Goal: Task Accomplishment & Management: Manage account settings

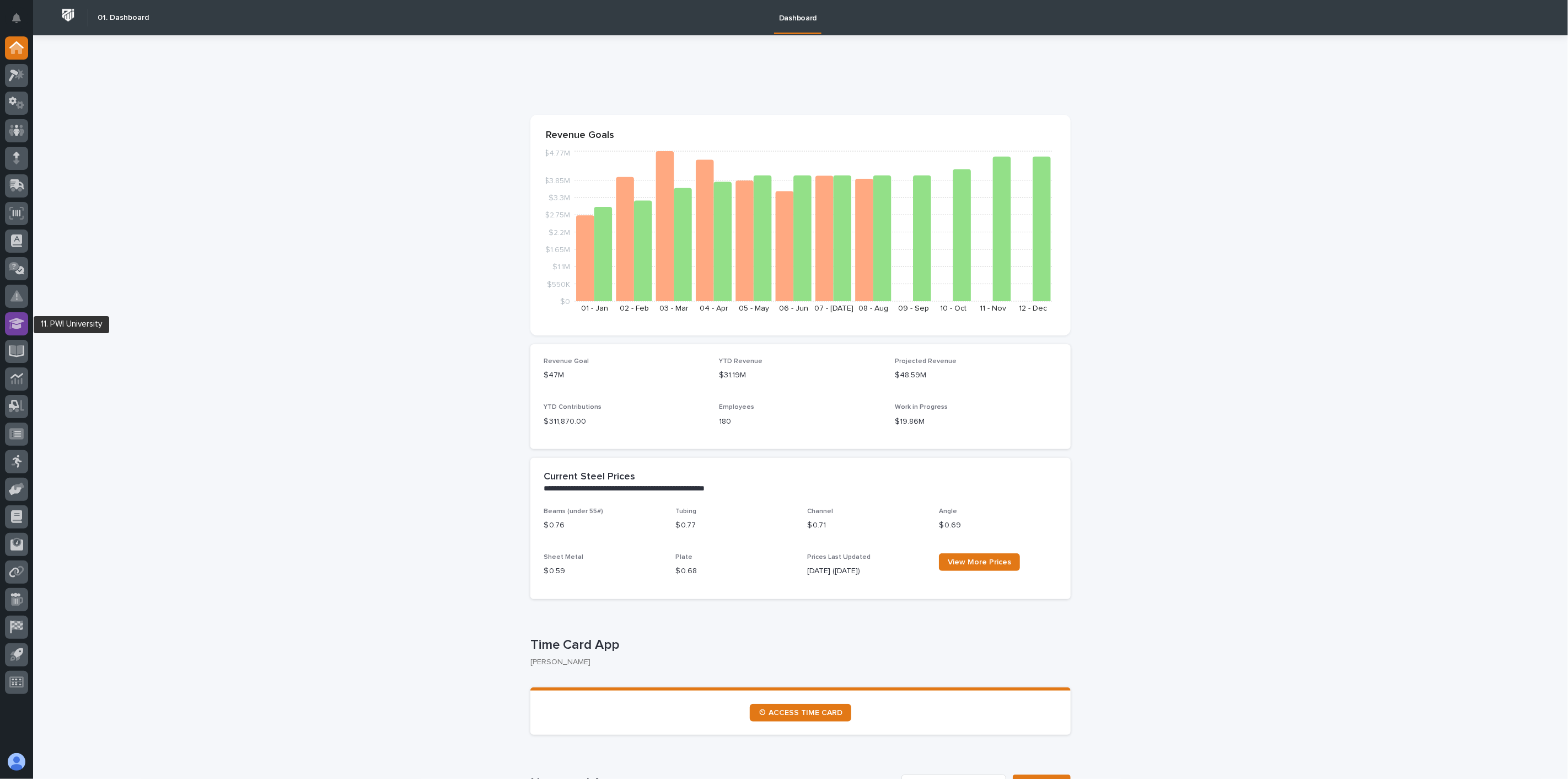
click at [11, 326] on icon at bounding box center [17, 323] width 16 height 13
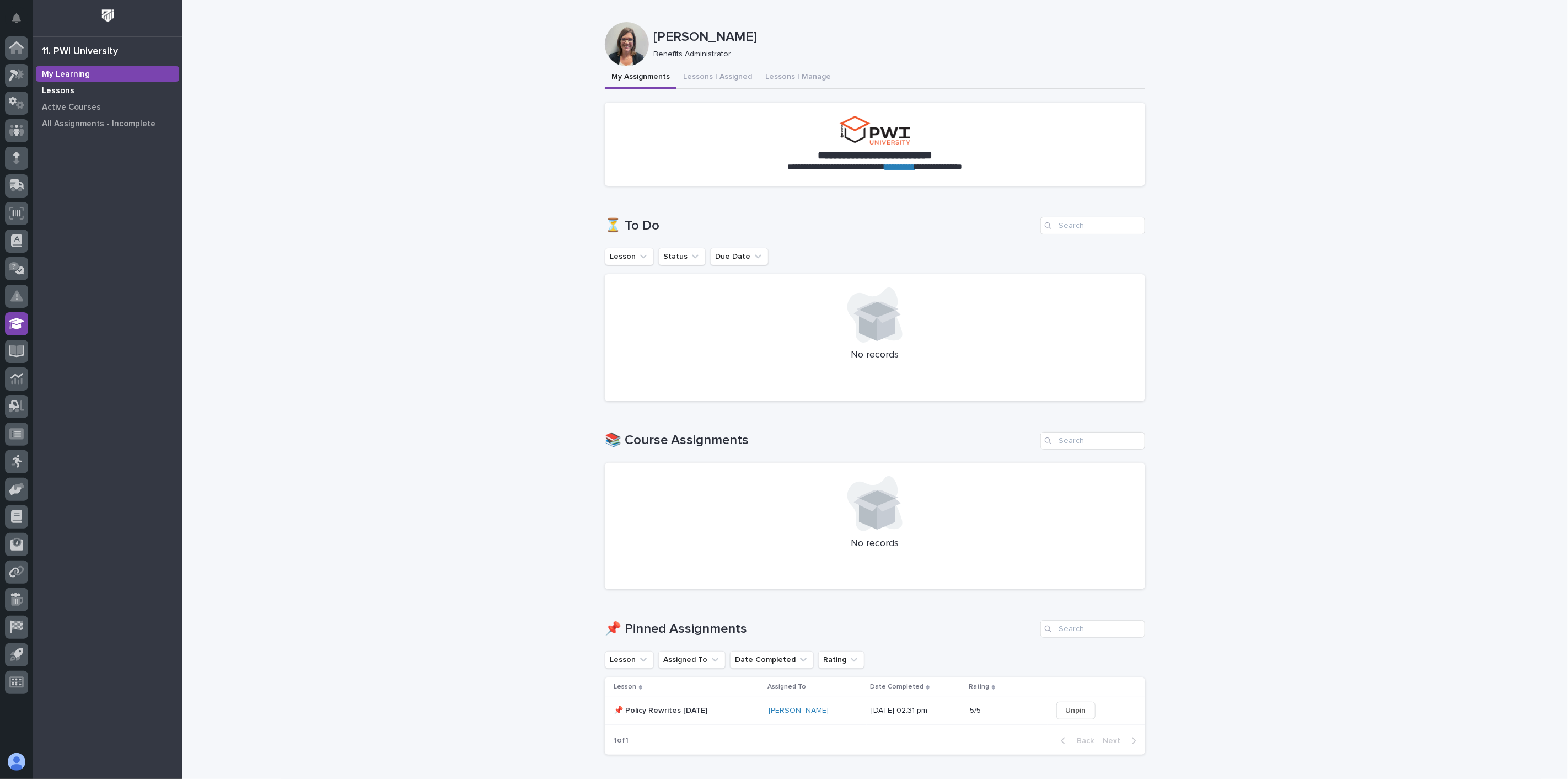
click at [66, 92] on p "Lessons" at bounding box center [58, 91] width 33 height 10
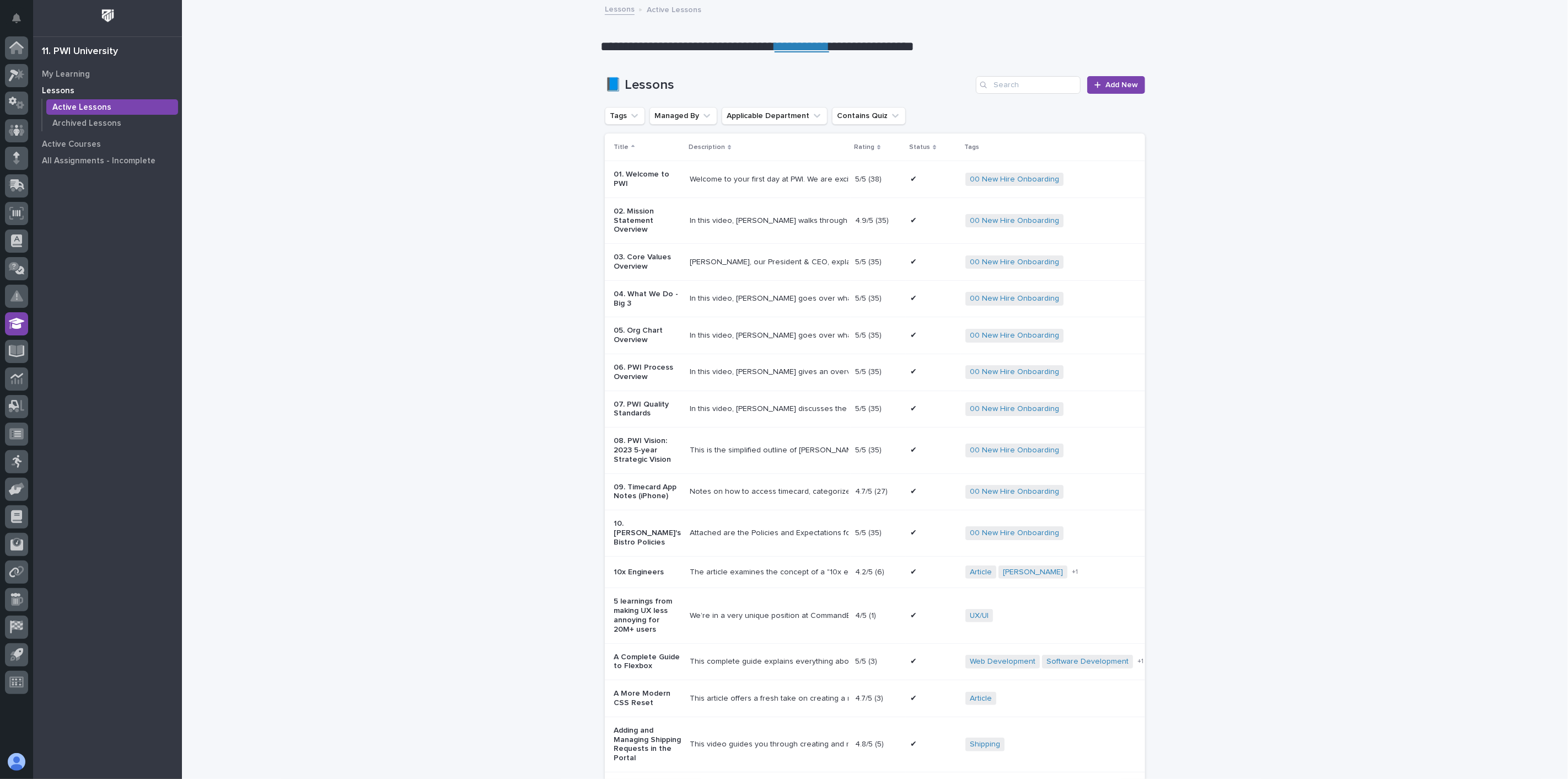
drag, startPoint x: 59, startPoint y: 87, endPoint x: 454, endPoint y: 82, distance: 395.0
click at [59, 88] on p "Lessons" at bounding box center [58, 91] width 33 height 10
click at [72, 71] on p "My Learning" at bounding box center [66, 74] width 48 height 10
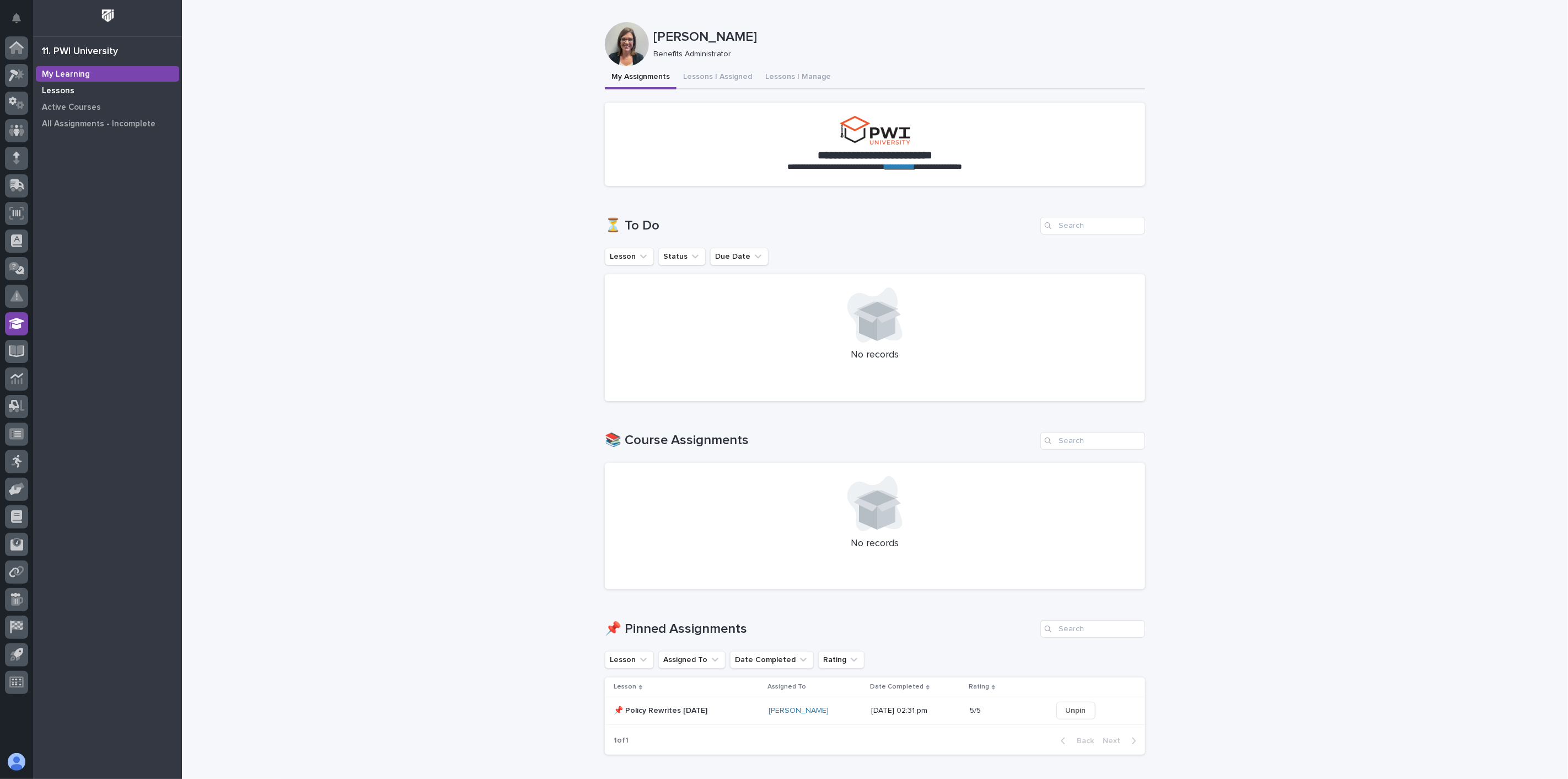
click at [59, 91] on p "Lessons" at bounding box center [58, 91] width 33 height 10
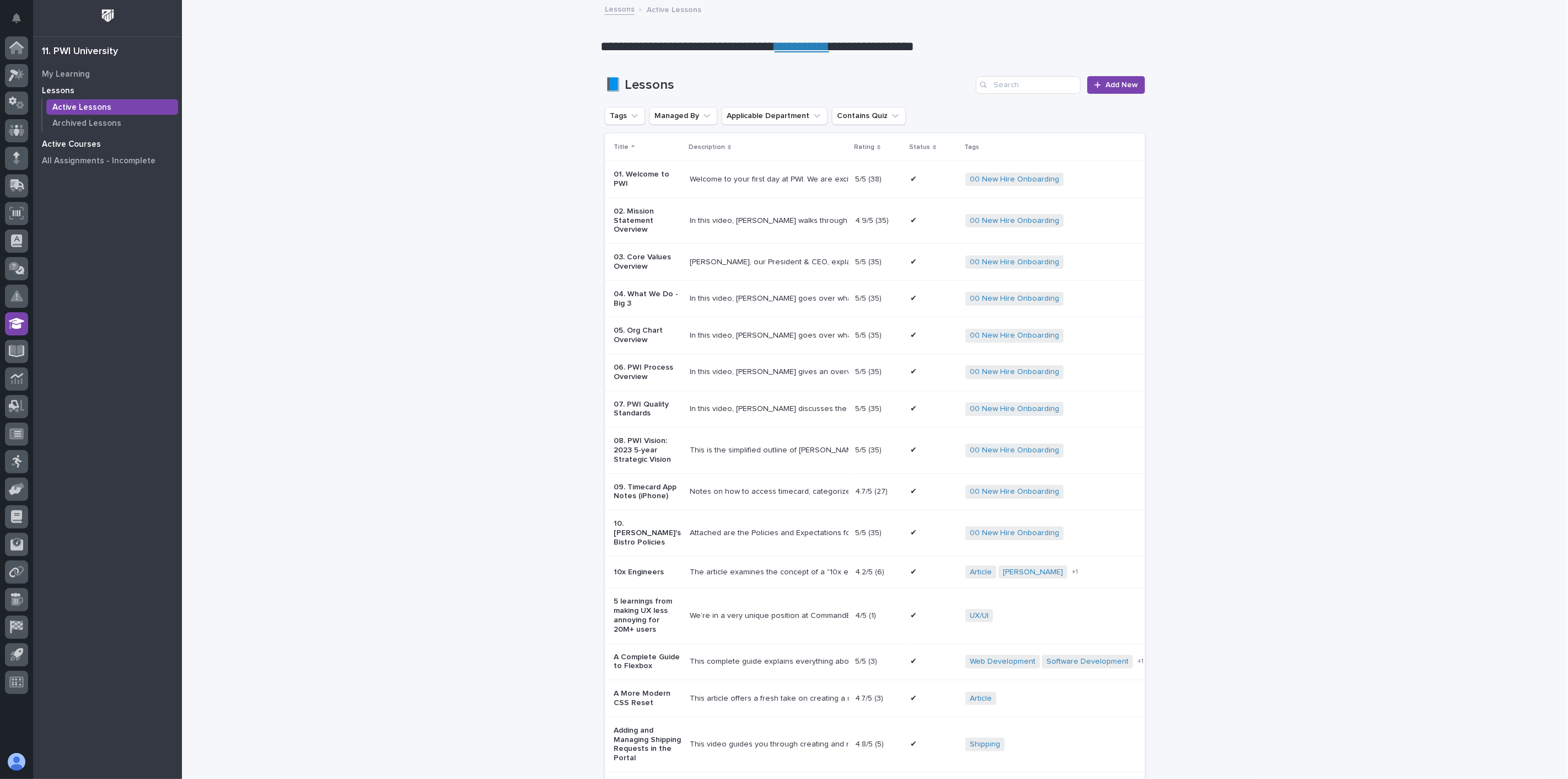
click at [91, 136] on div "Active Courses" at bounding box center [107, 144] width 143 height 15
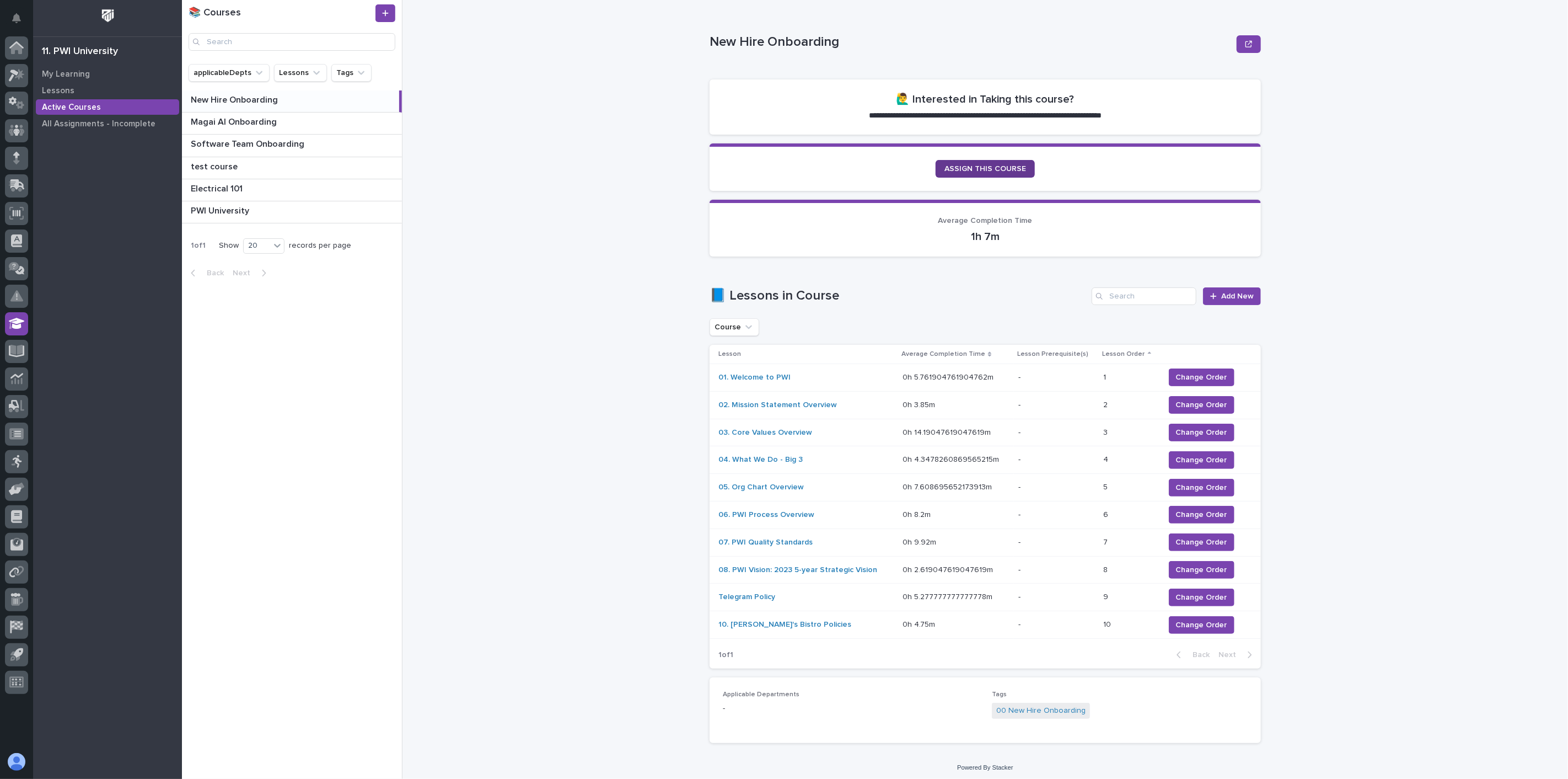
click at [1007, 167] on span "ASSIGN THIS COURSE" at bounding box center [985, 168] width 82 height 8
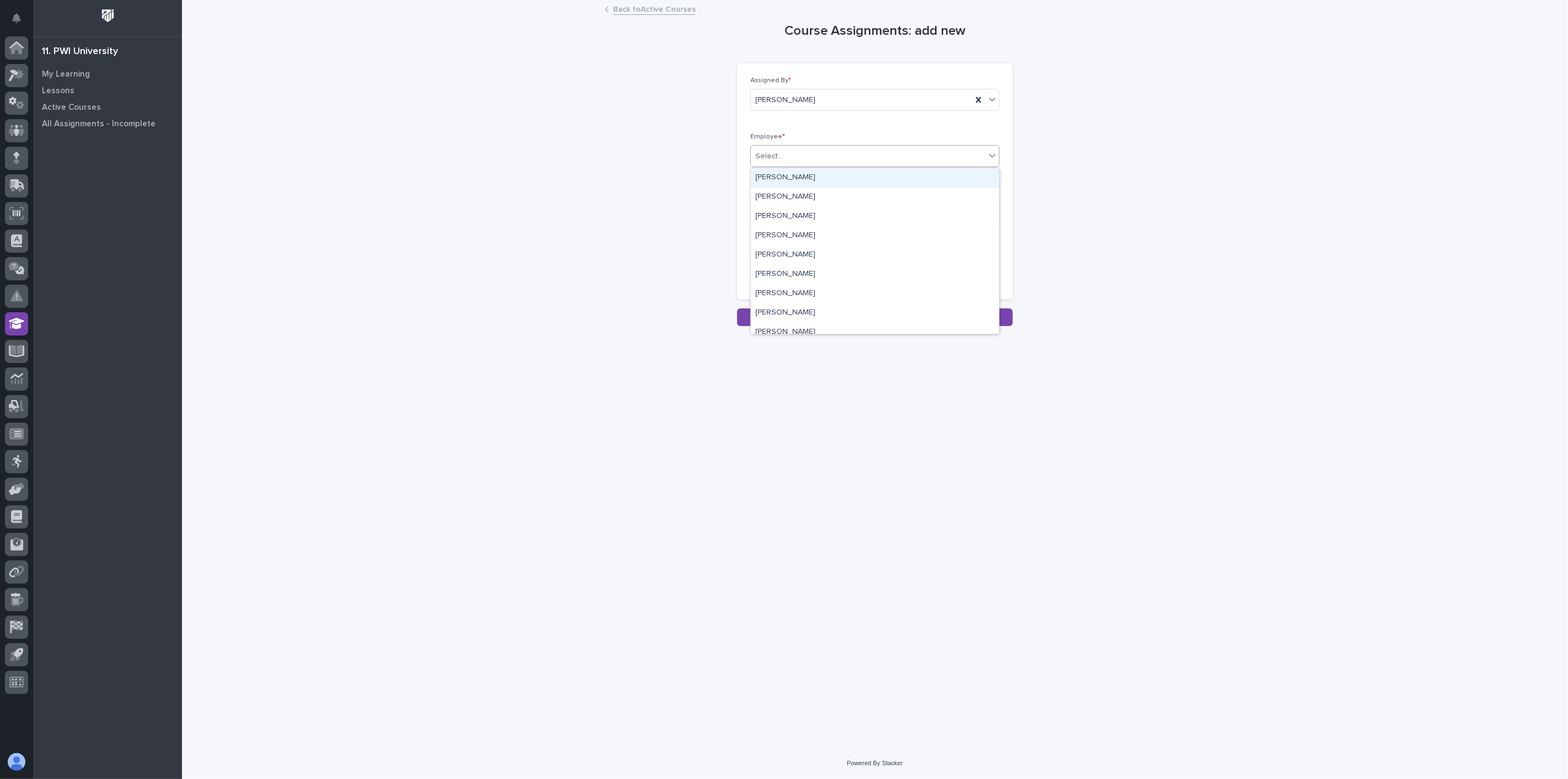
click at [791, 157] on div "Select..." at bounding box center [869, 156] width 235 height 18
type input "****"
click at [791, 178] on div "Jerred Surma" at bounding box center [875, 178] width 248 height 19
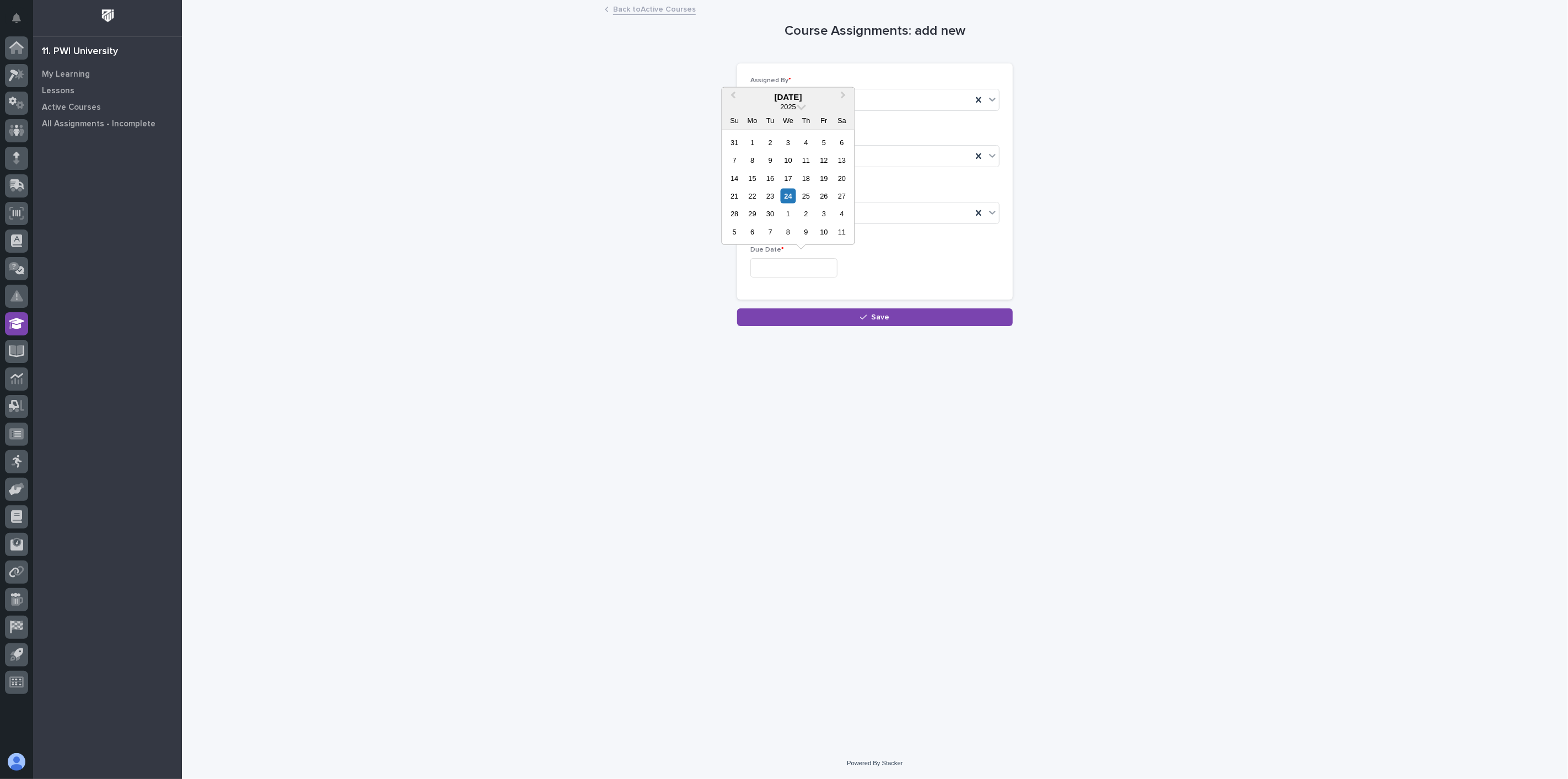
click at [809, 268] on input "text" at bounding box center [794, 268] width 87 height 19
click at [787, 197] on div "24" at bounding box center [789, 196] width 15 height 15
type input "**********"
click at [896, 318] on button "Save" at bounding box center [875, 317] width 276 height 18
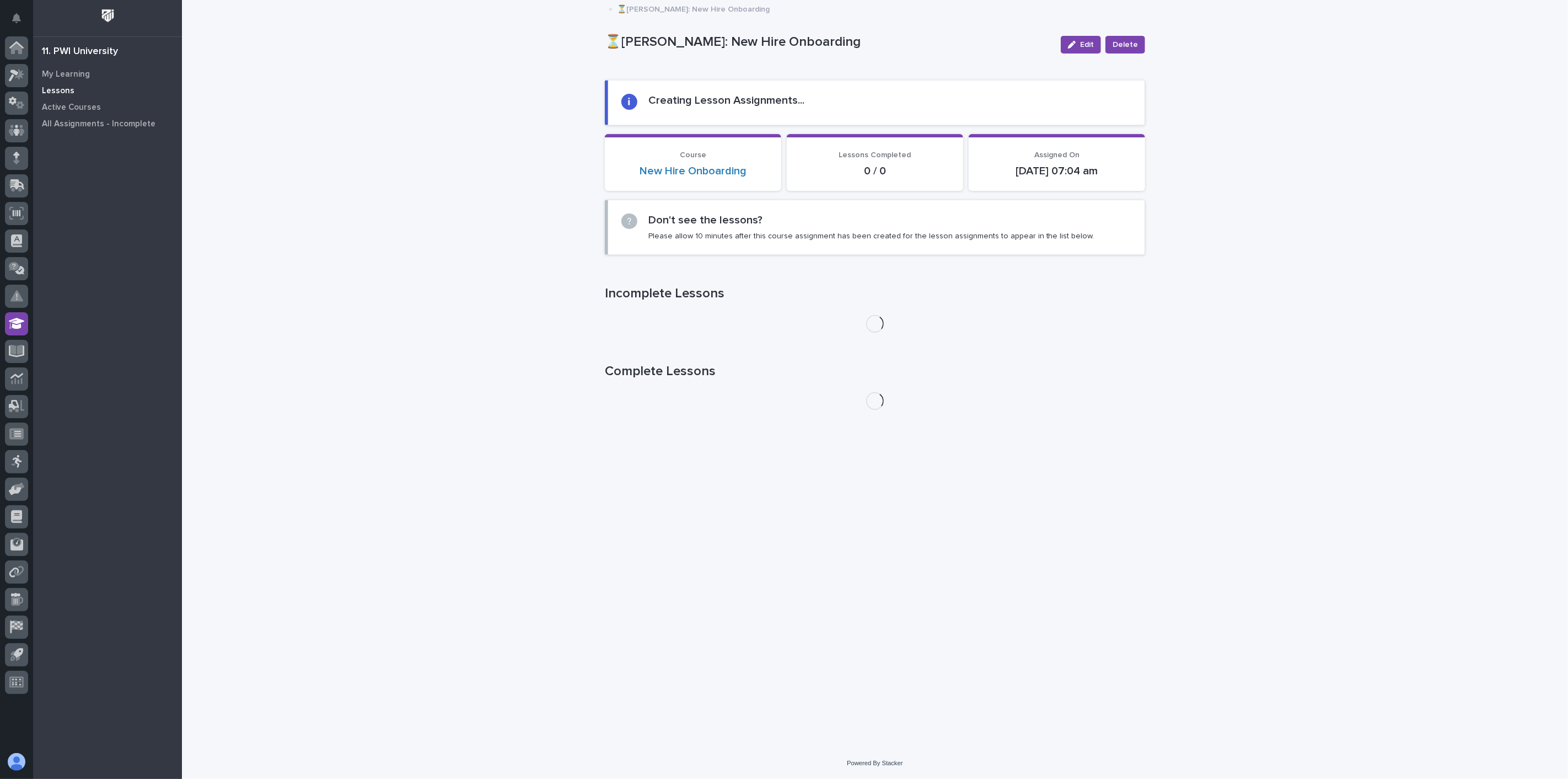
click at [58, 89] on p "Lessons" at bounding box center [58, 91] width 33 height 10
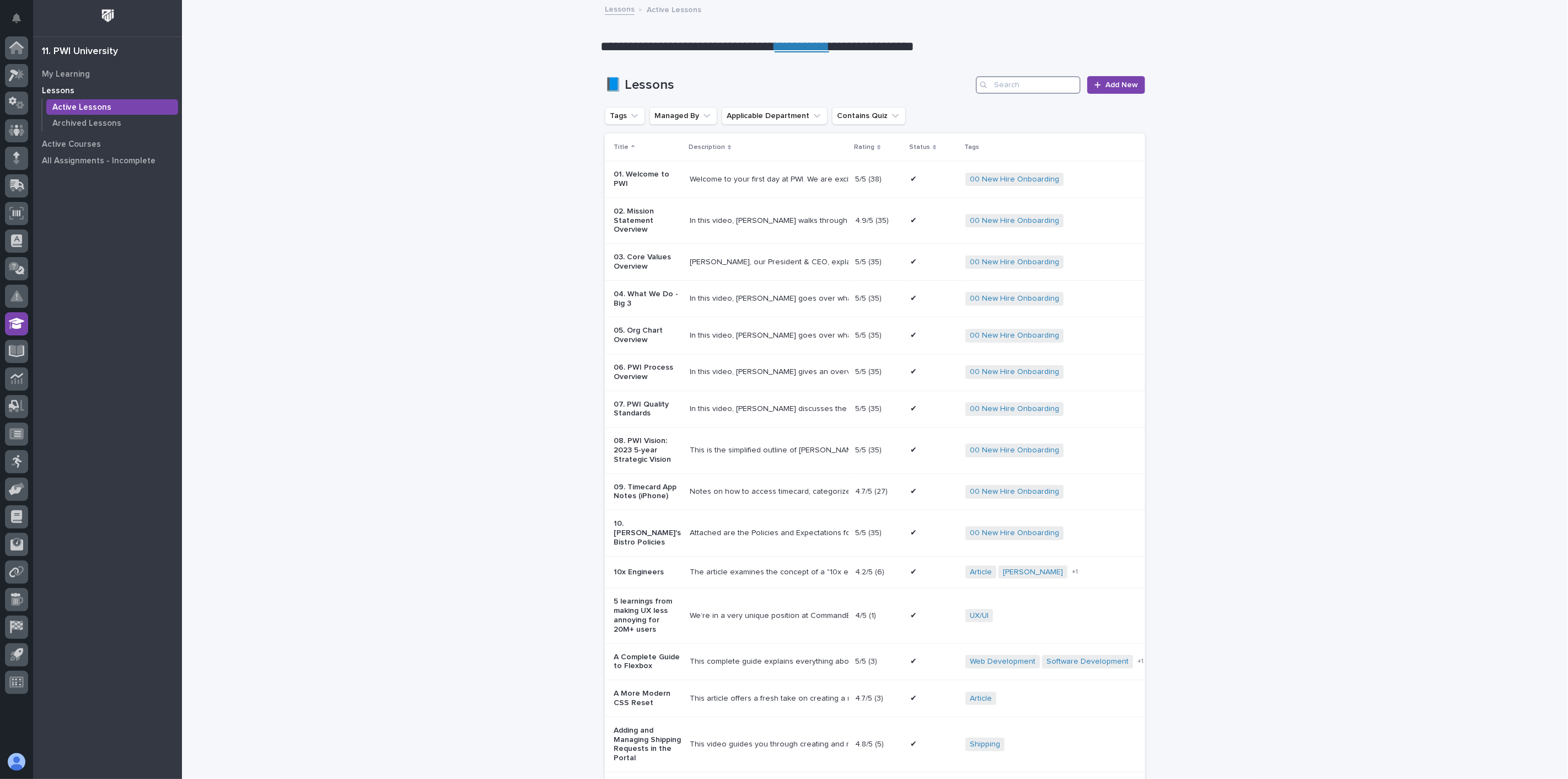
click at [1013, 86] on input "Search" at bounding box center [1028, 85] width 104 height 18
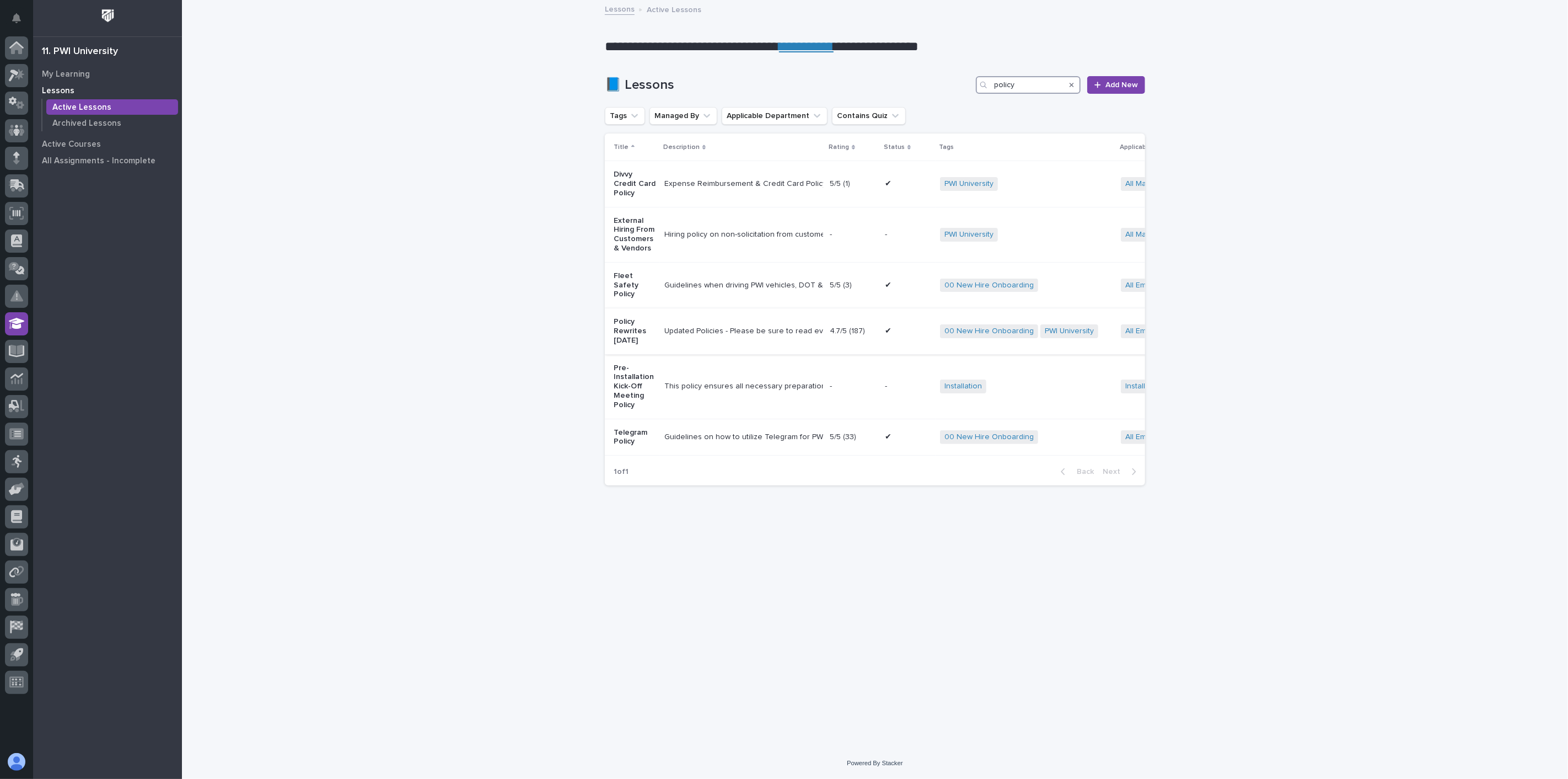
type input "policy"
click at [786, 334] on td "Updated Policies - Please be sure to read everything. If you have any questions…" at bounding box center [742, 332] width 165 height 46
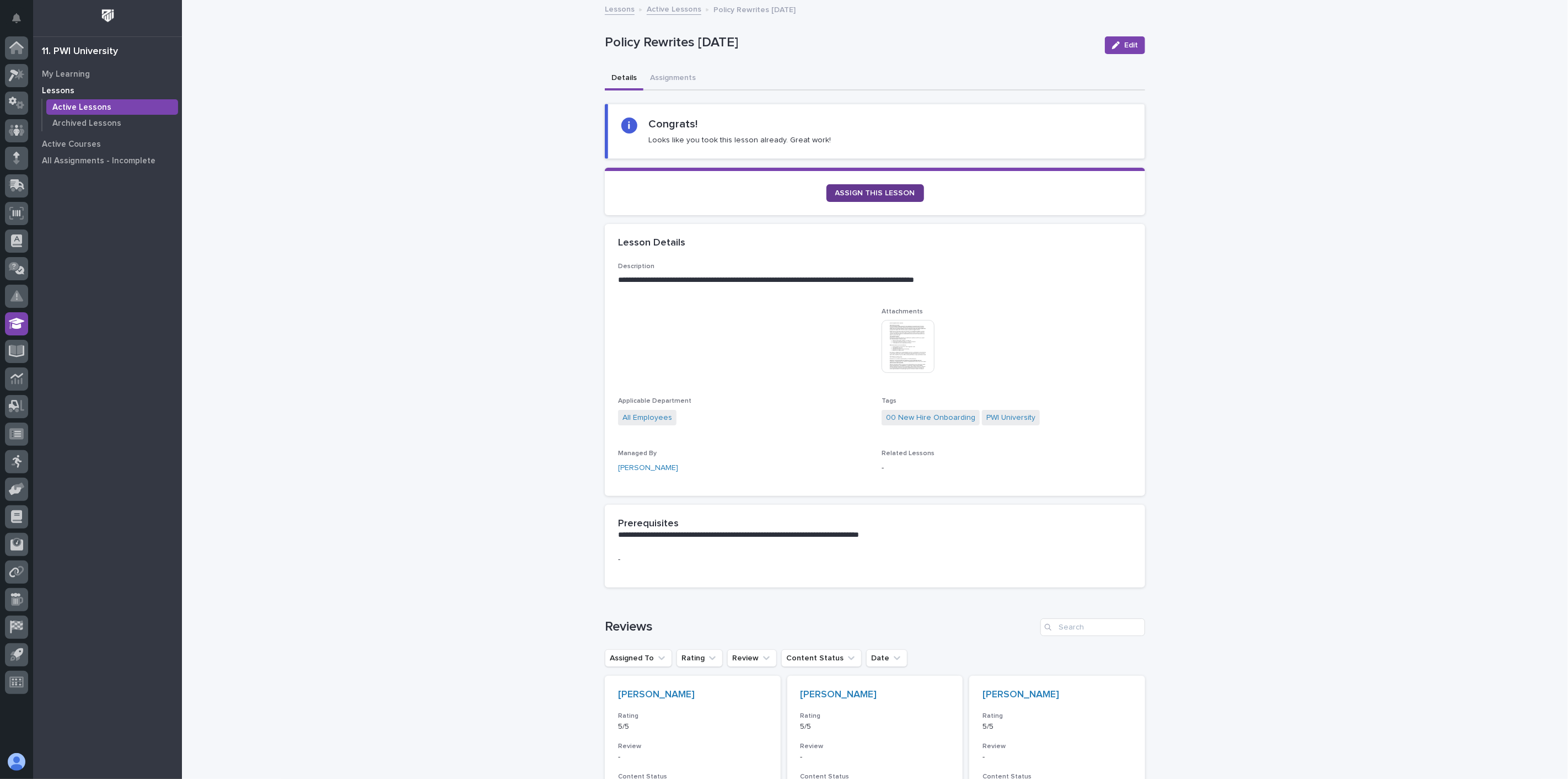
click at [870, 192] on span "ASSIGN THIS LESSON" at bounding box center [875, 193] width 80 height 8
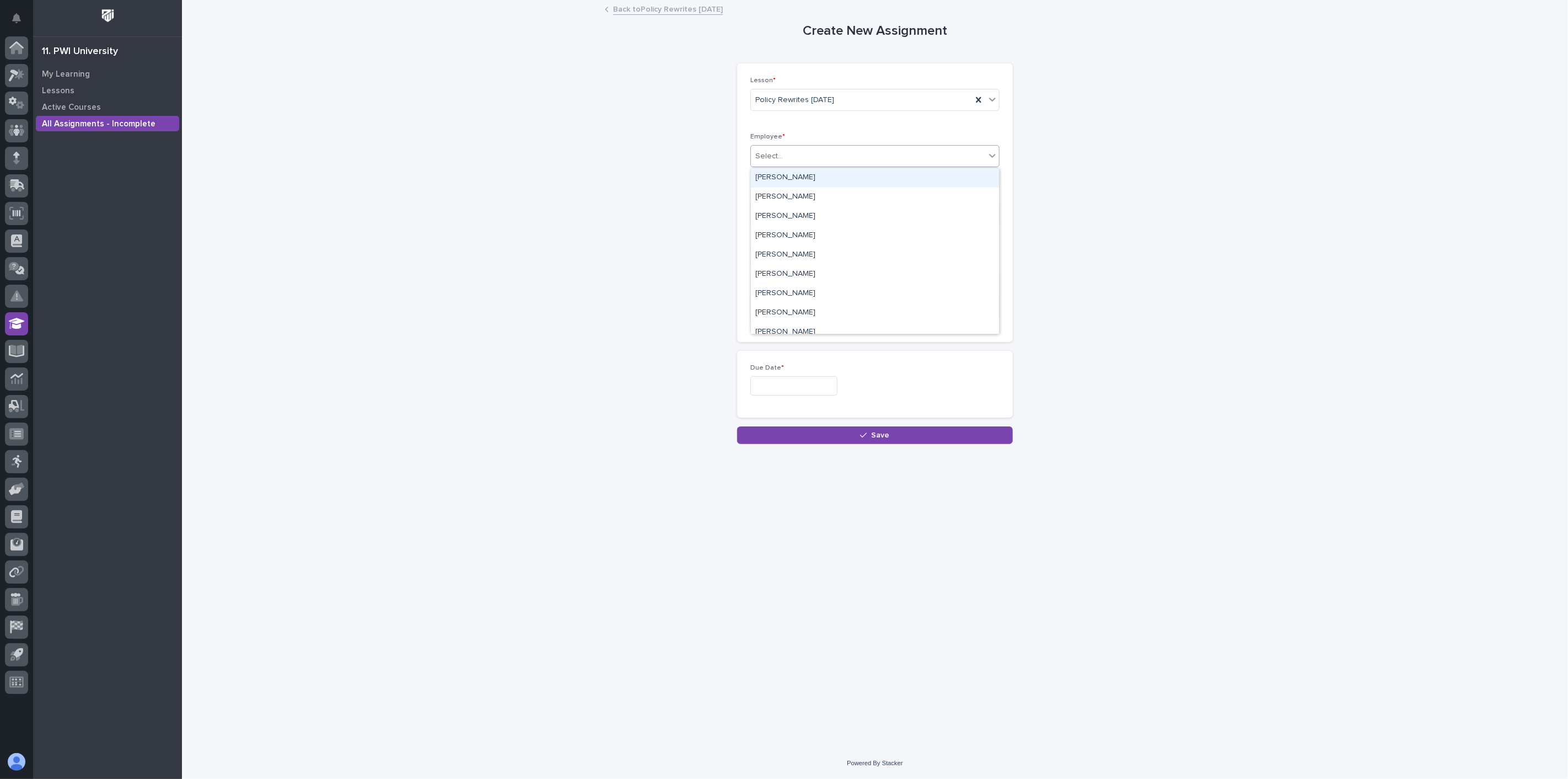
click at [817, 157] on div "Select..." at bounding box center [869, 156] width 235 height 18
type input "****"
click at [803, 175] on div "Jerred Surma" at bounding box center [875, 178] width 248 height 19
click at [797, 392] on input "text" at bounding box center [794, 386] width 87 height 19
click at [789, 313] on div "24" at bounding box center [789, 314] width 15 height 15
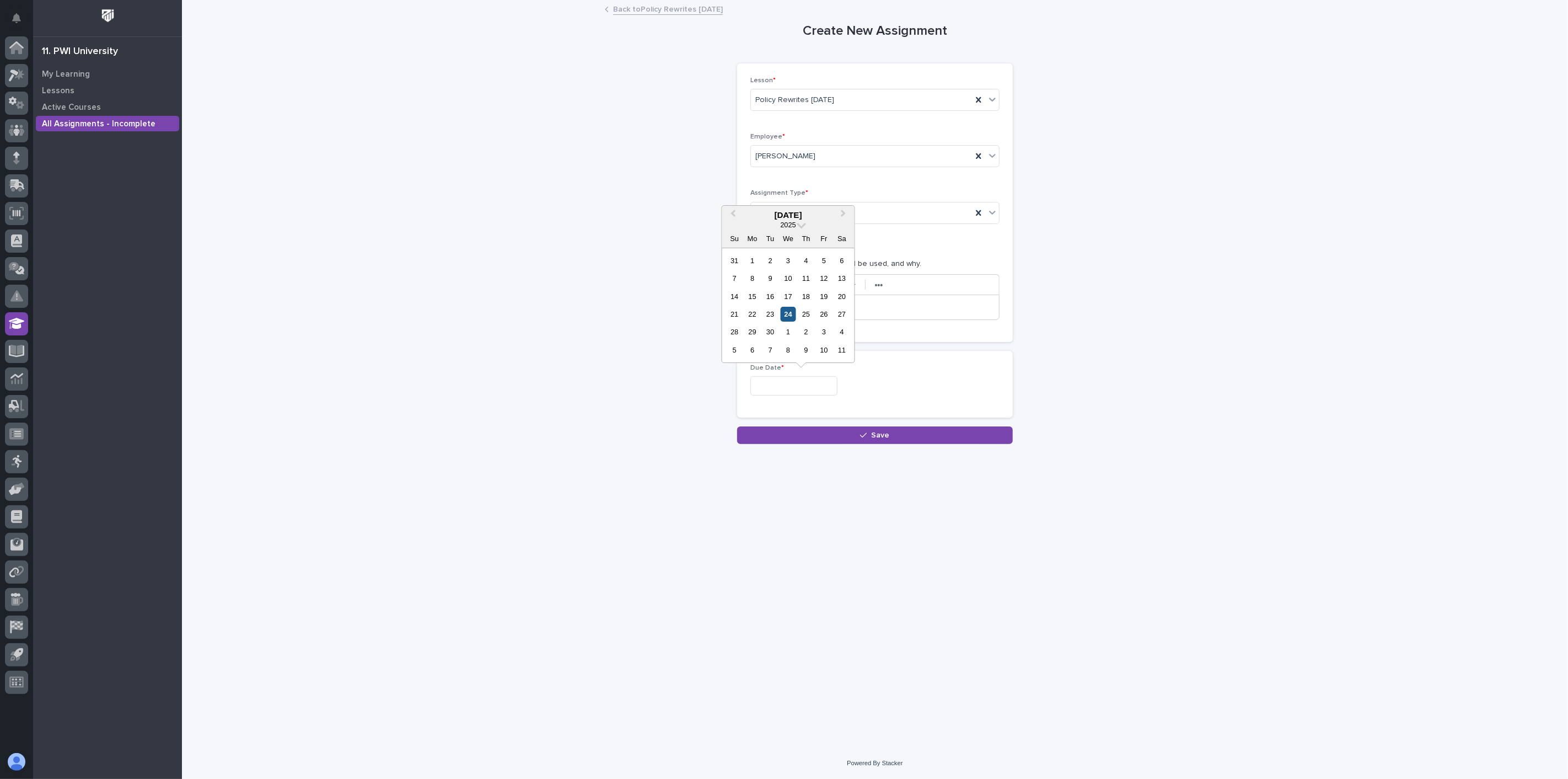
type input "**********"
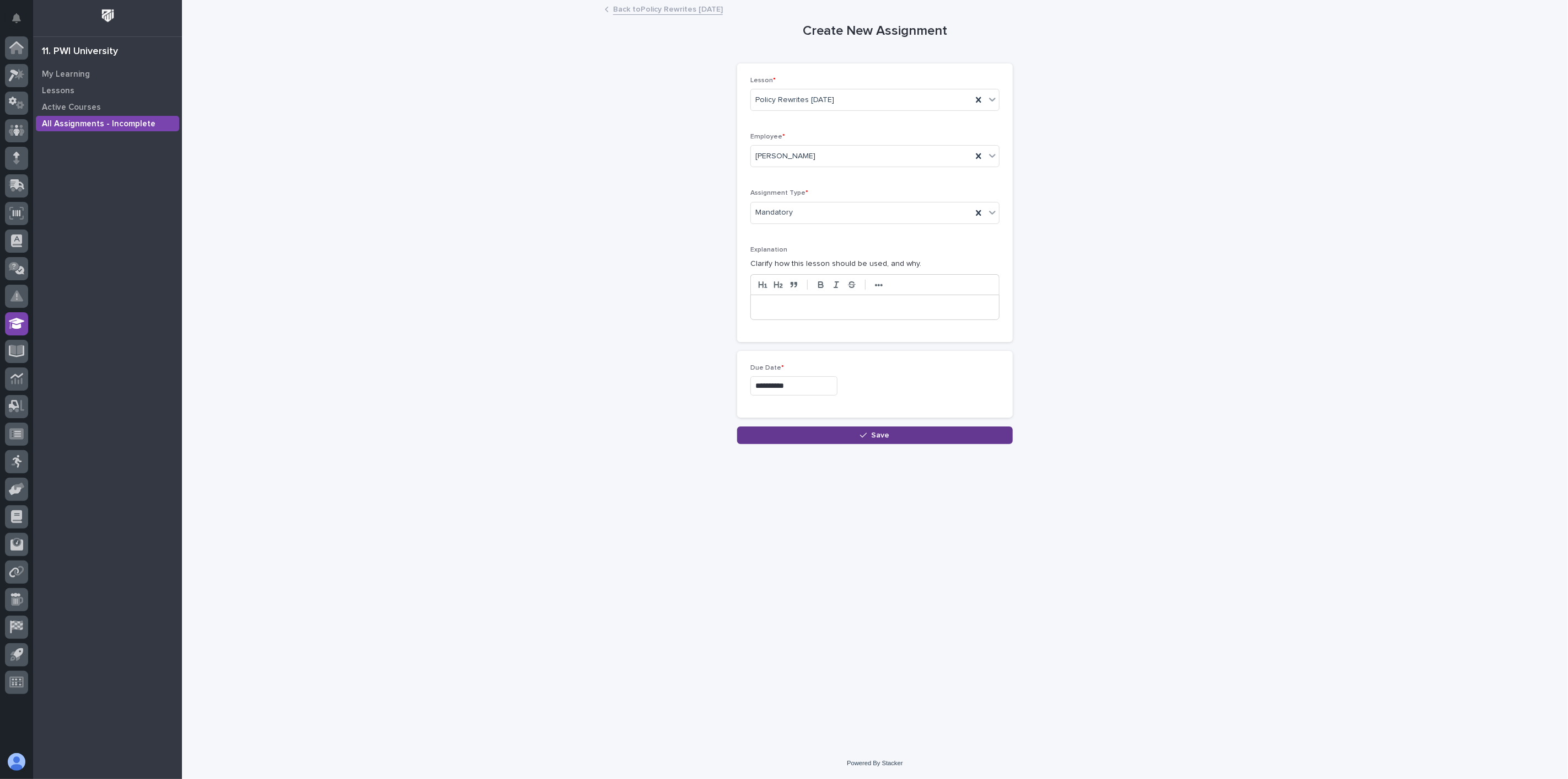
click at [860, 438] on button "Save" at bounding box center [875, 434] width 276 height 18
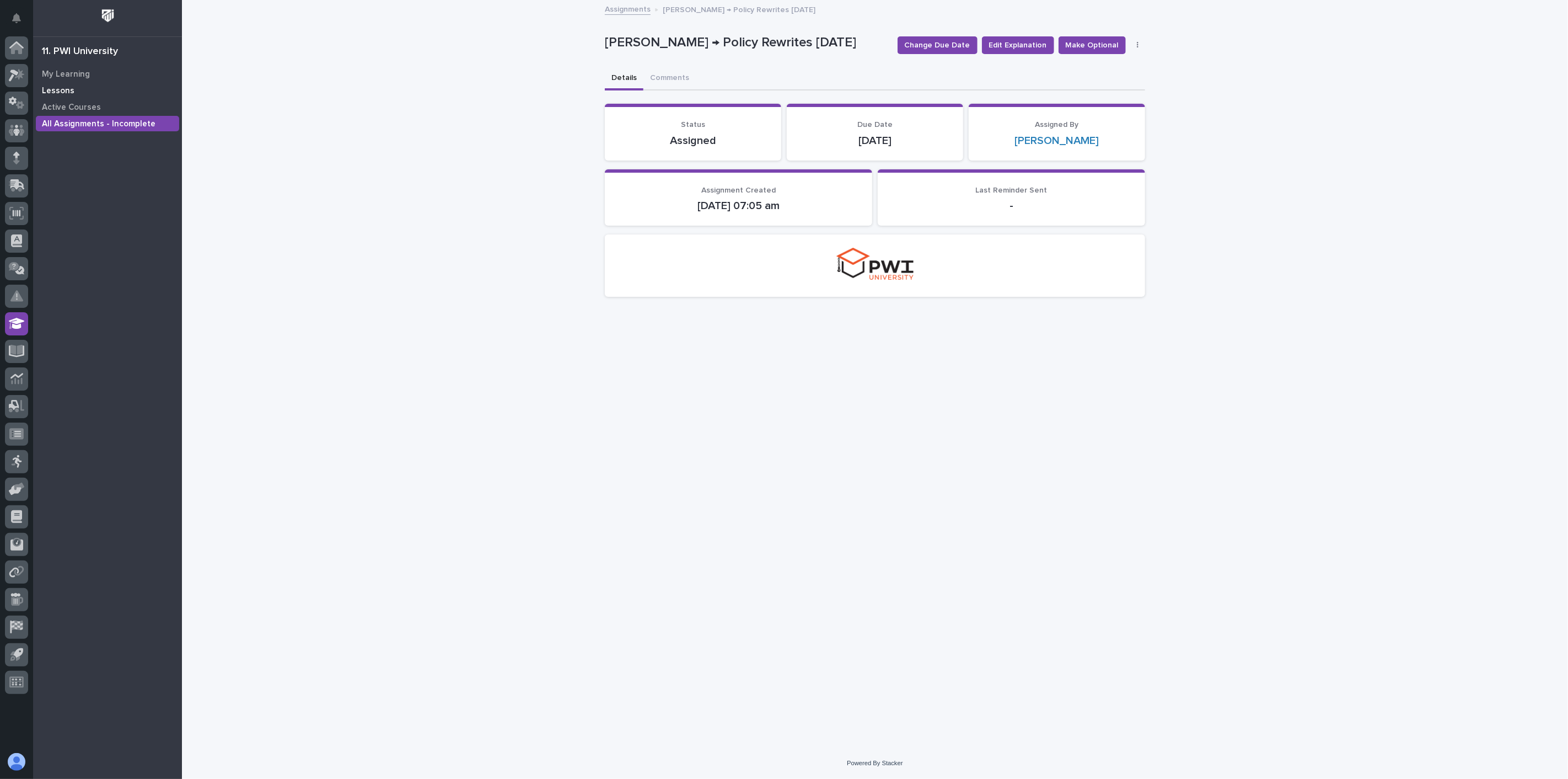
click at [64, 89] on p "Lessons" at bounding box center [58, 91] width 33 height 10
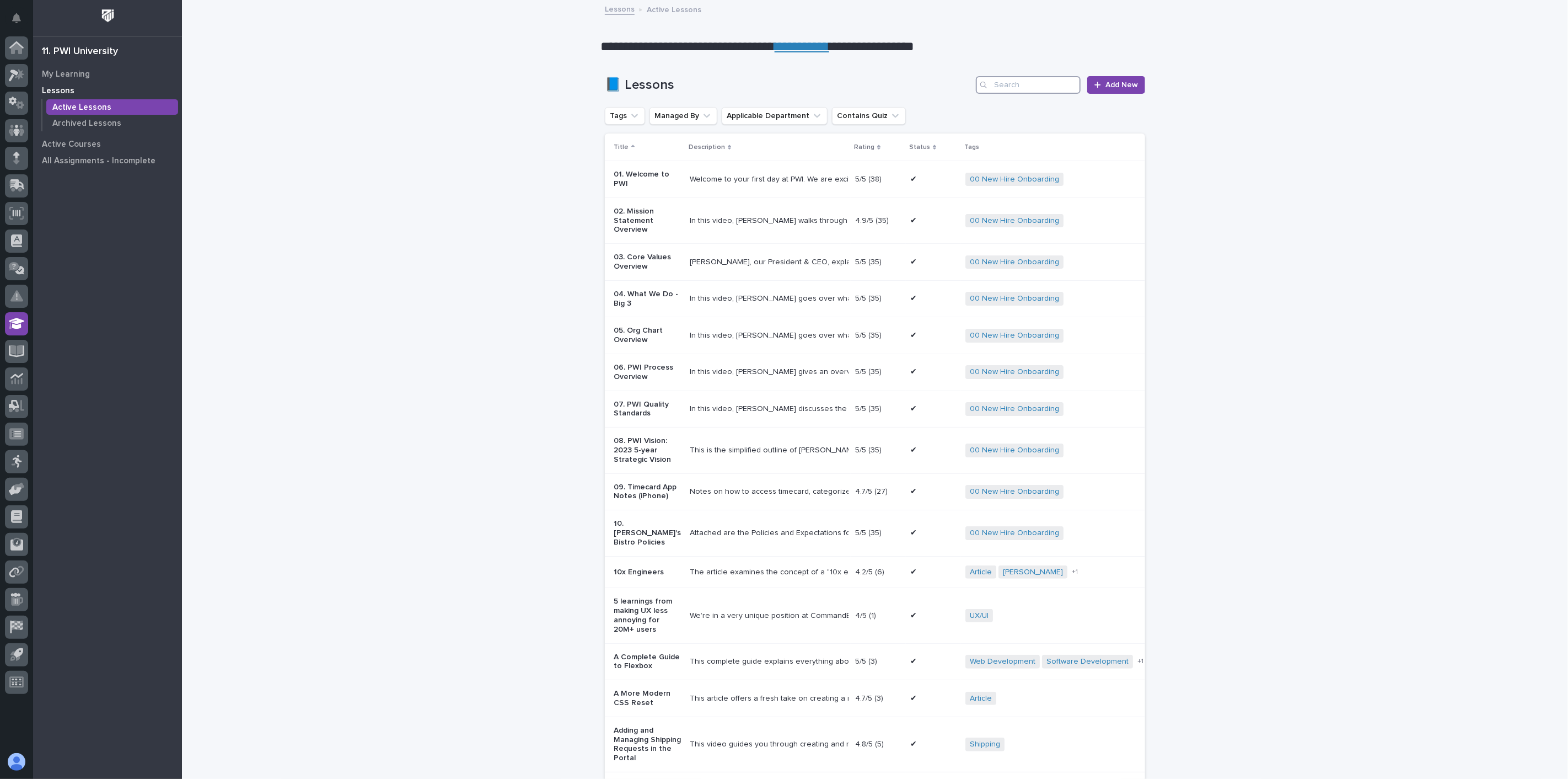
click at [1013, 83] on input "Search" at bounding box center [1028, 85] width 104 height 18
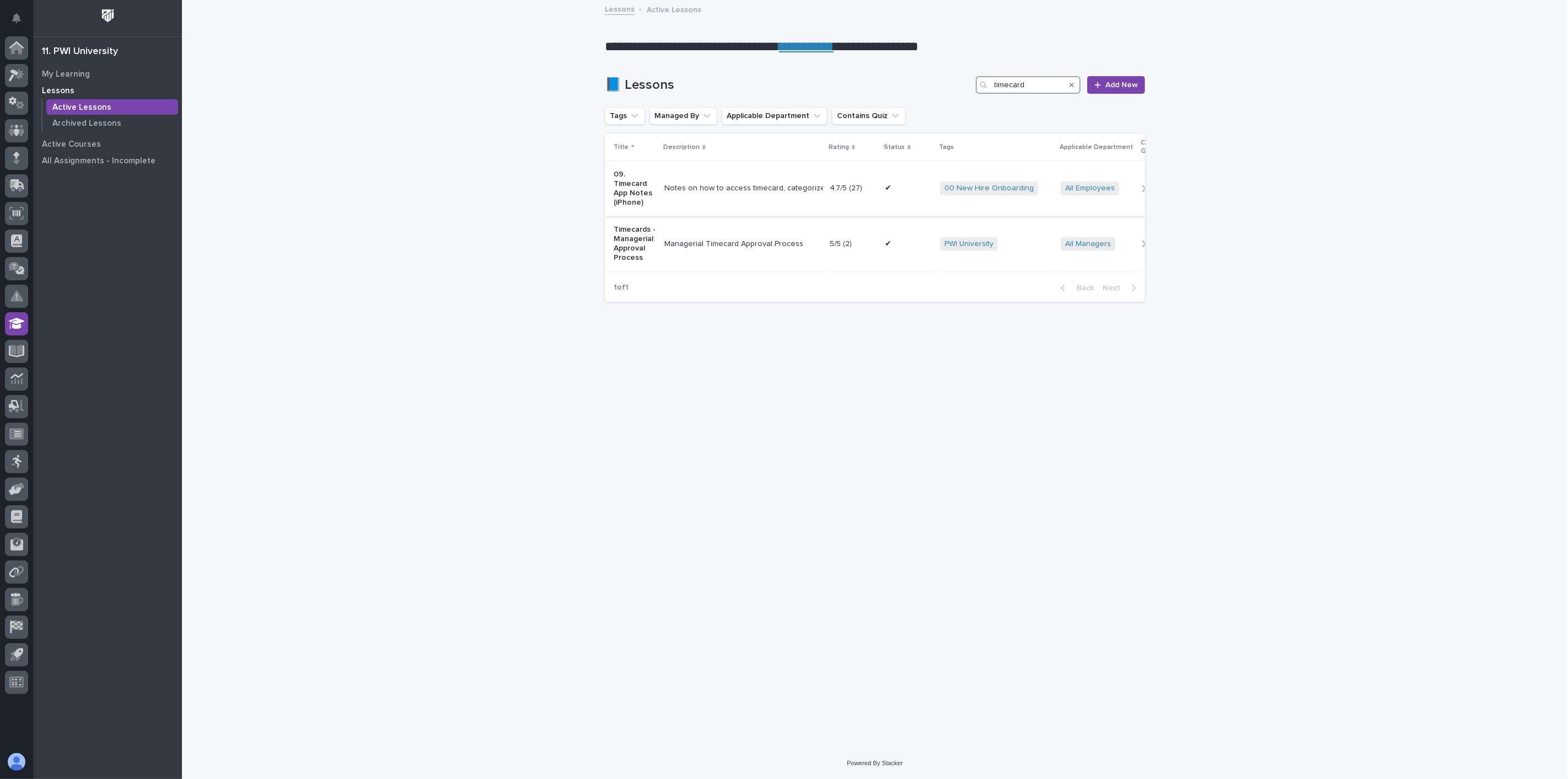
type input "timecard"
click at [686, 202] on td "Notes on how to access timecard, categorize time, and download app to home scre…" at bounding box center [742, 188] width 165 height 55
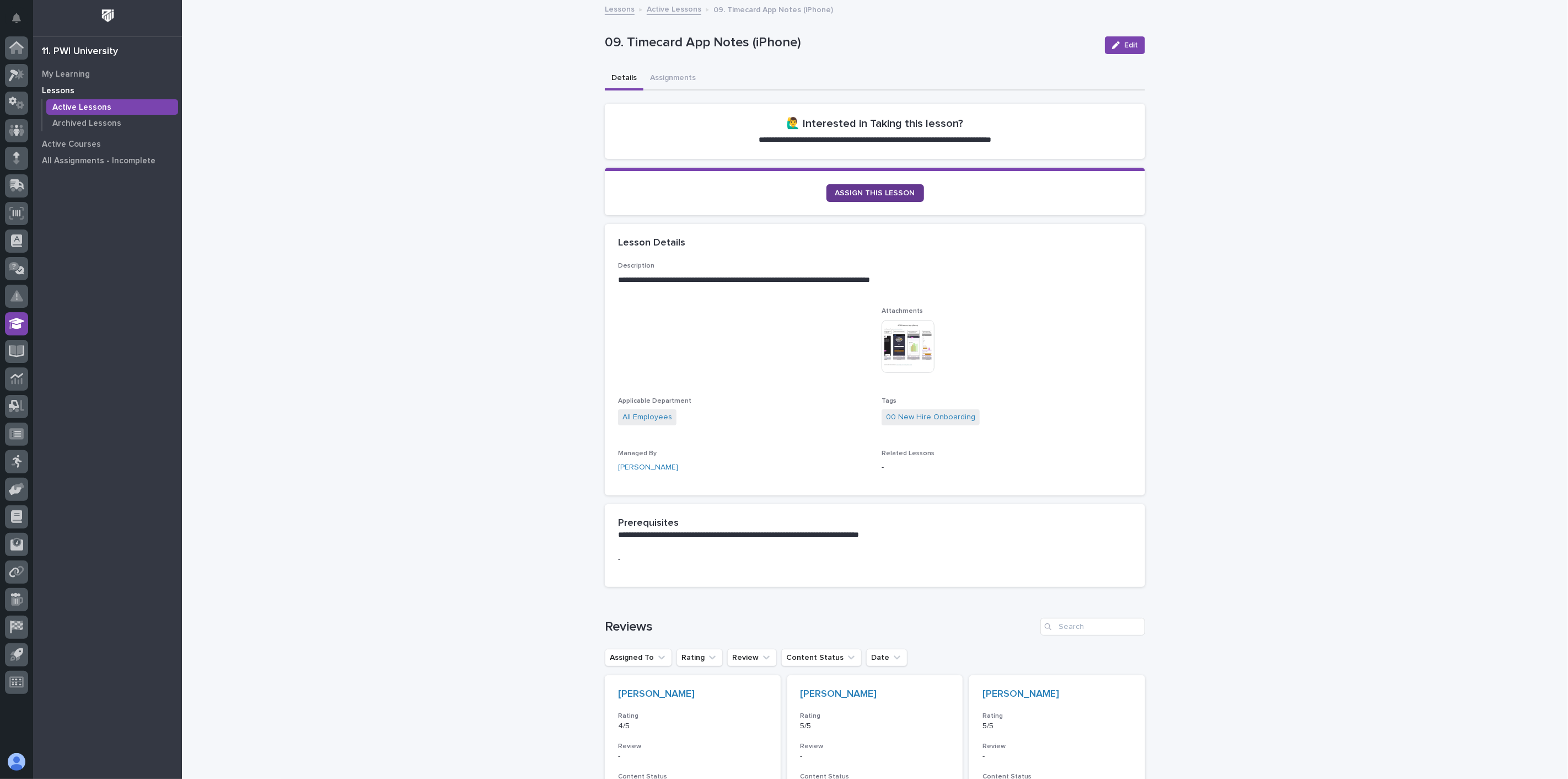
click at [887, 189] on span "ASSIGN THIS LESSON" at bounding box center [875, 193] width 80 height 8
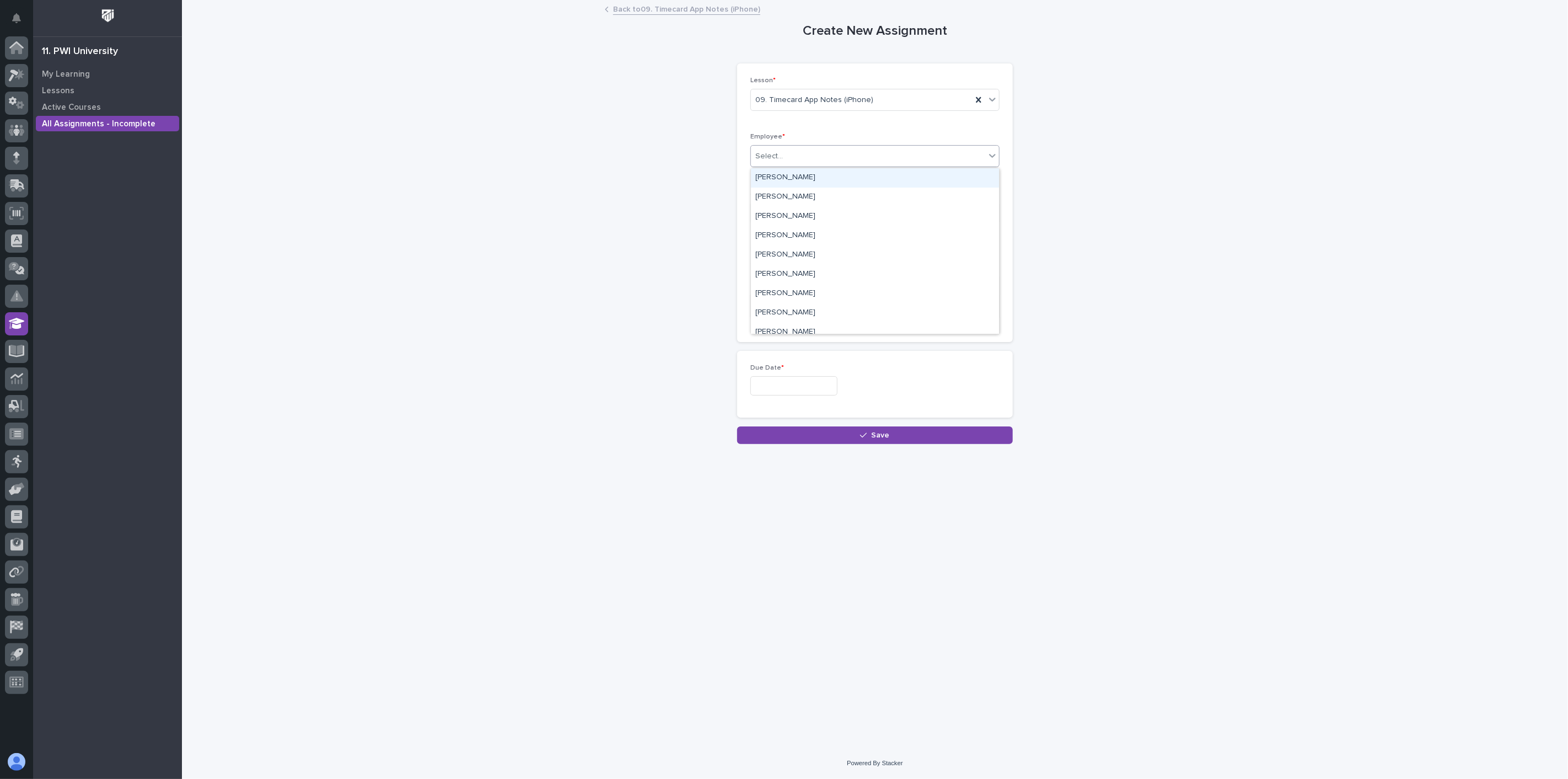
click at [821, 157] on div "Select..." at bounding box center [869, 156] width 235 height 18
type input "****"
click at [798, 179] on div "Jerred Surma" at bounding box center [875, 178] width 248 height 19
click at [791, 392] on input "text" at bounding box center [794, 386] width 87 height 19
click at [787, 313] on div "24" at bounding box center [789, 314] width 15 height 15
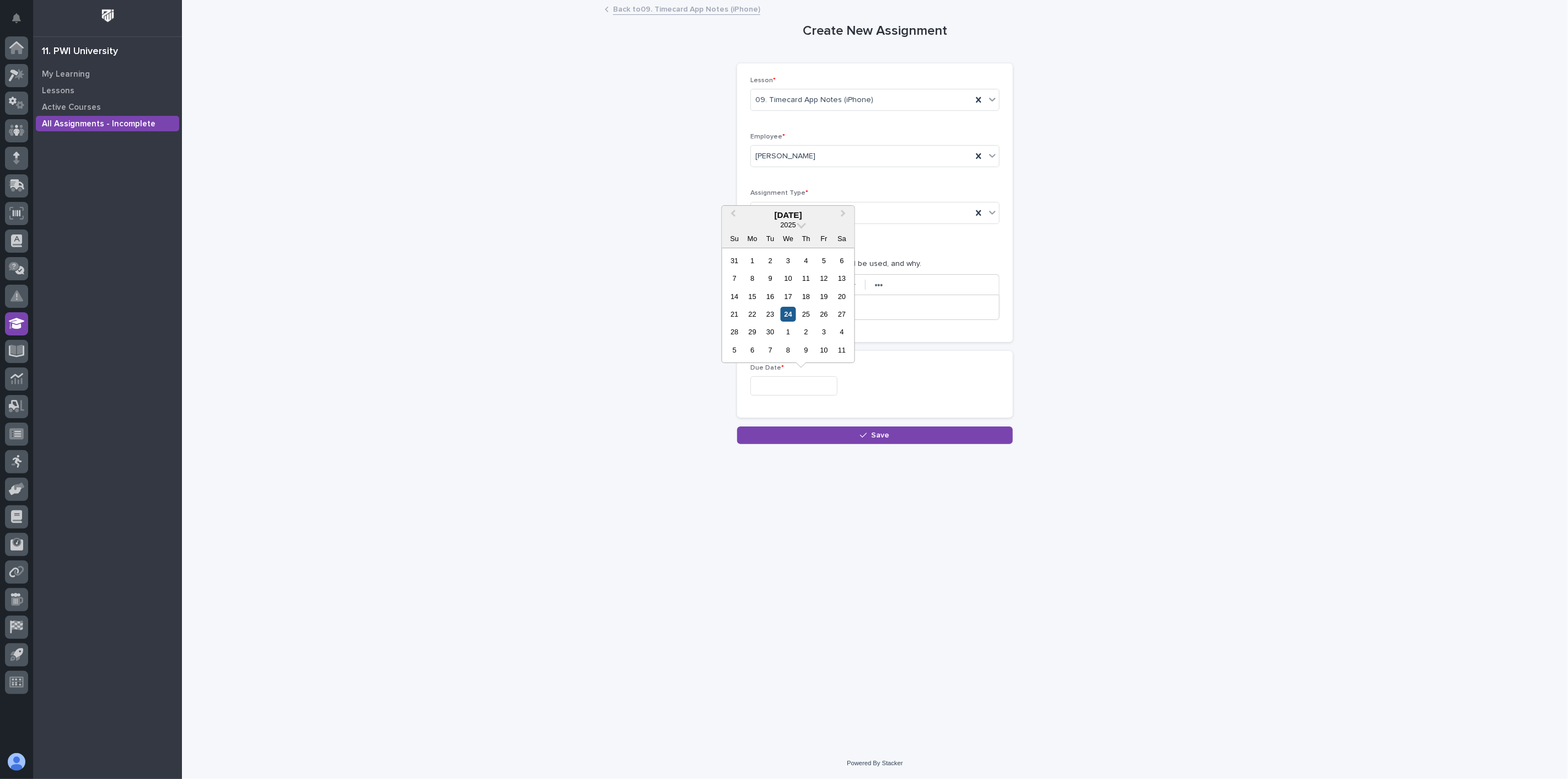
type input "**********"
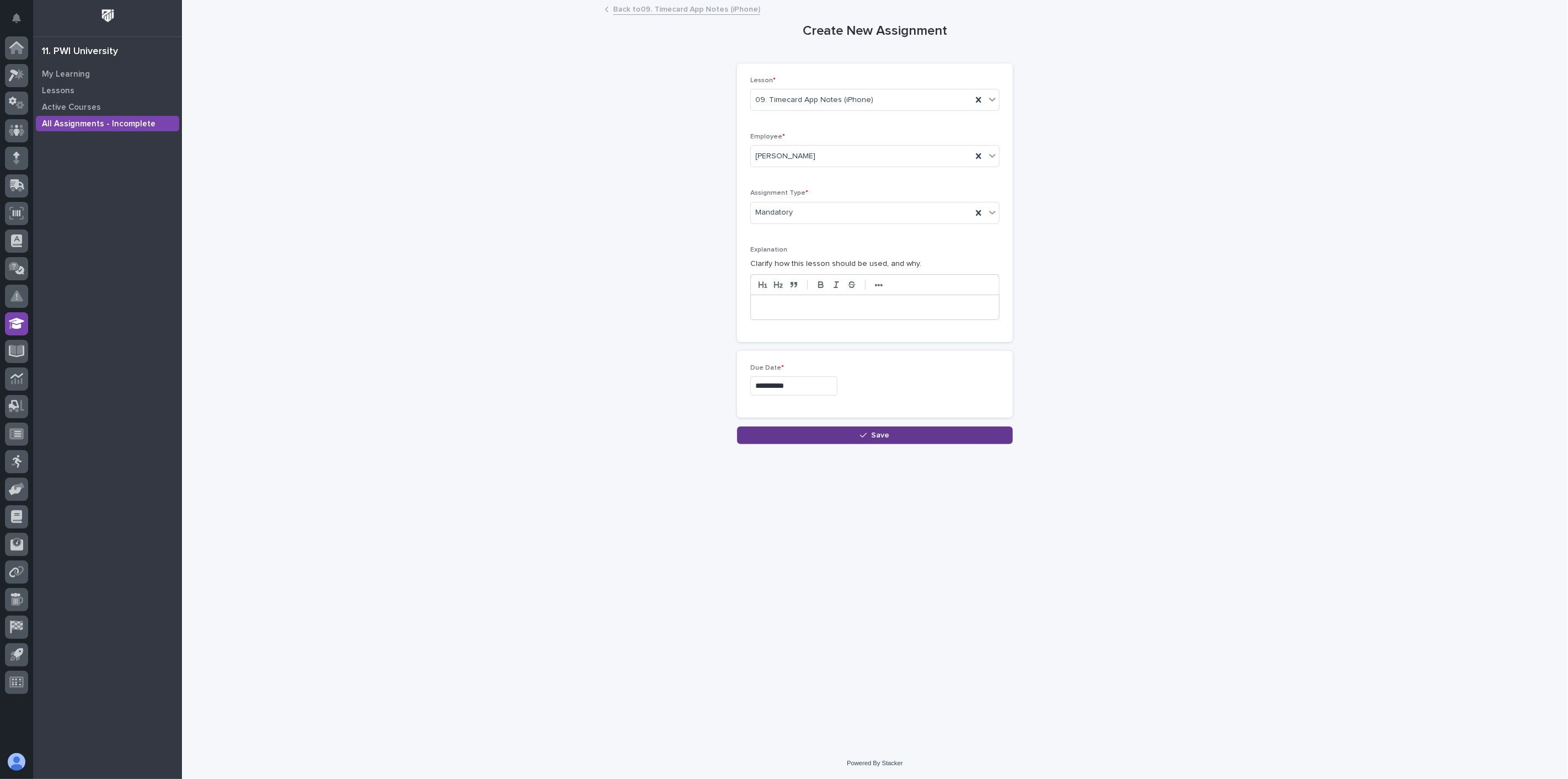
click at [834, 440] on button "Save" at bounding box center [875, 434] width 276 height 18
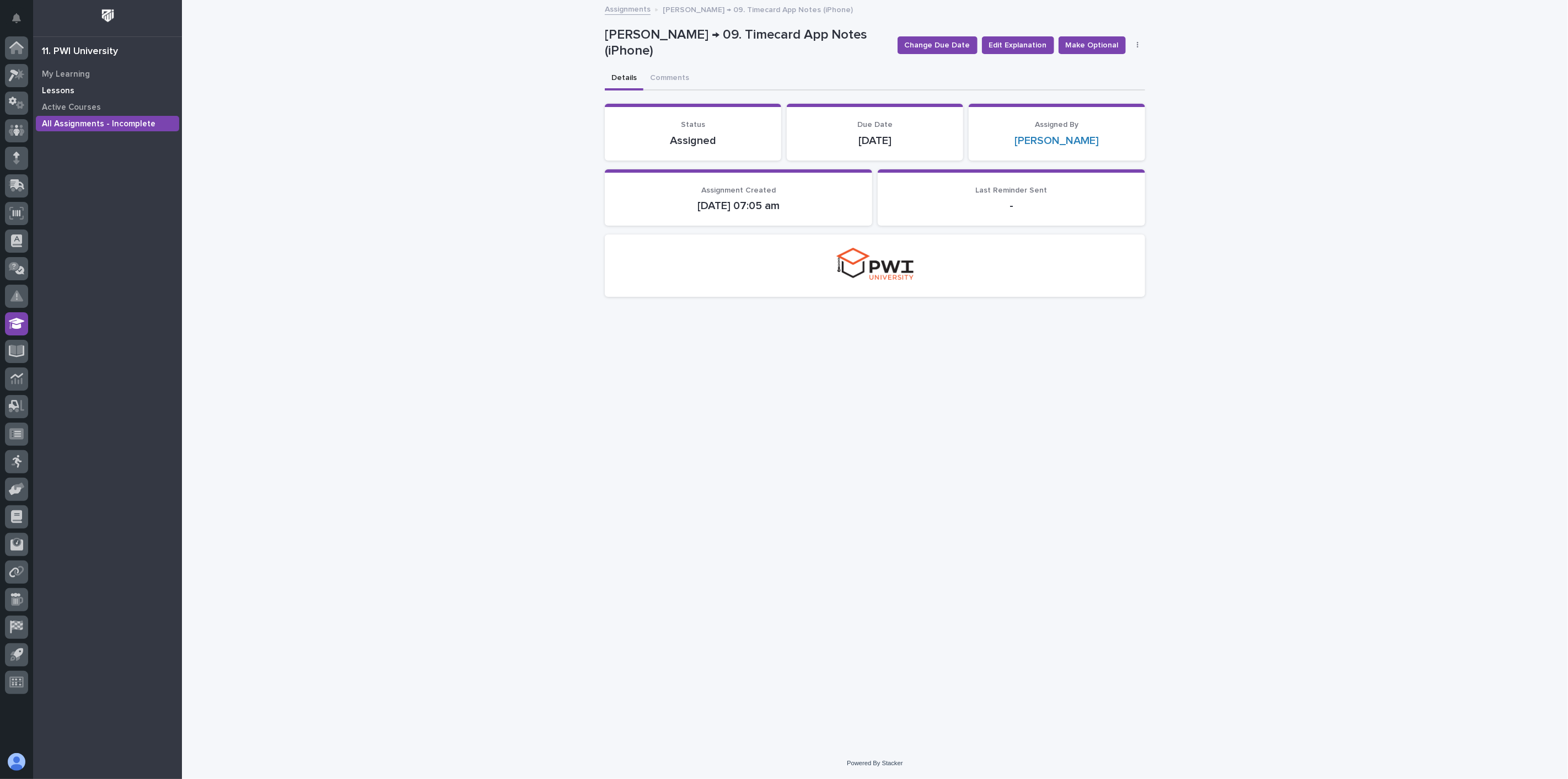
click at [68, 90] on p "Lessons" at bounding box center [58, 91] width 33 height 10
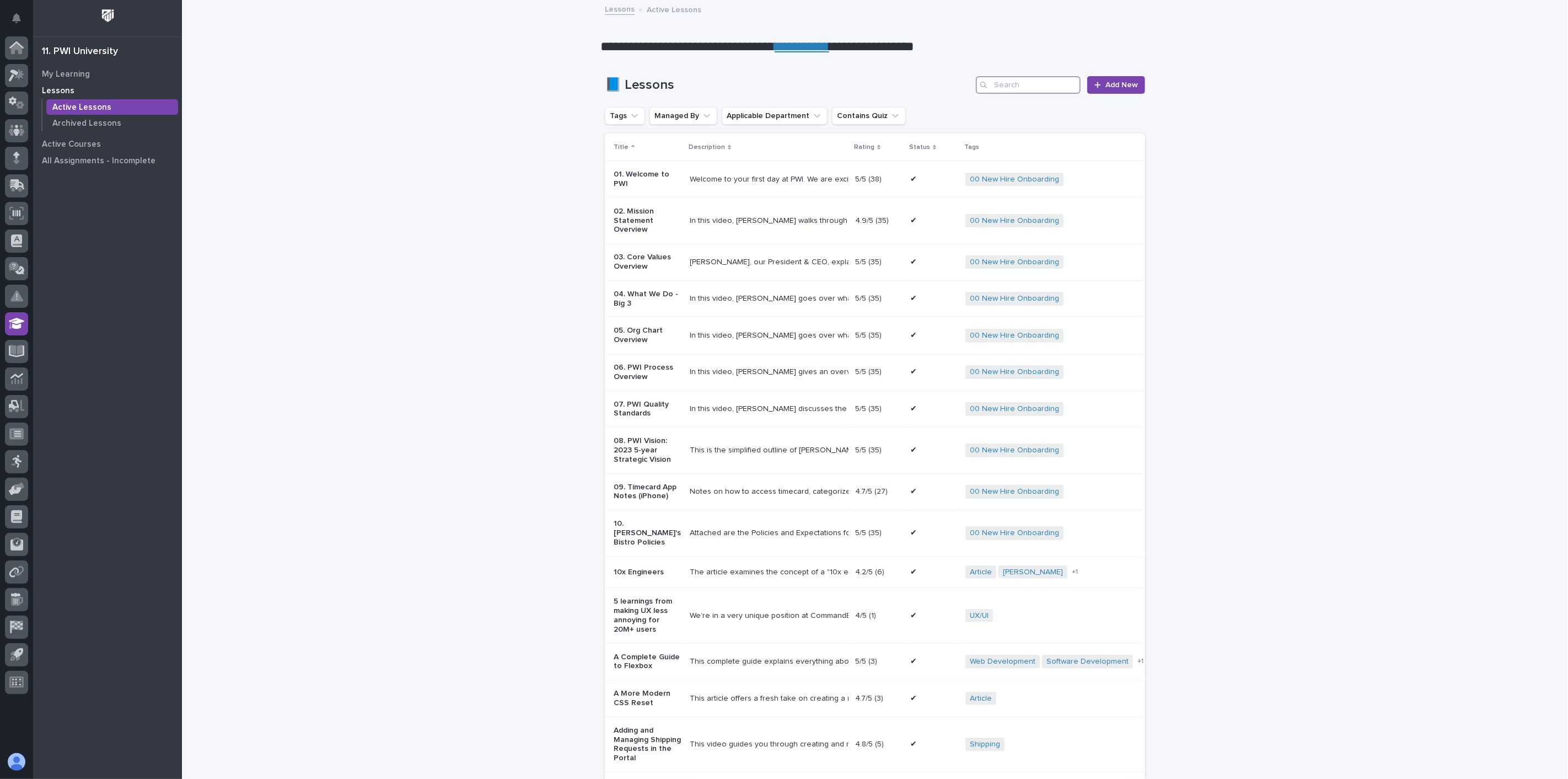
click at [1010, 84] on input "Search" at bounding box center [1028, 85] width 104 height 18
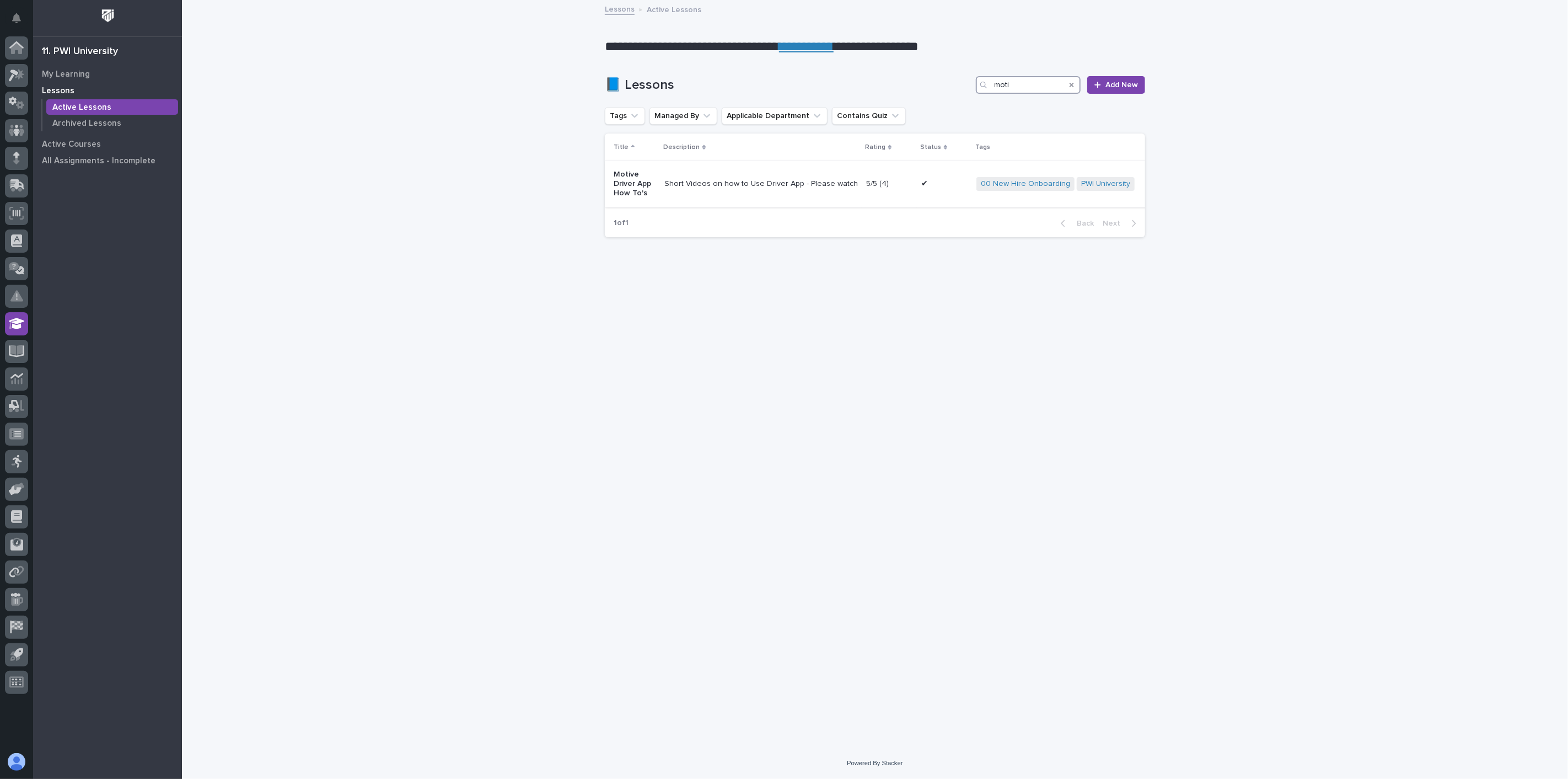
type input "moti"
click at [752, 196] on td "Short Videos on how to Use Driver App - Please watch all 12 videos. https://www…" at bounding box center [760, 184] width 202 height 46
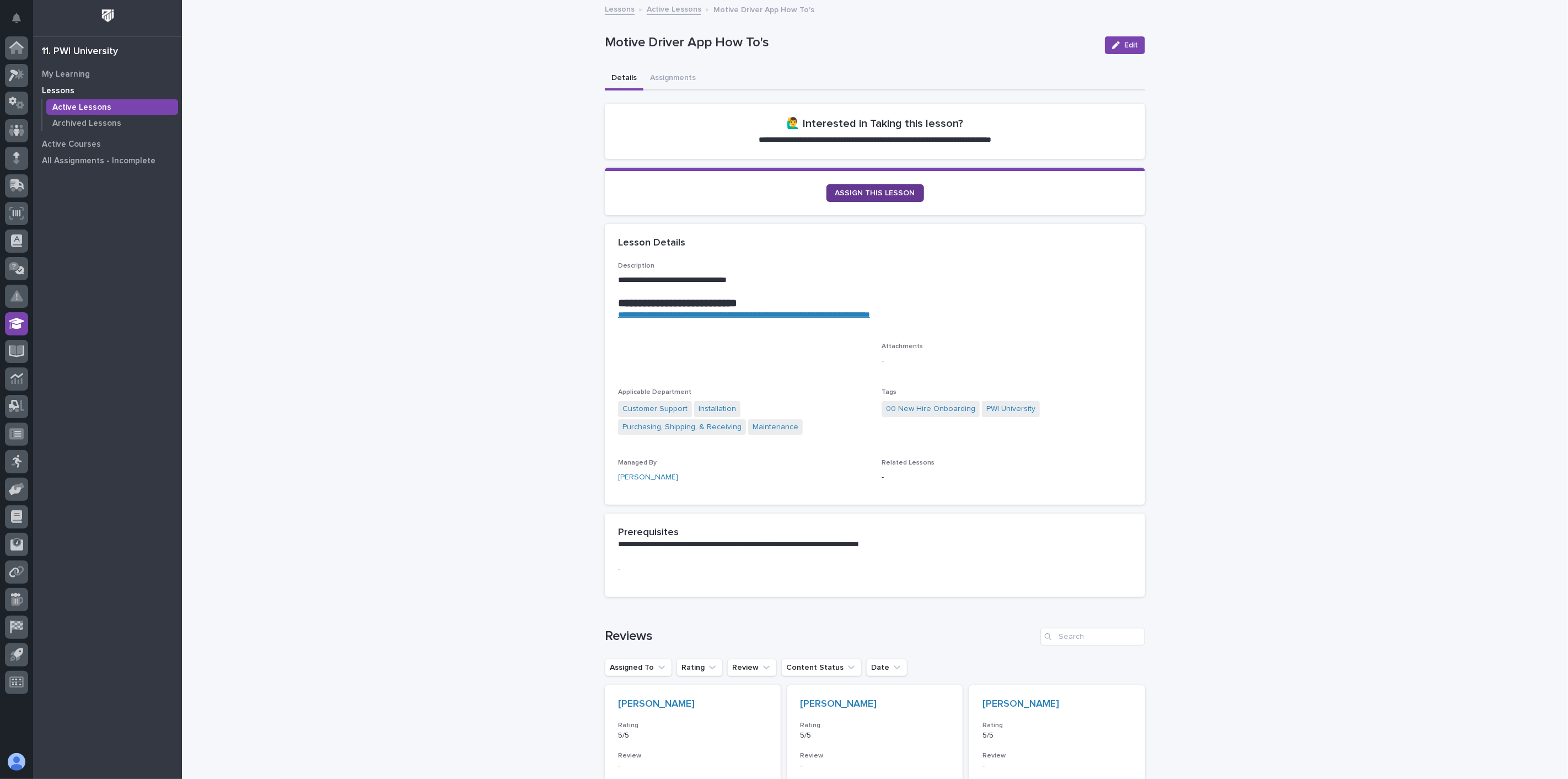
click at [891, 192] on span "ASSIGN THIS LESSON" at bounding box center [875, 193] width 80 height 8
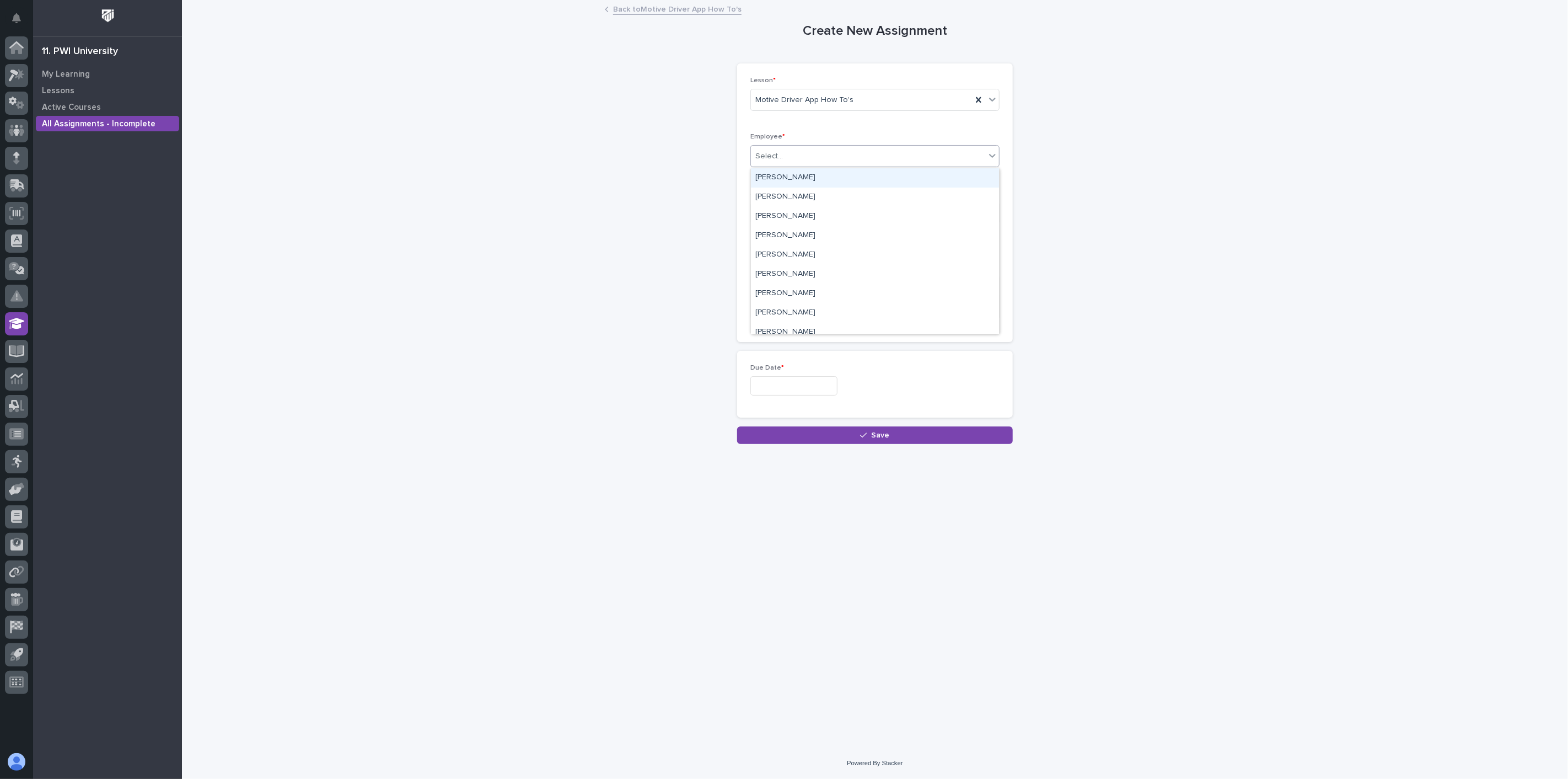
click at [819, 158] on div "Select..." at bounding box center [869, 156] width 235 height 18
type input "****"
click at [799, 175] on div "Jerred Surma" at bounding box center [875, 178] width 248 height 19
click at [797, 387] on input "text" at bounding box center [794, 386] width 87 height 19
click at [787, 314] on div "24" at bounding box center [789, 314] width 15 height 15
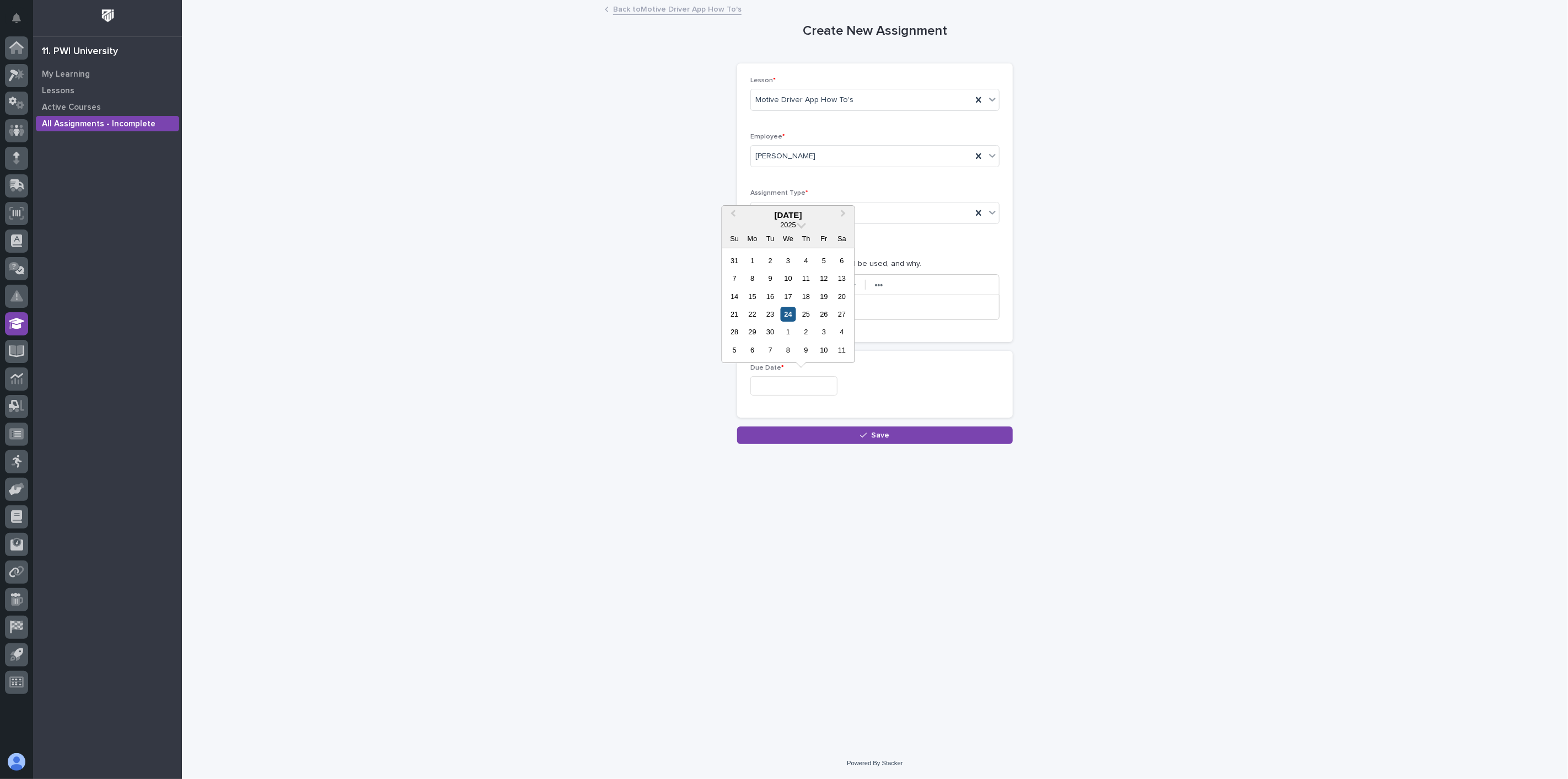
type input "**********"
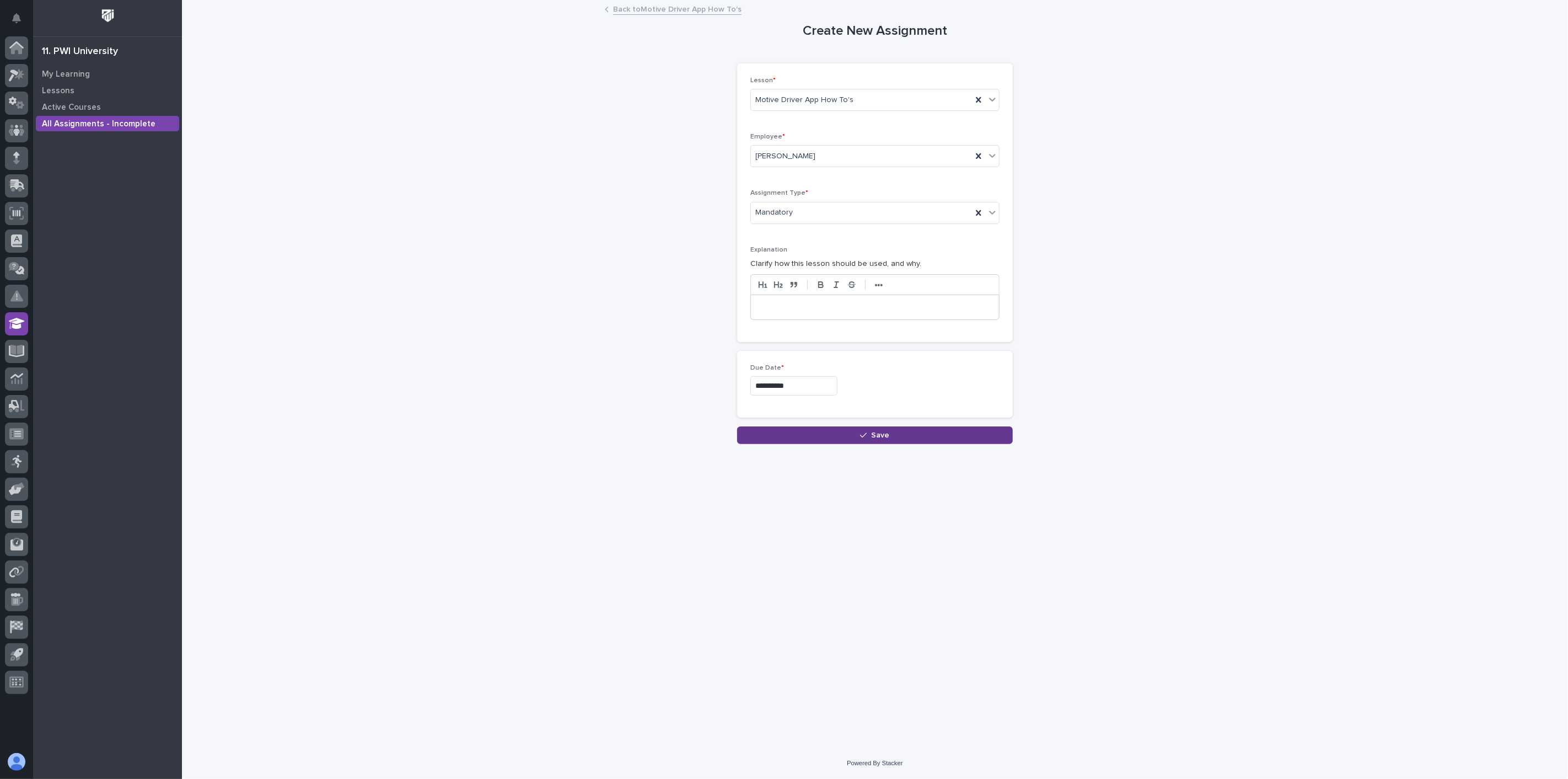
click at [836, 438] on button "Save" at bounding box center [875, 434] width 276 height 18
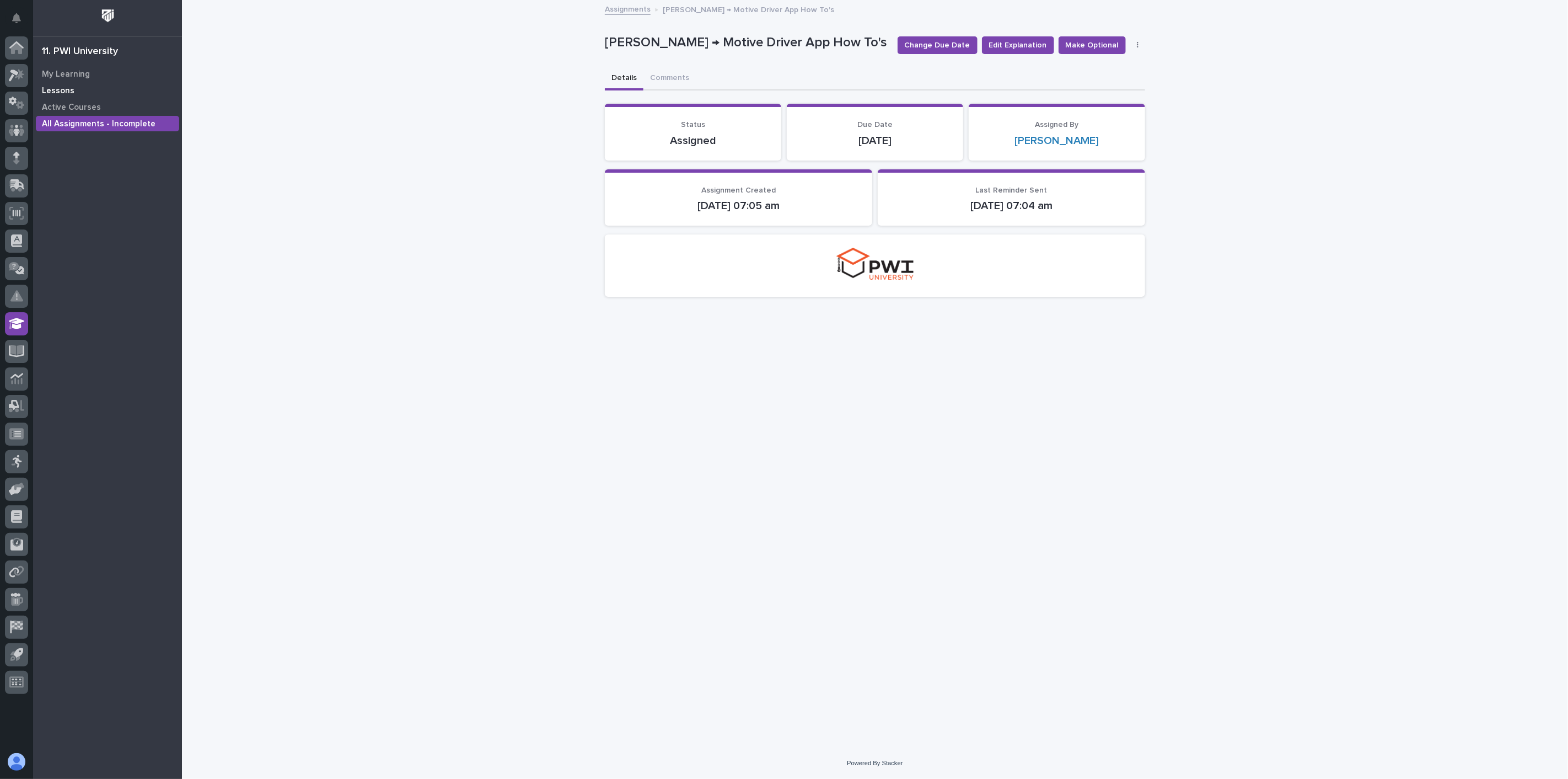
click at [58, 88] on p "Lessons" at bounding box center [58, 91] width 33 height 10
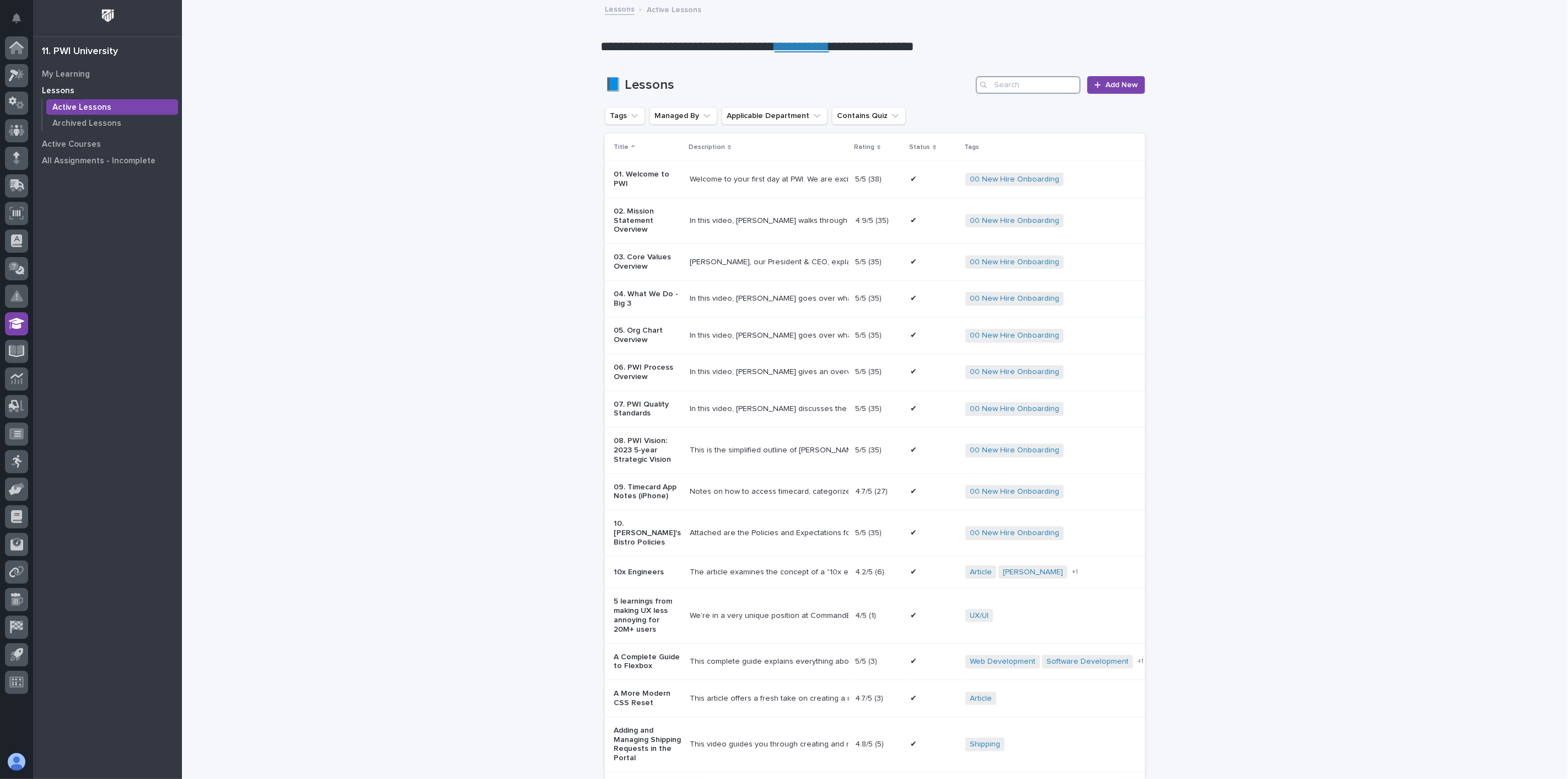
click at [1016, 85] on input "Search" at bounding box center [1028, 85] width 104 height 18
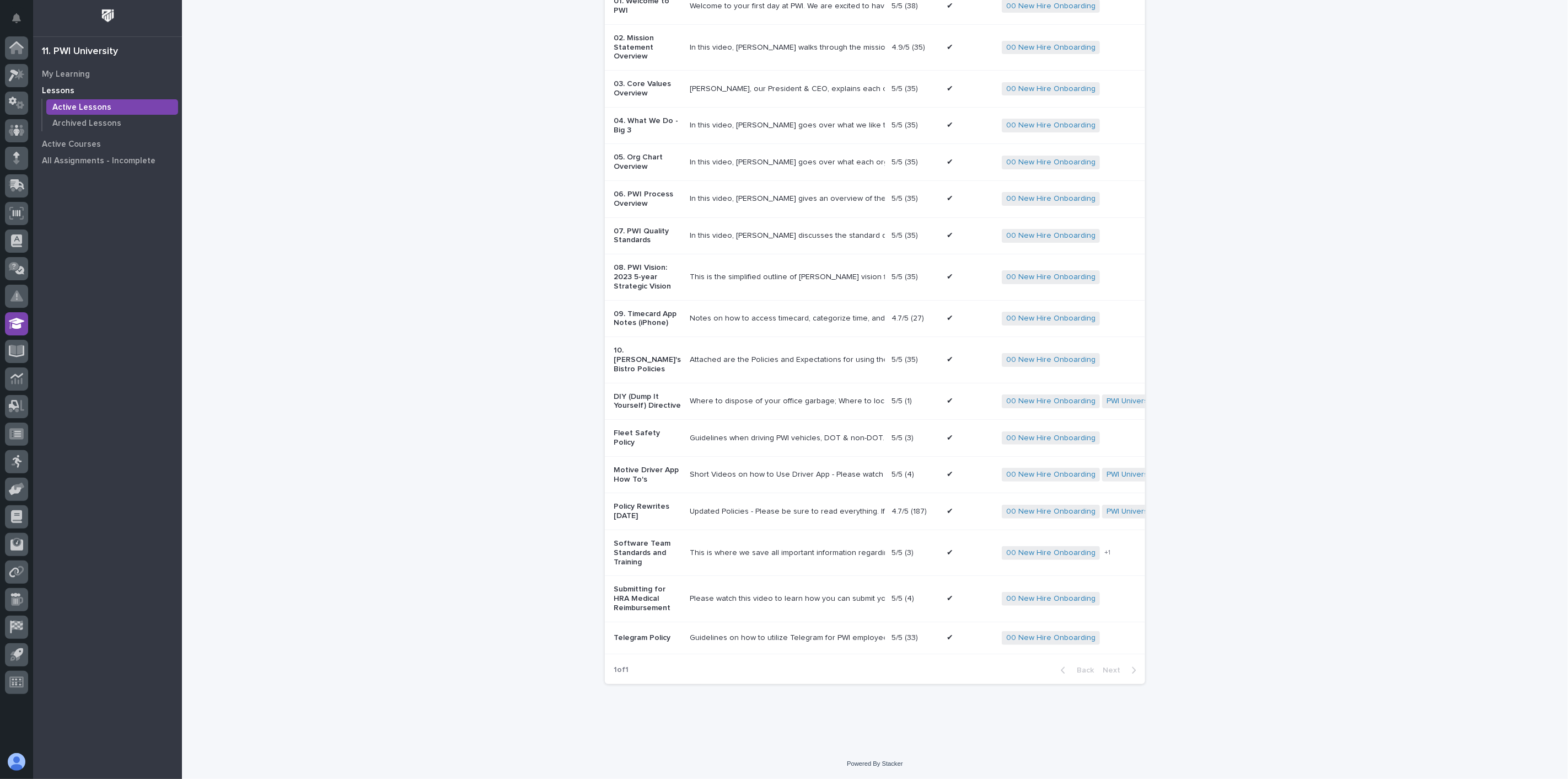
scroll to position [216, 0]
type input "new hire"
click at [651, 429] on p "Fleet Safety Policy" at bounding box center [647, 438] width 67 height 19
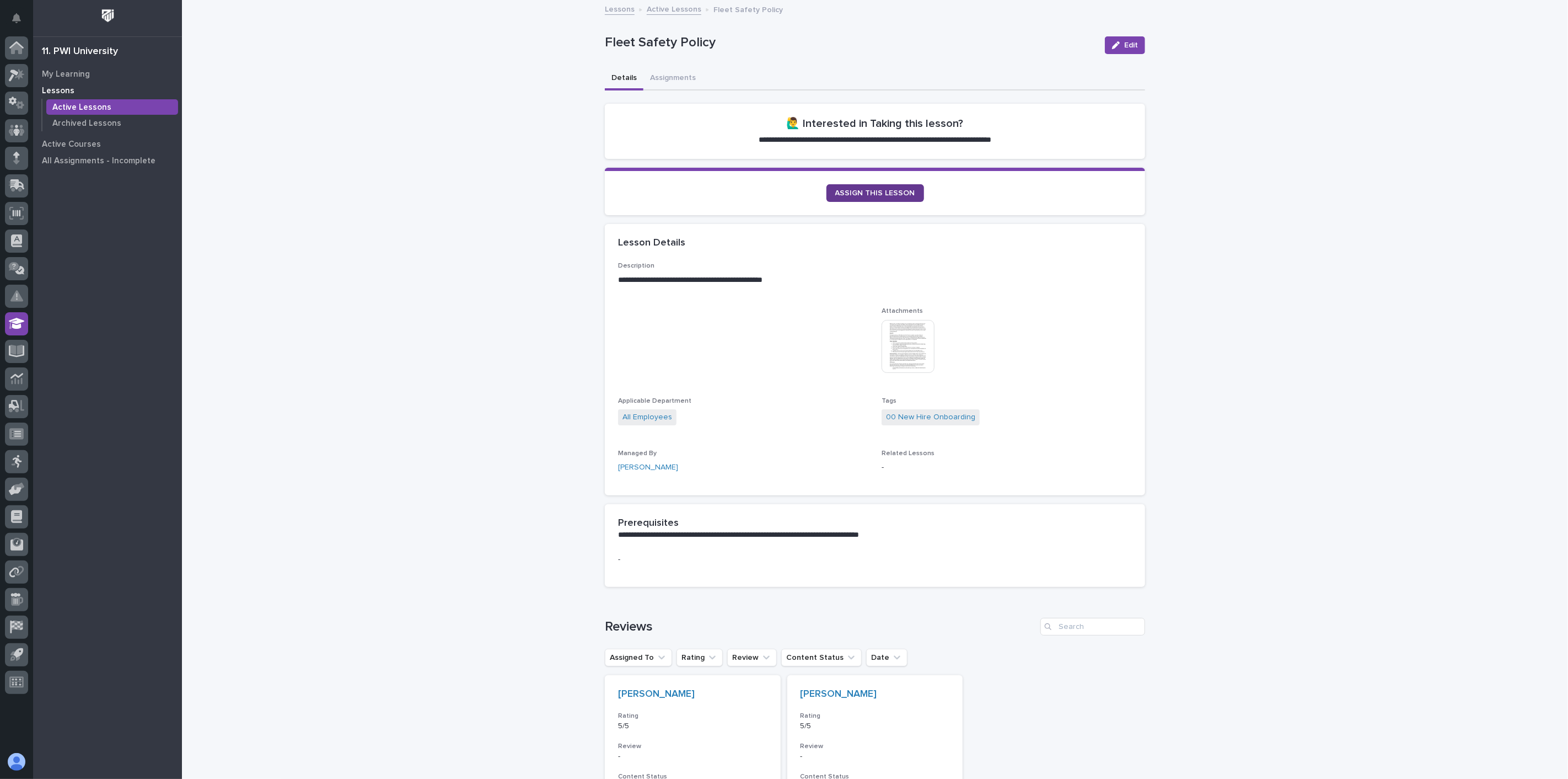
click at [869, 189] on span "ASSIGN THIS LESSON" at bounding box center [875, 193] width 80 height 8
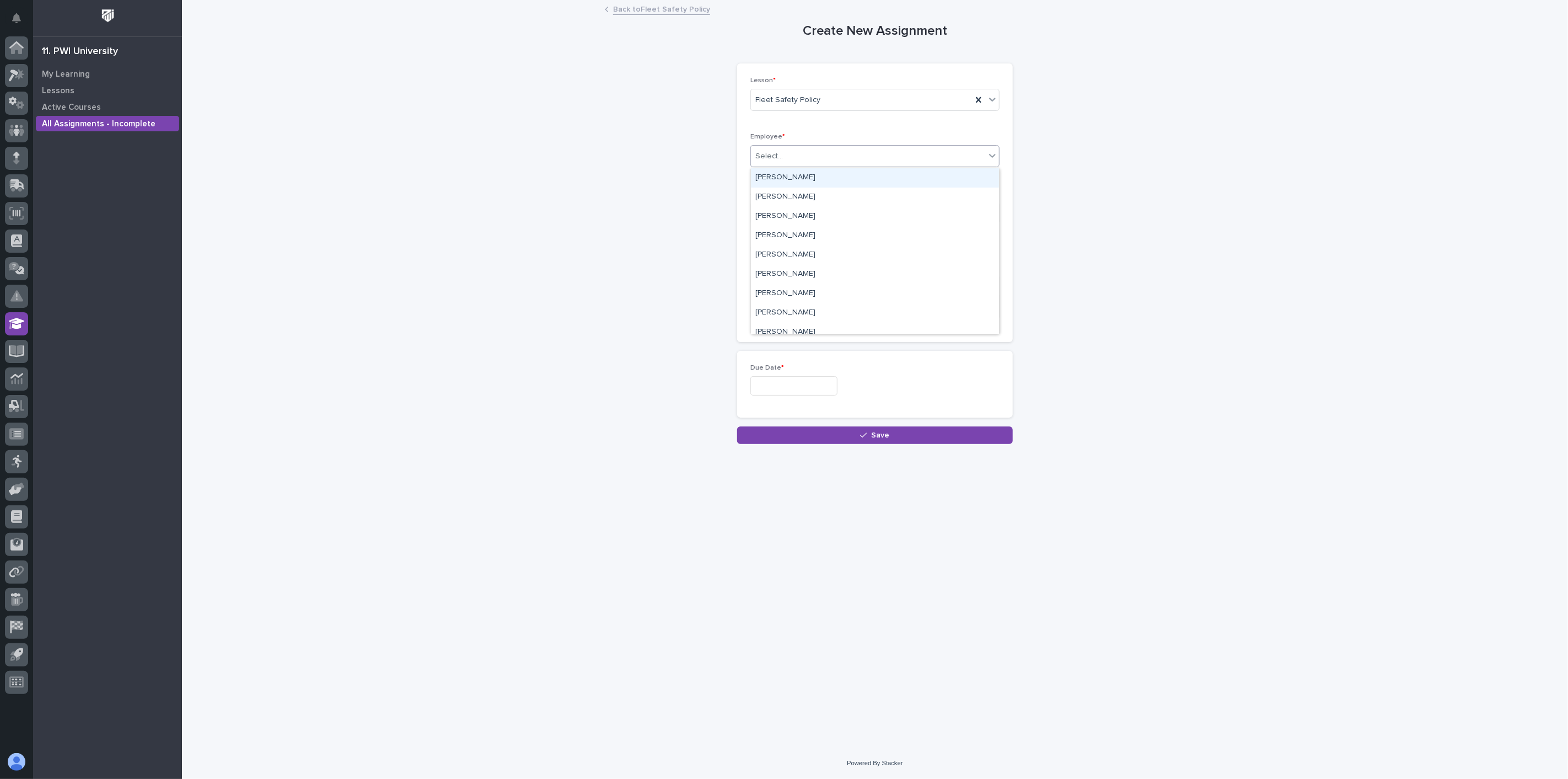
click at [807, 161] on div "Select..." at bounding box center [869, 156] width 235 height 18
type input "****"
click at [799, 178] on div "Jerred Surma" at bounding box center [875, 178] width 248 height 19
click at [791, 386] on input "text" at bounding box center [794, 386] width 87 height 19
click at [787, 313] on div "24" at bounding box center [789, 314] width 15 height 15
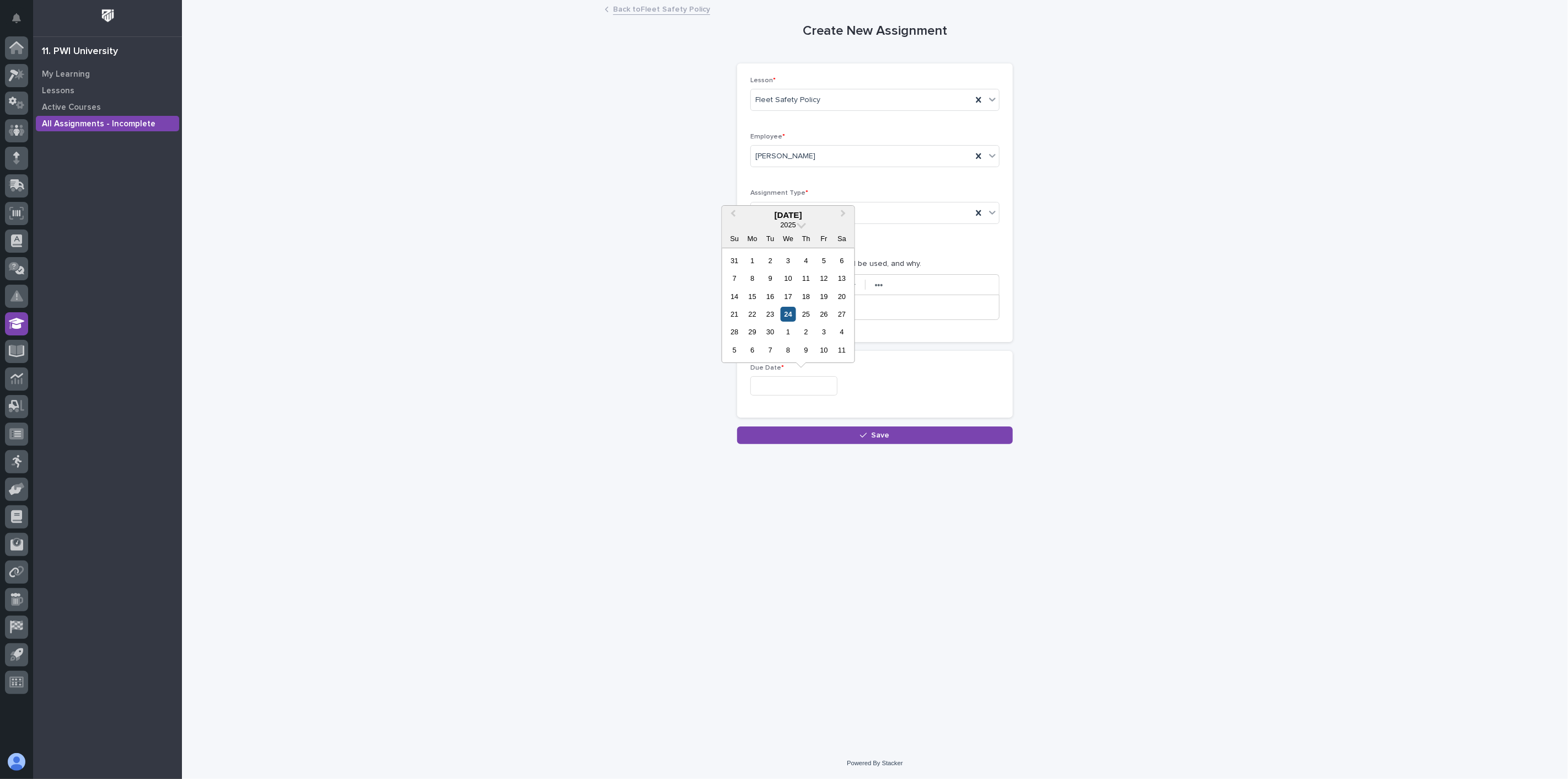
type input "**********"
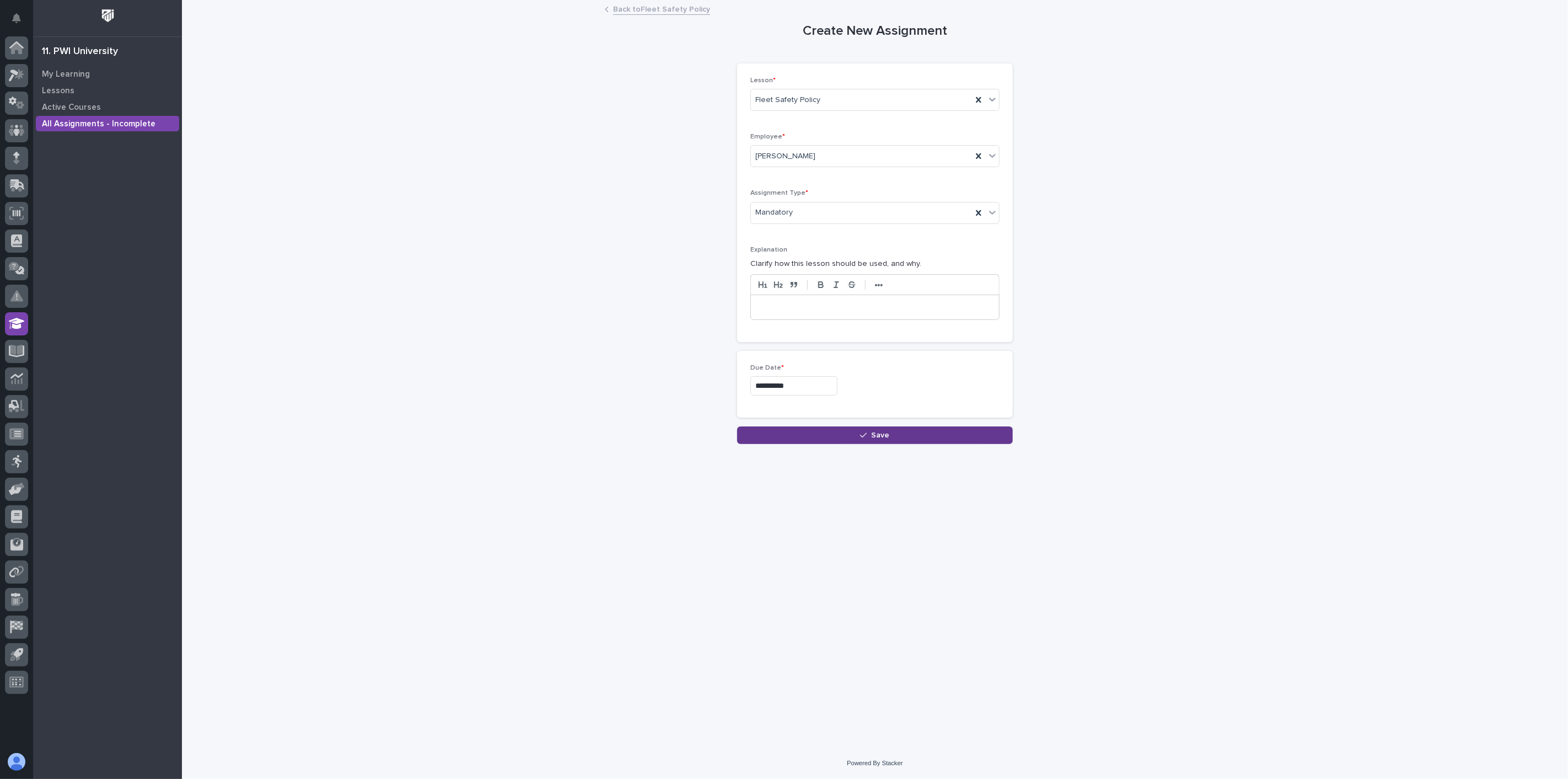
click at [823, 436] on button "Save" at bounding box center [875, 434] width 276 height 18
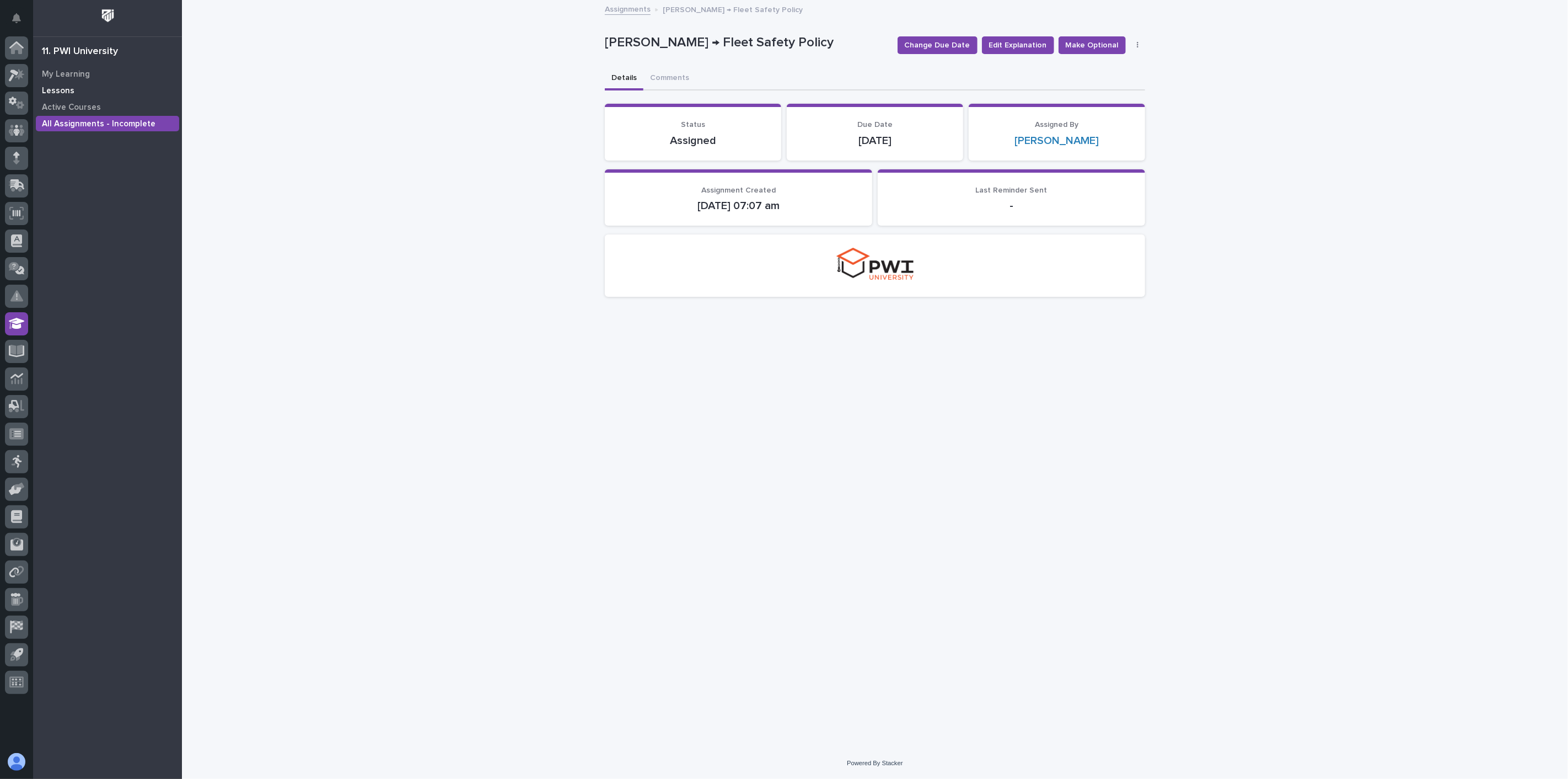
click at [66, 89] on p "Lessons" at bounding box center [58, 91] width 33 height 10
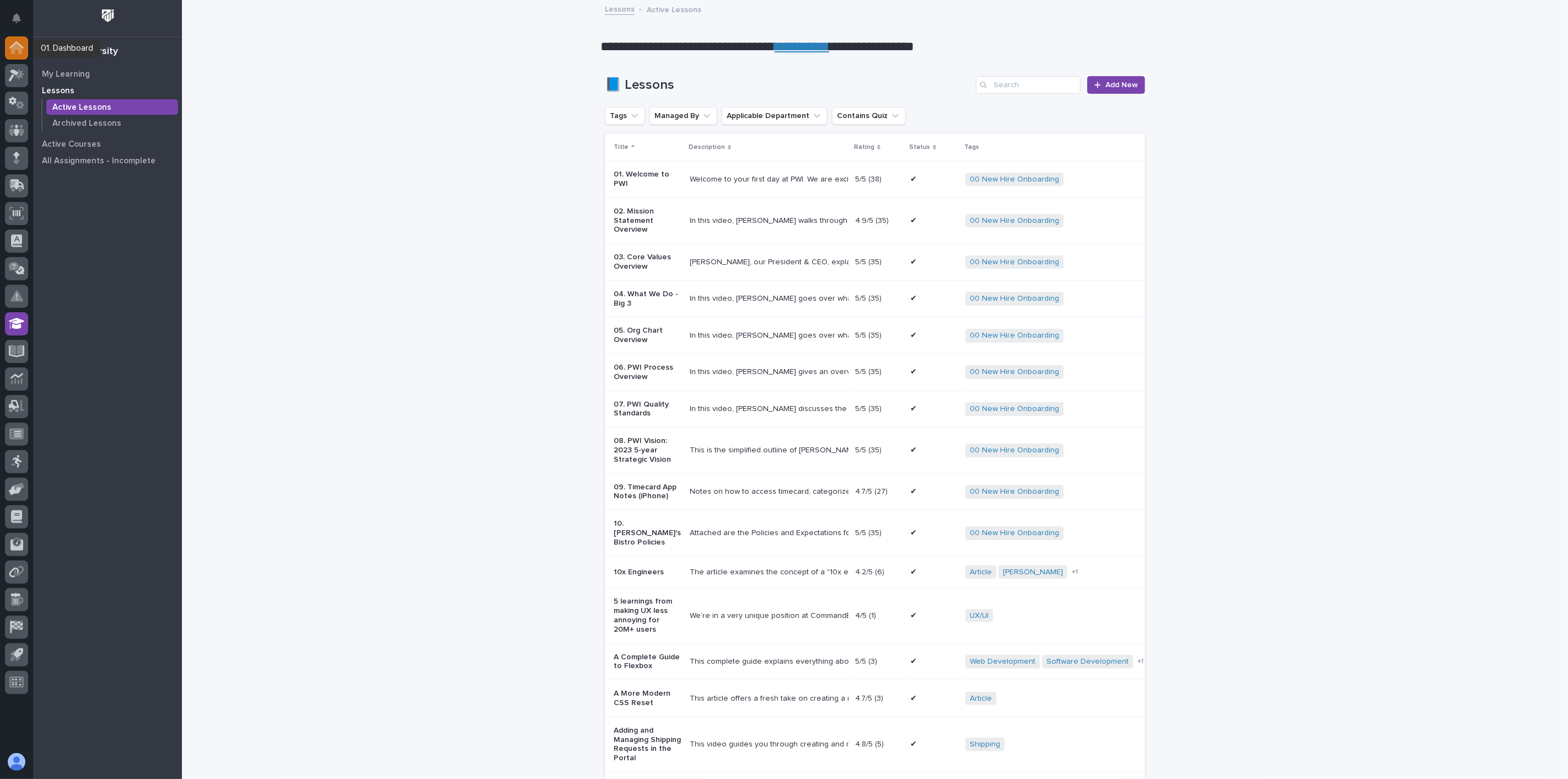
click at [14, 50] on icon at bounding box center [16, 48] width 11 height 11
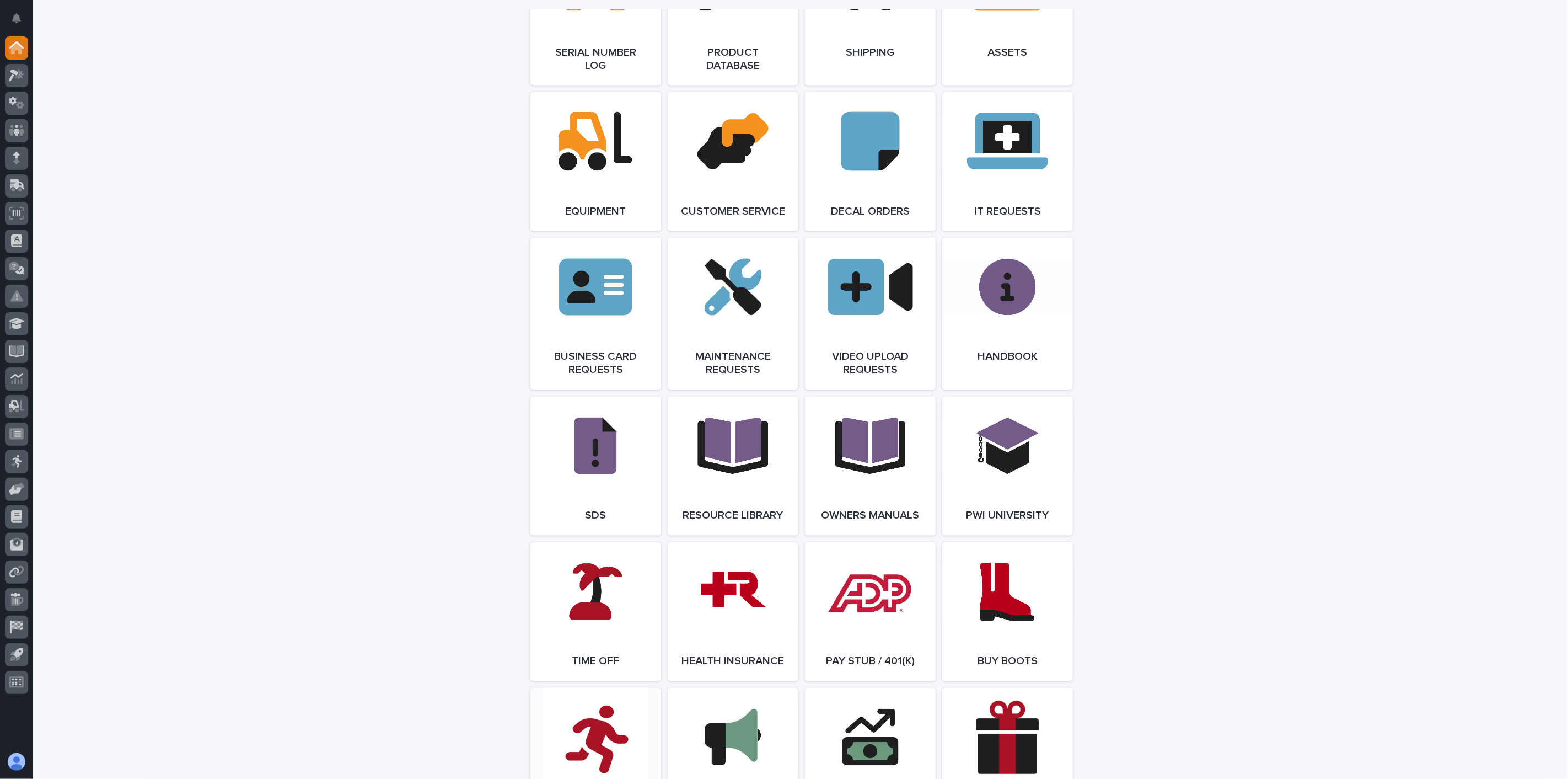
scroll to position [1769, 0]
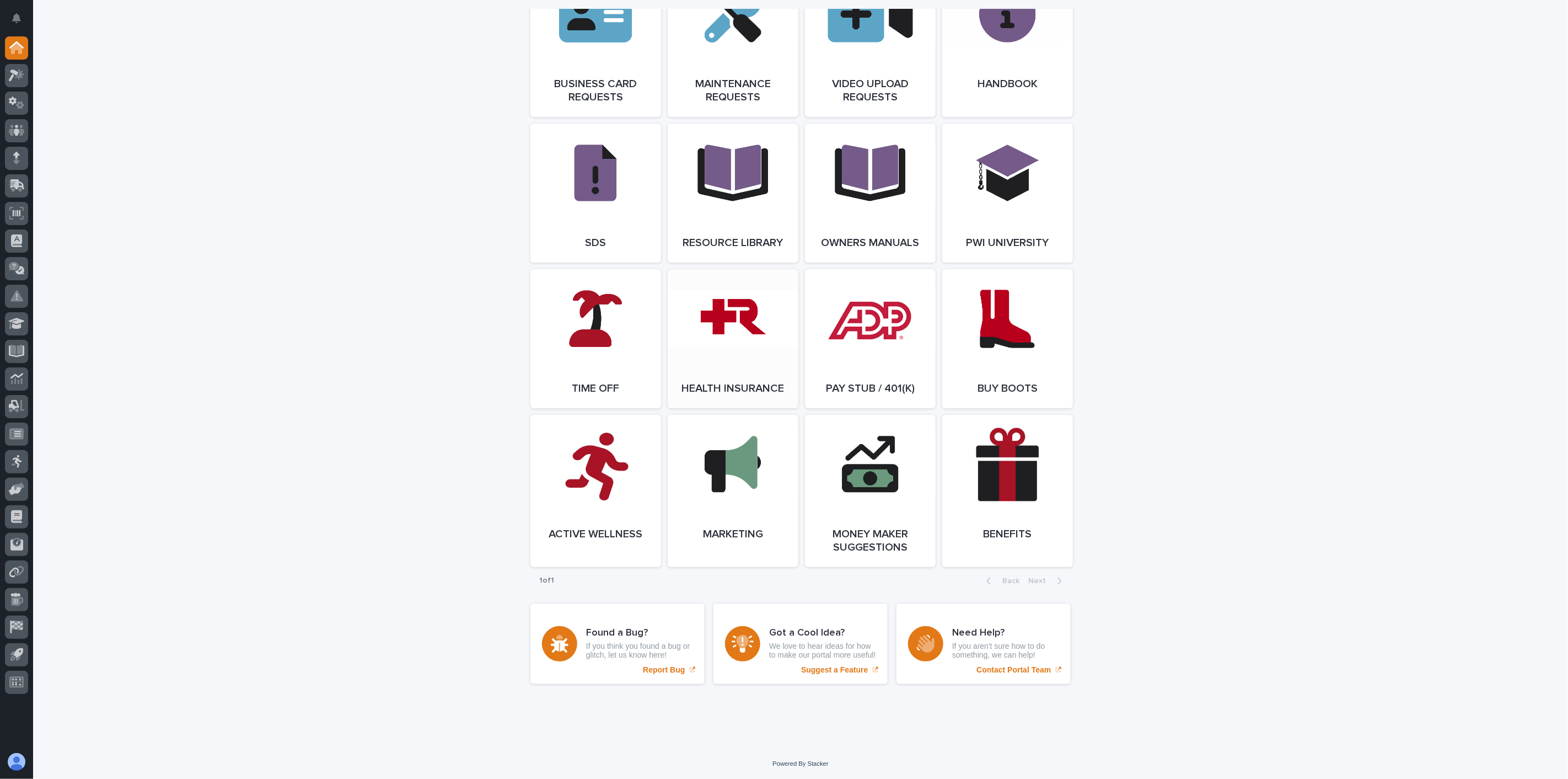
click at [737, 335] on span "Open Link" at bounding box center [733, 338] width 36 height 8
click at [18, 327] on icon at bounding box center [17, 323] width 16 height 11
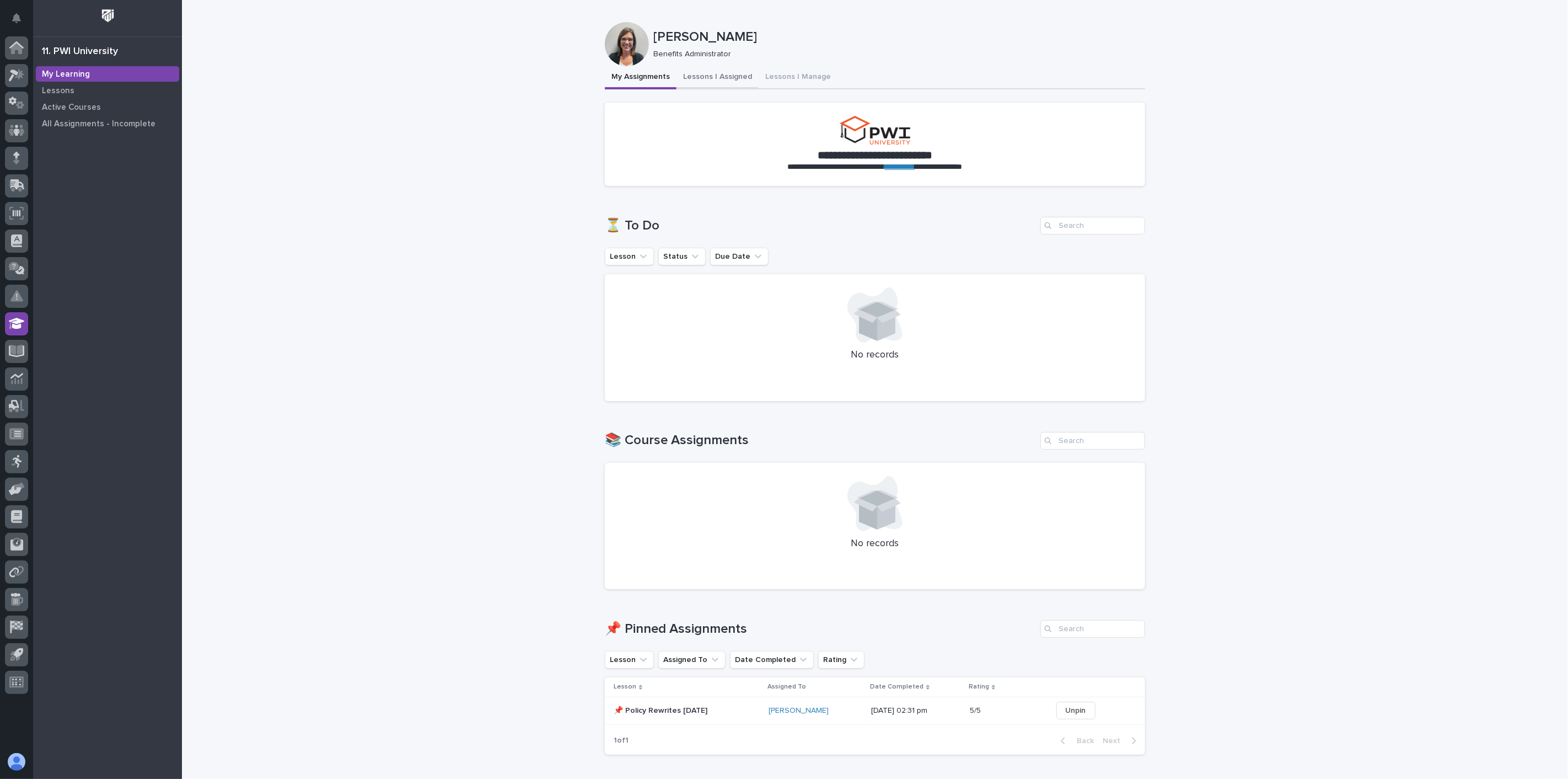
click at [735, 79] on button "Lessons I Assigned" at bounding box center [718, 78] width 82 height 23
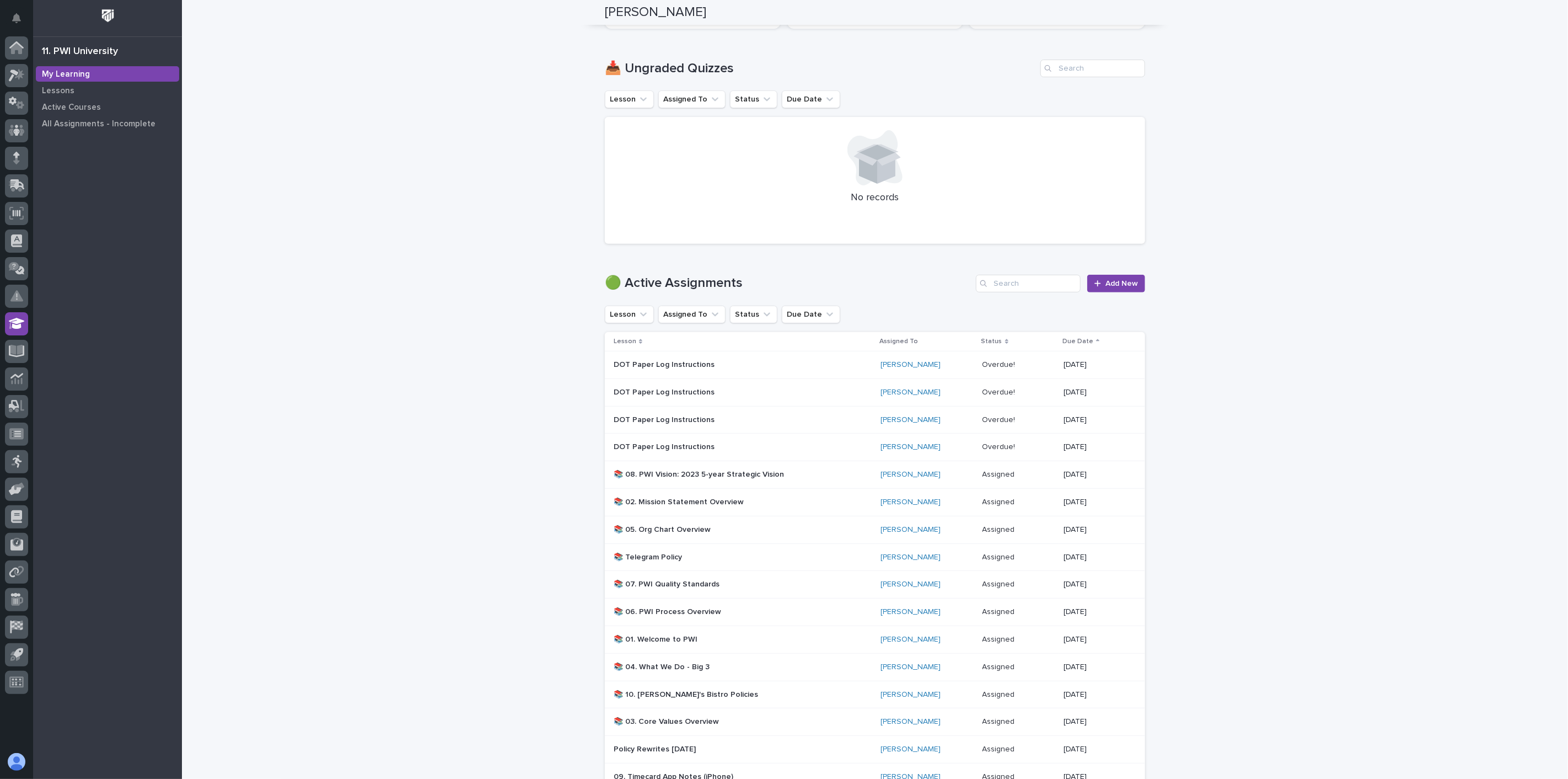
scroll to position [245, 0]
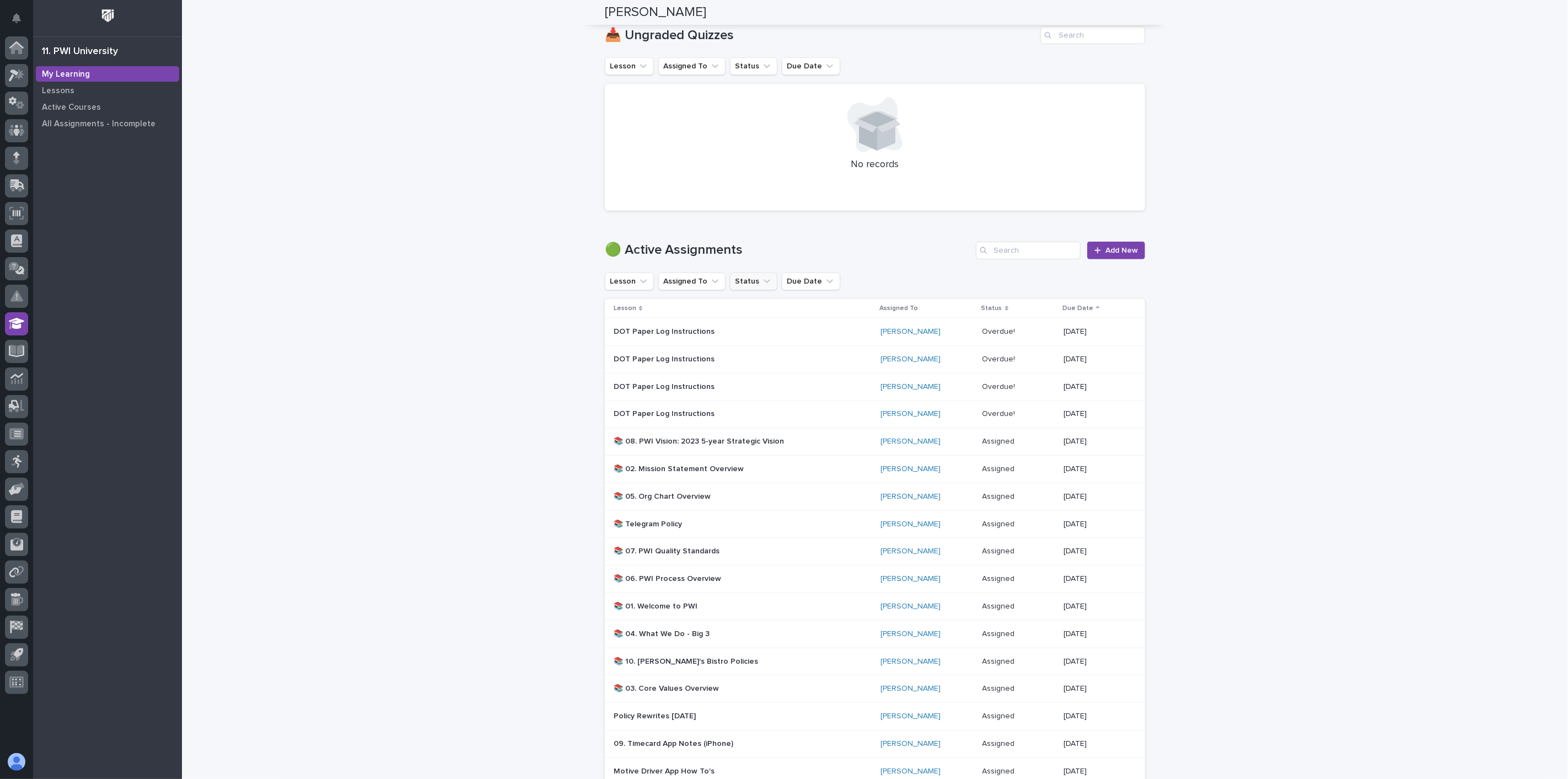
click at [744, 282] on button "Status" at bounding box center [754, 281] width 47 height 18
click at [787, 313] on div "contains" at bounding box center [794, 308] width 122 height 11
click at [789, 310] on div "contains" at bounding box center [794, 308] width 122 height 11
click at [768, 326] on input at bounding box center [802, 330] width 140 height 18
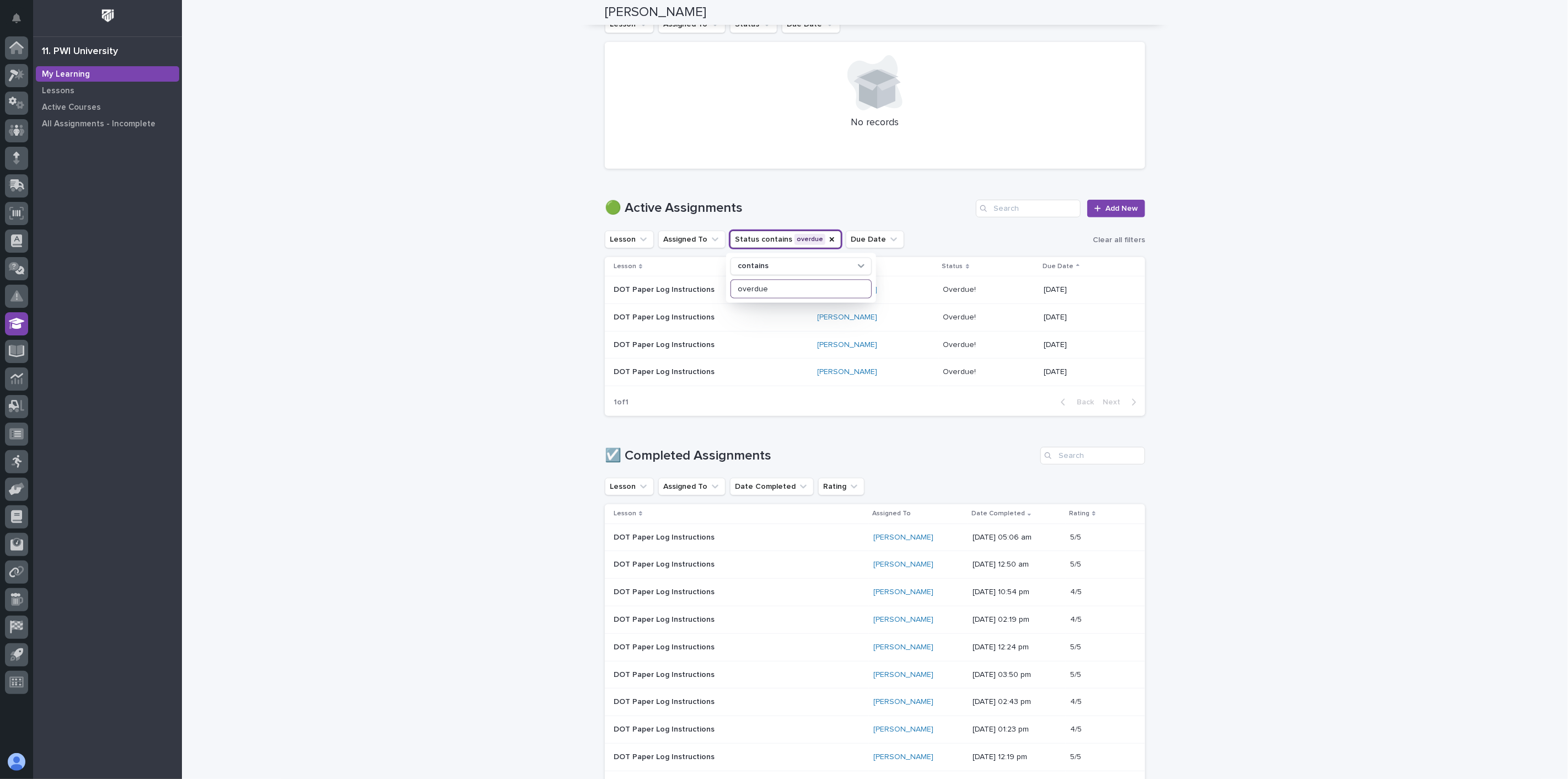
scroll to position [184, 0]
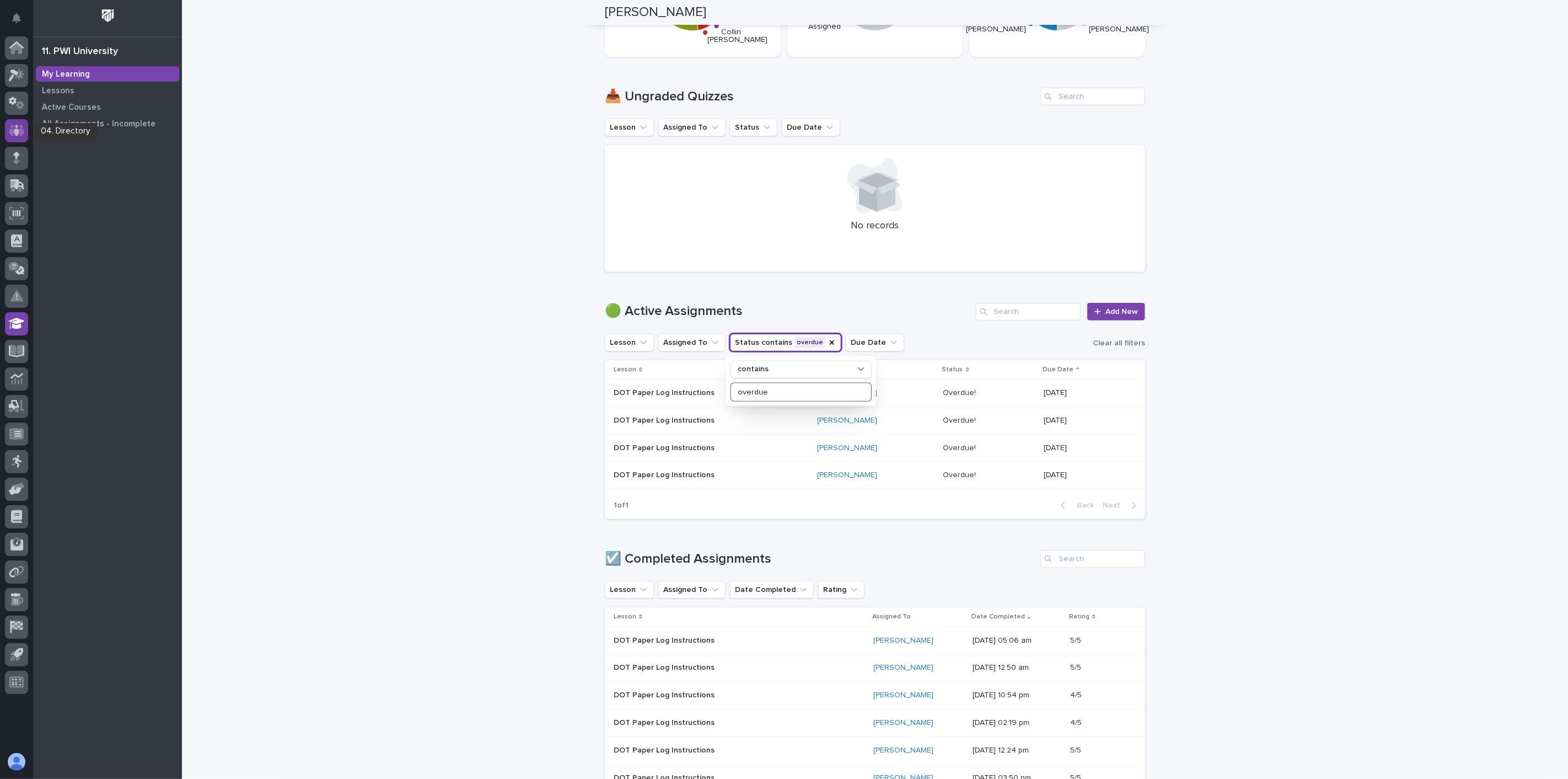
type input "overdue"
click at [9, 130] on icon at bounding box center [17, 130] width 16 height 11
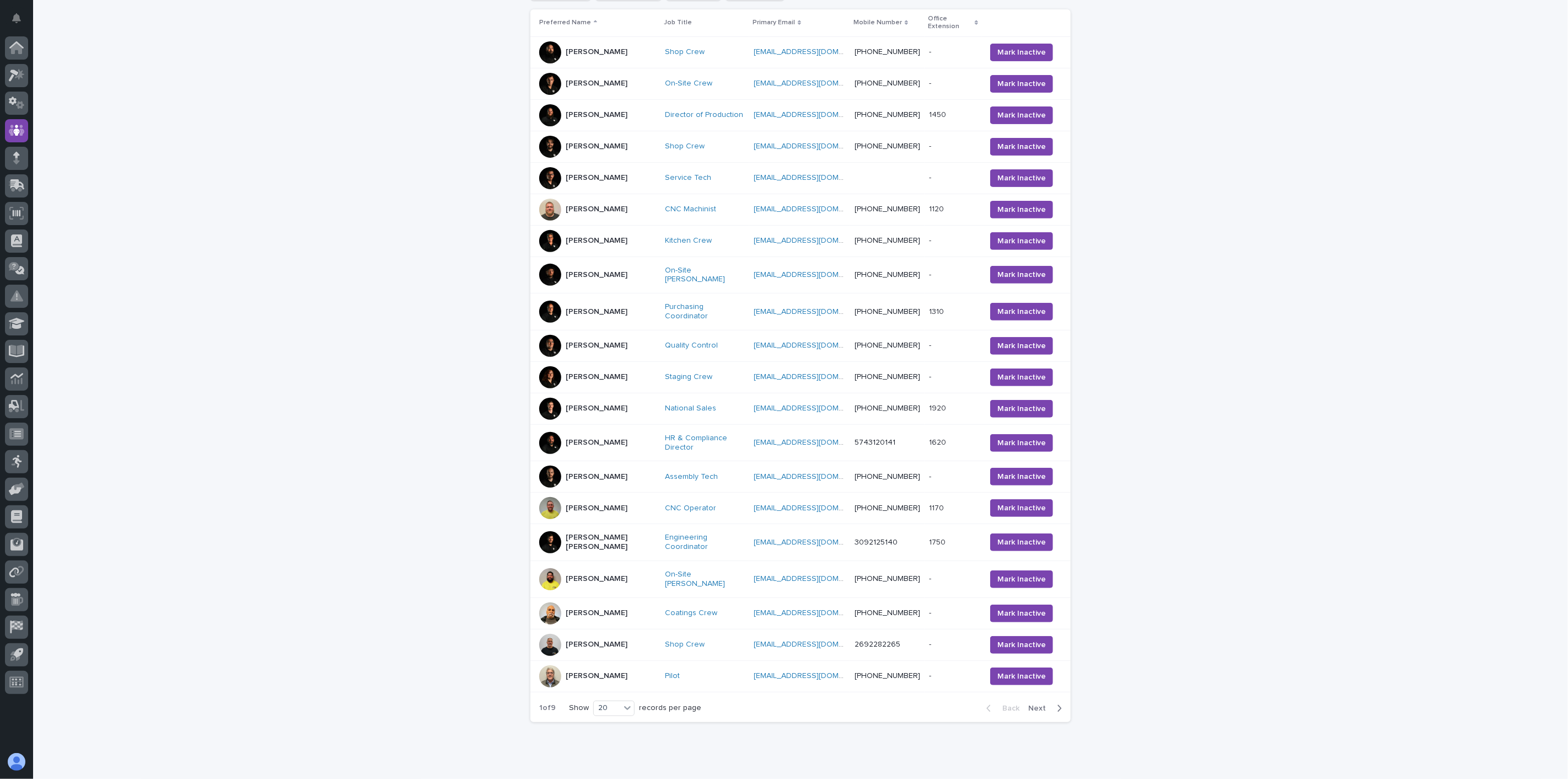
scroll to position [230, 0]
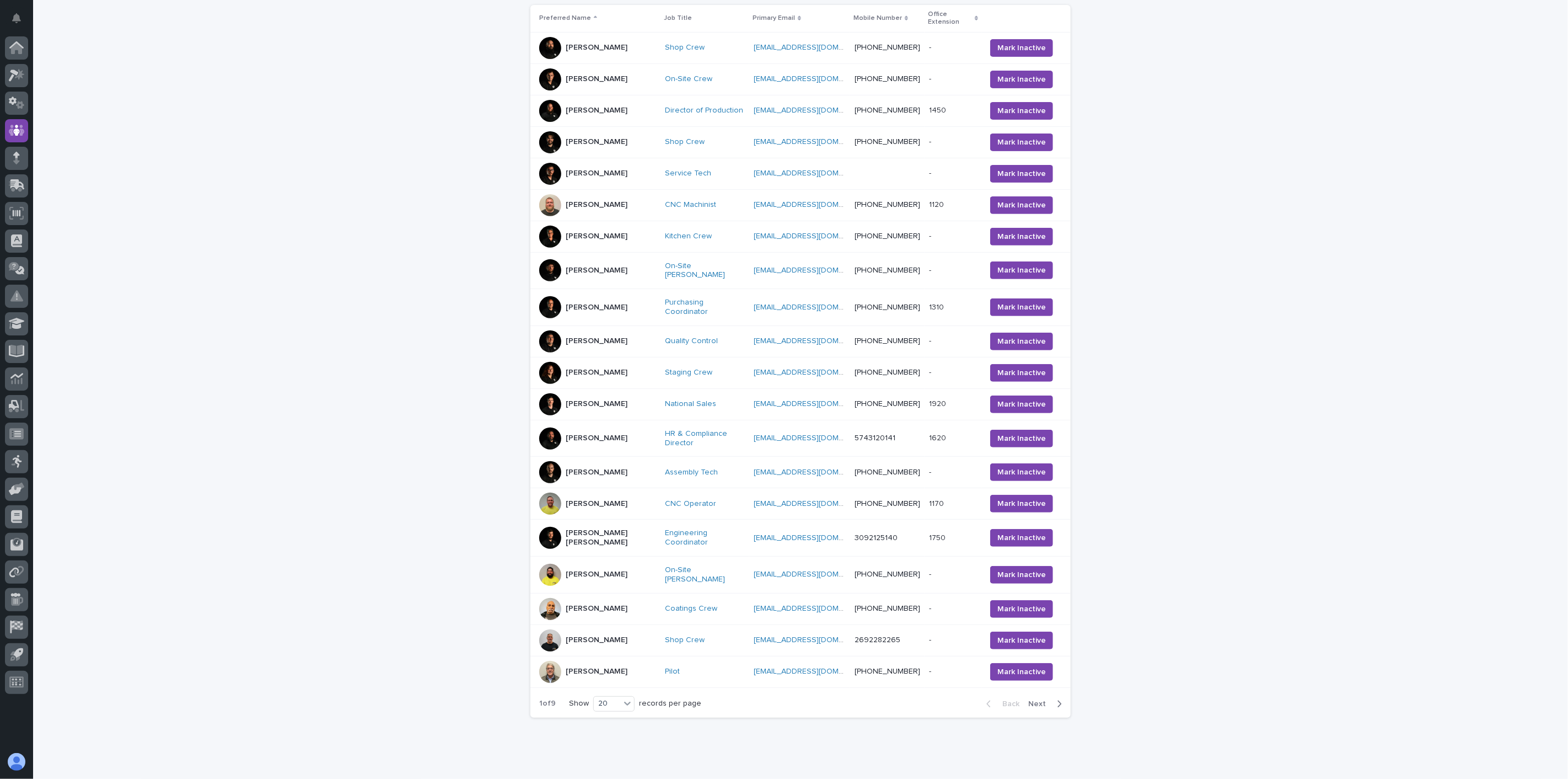
click at [600, 492] on div "[PERSON_NAME]" at bounding box center [597, 503] width 117 height 22
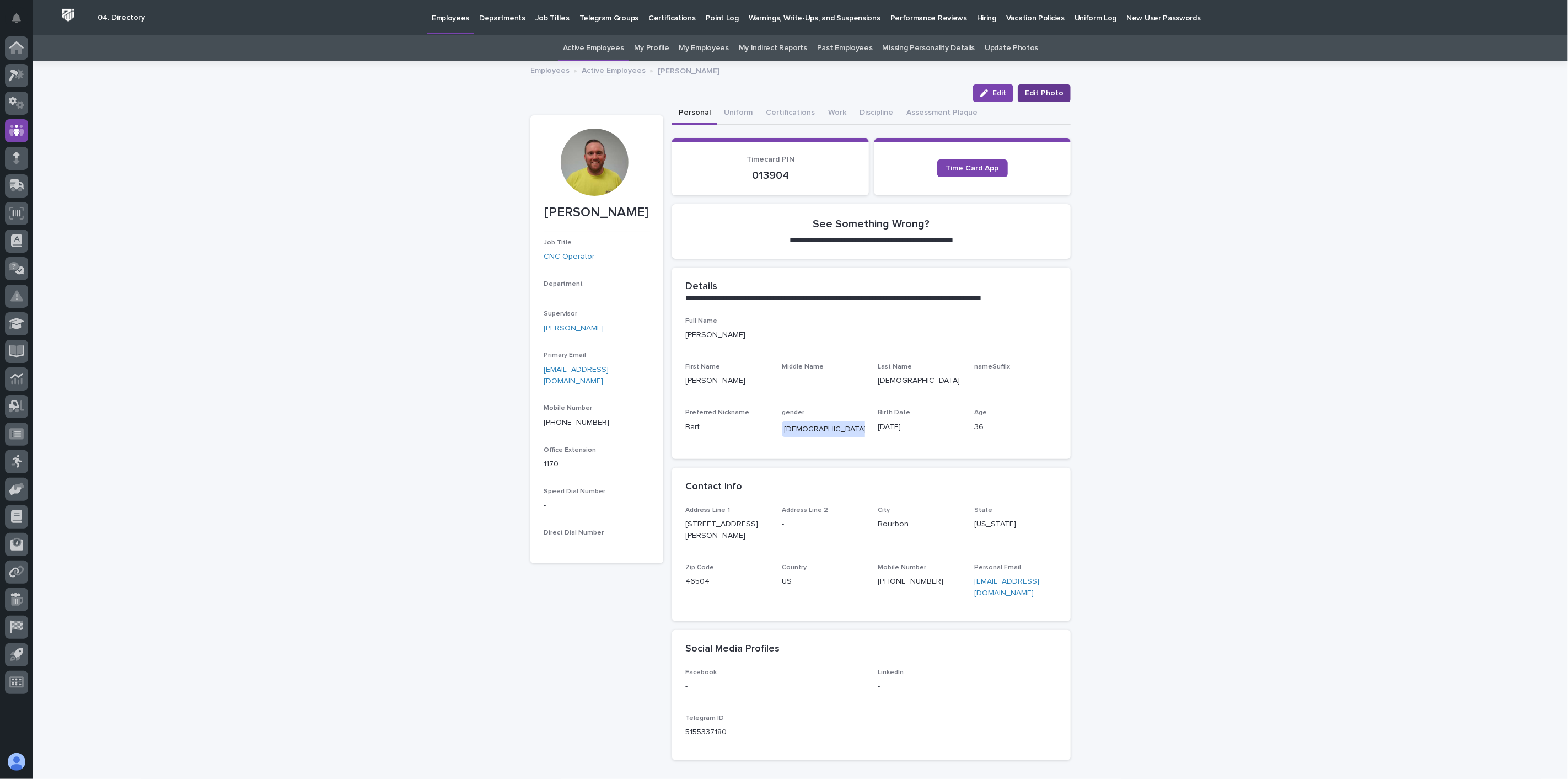
click at [1029, 91] on span "Edit Photo" at bounding box center [1044, 93] width 39 height 11
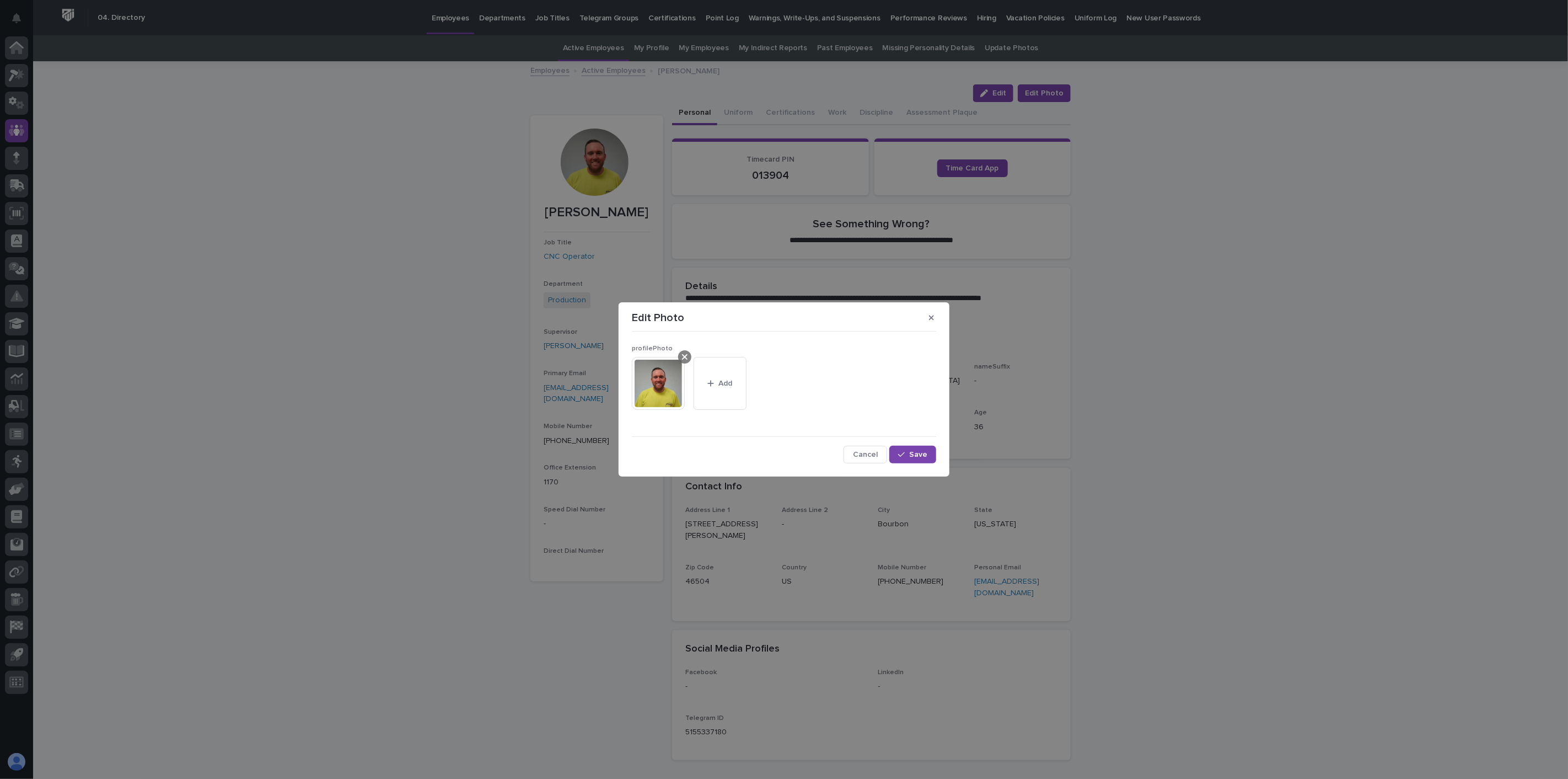
click at [685, 357] on icon at bounding box center [684, 357] width 5 height 5
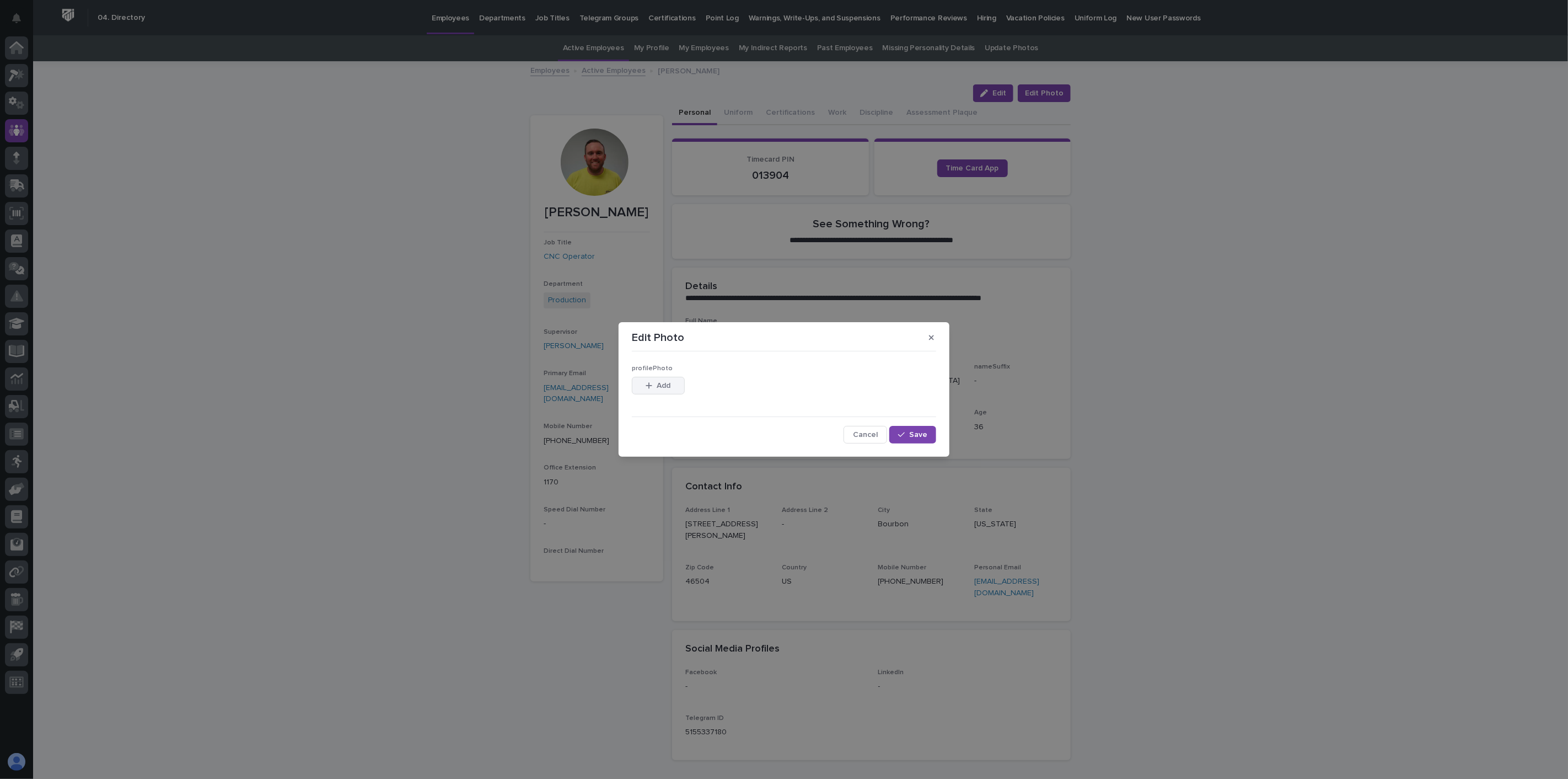
click at [664, 389] on span "Add" at bounding box center [664, 386] width 14 height 8
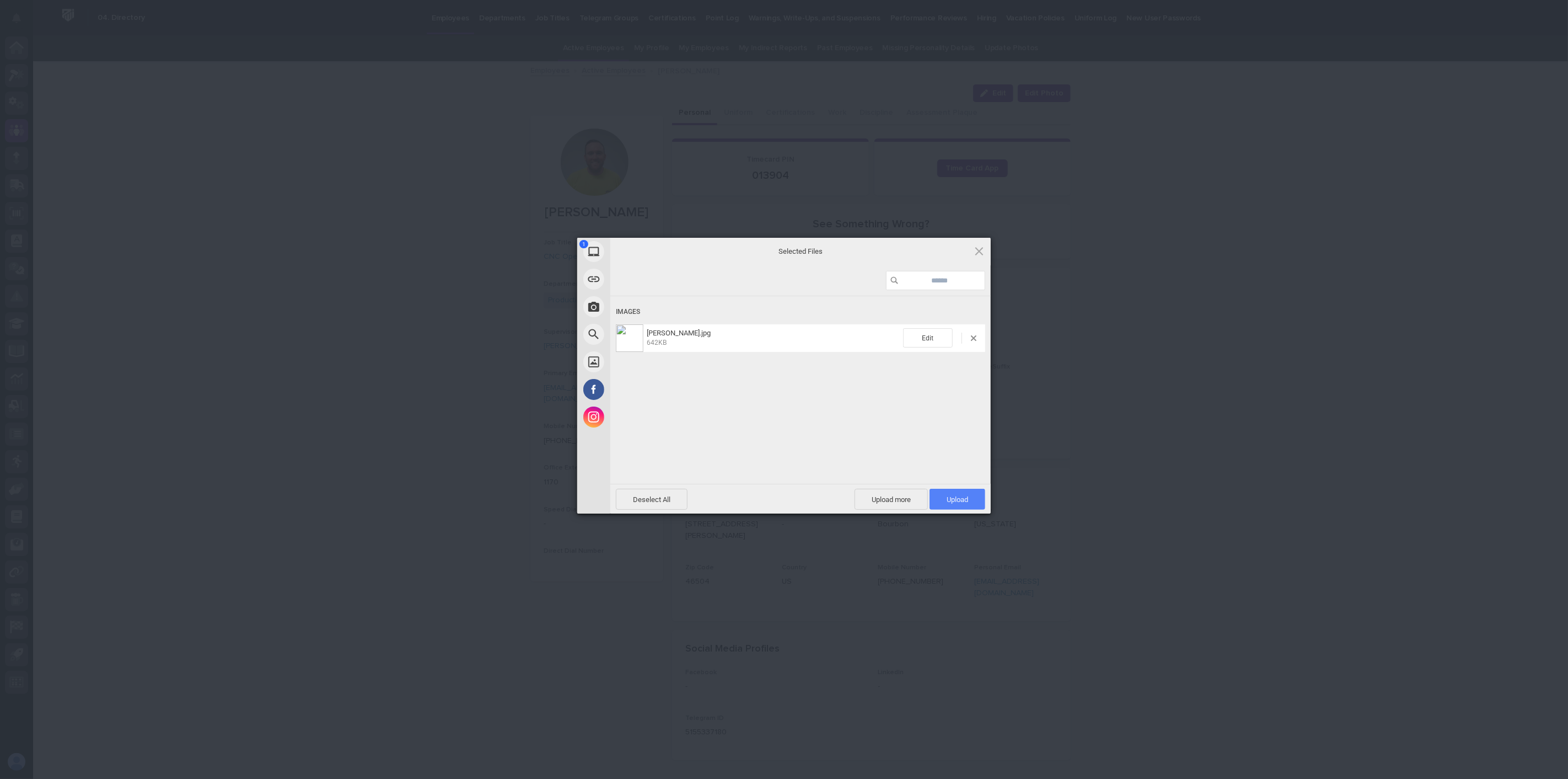
click at [957, 500] on span "Upload 1" at bounding box center [957, 499] width 21 height 8
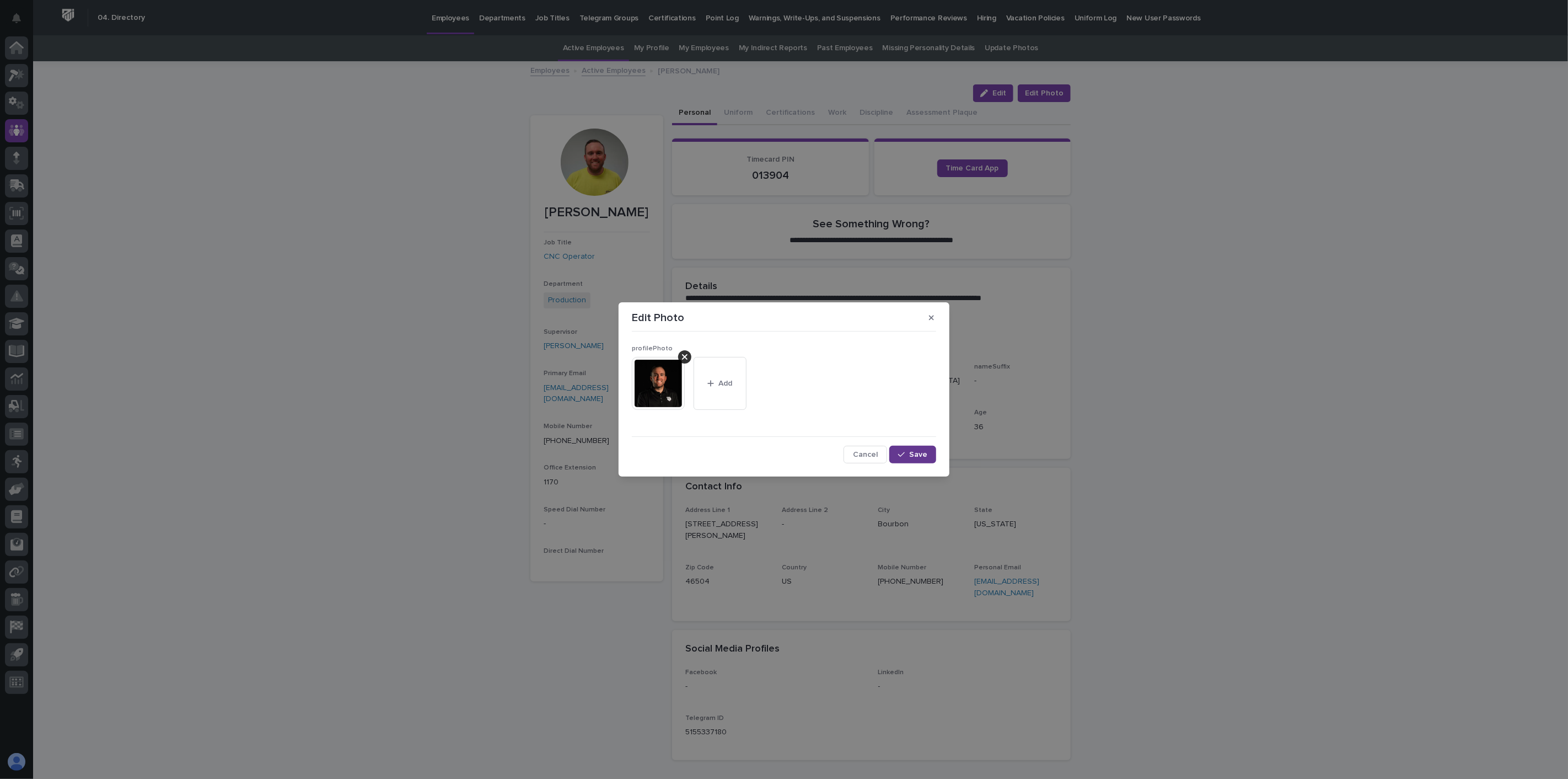
click at [918, 454] on span "Save" at bounding box center [918, 454] width 18 height 8
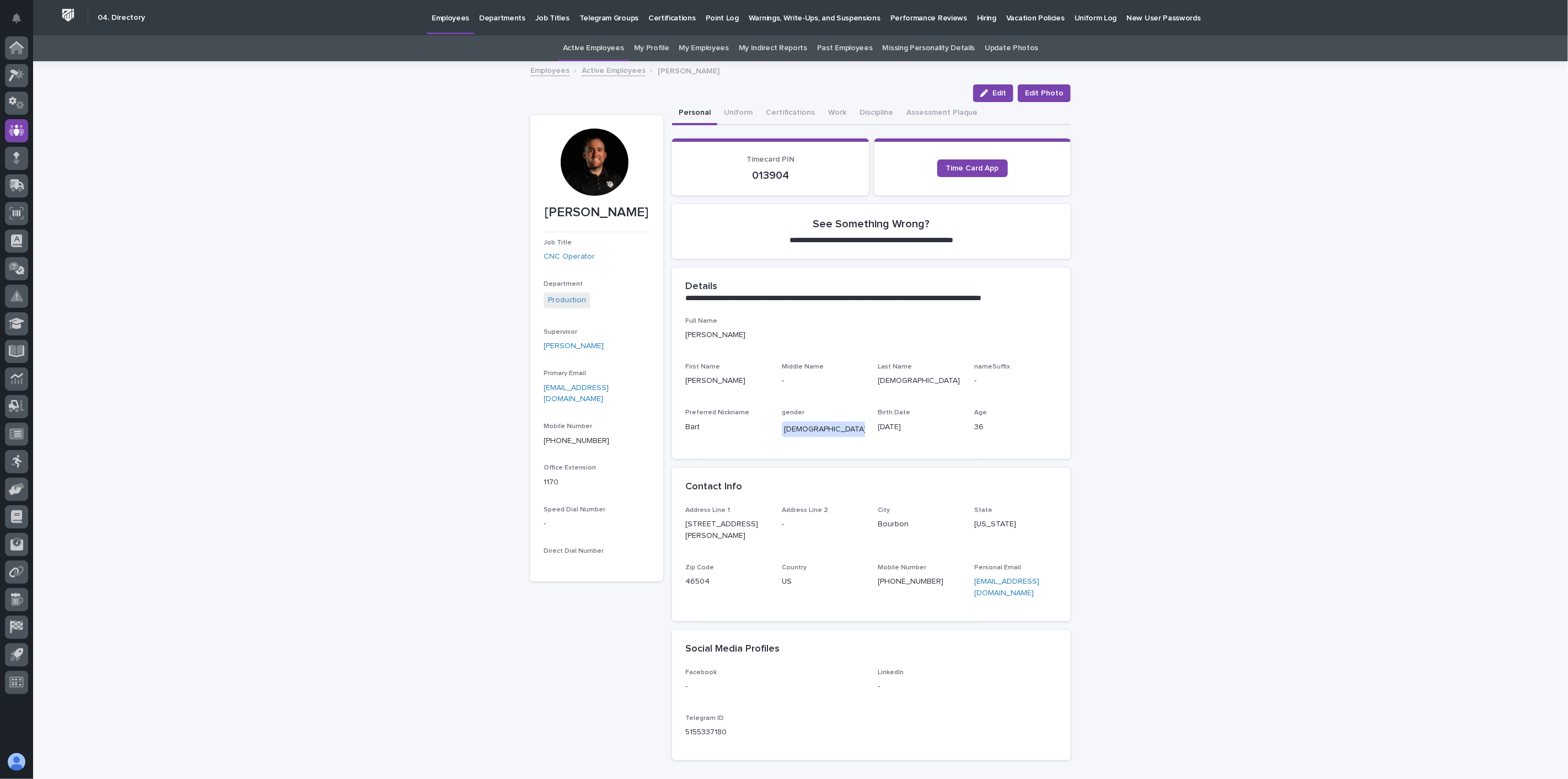
click at [602, 72] on link "Active Employees" at bounding box center [613, 69] width 64 height 13
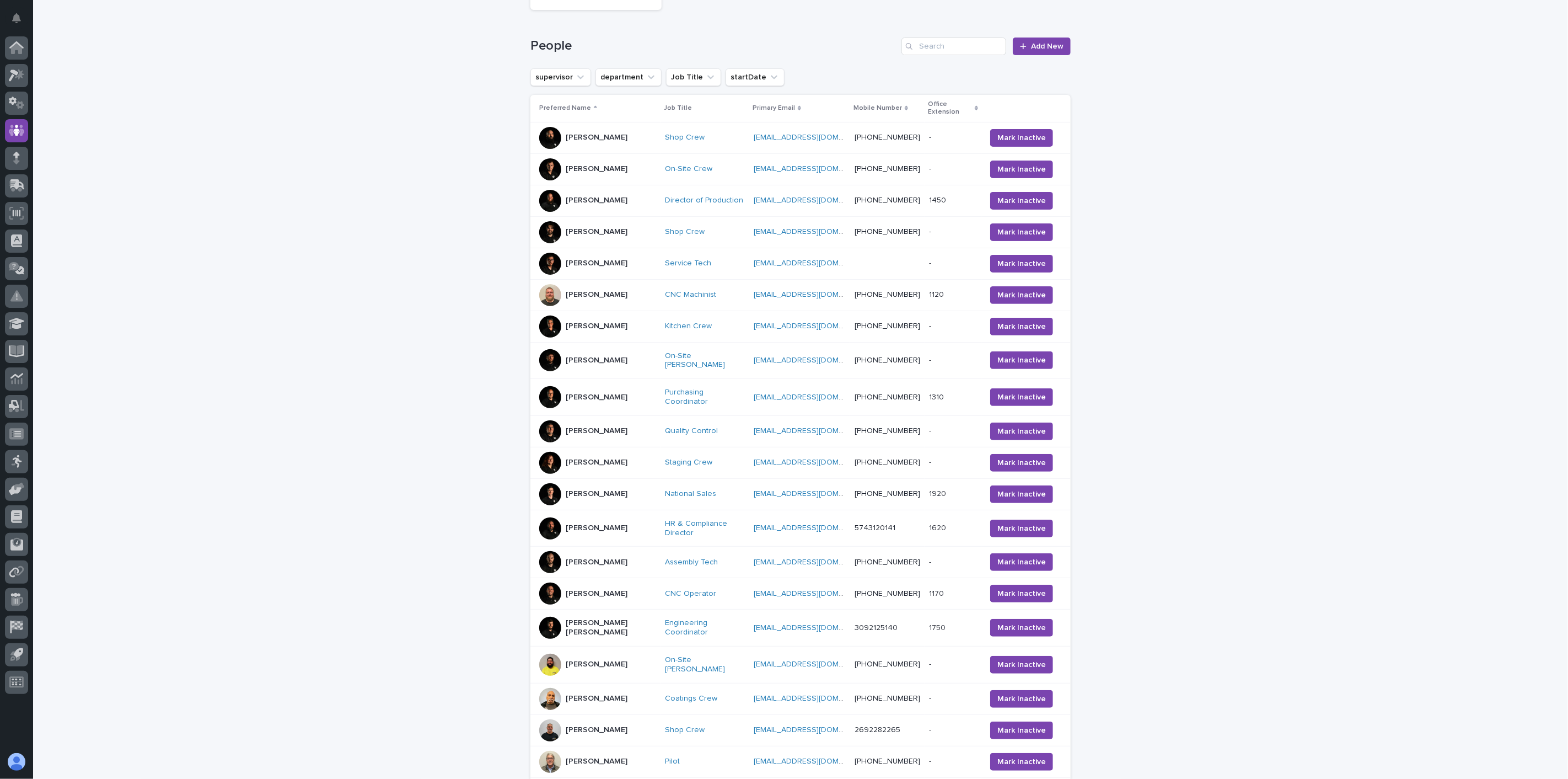
scroll to position [158, 0]
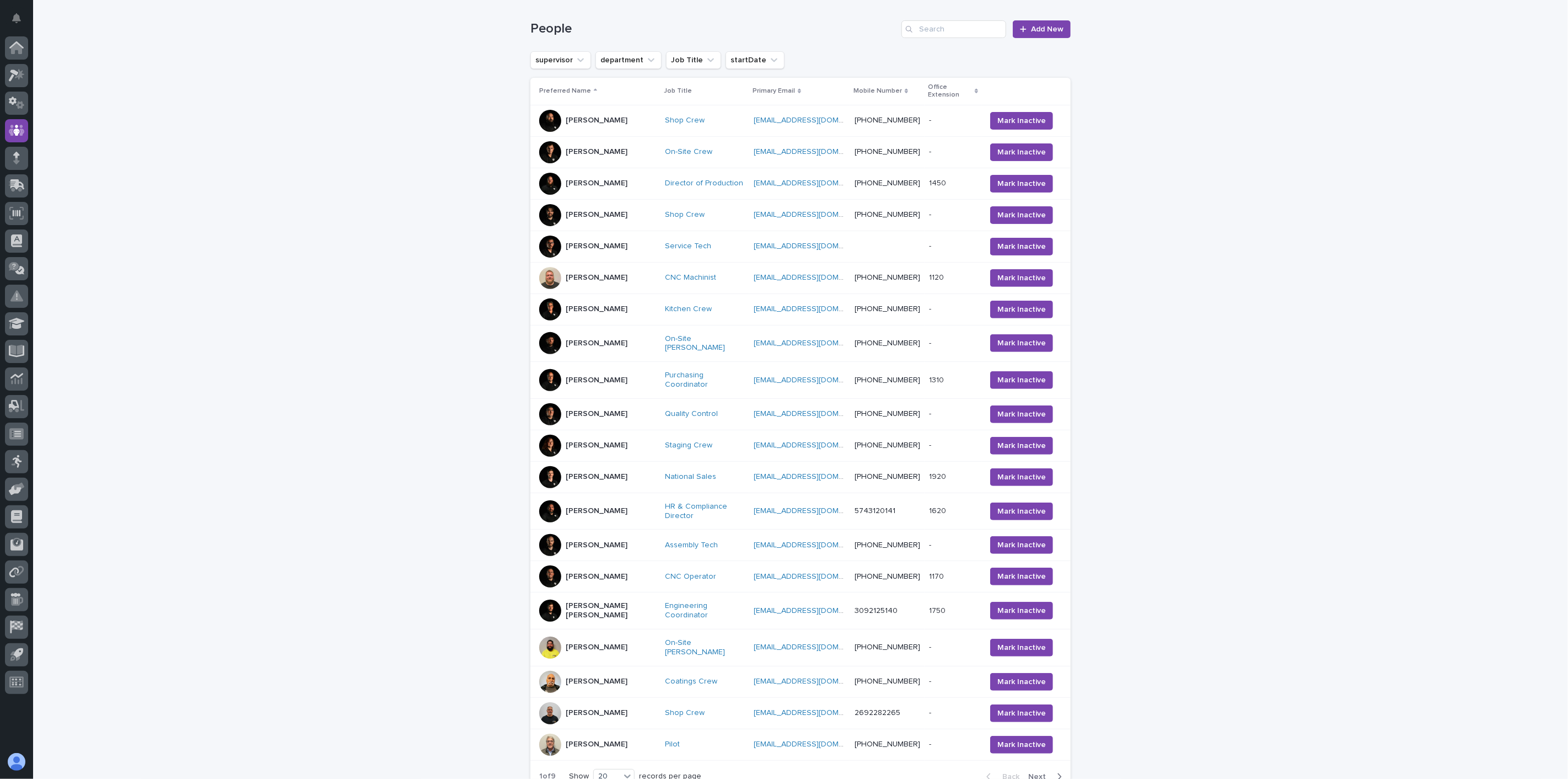
click at [574, 636] on div "[PERSON_NAME]" at bounding box center [597, 647] width 117 height 22
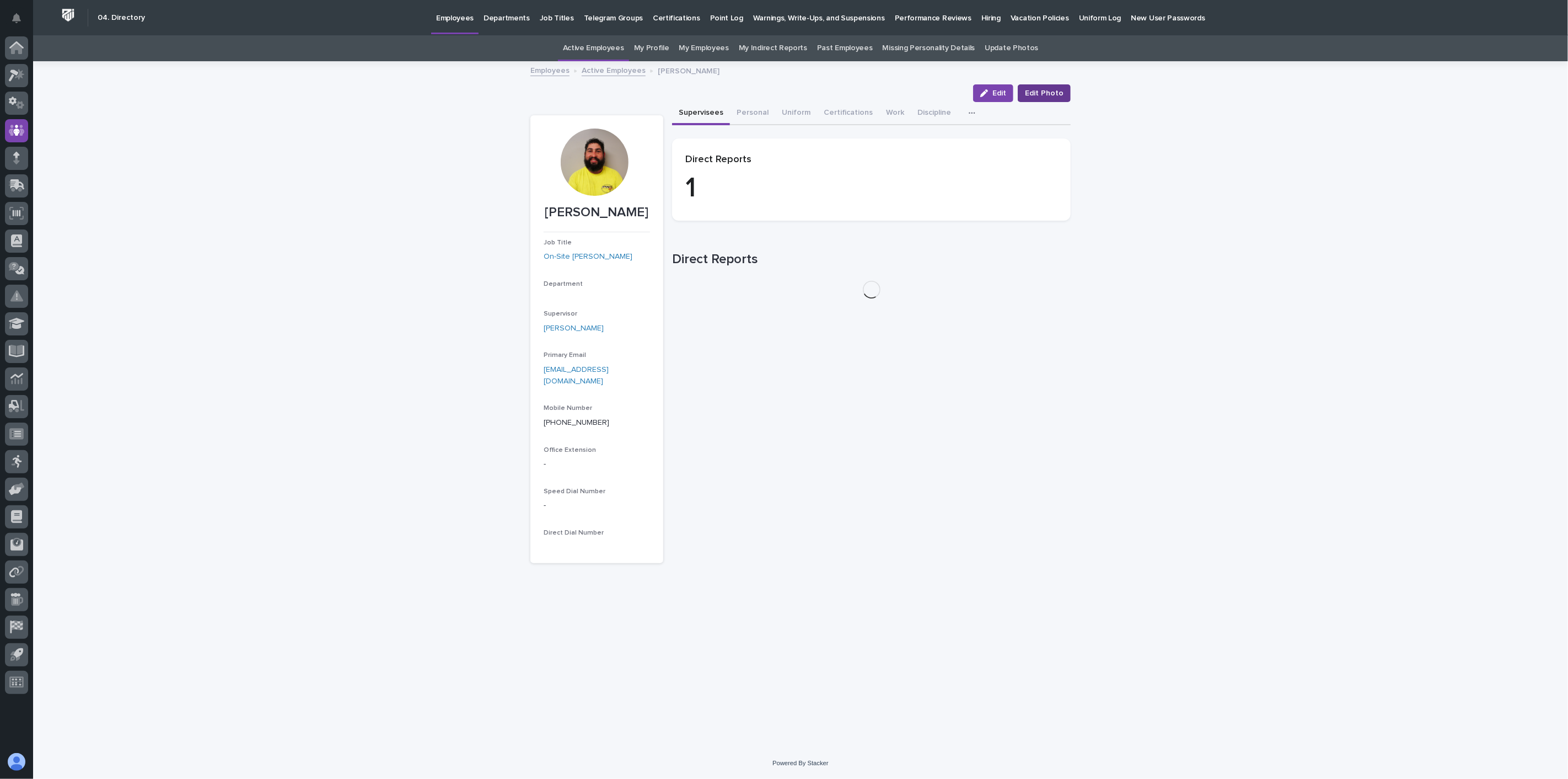
click at [1043, 89] on span "Edit Photo" at bounding box center [1044, 93] width 39 height 11
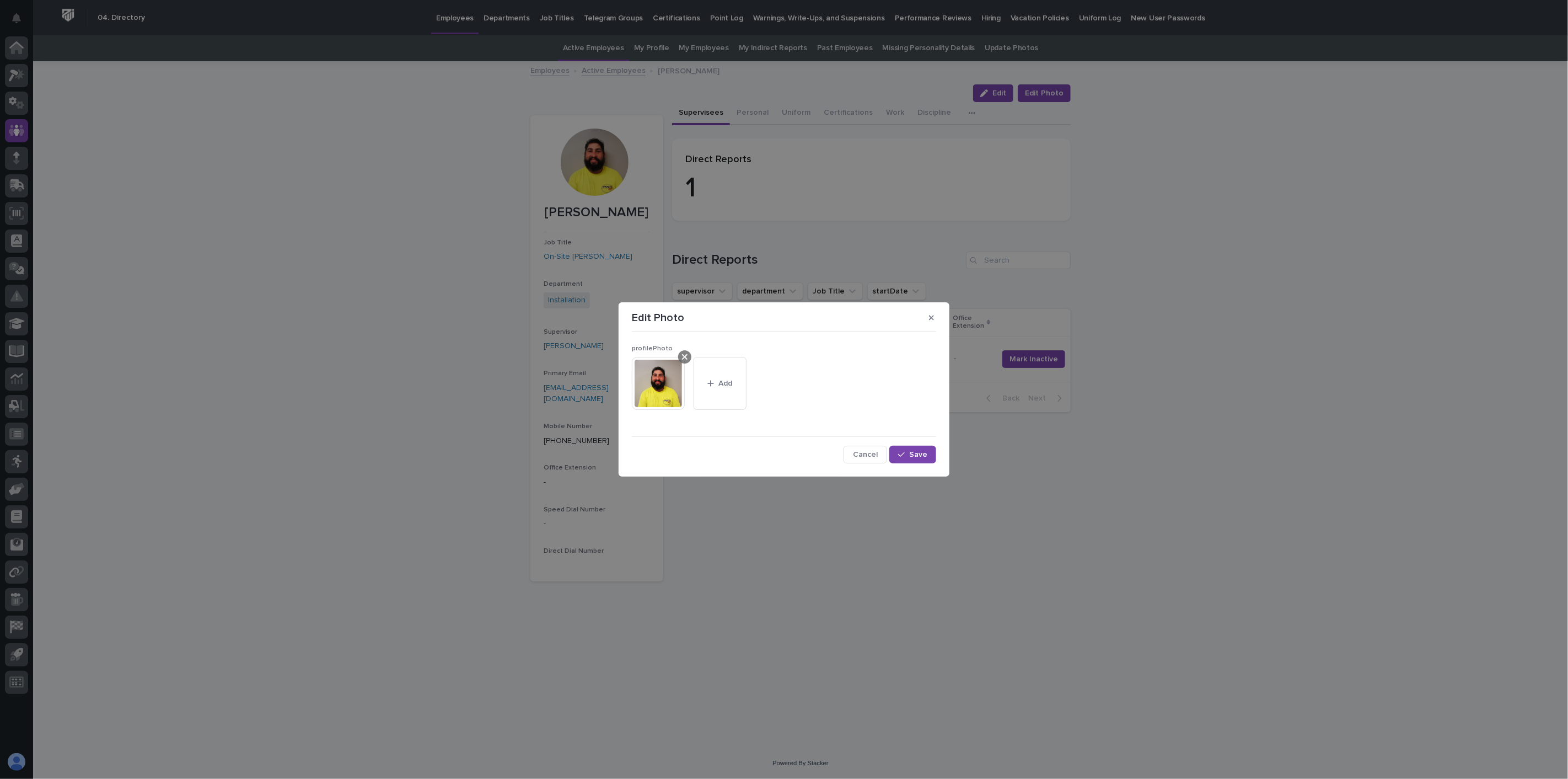
click at [683, 358] on icon at bounding box center [684, 357] width 5 height 5
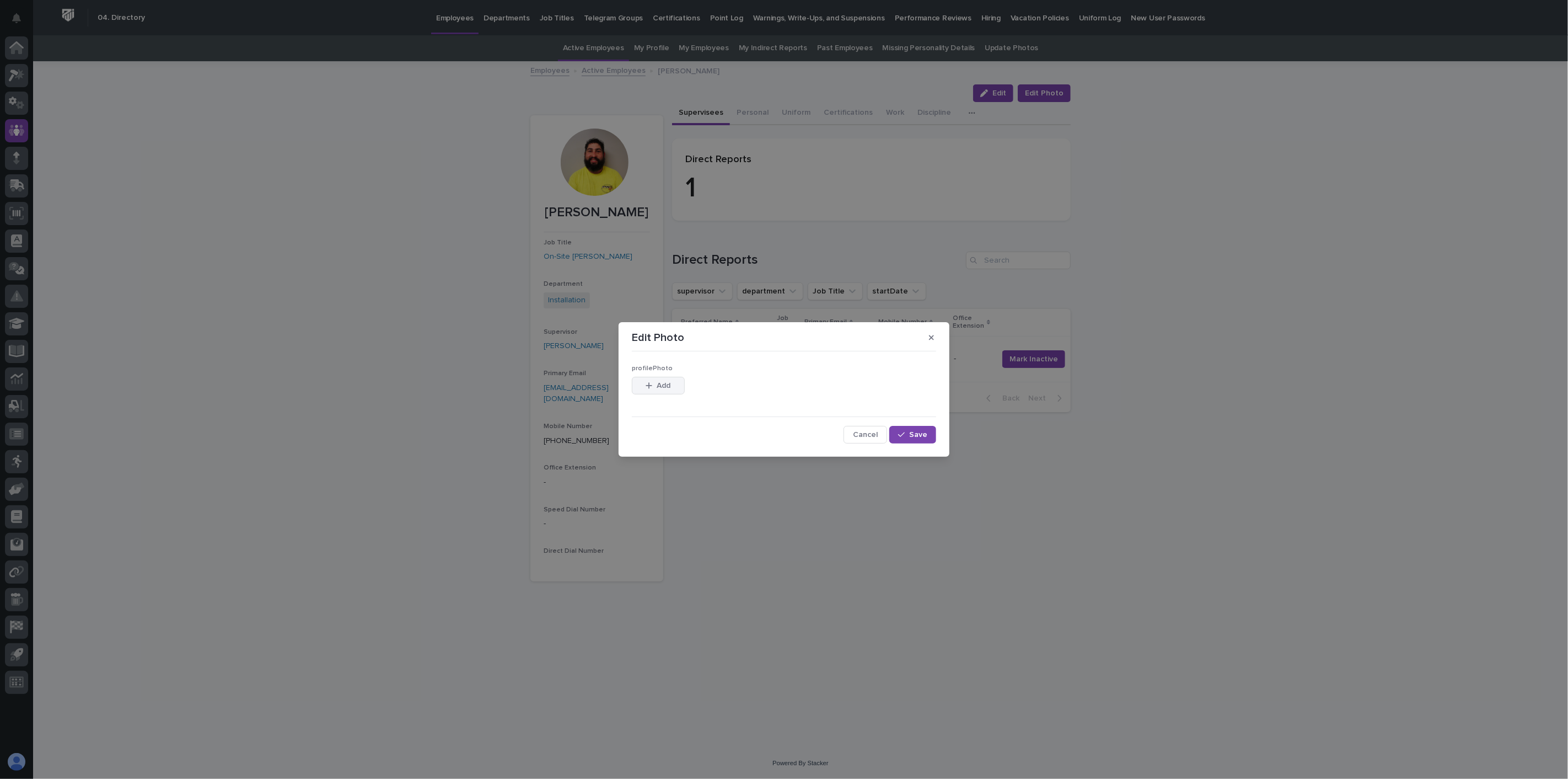
click at [655, 386] on div "button" at bounding box center [651, 386] width 11 height 8
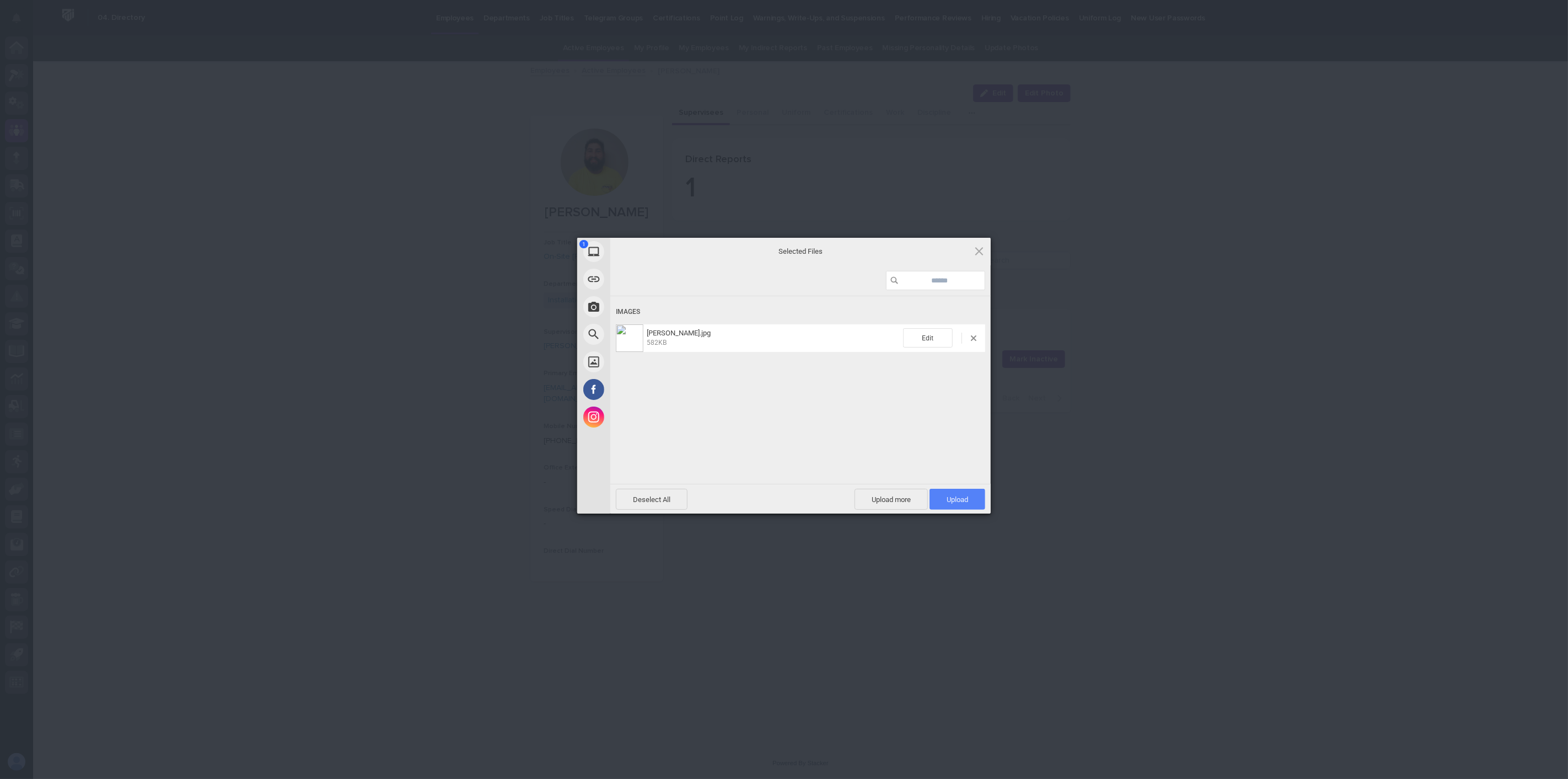
click at [955, 496] on span "Upload 1" at bounding box center [957, 499] width 21 height 8
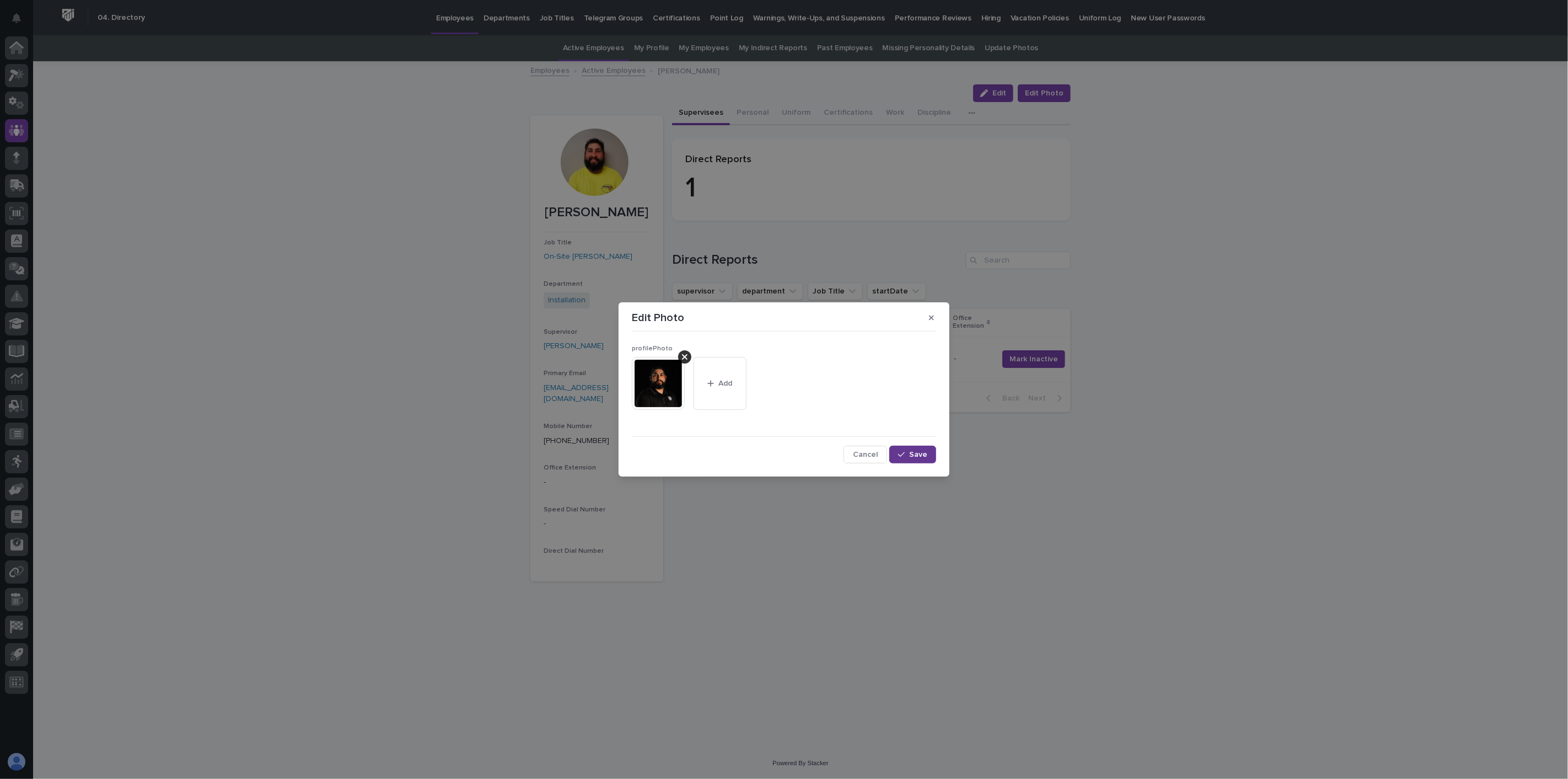
click at [914, 454] on span "Save" at bounding box center [918, 454] width 18 height 8
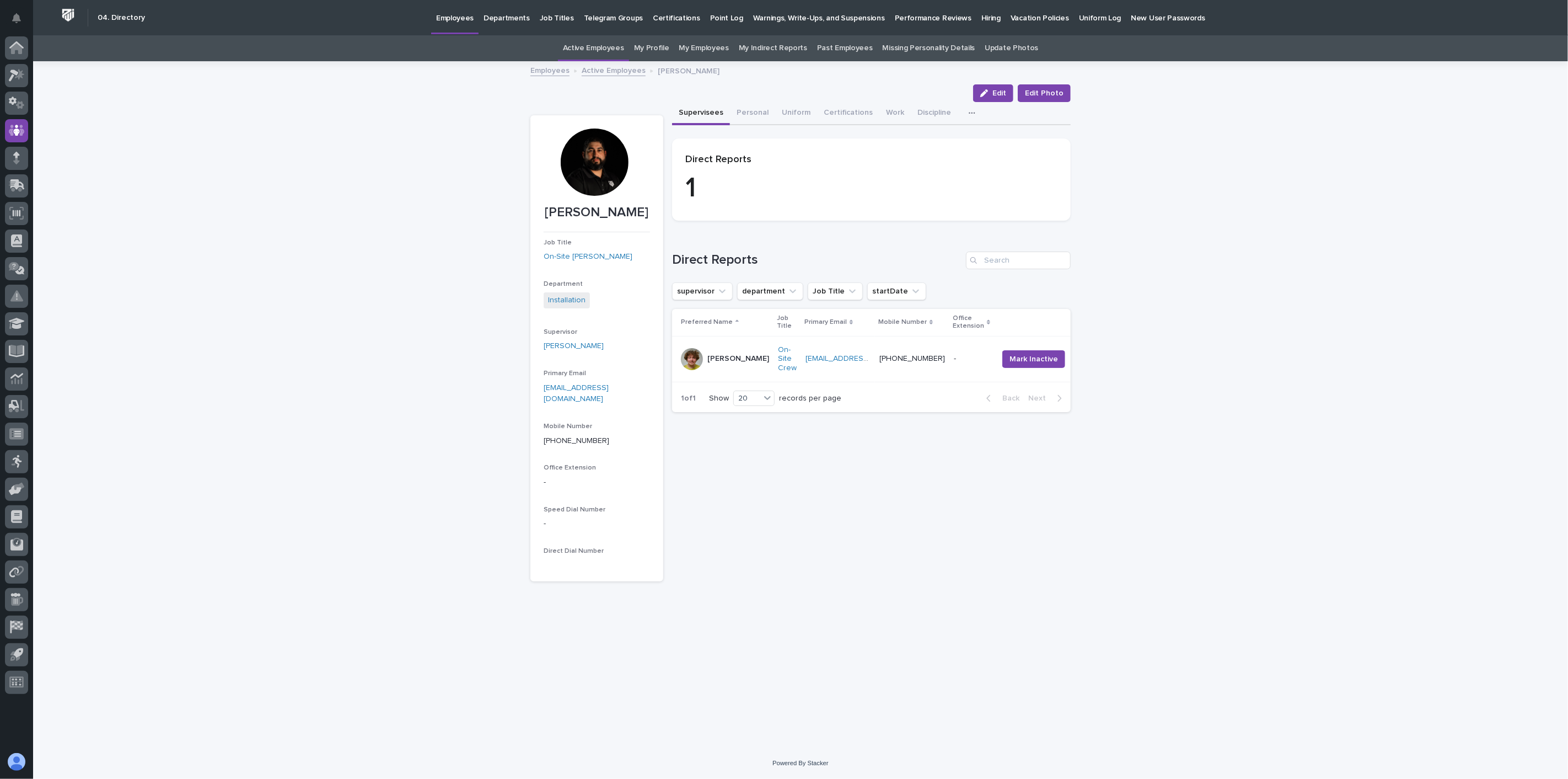
click at [601, 70] on link "Active Employees" at bounding box center [613, 69] width 64 height 13
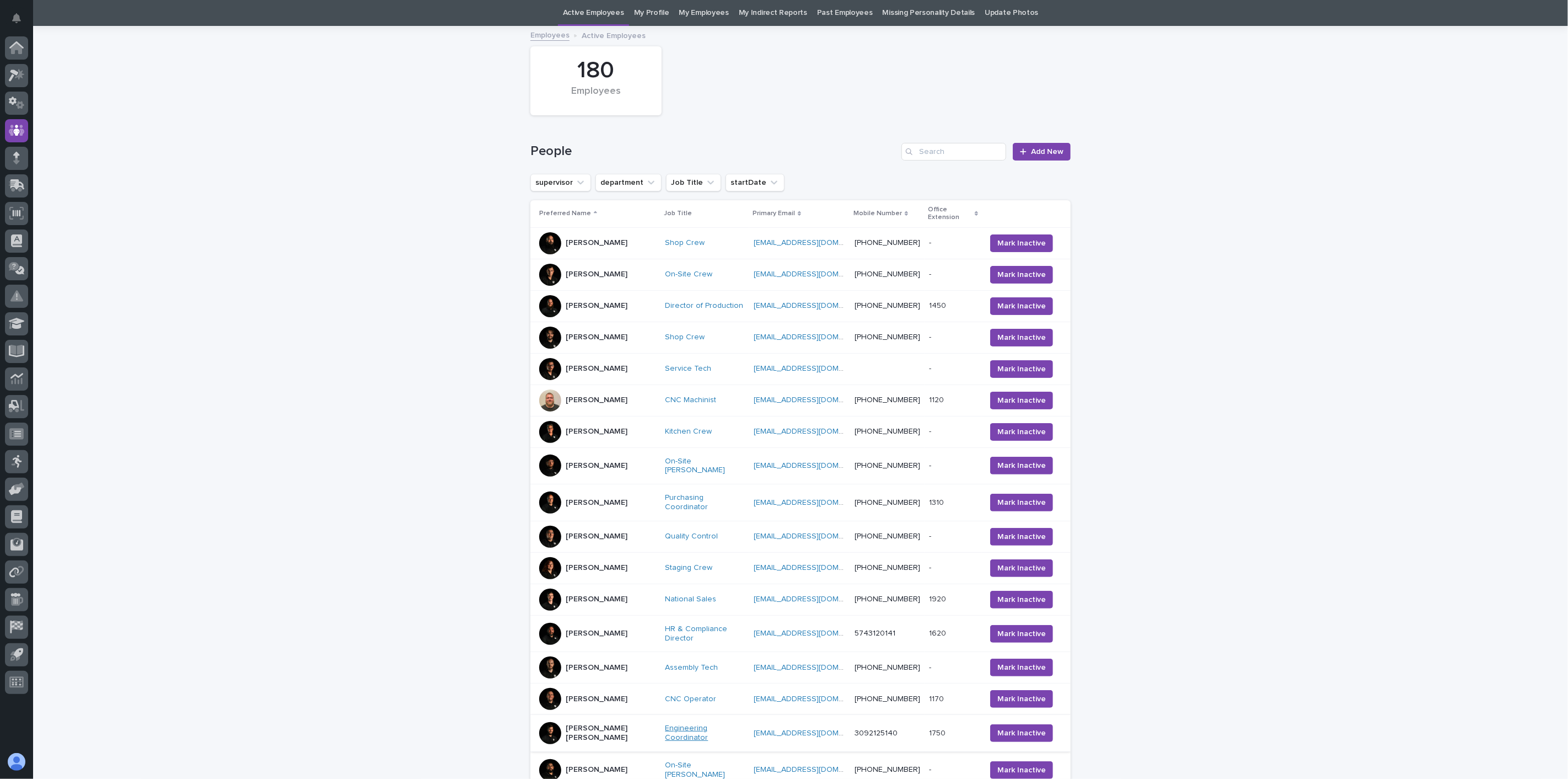
scroll to position [230, 0]
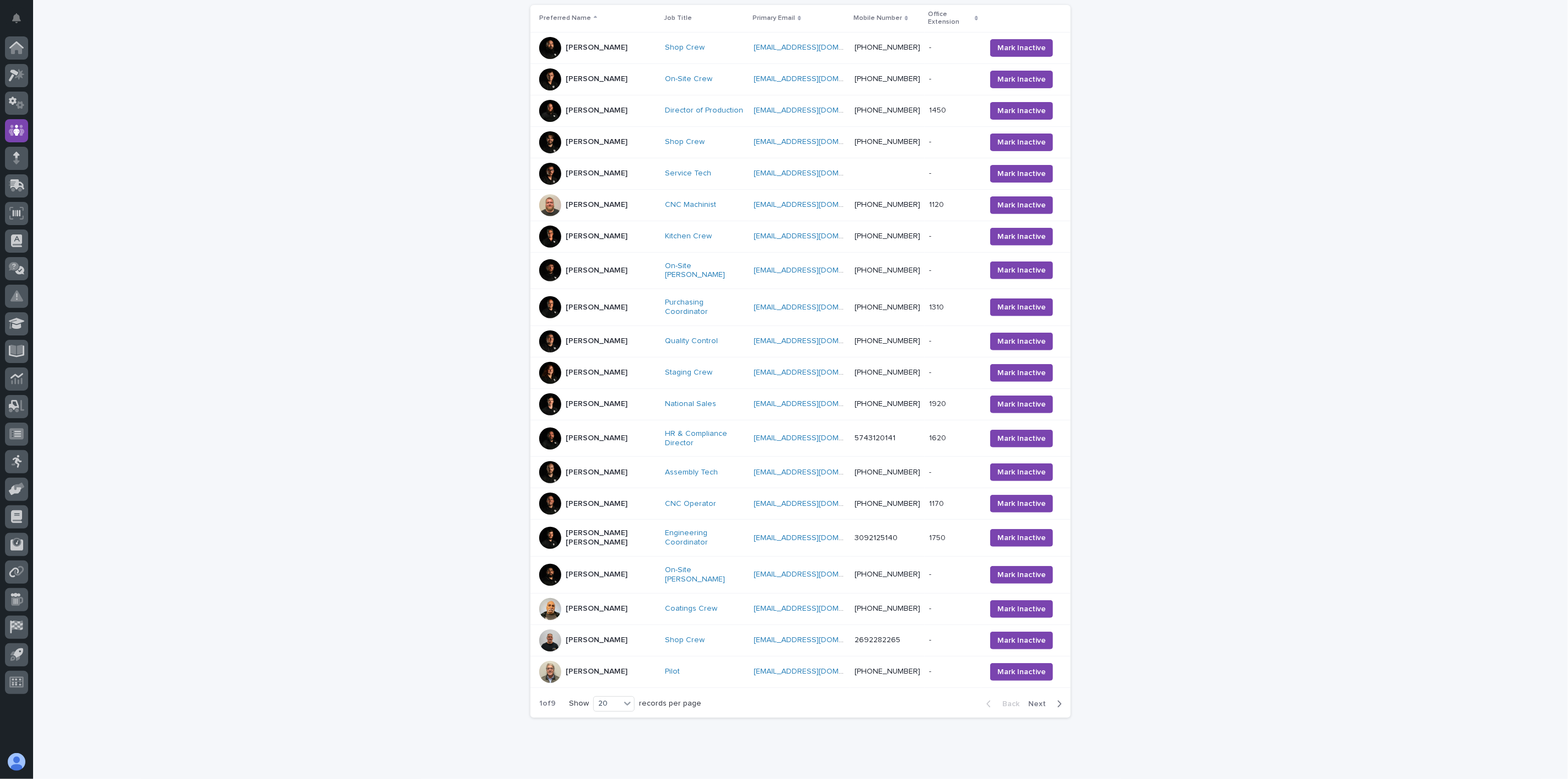
click at [619, 598] on div "[PERSON_NAME]" at bounding box center [597, 608] width 117 height 22
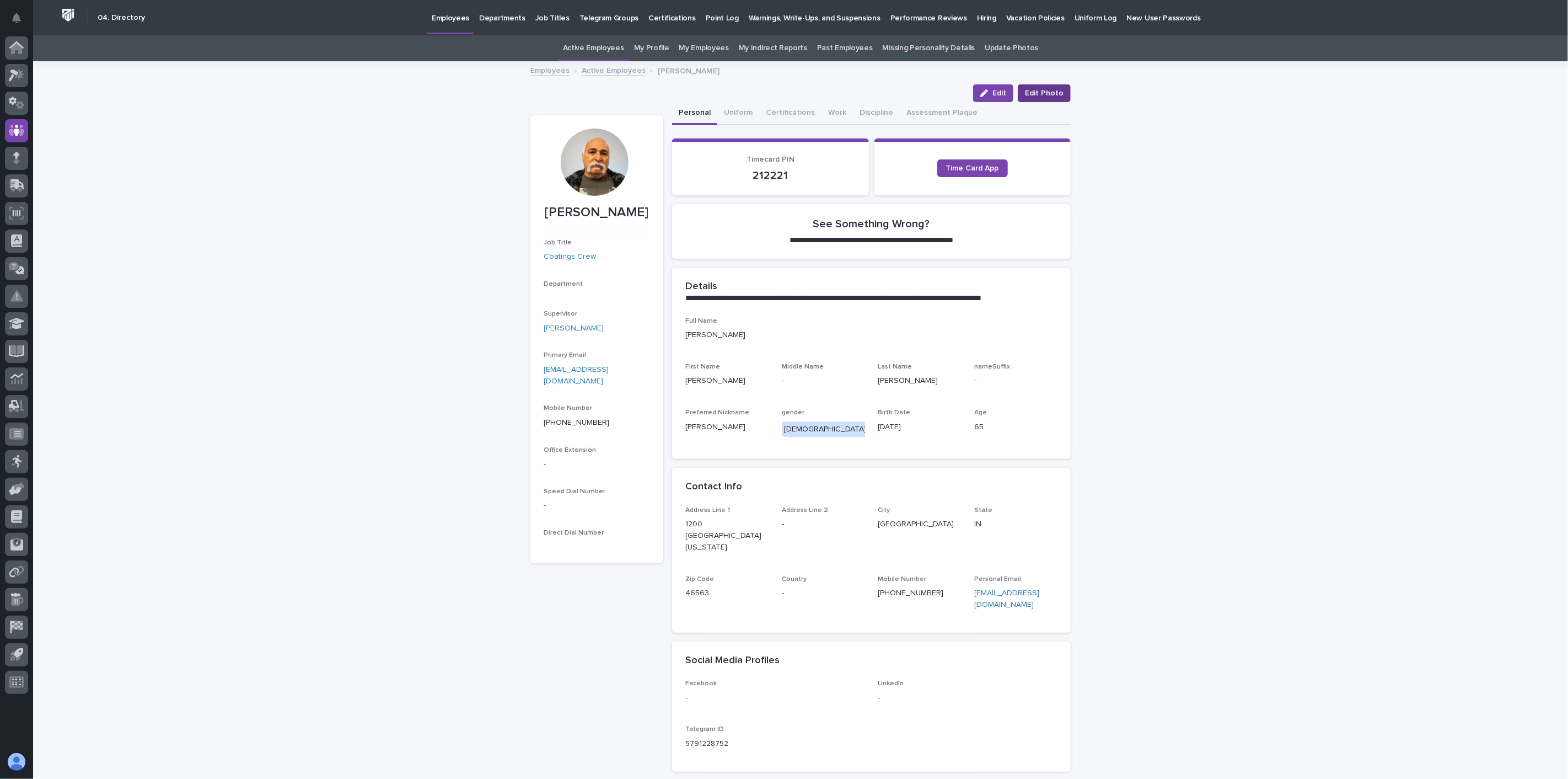
click at [1036, 97] on span "Edit Photo" at bounding box center [1044, 93] width 39 height 11
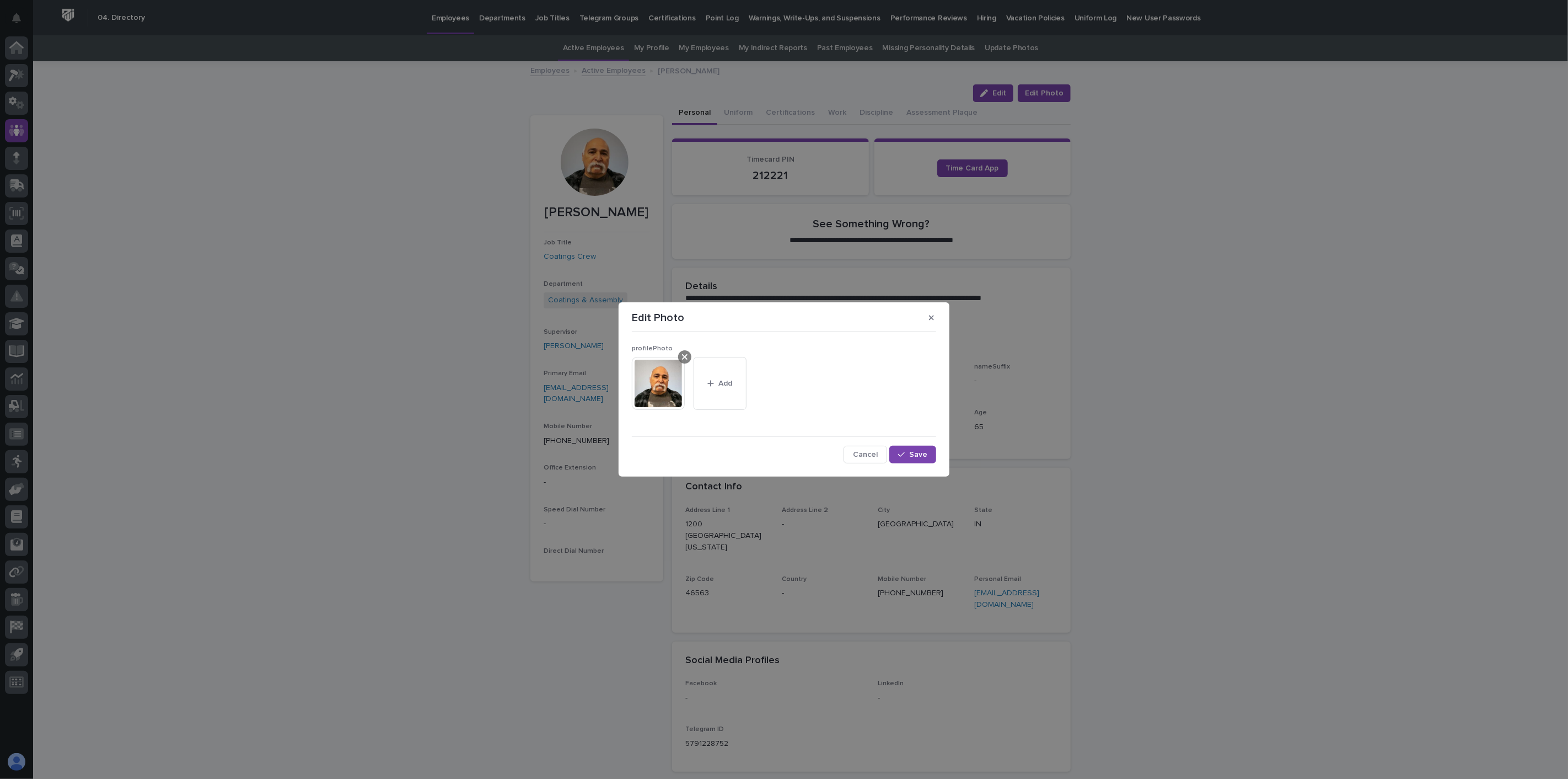
click at [683, 358] on icon at bounding box center [684, 357] width 5 height 5
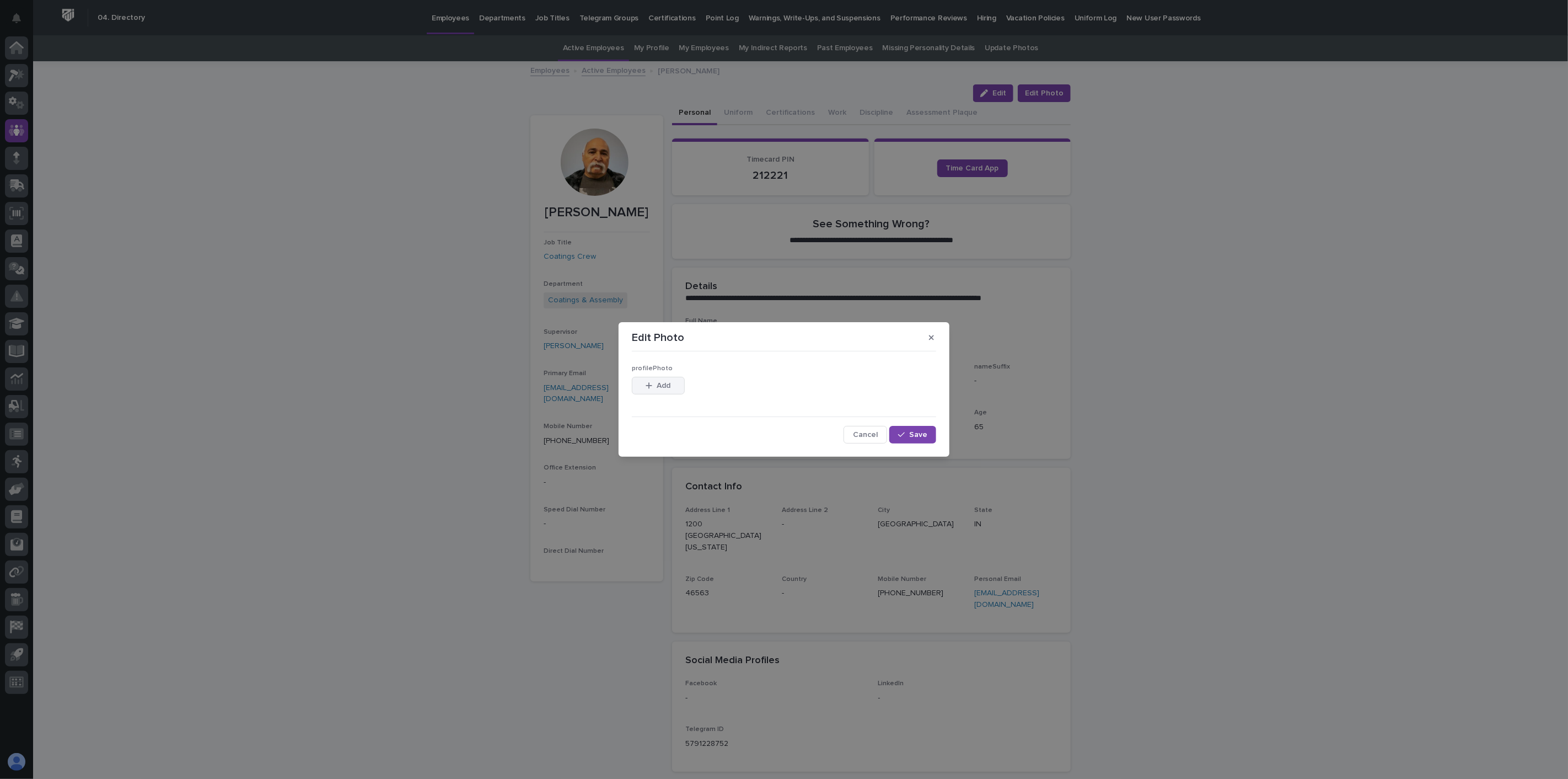
click at [669, 387] on span "Add" at bounding box center [664, 386] width 14 height 8
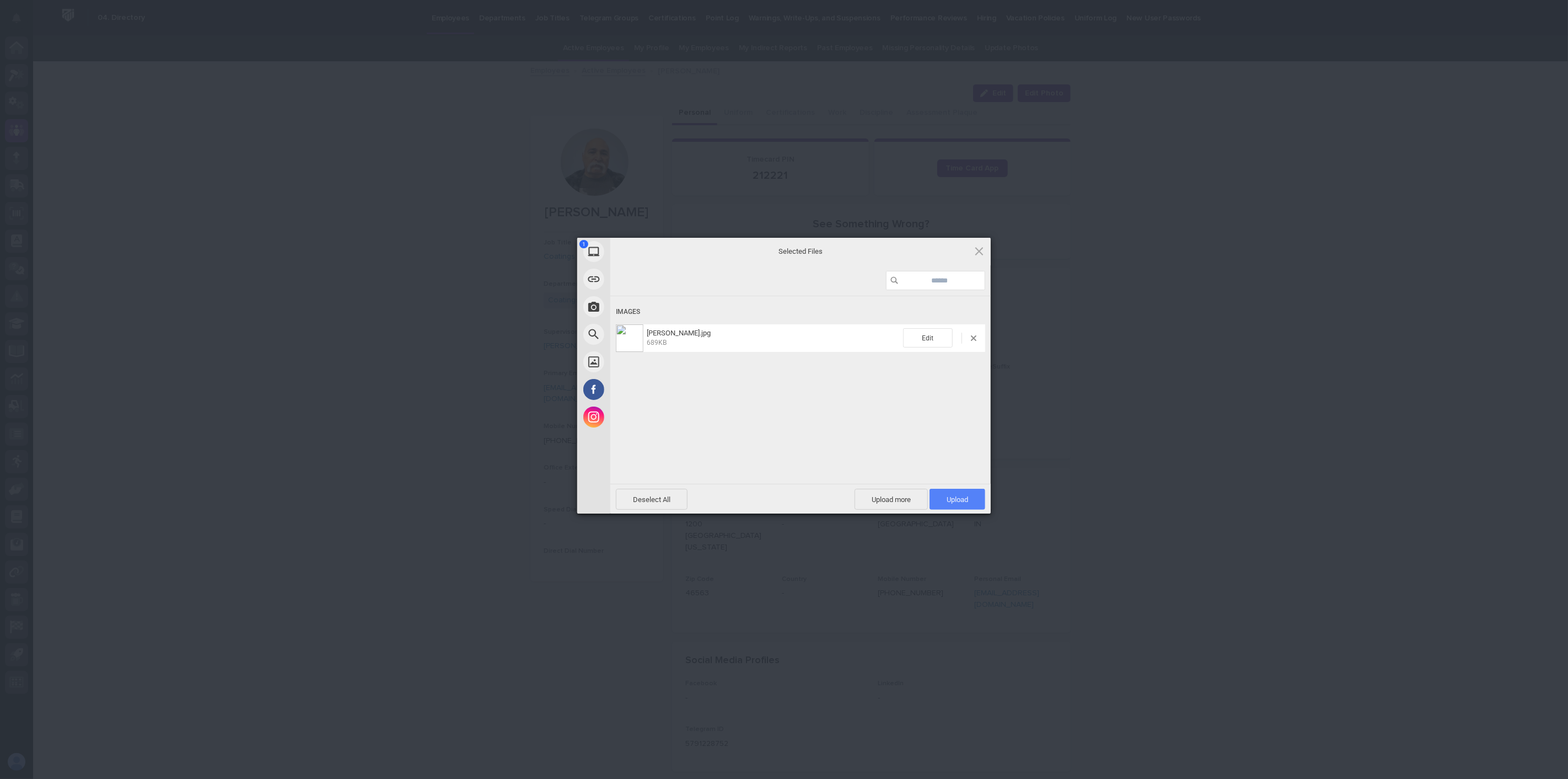
click at [955, 501] on span "Upload 1" at bounding box center [957, 499] width 21 height 8
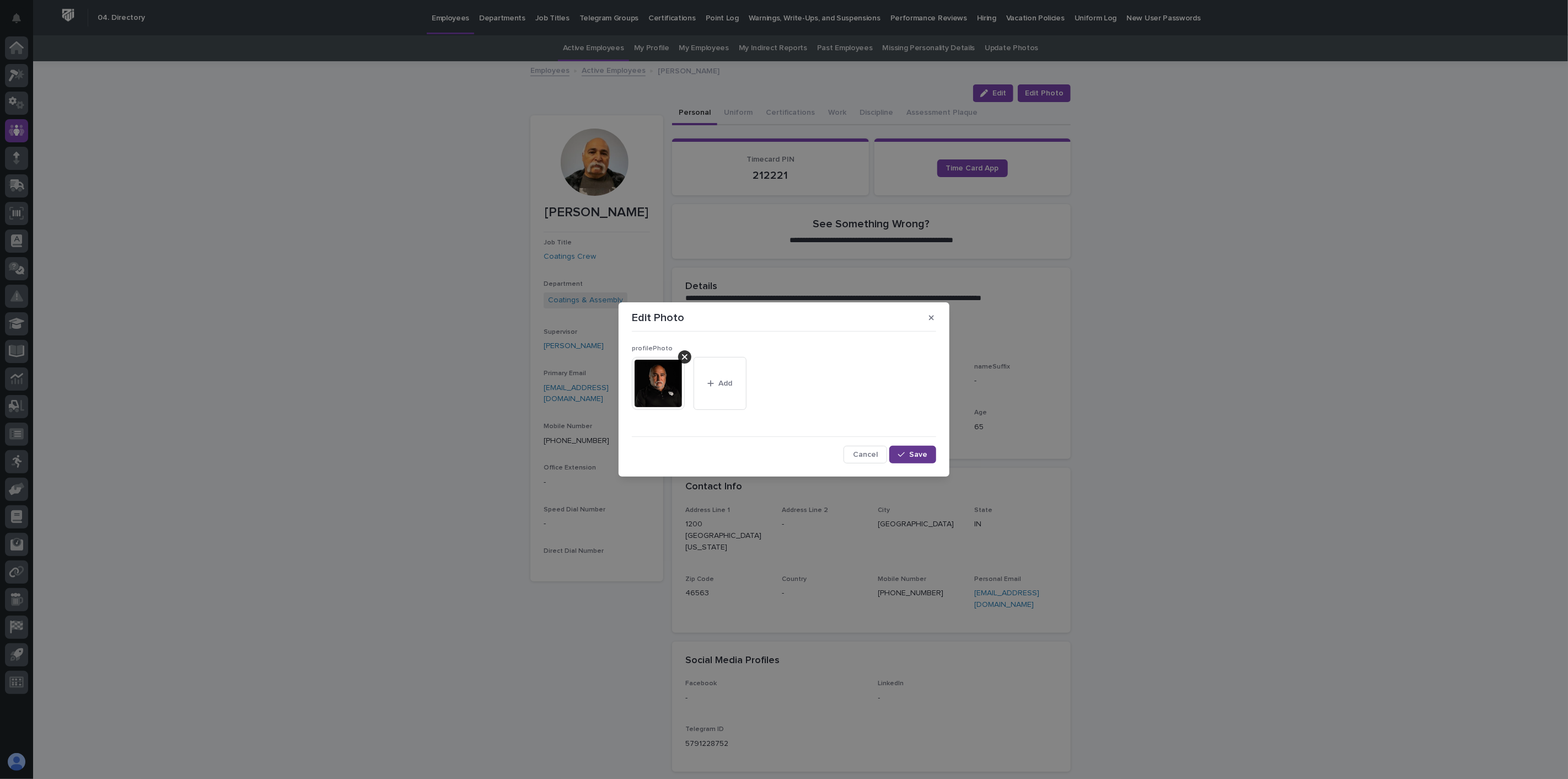
click at [927, 455] on span "Save" at bounding box center [918, 454] width 18 height 8
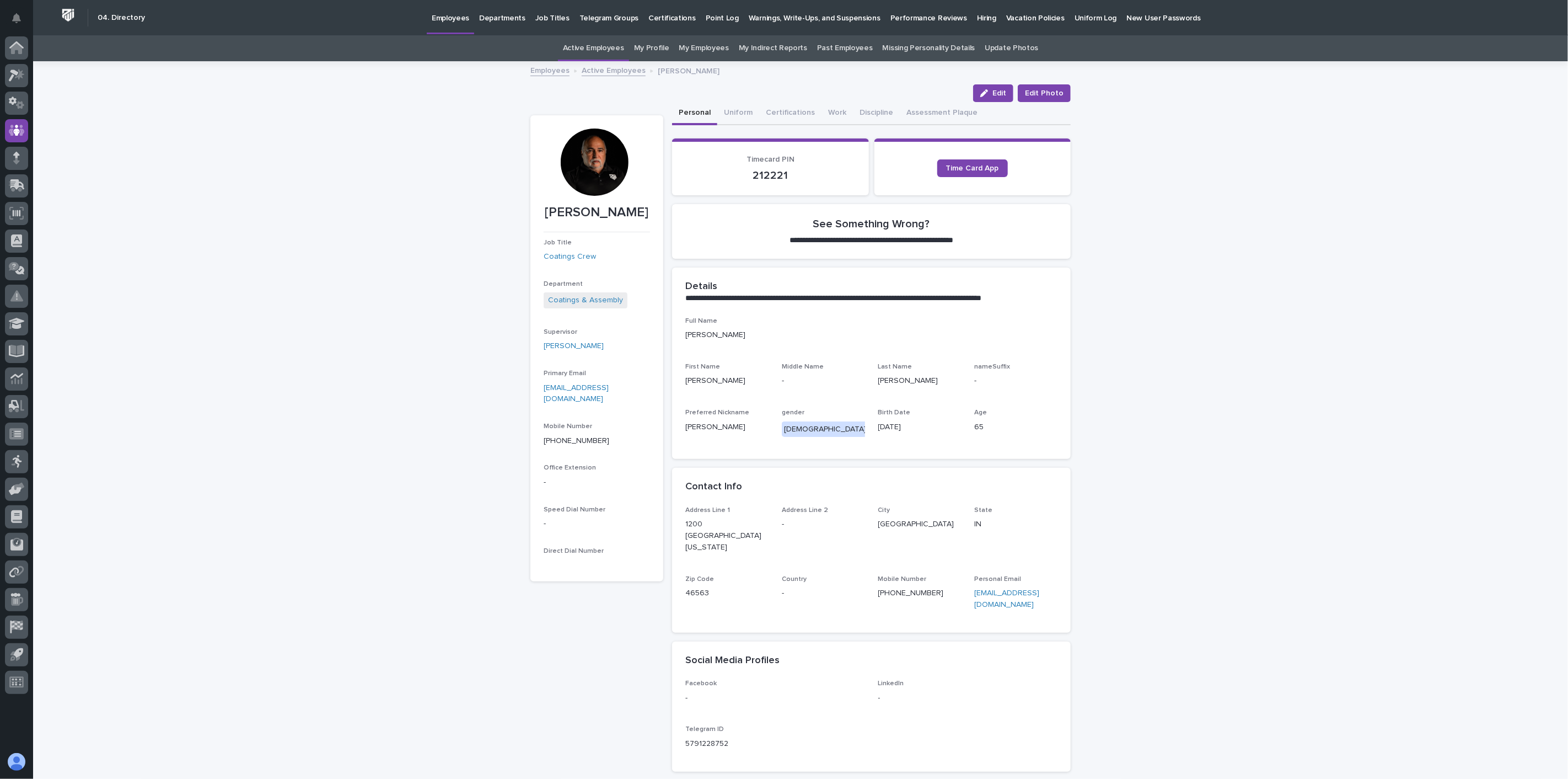
click at [617, 69] on link "Active Employees" at bounding box center [613, 69] width 64 height 13
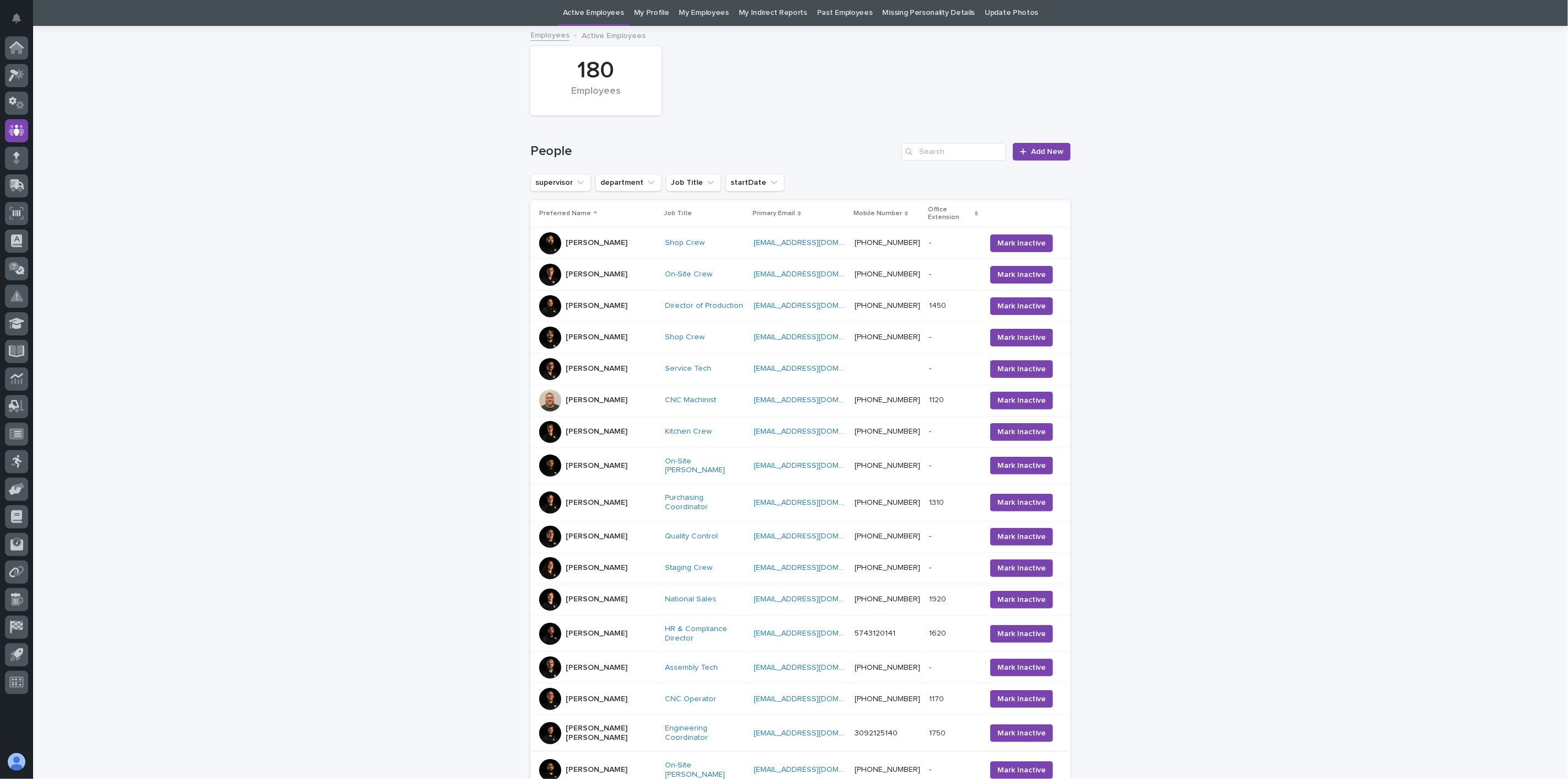
scroll to position [230, 0]
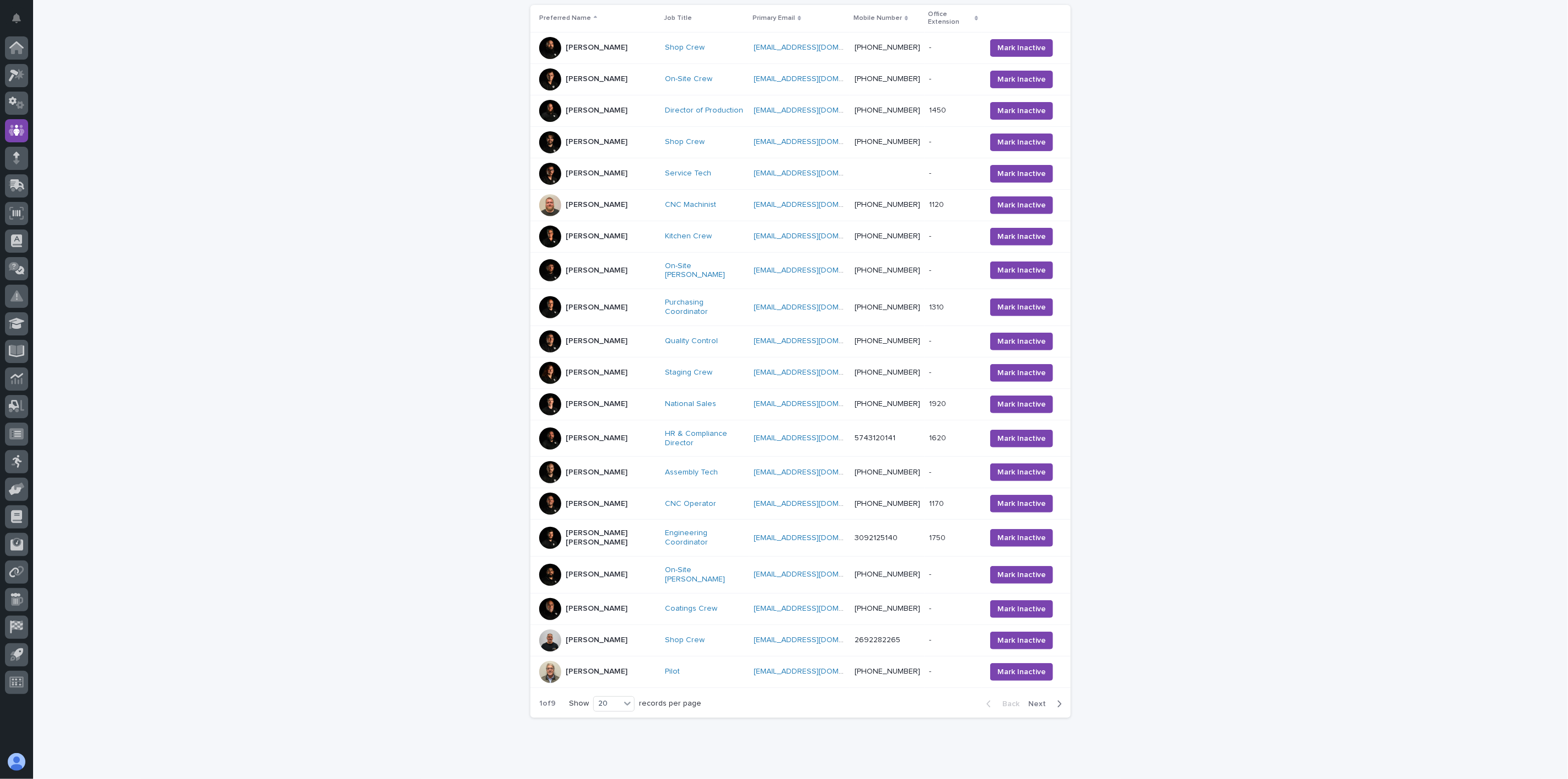
click at [616, 630] on div "[PERSON_NAME]" at bounding box center [597, 640] width 117 height 22
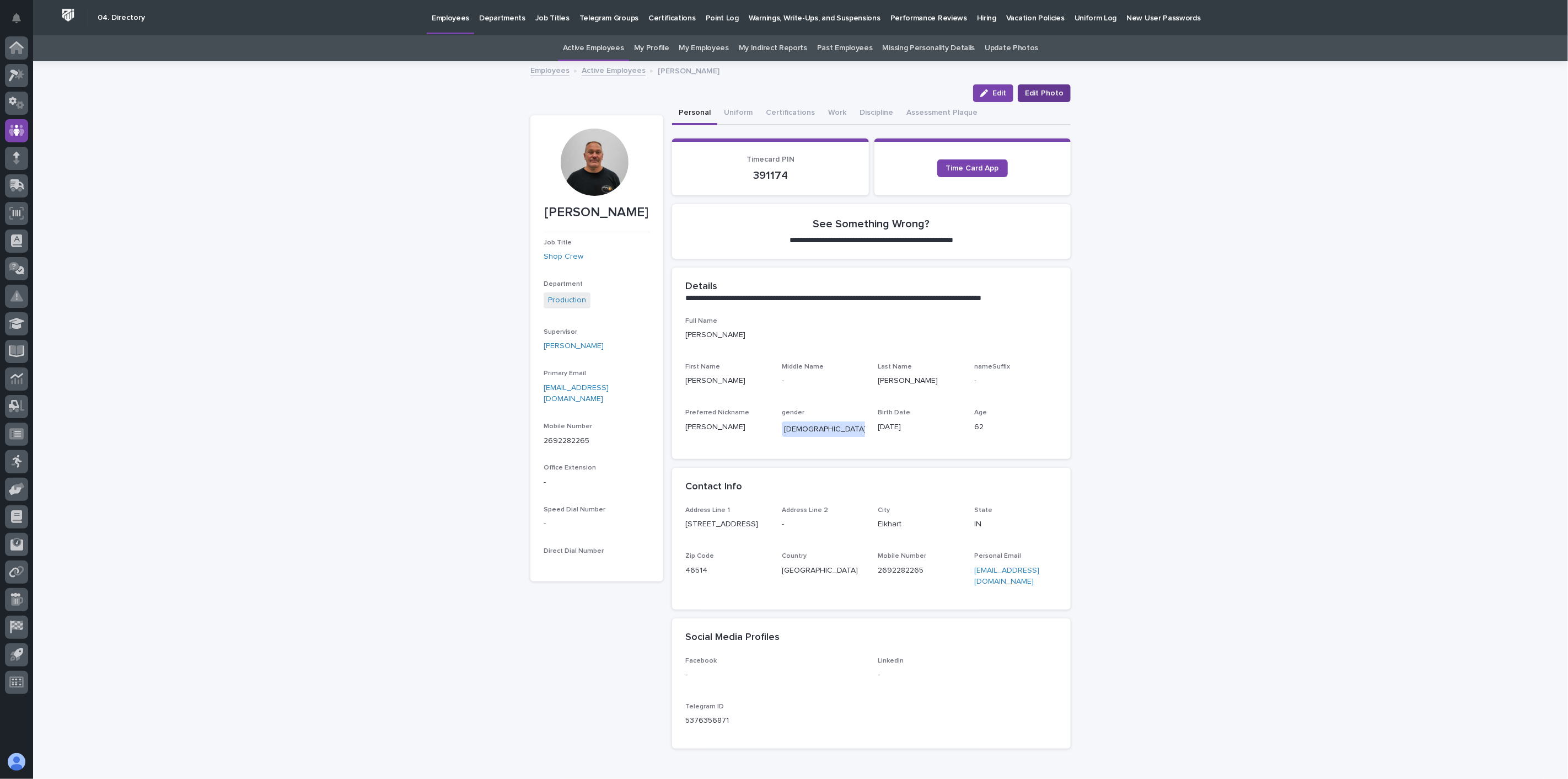
click at [1029, 87] on button "Edit Photo" at bounding box center [1044, 93] width 53 height 18
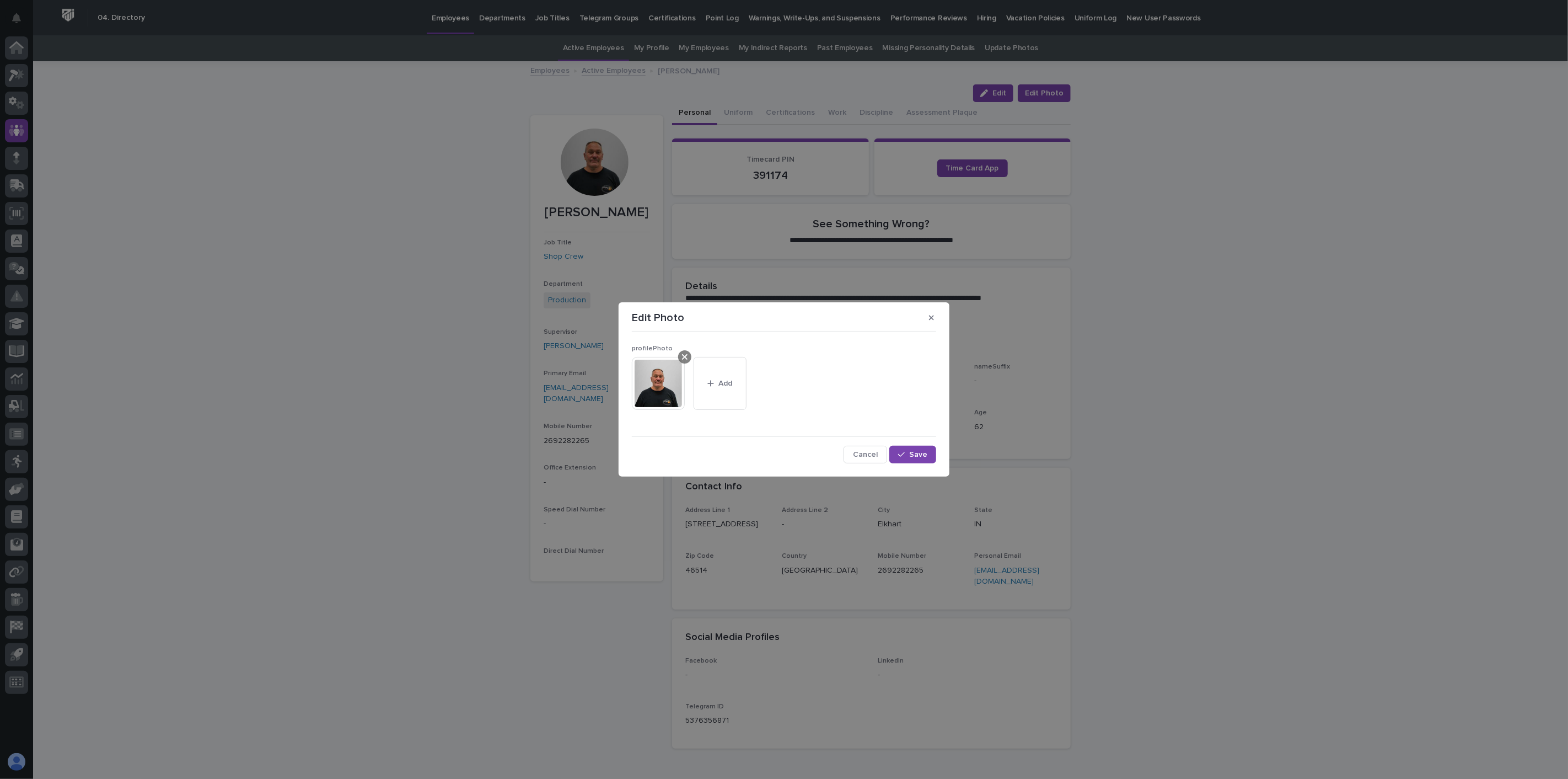
click at [685, 361] on icon at bounding box center [684, 357] width 5 height 9
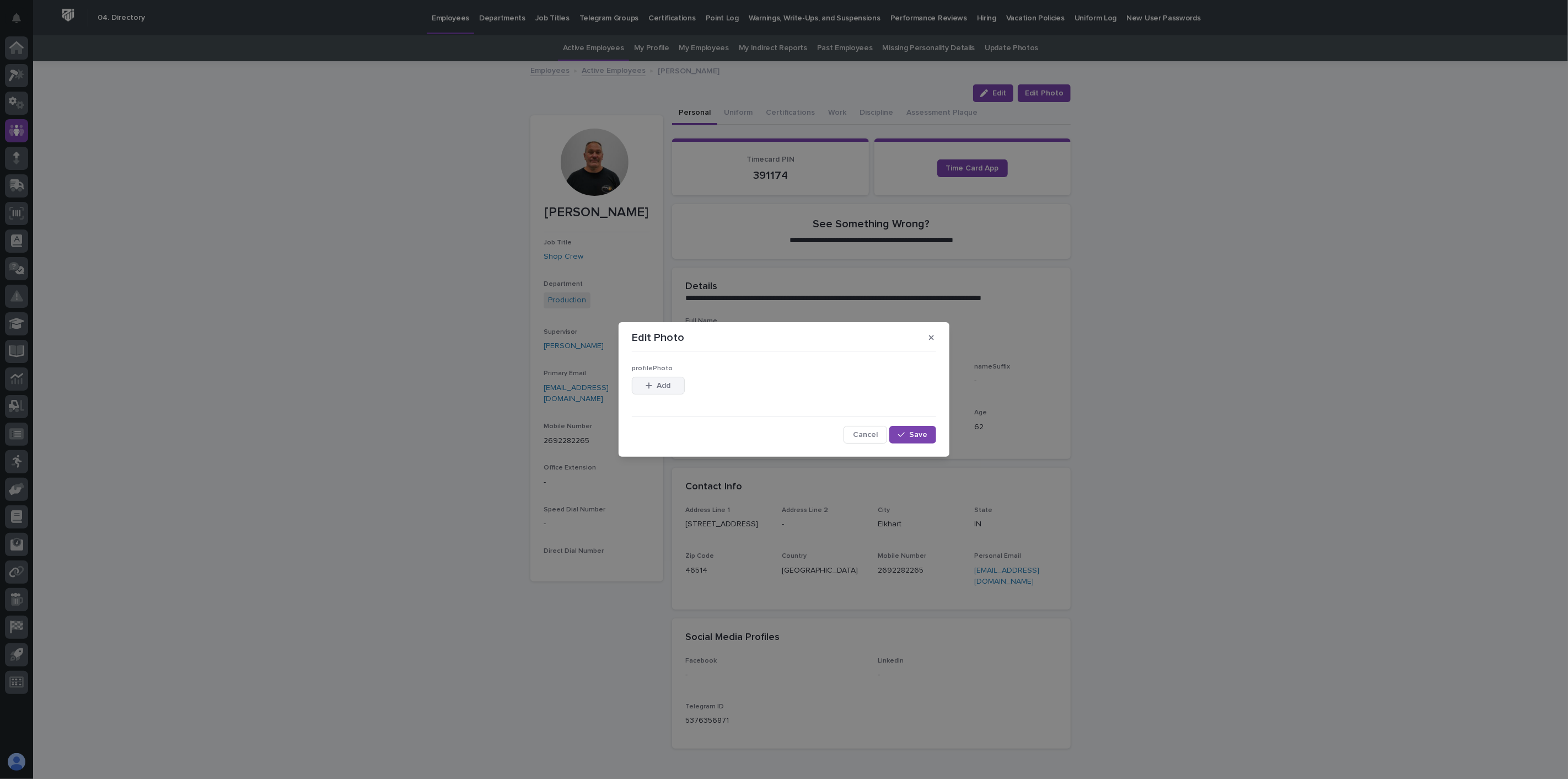
click at [670, 386] on span "Add" at bounding box center [664, 386] width 14 height 8
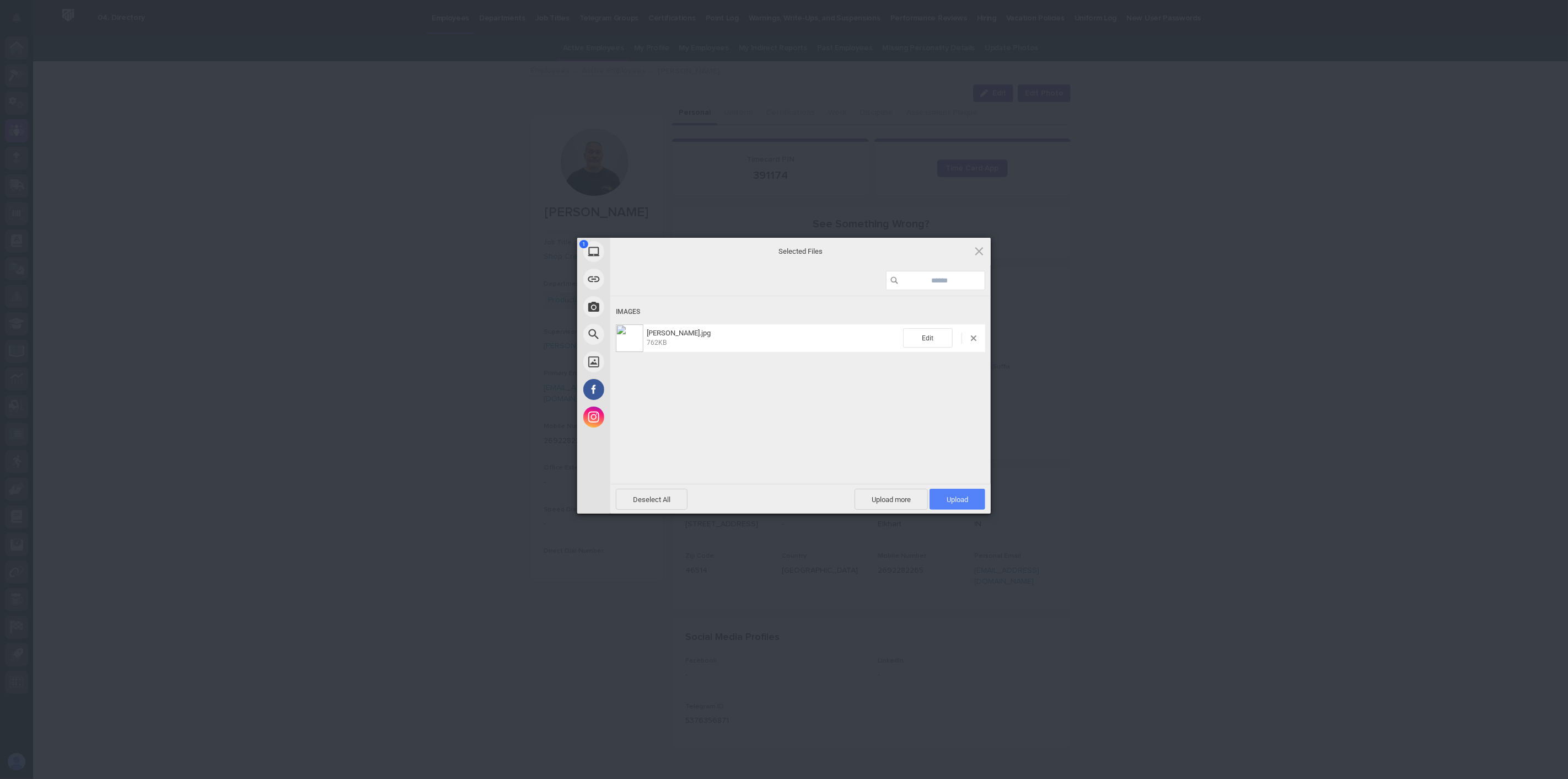
click at [952, 499] on span "Upload 1" at bounding box center [957, 499] width 21 height 8
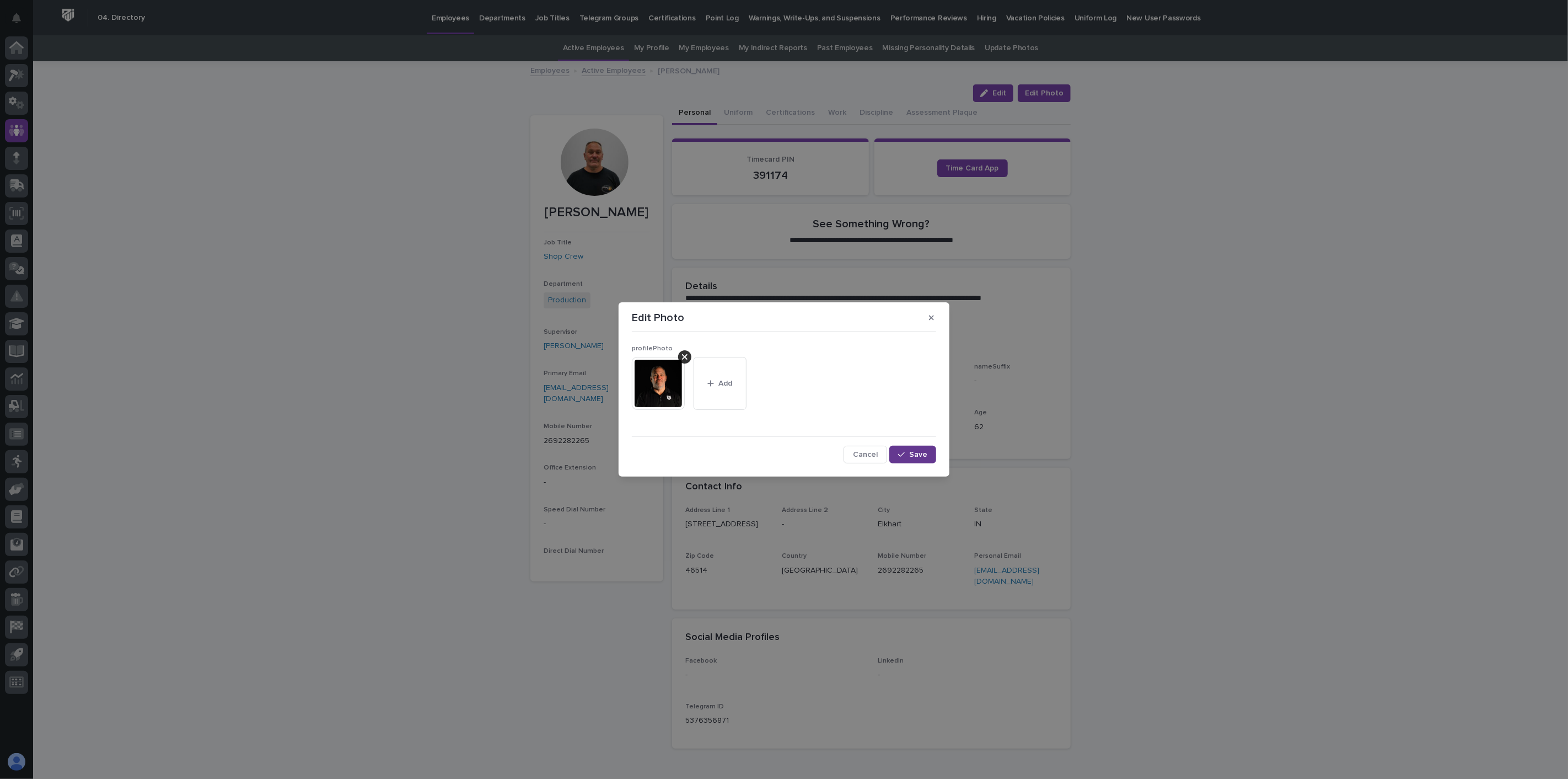
click at [926, 458] on span "Save" at bounding box center [918, 454] width 18 height 8
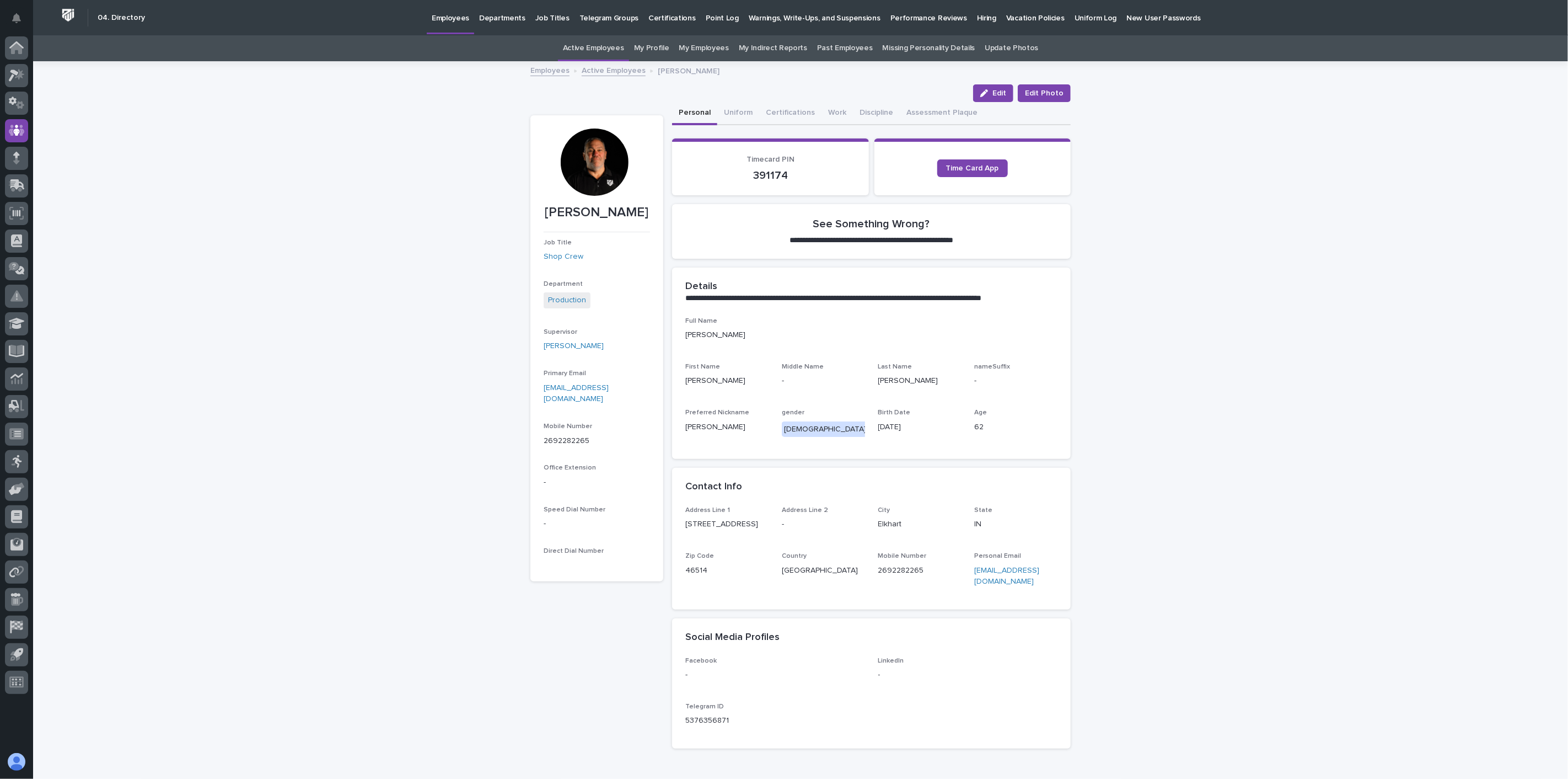
click at [614, 72] on link "Active Employees" at bounding box center [613, 69] width 64 height 13
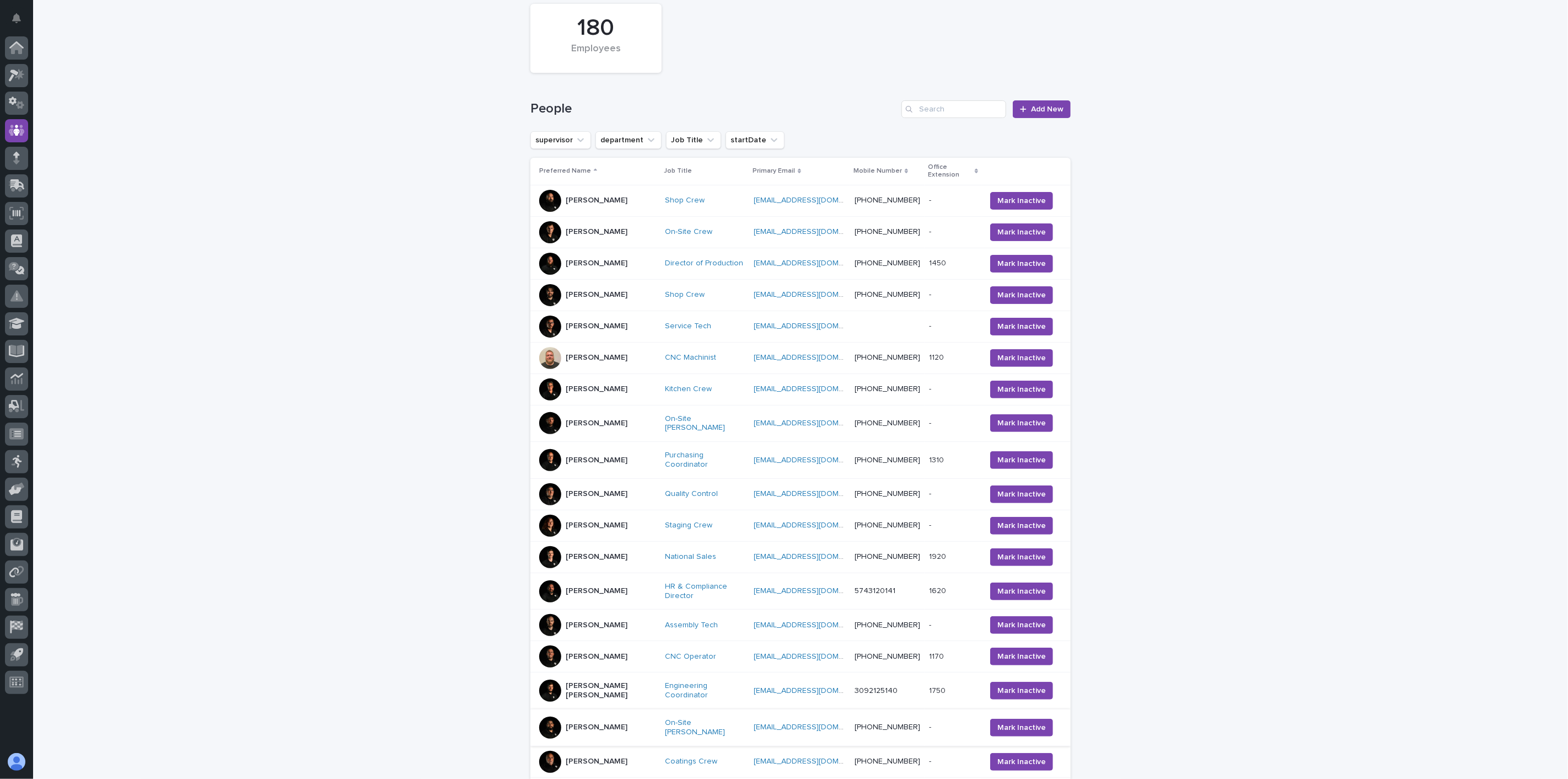
scroll to position [230, 0]
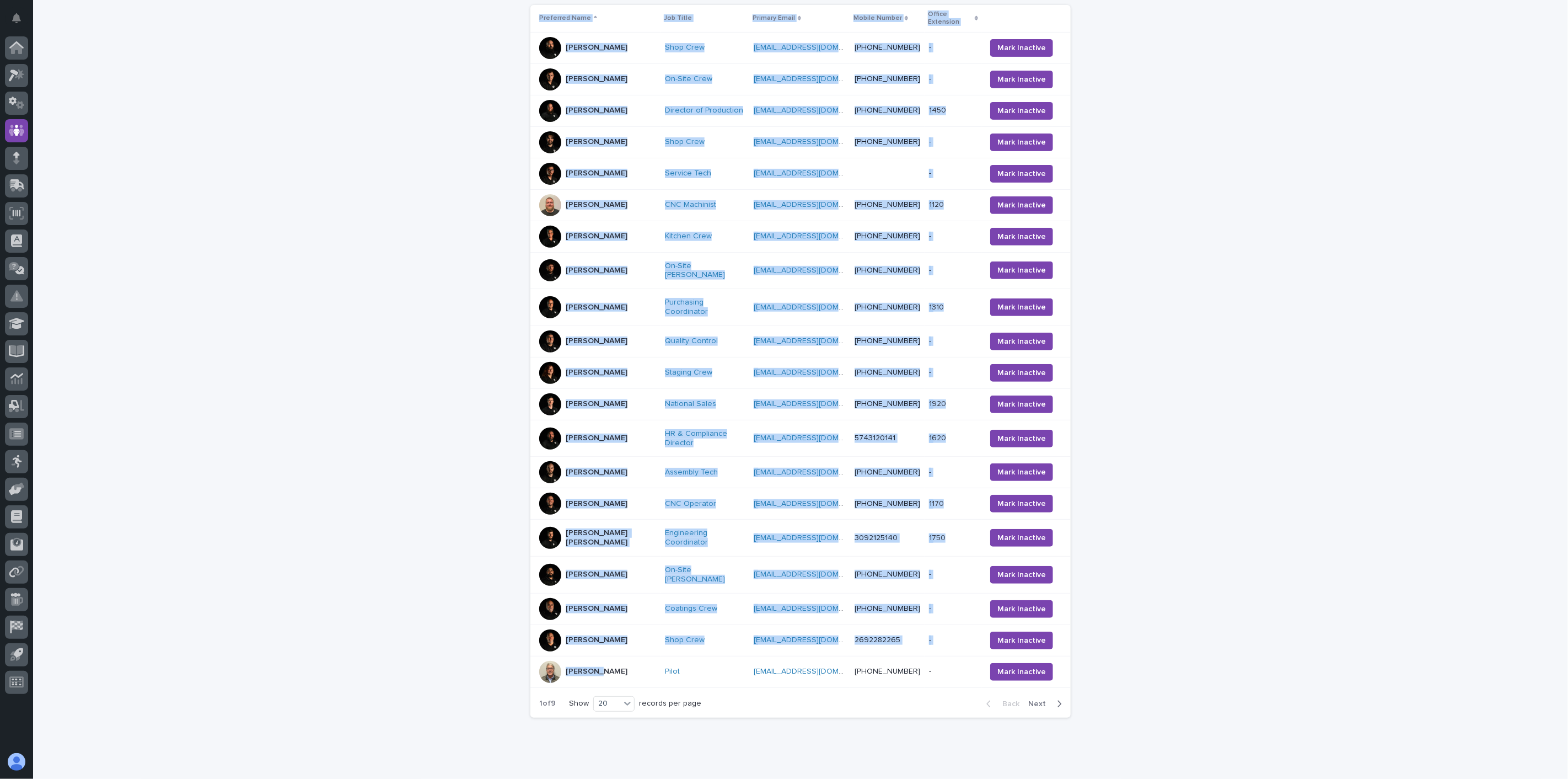
drag, startPoint x: 607, startPoint y: 640, endPoint x: 332, endPoint y: 608, distance: 276.9
click at [334, 608] on div "Loading... Saving… Loading... Saving… 180 Employees People Add New supervisor d…" at bounding box center [800, 306] width 1535 height 950
click at [332, 608] on div "Loading... Saving… Loading... Saving… 180 Employees People Add New supervisor d…" at bounding box center [800, 306] width 1535 height 950
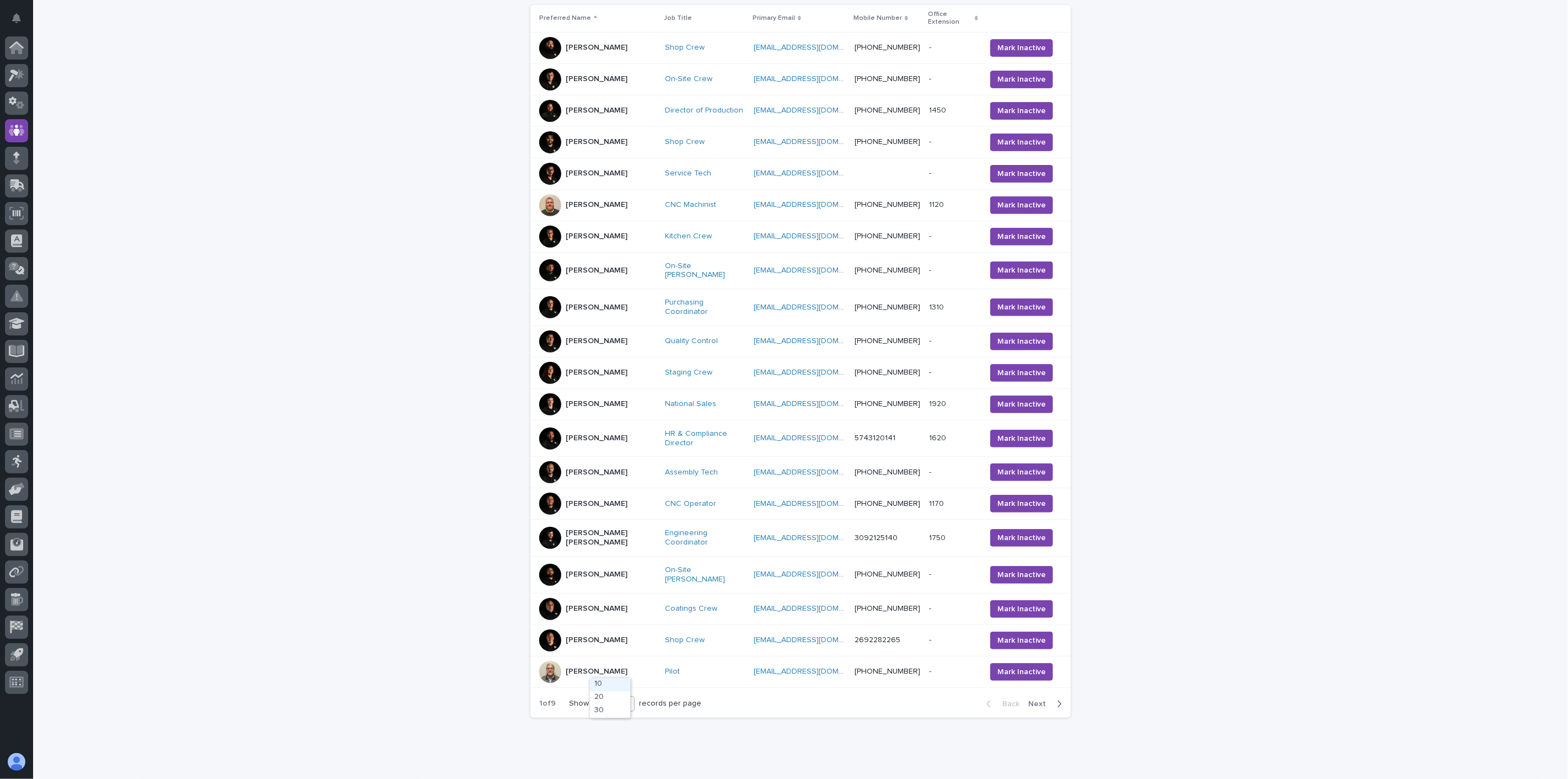
click at [626, 701] on icon at bounding box center [627, 703] width 7 height 4
click at [609, 712] on div "30" at bounding box center [610, 710] width 40 height 13
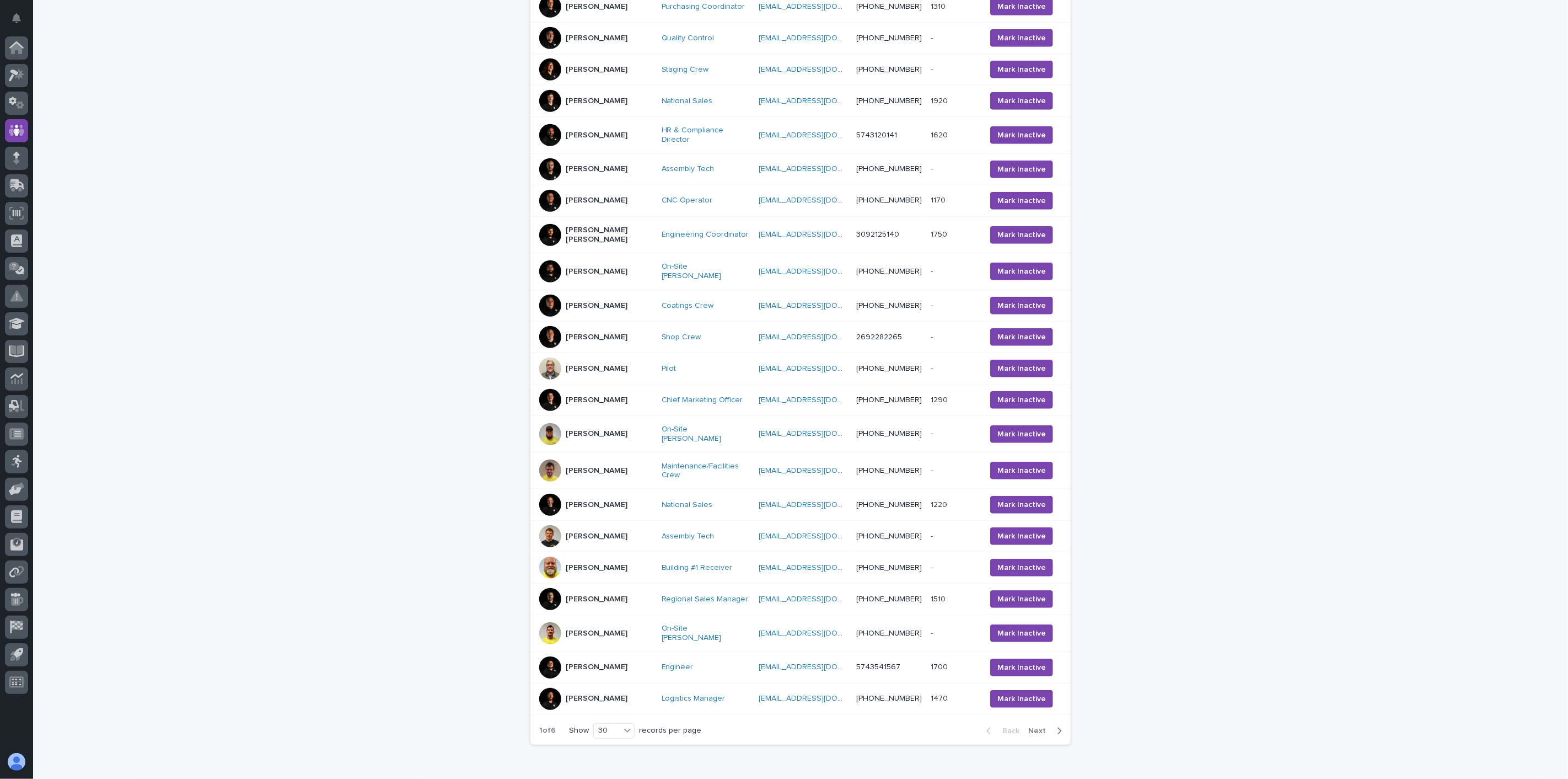
scroll to position [575, 0]
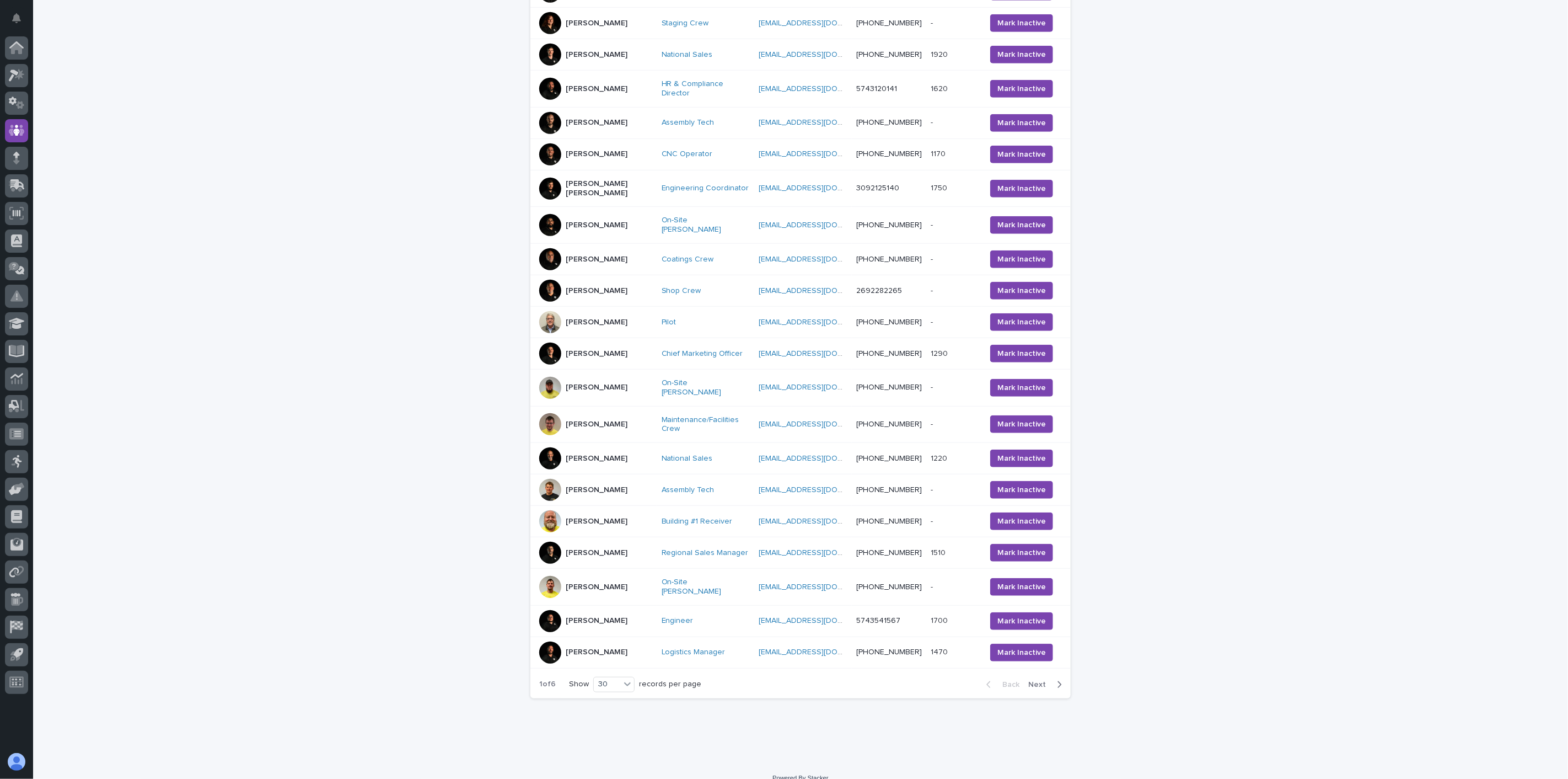
click at [597, 385] on div "[PERSON_NAME]" at bounding box center [596, 387] width 114 height 22
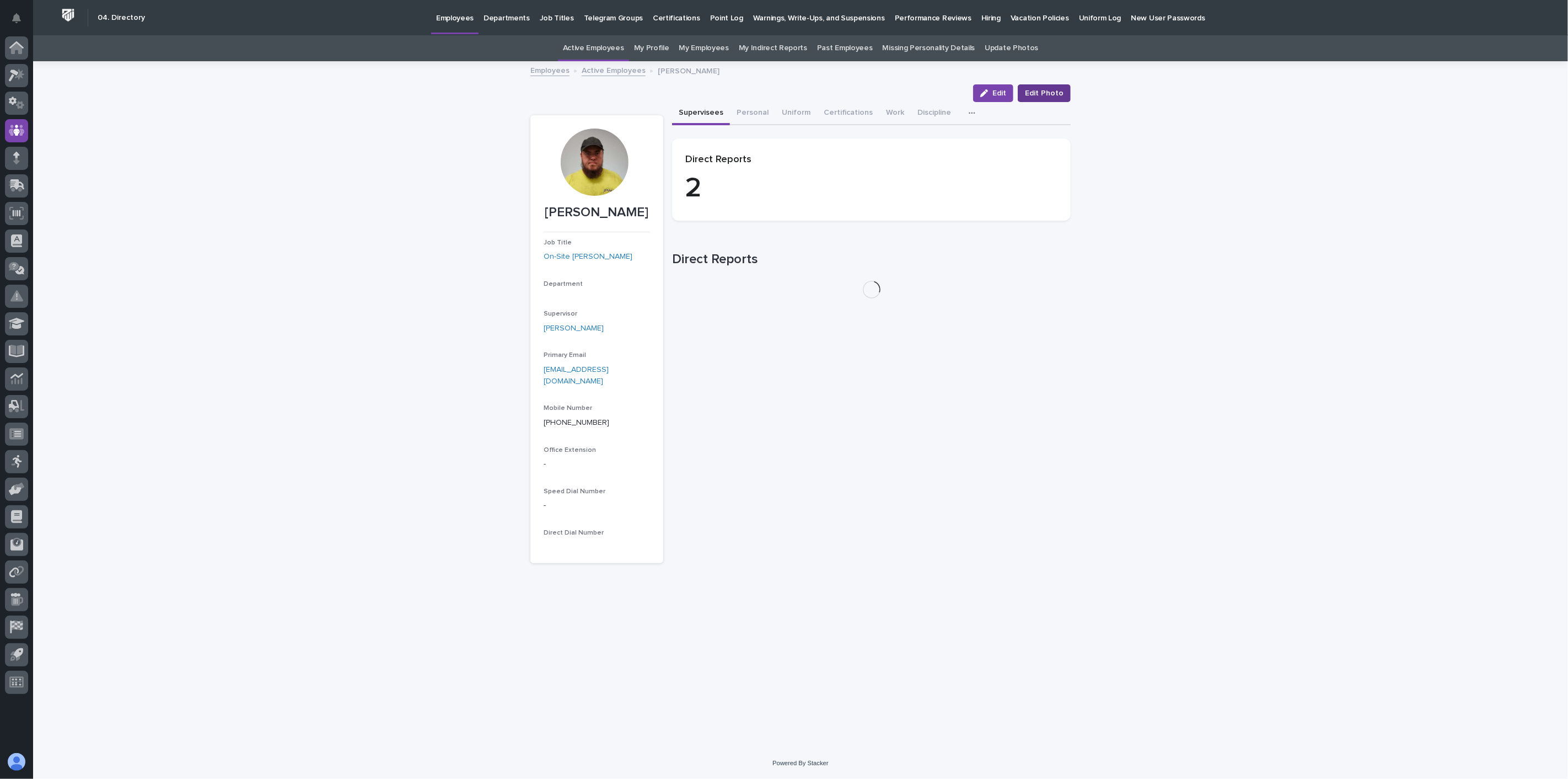
click at [1056, 95] on span "Edit Photo" at bounding box center [1044, 93] width 39 height 11
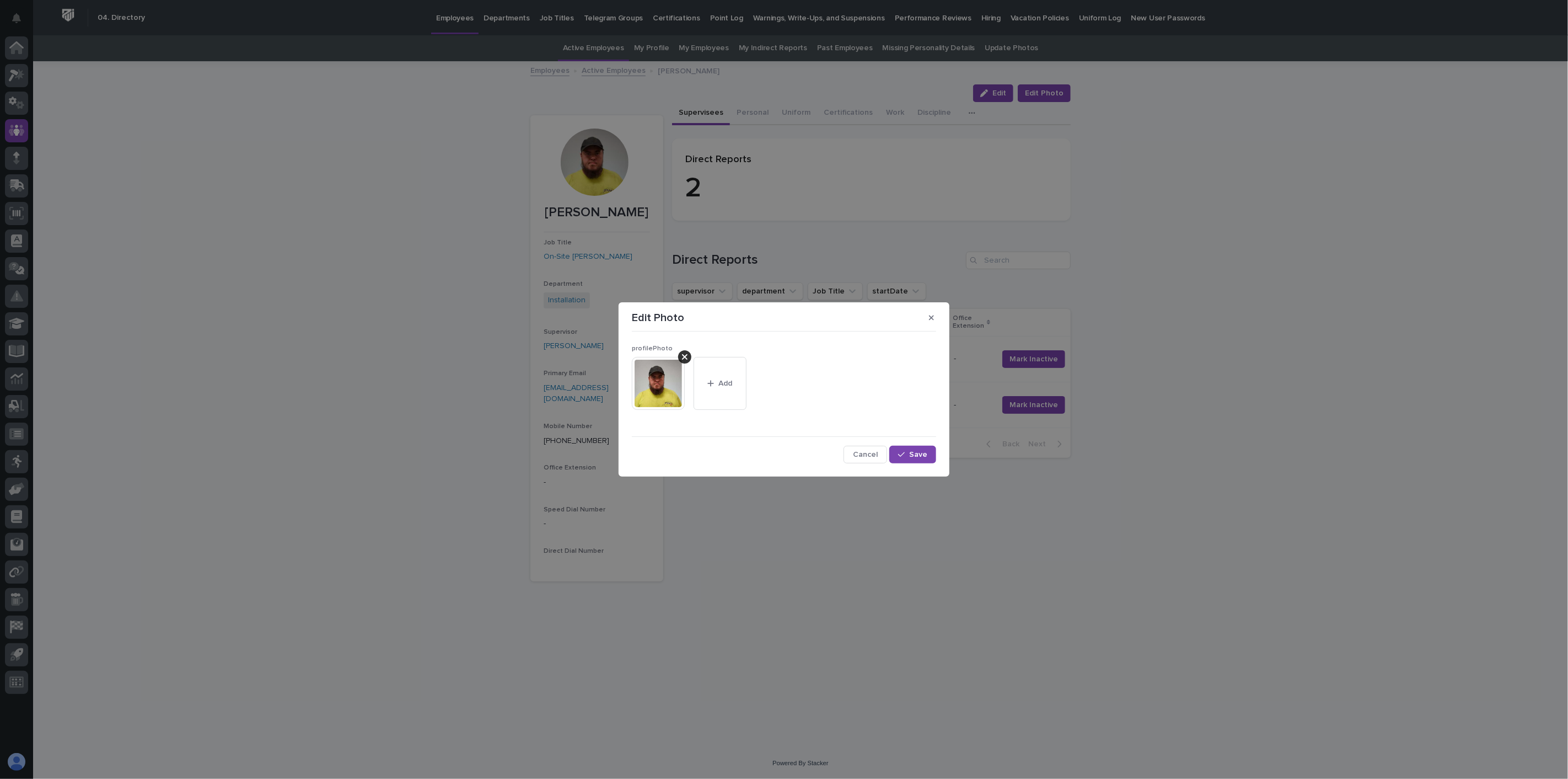
click at [684, 358] on icon at bounding box center [684, 357] width 5 height 9
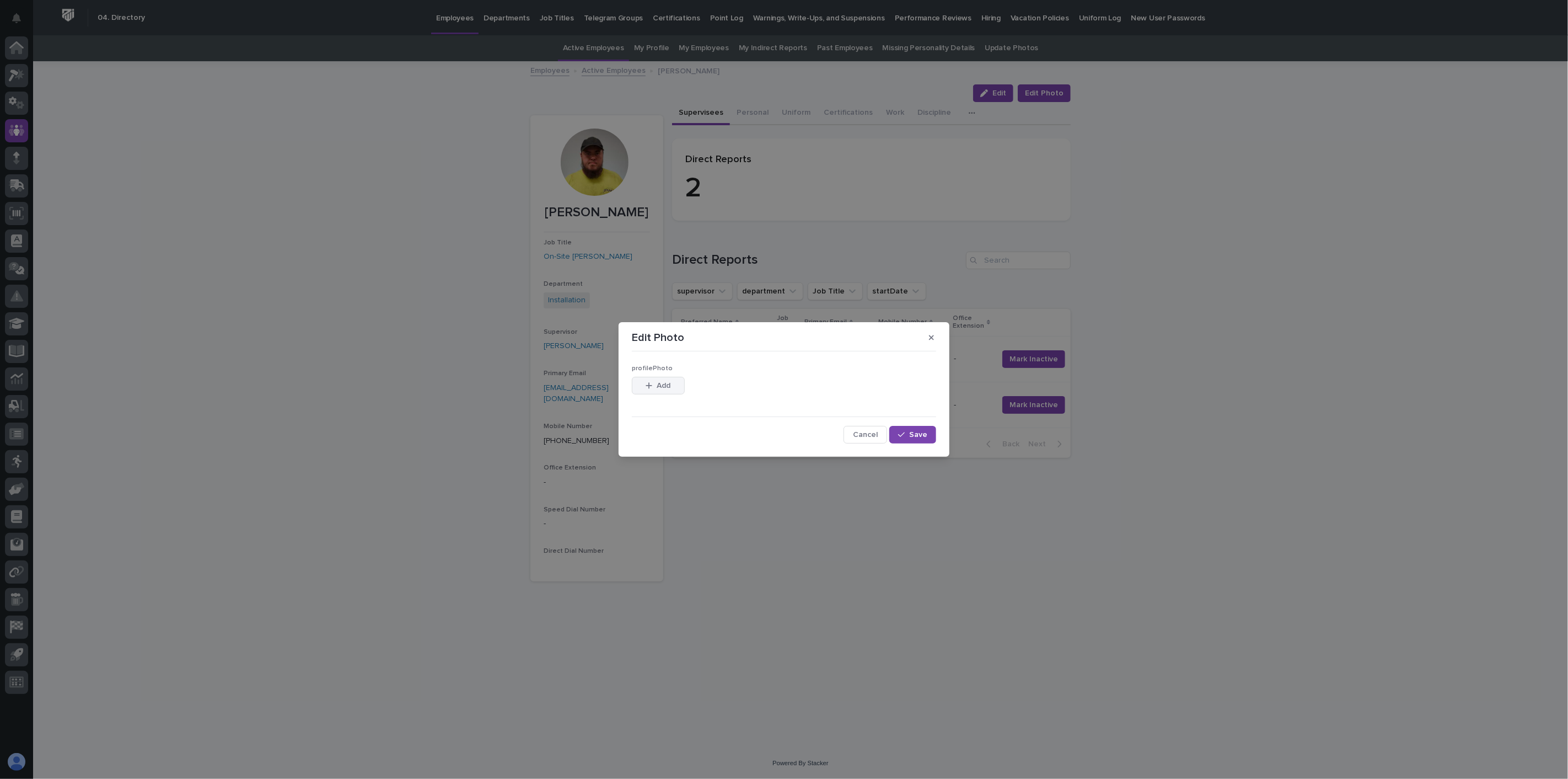
click at [667, 384] on span "Add" at bounding box center [664, 386] width 14 height 8
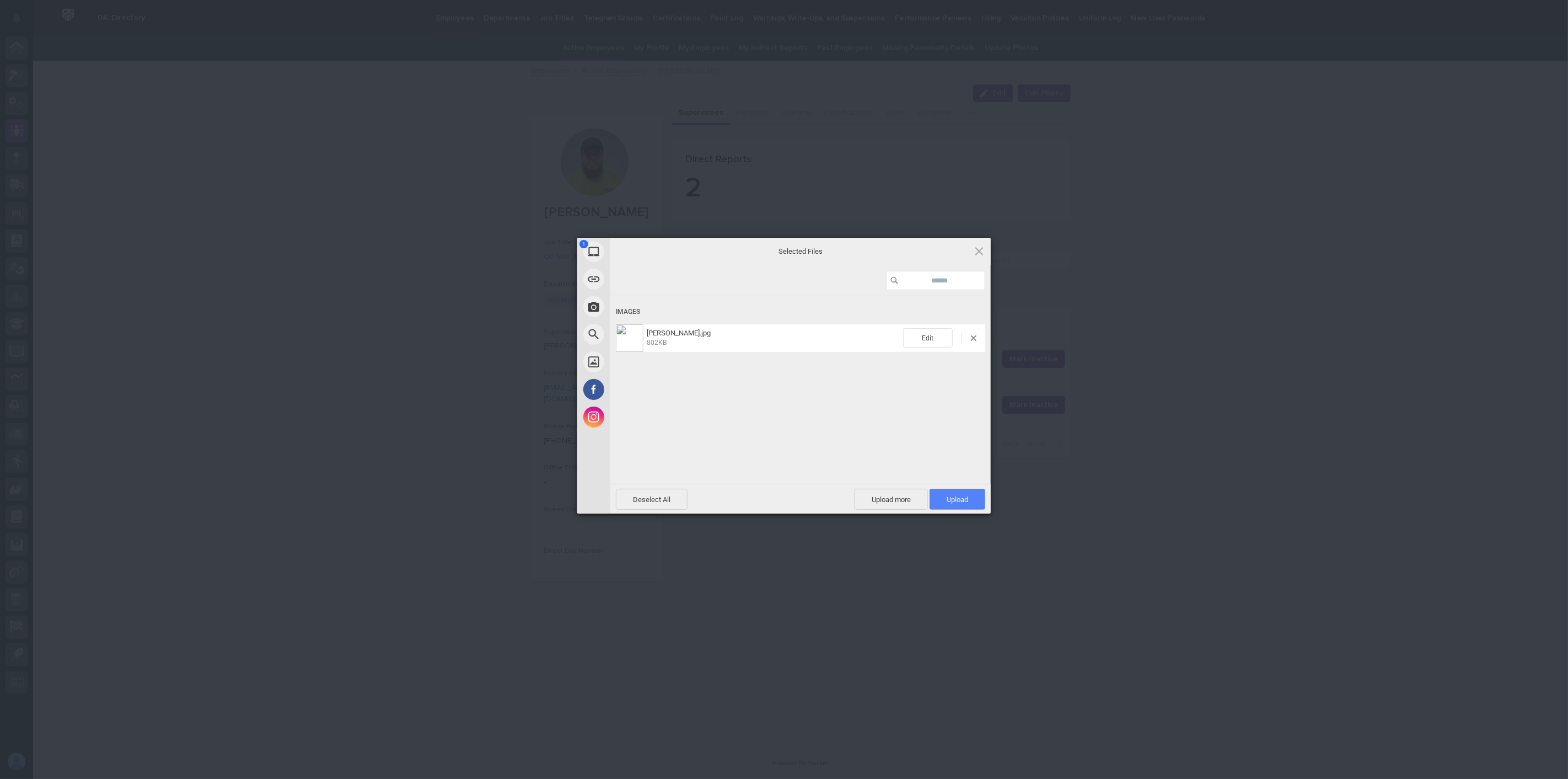
click at [949, 495] on span "Upload 1" at bounding box center [957, 499] width 21 height 8
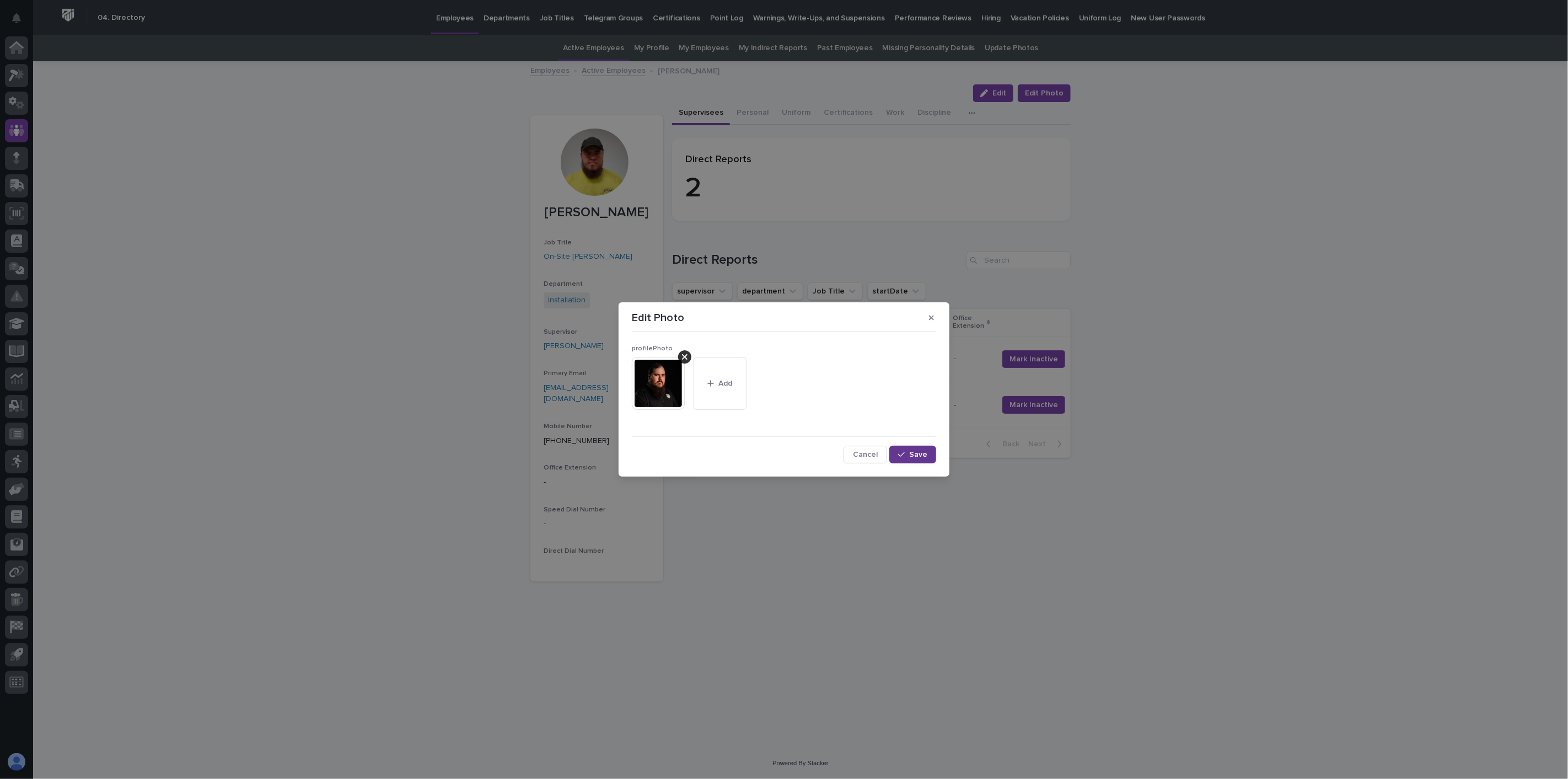
click at [917, 454] on span "Save" at bounding box center [918, 454] width 18 height 8
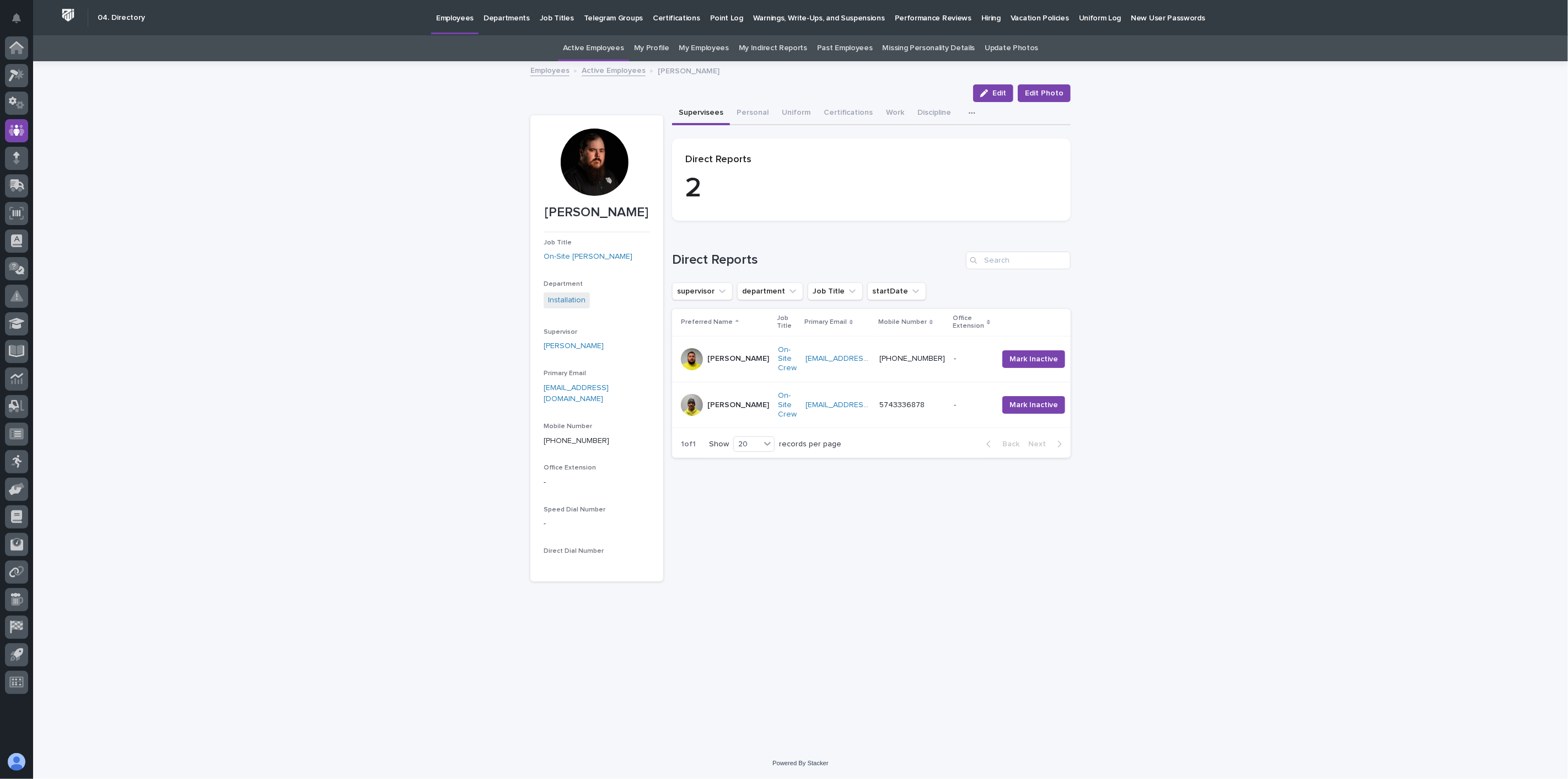
click at [626, 70] on link "Active Employees" at bounding box center [613, 69] width 64 height 13
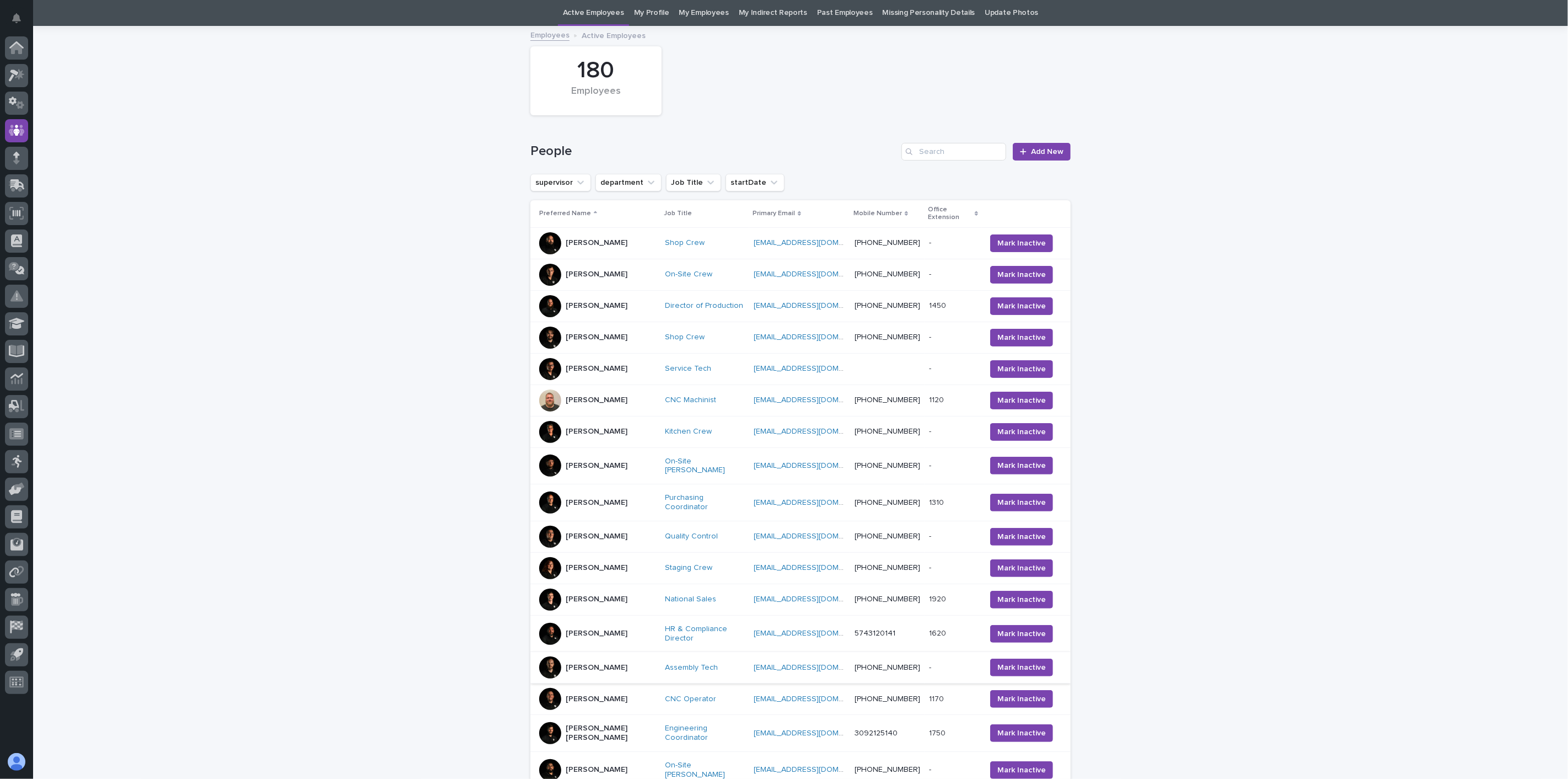
scroll to position [230, 0]
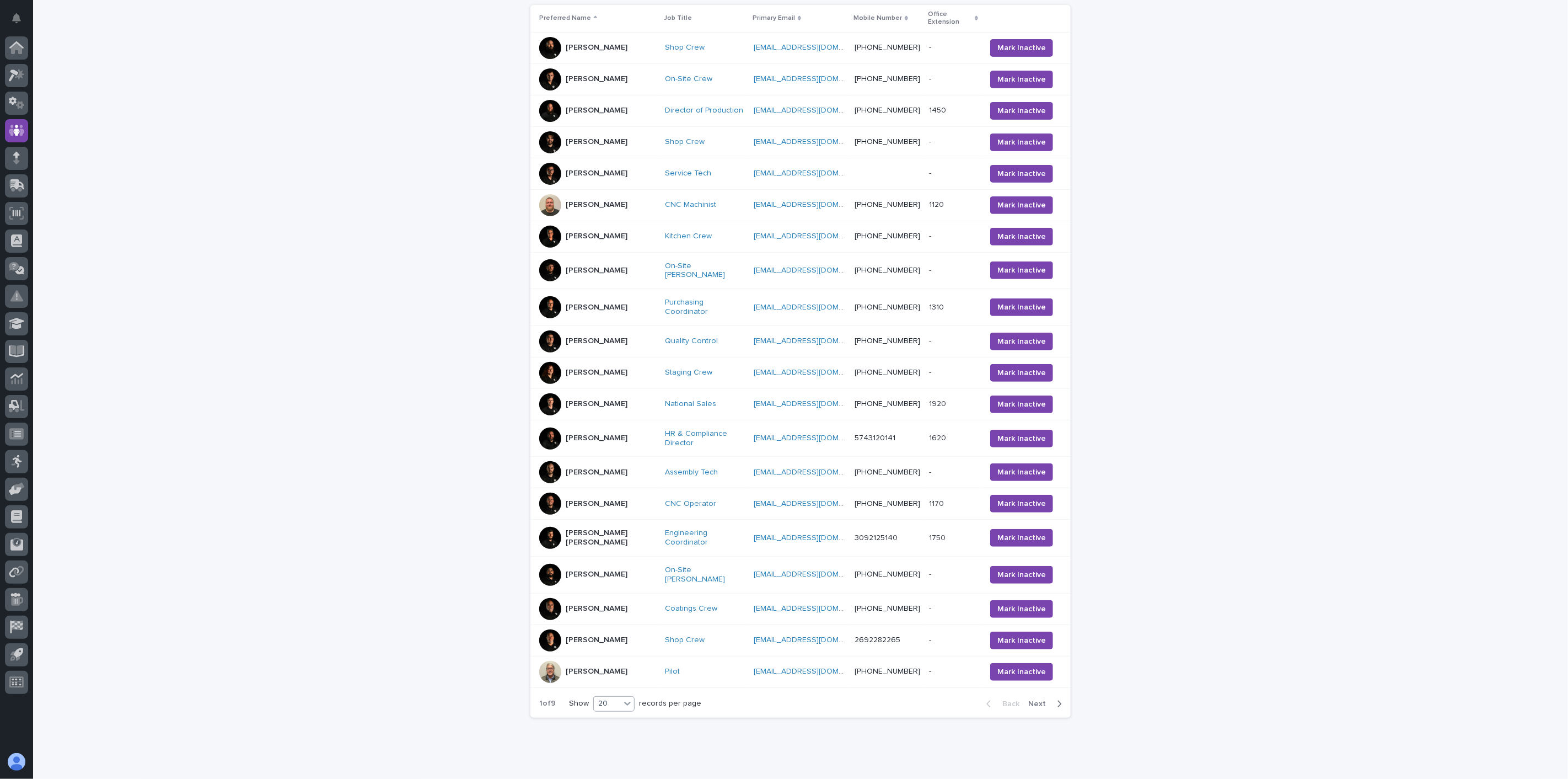
click at [621, 697] on div at bounding box center [627, 703] width 13 height 13
click at [613, 710] on div "30" at bounding box center [610, 710] width 40 height 13
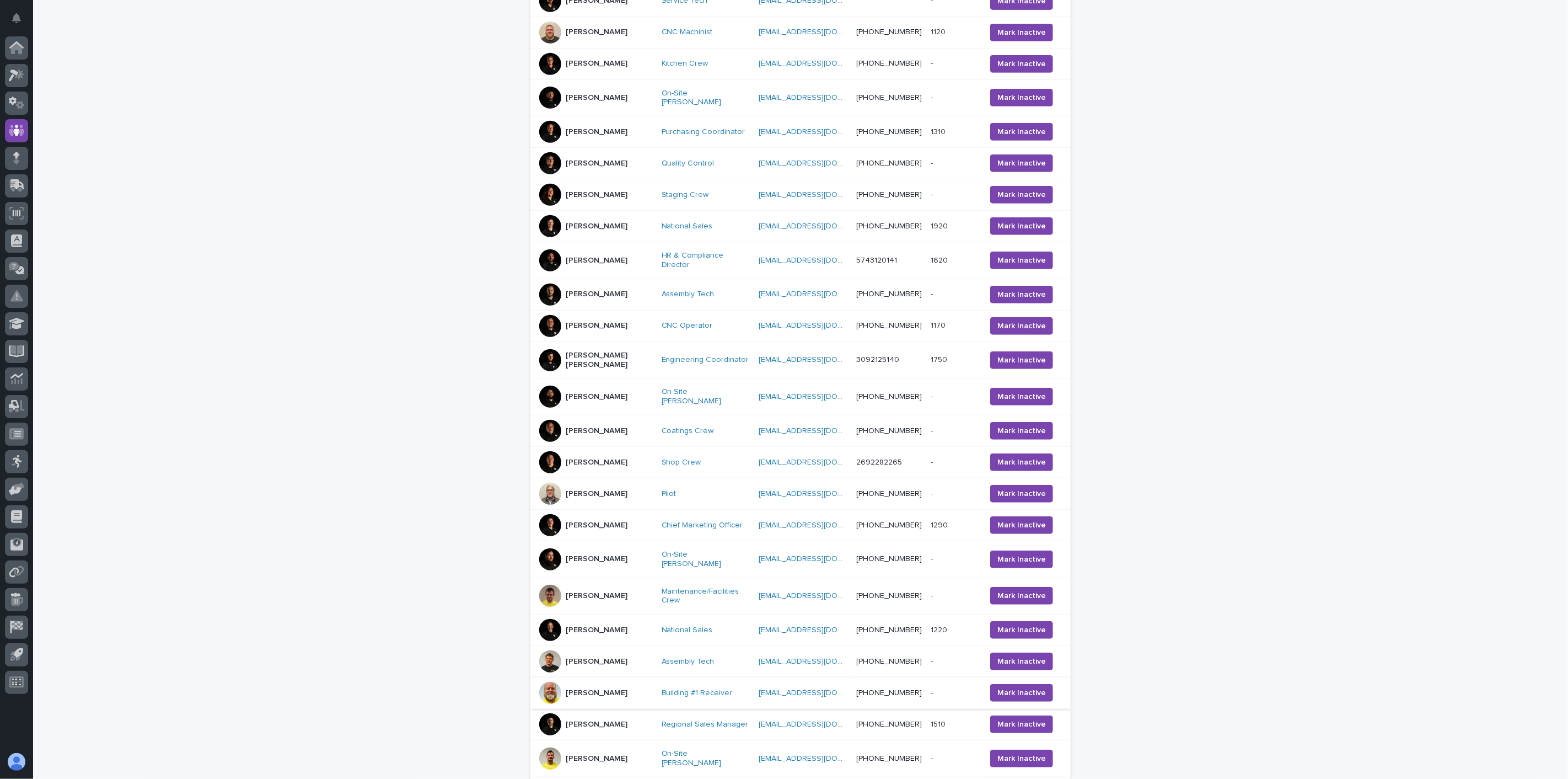
scroll to position [575, 0]
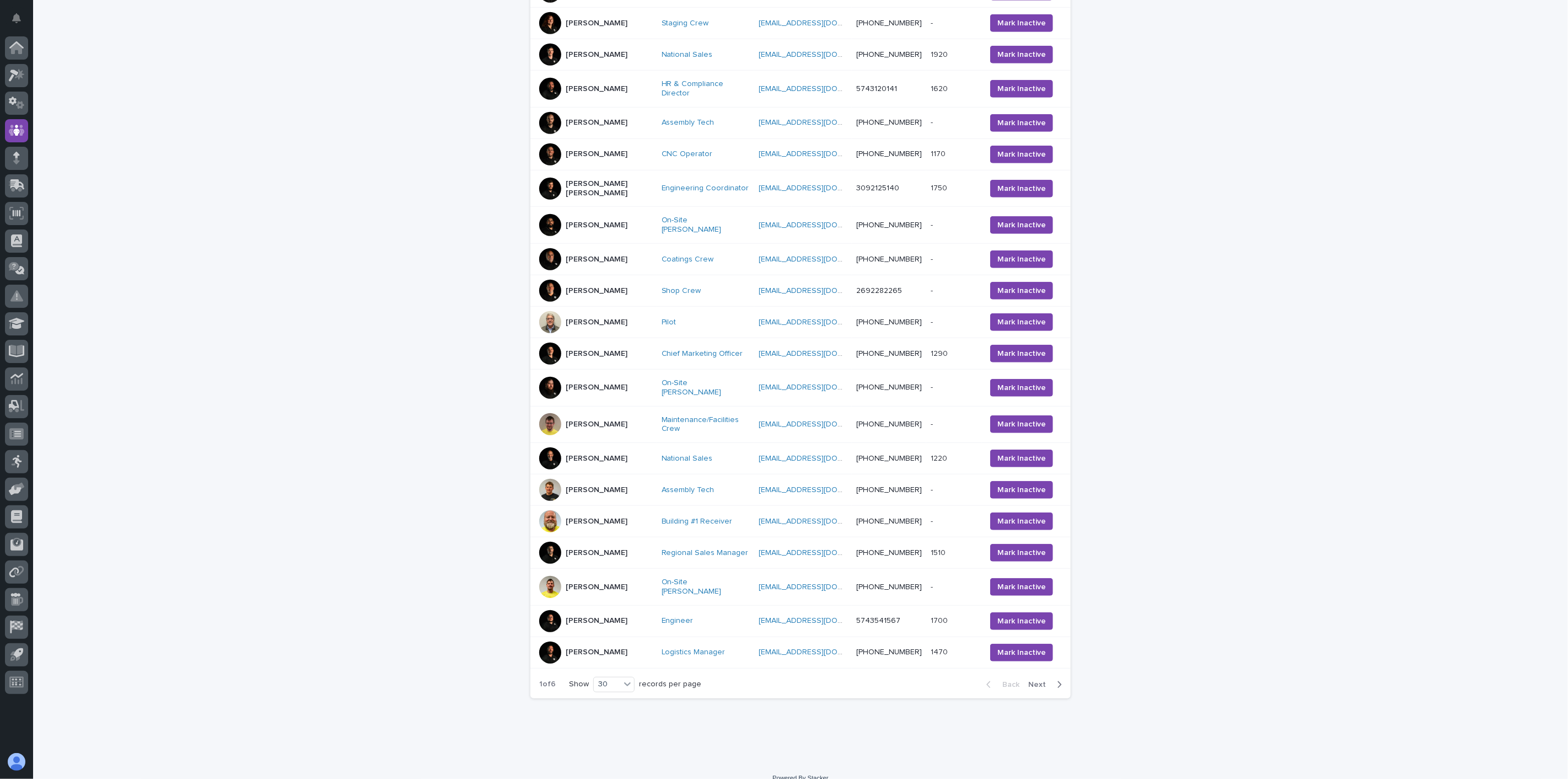
click at [612, 419] on div "[PERSON_NAME]" at bounding box center [596, 424] width 114 height 22
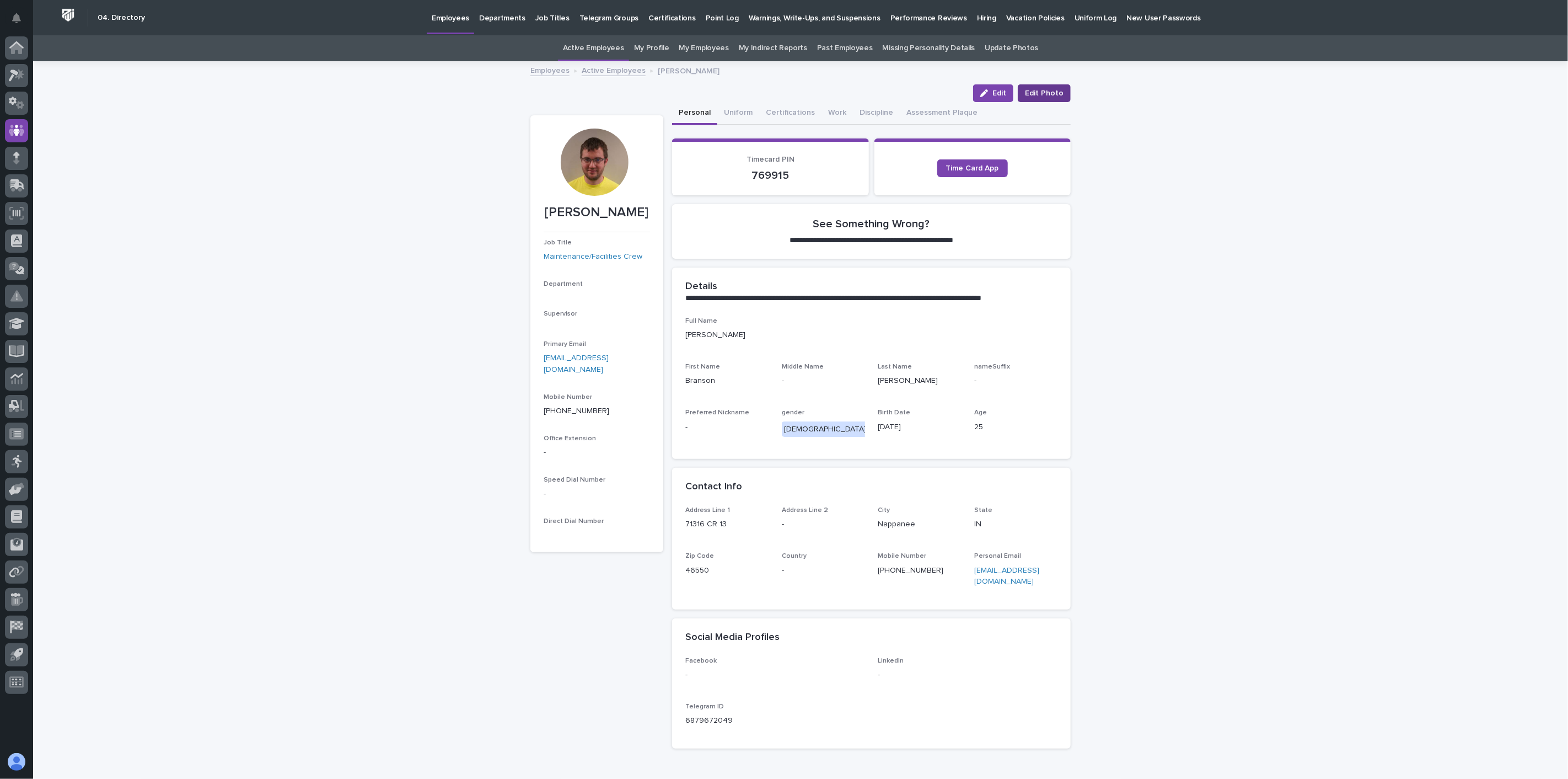
click at [1038, 95] on span "Edit Photo" at bounding box center [1044, 93] width 39 height 11
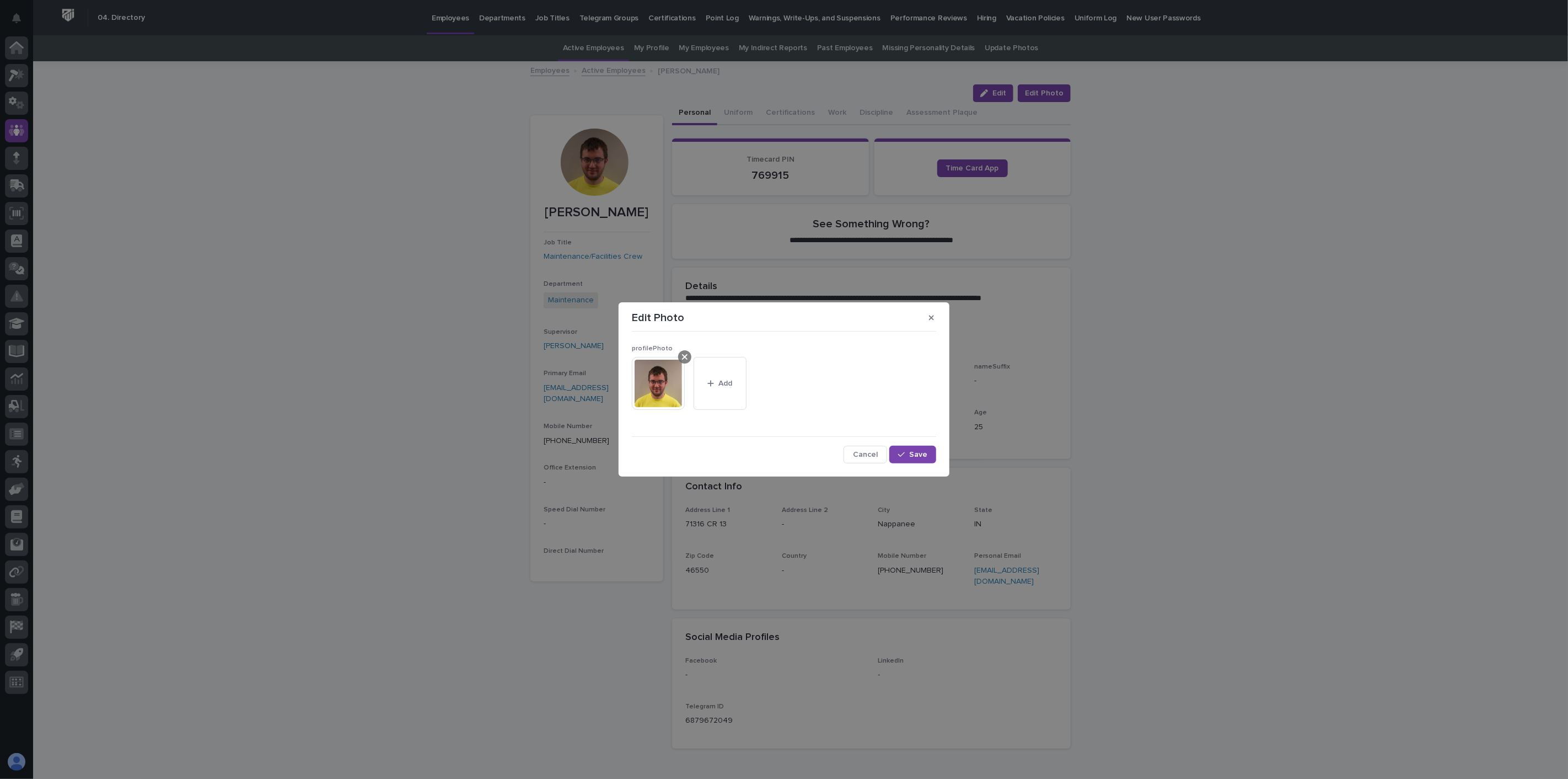
click at [684, 357] on icon at bounding box center [684, 357] width 5 height 5
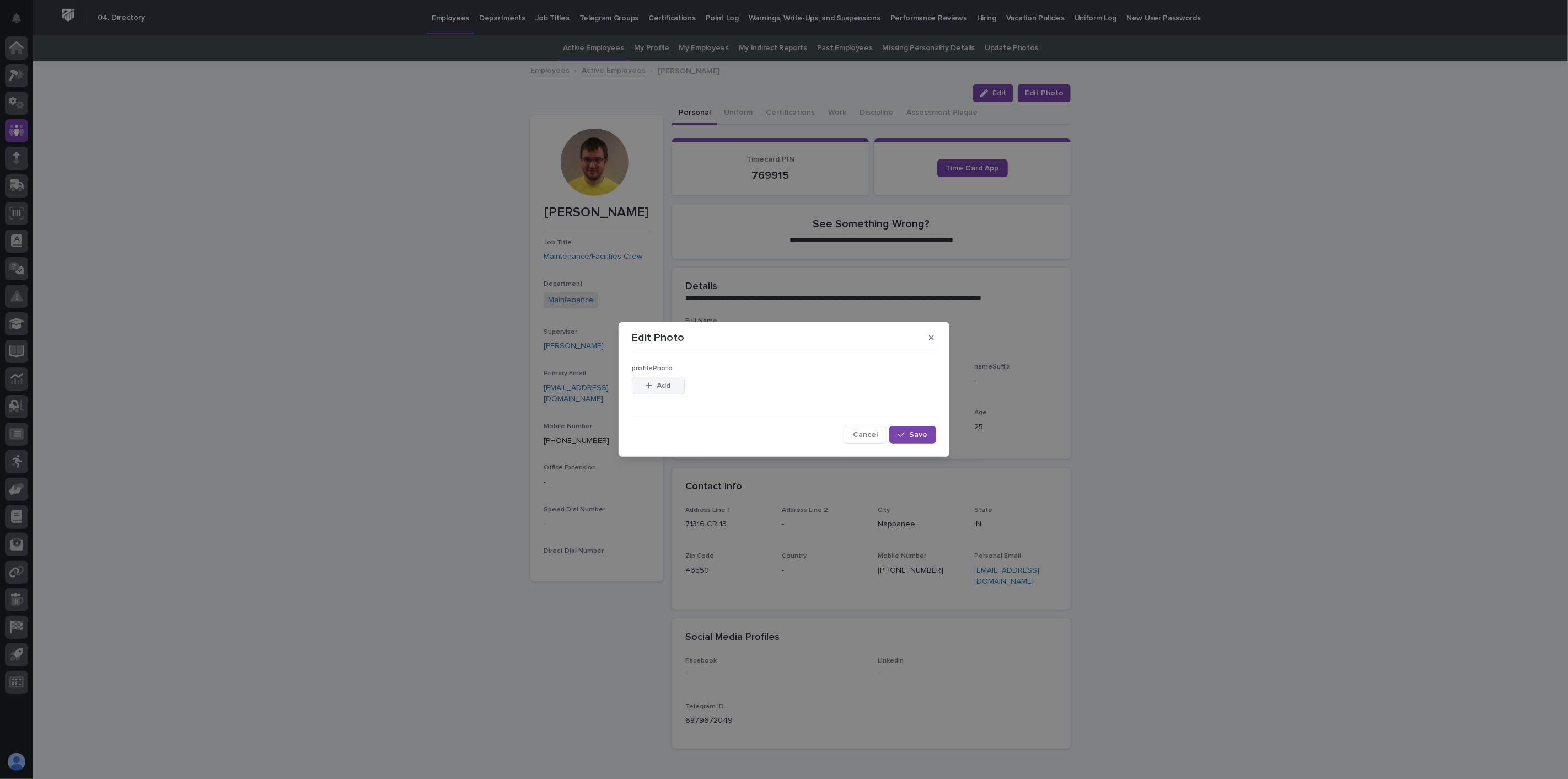
click at [668, 382] on span "Add" at bounding box center [664, 386] width 14 height 8
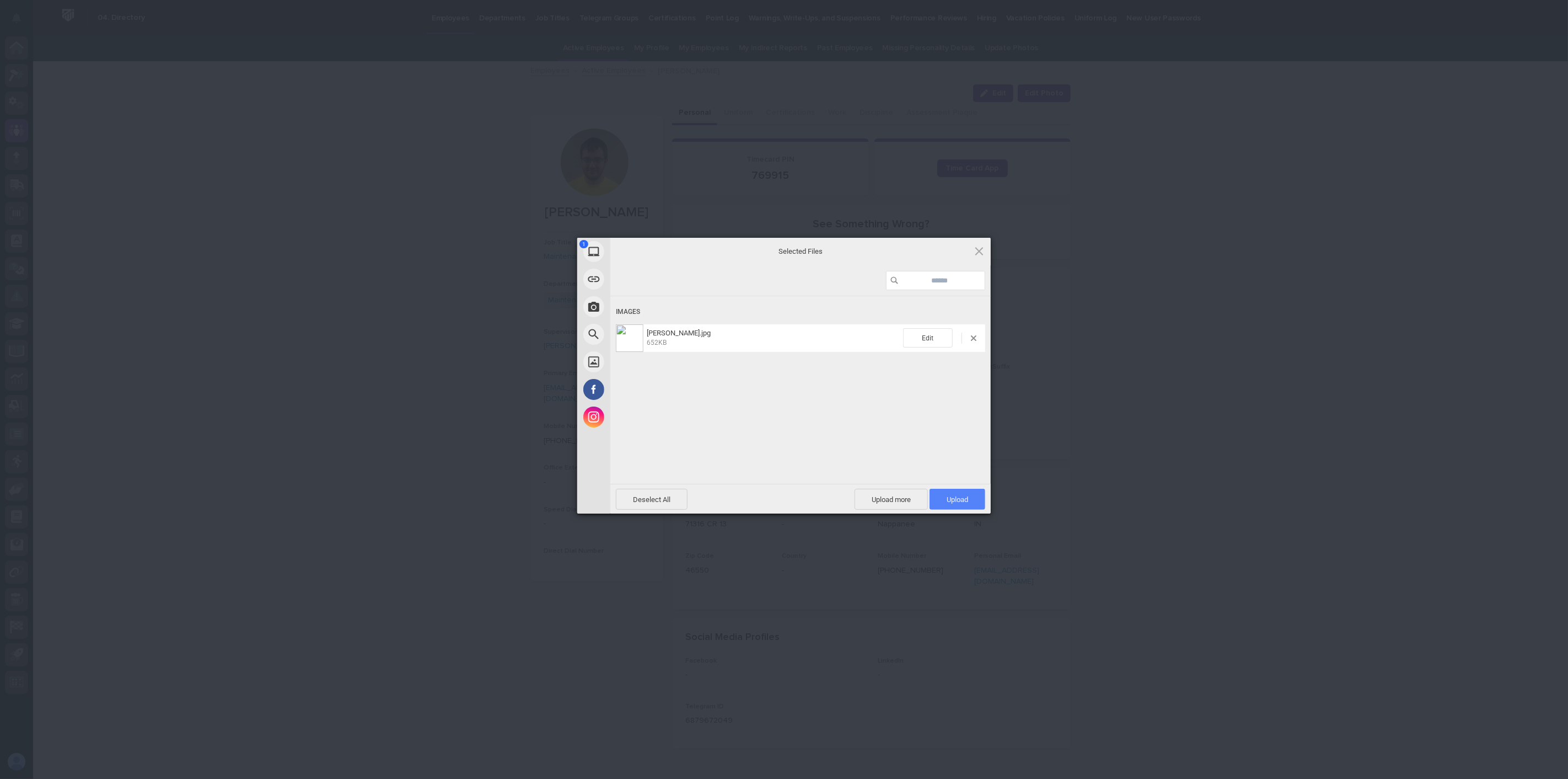
click at [966, 504] on span "Upload 1" at bounding box center [957, 498] width 56 height 21
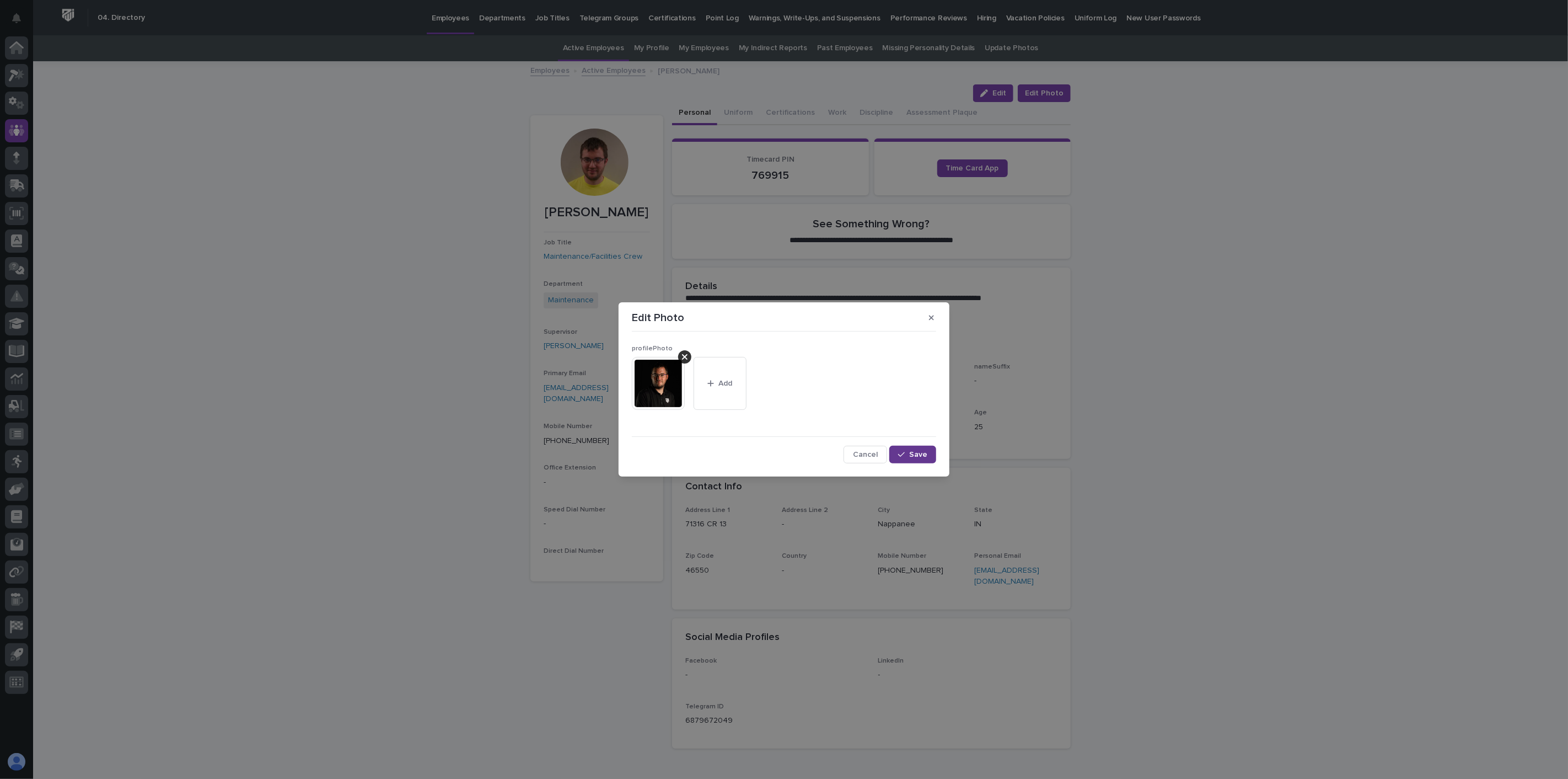
click at [913, 455] on span "Save" at bounding box center [918, 454] width 18 height 8
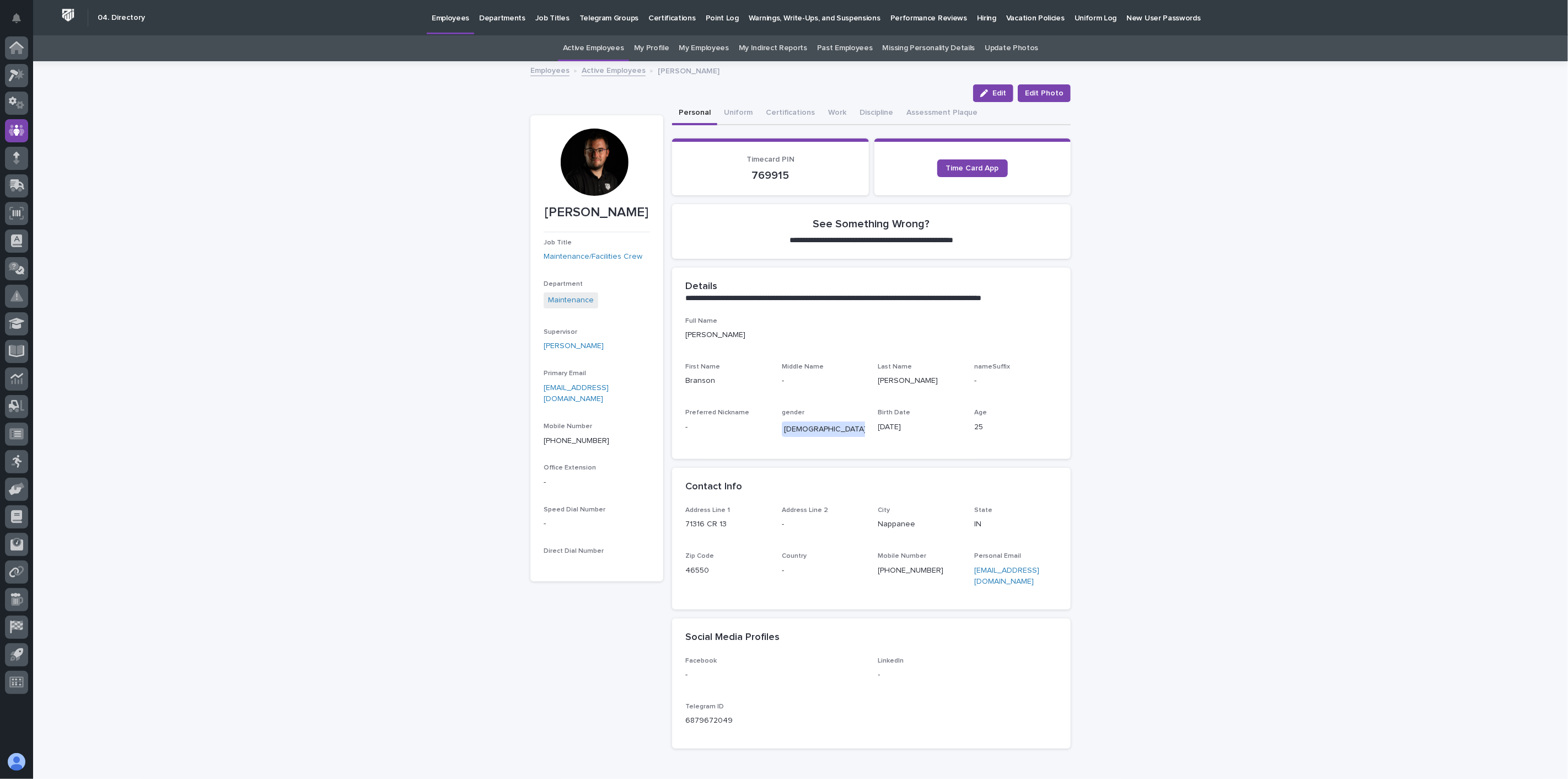
click at [621, 69] on link "Active Employees" at bounding box center [613, 69] width 64 height 13
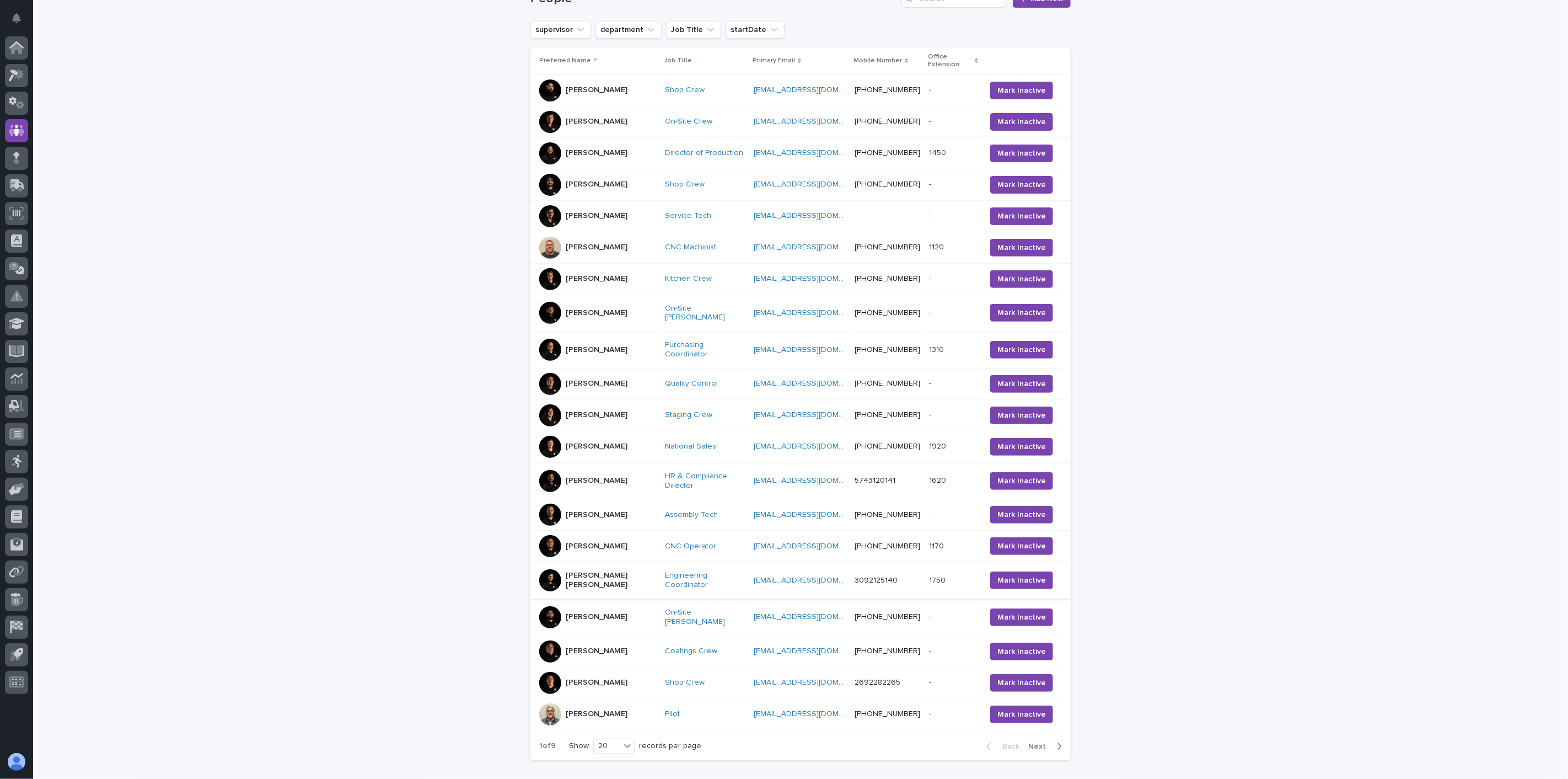
scroll to position [230, 0]
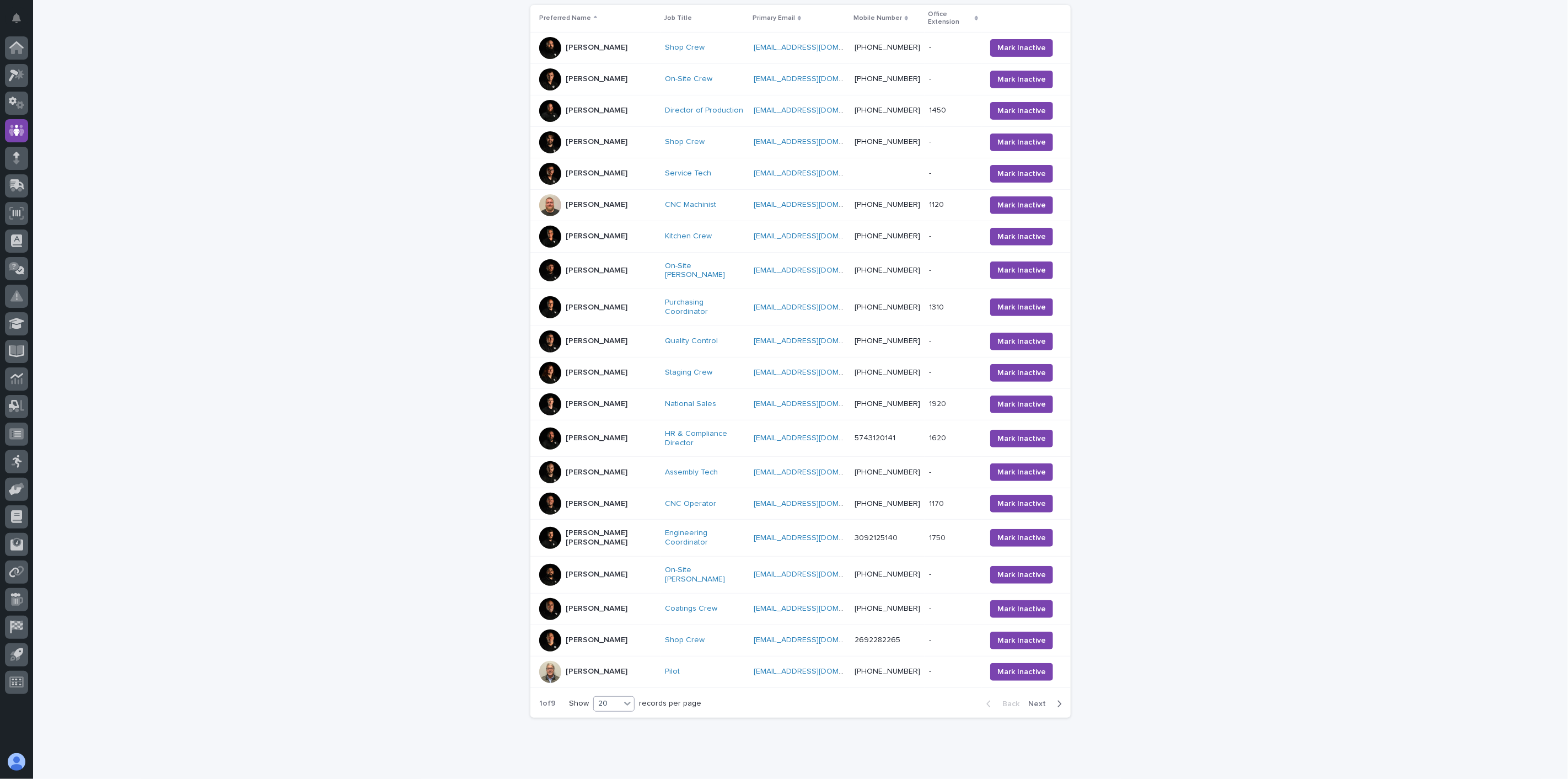
click at [613, 697] on div "20" at bounding box center [606, 703] width 27 height 11
click at [607, 714] on div "30" at bounding box center [610, 710] width 40 height 13
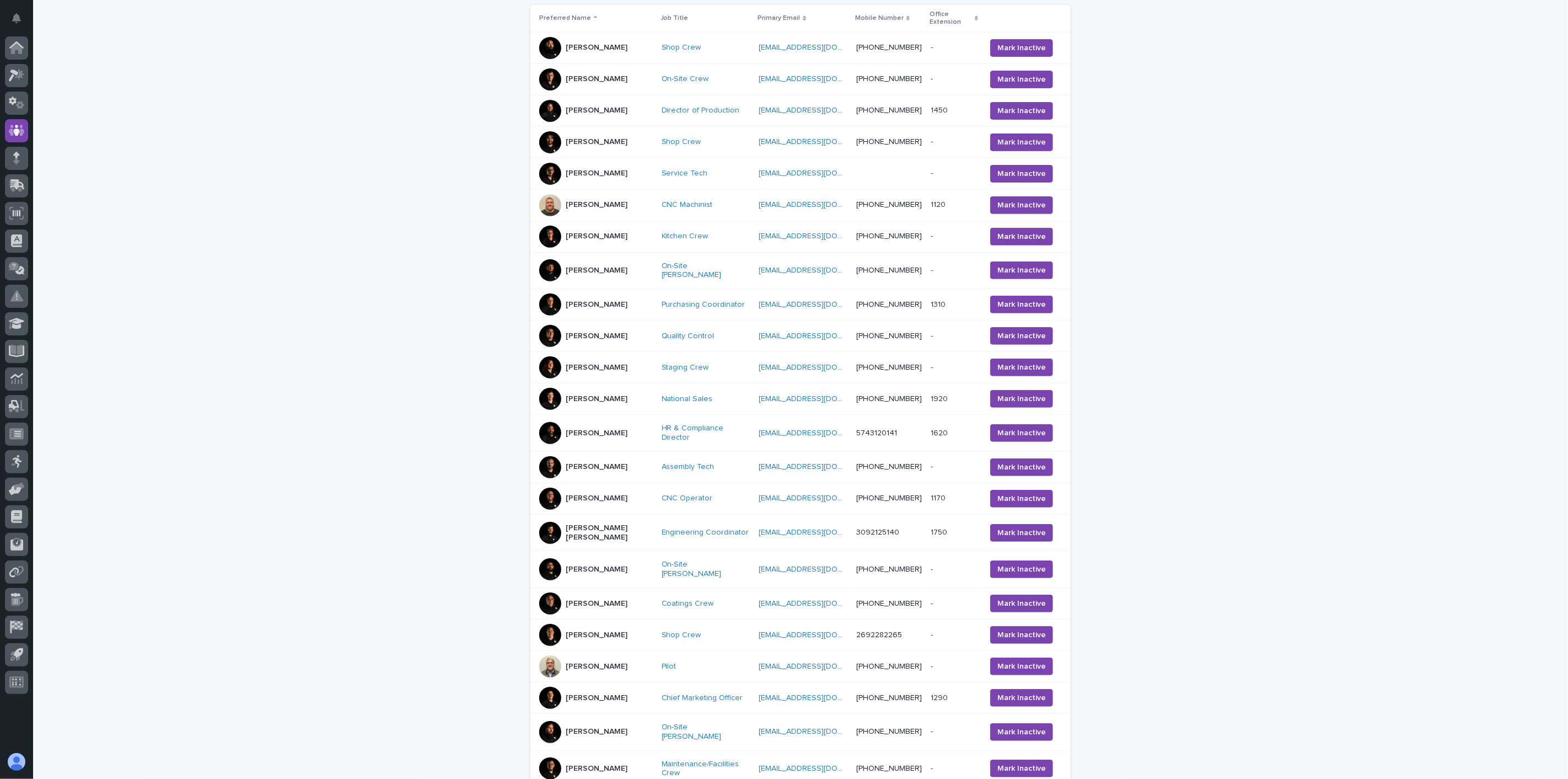
scroll to position [403, 0]
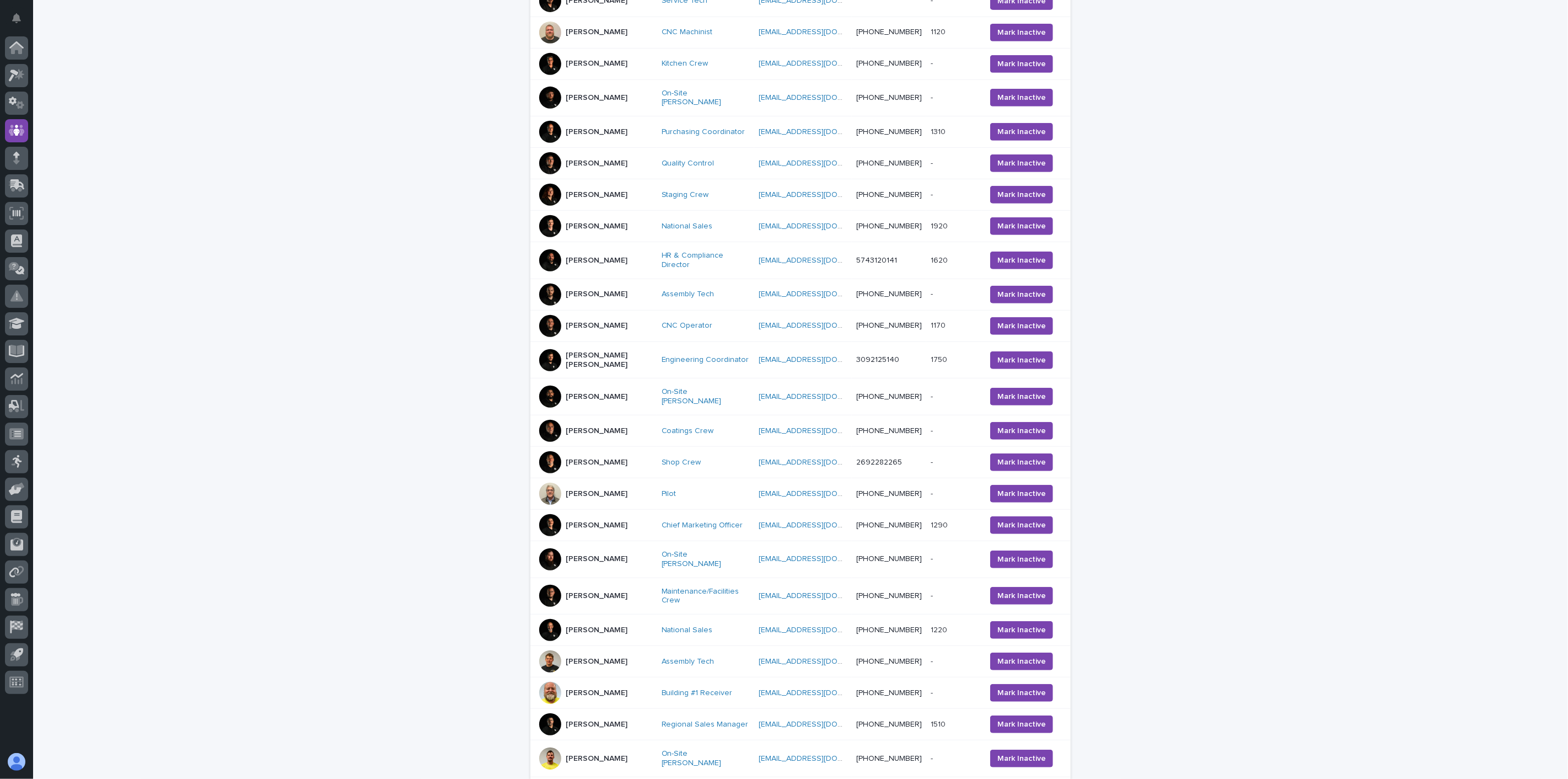
click at [616, 652] on div "[PERSON_NAME]" at bounding box center [596, 661] width 114 height 22
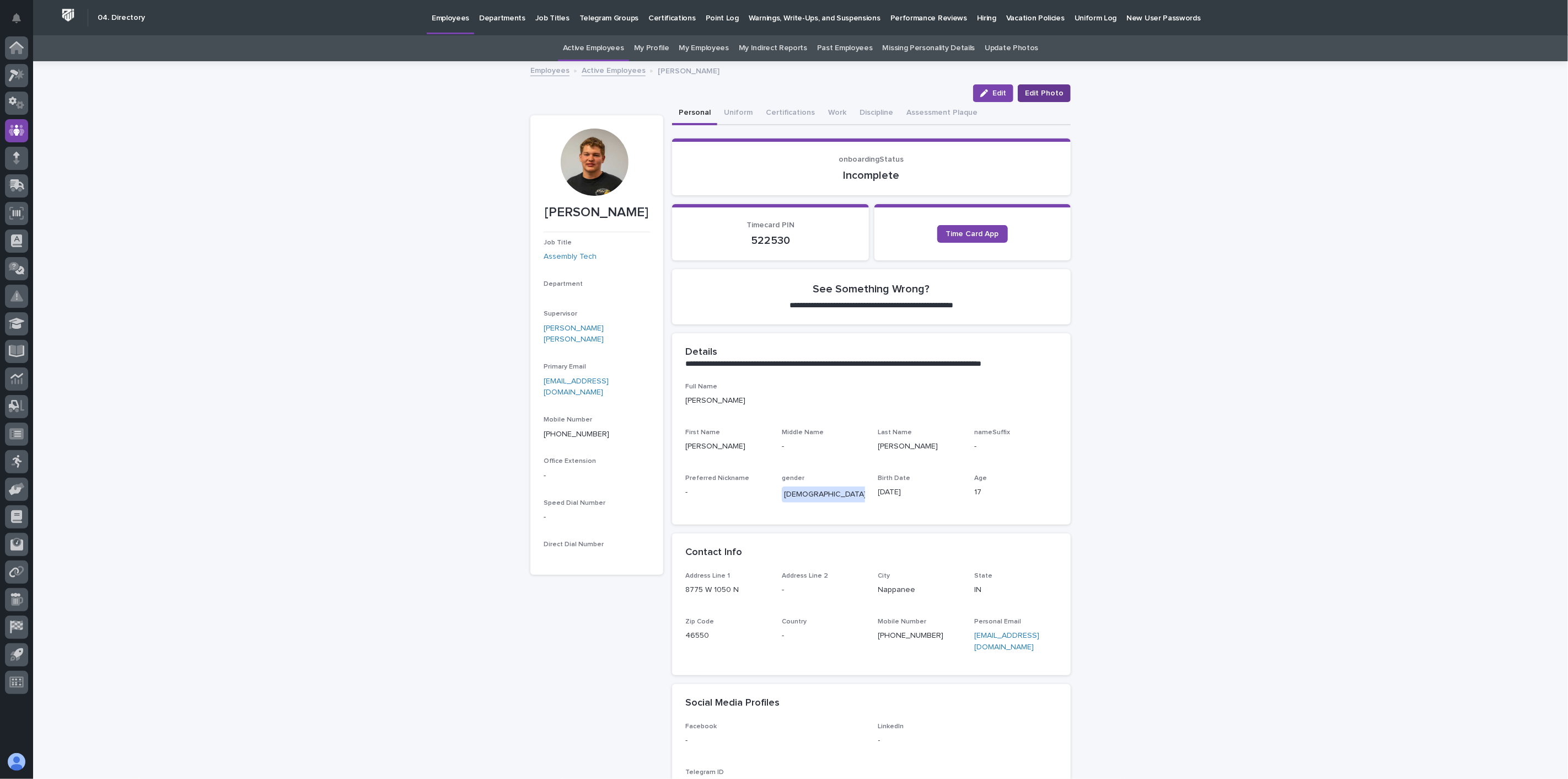
click at [1056, 89] on span "Edit Photo" at bounding box center [1044, 93] width 39 height 11
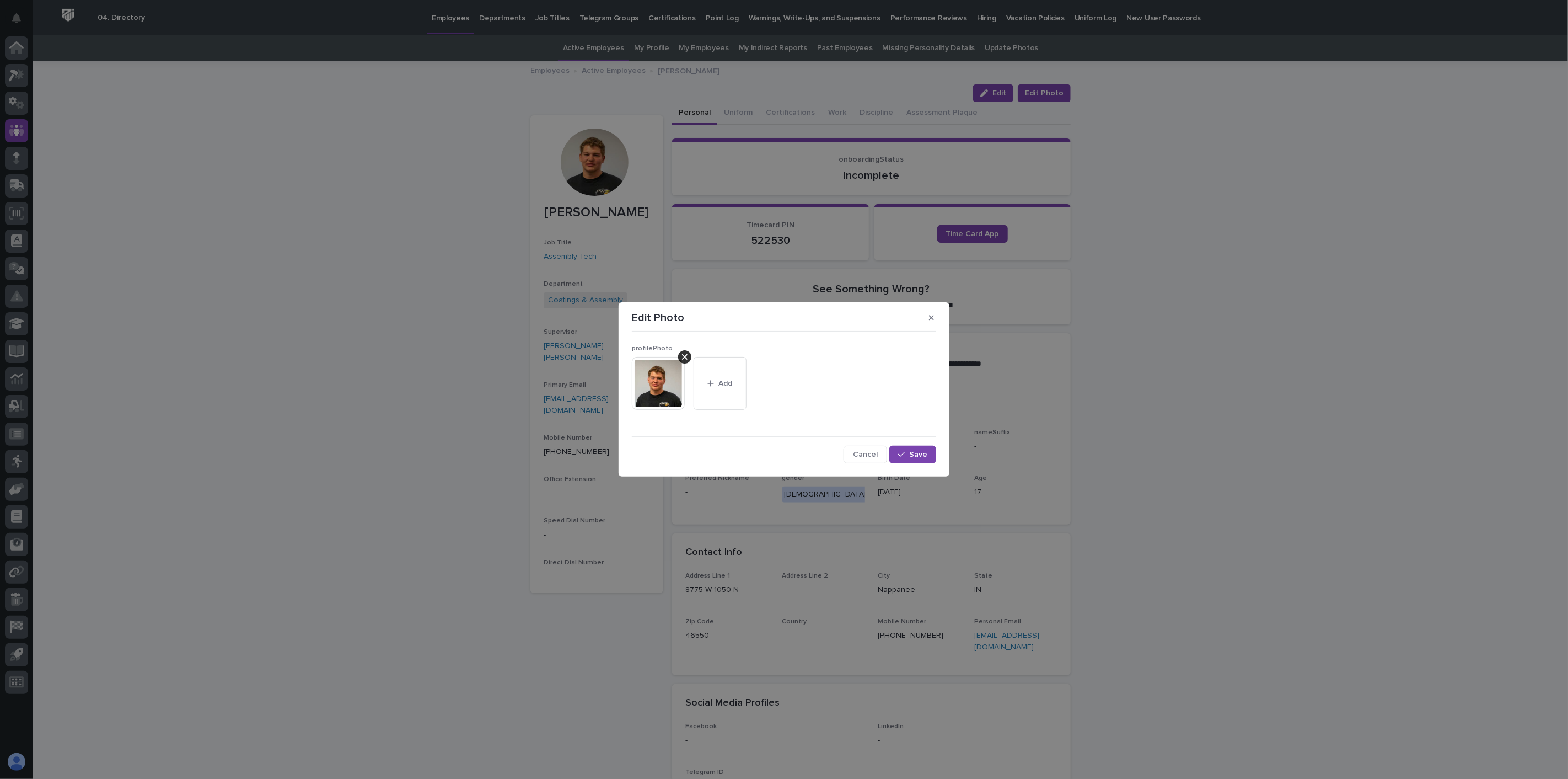
click at [682, 357] on icon at bounding box center [684, 357] width 5 height 9
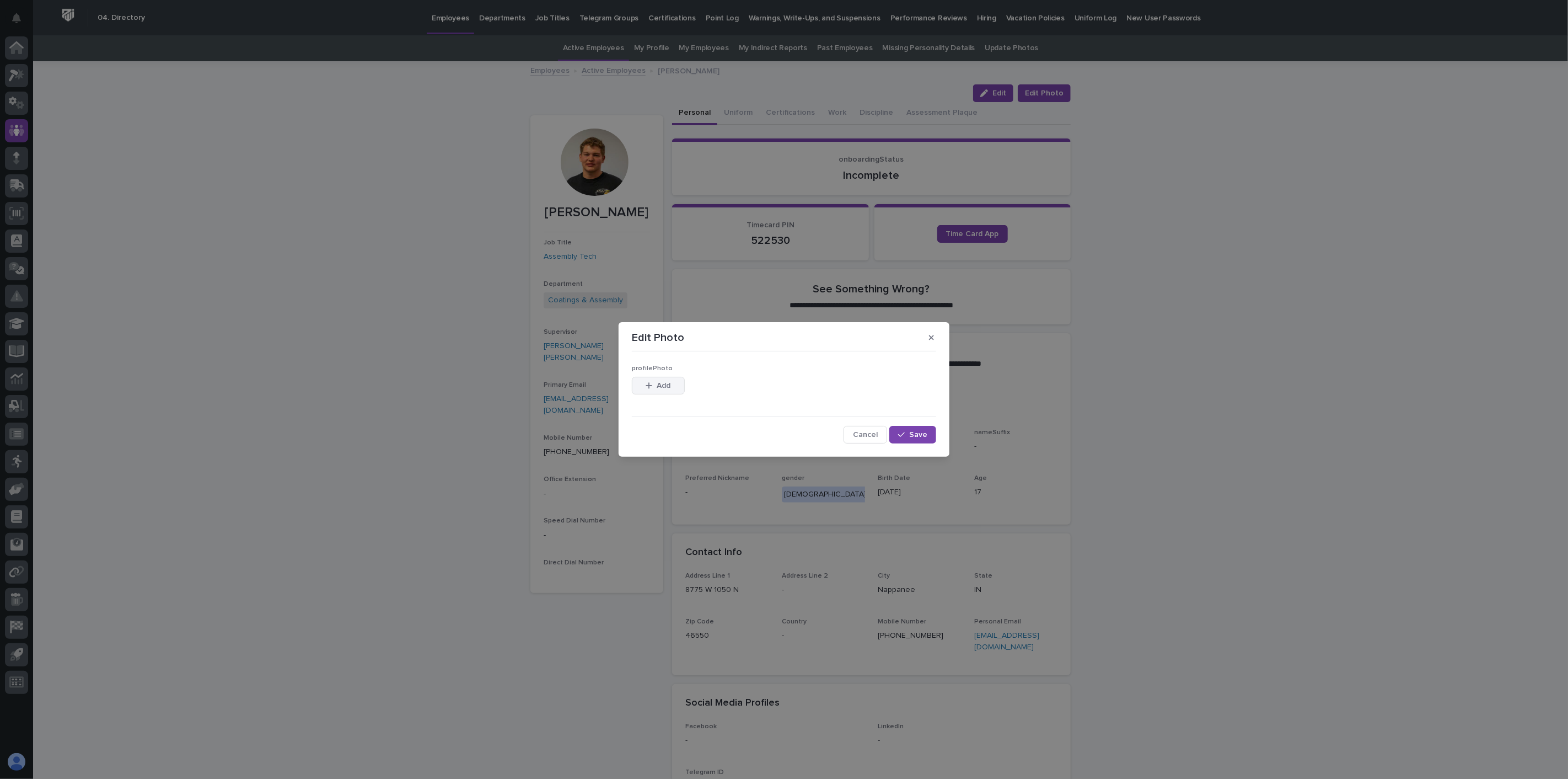
click at [665, 386] on span "Add" at bounding box center [664, 386] width 14 height 8
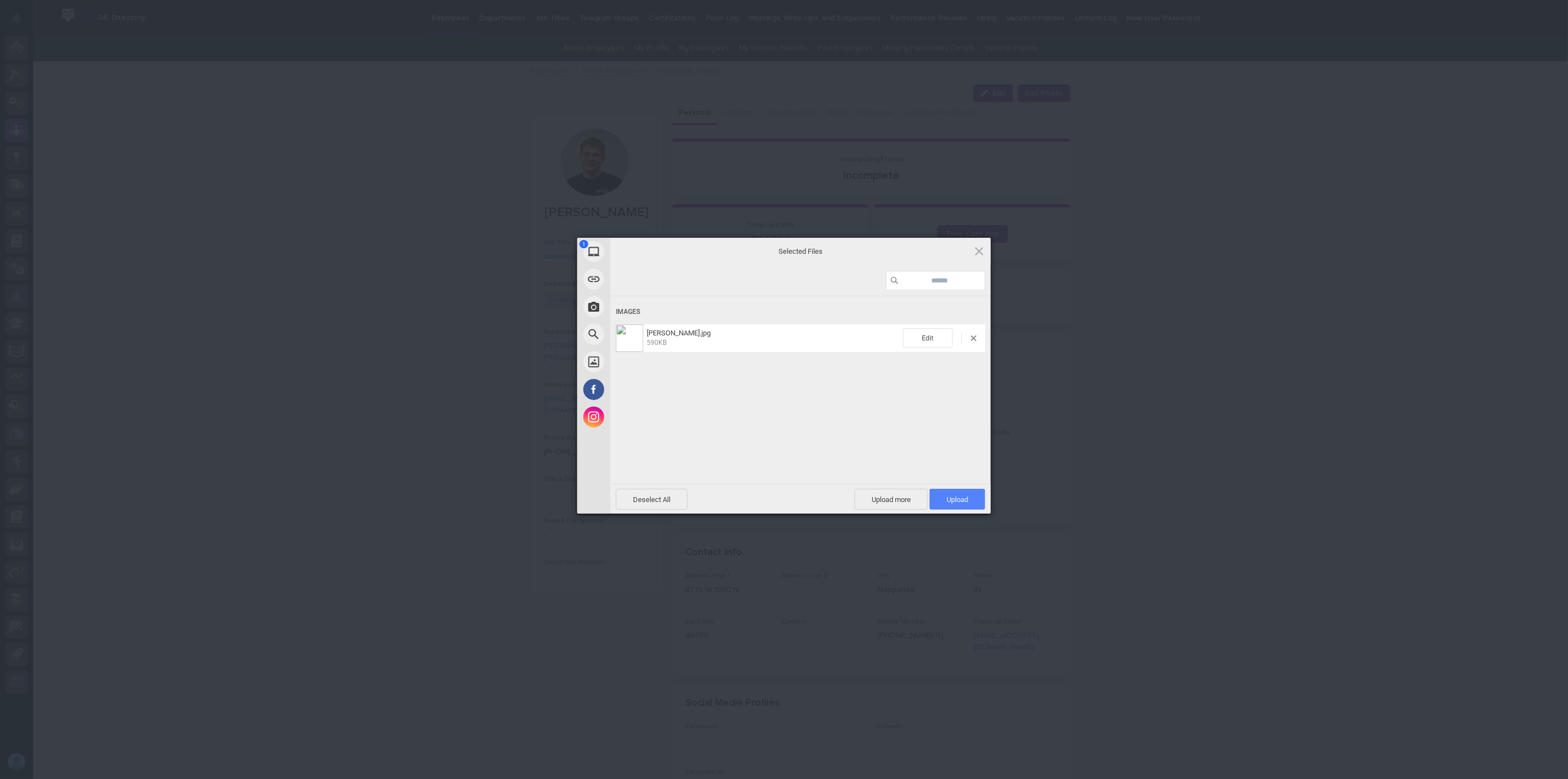
click at [958, 502] on span "Upload 1" at bounding box center [957, 499] width 21 height 8
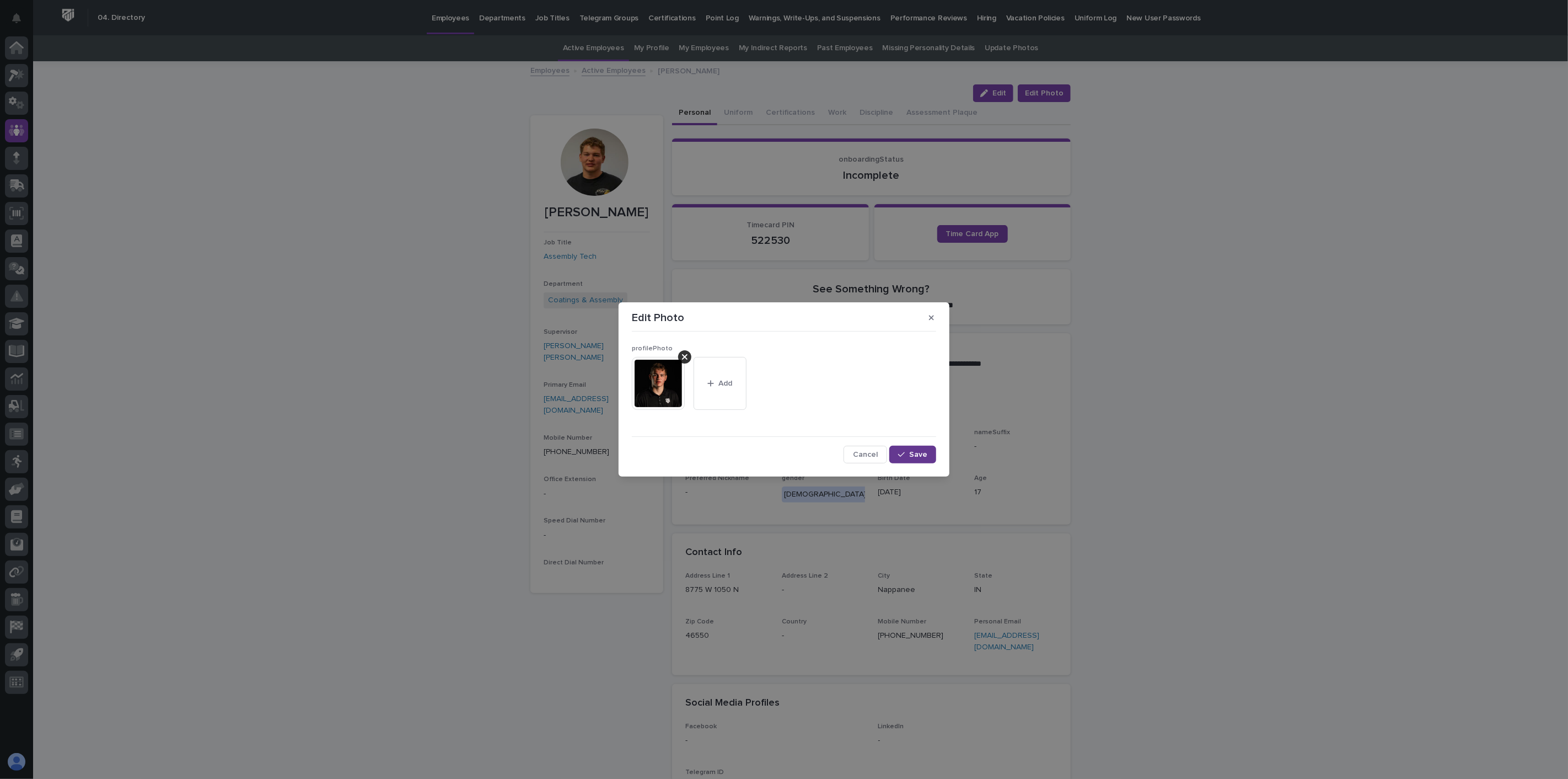
click at [919, 453] on span "Save" at bounding box center [918, 454] width 18 height 8
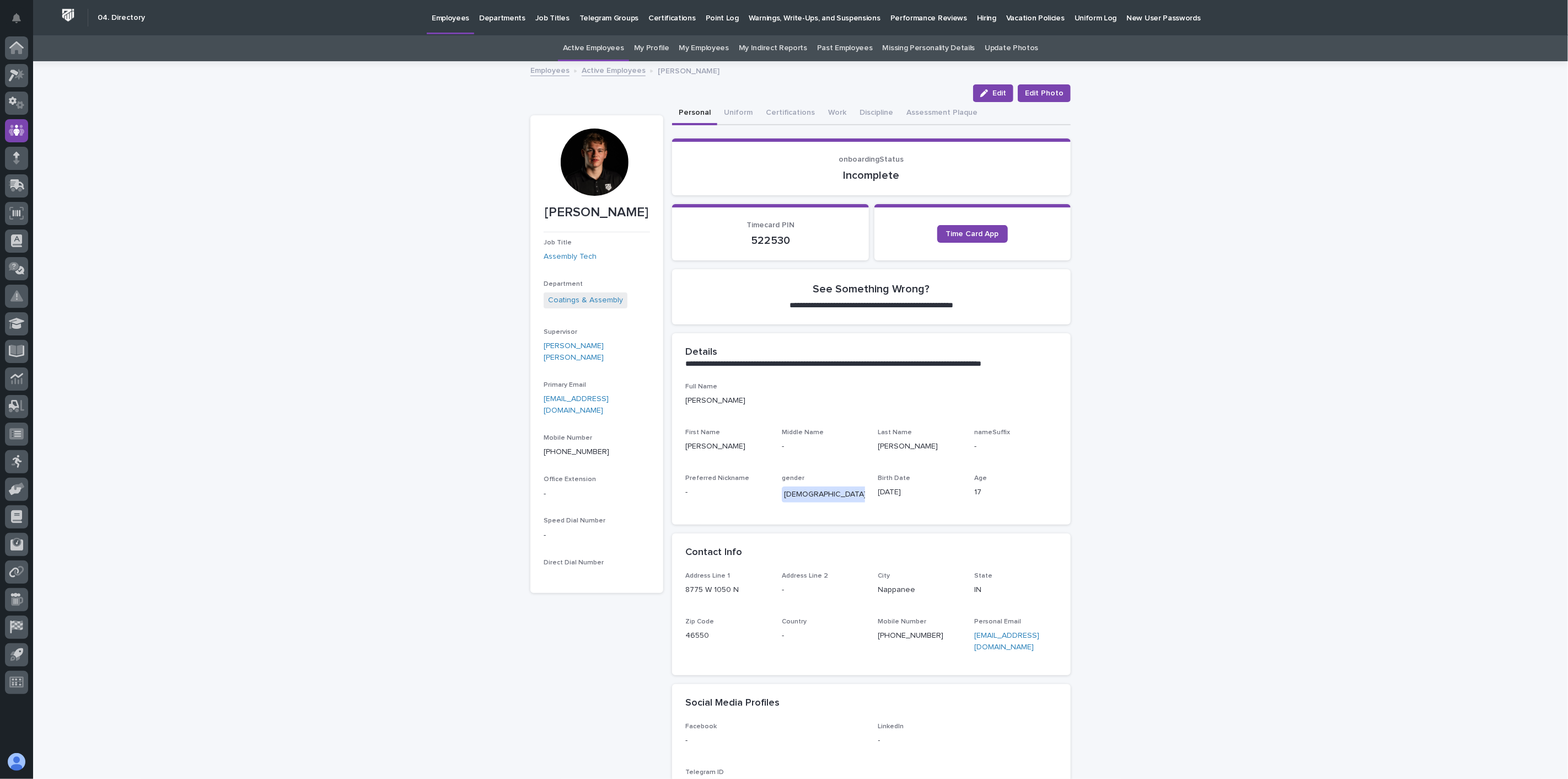
click at [614, 72] on link "Active Employees" at bounding box center [613, 69] width 64 height 13
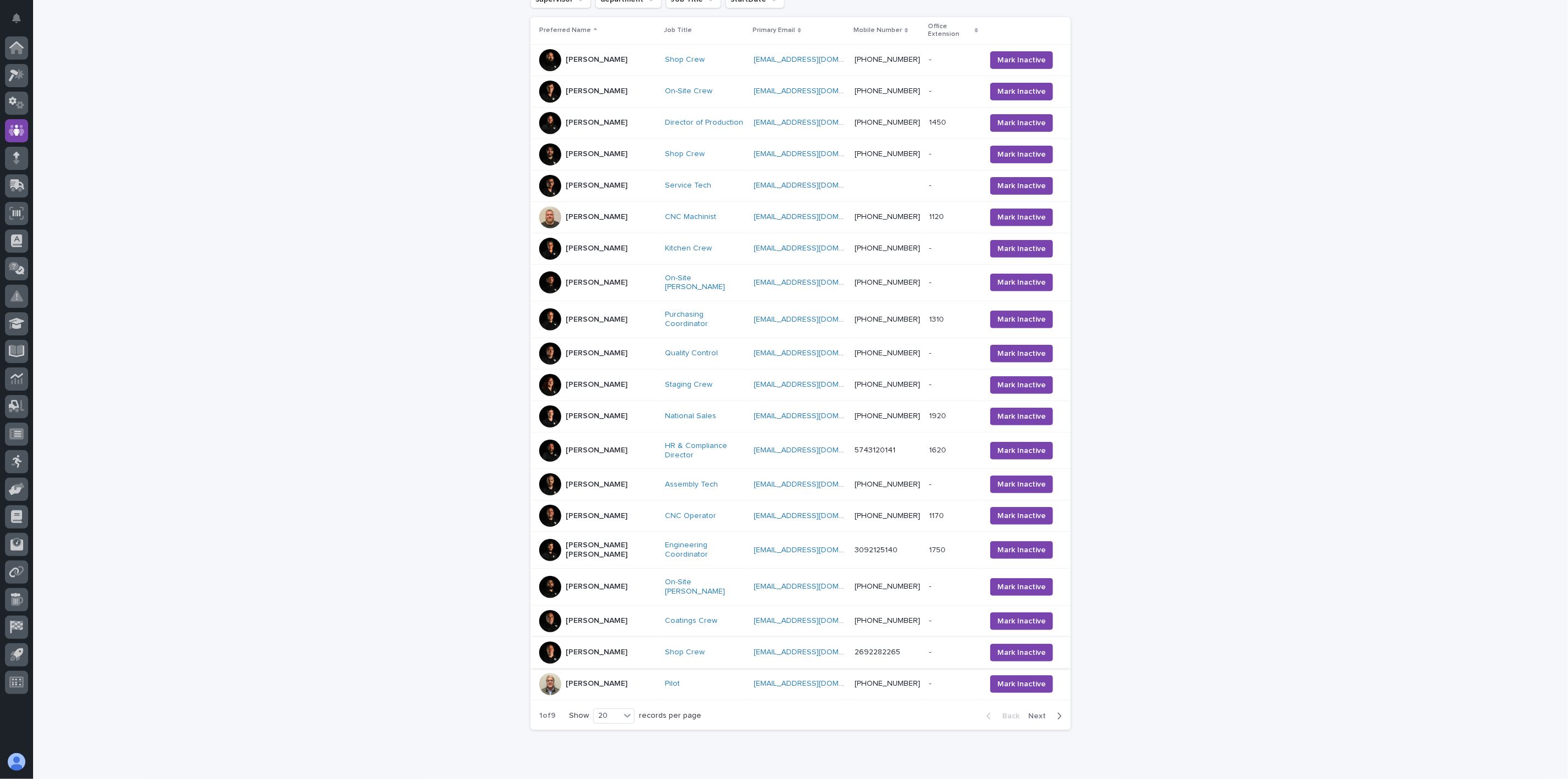
scroll to position [230, 0]
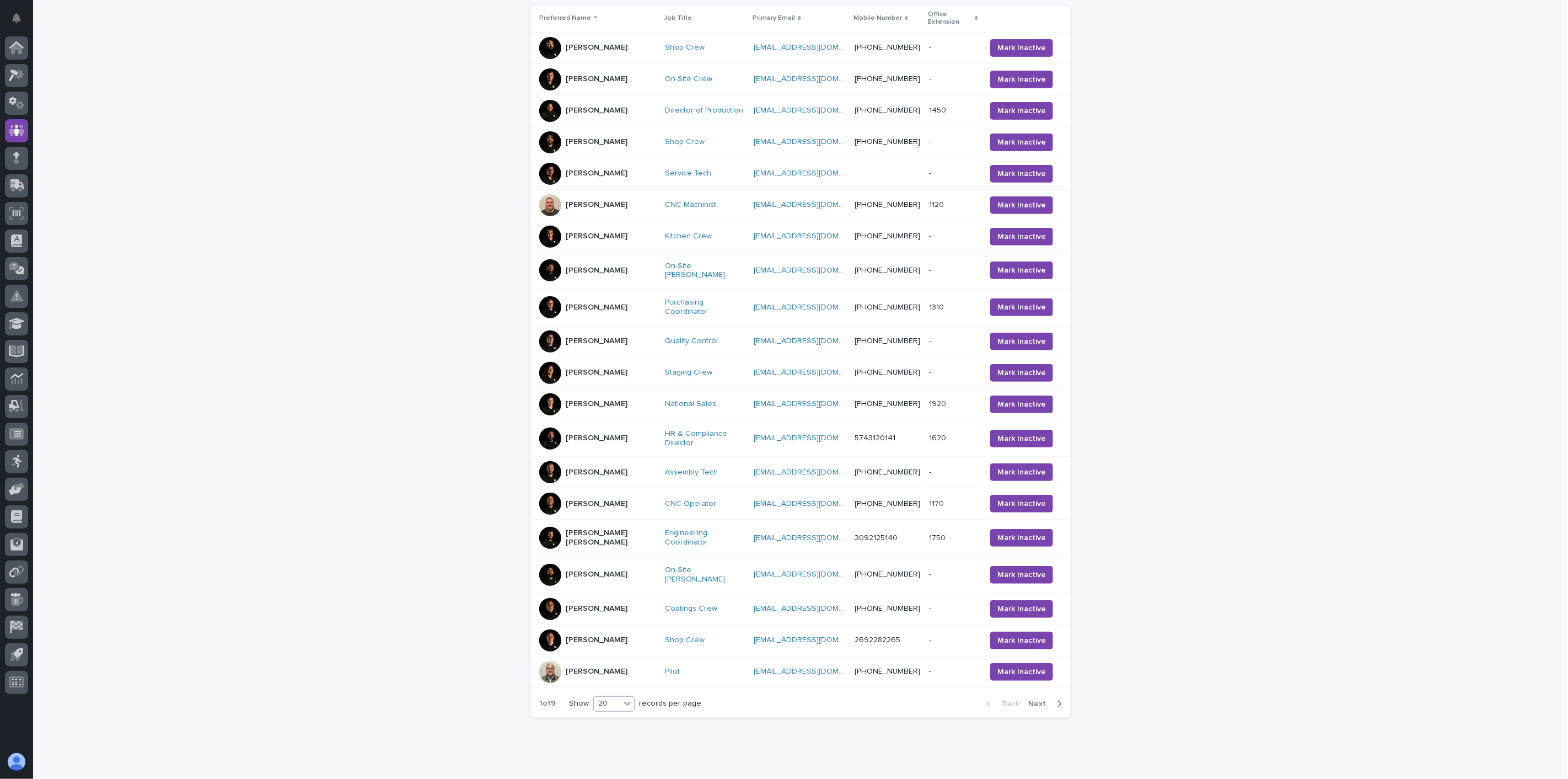
click at [622, 697] on icon at bounding box center [627, 703] width 11 height 11
click at [613, 707] on div "30" at bounding box center [610, 710] width 40 height 13
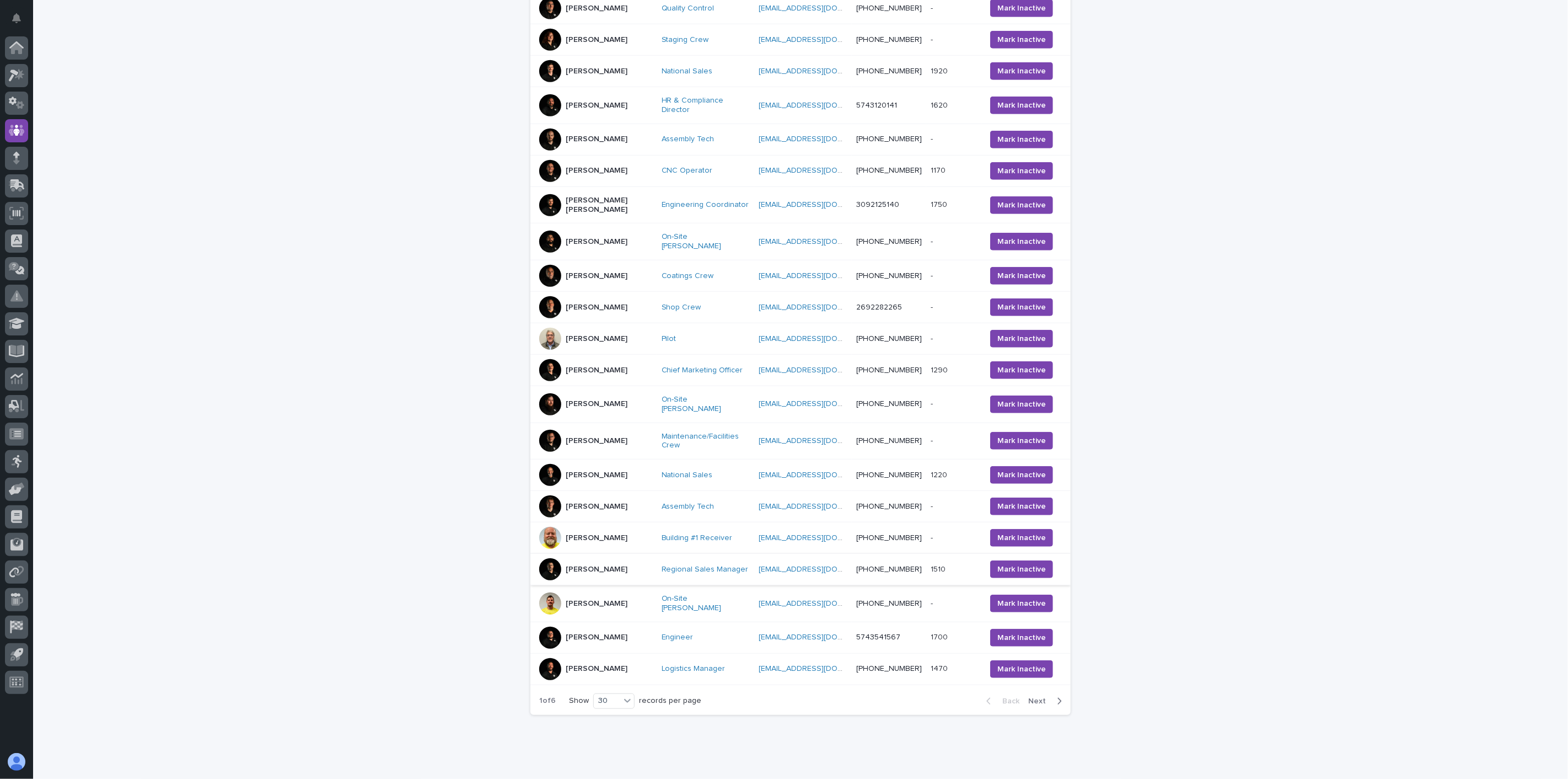
scroll to position [575, 0]
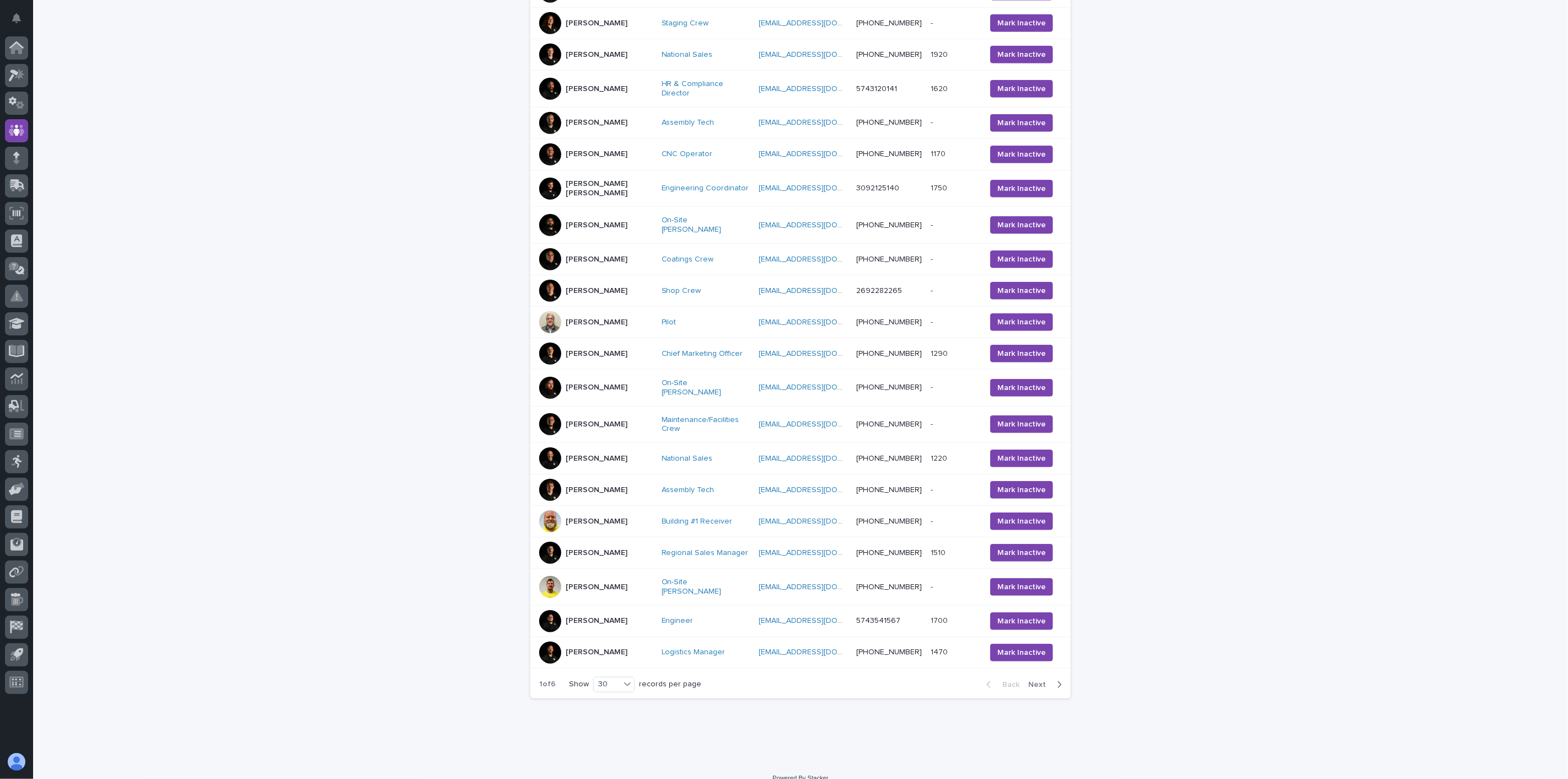
click at [584, 518] on td "[PERSON_NAME]" at bounding box center [594, 521] width 126 height 31
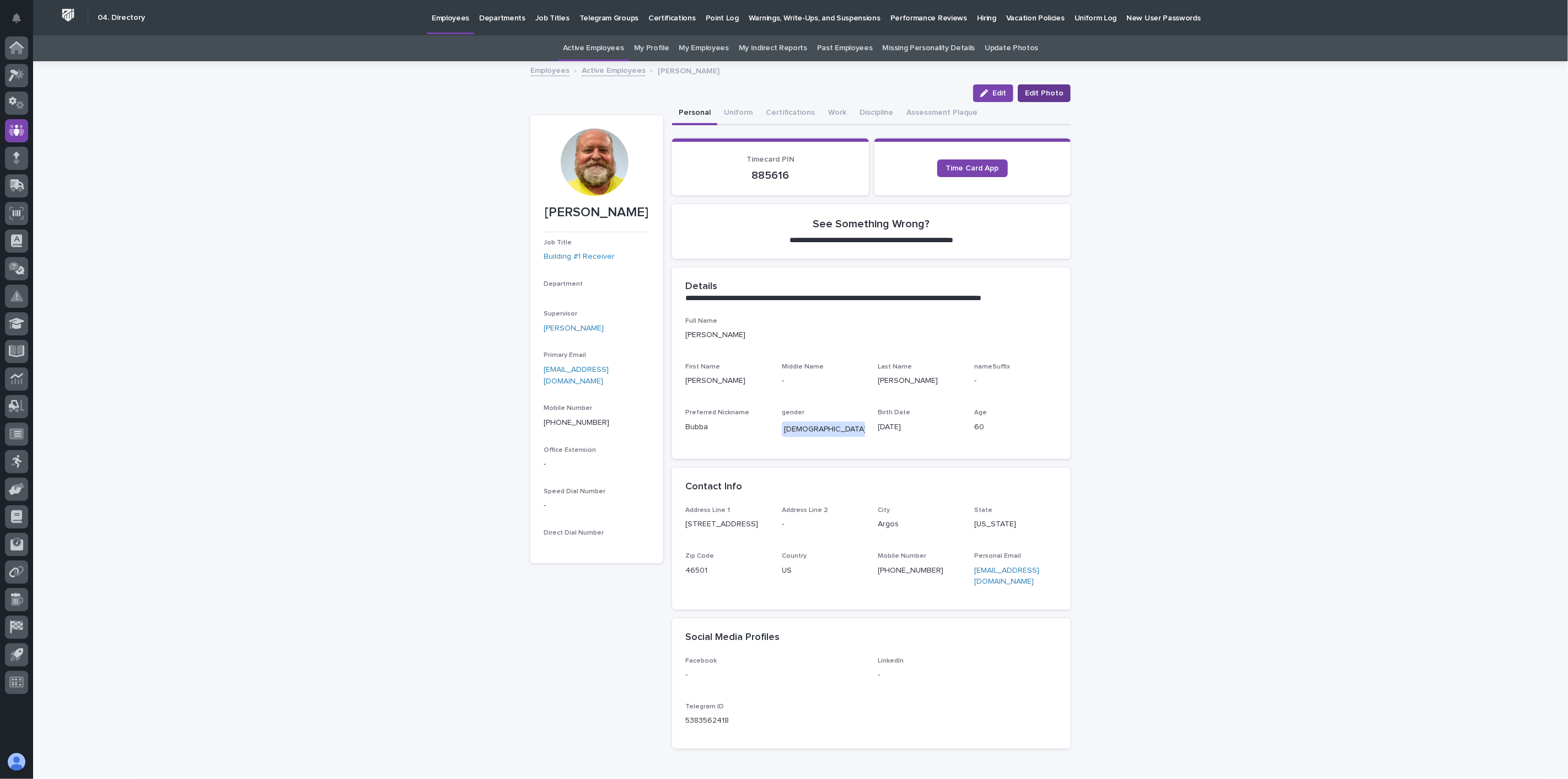
click at [1044, 95] on span "Edit Photo" at bounding box center [1044, 93] width 39 height 11
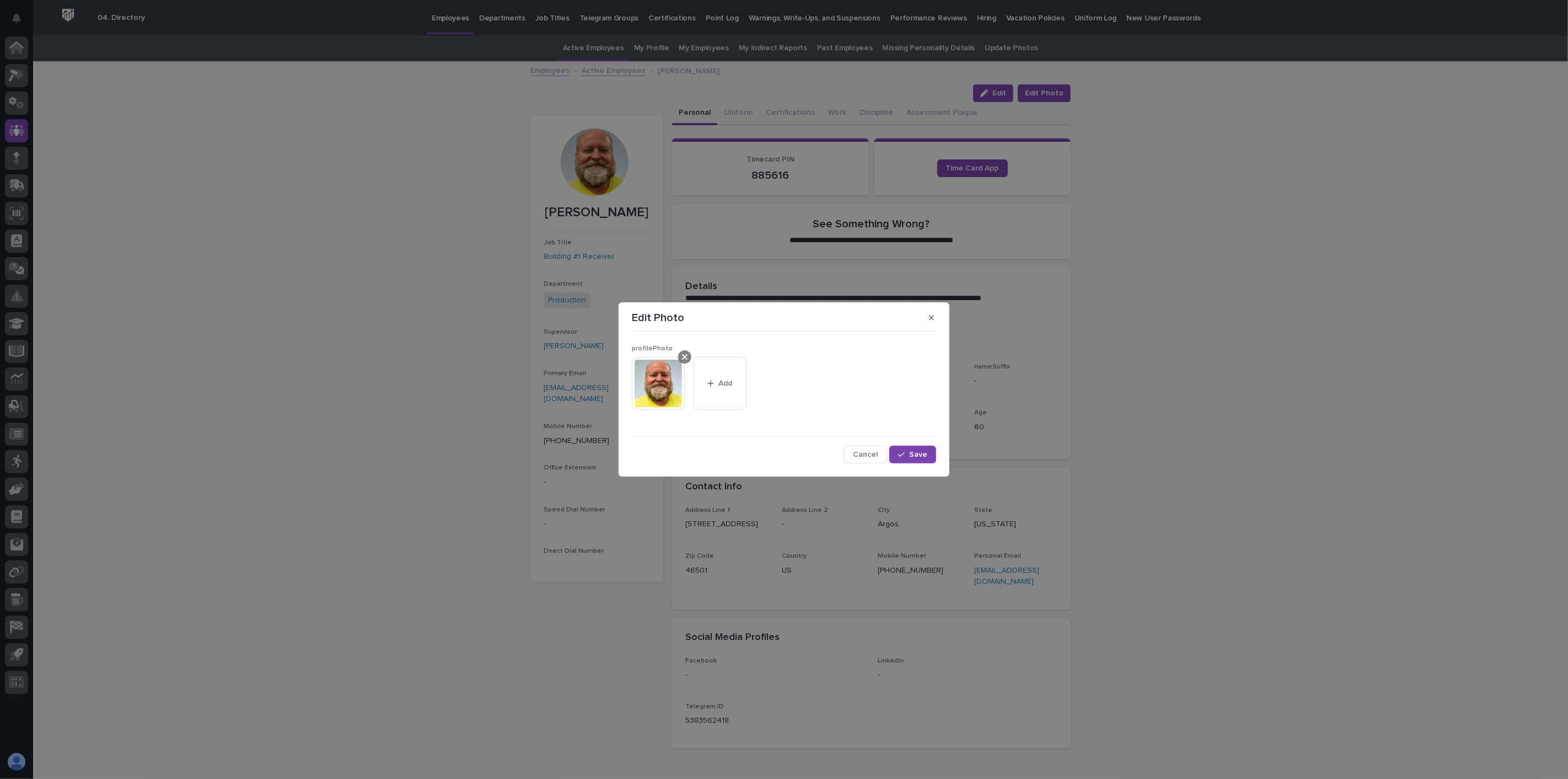
click at [682, 354] on icon at bounding box center [684, 357] width 5 height 9
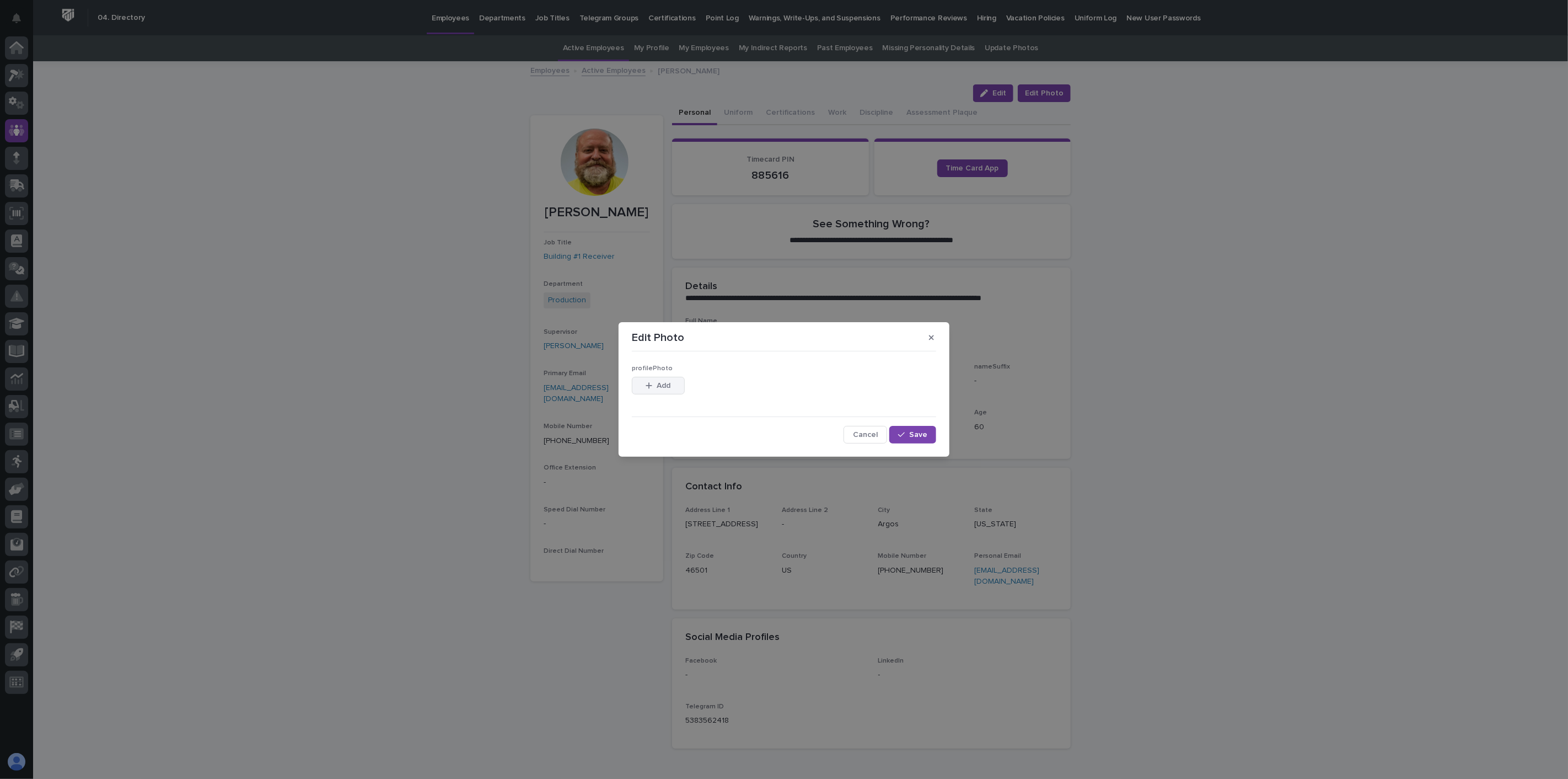
click at [671, 386] on button "Add" at bounding box center [658, 385] width 53 height 18
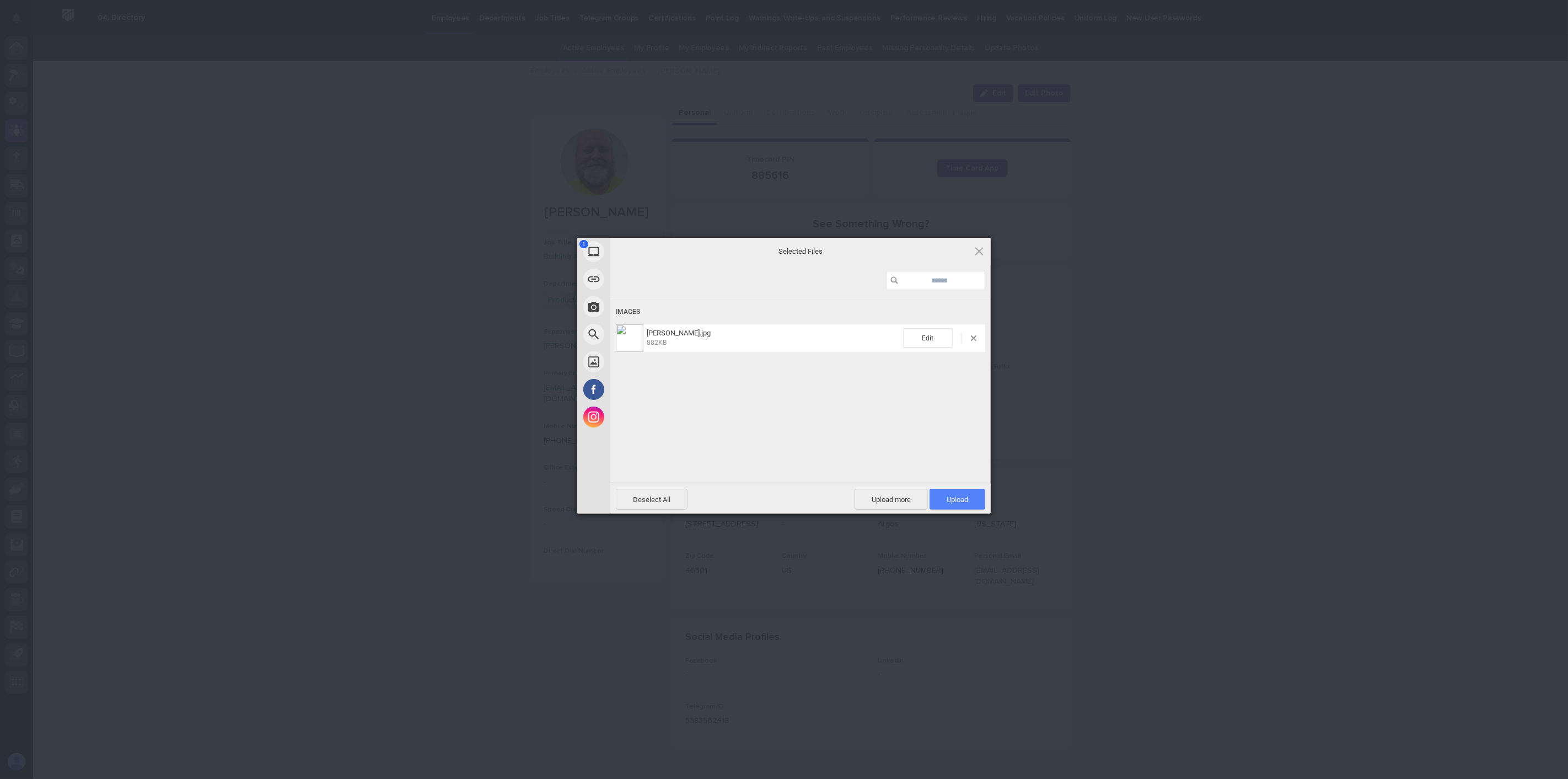
click at [958, 500] on span "Upload 1" at bounding box center [957, 499] width 21 height 8
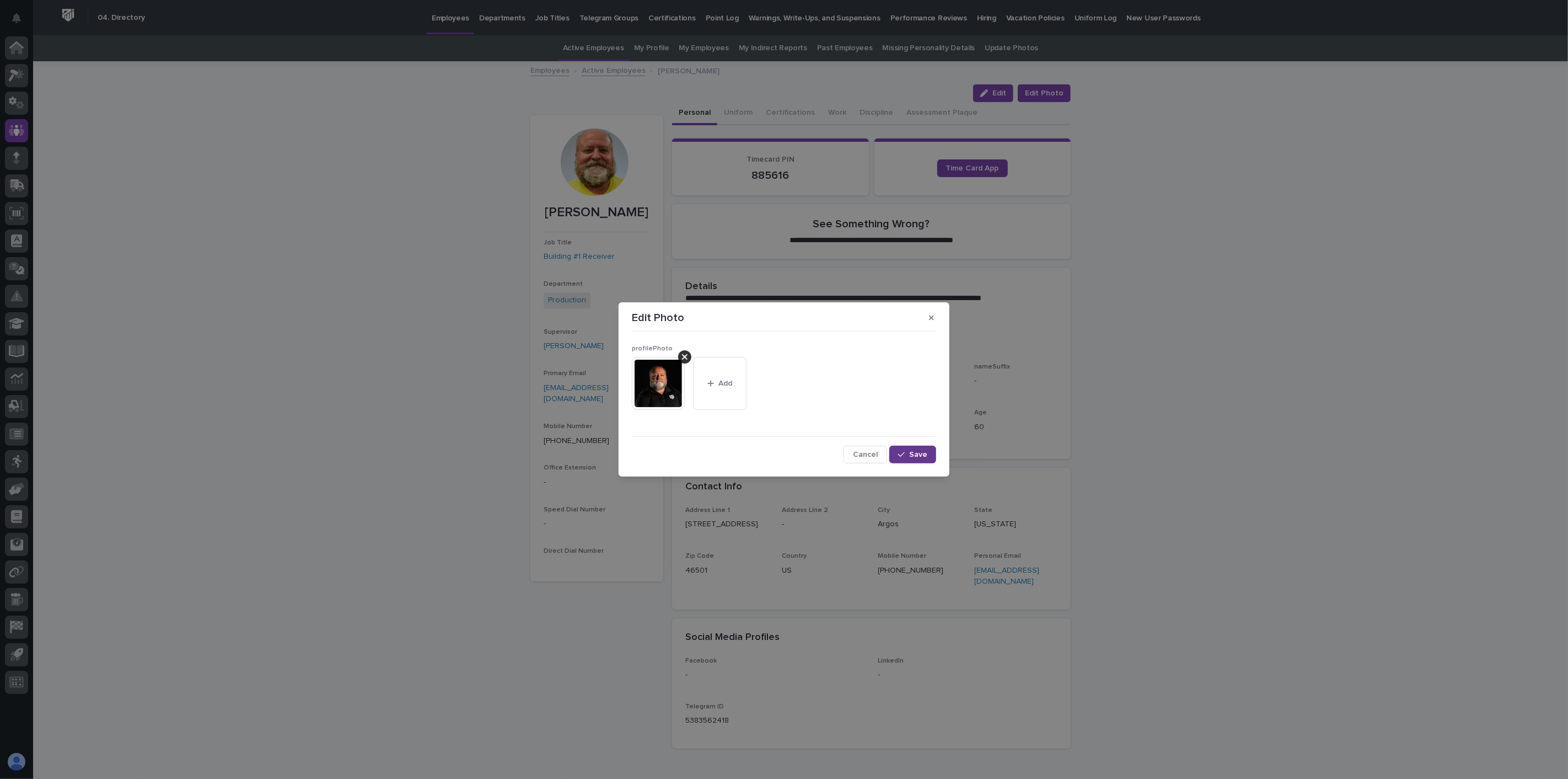
click at [919, 456] on span "Save" at bounding box center [918, 454] width 18 height 8
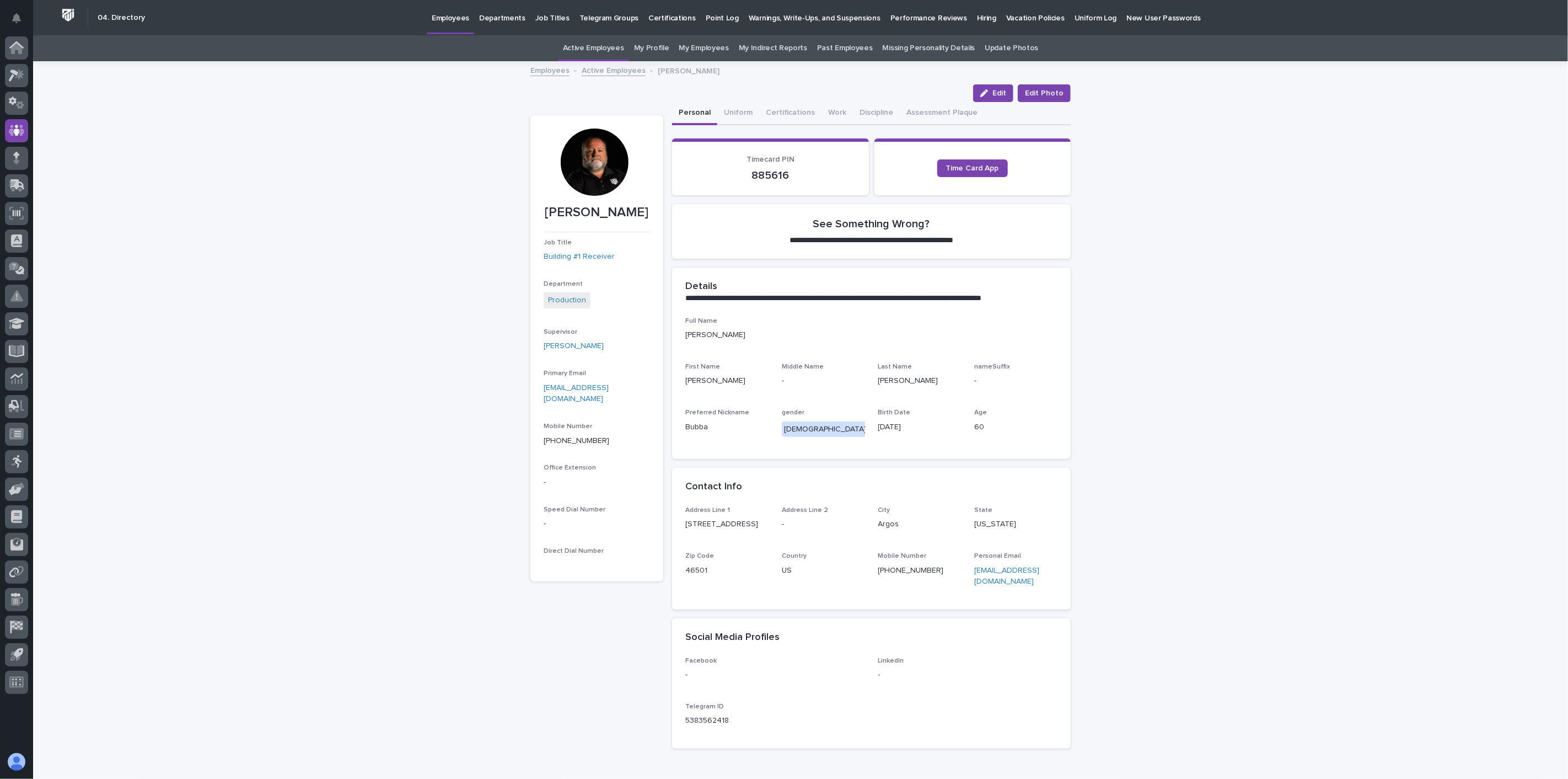
click at [616, 69] on link "Active Employees" at bounding box center [613, 69] width 64 height 13
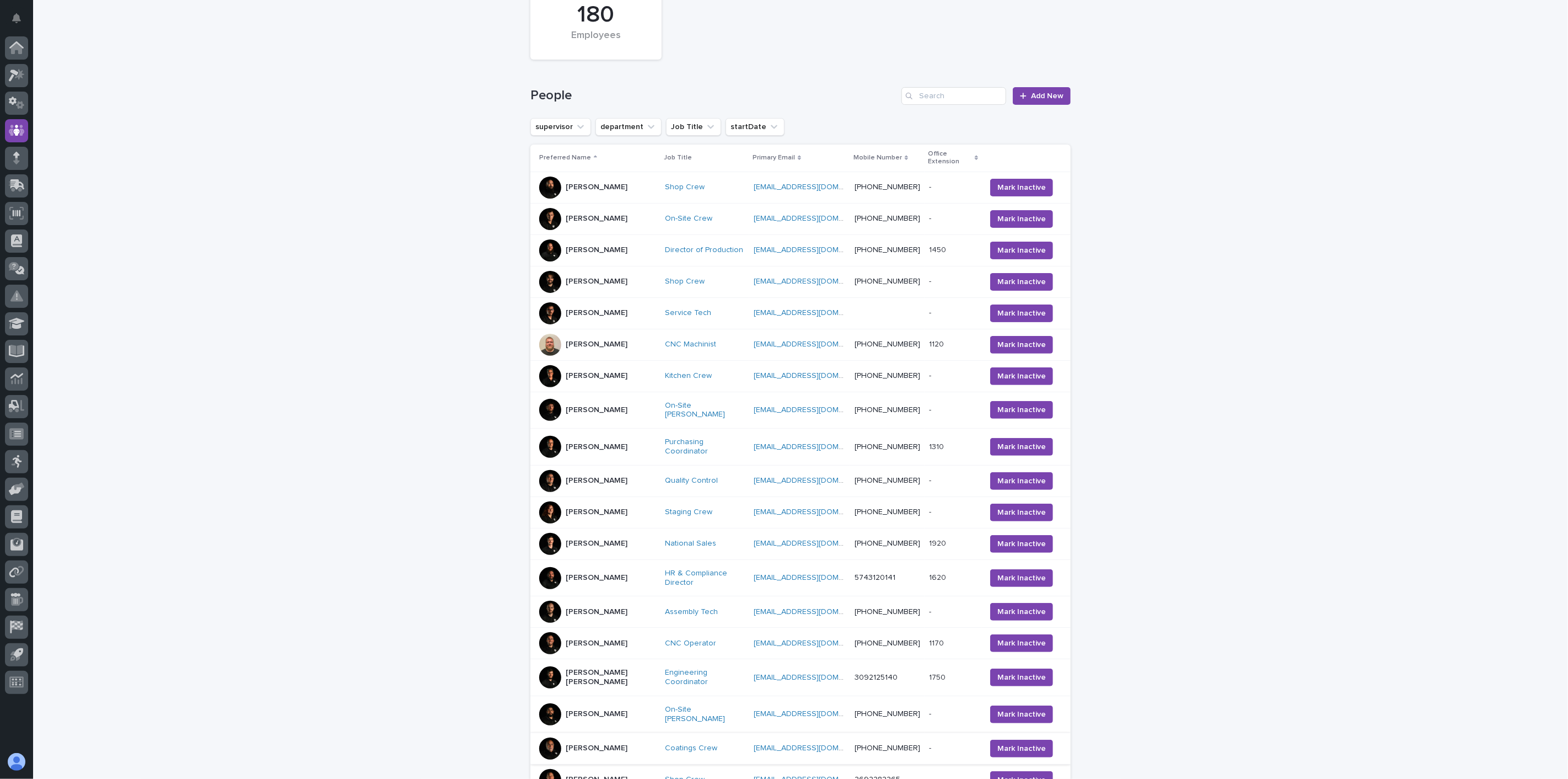
scroll to position [230, 0]
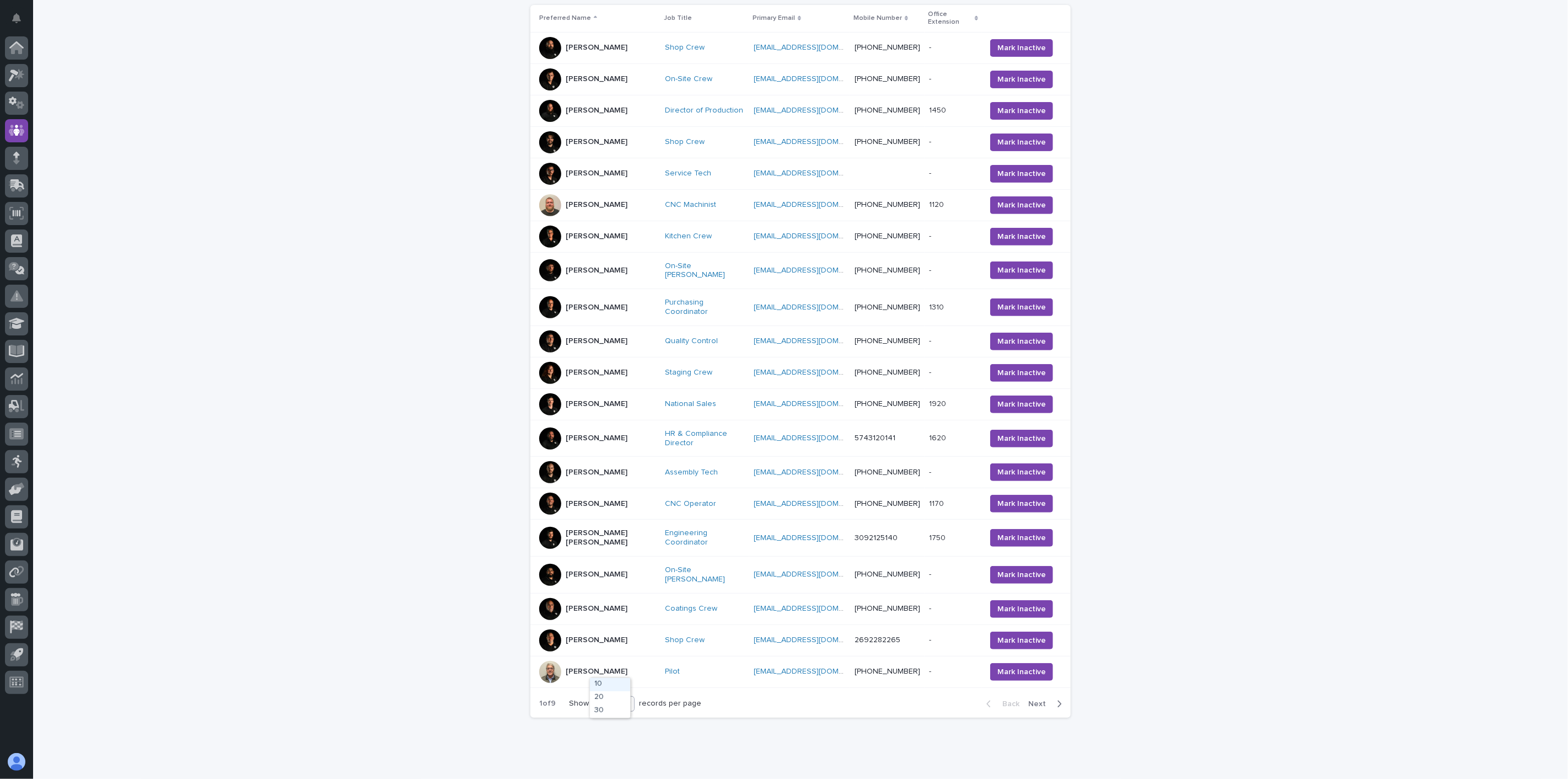
click at [601, 697] on div "20" at bounding box center [606, 703] width 27 height 11
click at [612, 712] on div "30" at bounding box center [610, 710] width 40 height 13
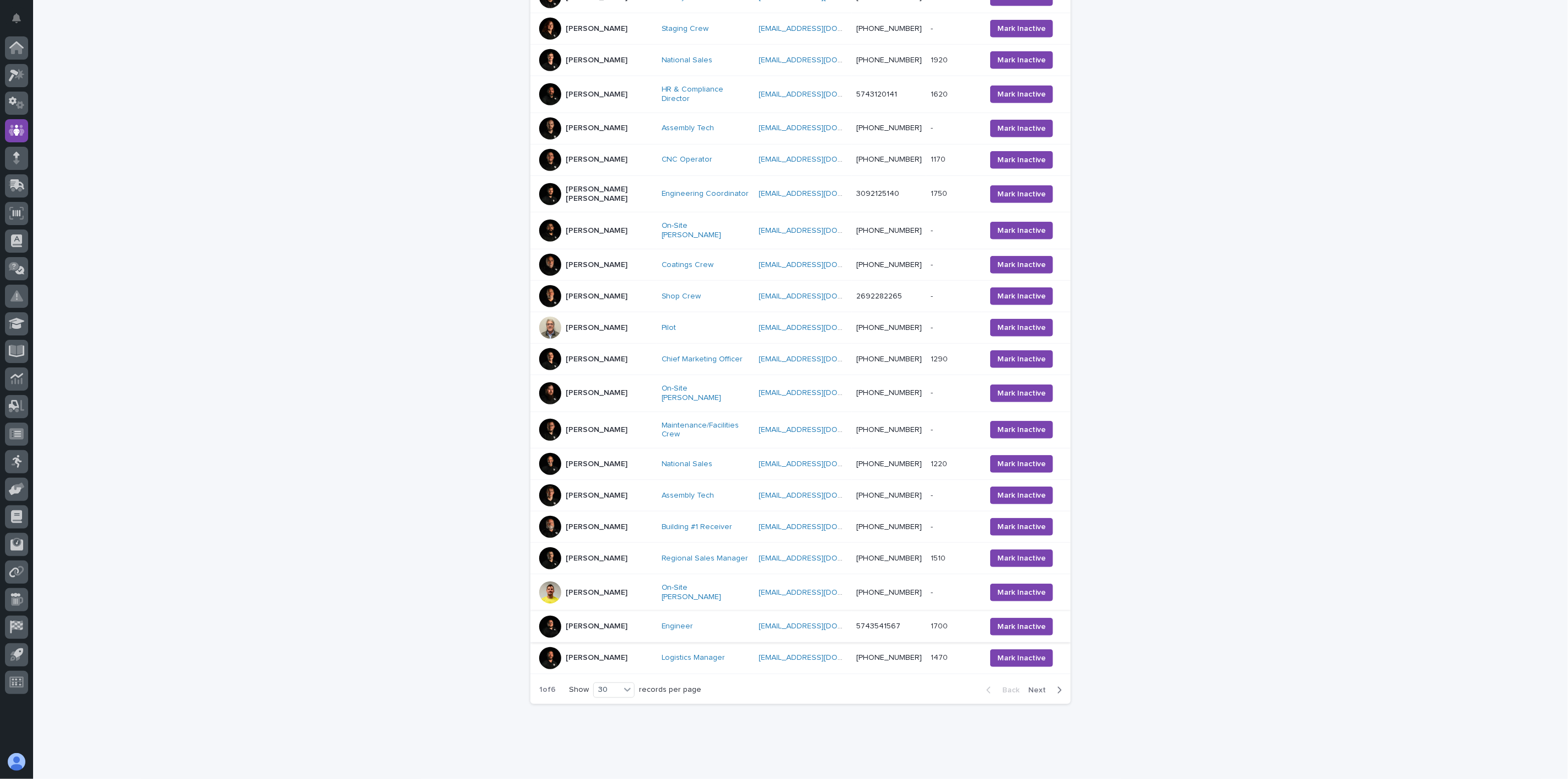
scroll to position [575, 0]
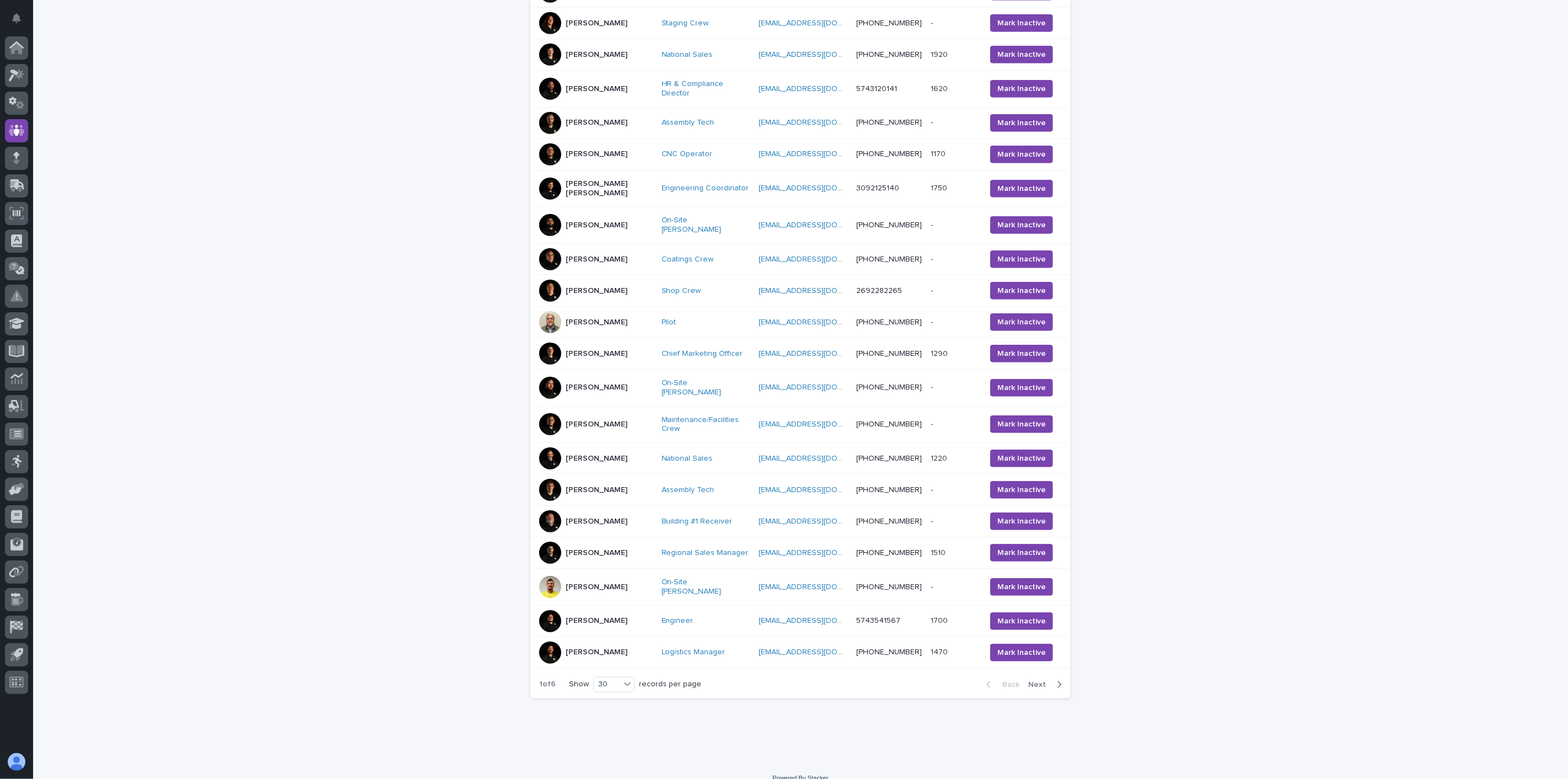
click at [629, 575] on div "[PERSON_NAME]" at bounding box center [596, 586] width 114 height 22
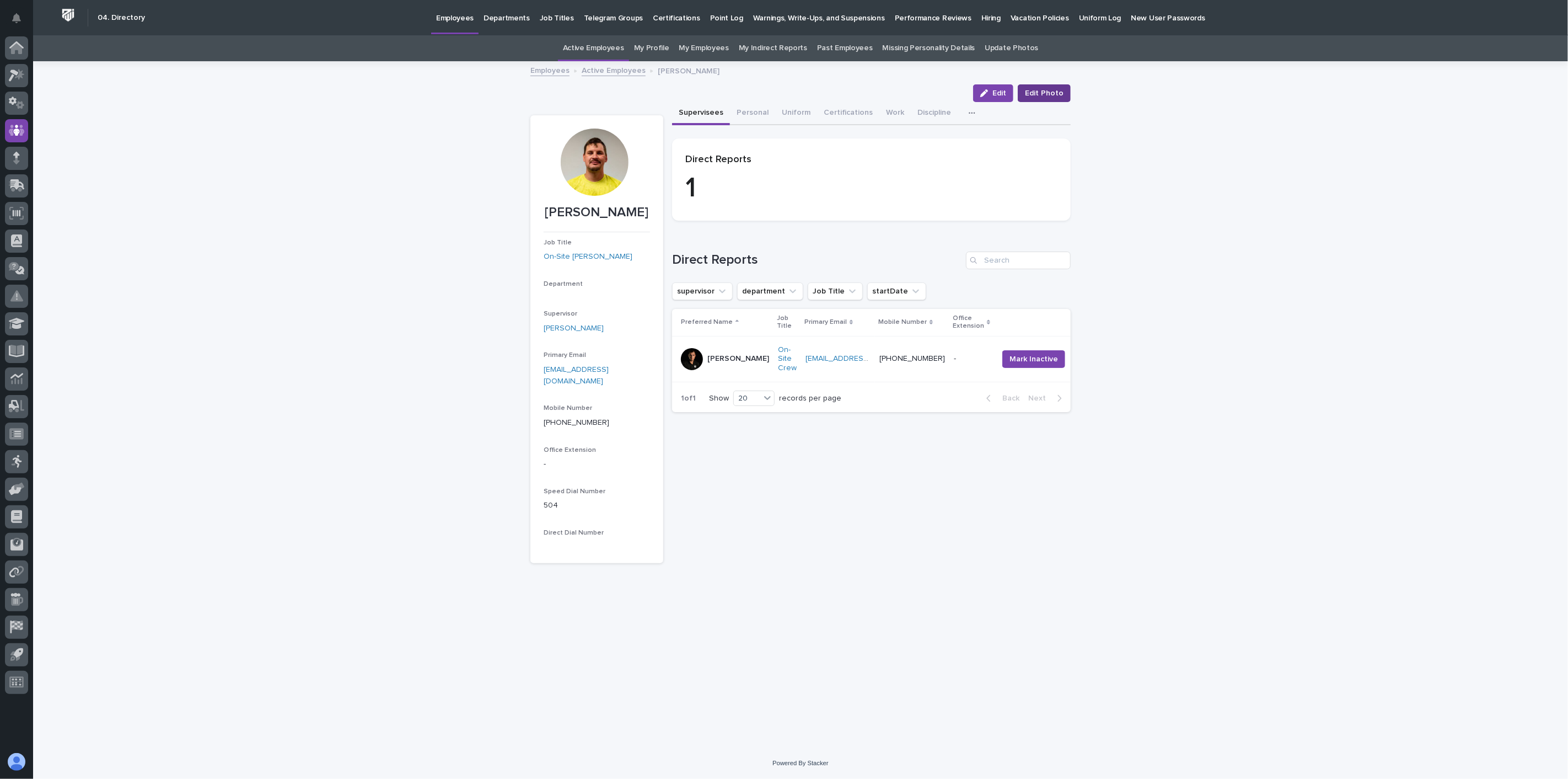
click at [1040, 89] on span "Edit Photo" at bounding box center [1044, 93] width 39 height 11
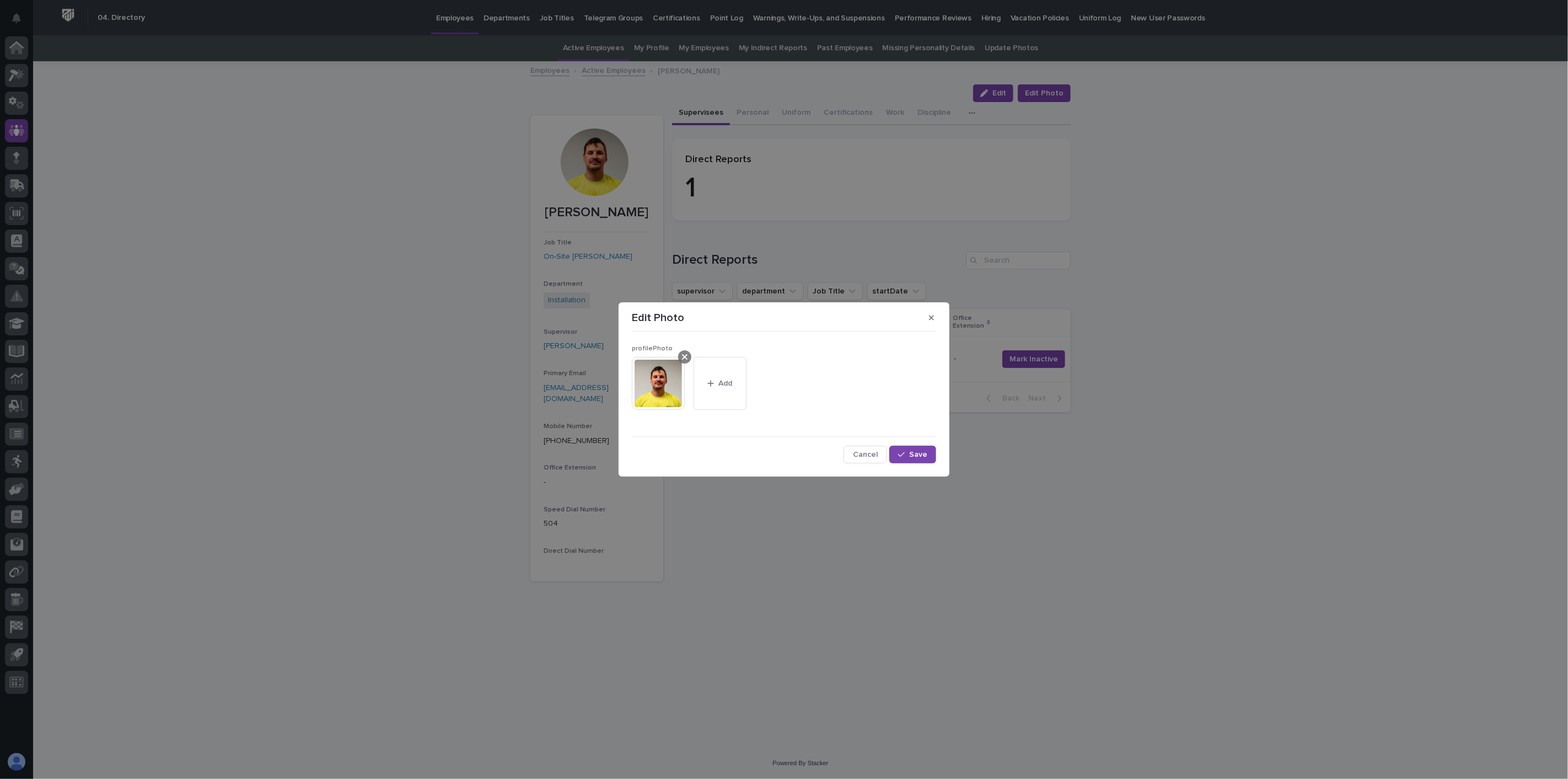
click at [685, 356] on icon at bounding box center [684, 357] width 5 height 9
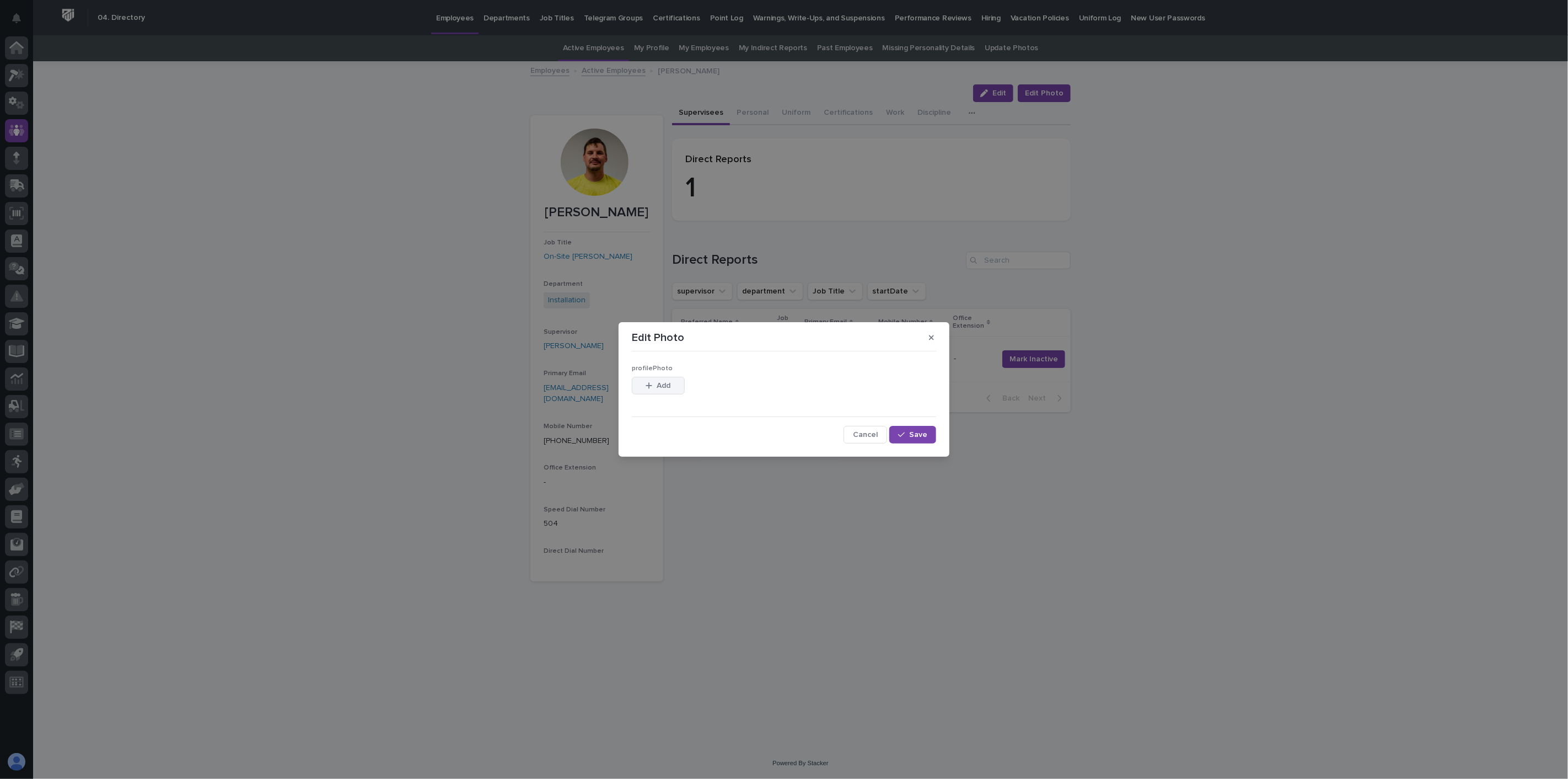
click at [669, 383] on span "Add" at bounding box center [664, 386] width 14 height 8
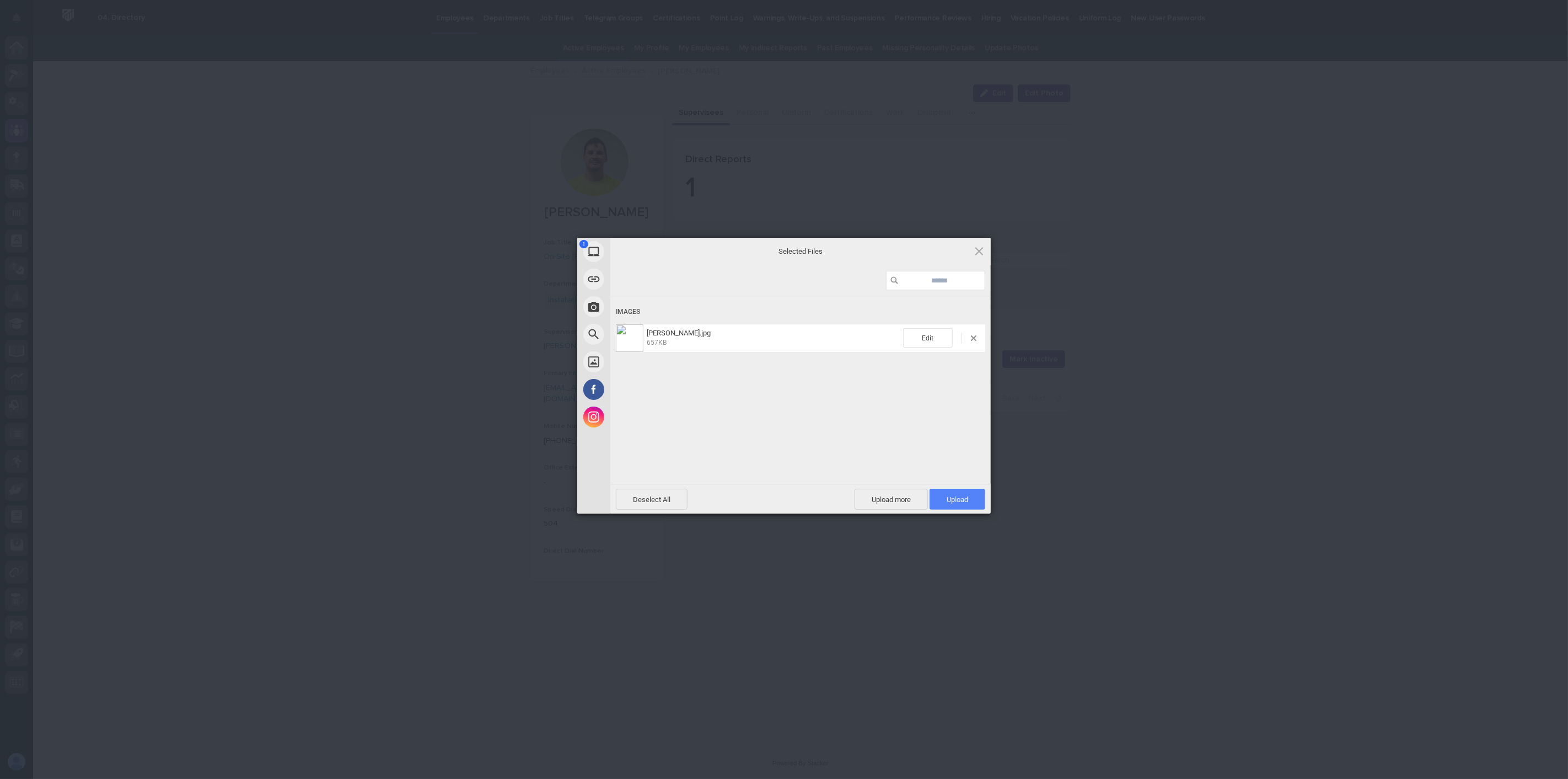
click at [952, 498] on span "Upload 1" at bounding box center [957, 499] width 21 height 8
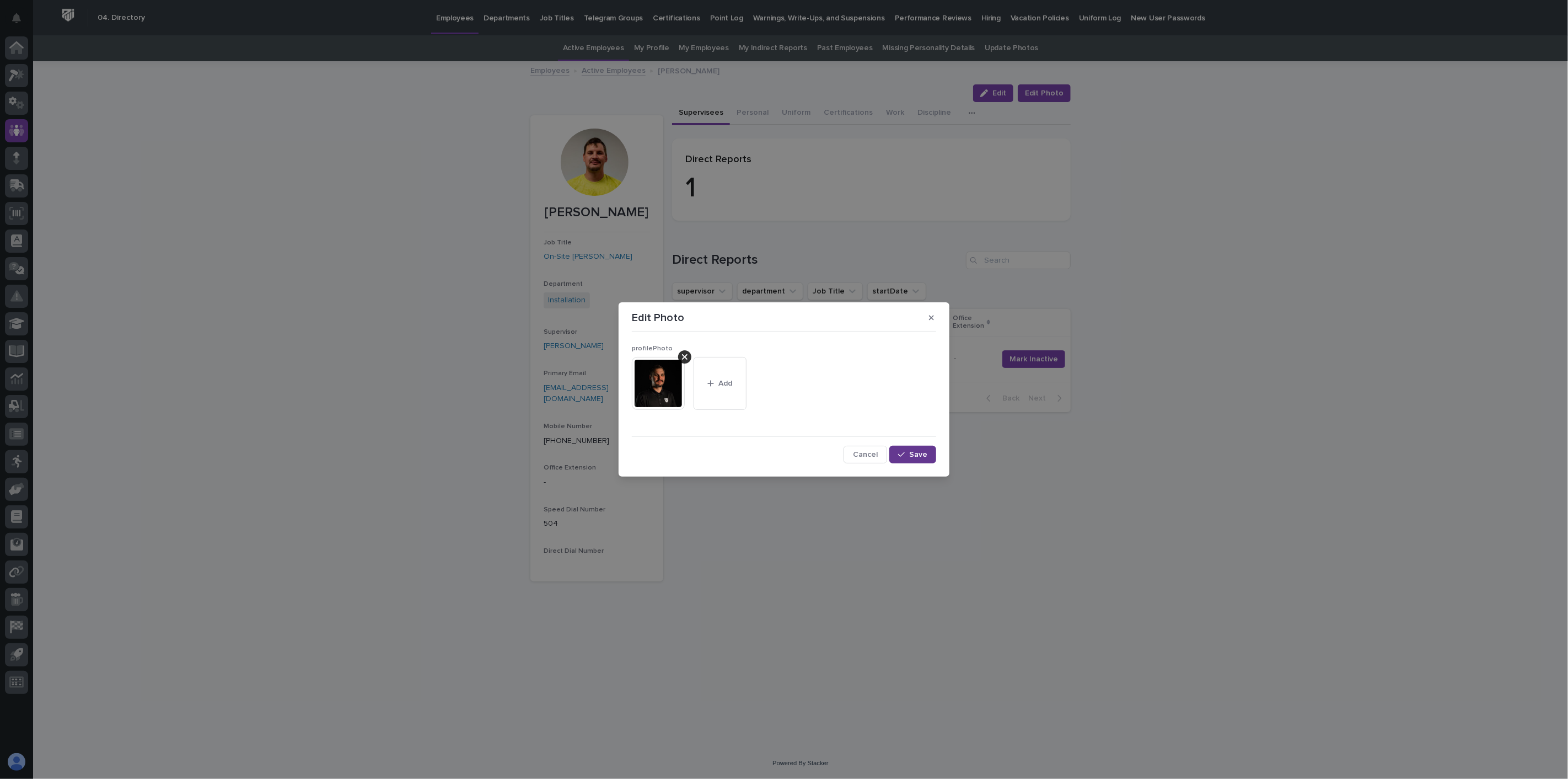
click at [918, 454] on span "Save" at bounding box center [918, 454] width 18 height 8
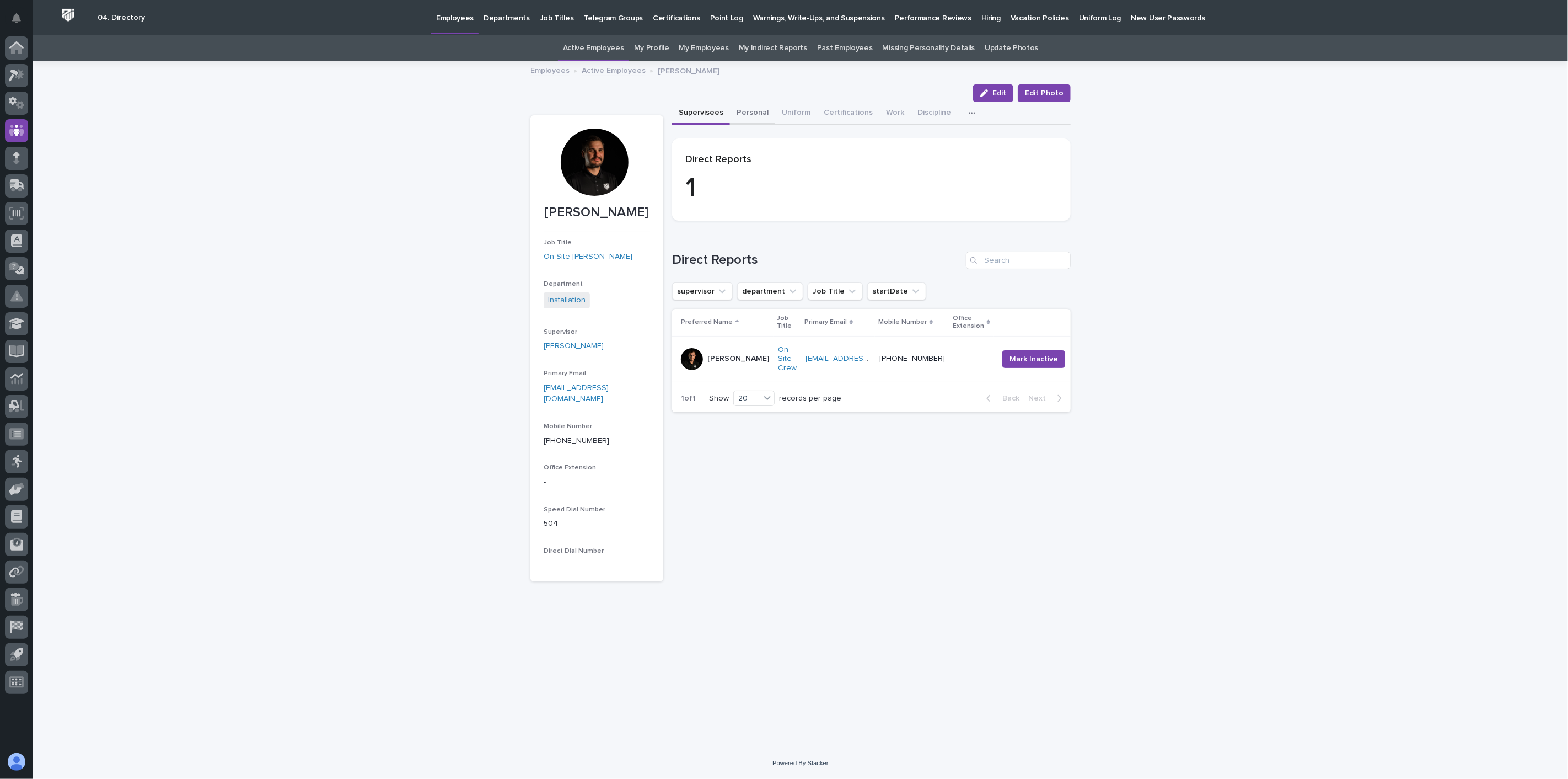
click at [755, 113] on button "Personal" at bounding box center [752, 114] width 45 height 23
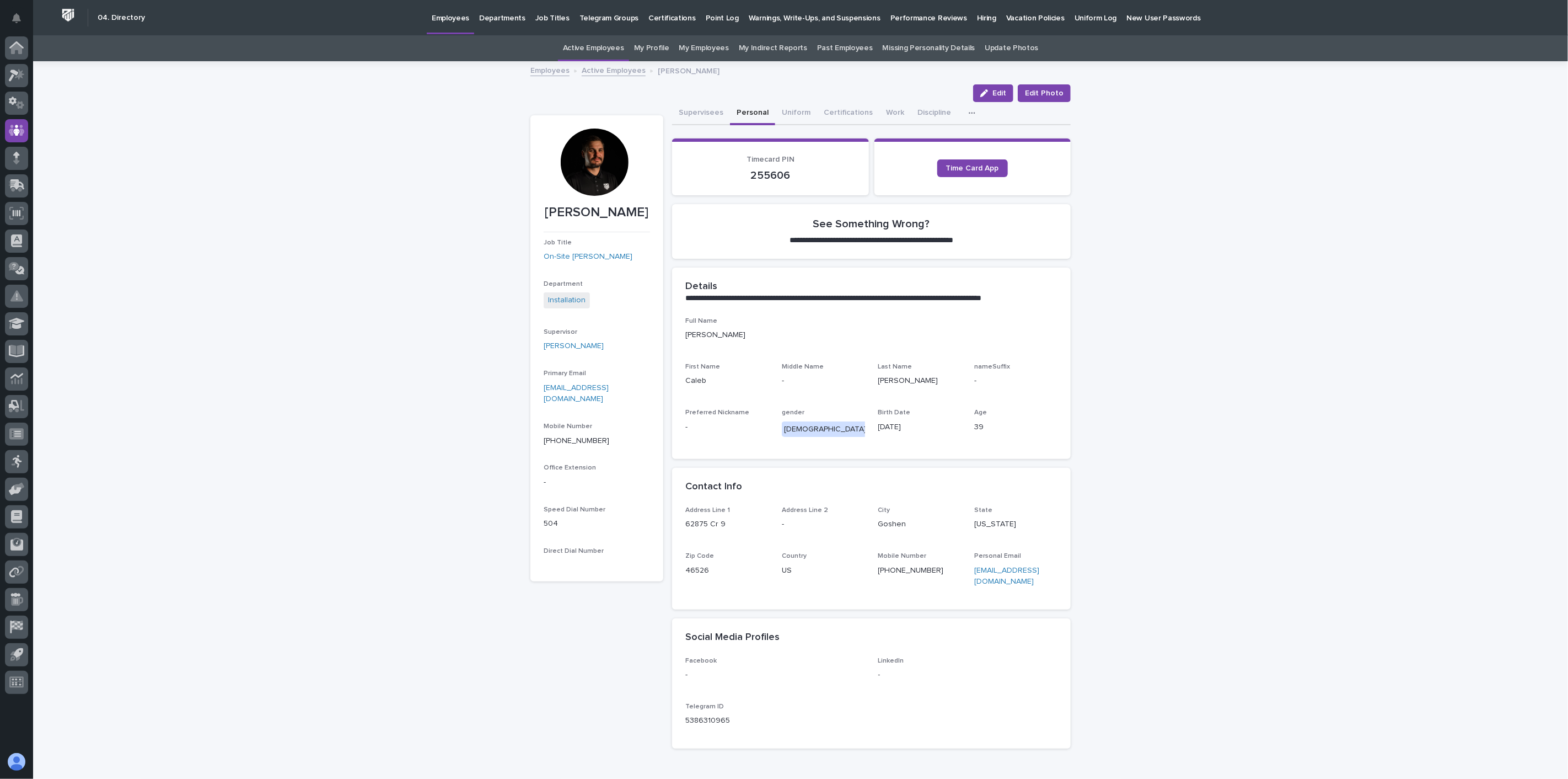
click at [609, 70] on link "Active Employees" at bounding box center [613, 69] width 64 height 13
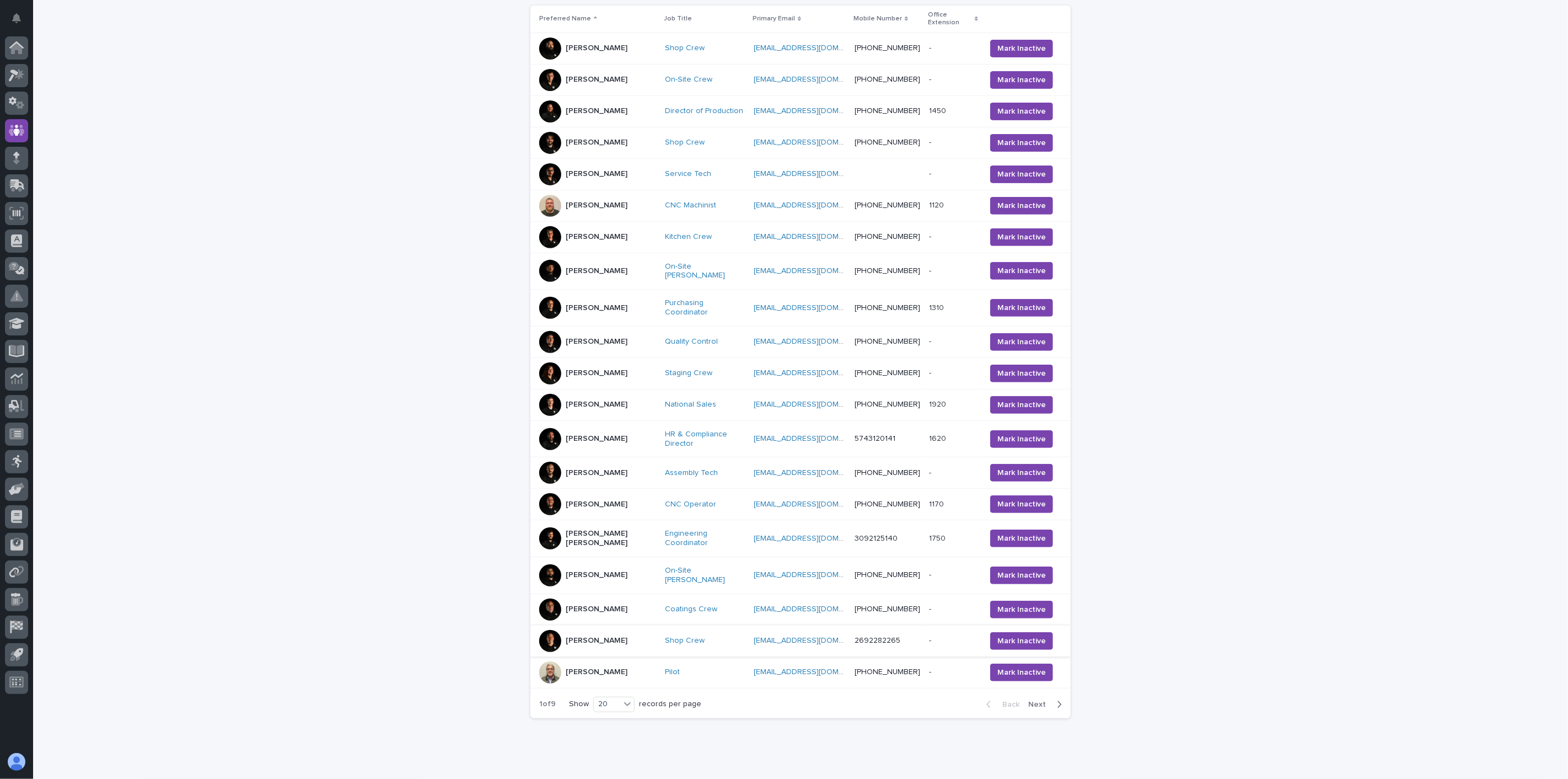
scroll to position [230, 0]
click at [622, 697] on div at bounding box center [627, 703] width 13 height 13
click at [610, 713] on div "30" at bounding box center [610, 710] width 40 height 13
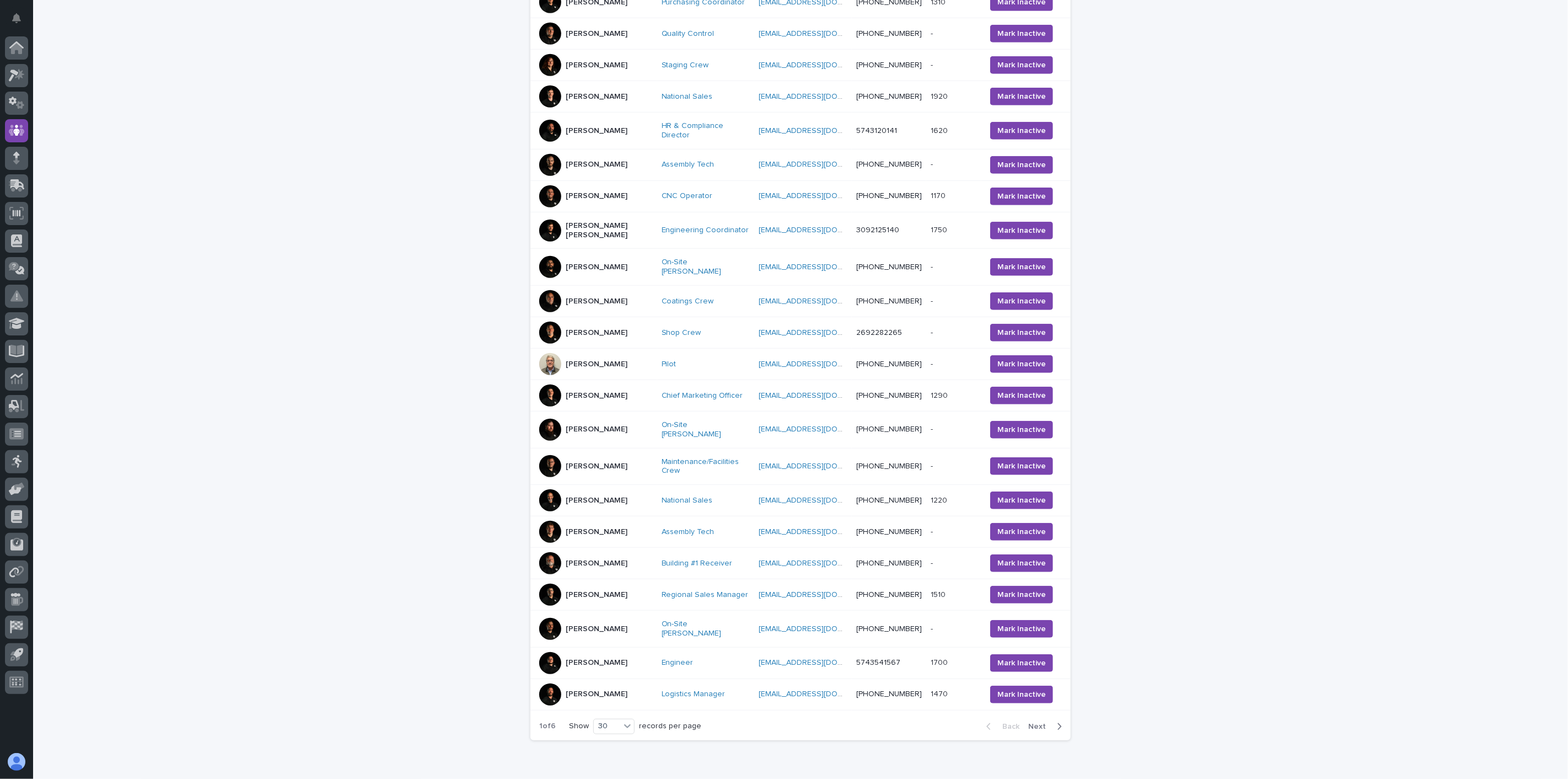
scroll to position [575, 0]
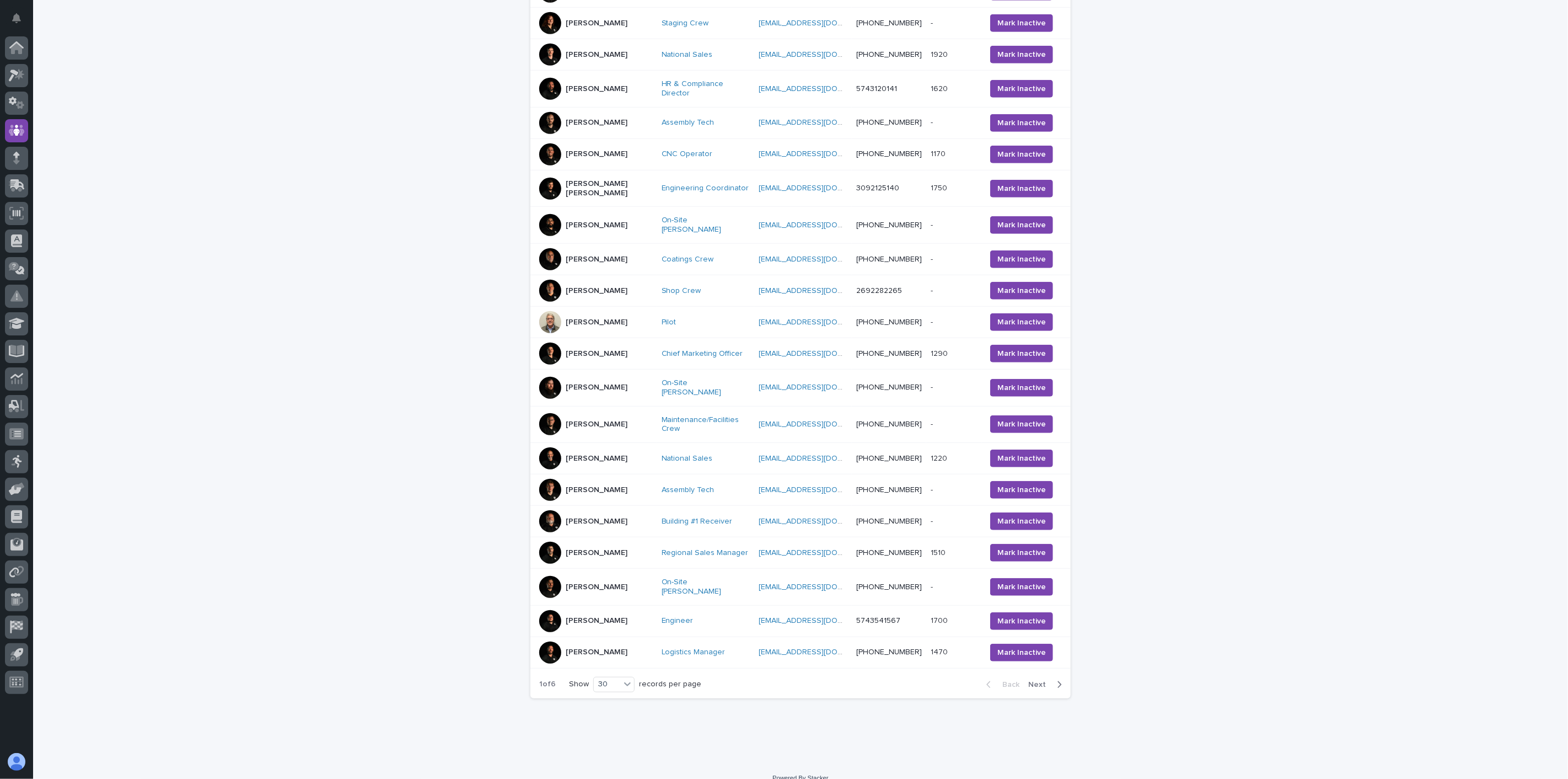
click at [1034, 681] on span "Next" at bounding box center [1041, 684] width 24 height 8
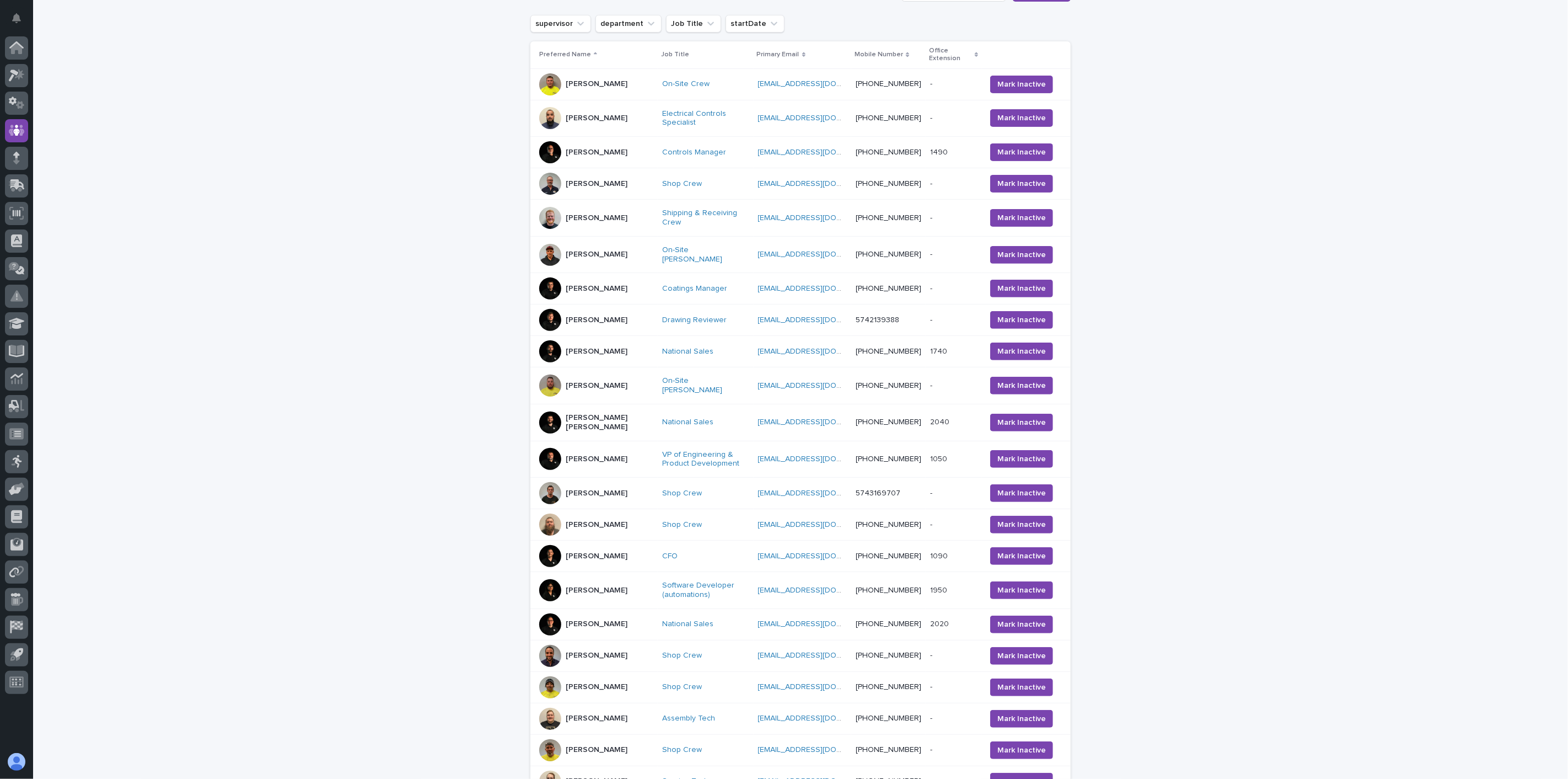
scroll to position [164, 0]
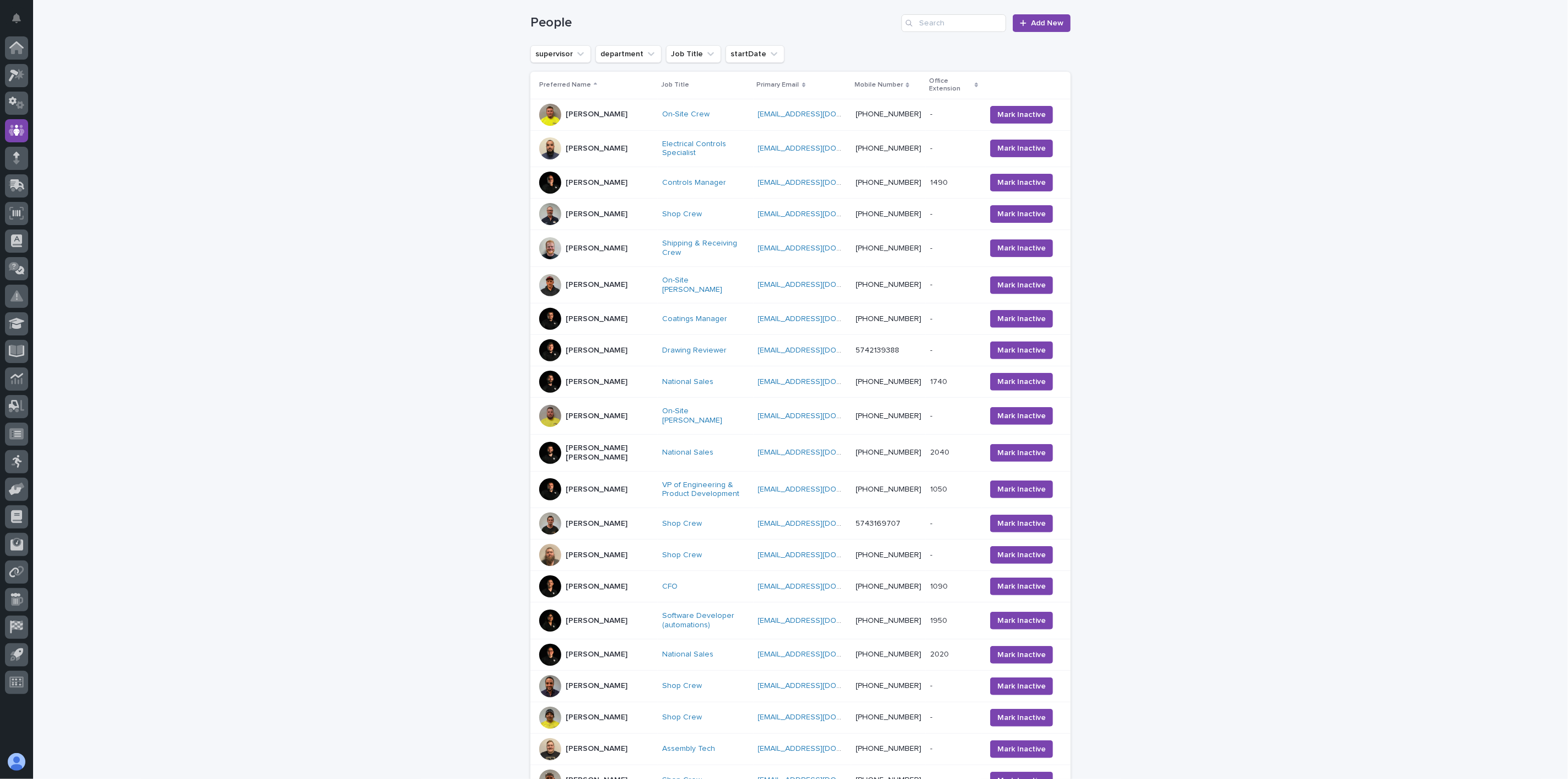
click at [622, 118] on div "[PERSON_NAME]" at bounding box center [597, 114] width 114 height 22
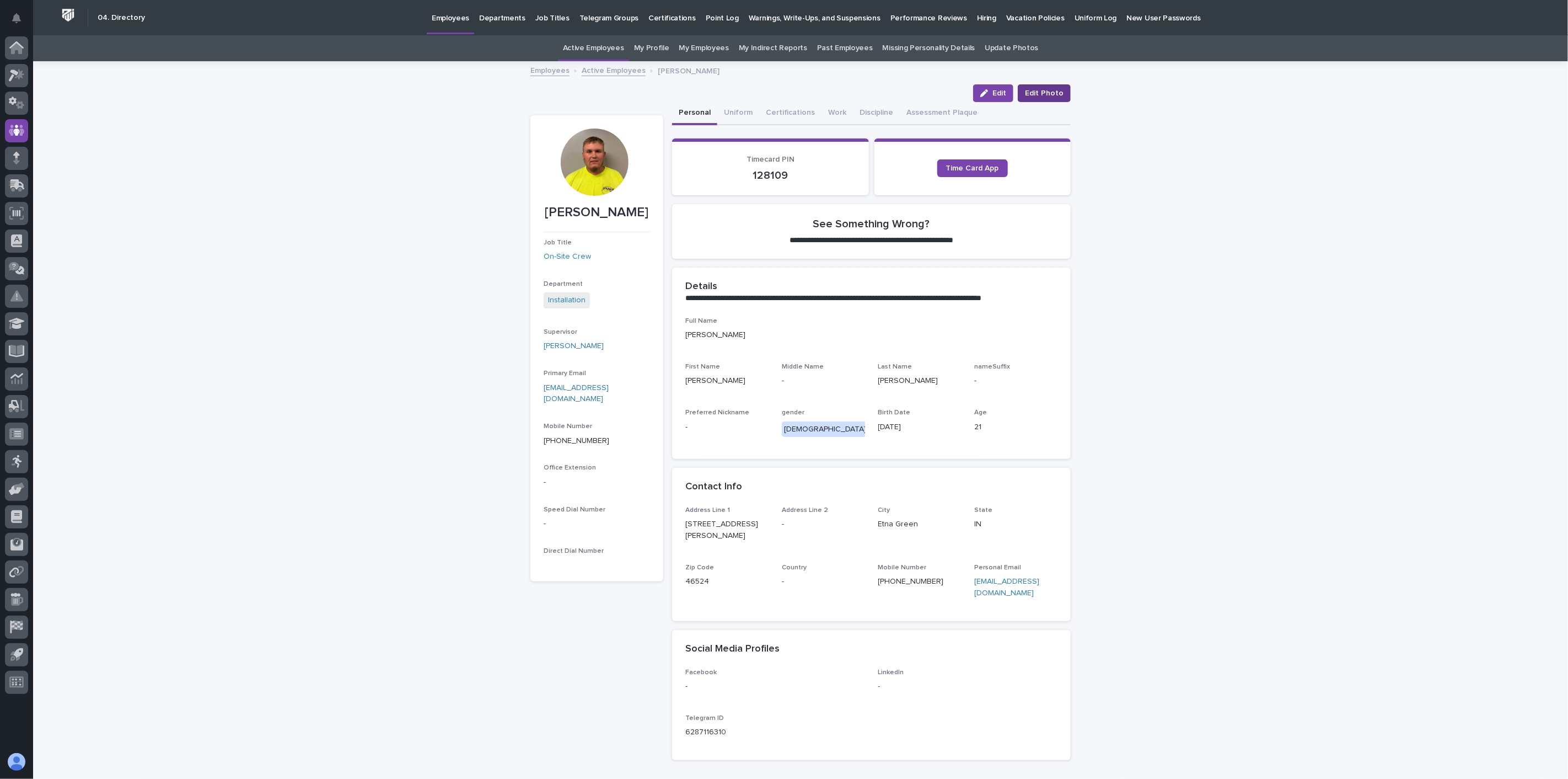
click at [1035, 95] on span "Edit Photo" at bounding box center [1044, 93] width 39 height 11
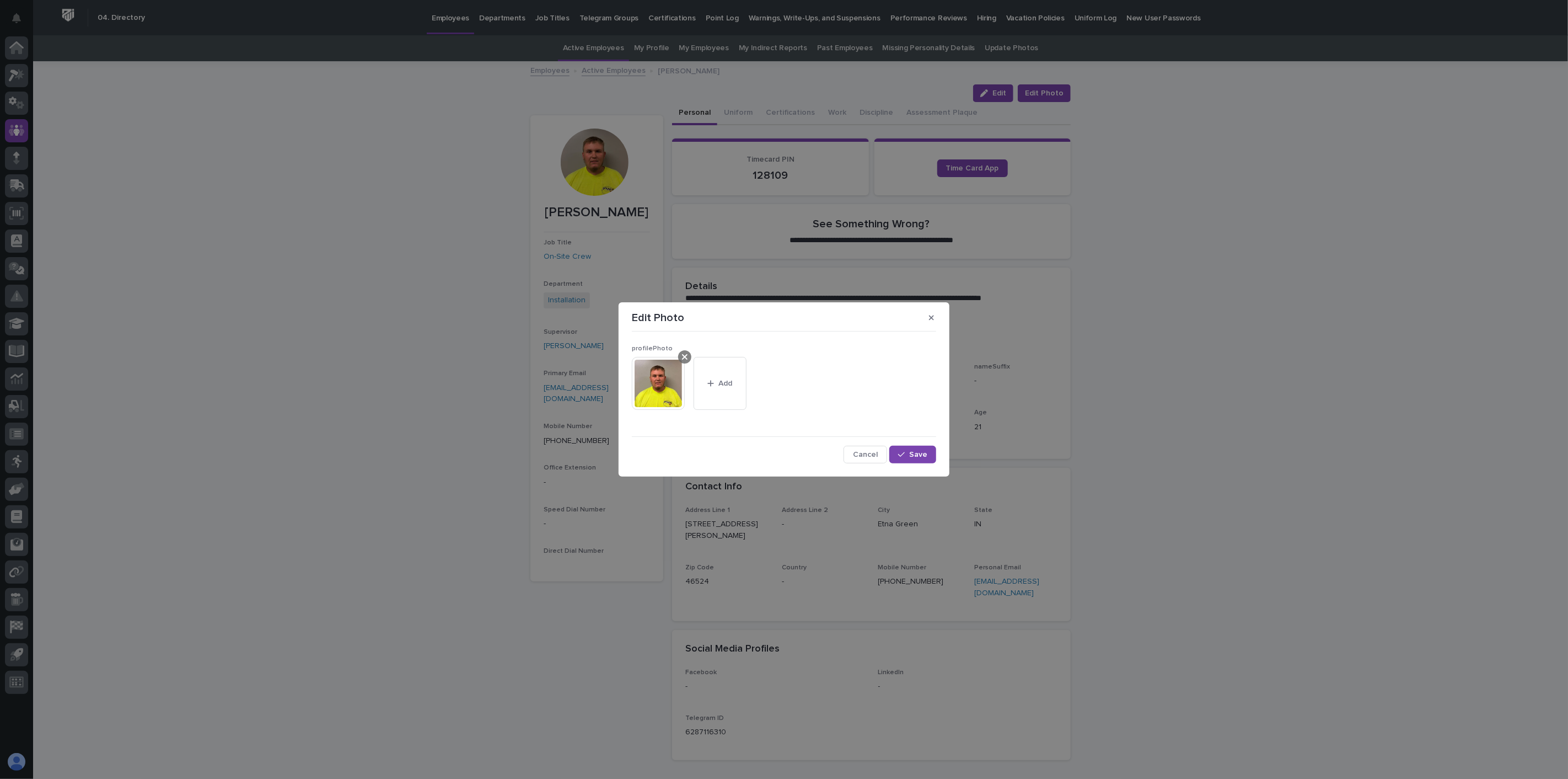
click at [683, 356] on icon at bounding box center [684, 357] width 5 height 5
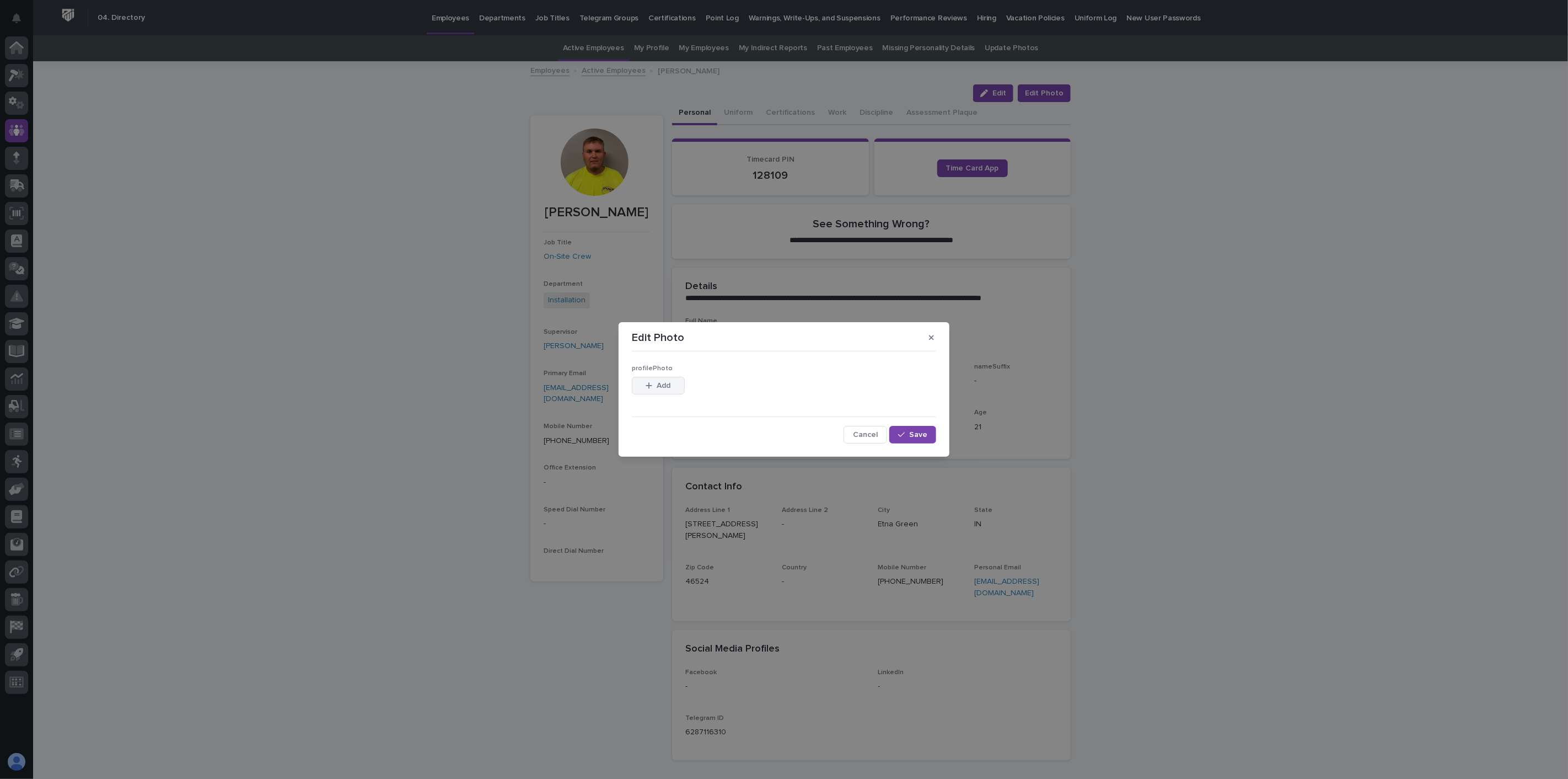
click at [674, 387] on button "Add" at bounding box center [658, 385] width 53 height 18
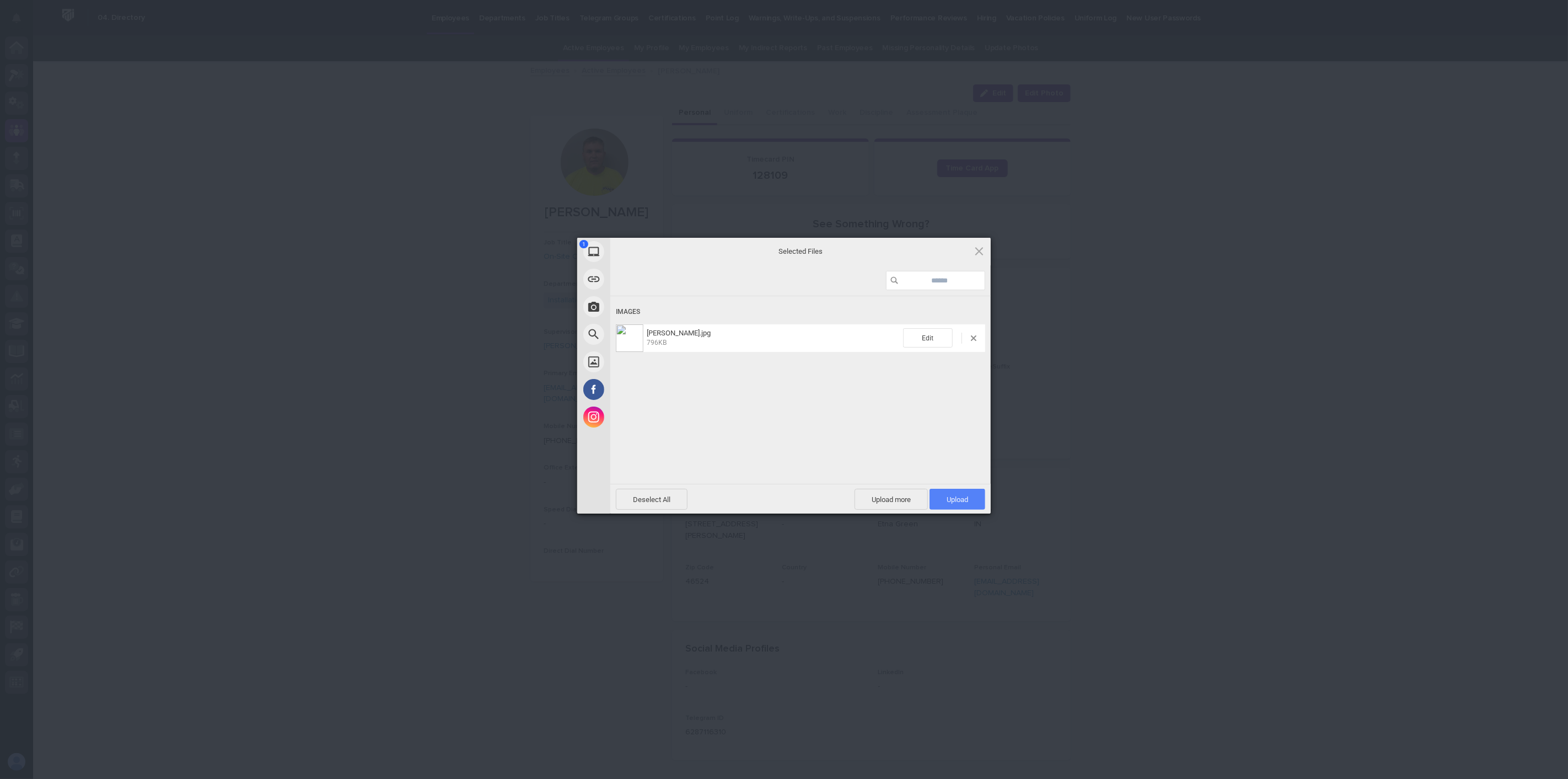
click at [960, 500] on span "Upload 1" at bounding box center [957, 499] width 21 height 8
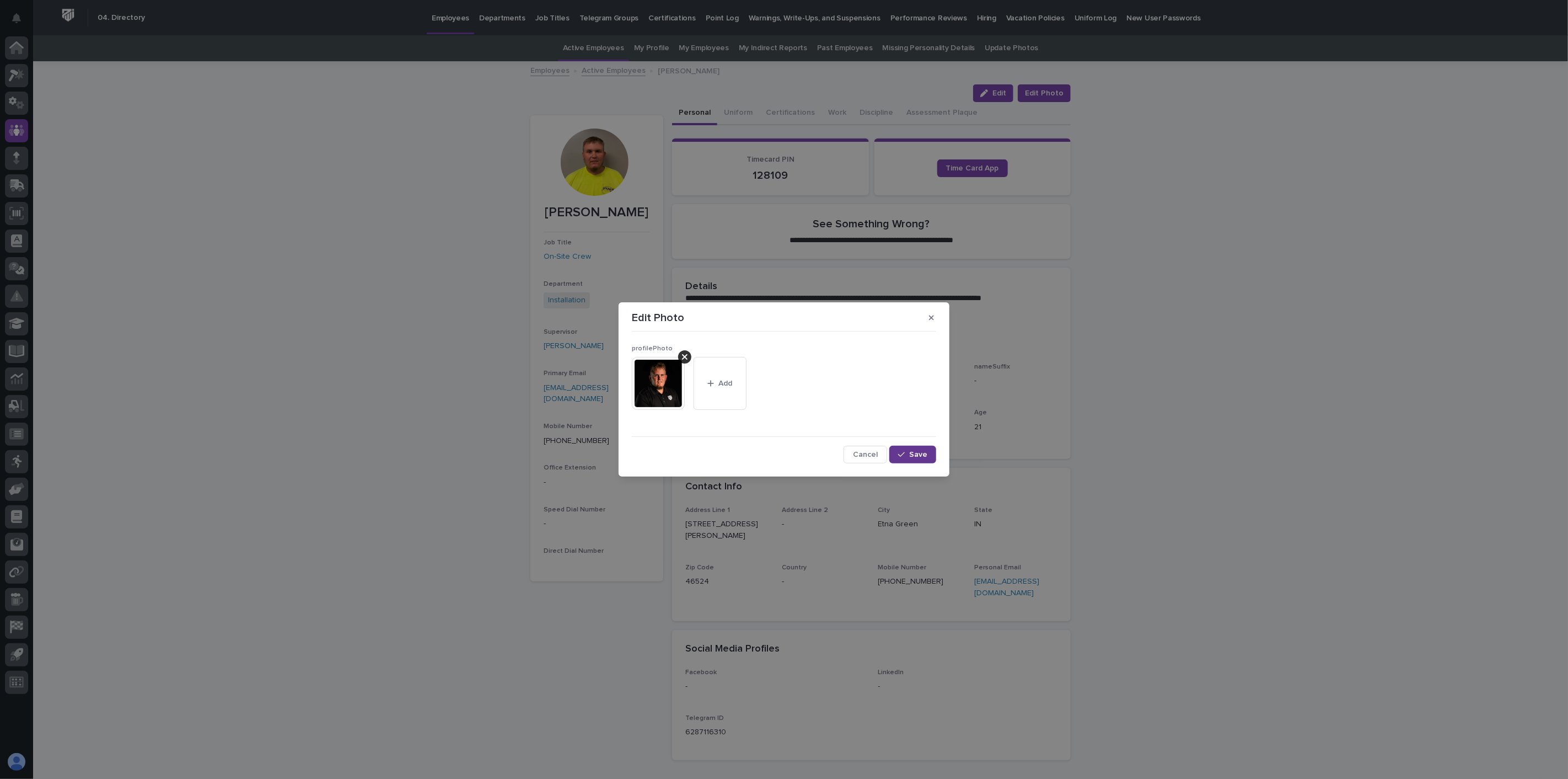
click at [916, 459] on button "Save" at bounding box center [913, 454] width 47 height 18
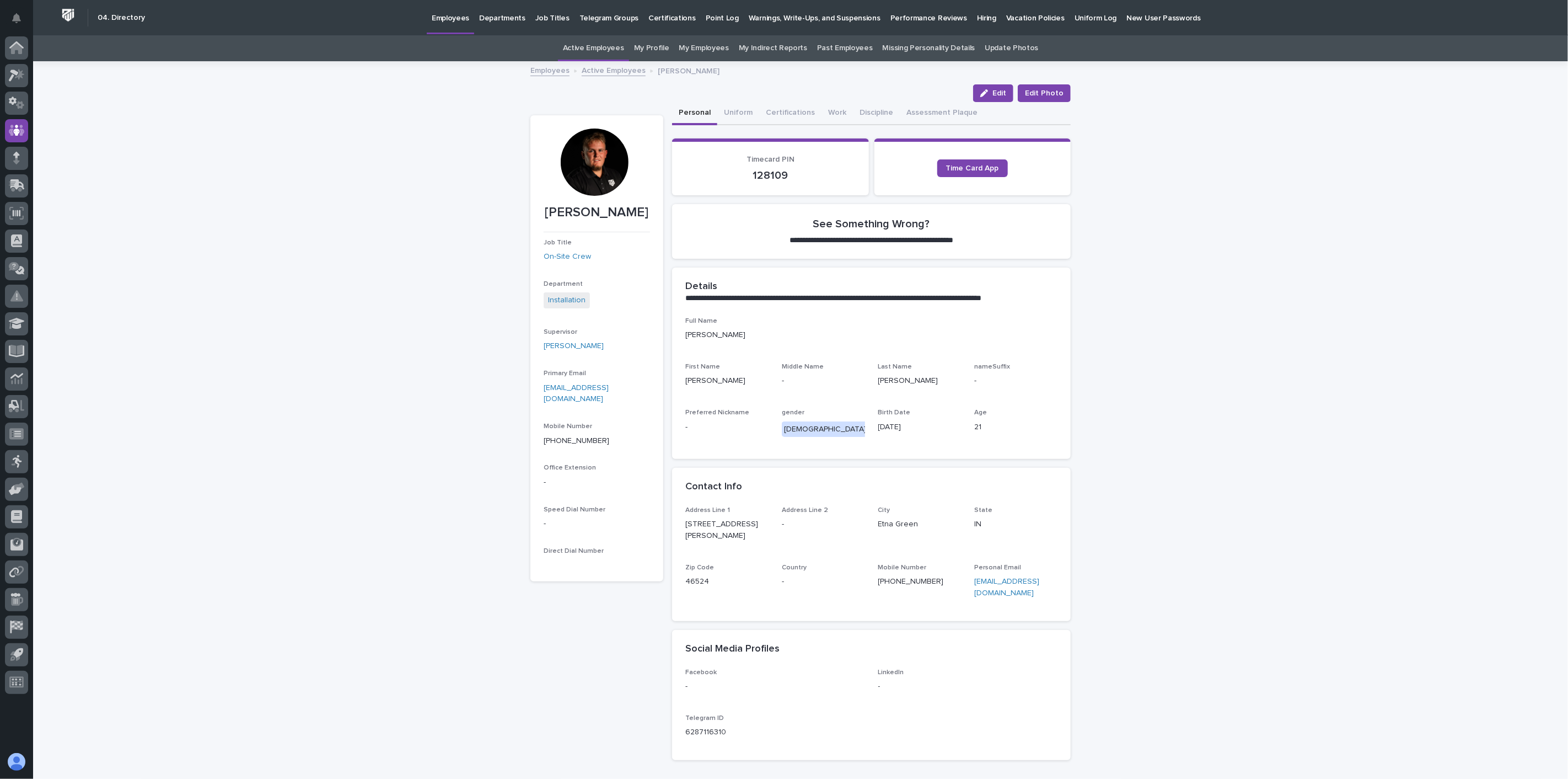
click at [602, 64] on link "Active Employees" at bounding box center [613, 69] width 64 height 13
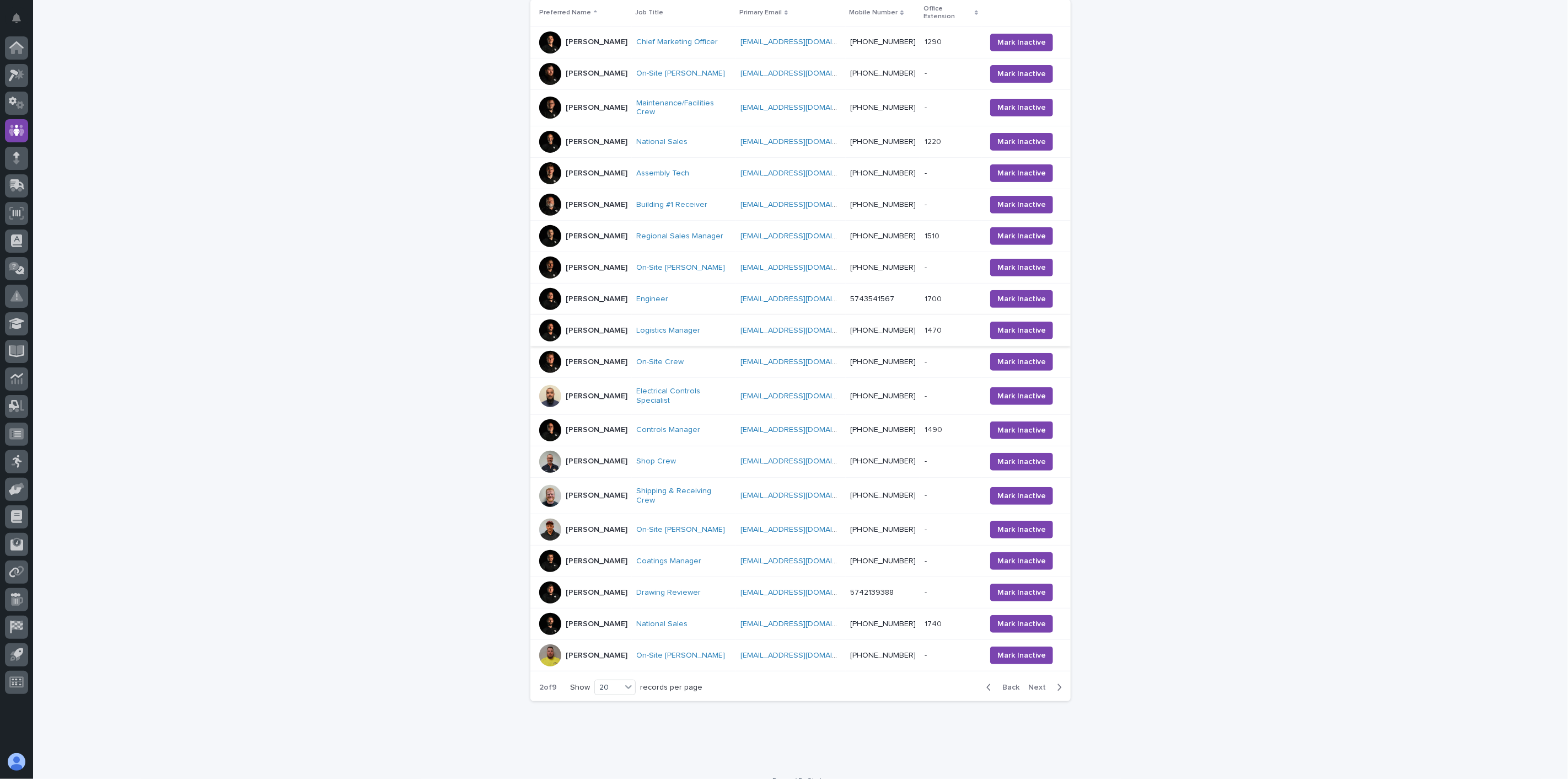
scroll to position [245, 0]
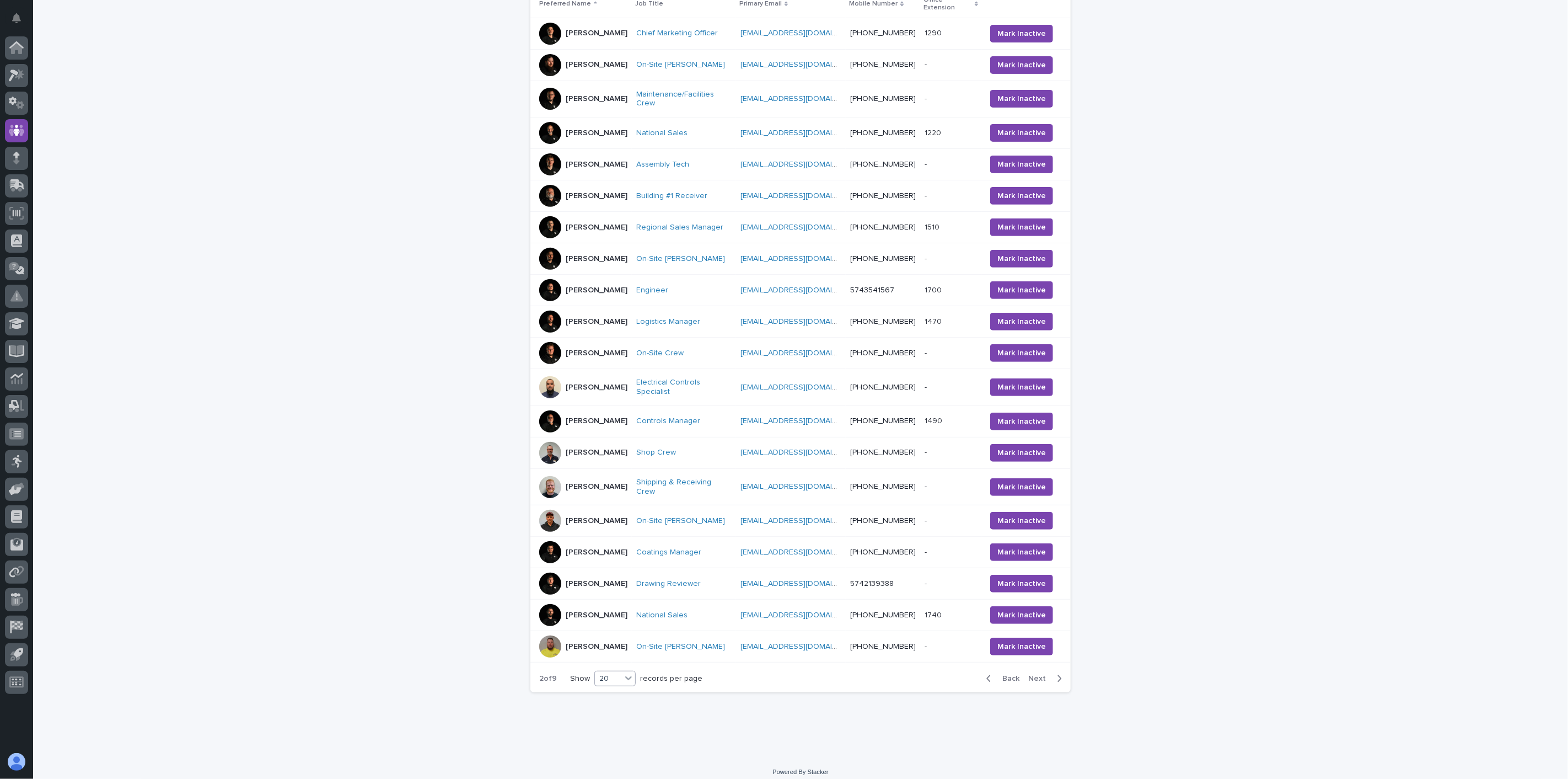
click at [626, 684] on icon at bounding box center [629, 678] width 11 height 11
click at [622, 729] on div "30" at bounding box center [611, 726] width 40 height 13
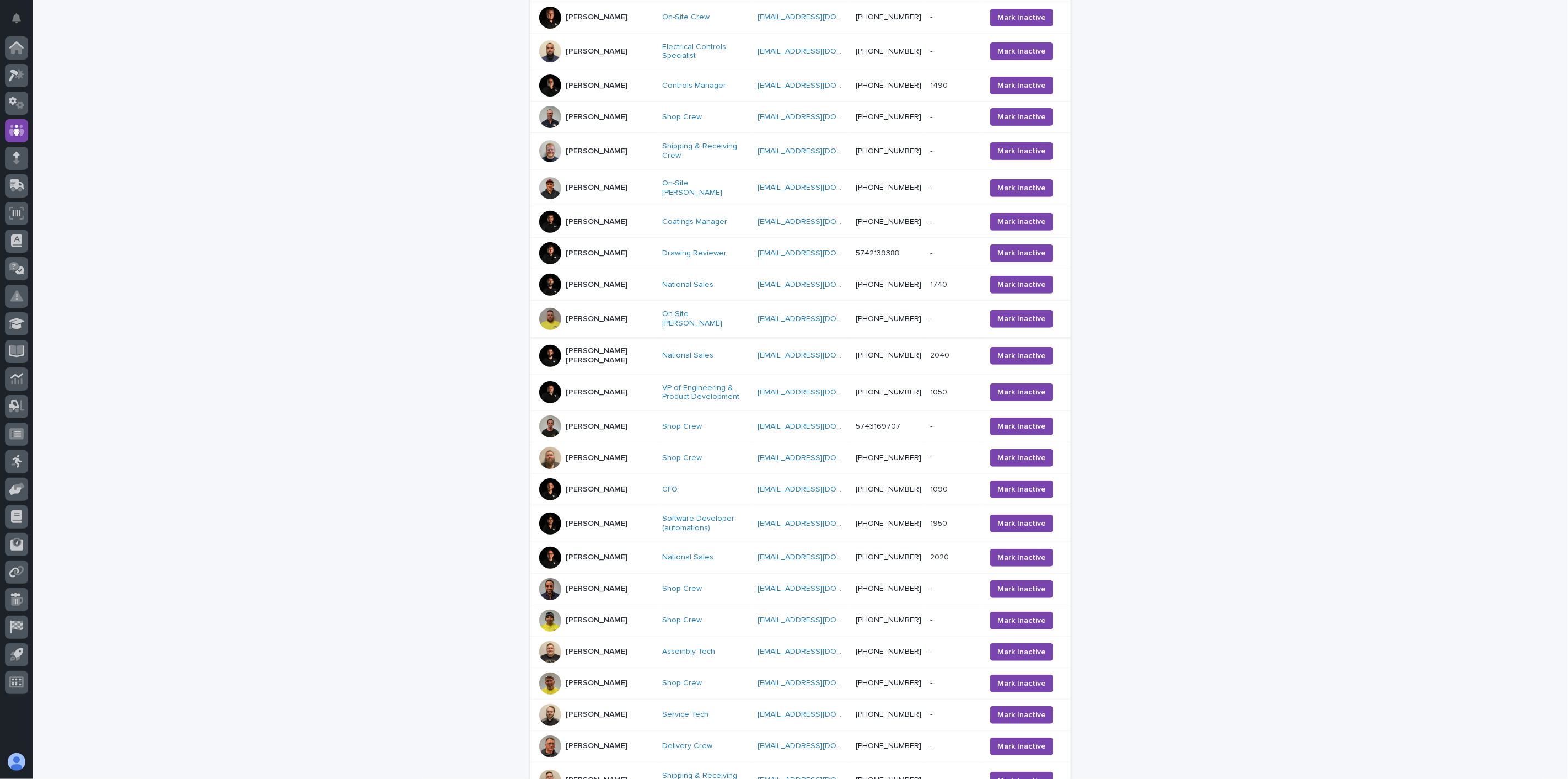
scroll to position [237, 0]
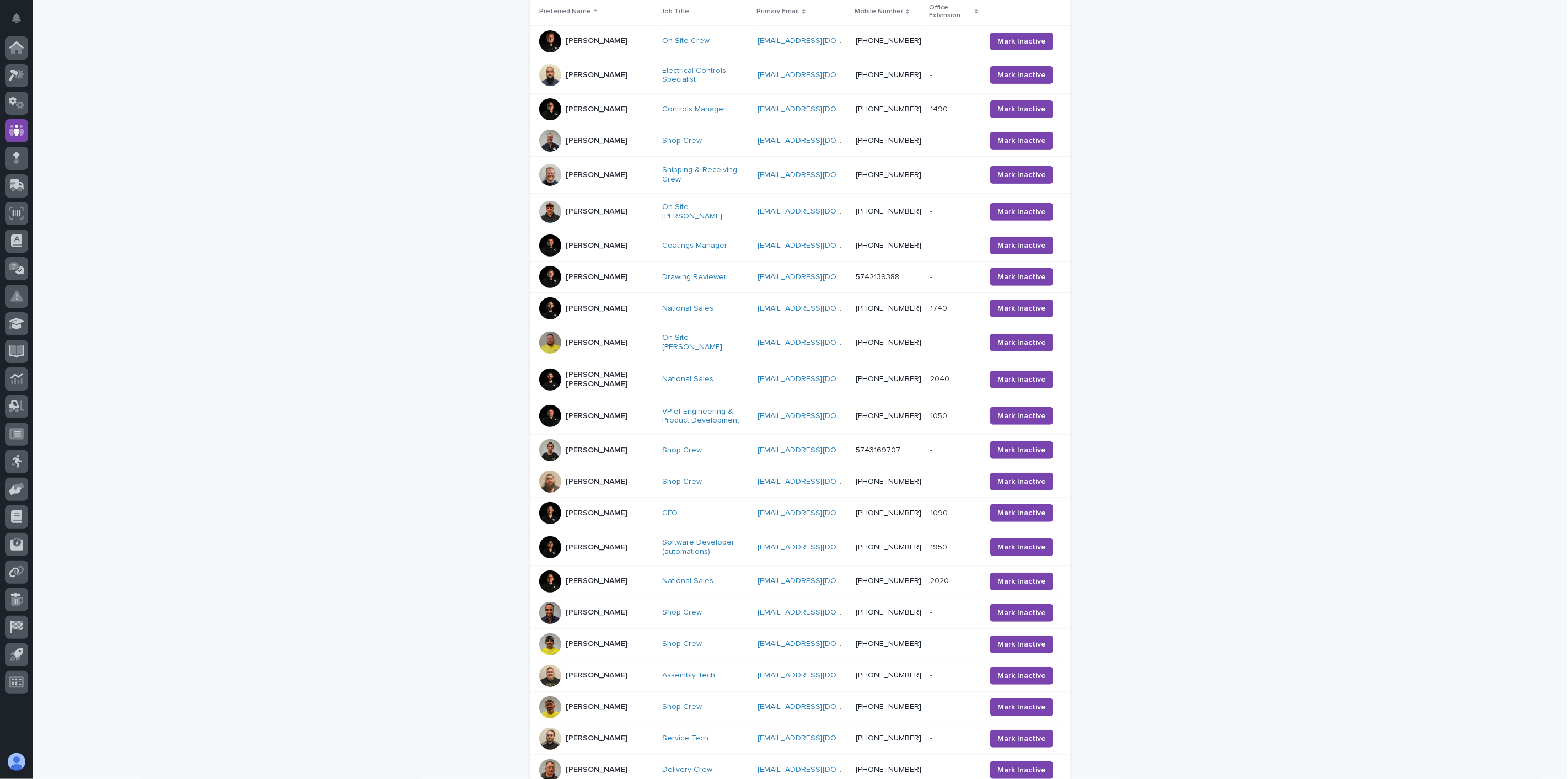
click at [599, 90] on td "[PERSON_NAME]" at bounding box center [594, 75] width 127 height 37
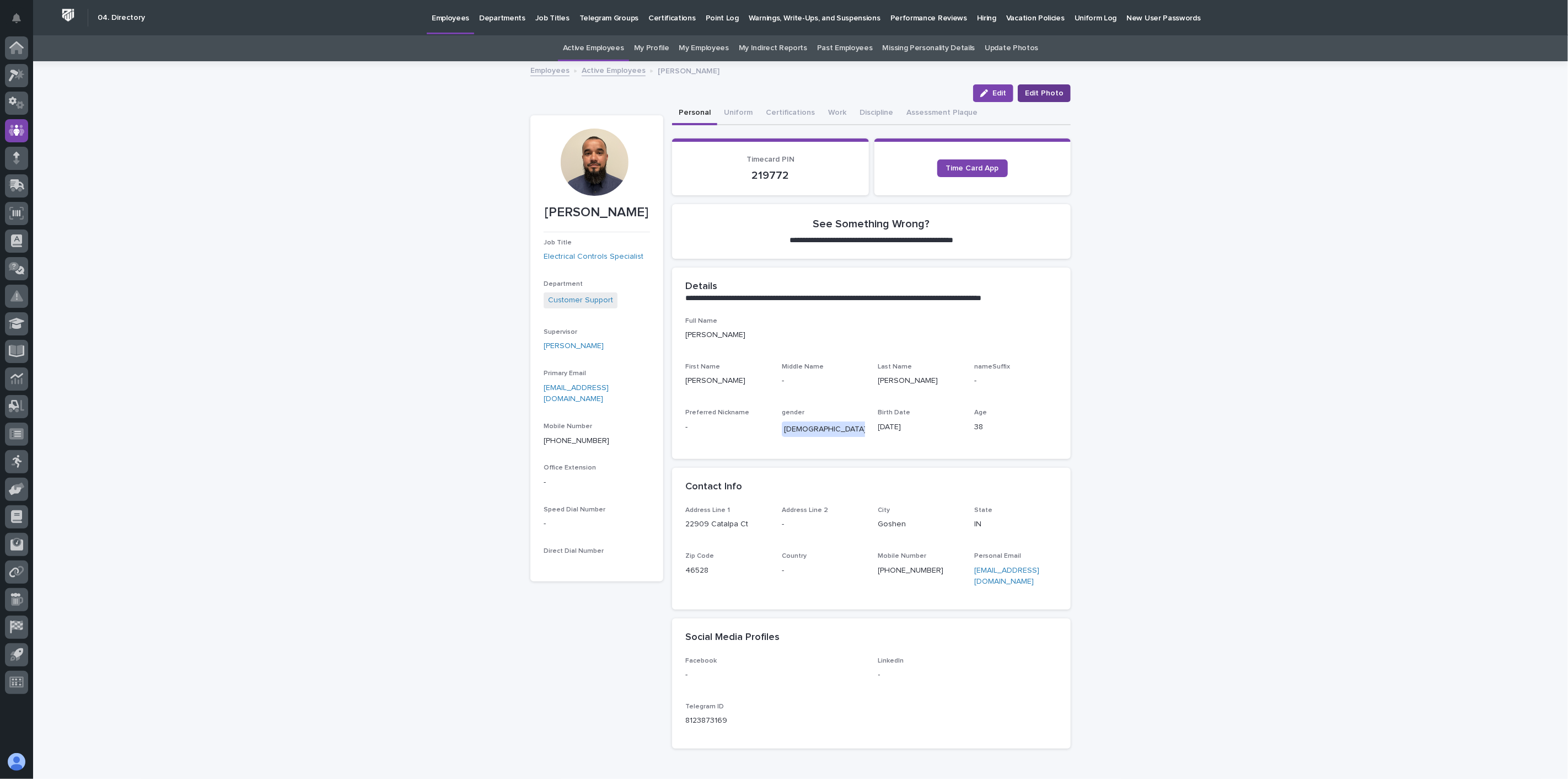
click at [1055, 95] on span "Edit Photo" at bounding box center [1044, 93] width 39 height 11
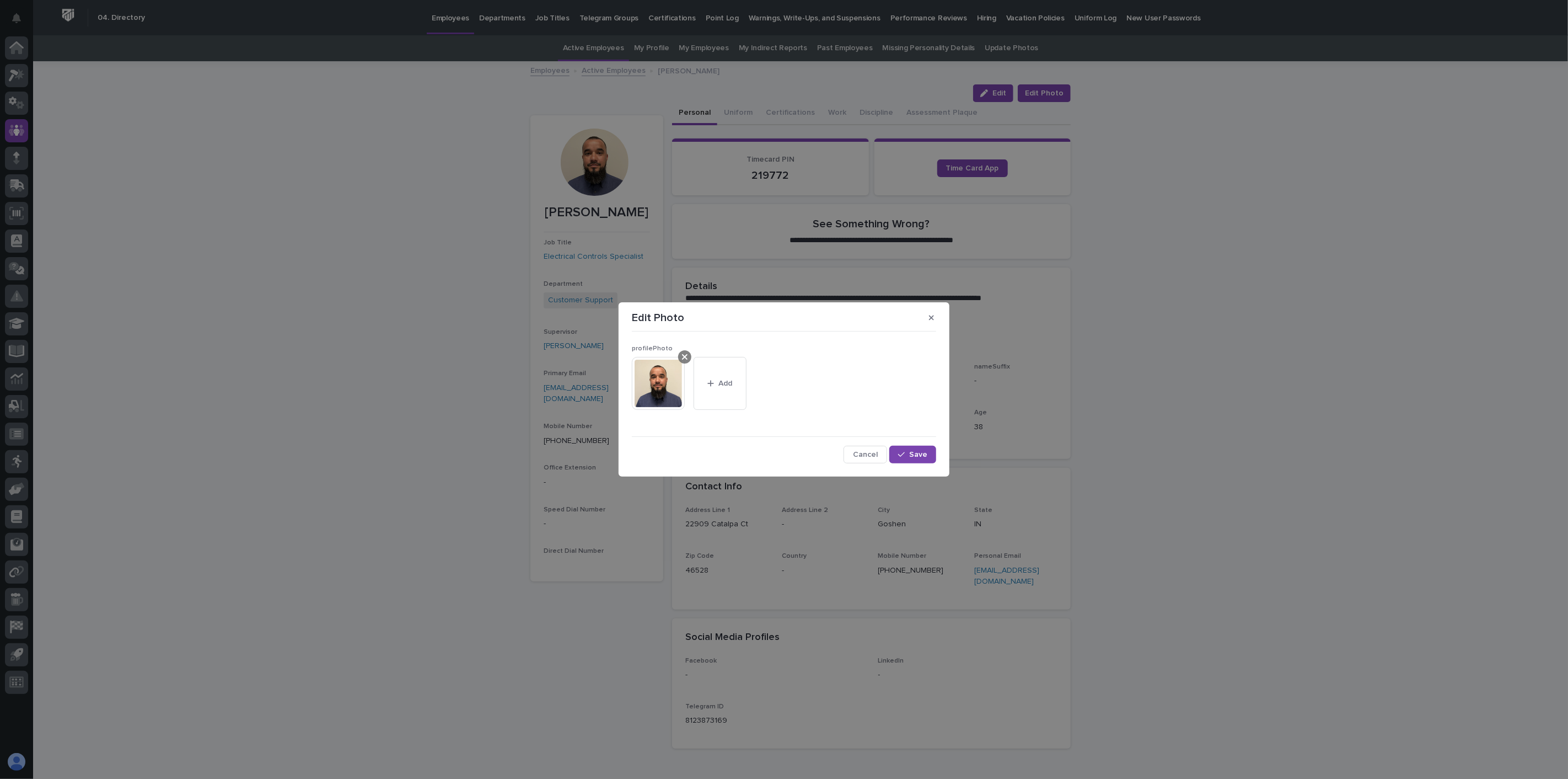
click at [685, 360] on icon at bounding box center [684, 357] width 5 height 9
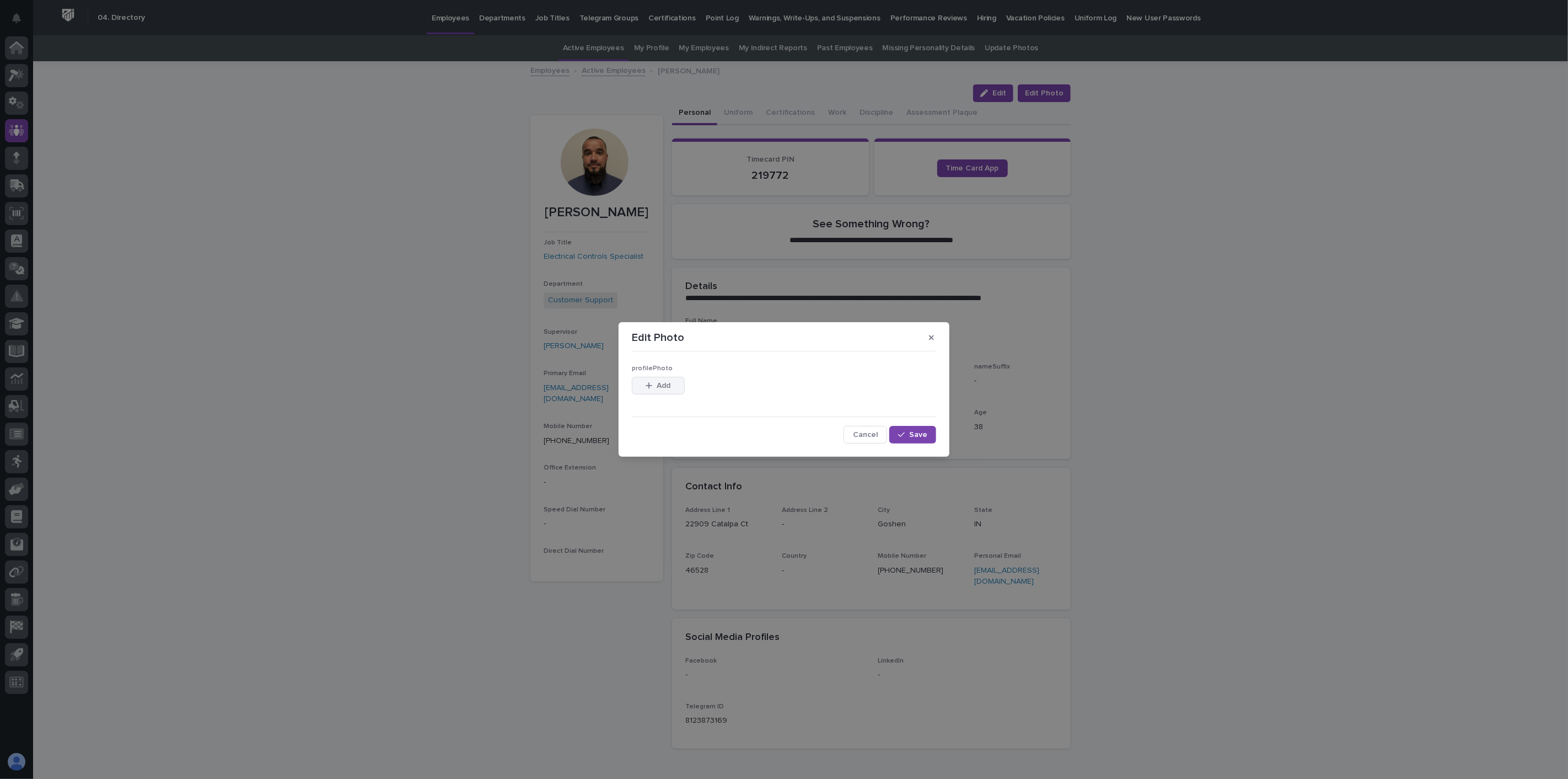
click at [674, 386] on button "Add" at bounding box center [658, 385] width 53 height 18
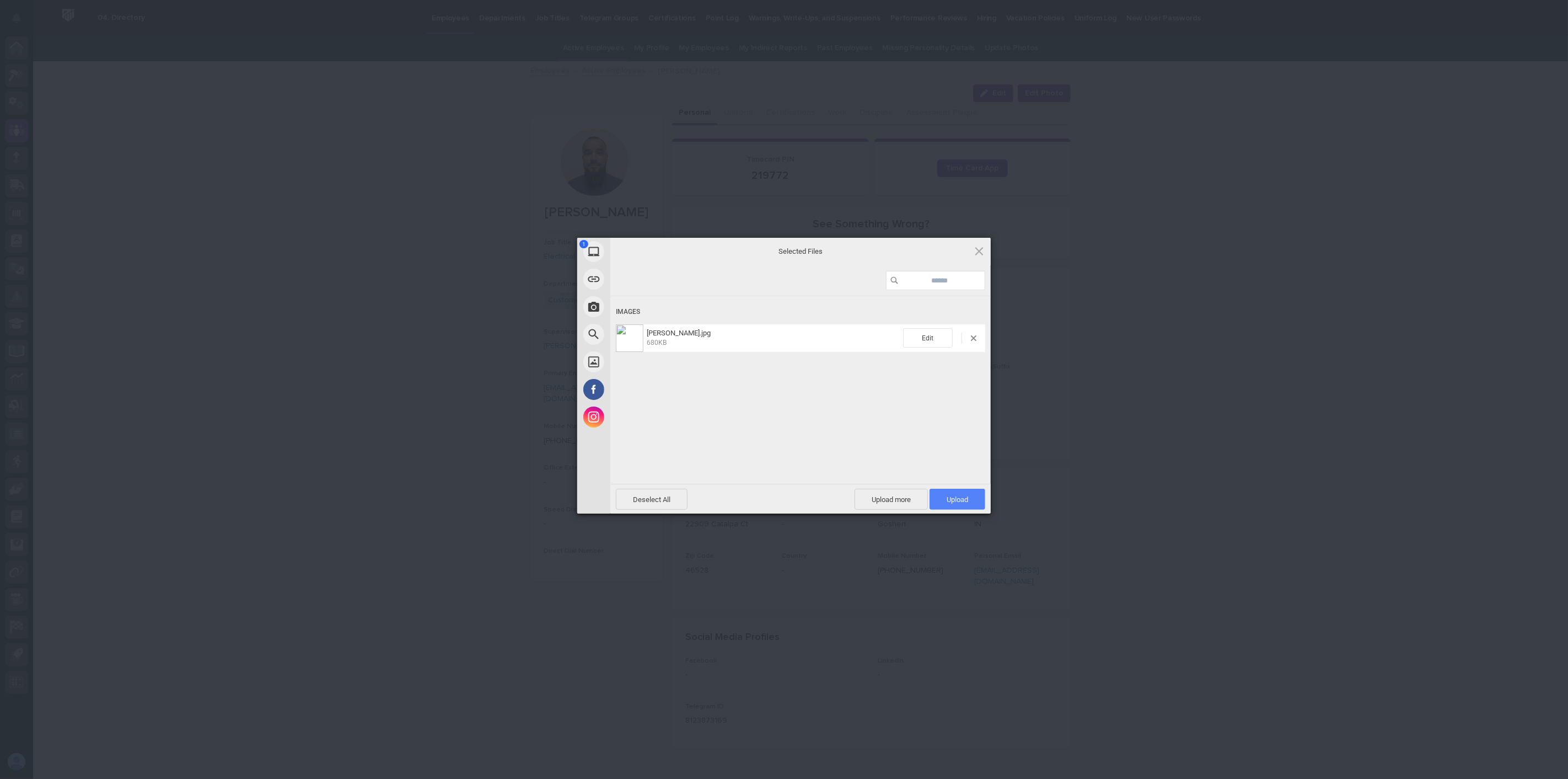
click at [958, 498] on span "Upload 1" at bounding box center [957, 499] width 21 height 8
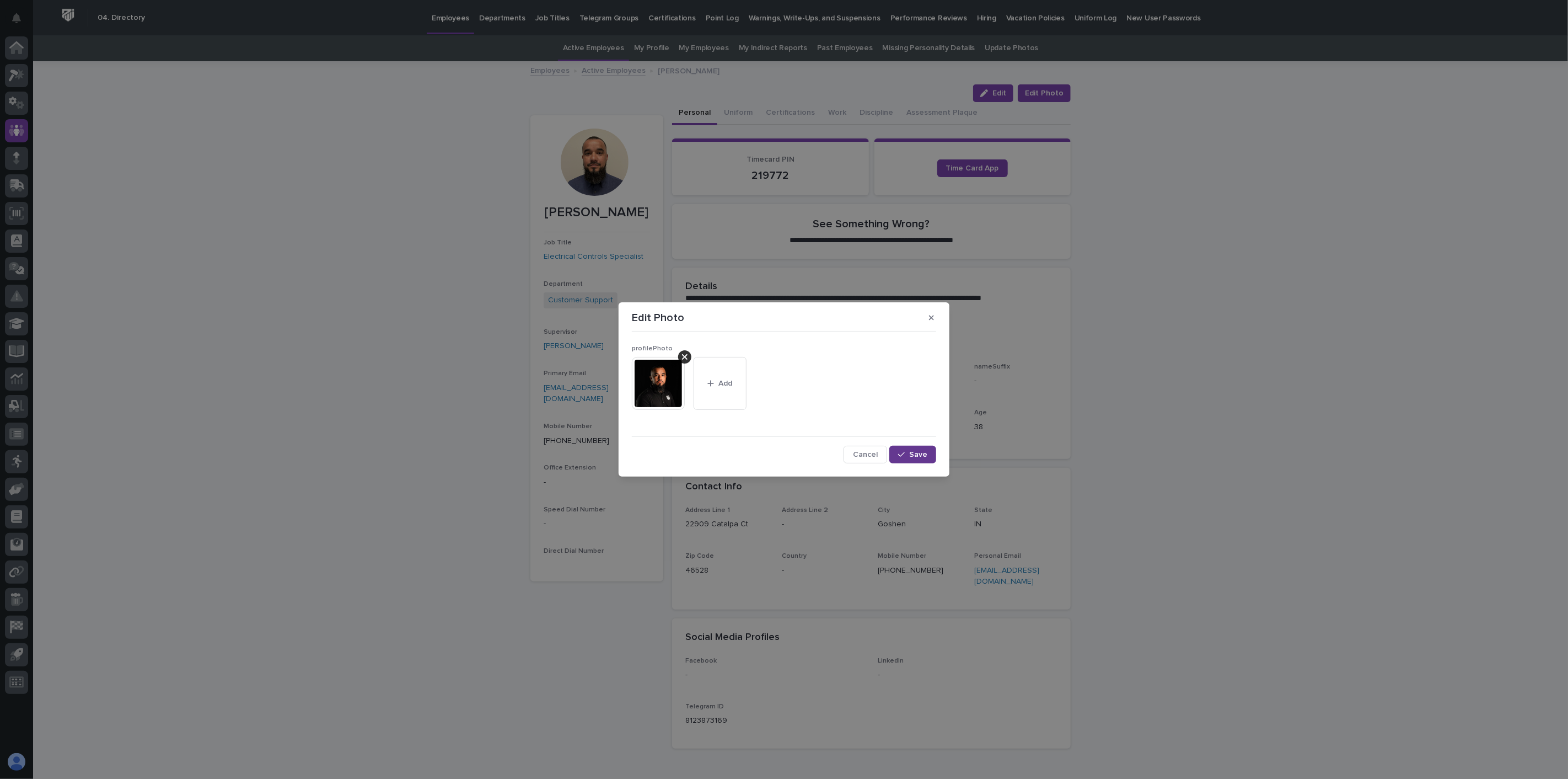
click at [924, 457] on span "Save" at bounding box center [918, 454] width 18 height 8
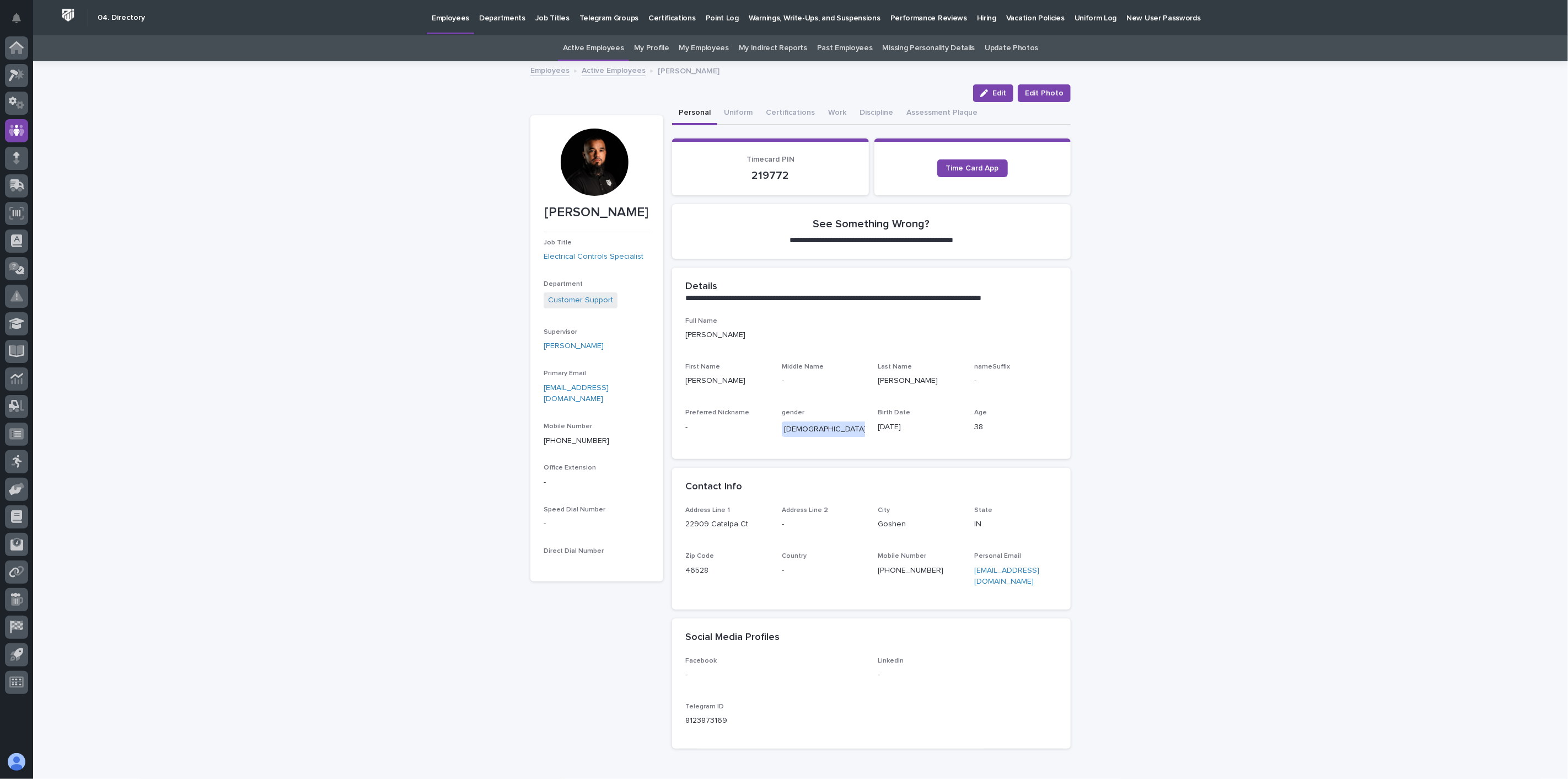
click at [609, 70] on link "Active Employees" at bounding box center [613, 69] width 64 height 13
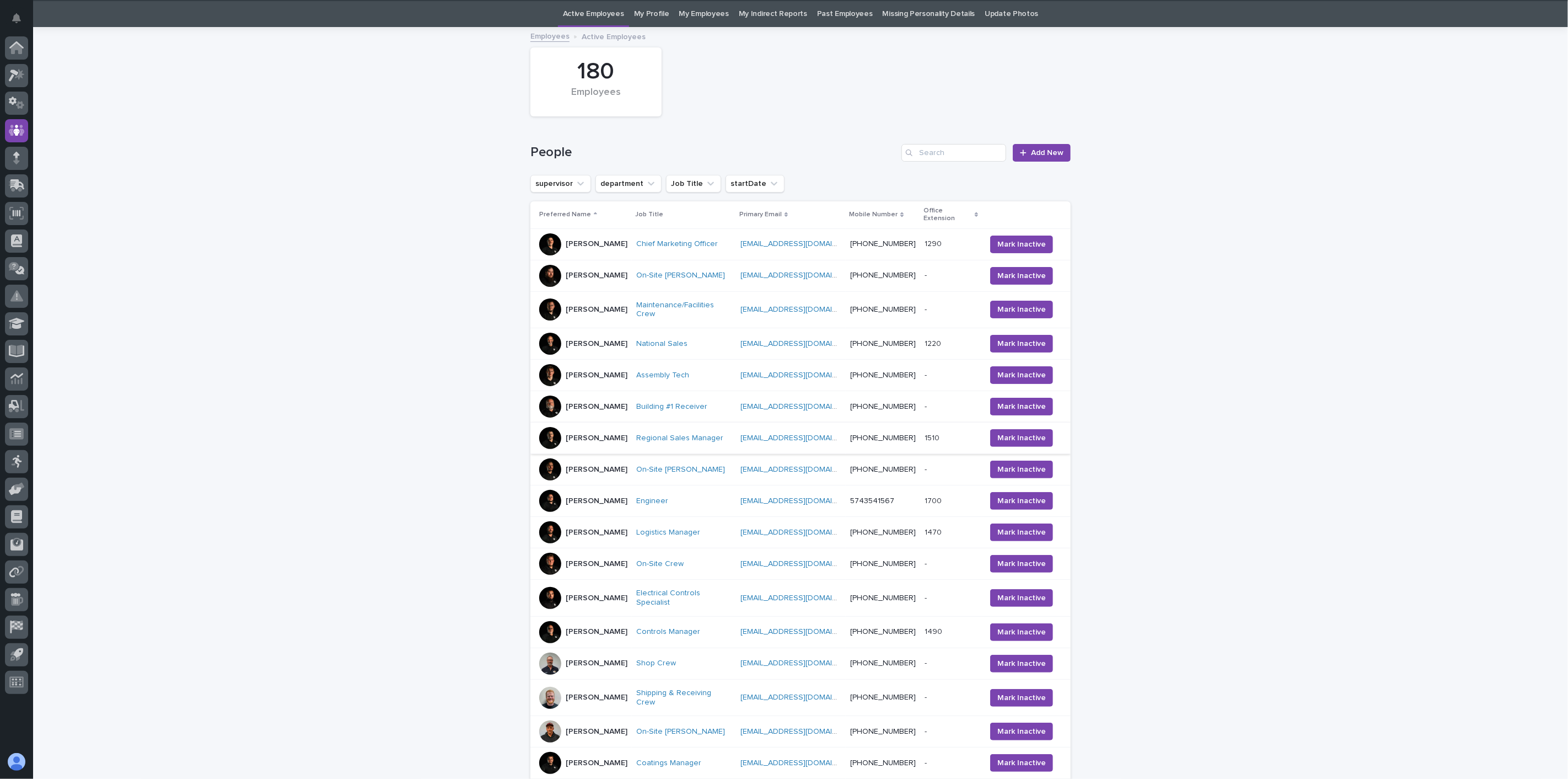
scroll to position [35, 0]
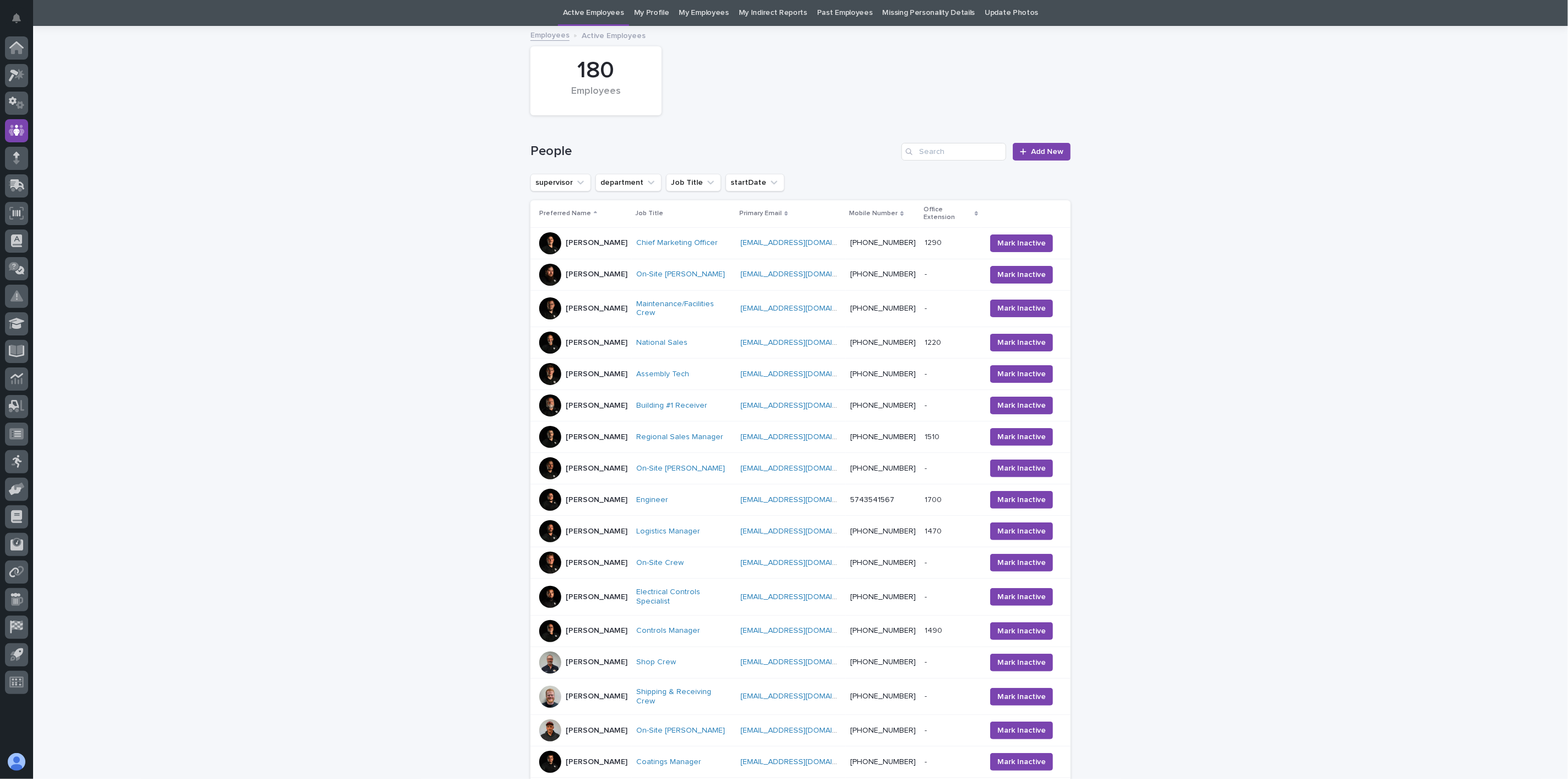
click at [618, 674] on div "[PERSON_NAME]" at bounding box center [584, 662] width 88 height 22
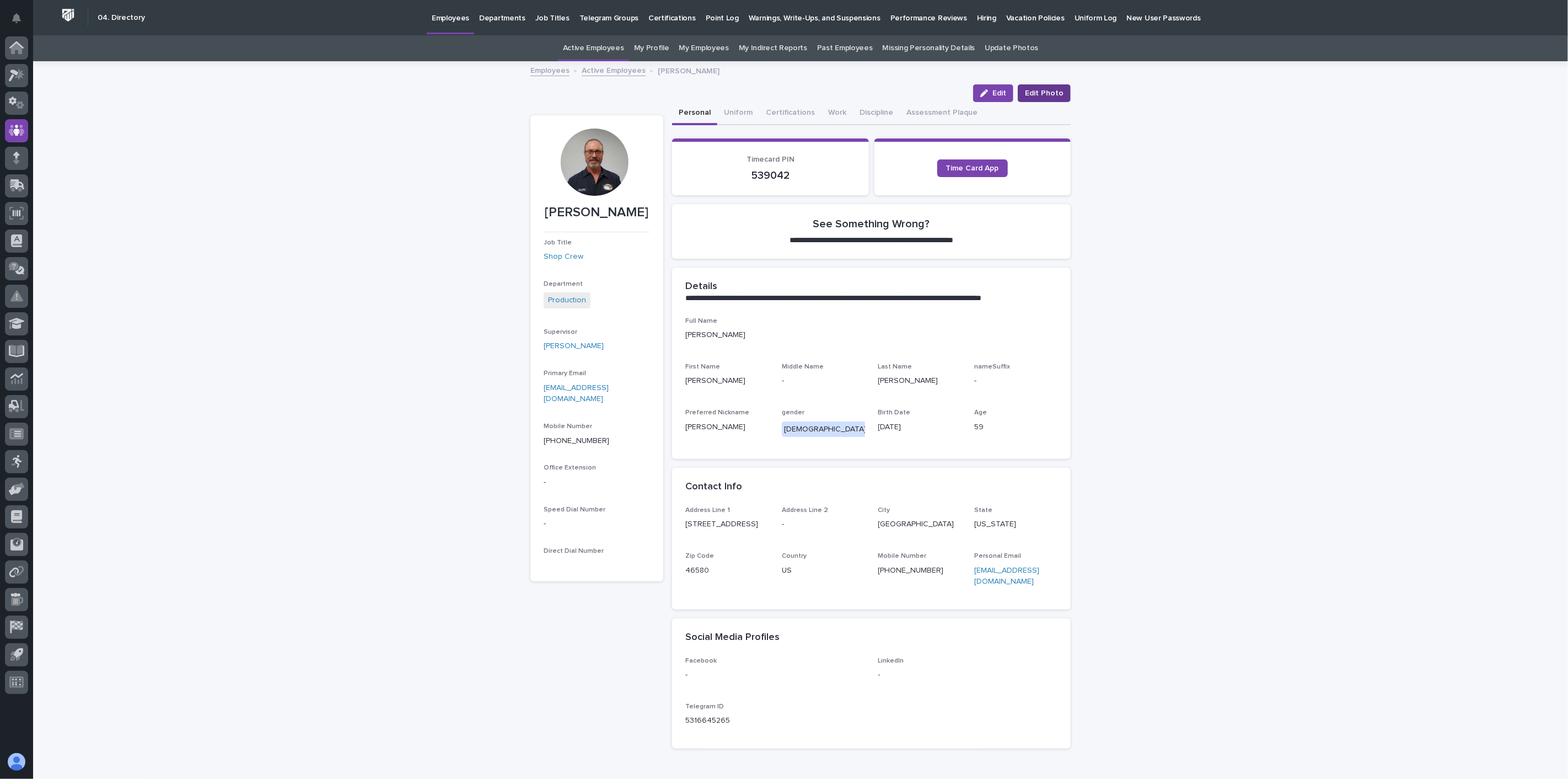
click at [1048, 95] on span "Edit Photo" at bounding box center [1044, 93] width 39 height 11
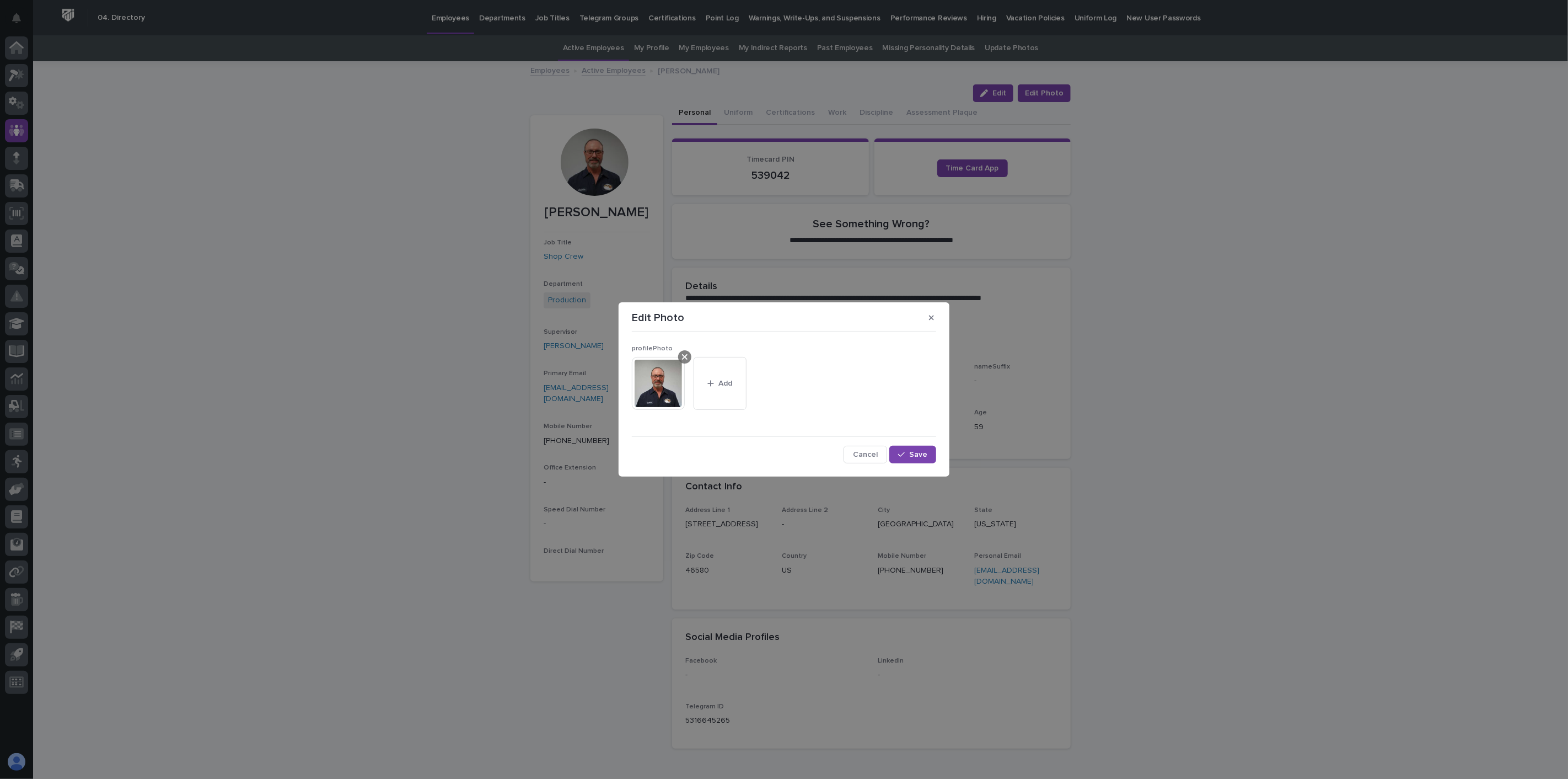
click at [682, 357] on icon at bounding box center [684, 357] width 5 height 9
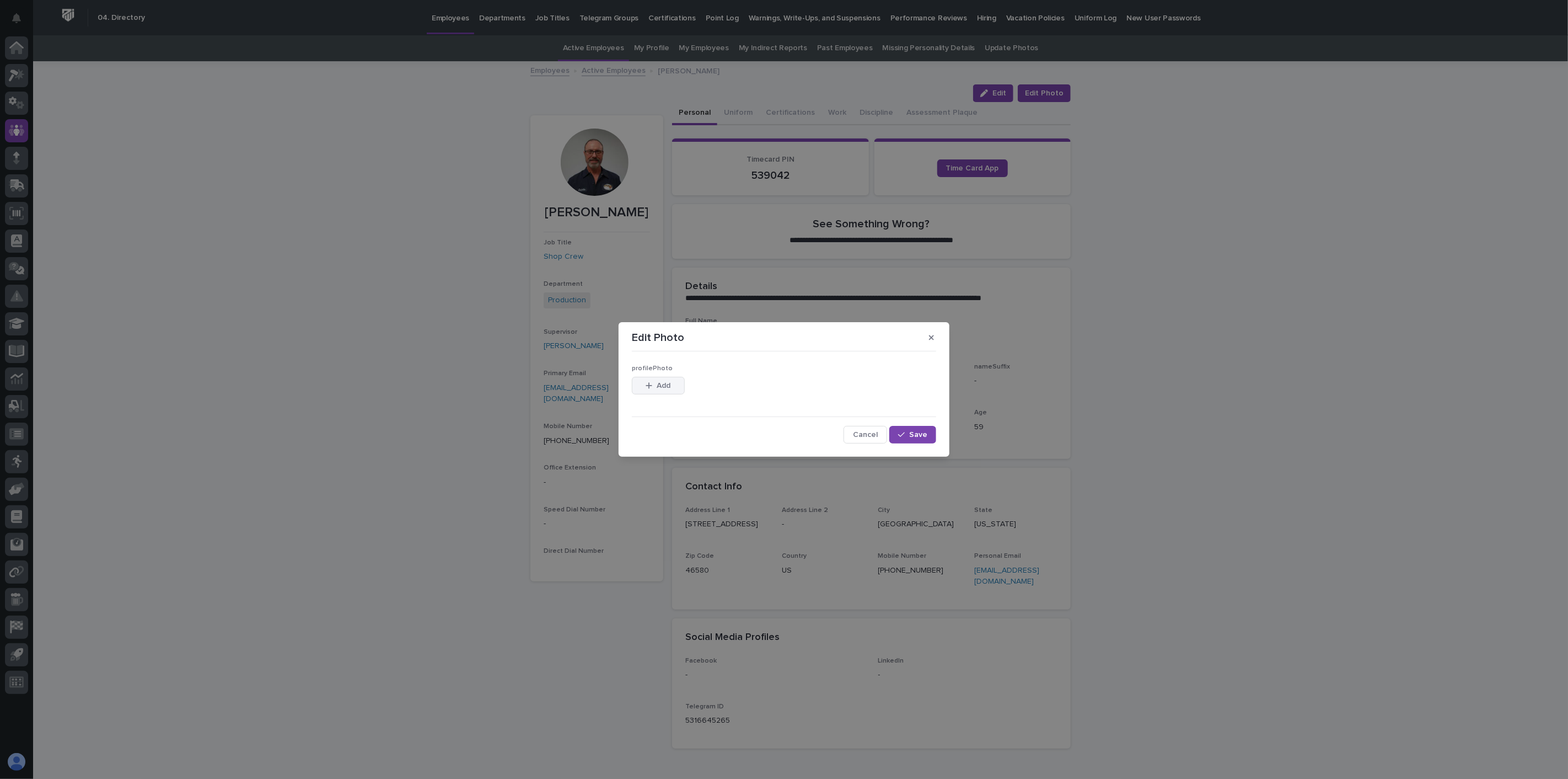
click at [678, 388] on button "Add" at bounding box center [658, 385] width 53 height 18
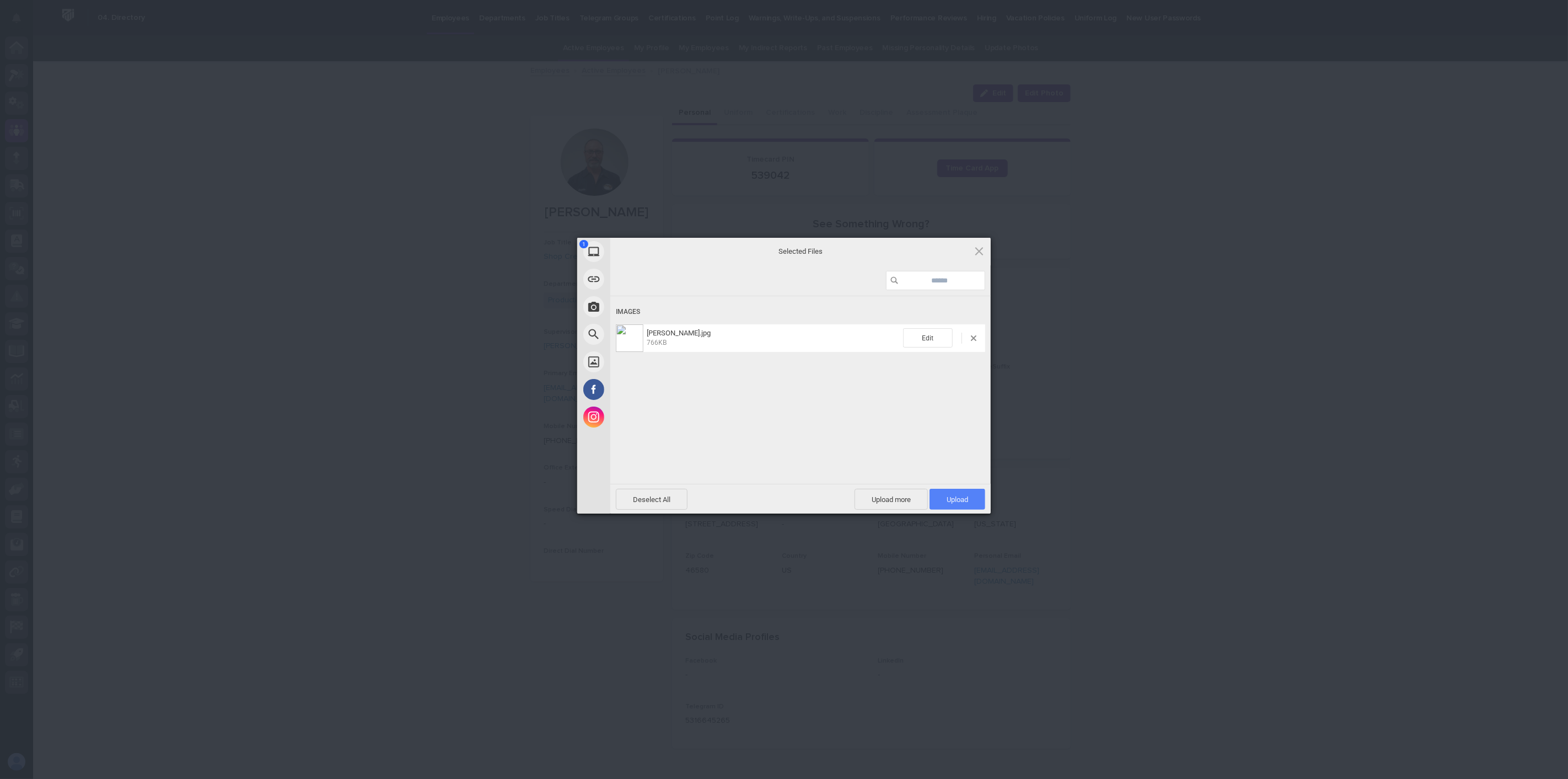
click at [949, 493] on span "Upload 1" at bounding box center [957, 498] width 56 height 21
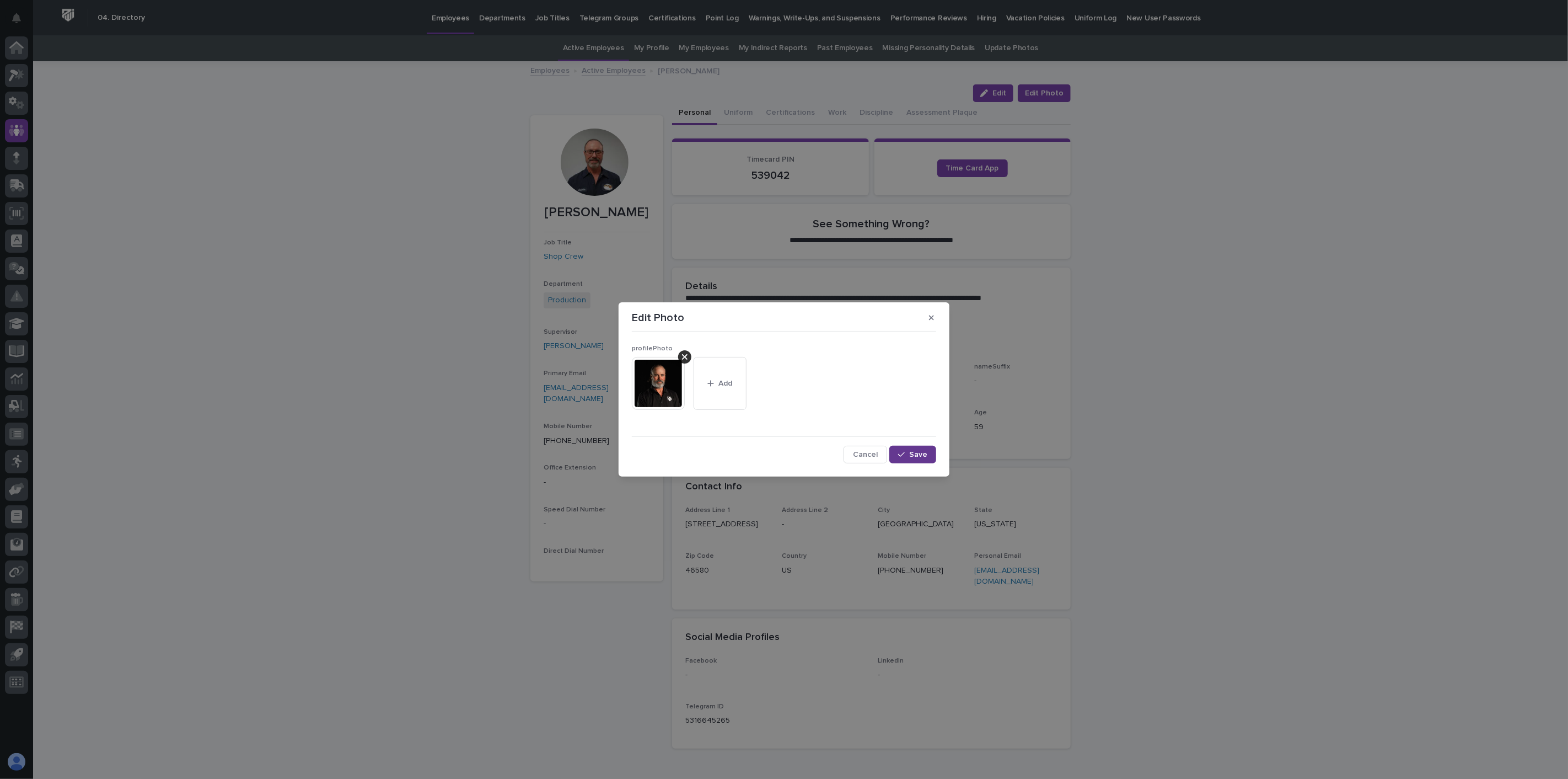
click at [925, 450] on button "Save" at bounding box center [913, 454] width 47 height 18
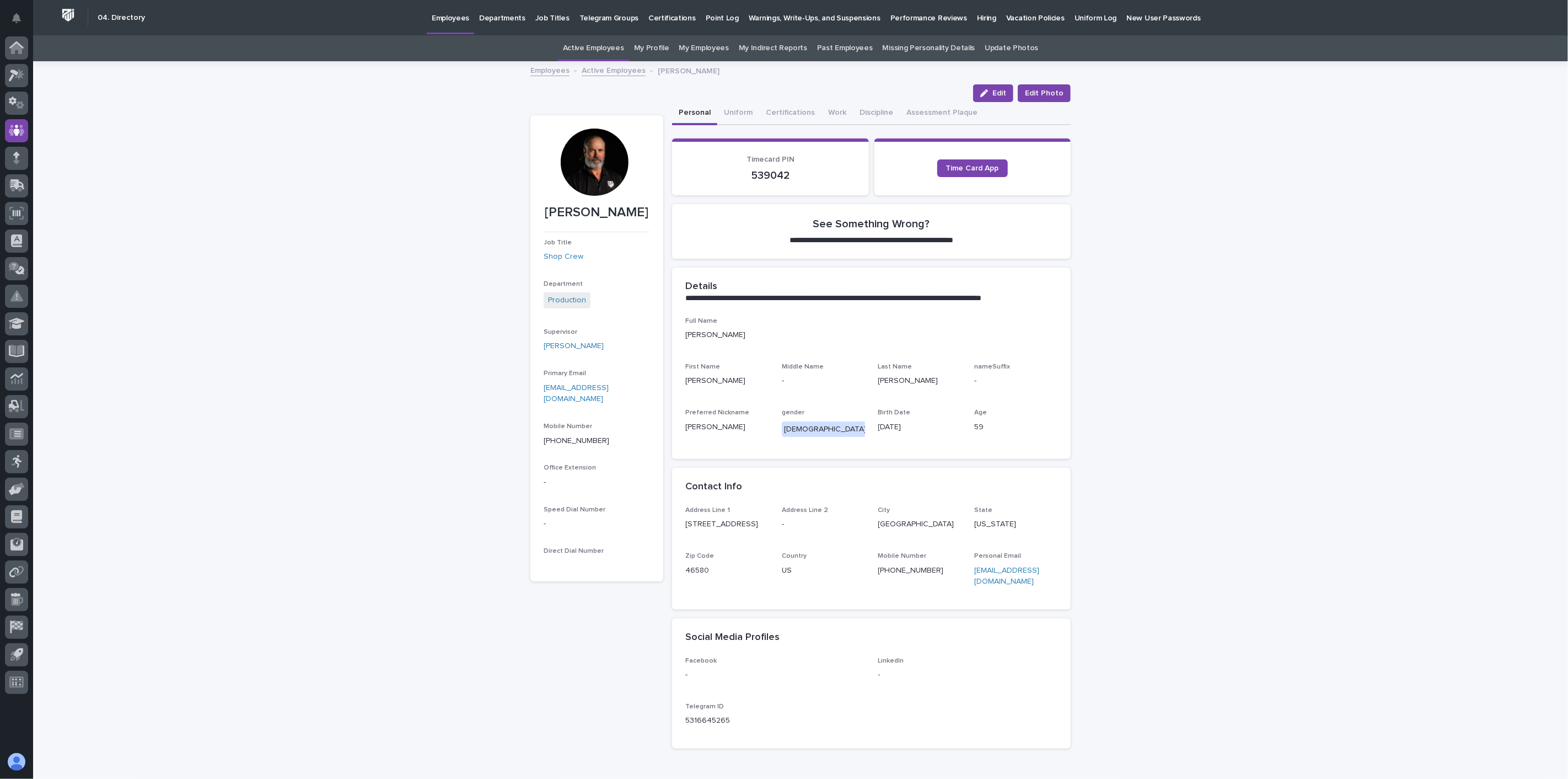
click at [610, 72] on link "Active Employees" at bounding box center [613, 69] width 64 height 13
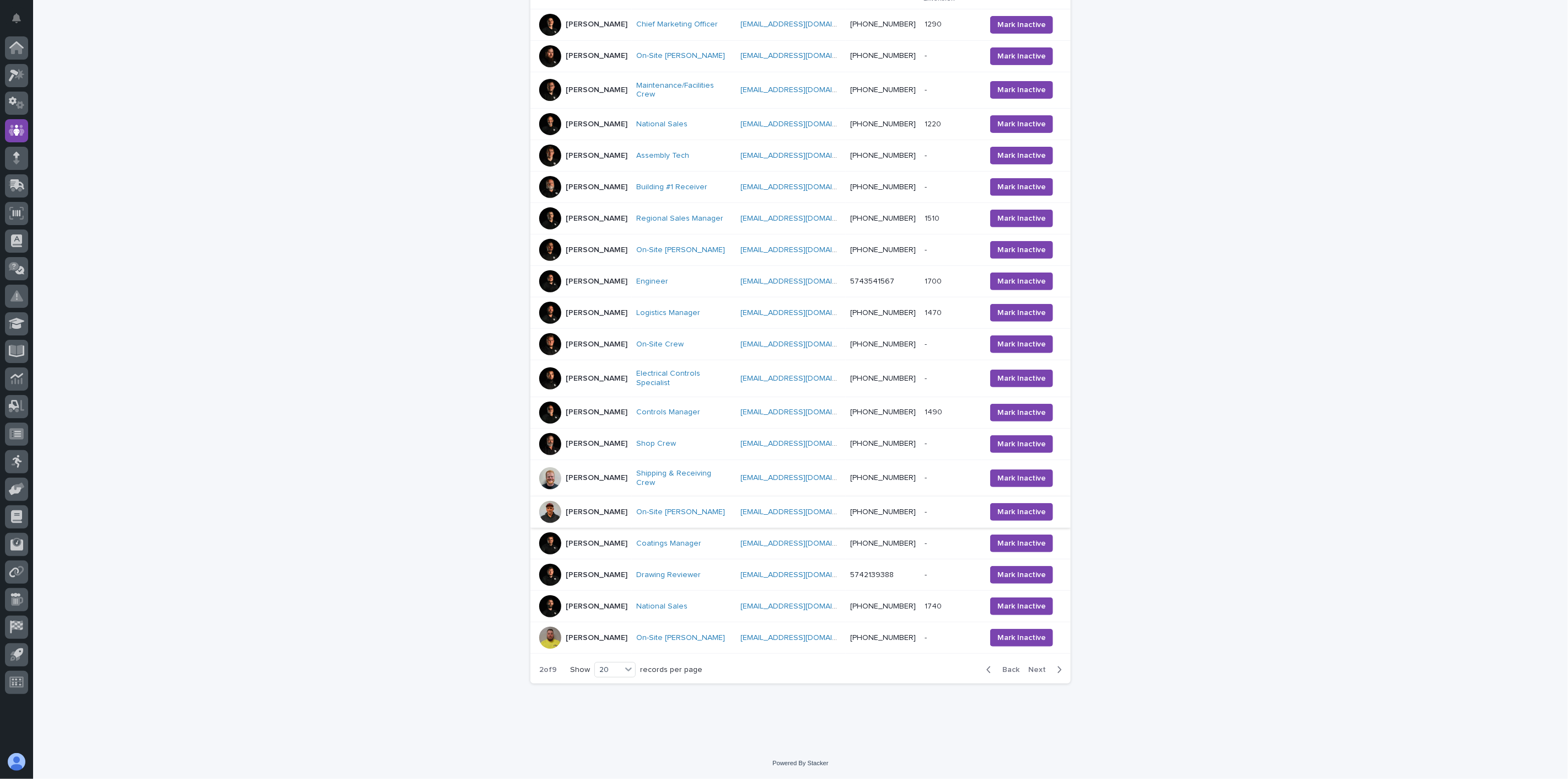
scroll to position [260, 0]
click at [618, 486] on div "[PERSON_NAME]" at bounding box center [584, 478] width 88 height 22
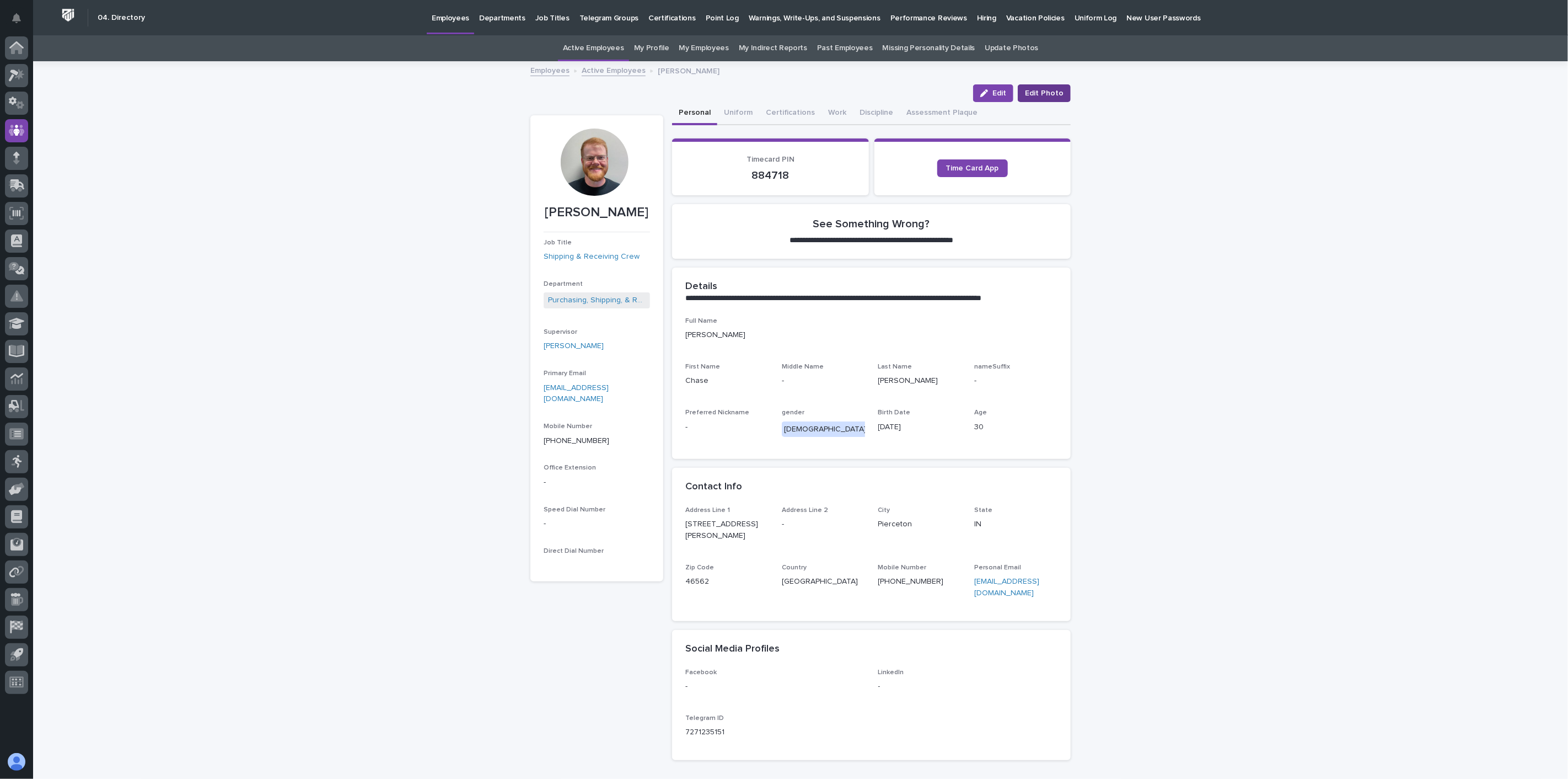
click at [1049, 94] on span "Edit Photo" at bounding box center [1044, 93] width 39 height 11
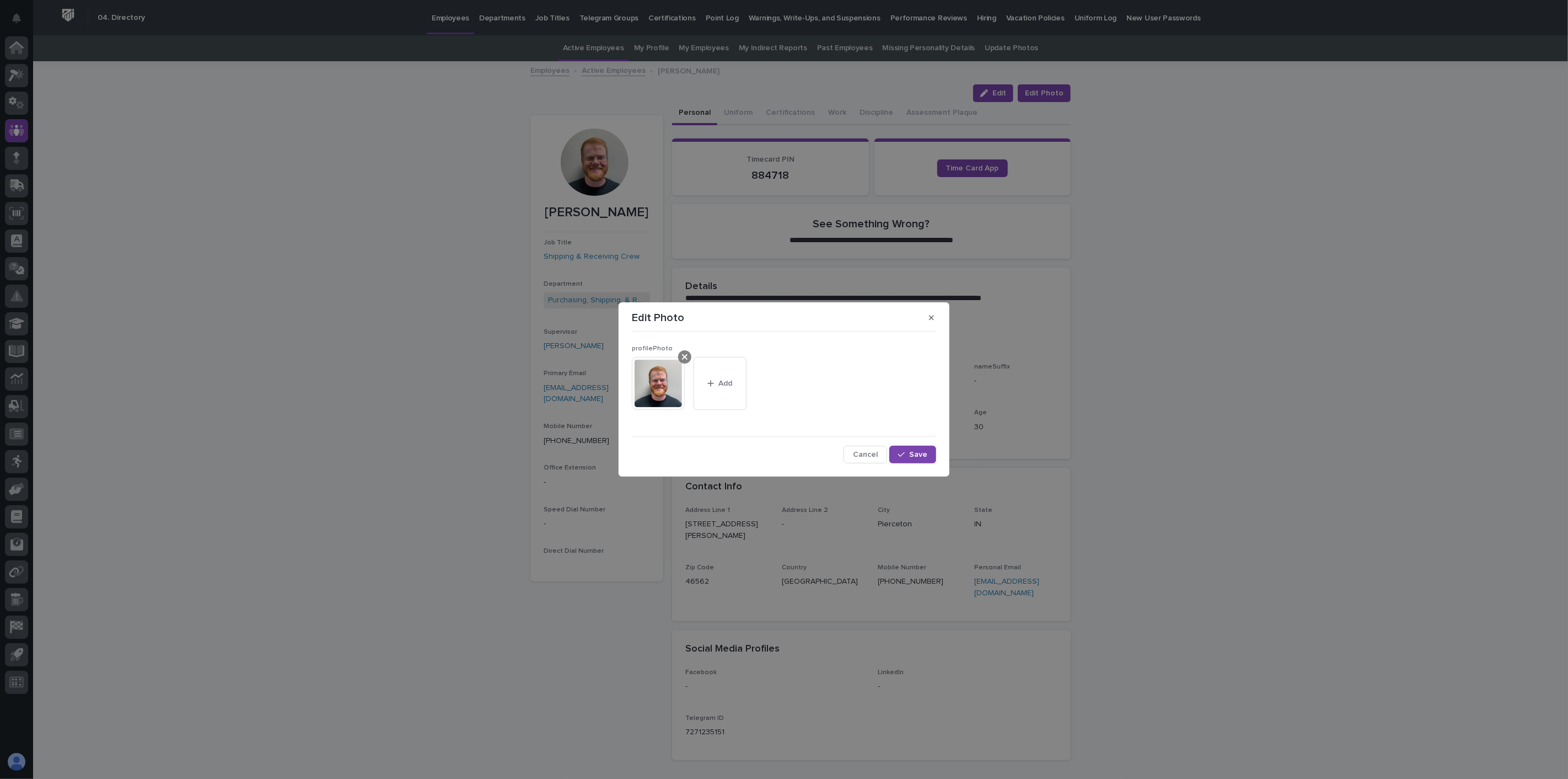
click at [682, 357] on icon at bounding box center [684, 357] width 5 height 9
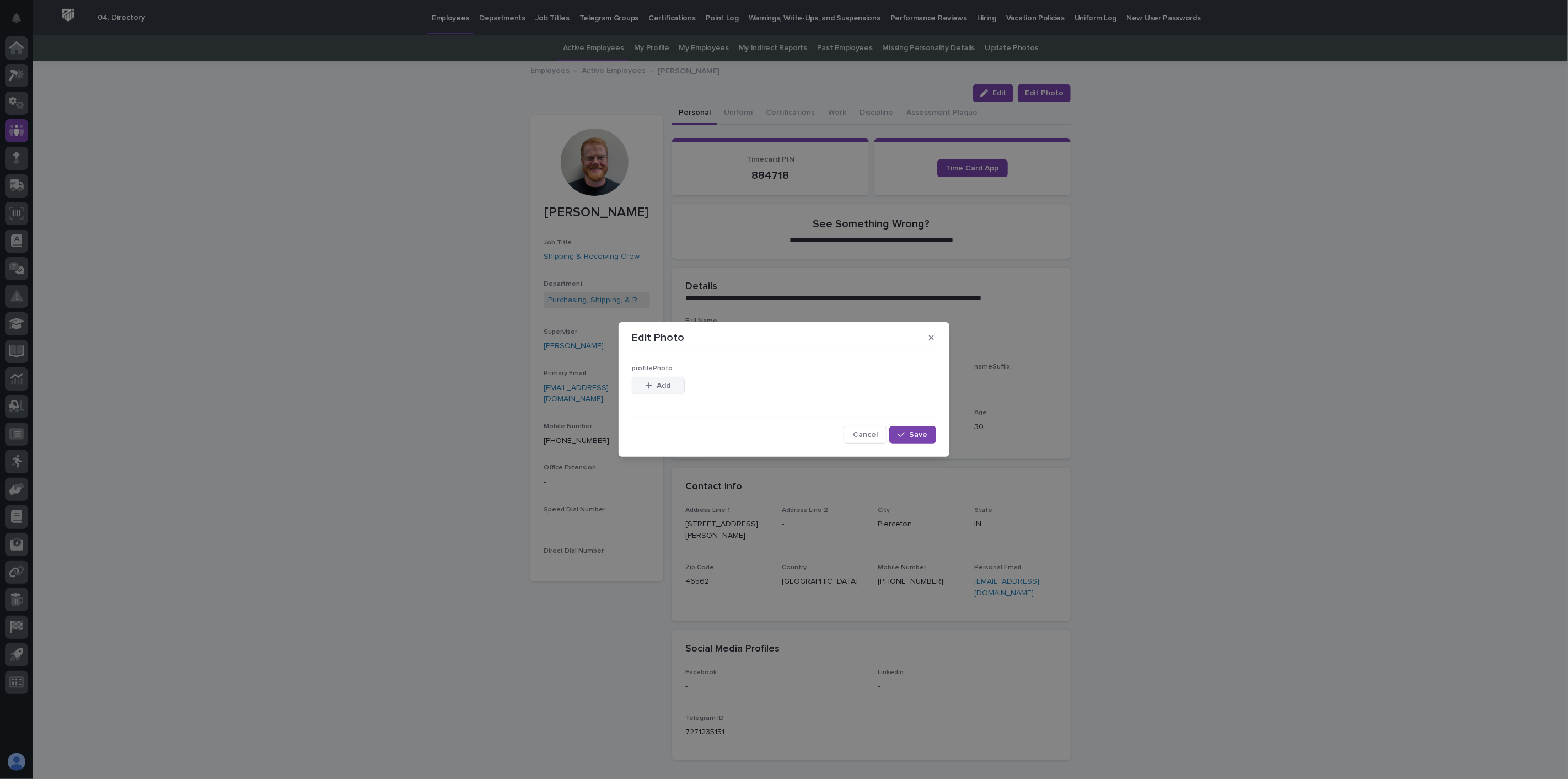
click at [661, 383] on span "Add" at bounding box center [664, 386] width 14 height 8
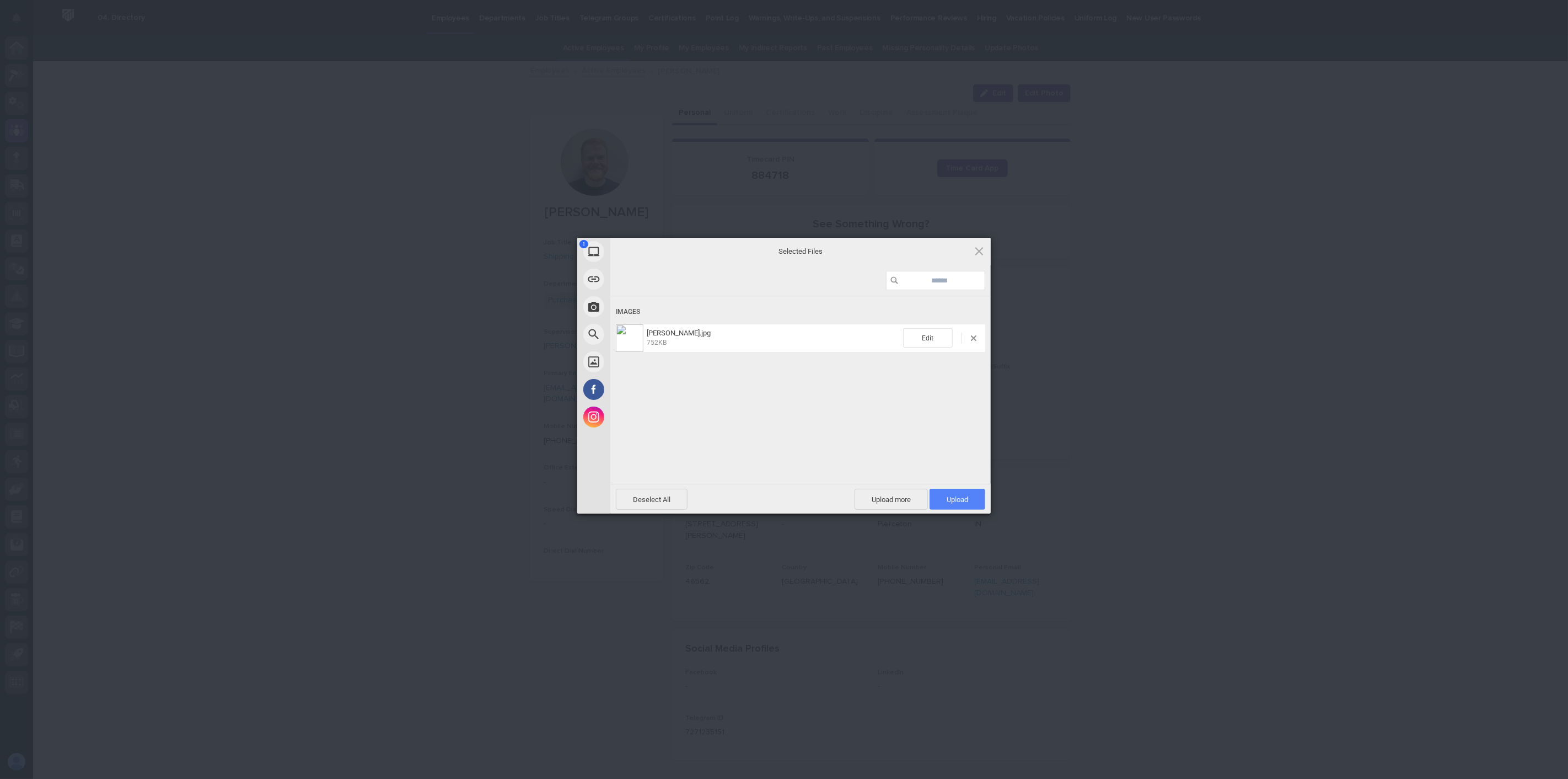
click at [965, 498] on span "Upload 1" at bounding box center [957, 499] width 21 height 8
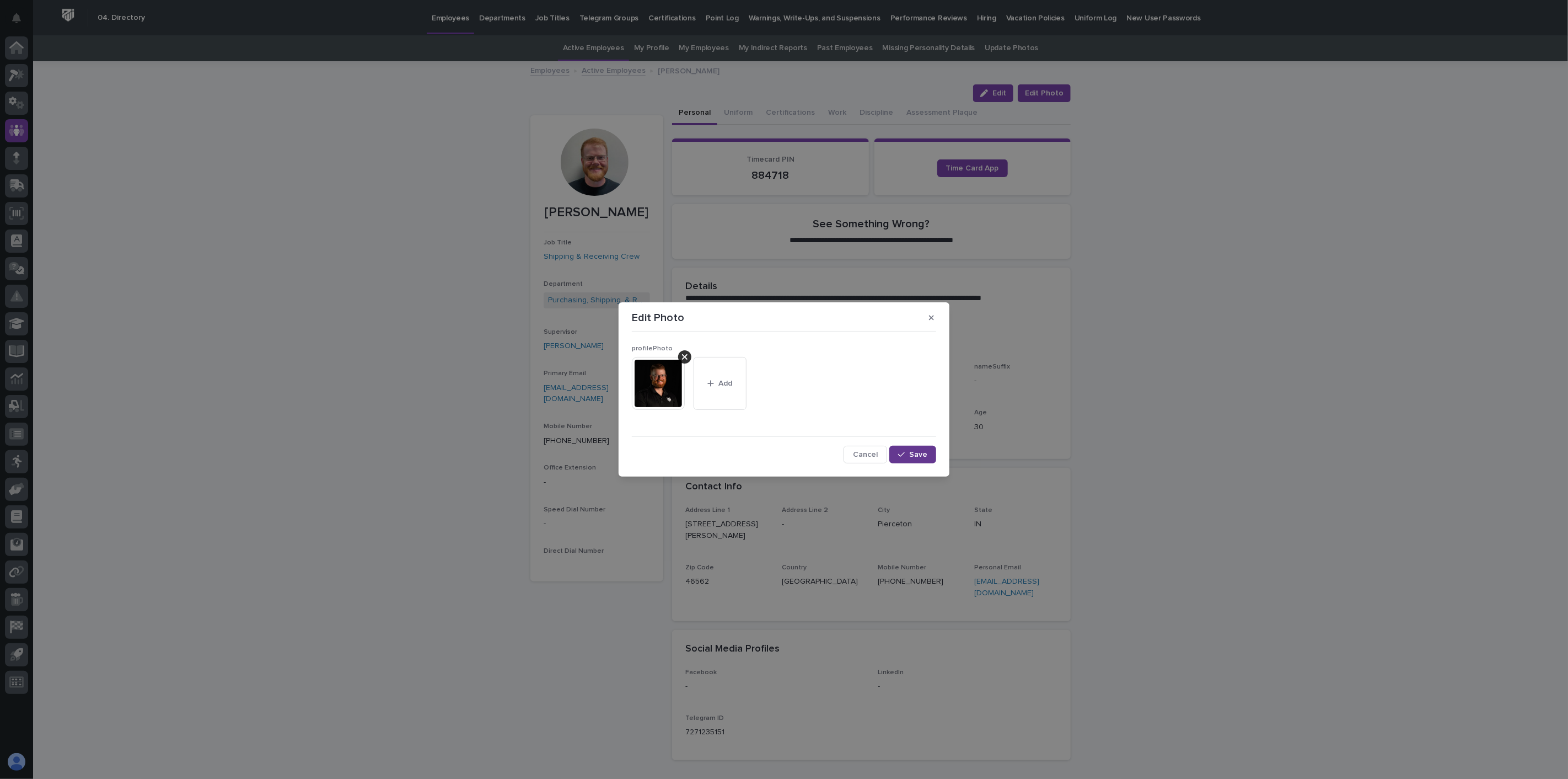
click at [913, 456] on span "Save" at bounding box center [918, 454] width 18 height 8
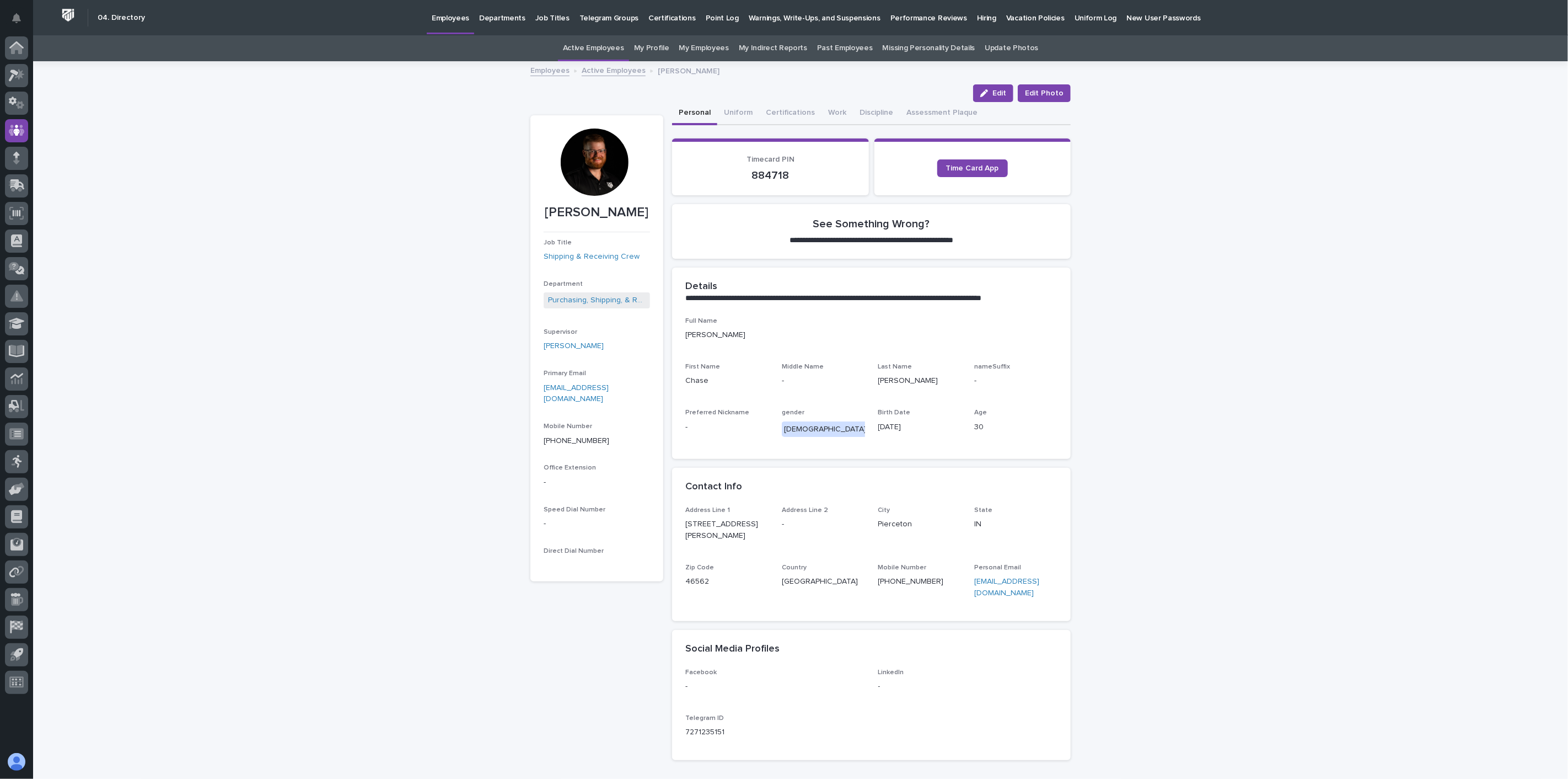
click at [613, 70] on link "Active Employees" at bounding box center [613, 69] width 64 height 13
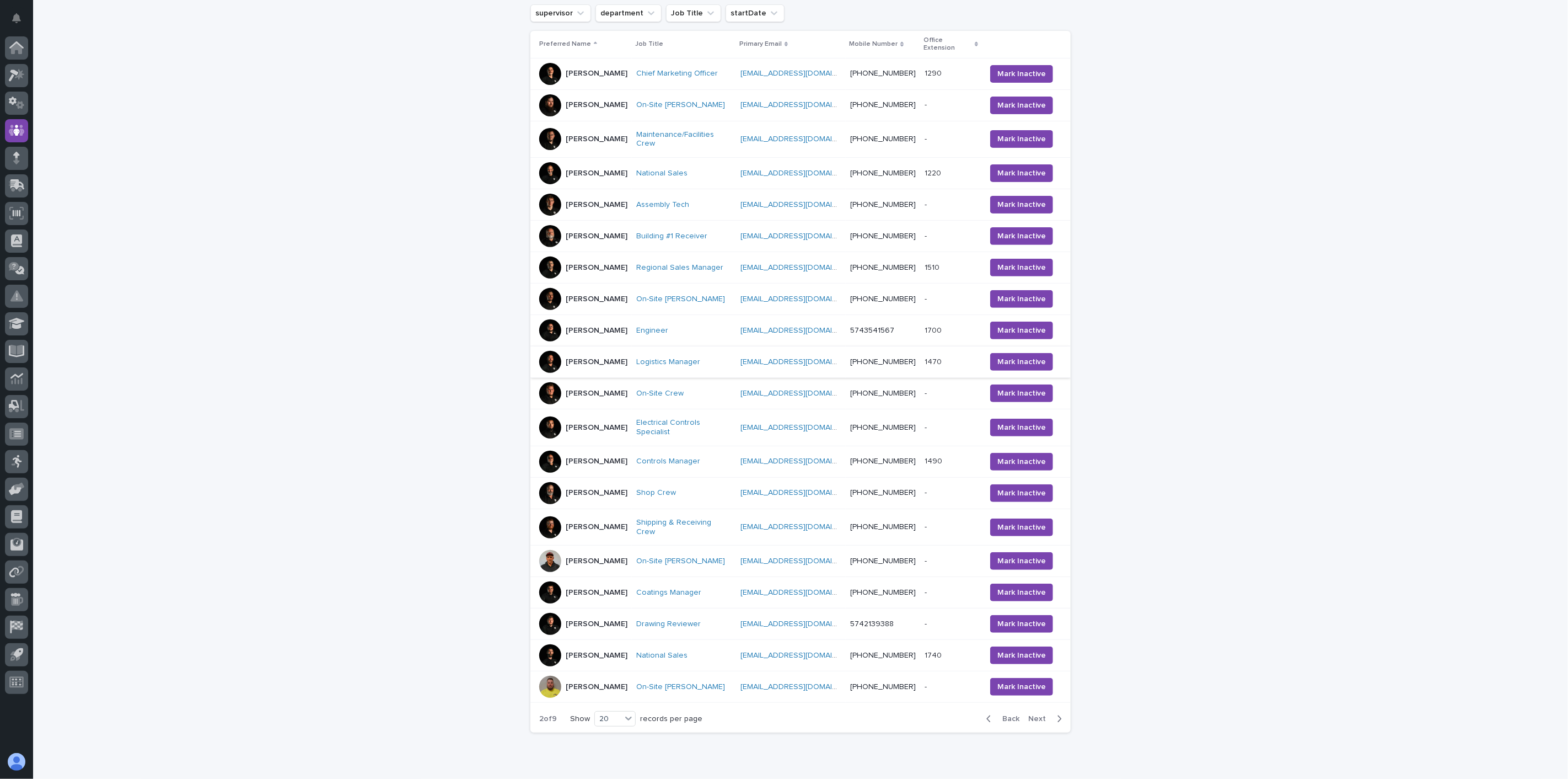
scroll to position [260, 0]
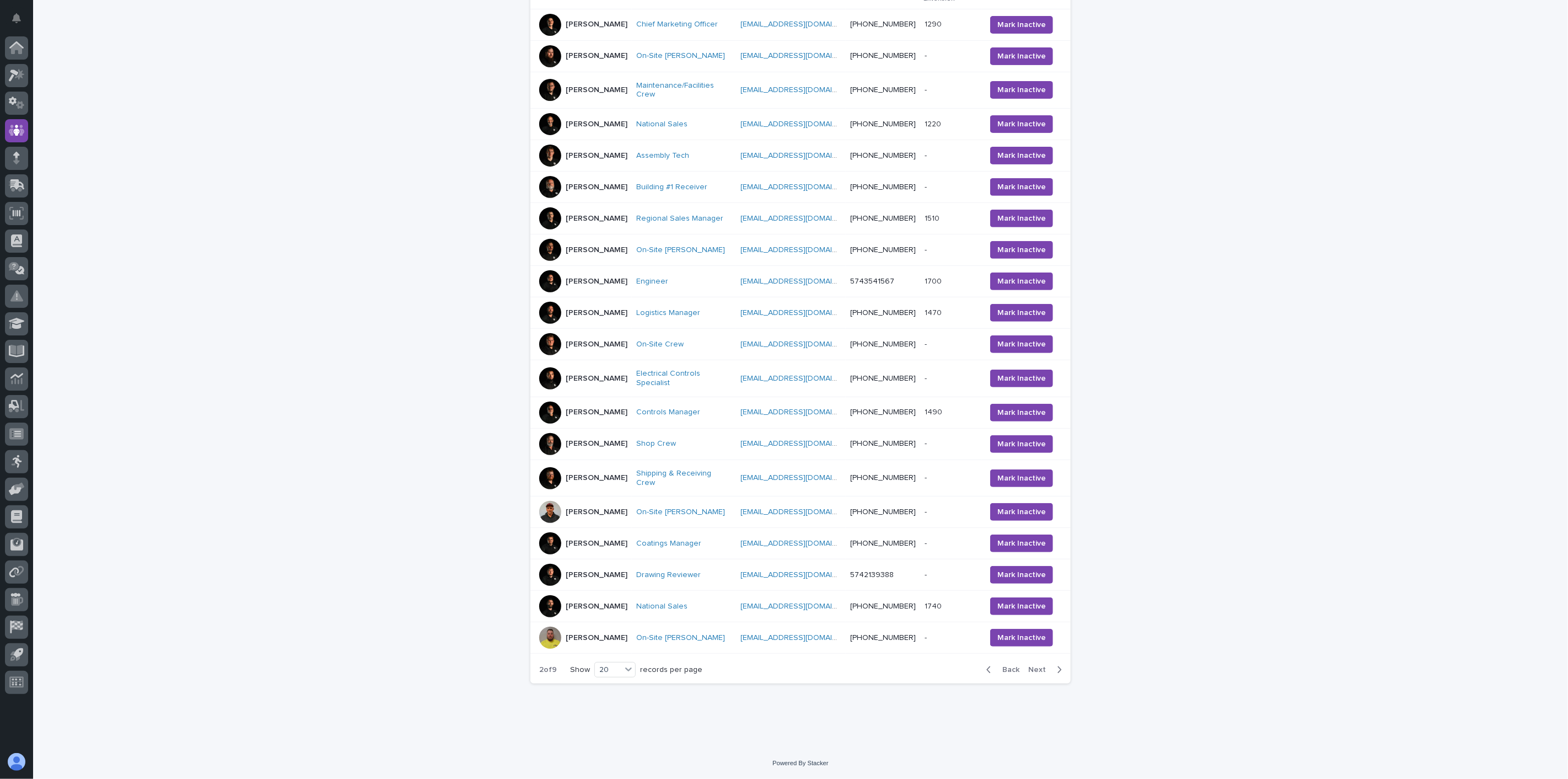
click at [606, 515] on div "[PERSON_NAME]" at bounding box center [596, 512] width 62 height 18
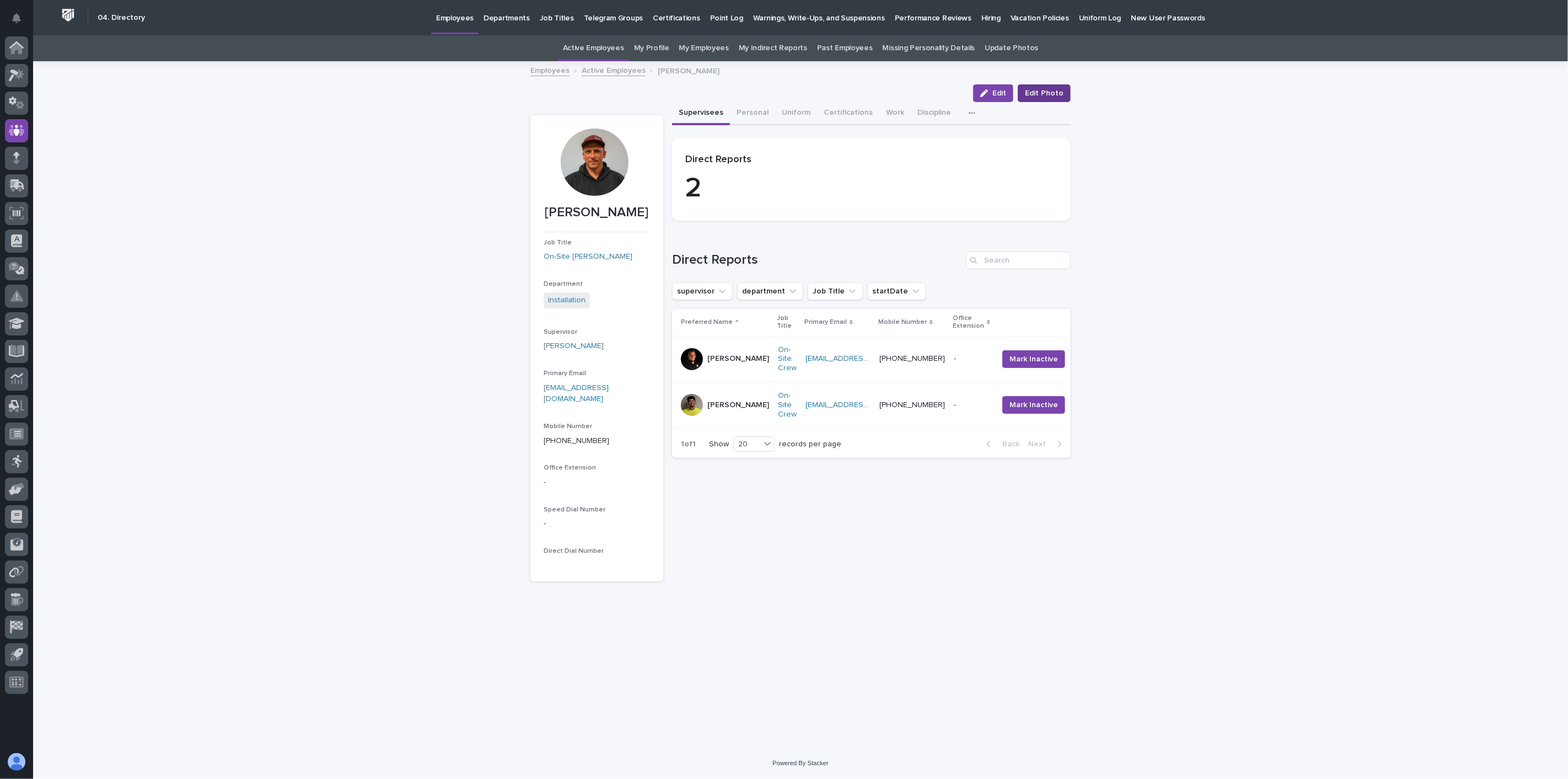
click at [1054, 92] on span "Edit Photo" at bounding box center [1044, 93] width 39 height 11
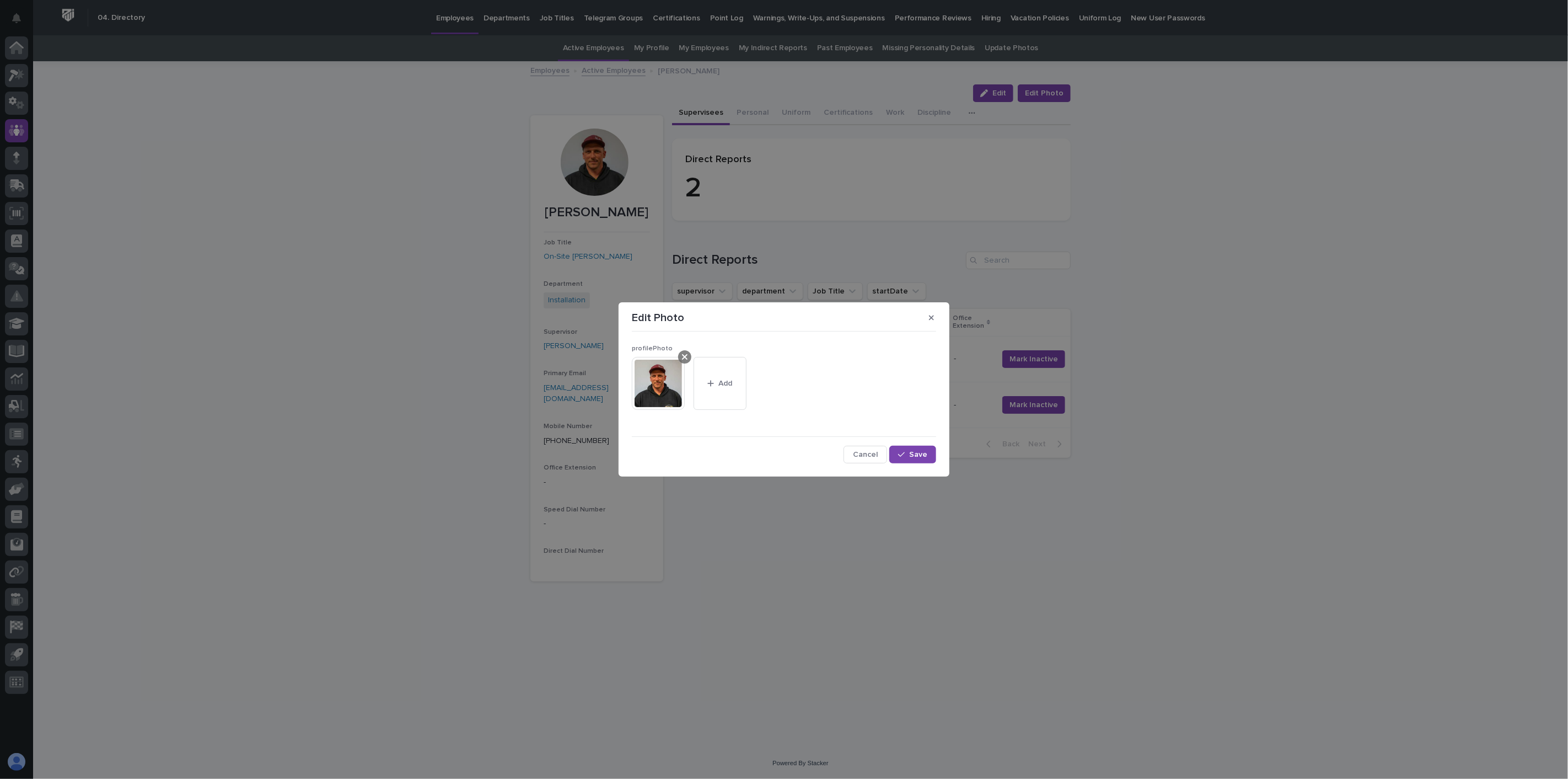
click at [685, 356] on icon at bounding box center [684, 357] width 5 height 9
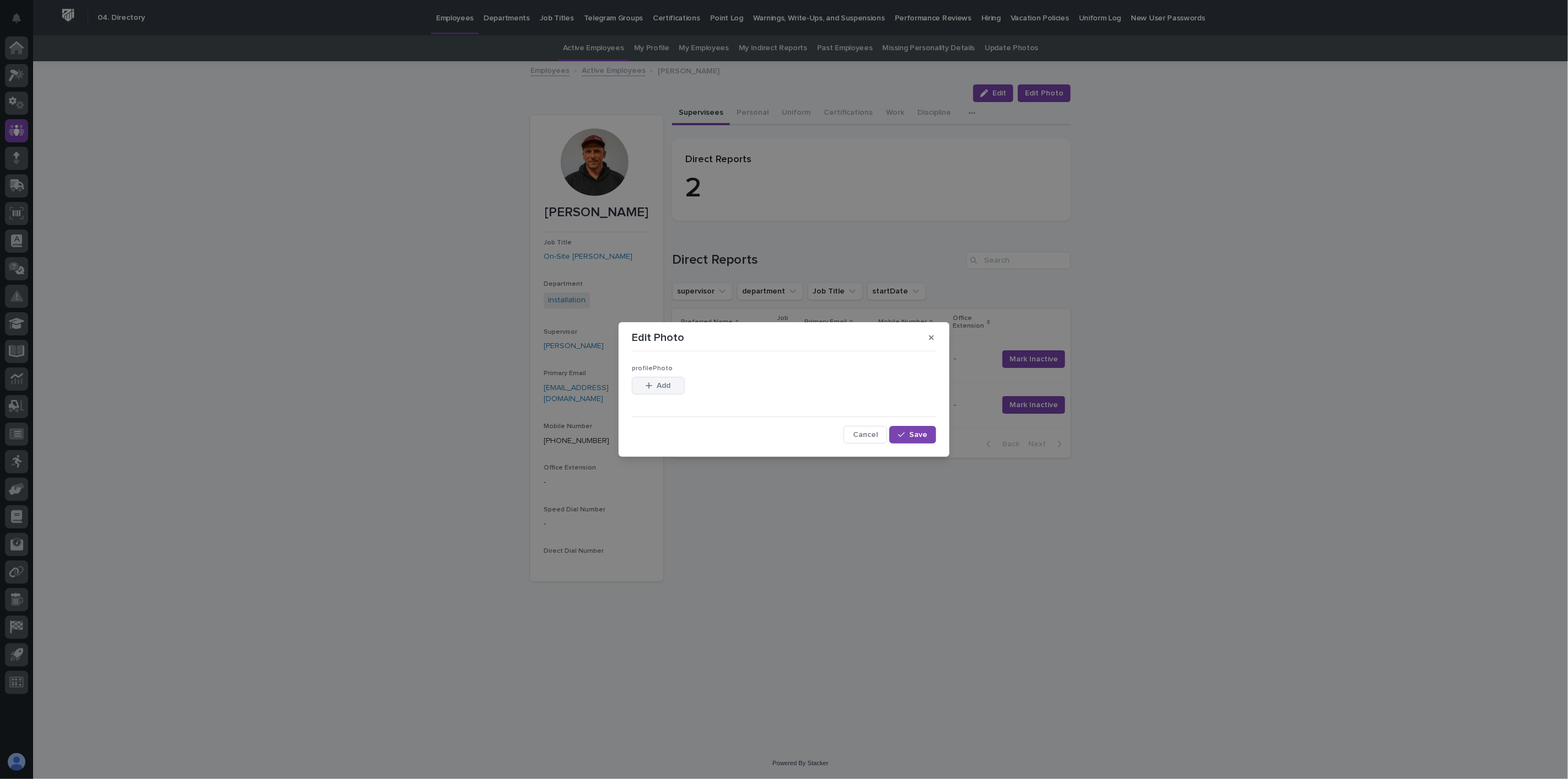
click at [663, 384] on span "Add" at bounding box center [664, 386] width 14 height 8
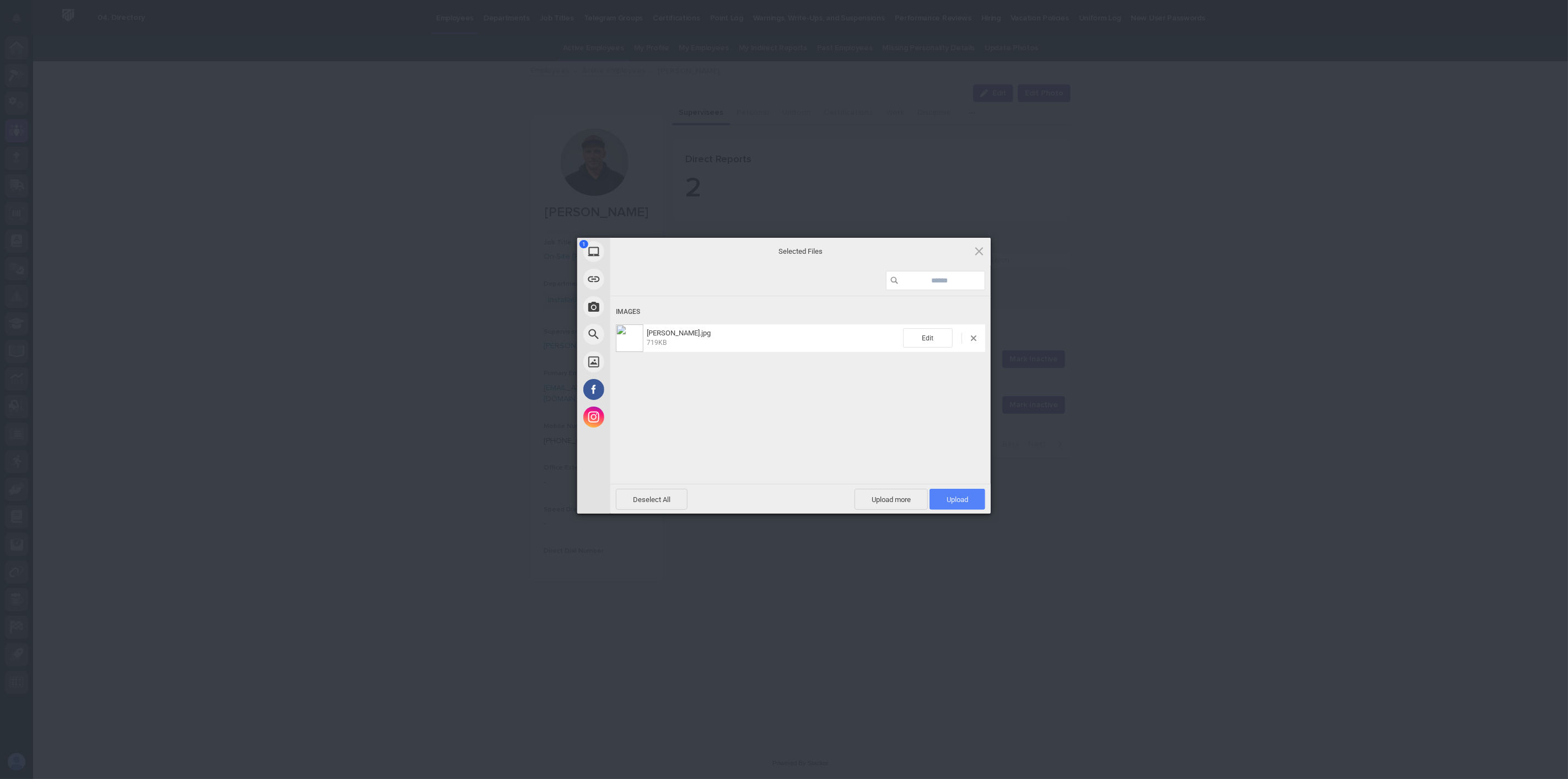
click at [956, 501] on span "Upload 1" at bounding box center [957, 499] width 21 height 8
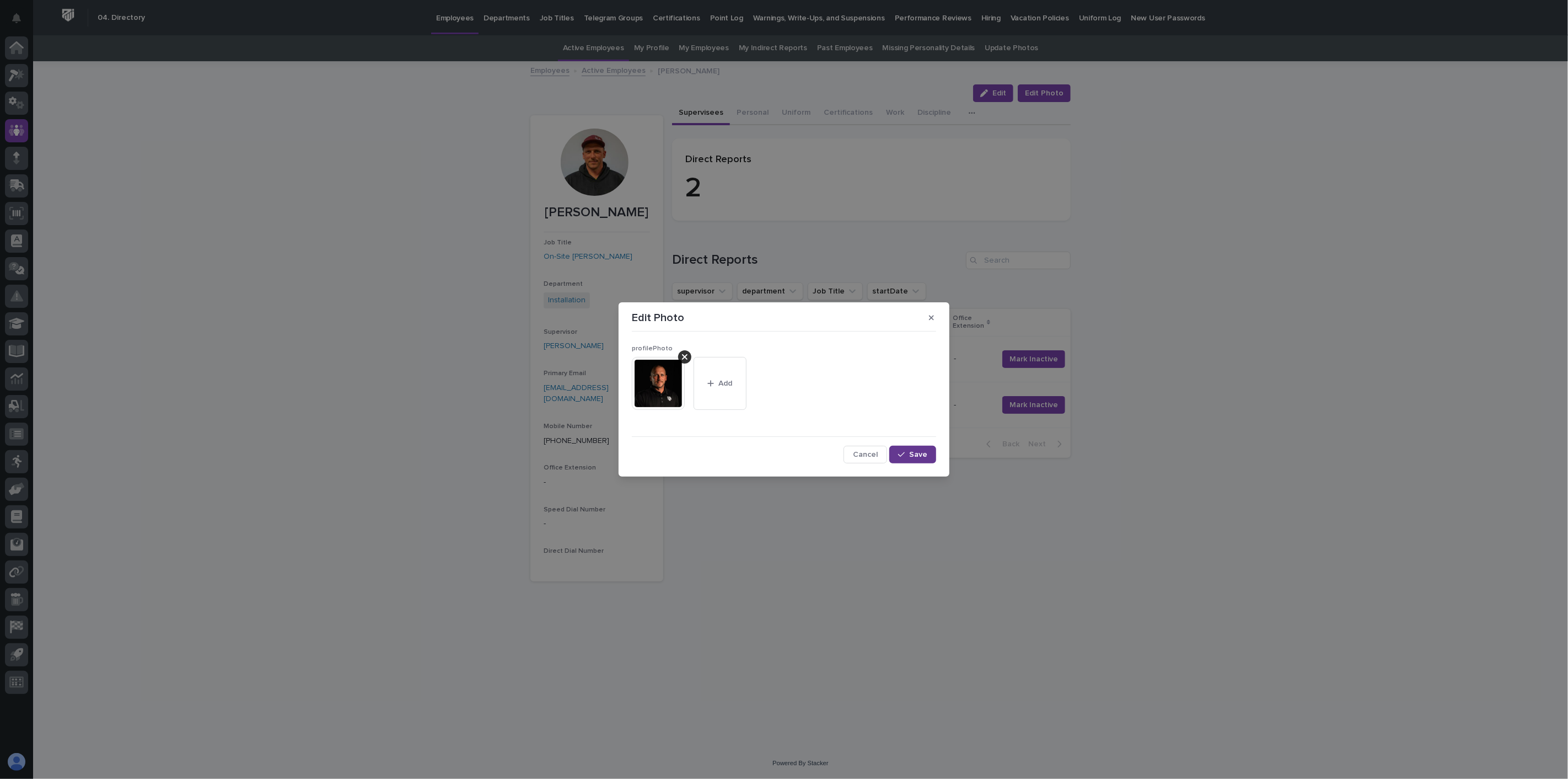
click at [911, 454] on span "Save" at bounding box center [918, 454] width 18 height 8
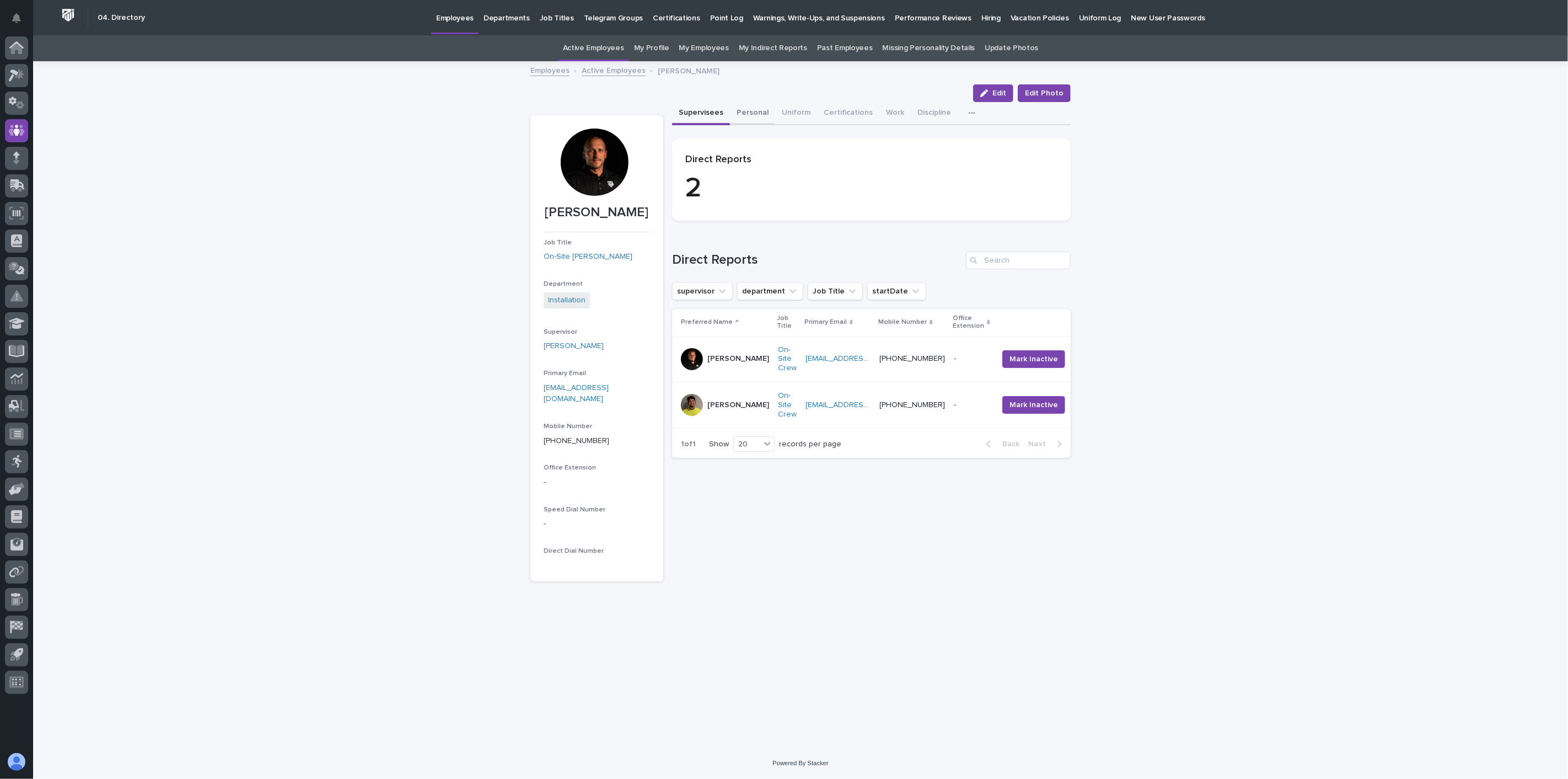
click at [757, 109] on button "Personal" at bounding box center [752, 114] width 45 height 23
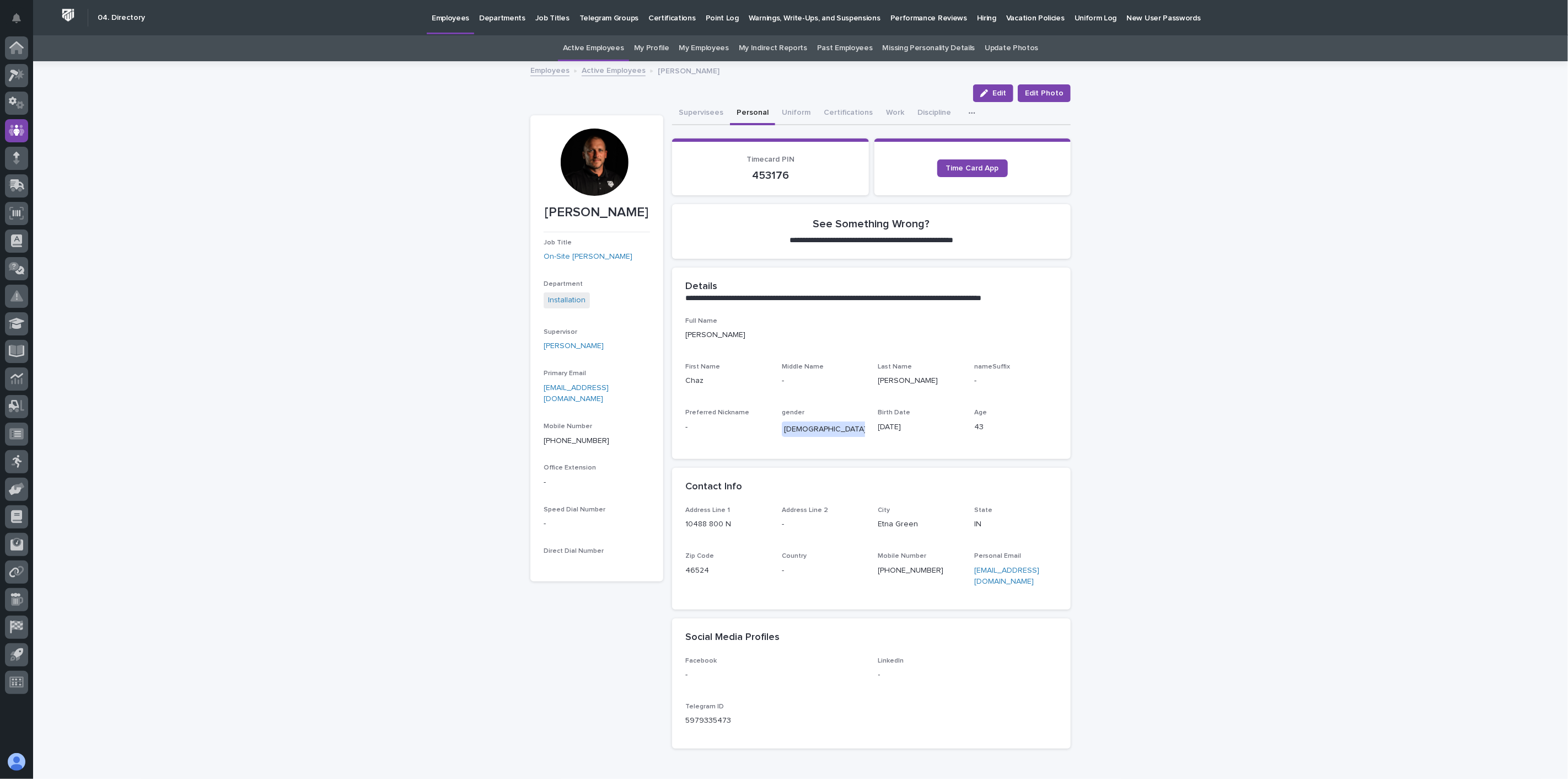
click at [588, 71] on link "Active Employees" at bounding box center [613, 69] width 64 height 13
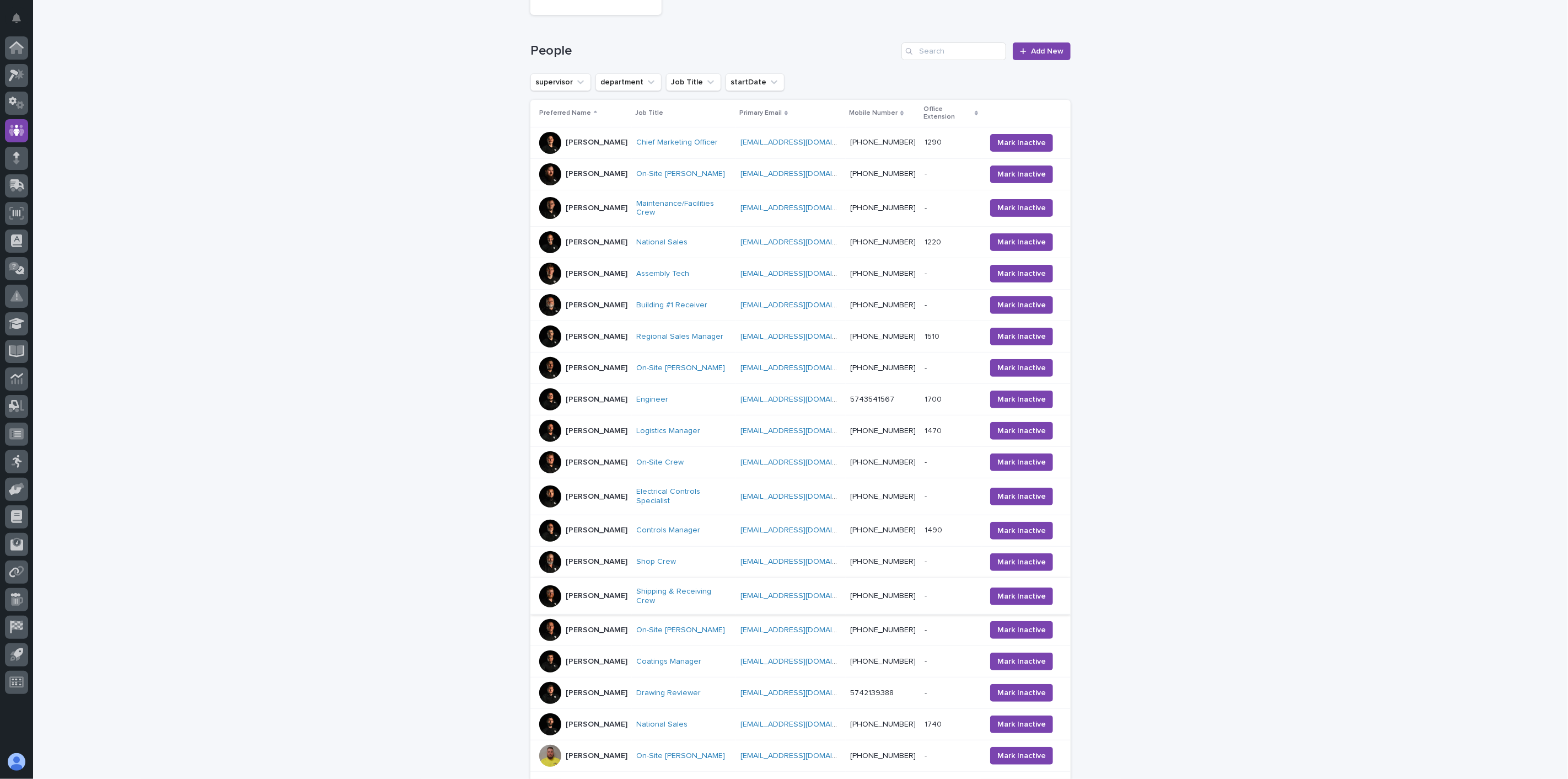
scroll to position [260, 0]
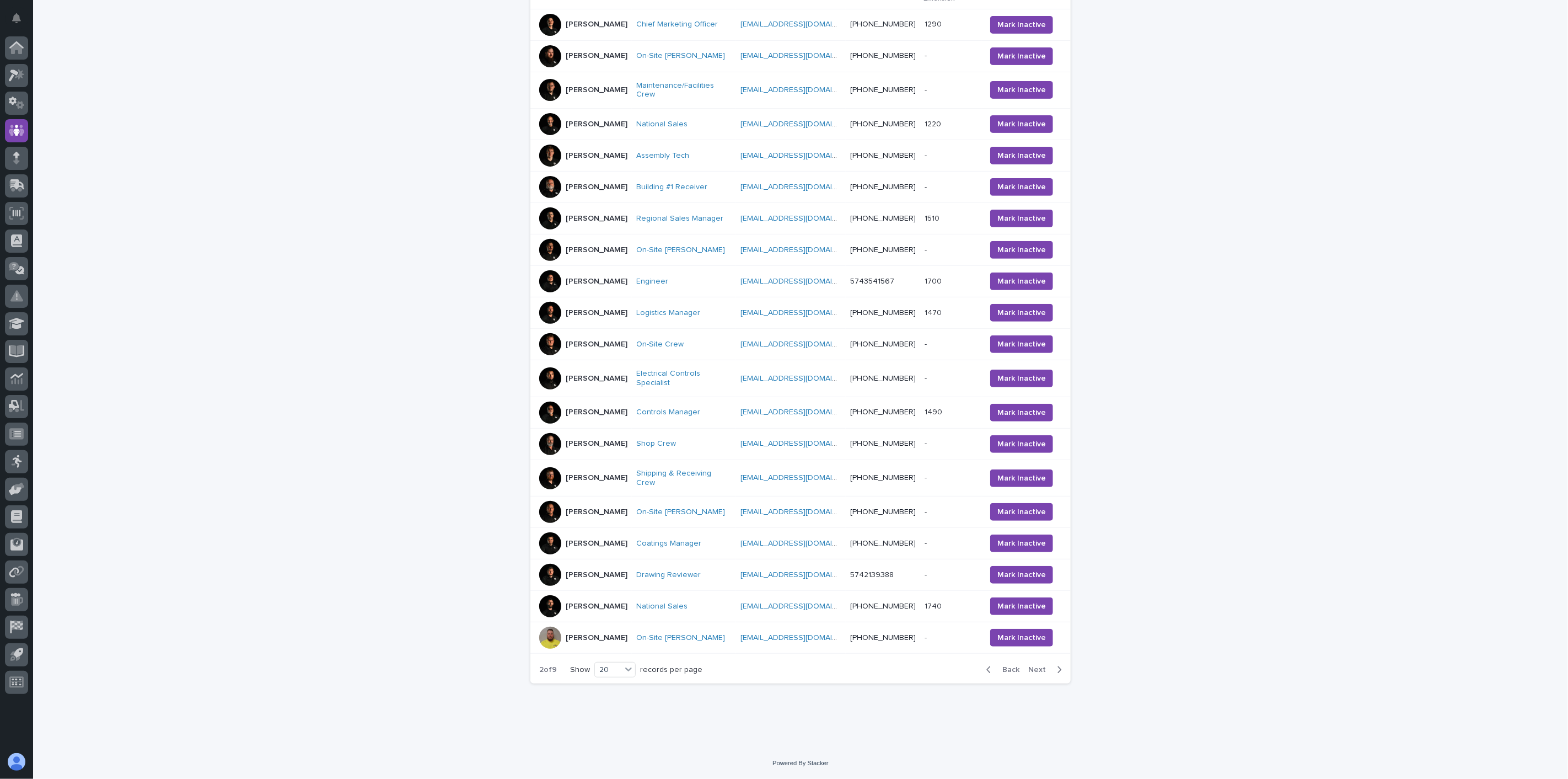
click at [619, 646] on div "[PERSON_NAME]" at bounding box center [584, 637] width 88 height 22
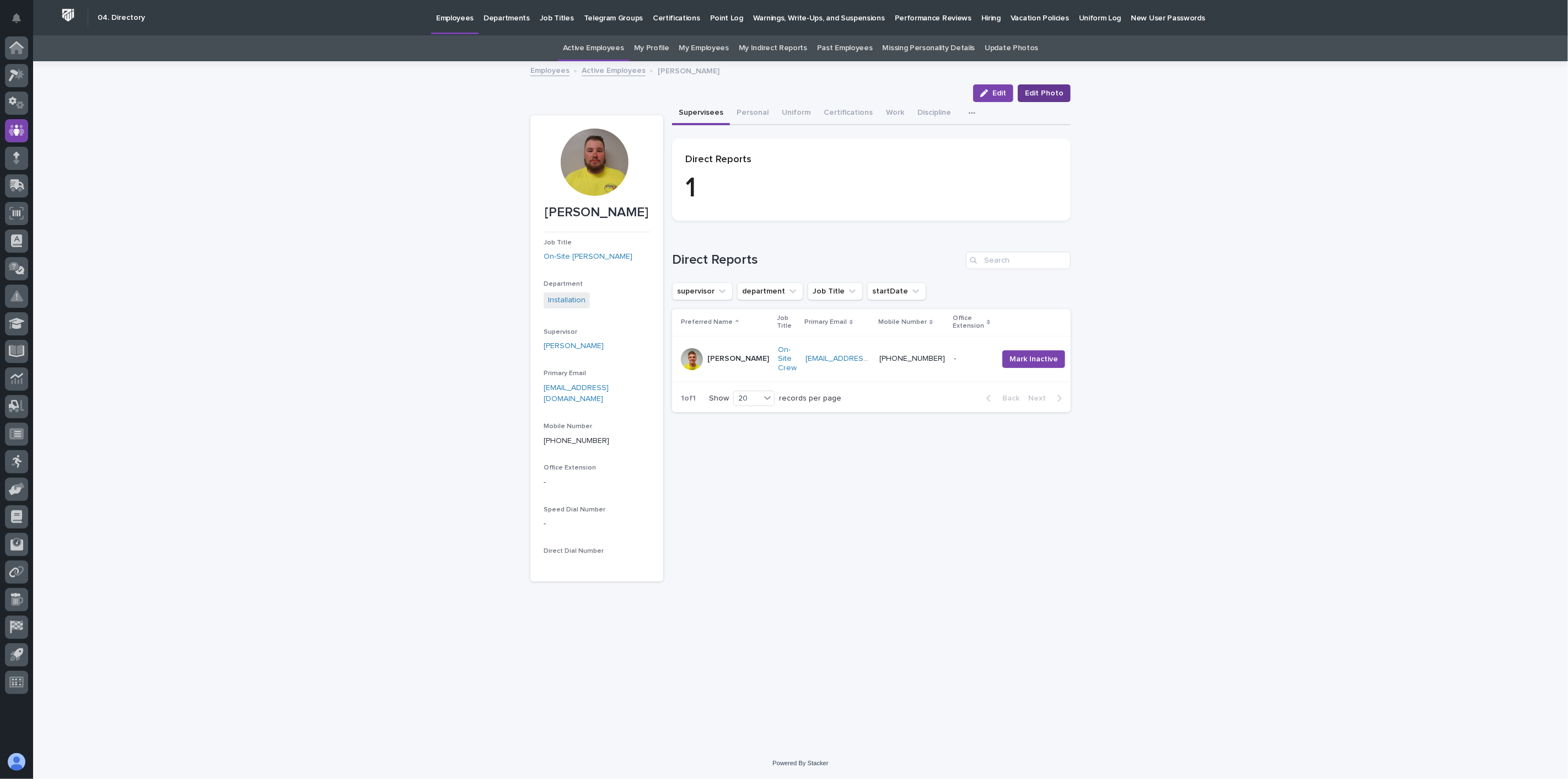
click at [1038, 90] on span "Edit Photo" at bounding box center [1044, 93] width 39 height 11
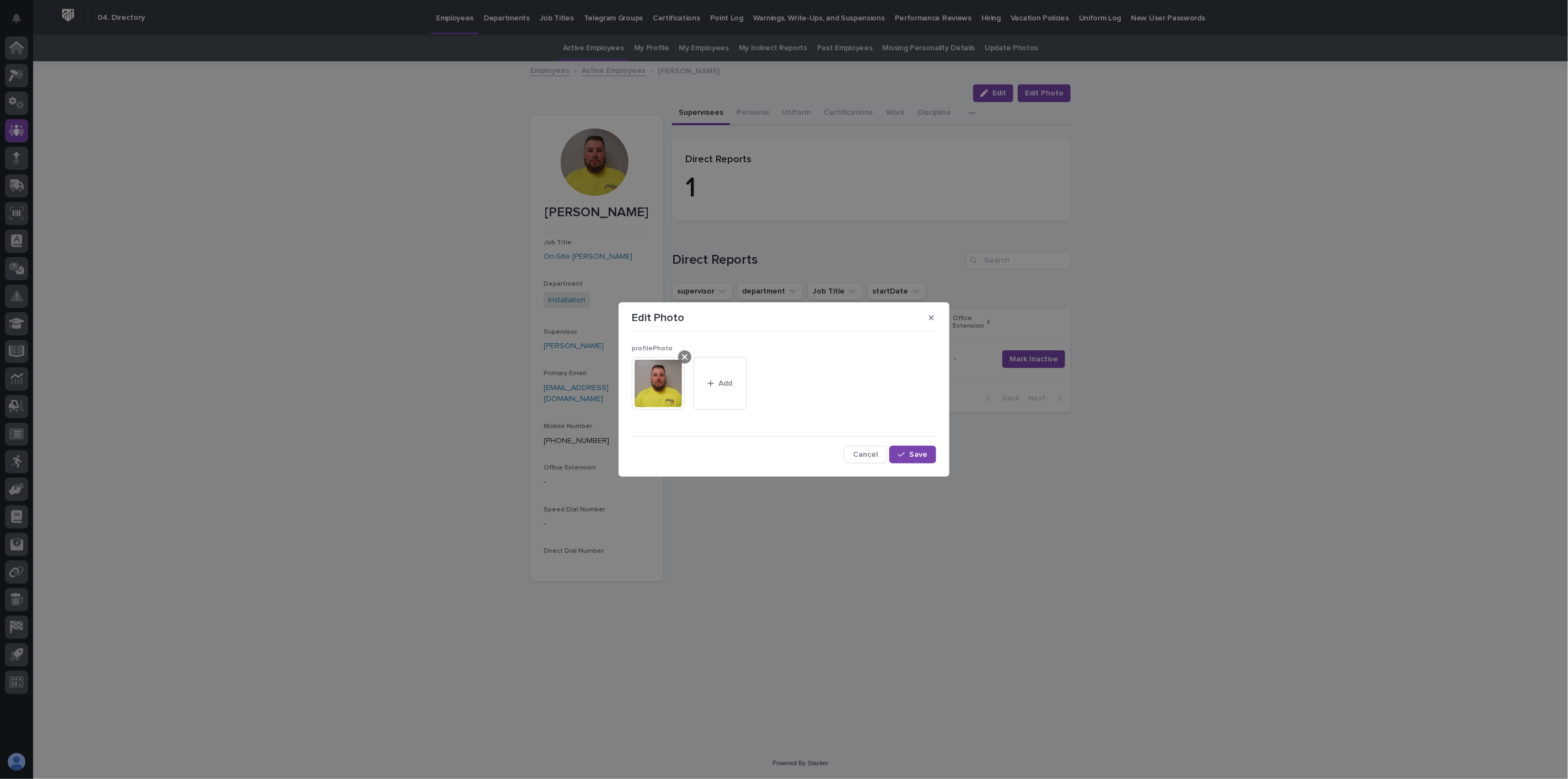
click at [686, 357] on icon at bounding box center [684, 357] width 5 height 5
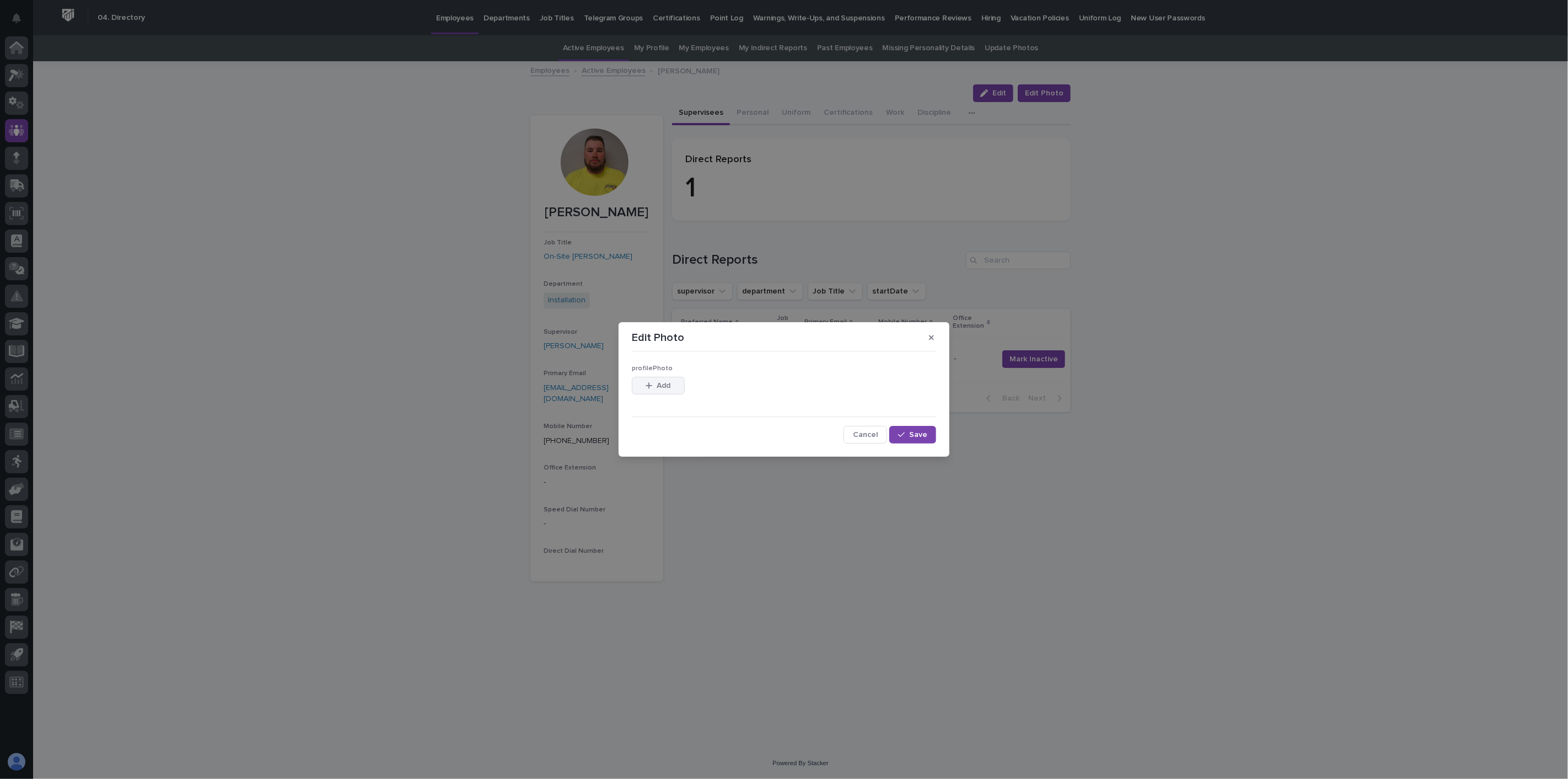
click at [658, 384] on span "Add" at bounding box center [664, 386] width 14 height 8
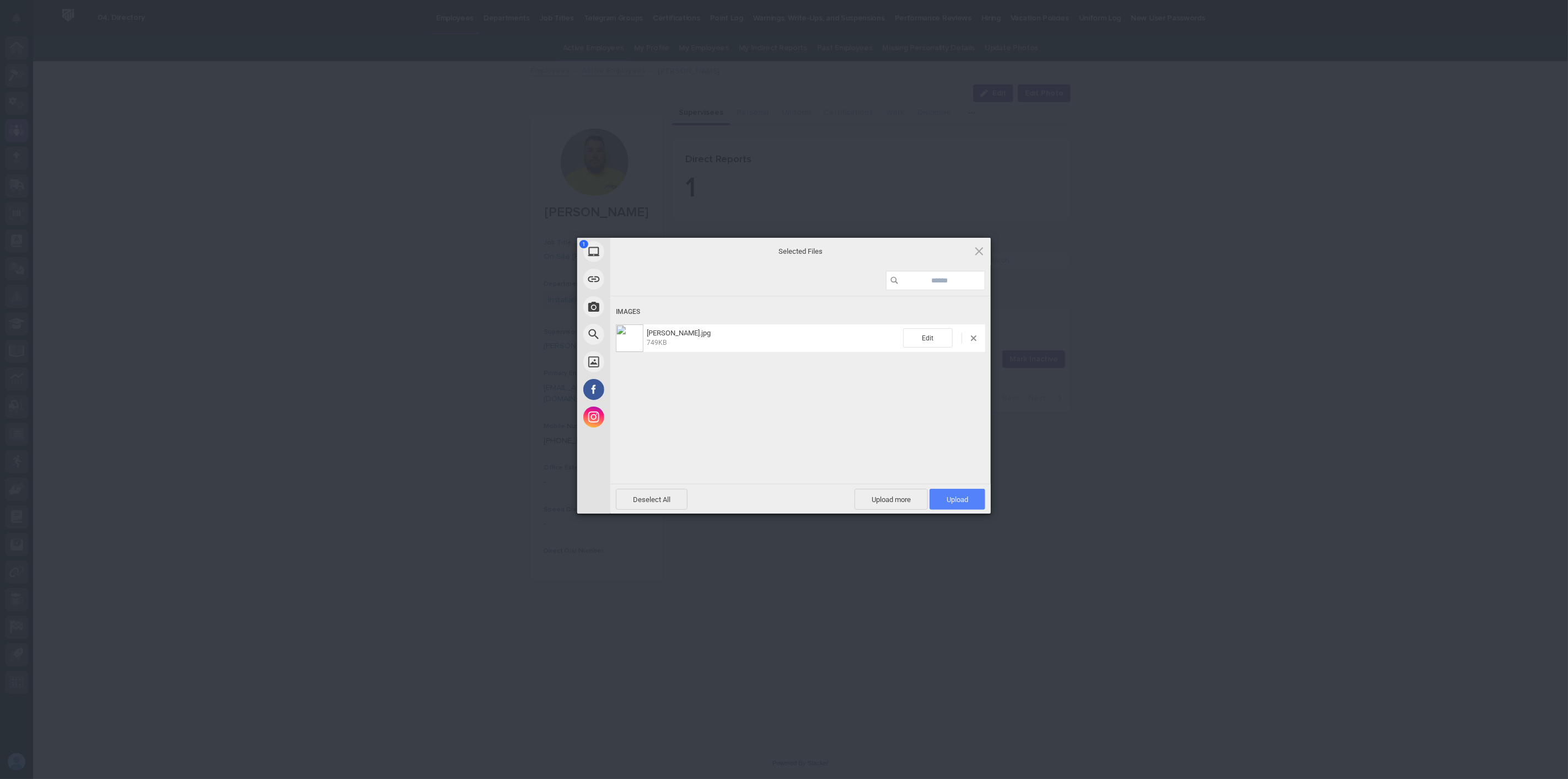
click at [967, 497] on span "Upload 1" at bounding box center [957, 499] width 21 height 8
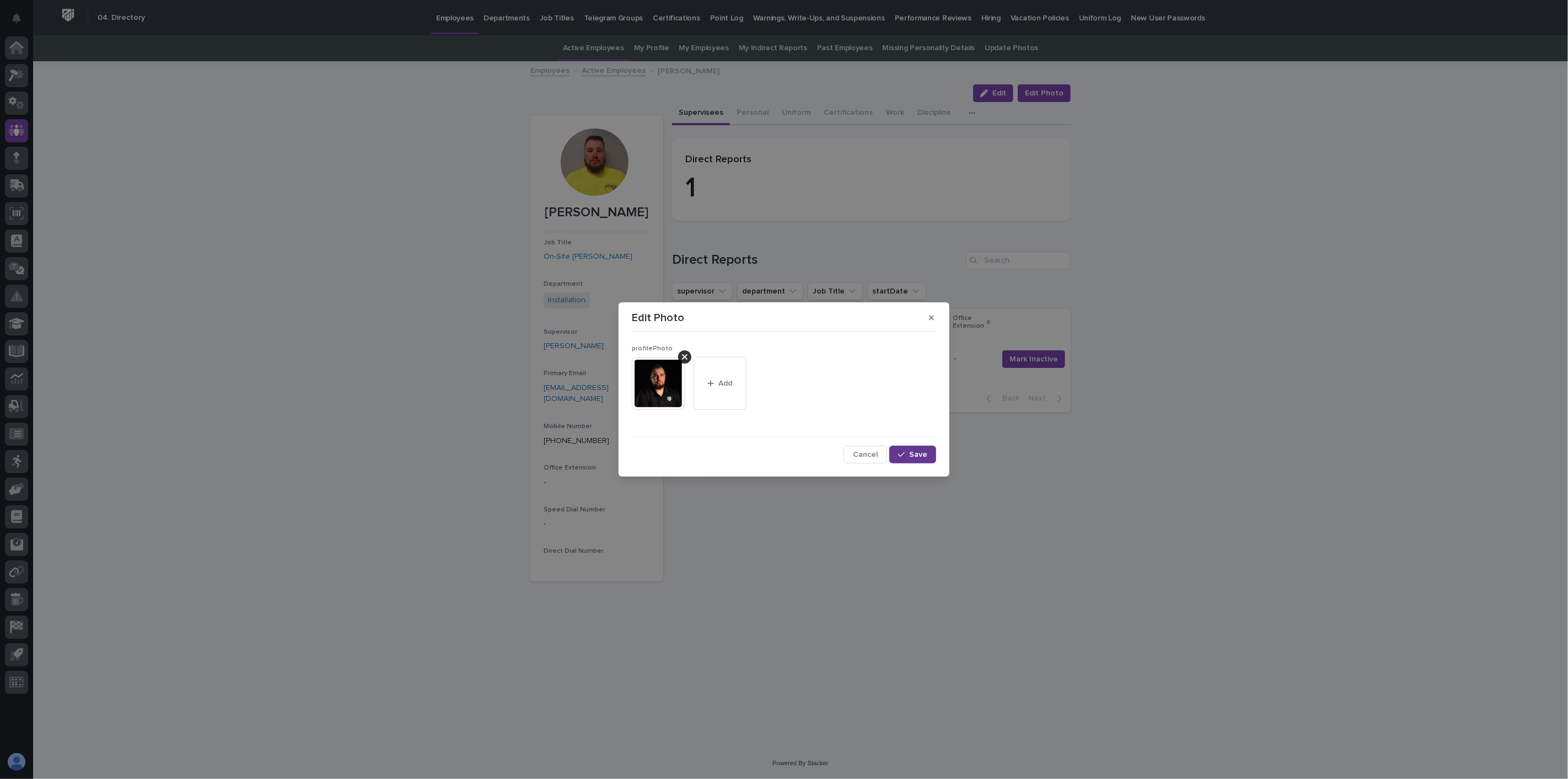
click at [920, 458] on span "Save" at bounding box center [918, 454] width 18 height 8
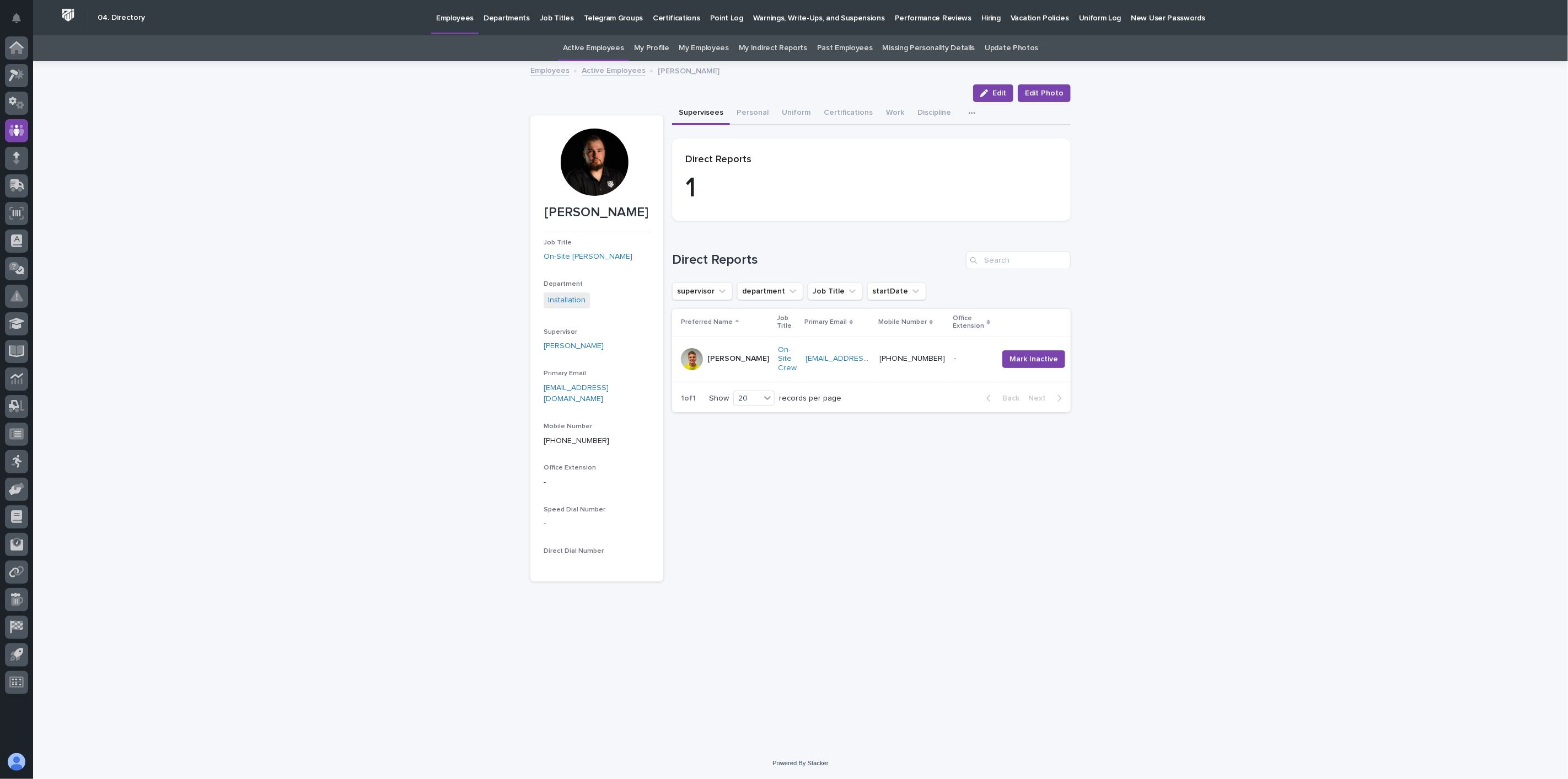
click at [612, 75] on link "Active Employees" at bounding box center [613, 69] width 64 height 13
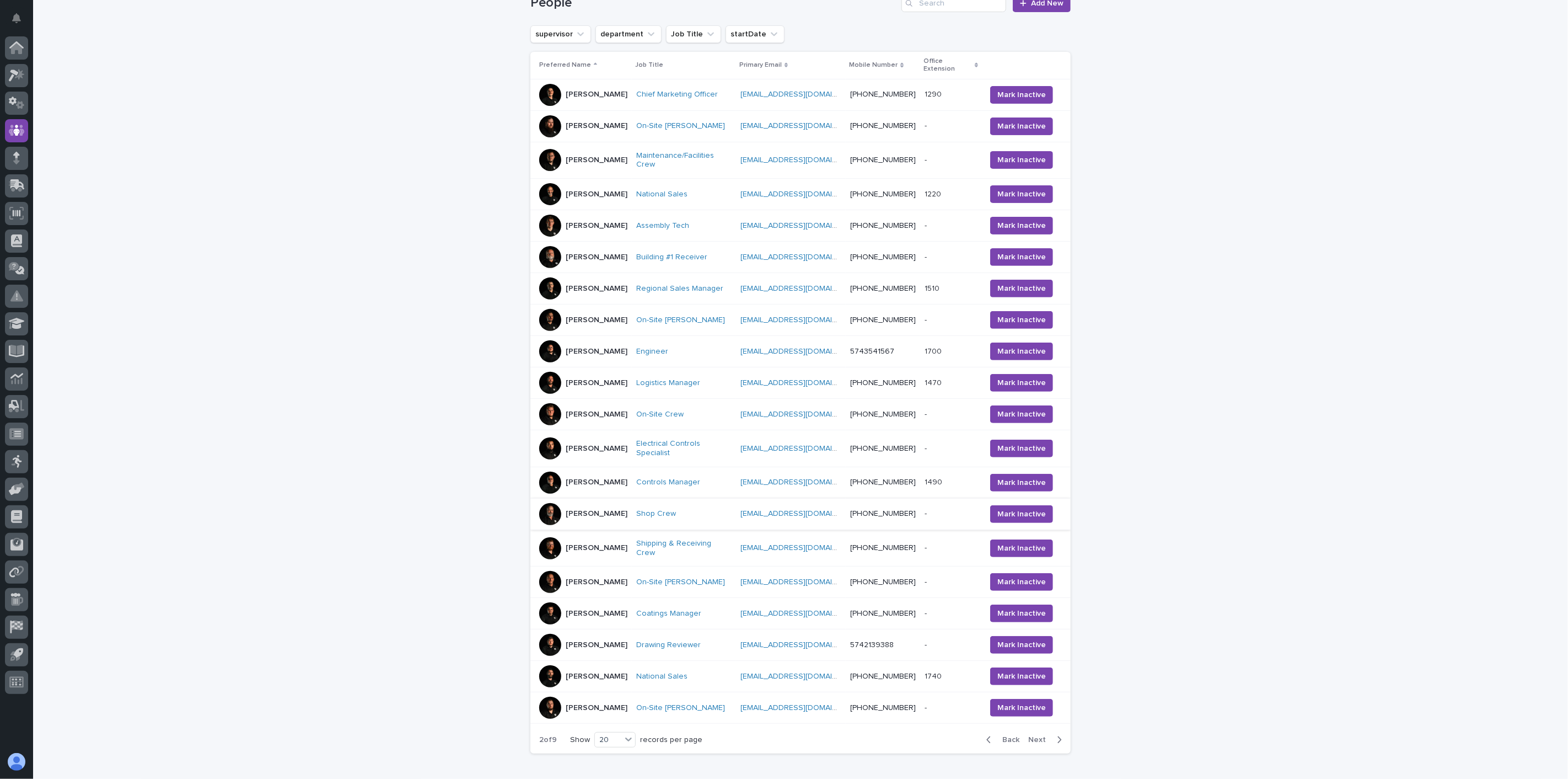
scroll to position [219, 0]
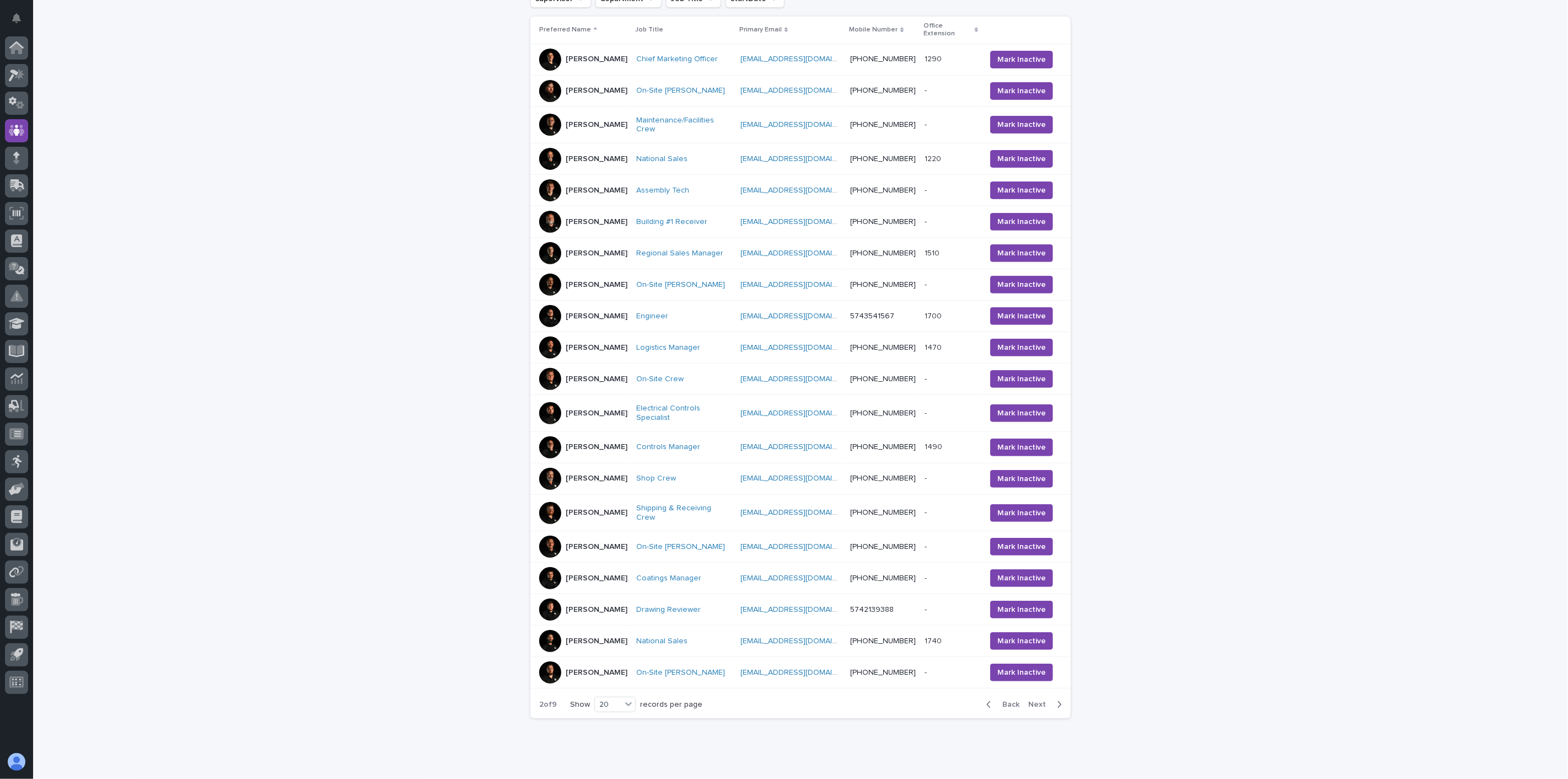
click at [1037, 707] on span "Next" at bounding box center [1041, 704] width 24 height 8
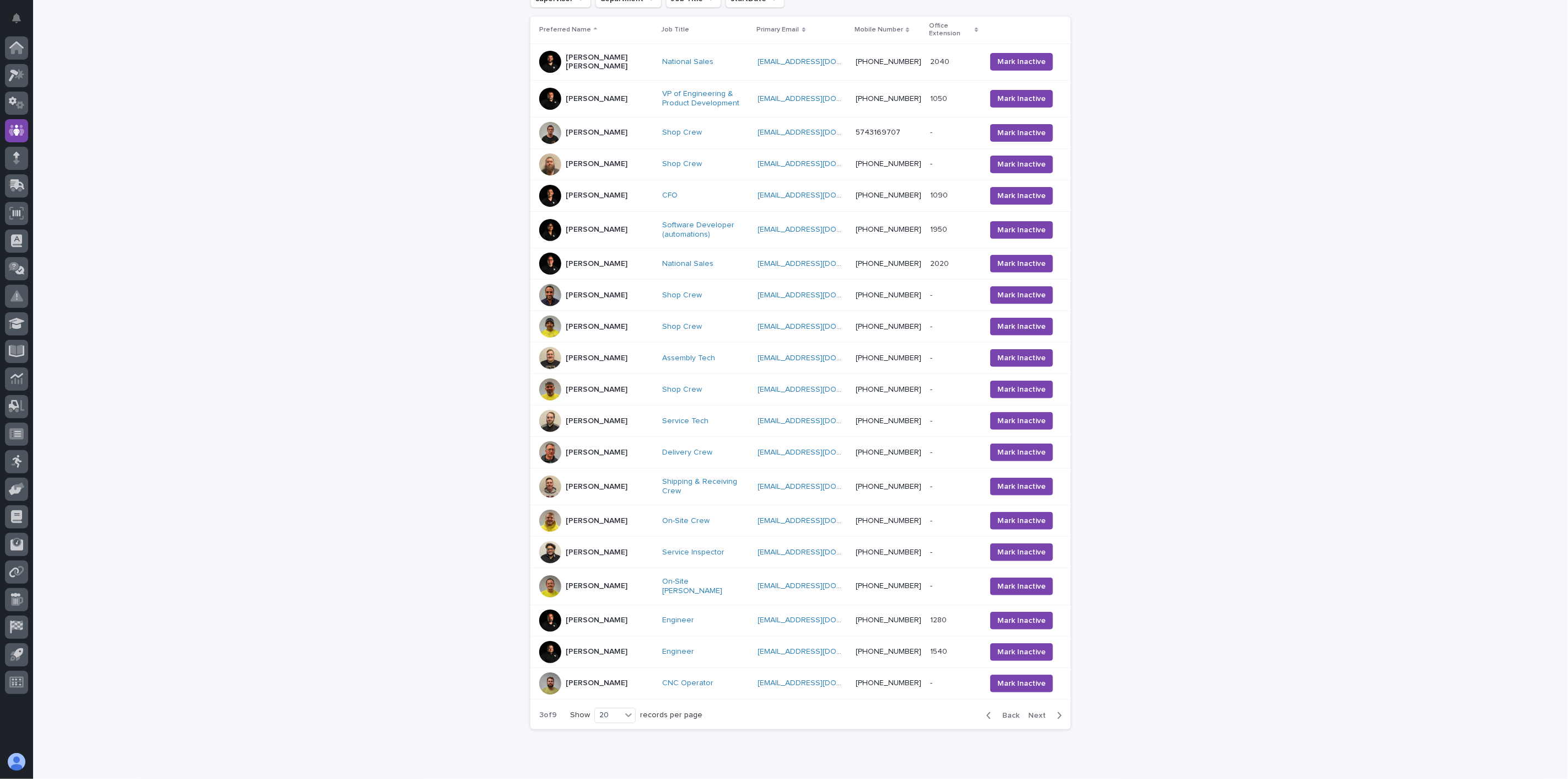
scroll to position [216, 0]
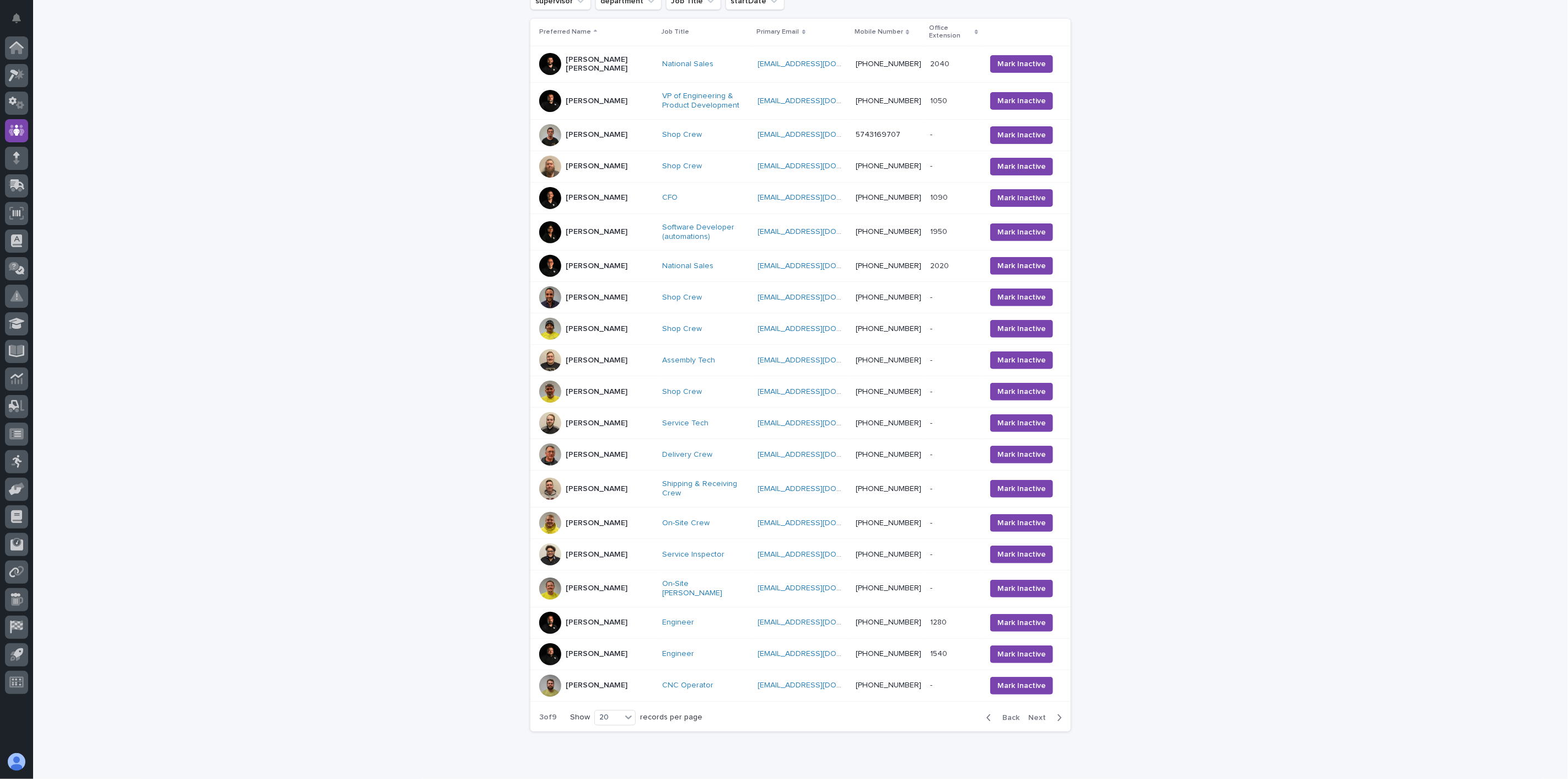
click at [604, 168] on div "[PERSON_NAME]" at bounding box center [597, 166] width 114 height 22
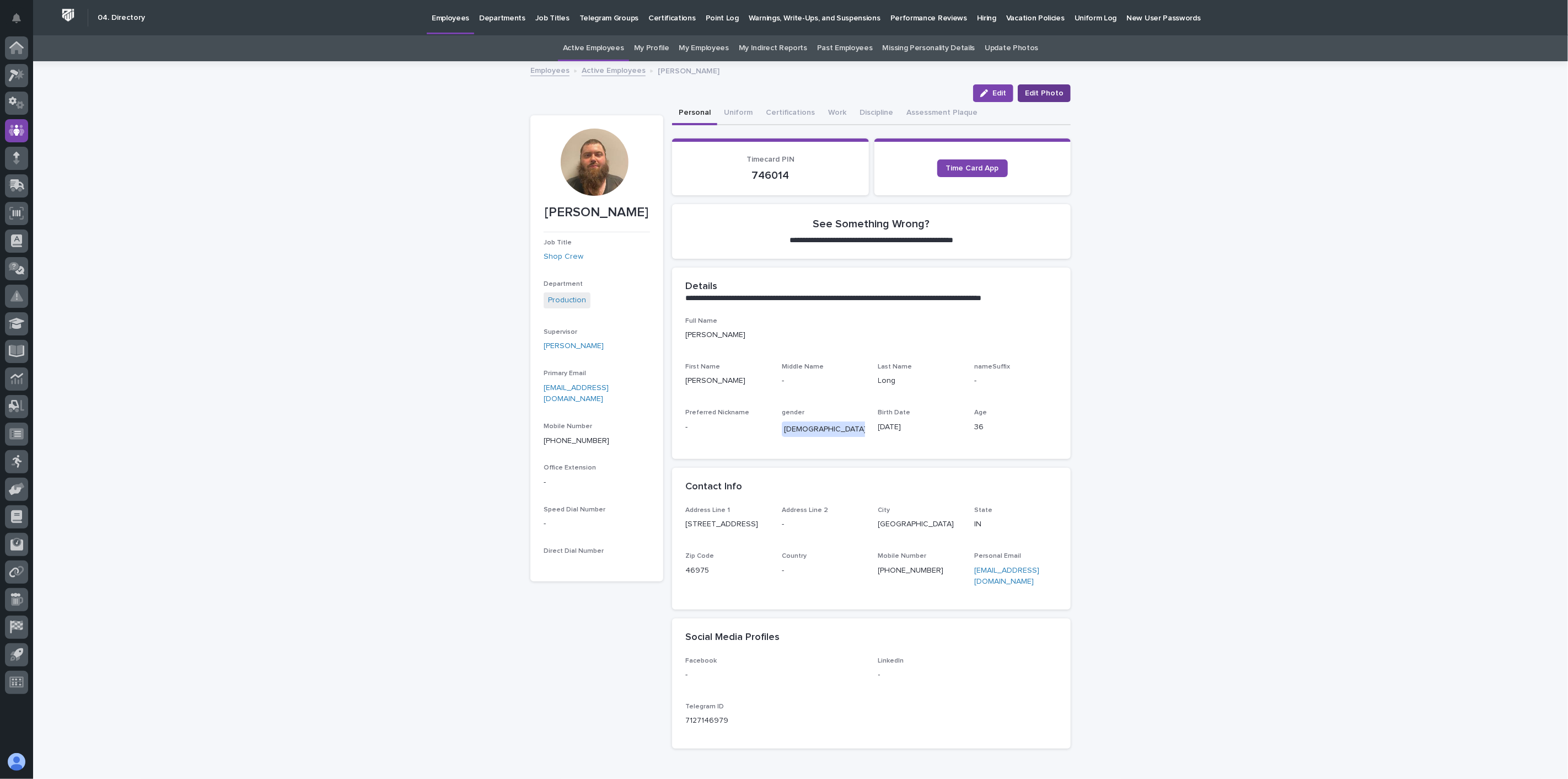
click at [1056, 93] on span "Edit Photo" at bounding box center [1044, 93] width 39 height 11
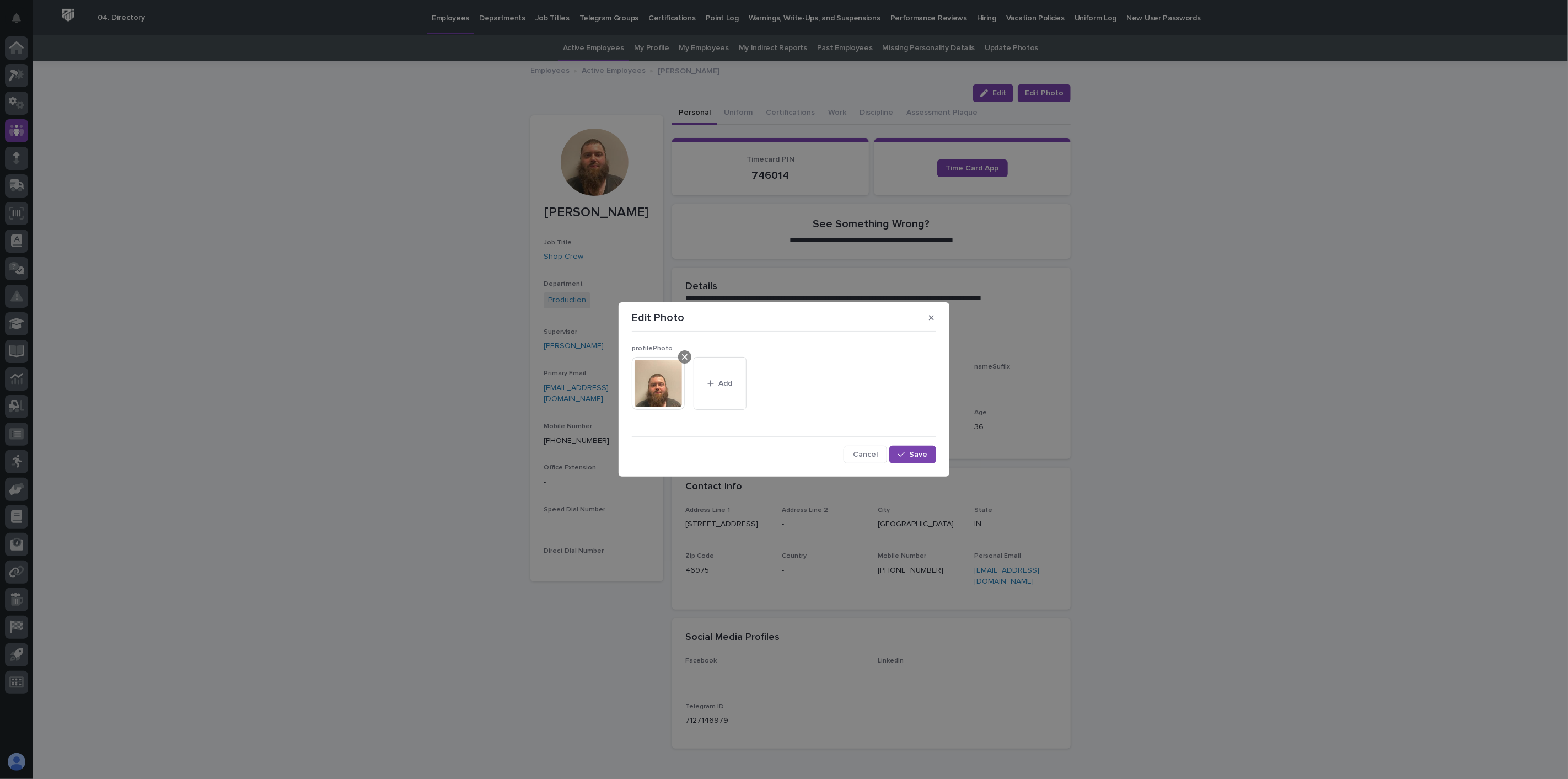
click at [686, 358] on icon at bounding box center [684, 357] width 5 height 9
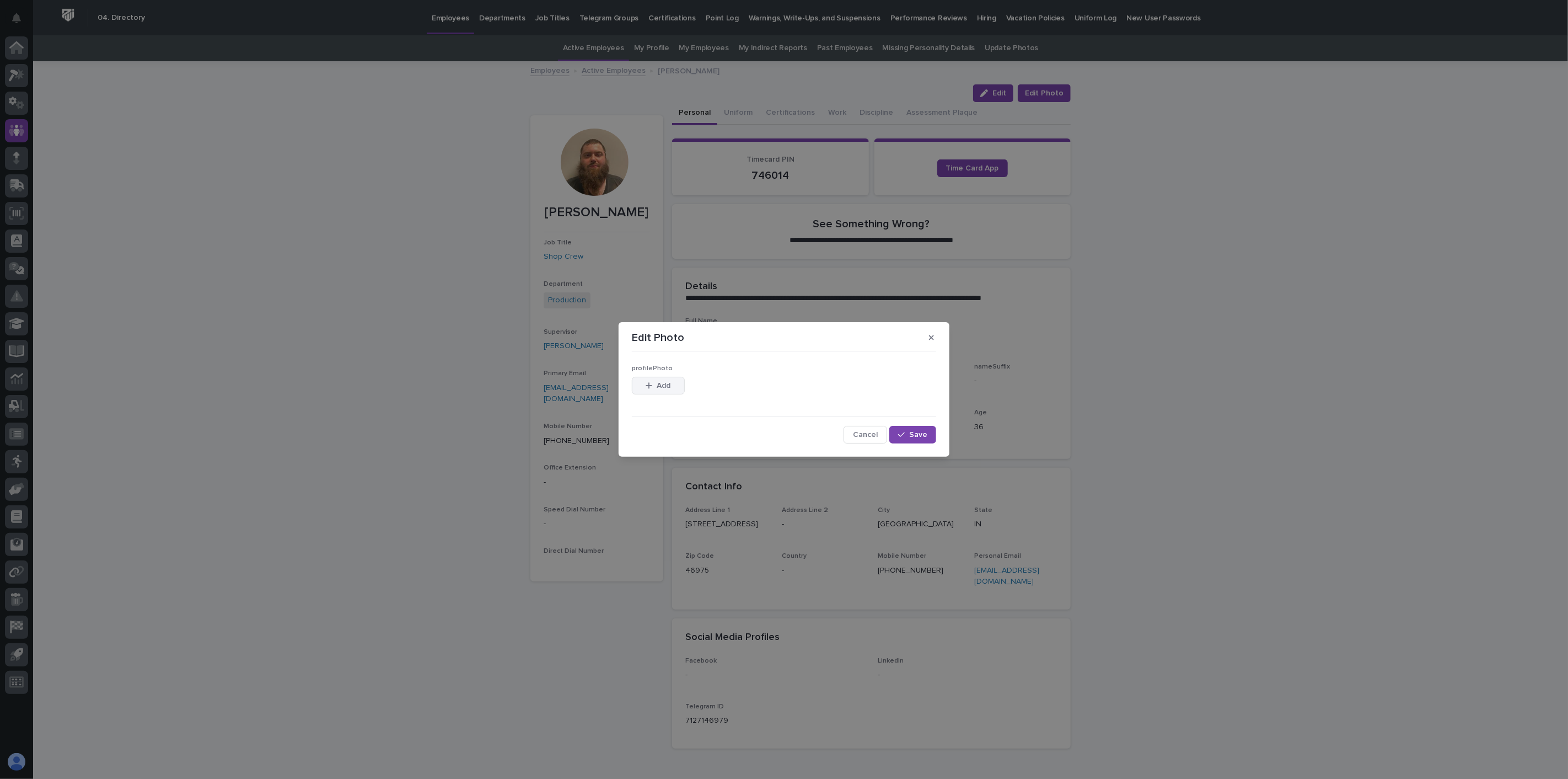
click at [680, 385] on button "Add" at bounding box center [658, 385] width 53 height 18
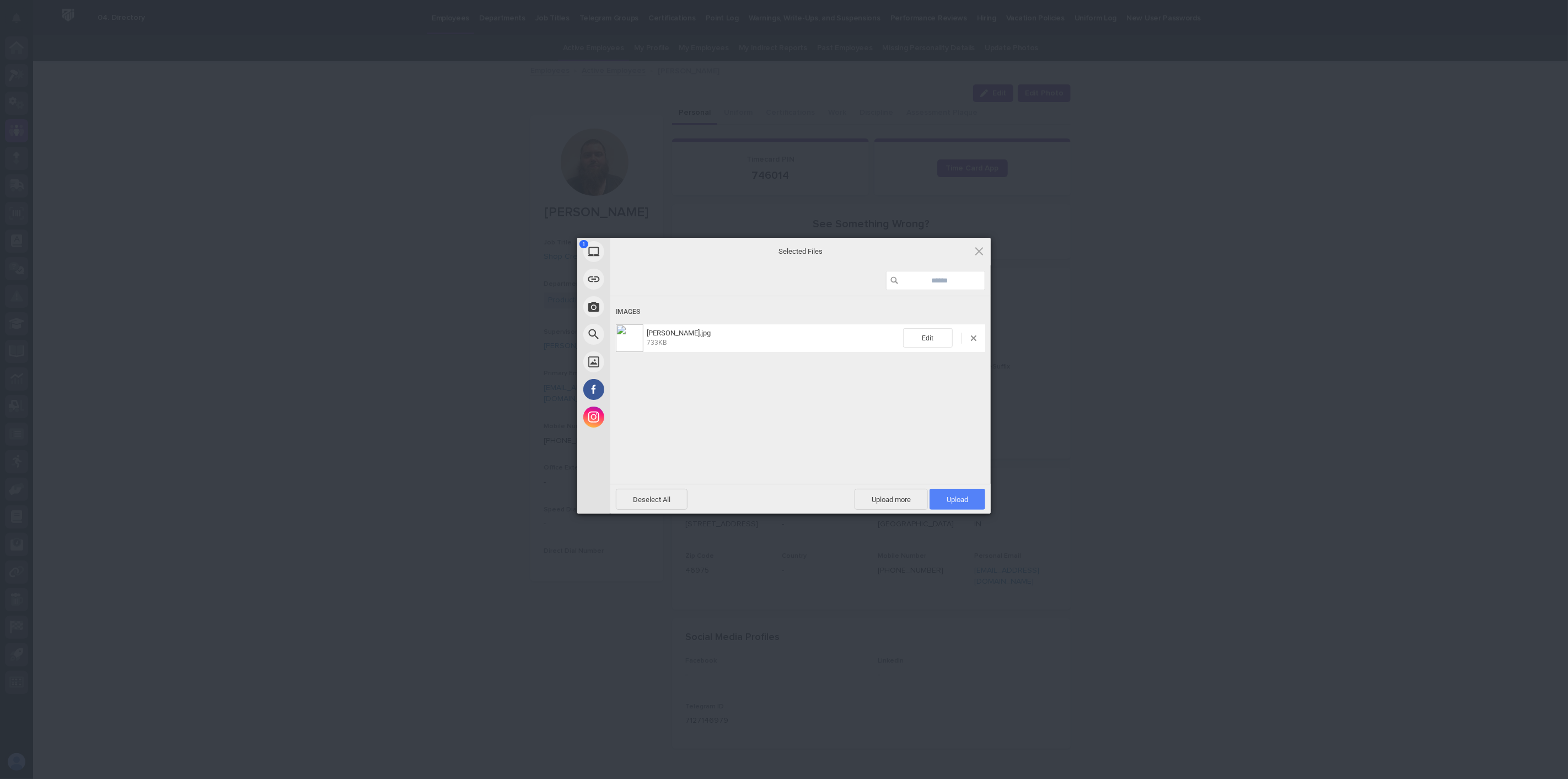
click at [967, 502] on span "Upload 1" at bounding box center [957, 499] width 21 height 8
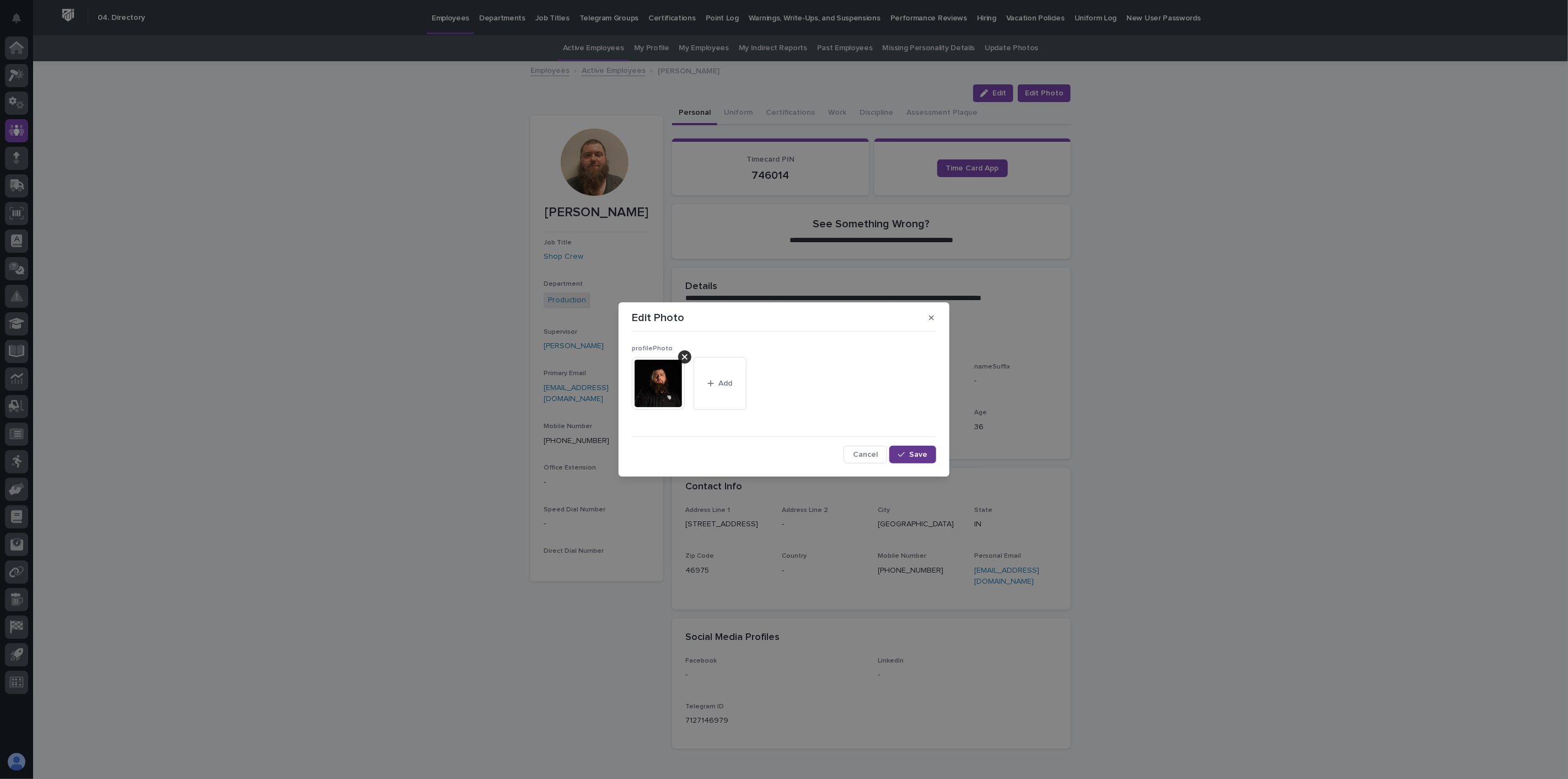
click at [907, 454] on div "button" at bounding box center [904, 454] width 11 height 8
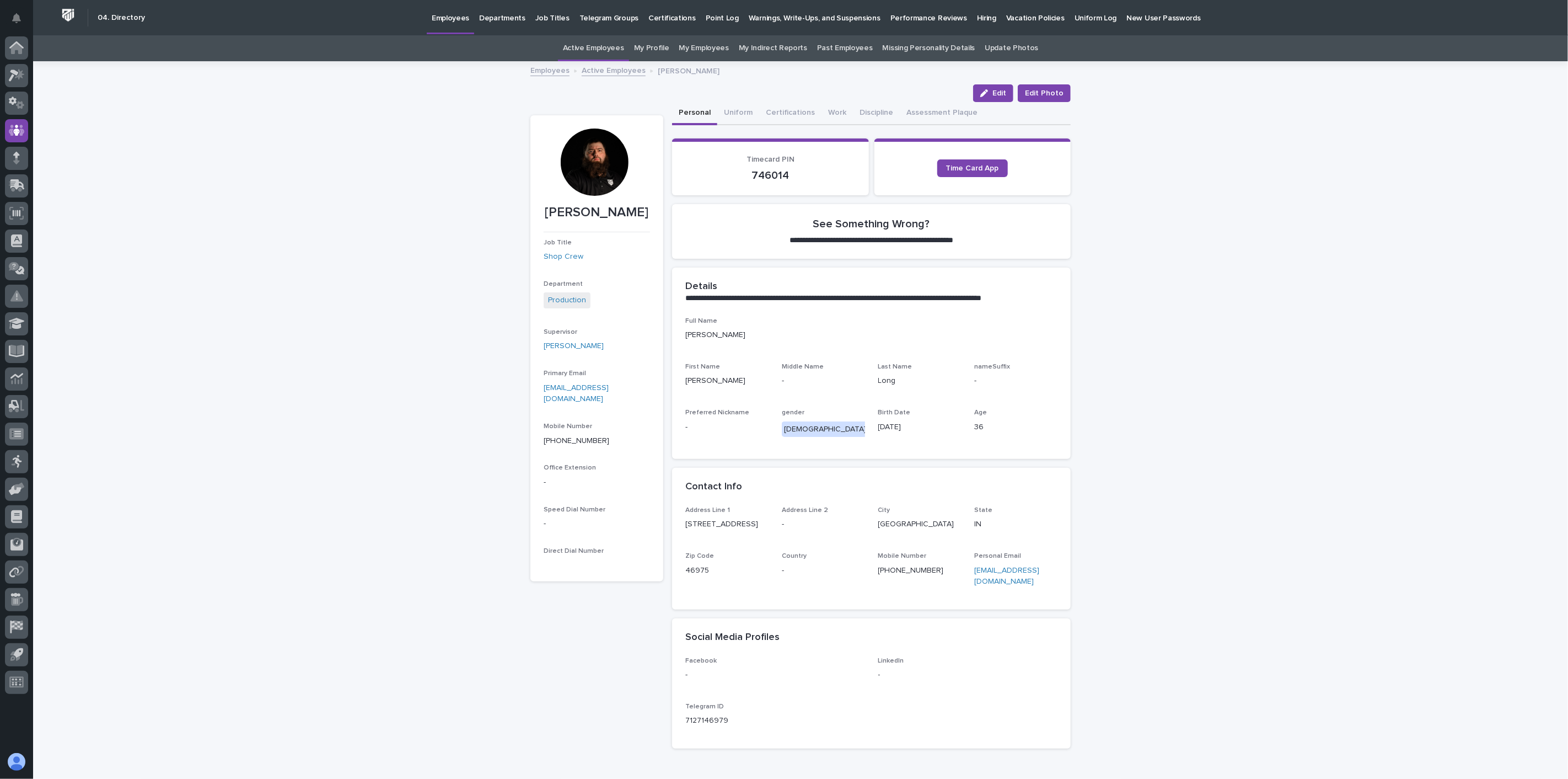
click at [613, 70] on link "Active Employees" at bounding box center [613, 69] width 64 height 13
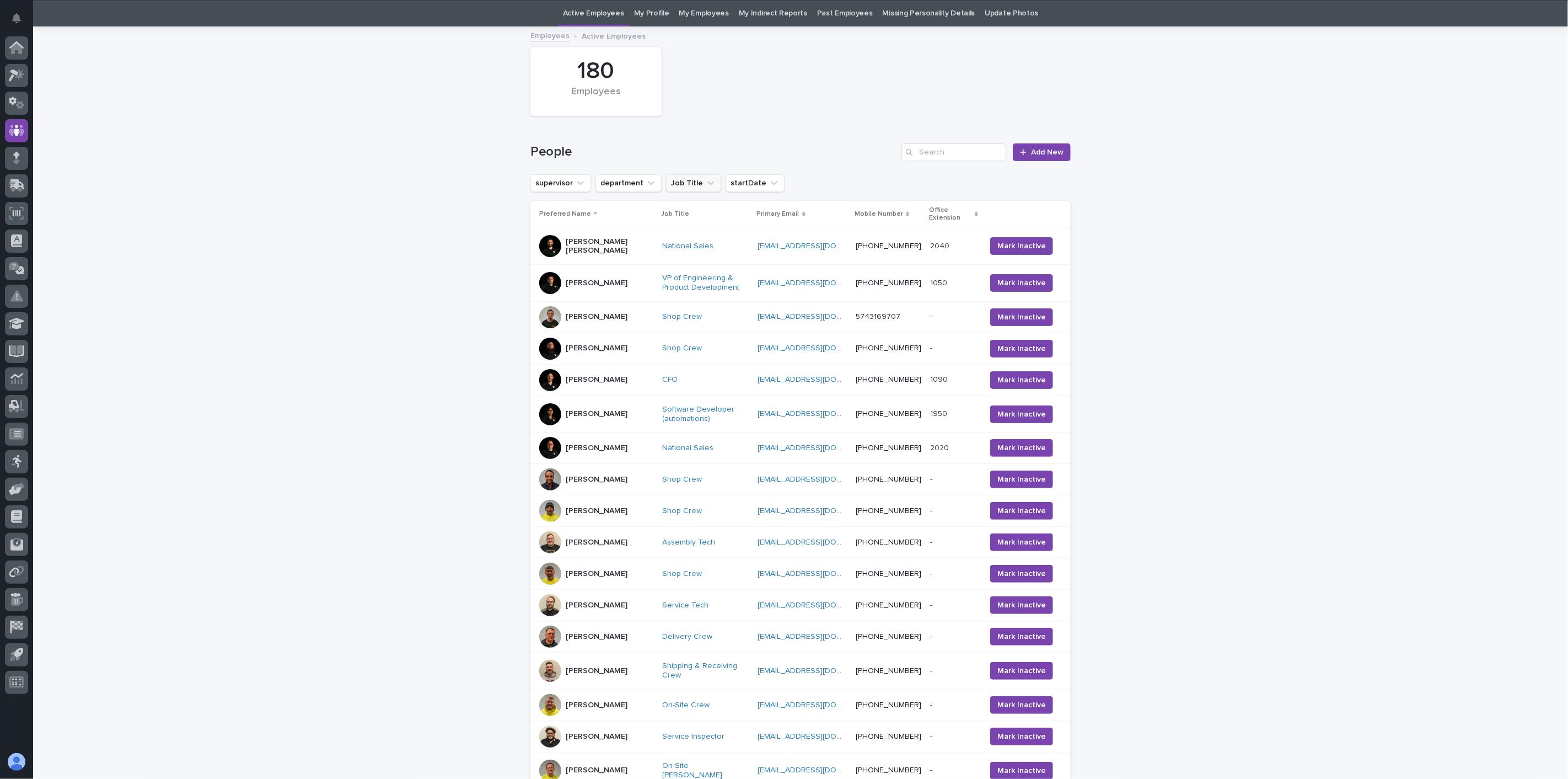
scroll to position [35, 0]
click at [587, 489] on div "[PERSON_NAME]" at bounding box center [597, 479] width 114 height 22
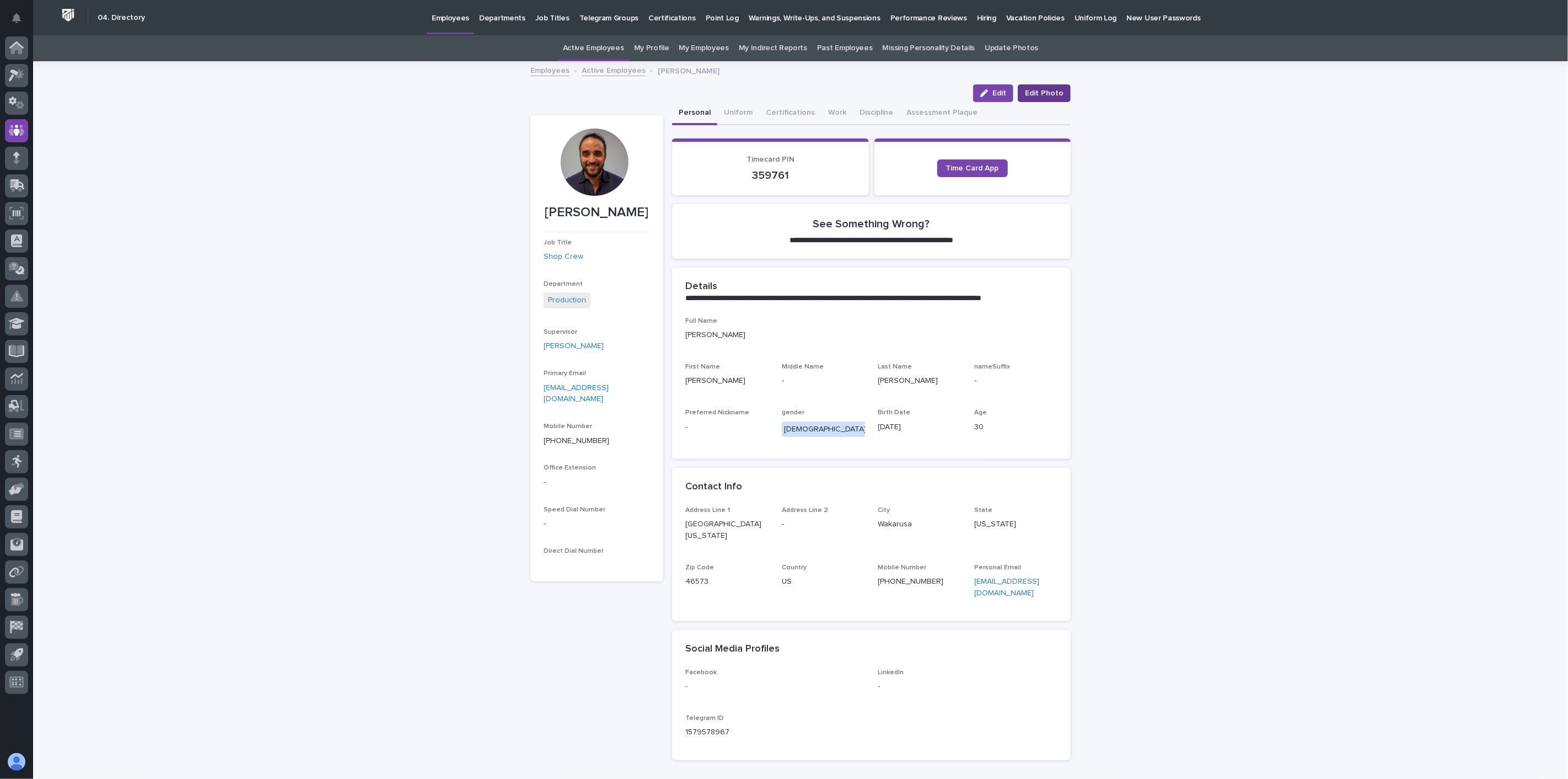
click at [1045, 92] on span "Edit Photo" at bounding box center [1044, 93] width 39 height 11
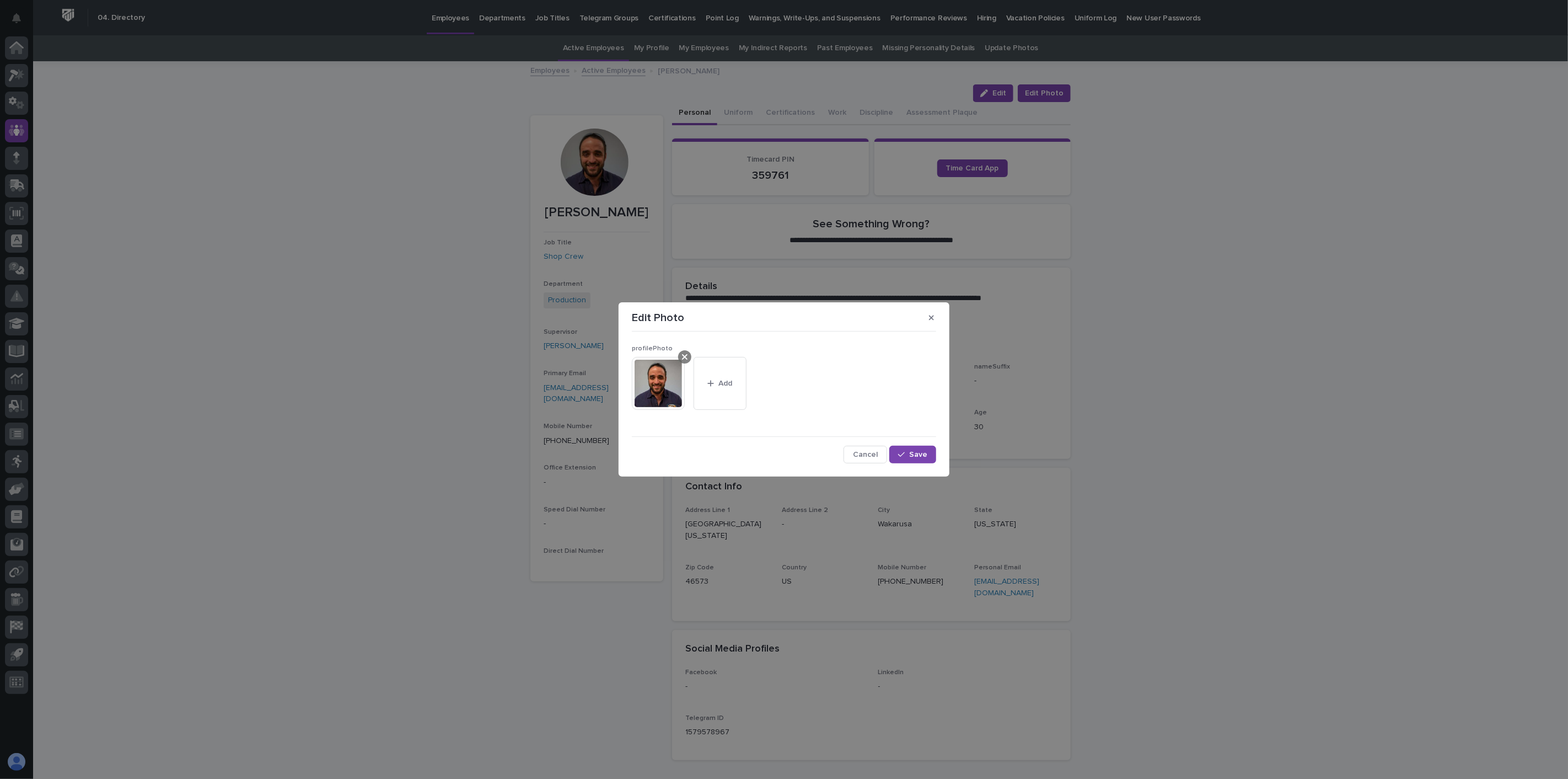
click at [682, 357] on icon at bounding box center [684, 357] width 5 height 9
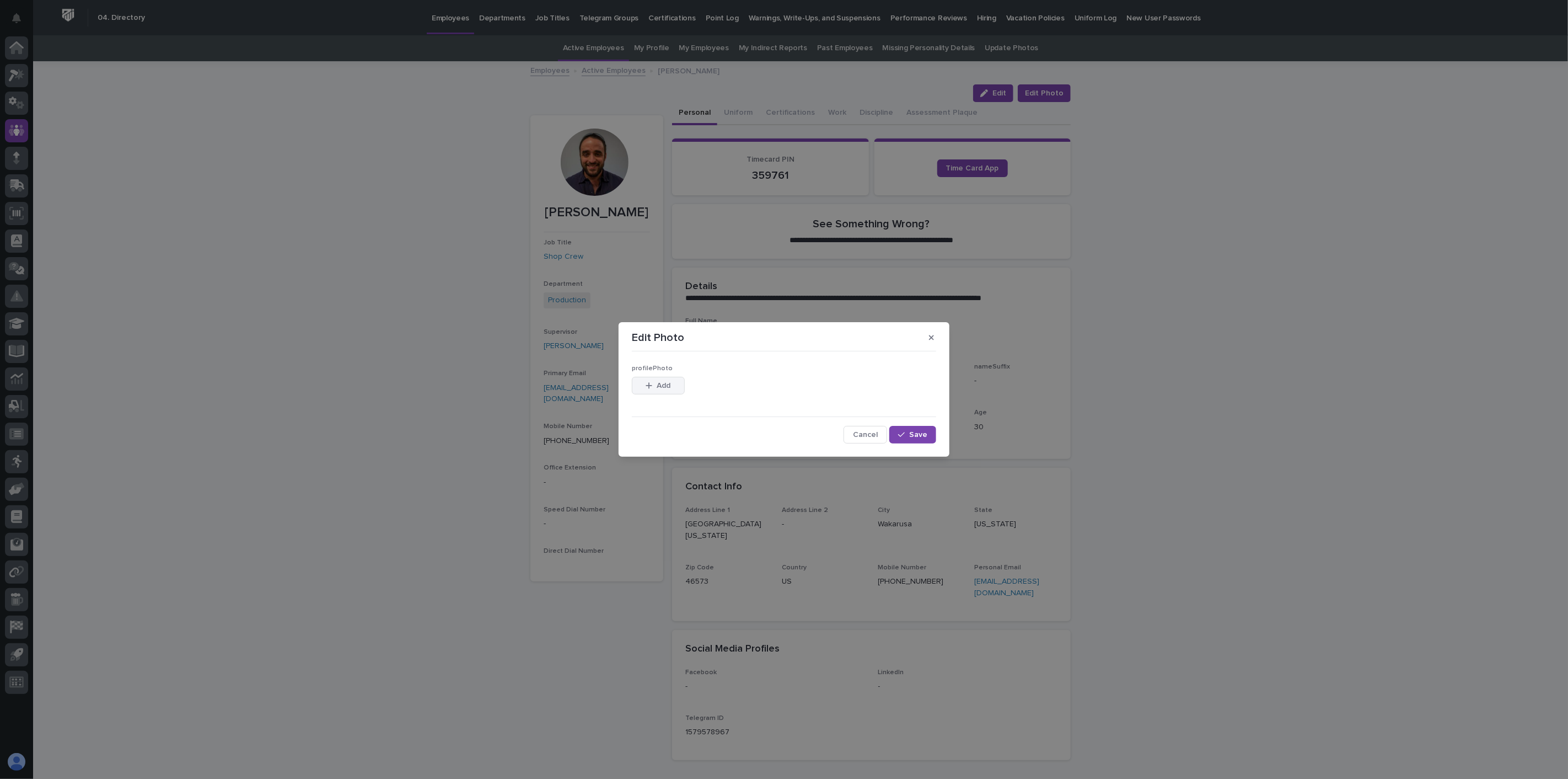
click at [664, 388] on span "Add" at bounding box center [664, 386] width 14 height 8
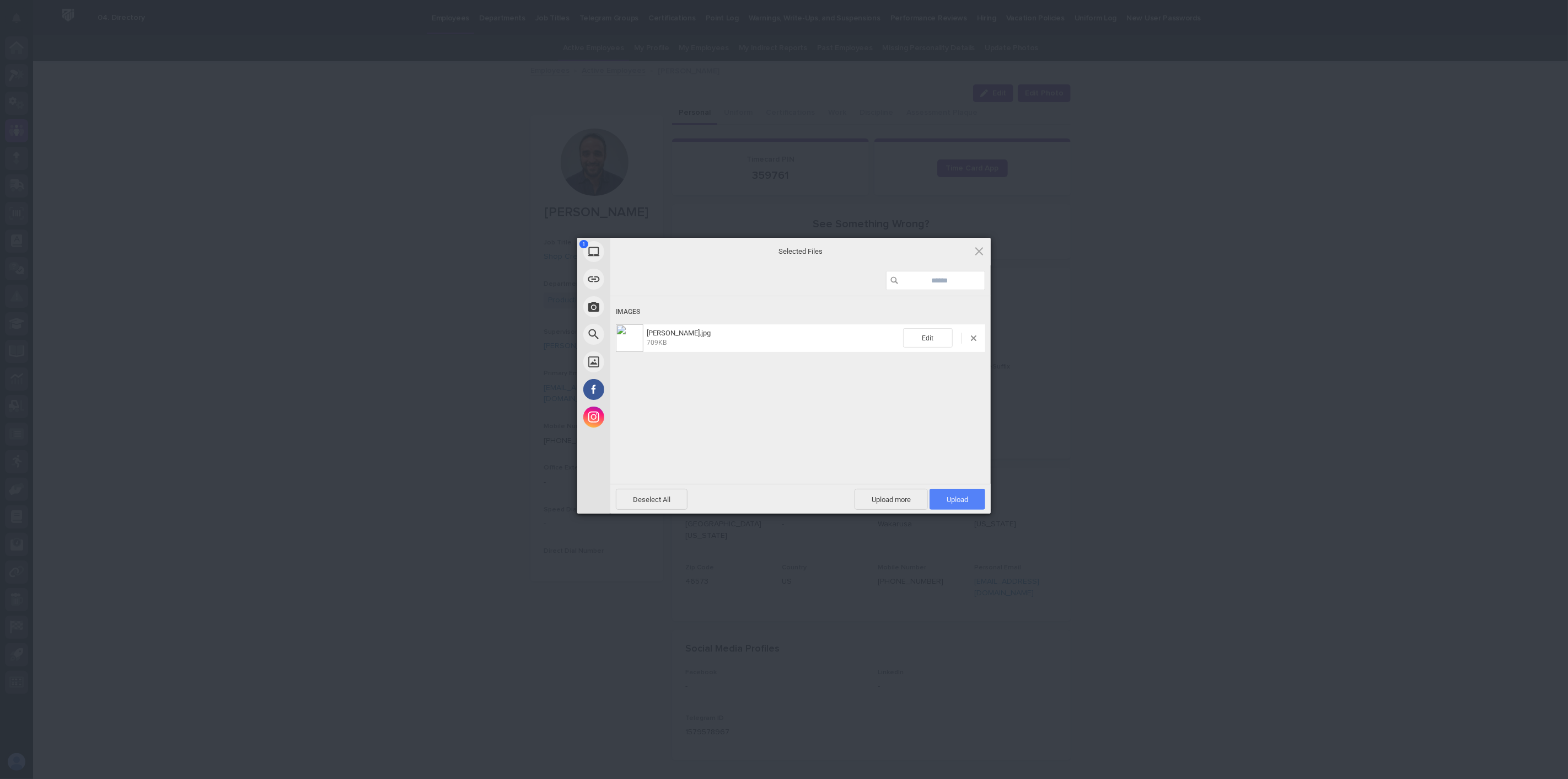
click at [940, 497] on span "Upload 1" at bounding box center [957, 498] width 56 height 21
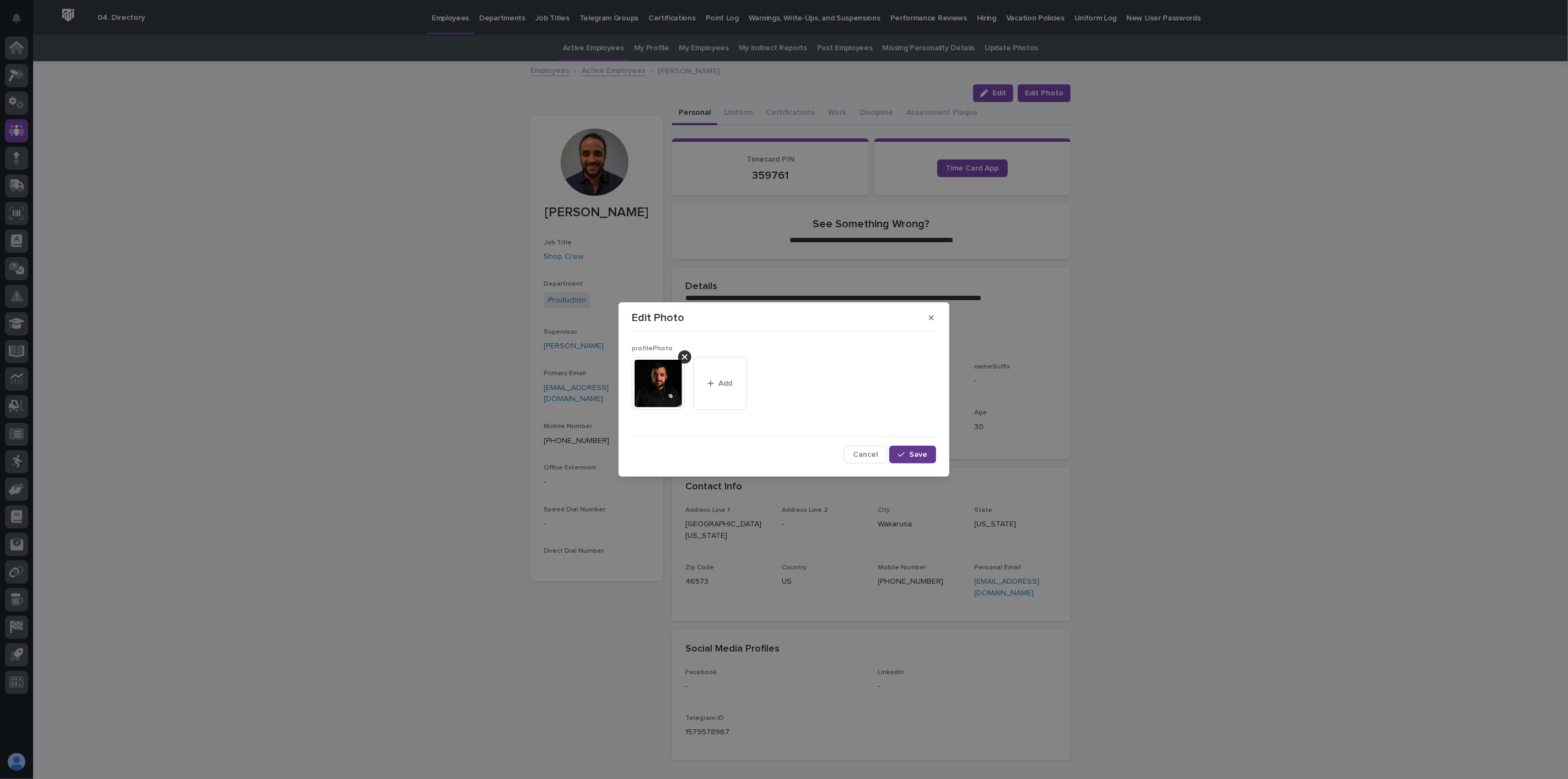
click at [907, 454] on div "button" at bounding box center [904, 454] width 11 height 8
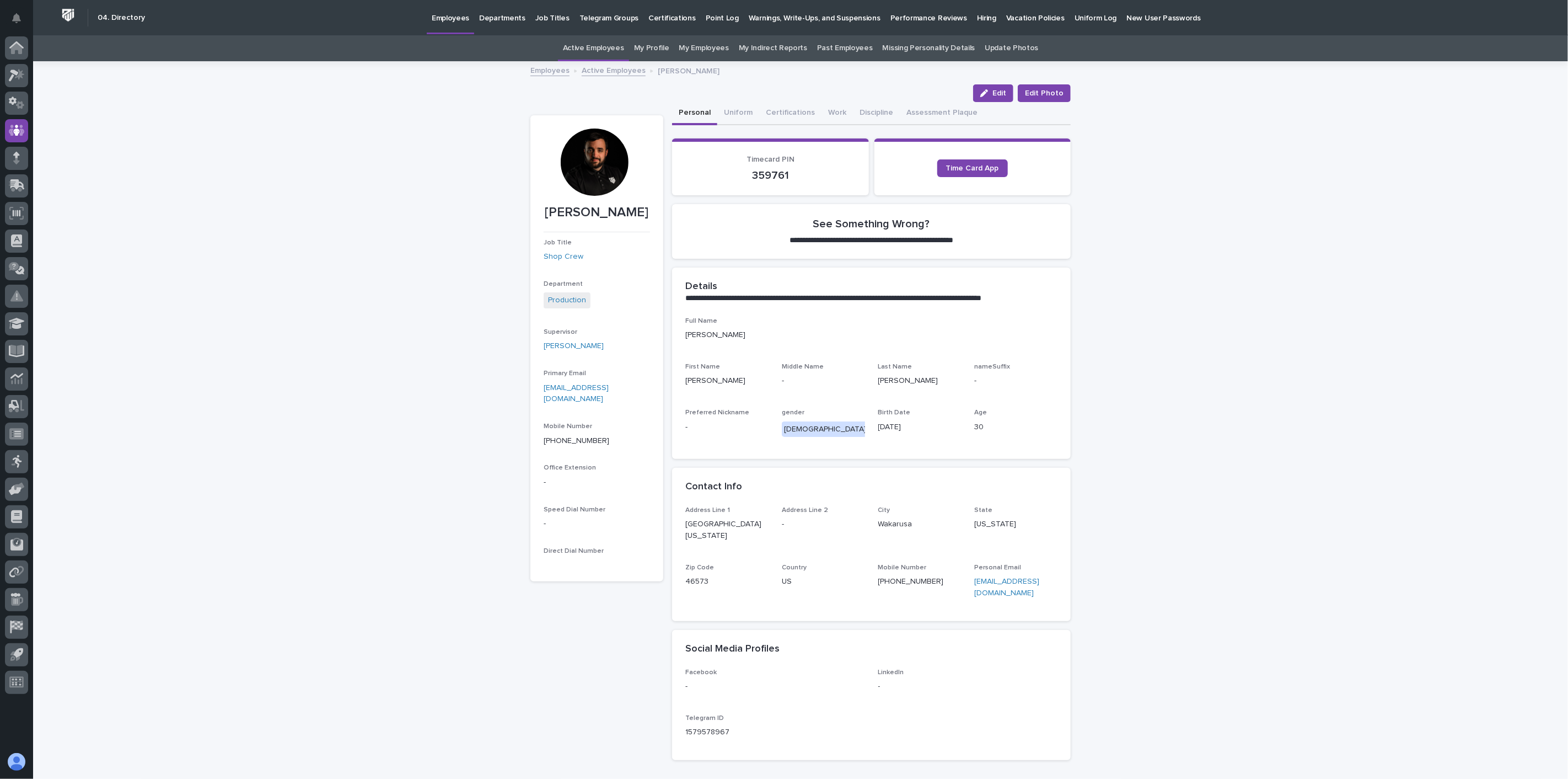
click at [614, 71] on link "Active Employees" at bounding box center [613, 69] width 64 height 13
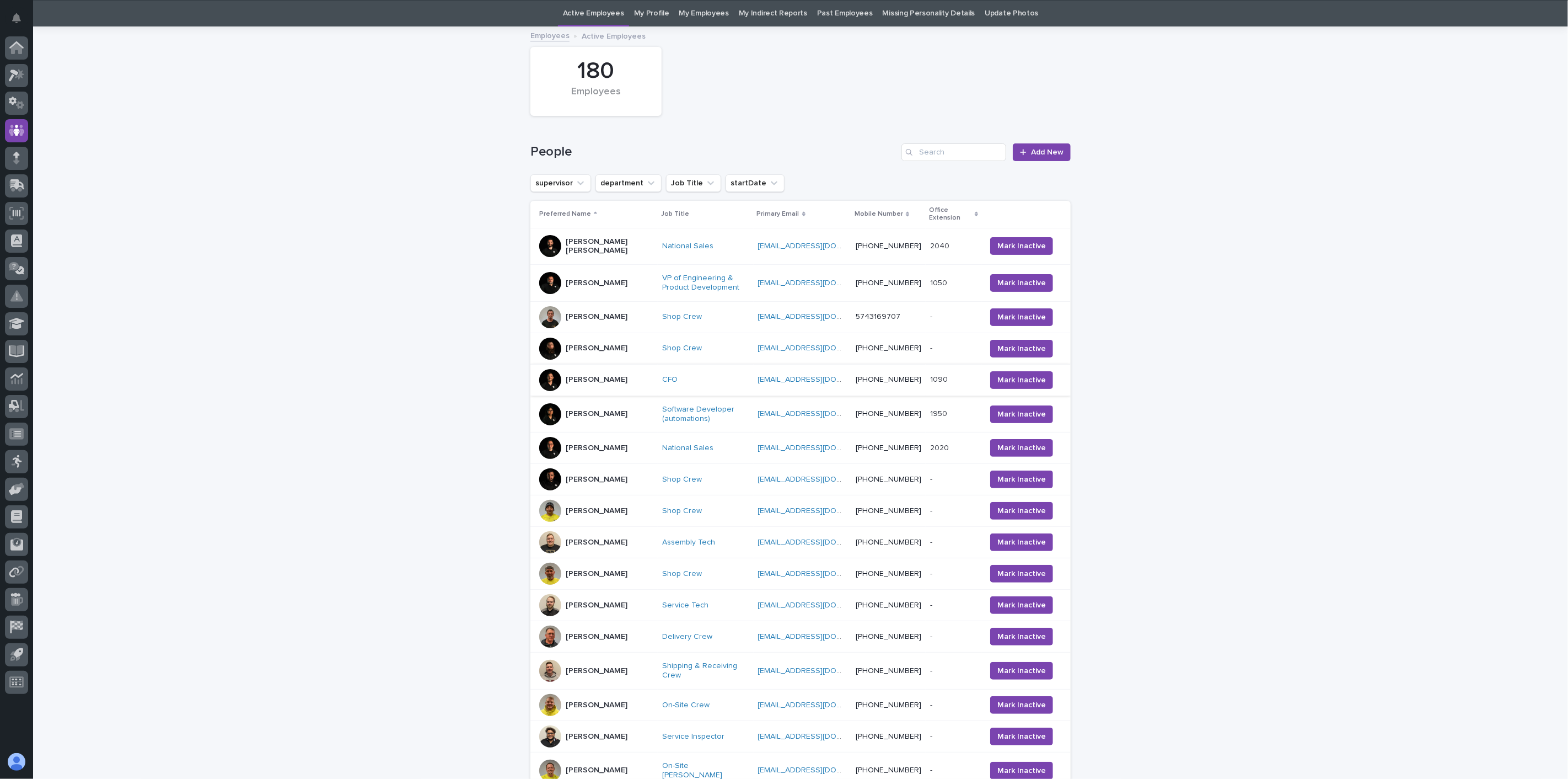
scroll to position [35, 0]
click at [600, 520] on div "[PERSON_NAME]" at bounding box center [597, 510] width 114 height 22
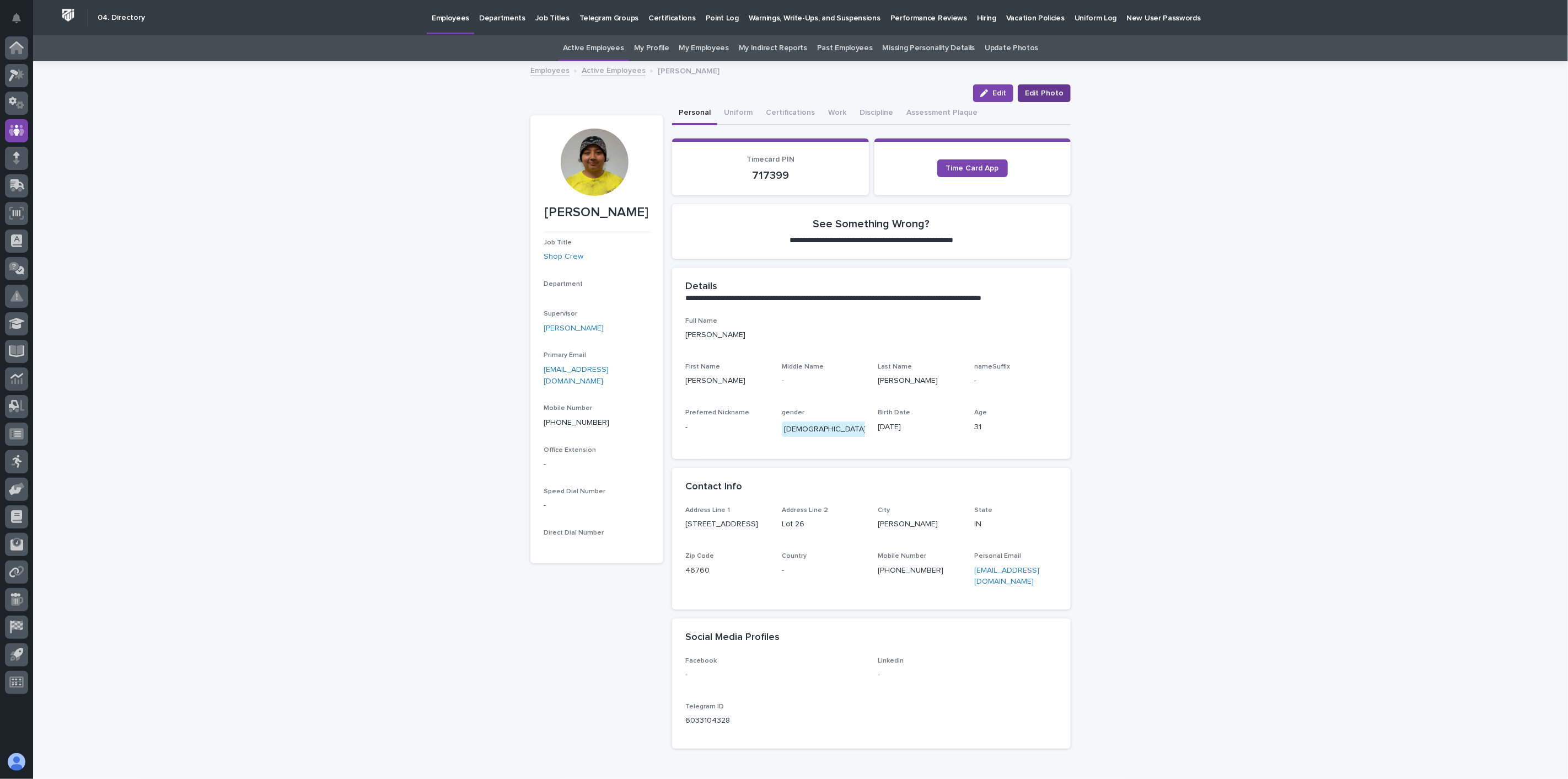
click at [1042, 90] on span "Edit Photo" at bounding box center [1044, 93] width 39 height 11
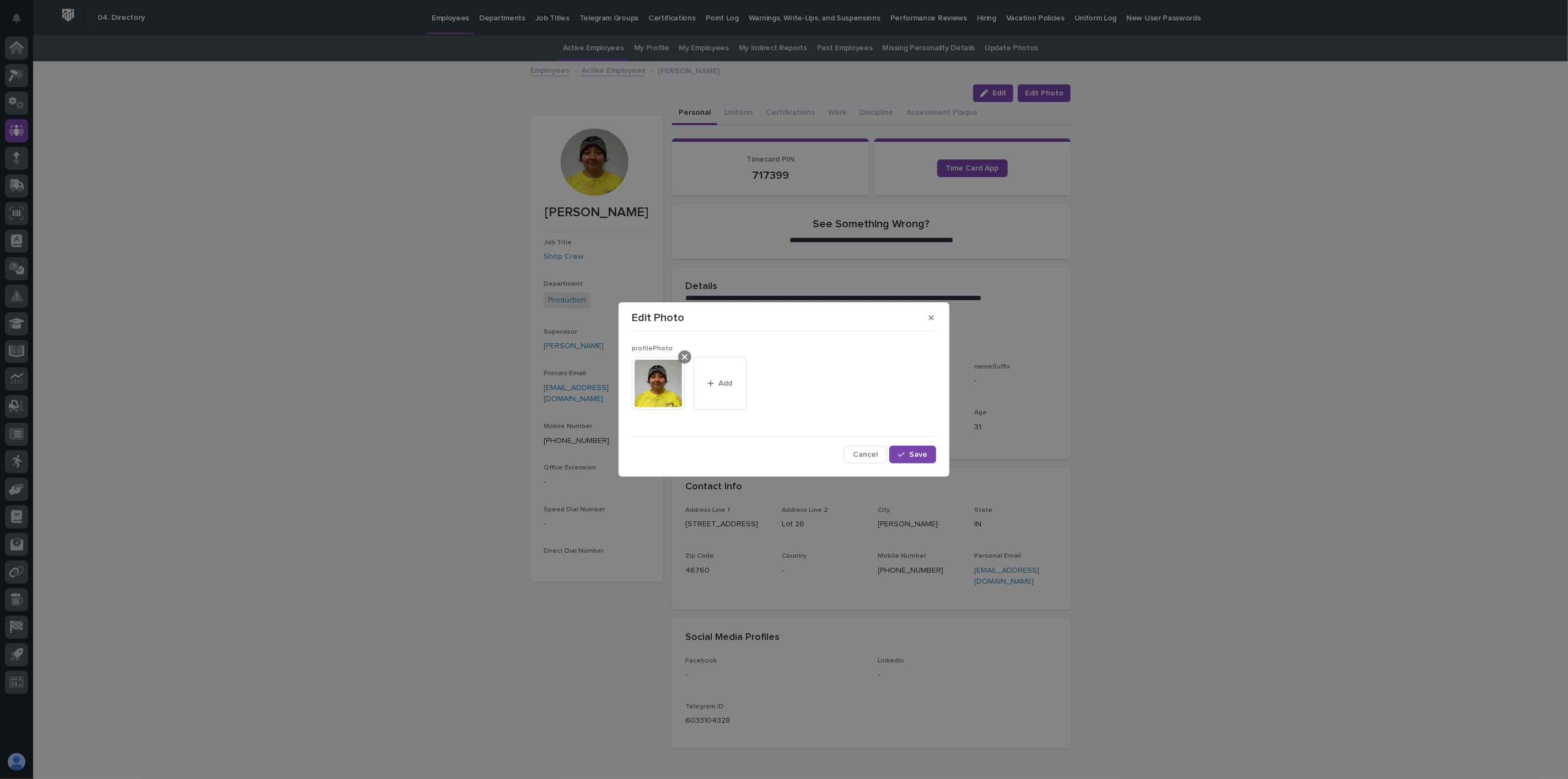
click at [690, 357] on div at bounding box center [684, 356] width 13 height 13
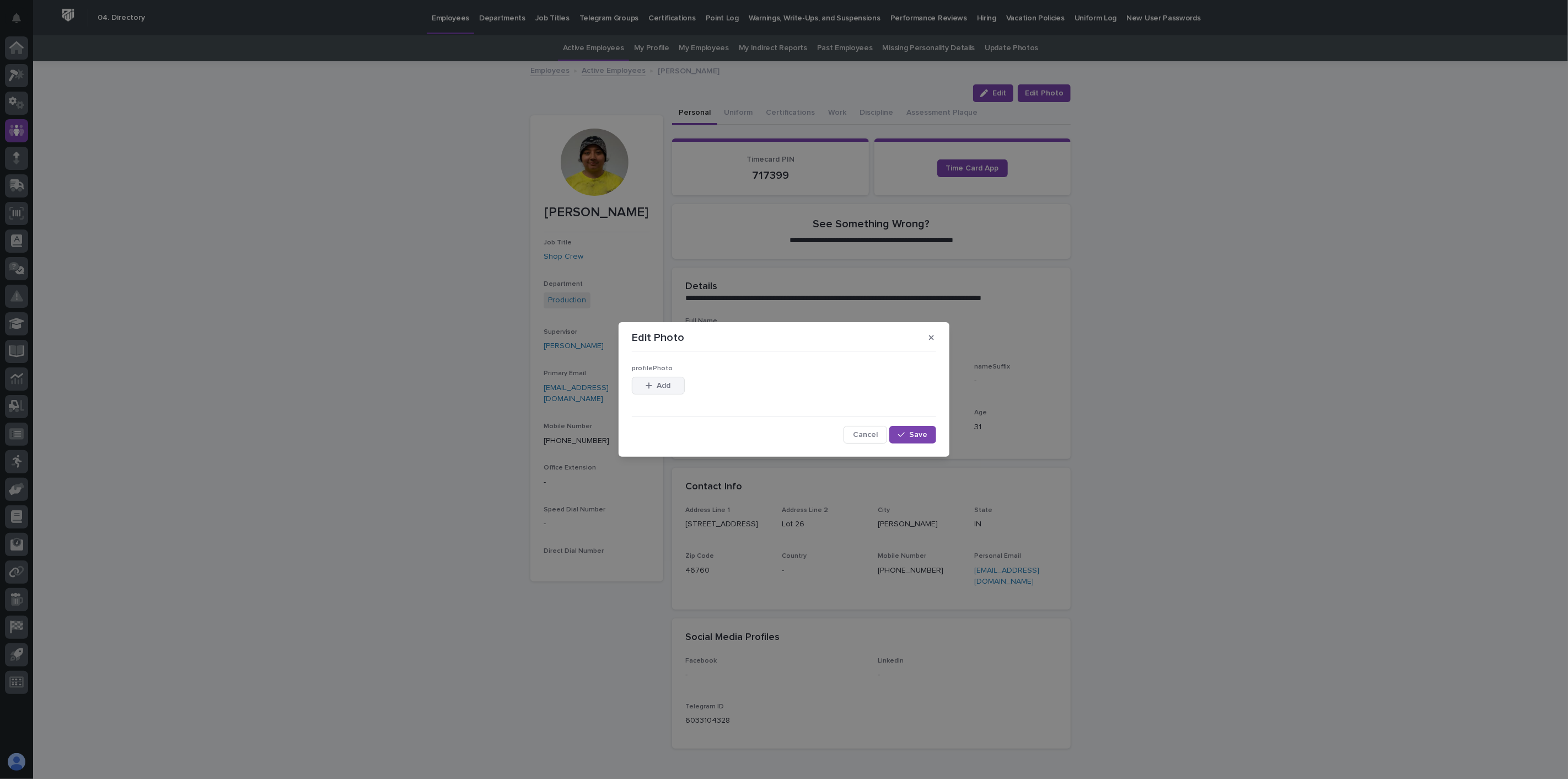
click at [654, 386] on div "button" at bounding box center [651, 386] width 11 height 8
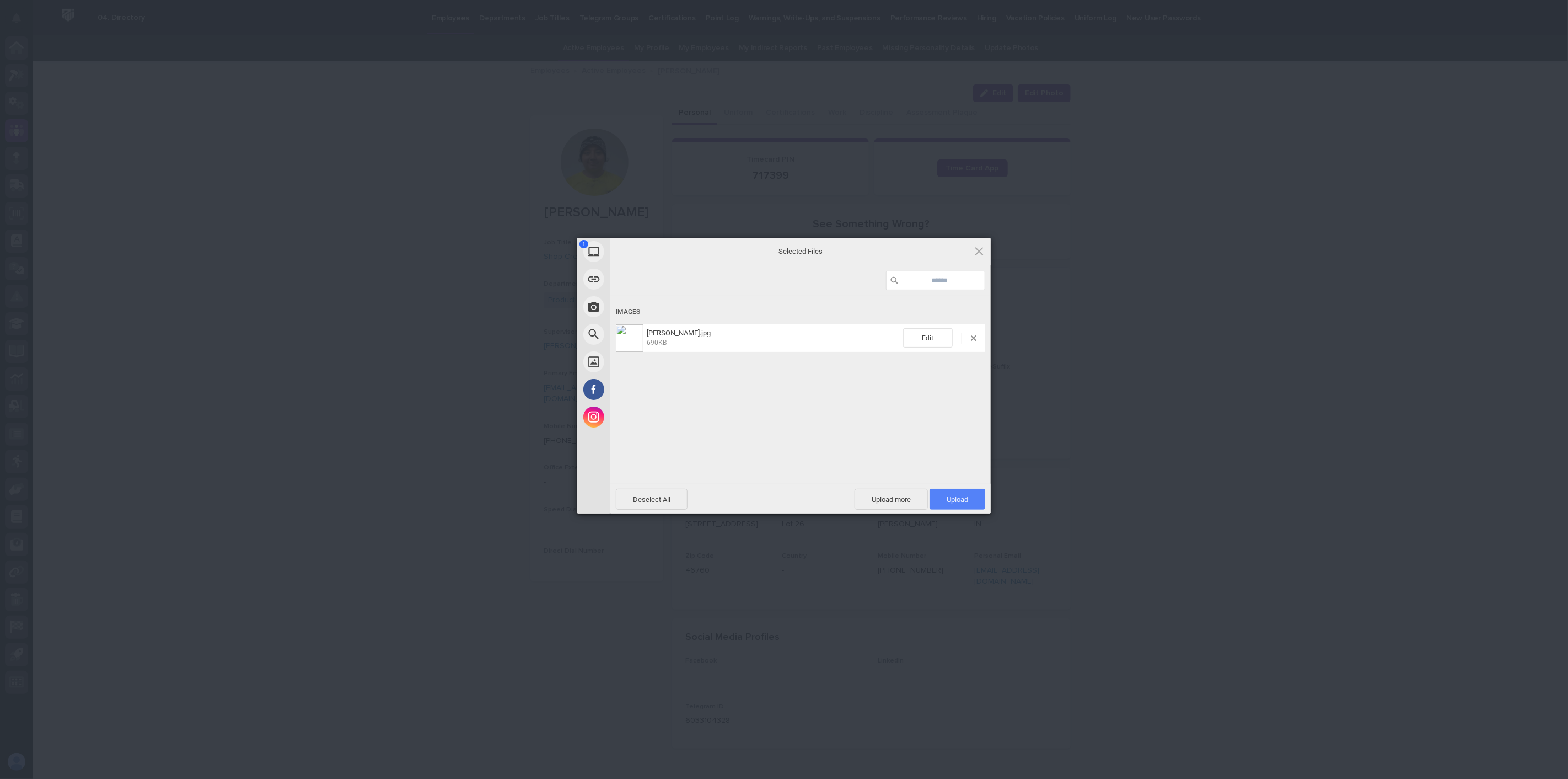
click at [952, 501] on span "Upload 1" at bounding box center [957, 499] width 21 height 8
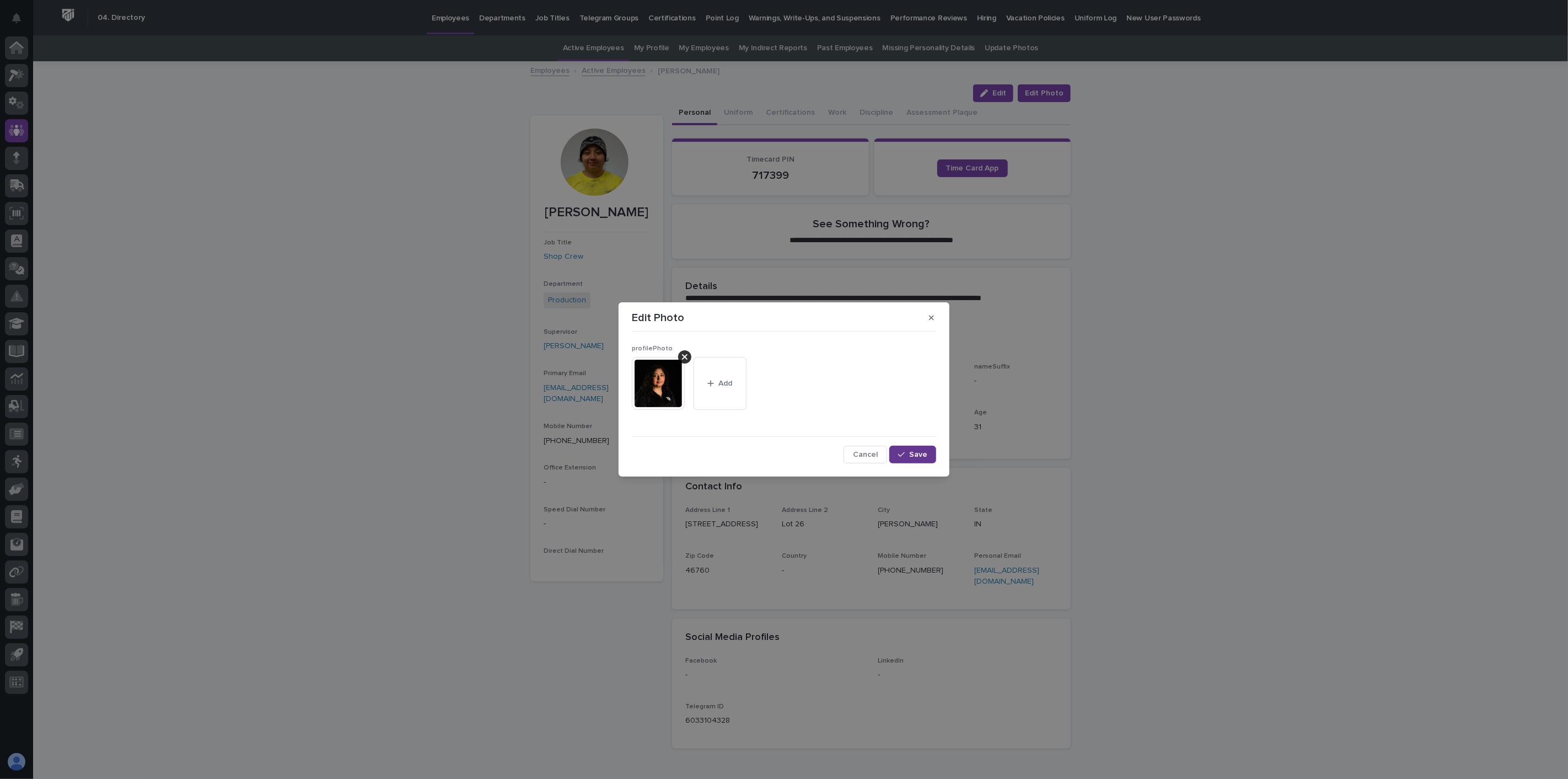
click at [919, 454] on span "Save" at bounding box center [918, 454] width 18 height 8
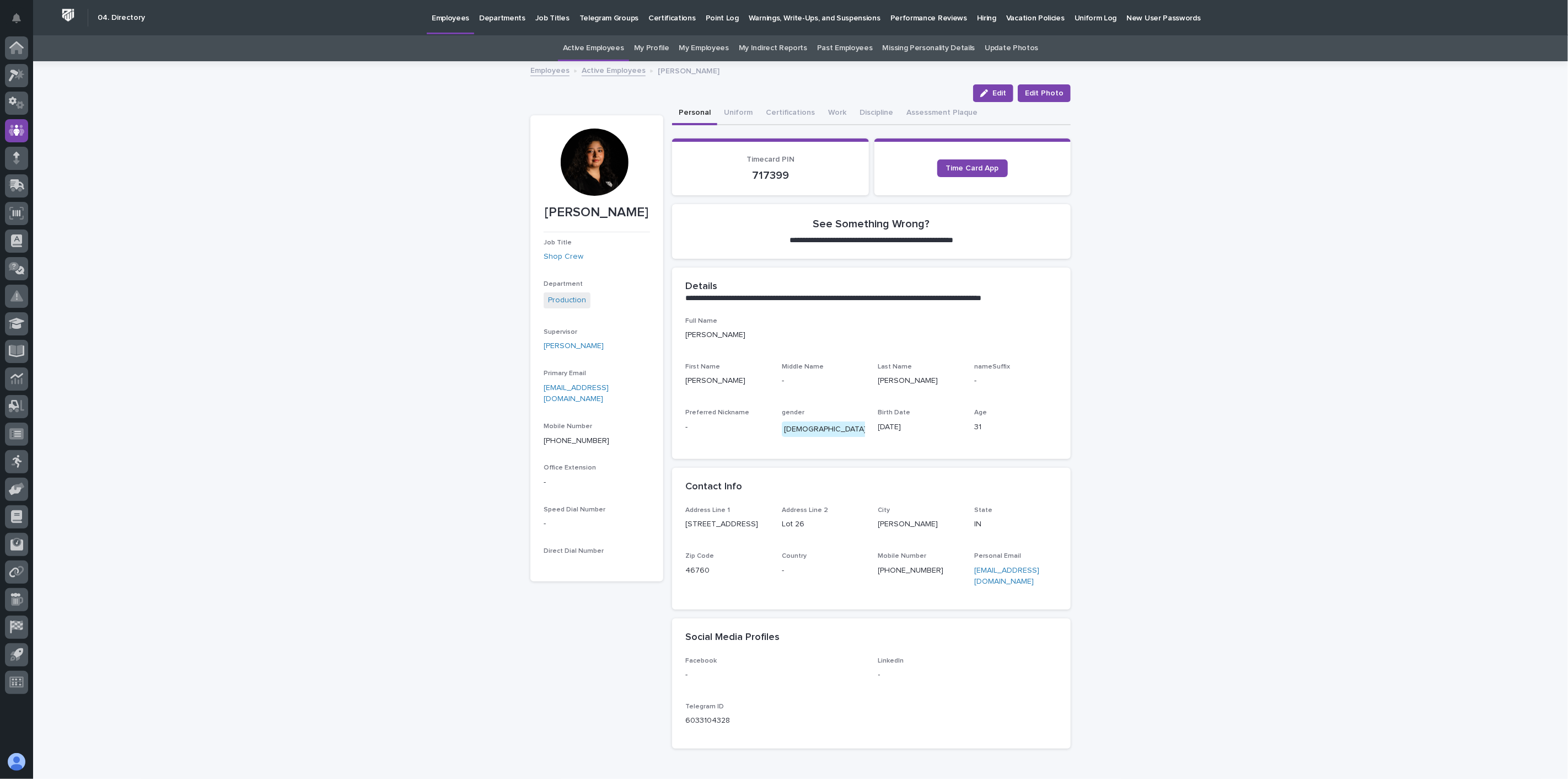
click at [607, 69] on link "Active Employees" at bounding box center [613, 69] width 64 height 13
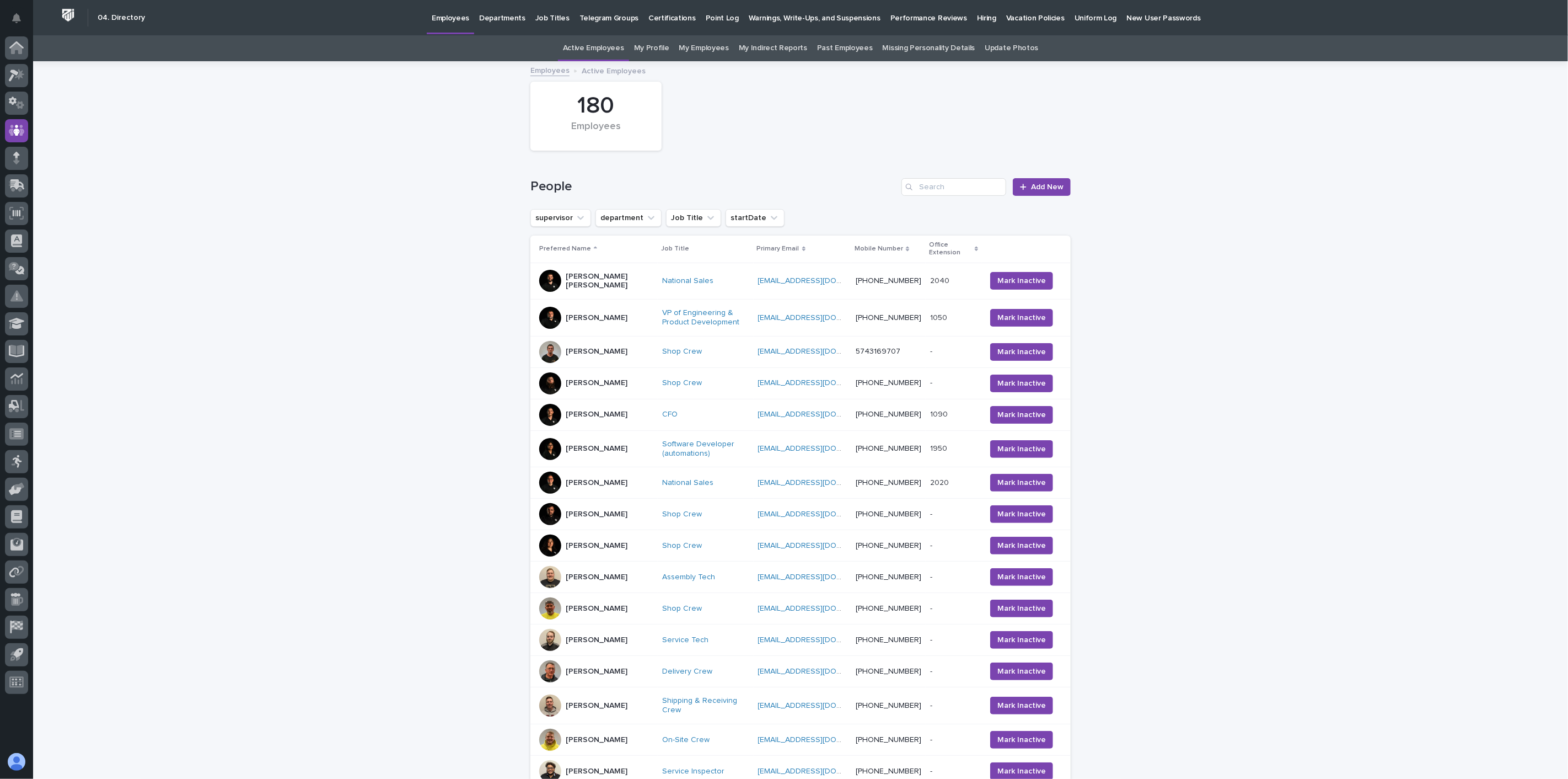
scroll to position [35, 0]
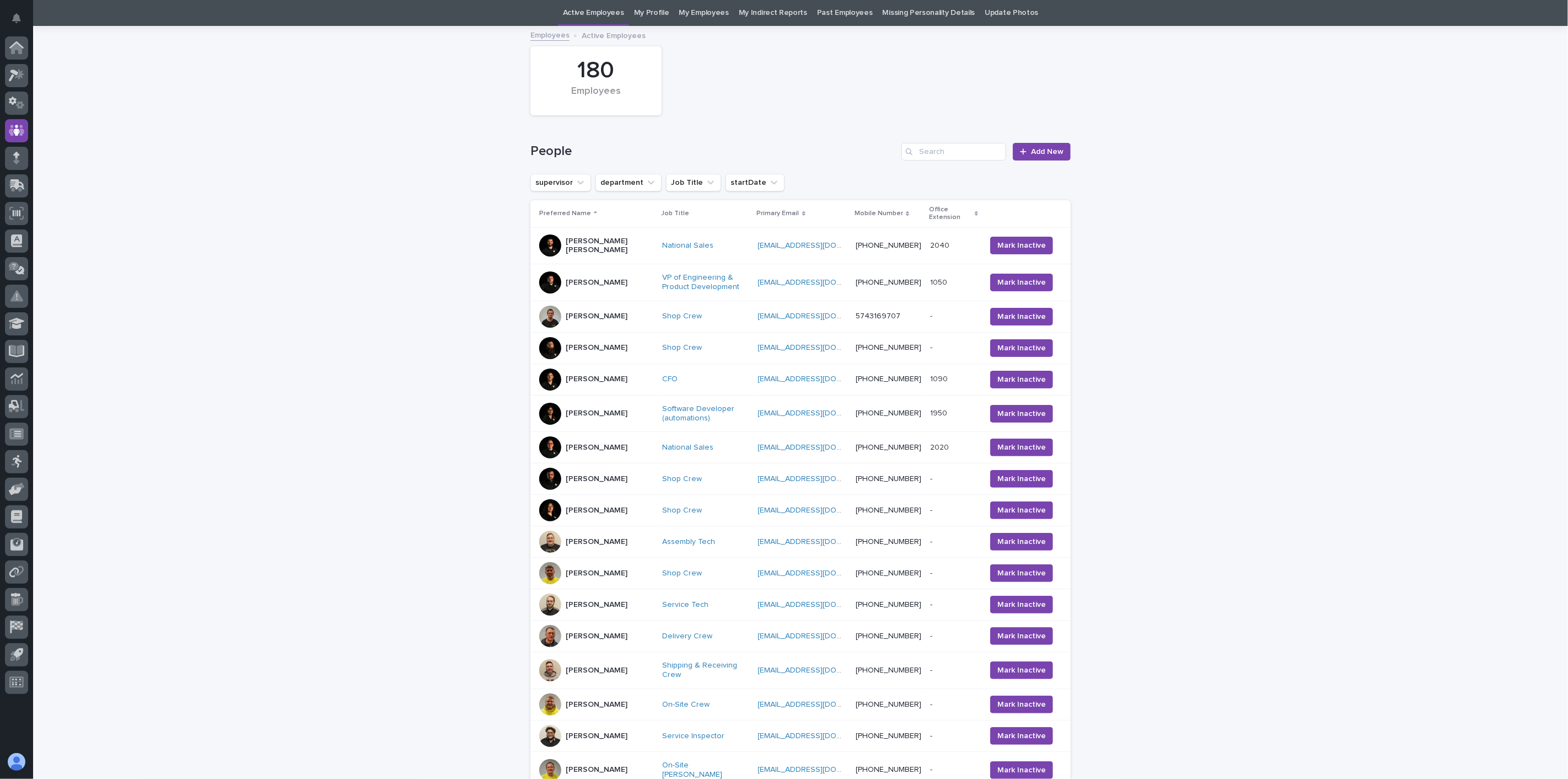
click at [587, 549] on div "[PERSON_NAME]" at bounding box center [596, 542] width 62 height 18
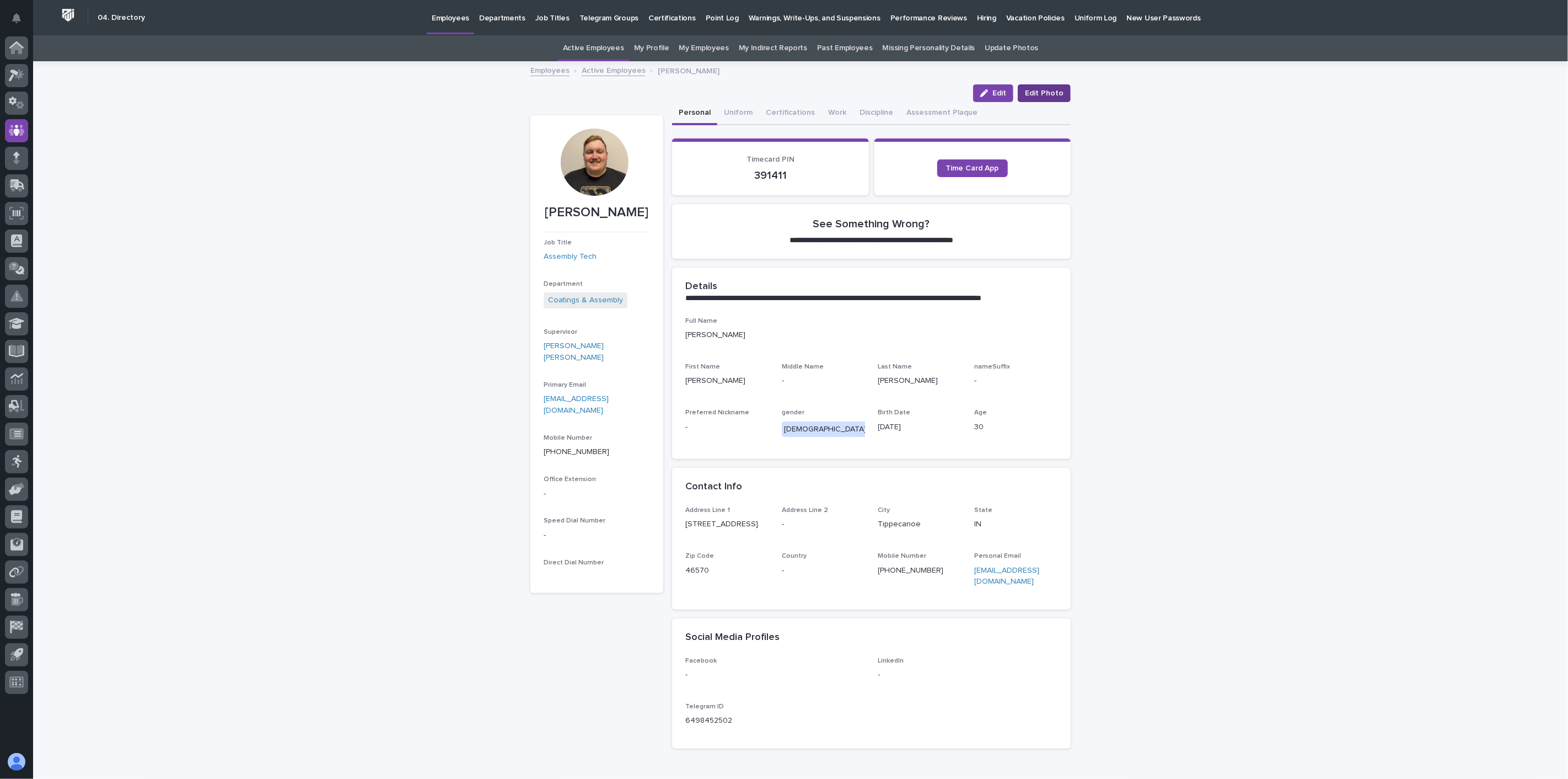
click at [1048, 96] on span "Edit Photo" at bounding box center [1044, 93] width 39 height 11
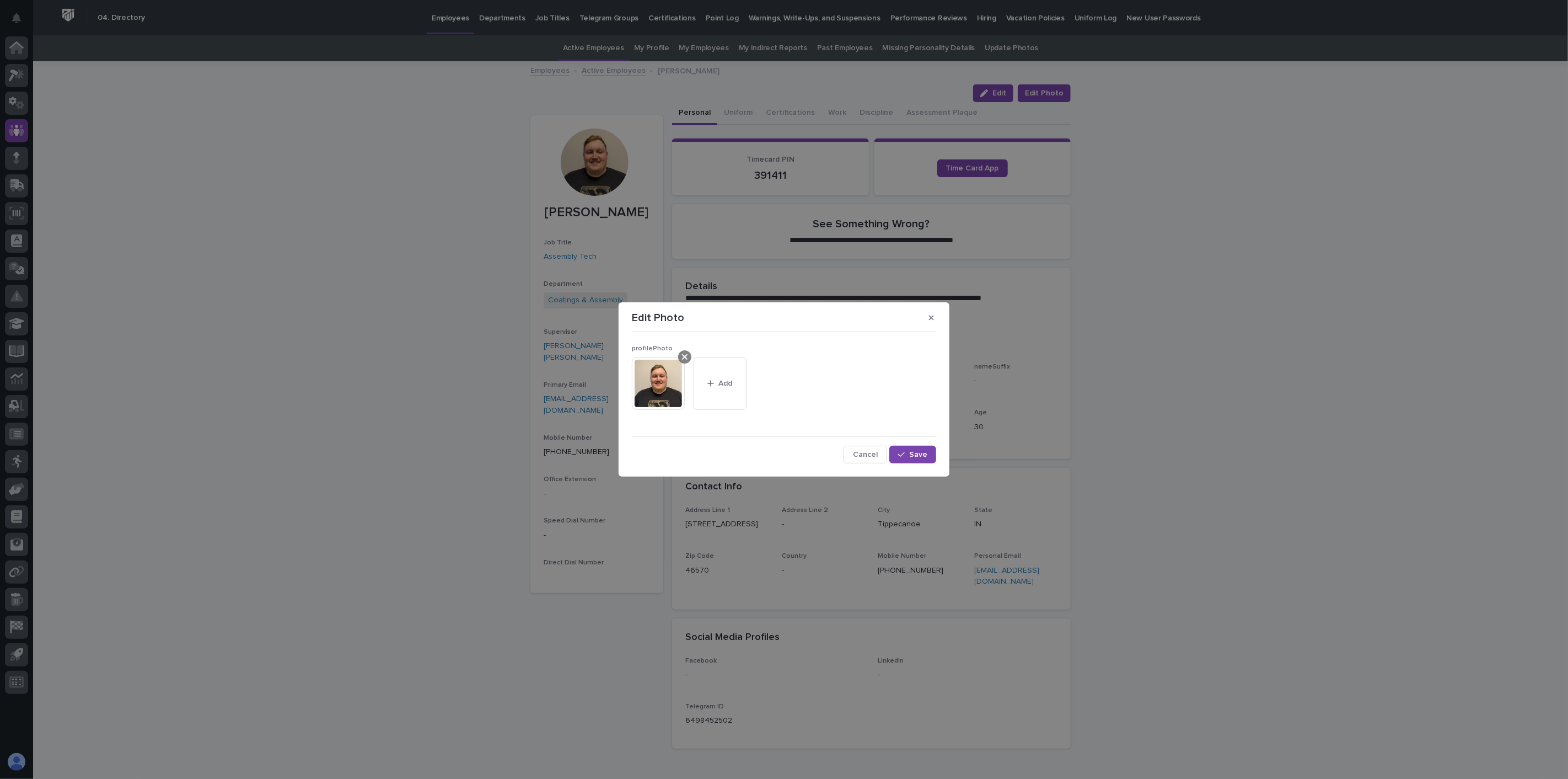
click at [684, 356] on icon at bounding box center [684, 357] width 5 height 5
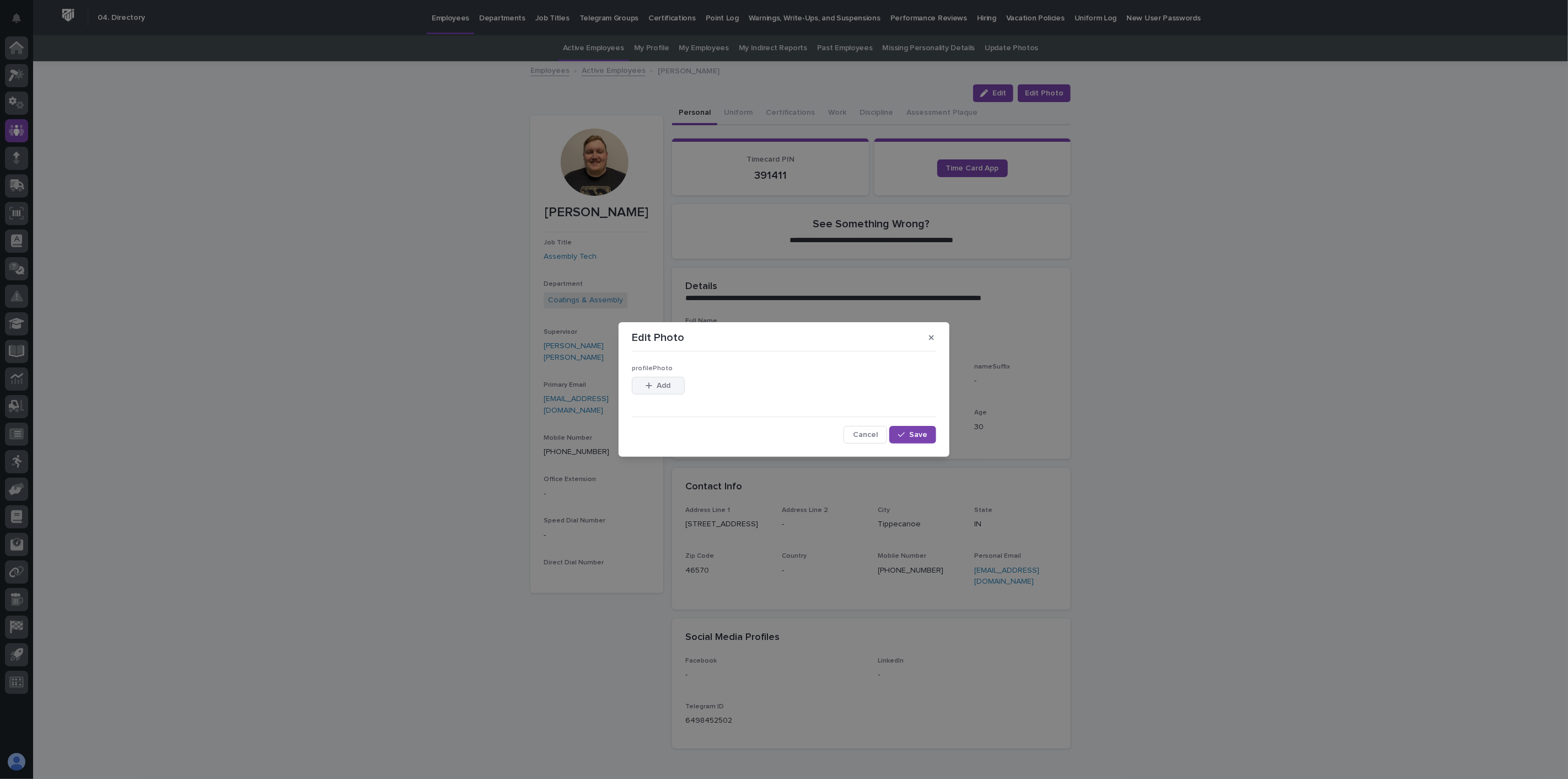
click at [665, 388] on span "Add" at bounding box center [664, 386] width 14 height 8
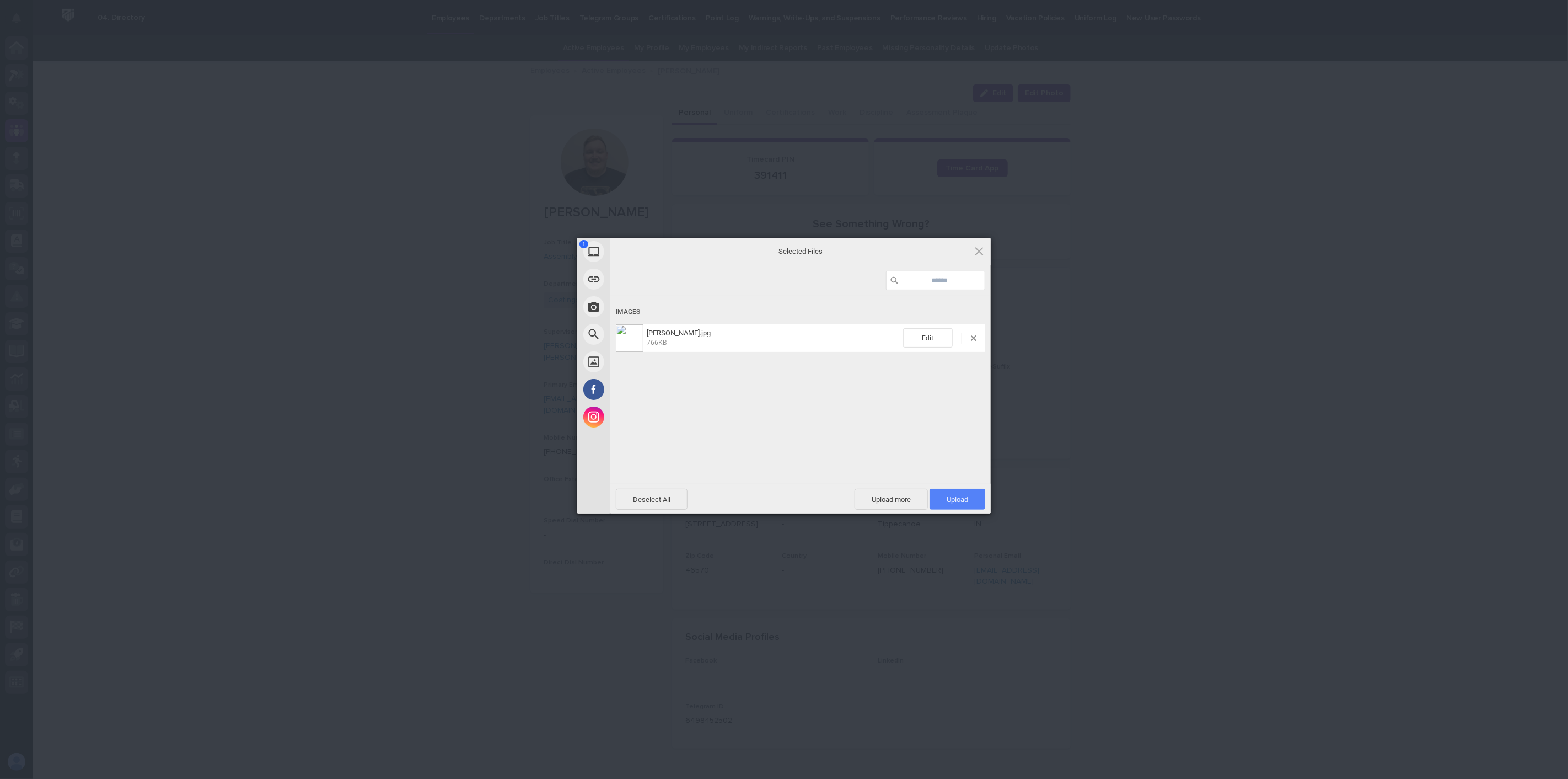
click at [959, 500] on span "Upload 1" at bounding box center [957, 499] width 21 height 8
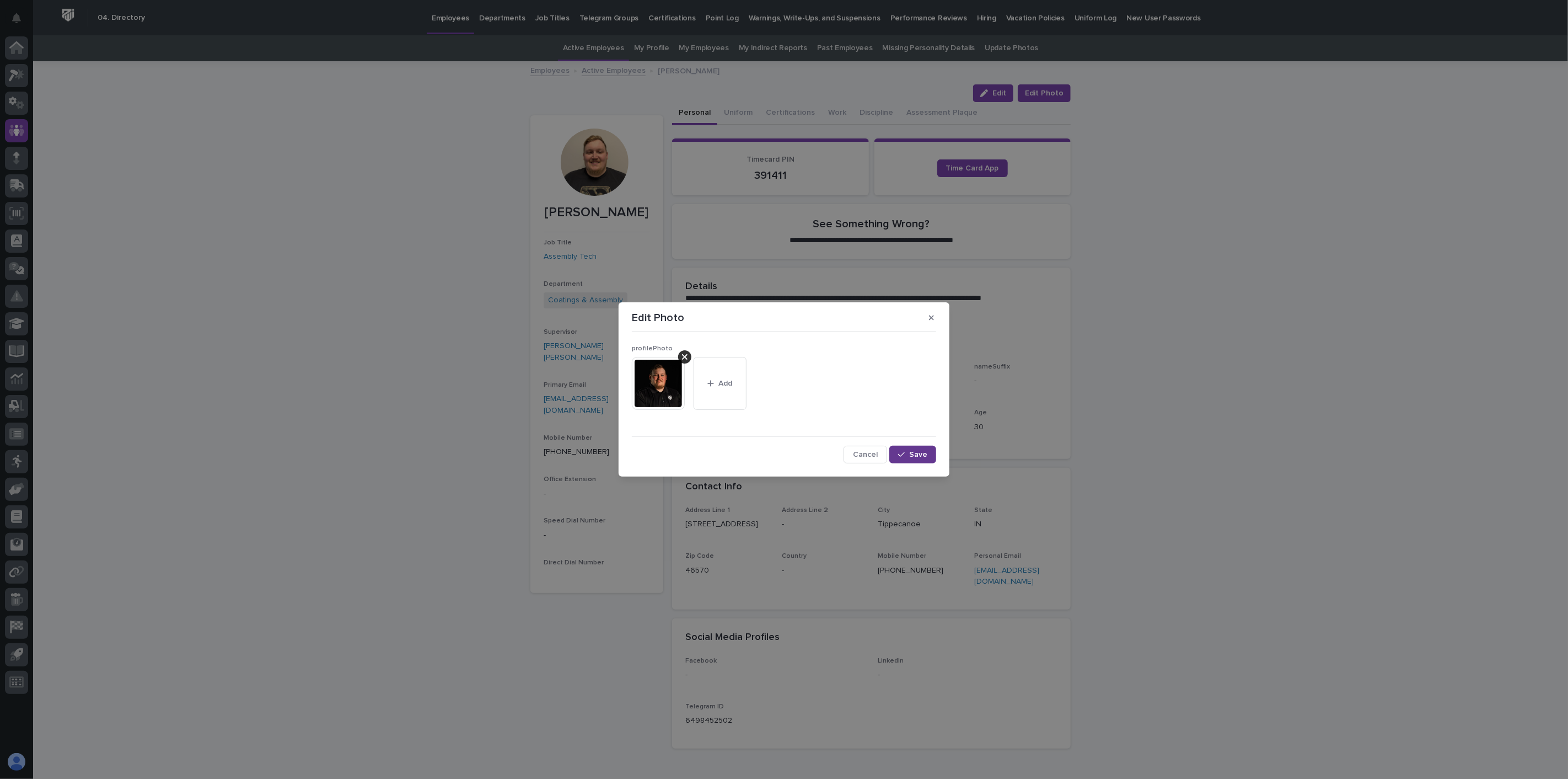
click at [917, 453] on span "Save" at bounding box center [918, 454] width 18 height 8
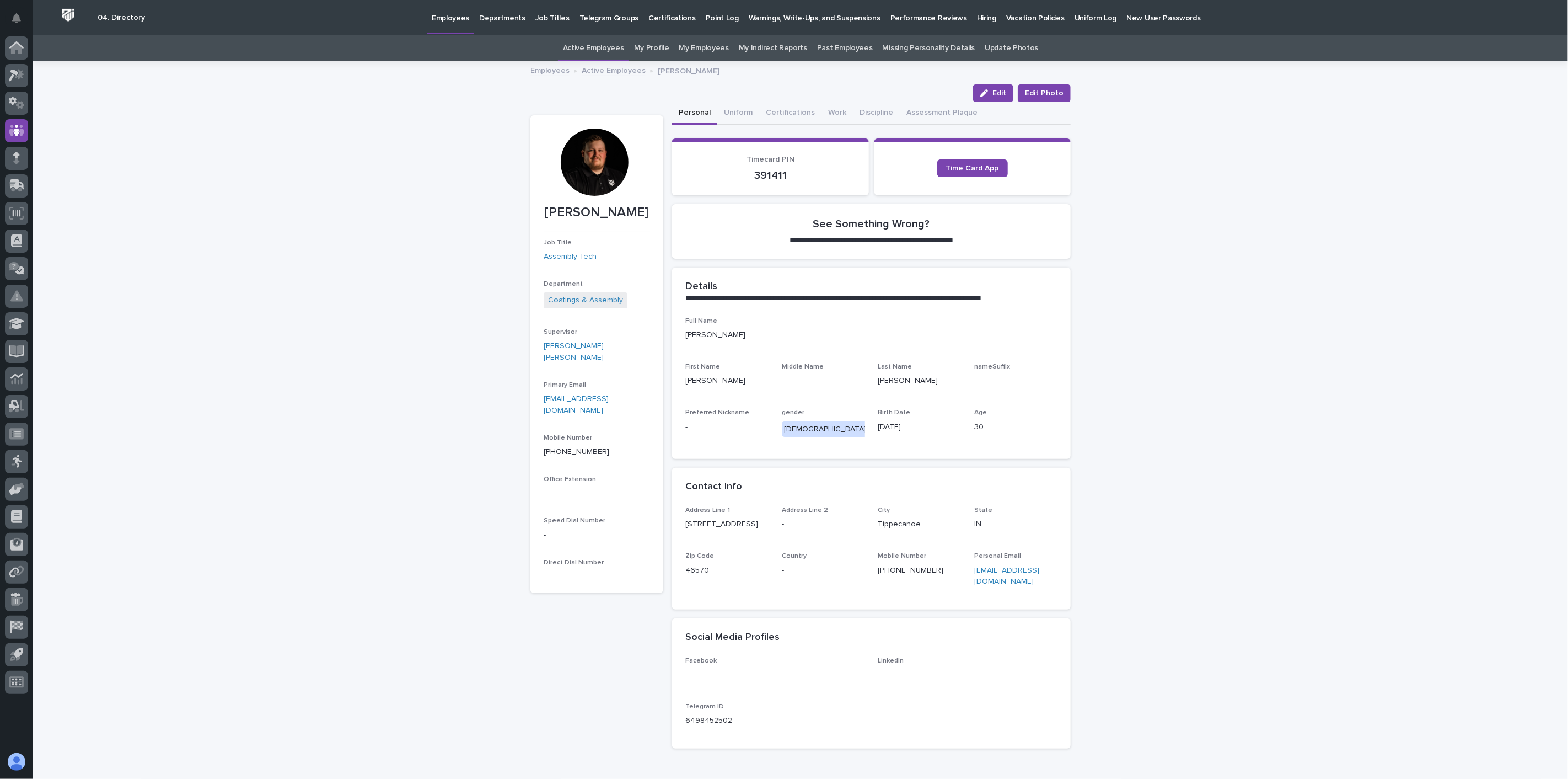
click at [619, 72] on link "Active Employees" at bounding box center [613, 69] width 64 height 13
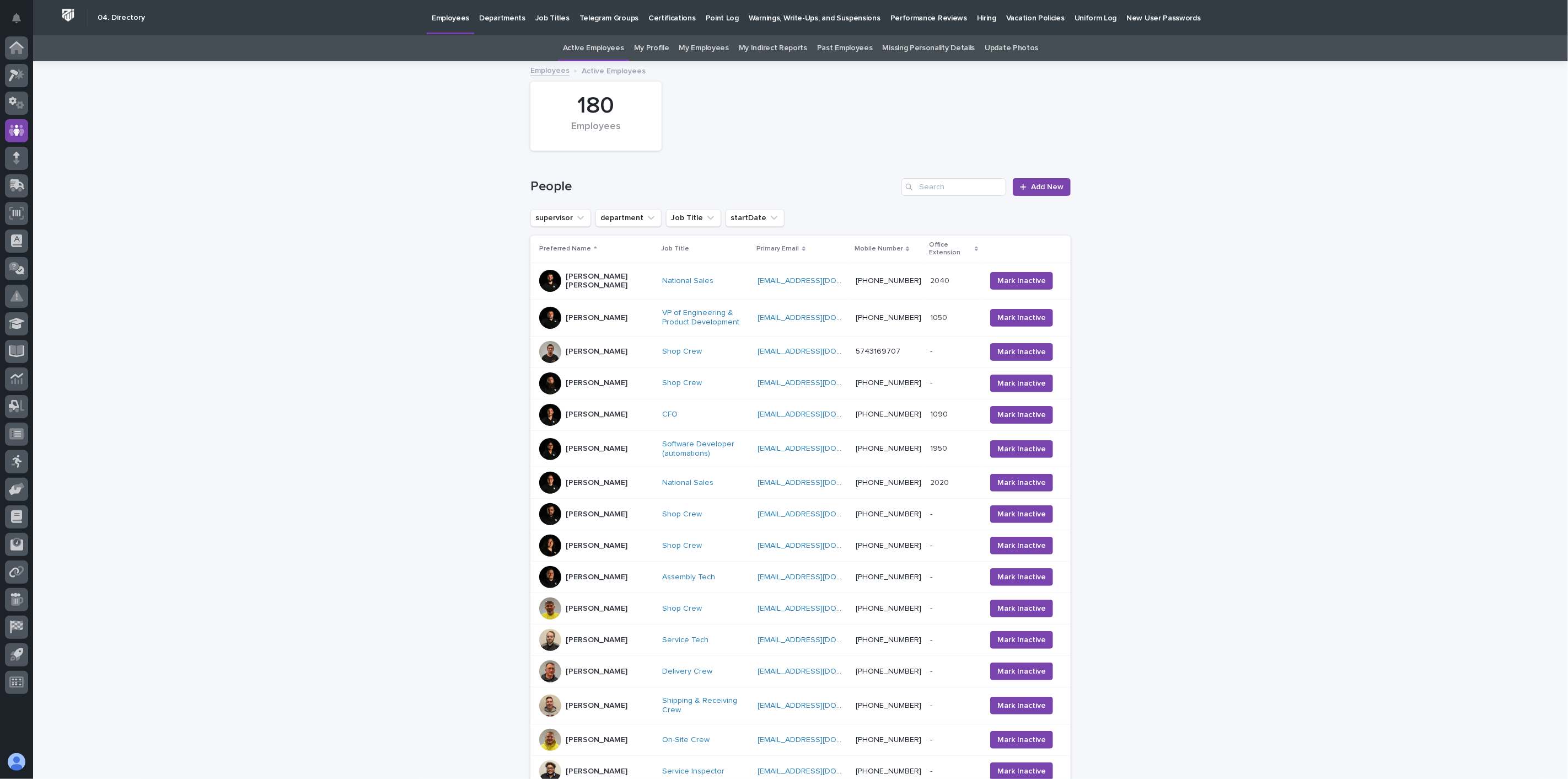
scroll to position [35, 0]
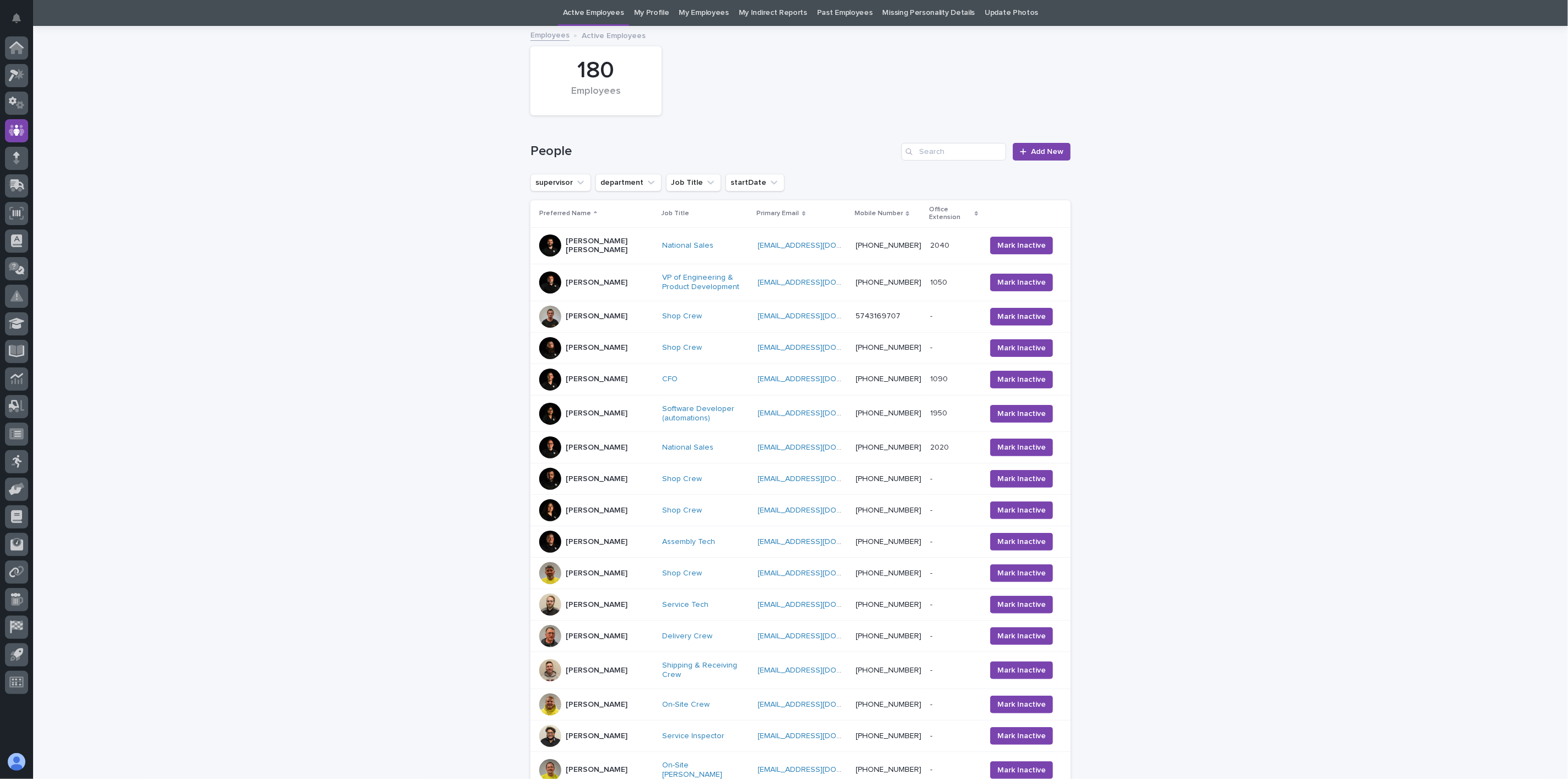
click at [584, 580] on div "[PERSON_NAME]" at bounding box center [596, 573] width 62 height 18
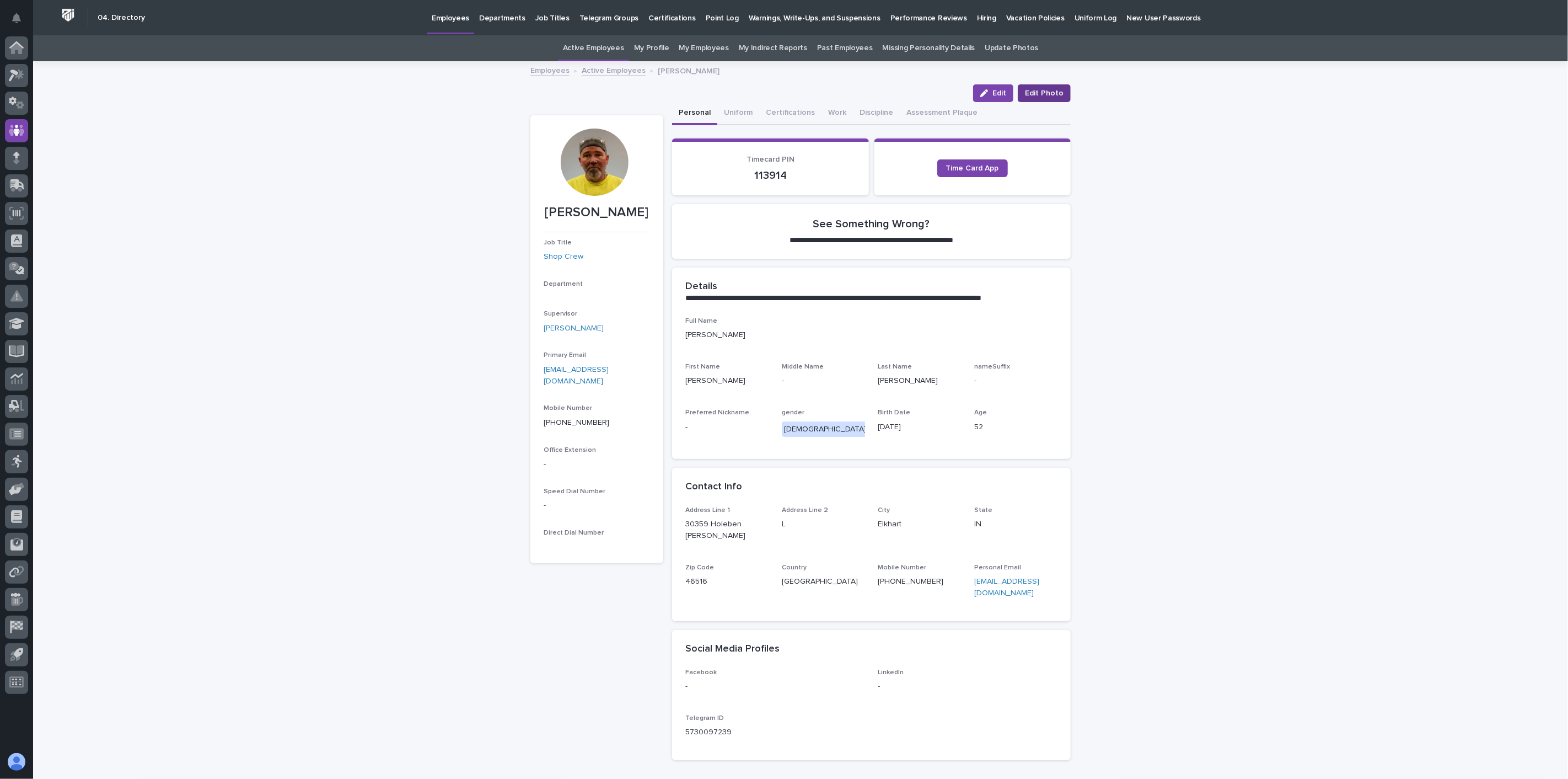
click at [1033, 95] on span "Edit Photo" at bounding box center [1044, 93] width 39 height 11
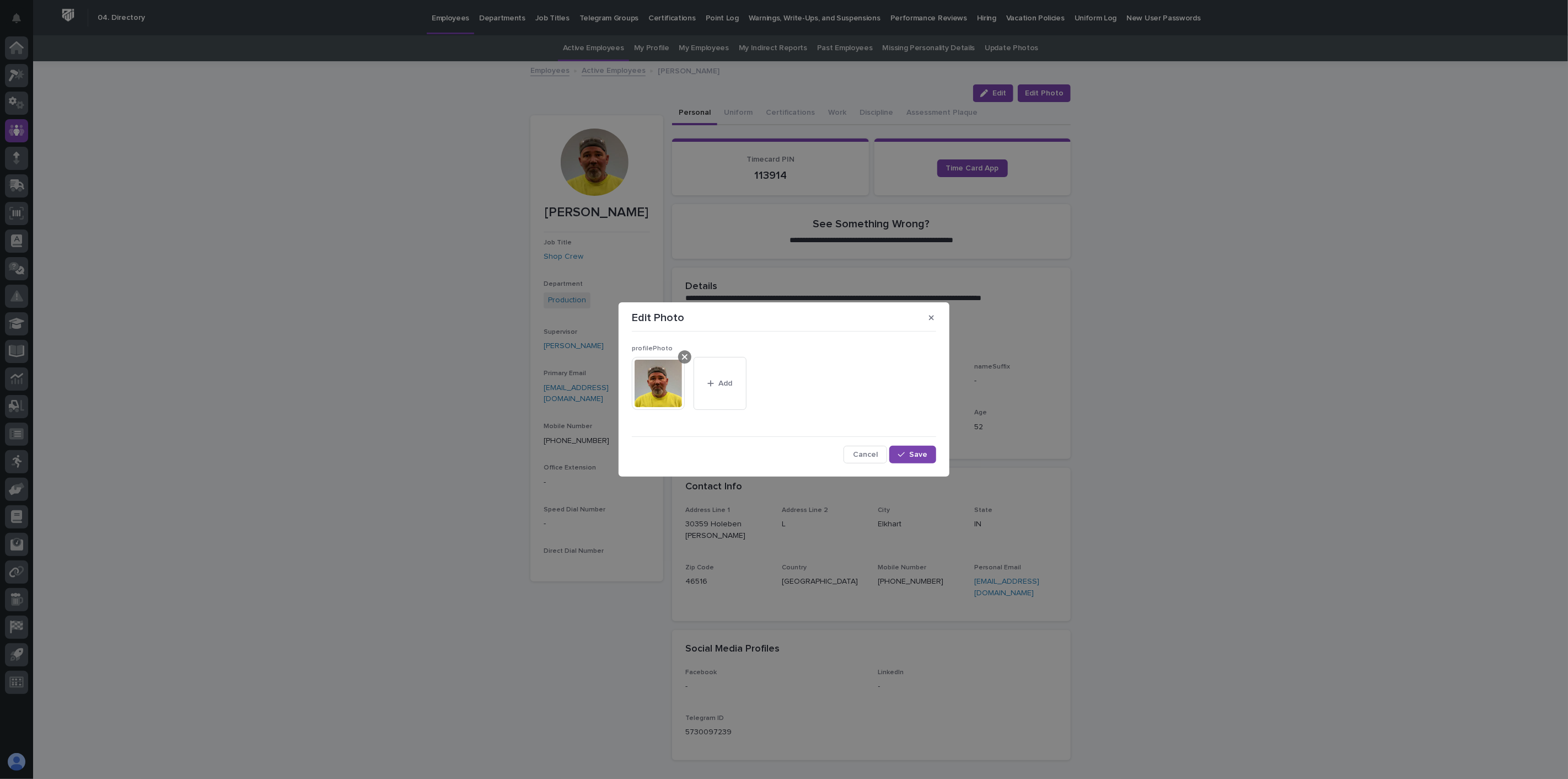
click at [685, 361] on icon at bounding box center [684, 357] width 5 height 9
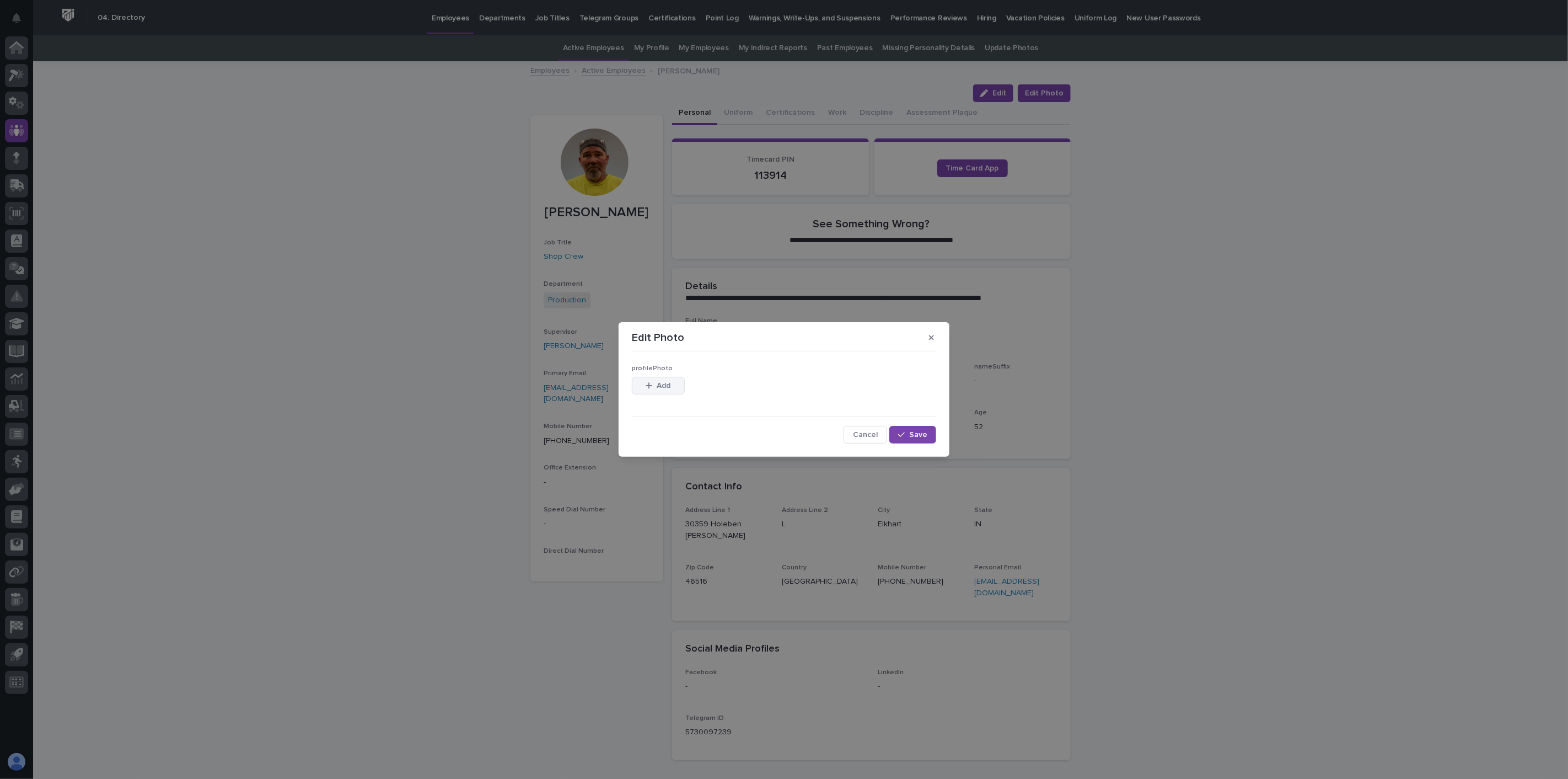
click at [666, 383] on span "Add" at bounding box center [664, 386] width 14 height 8
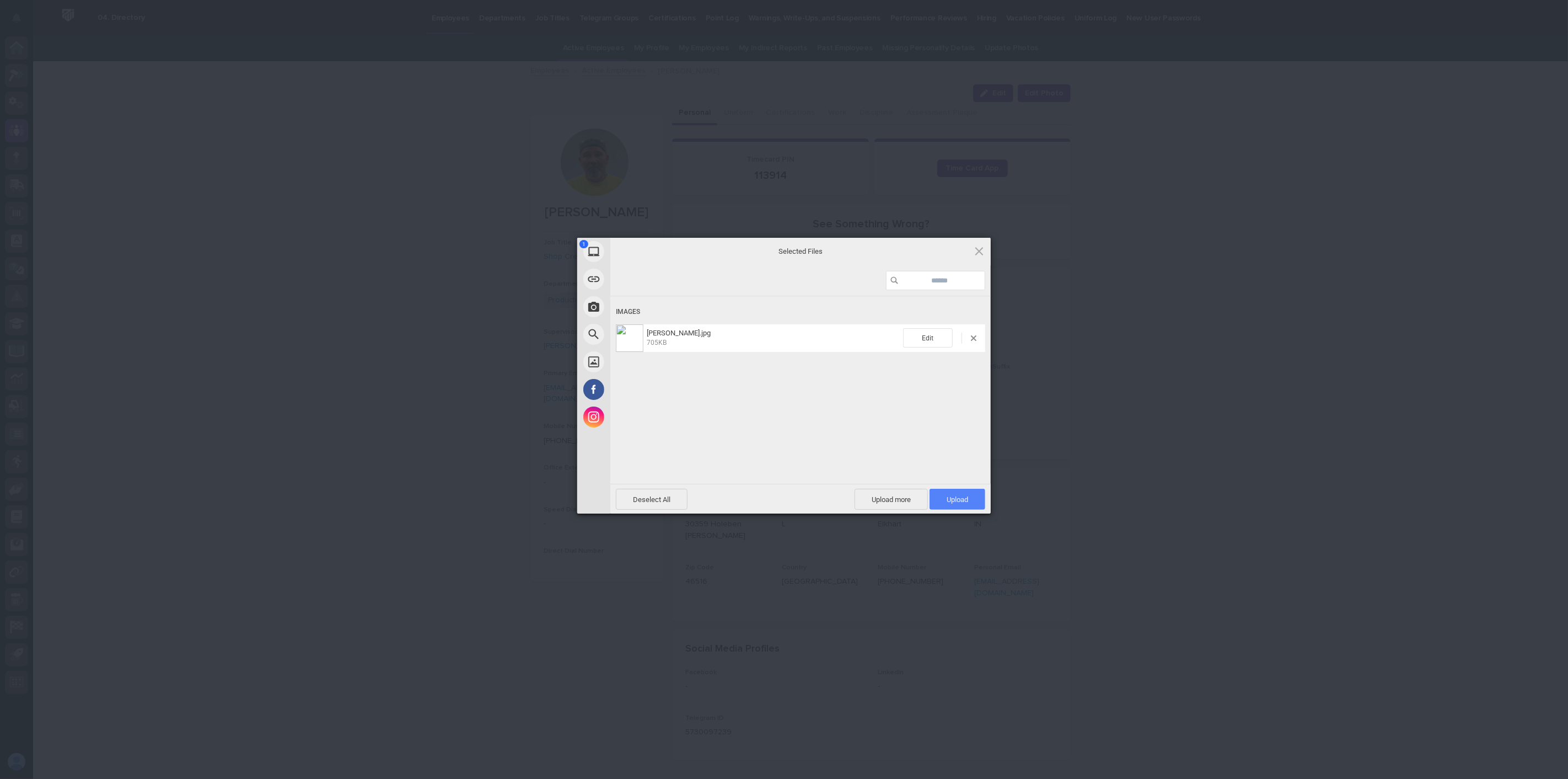
click at [946, 500] on span "Upload 1" at bounding box center [957, 499] width 21 height 8
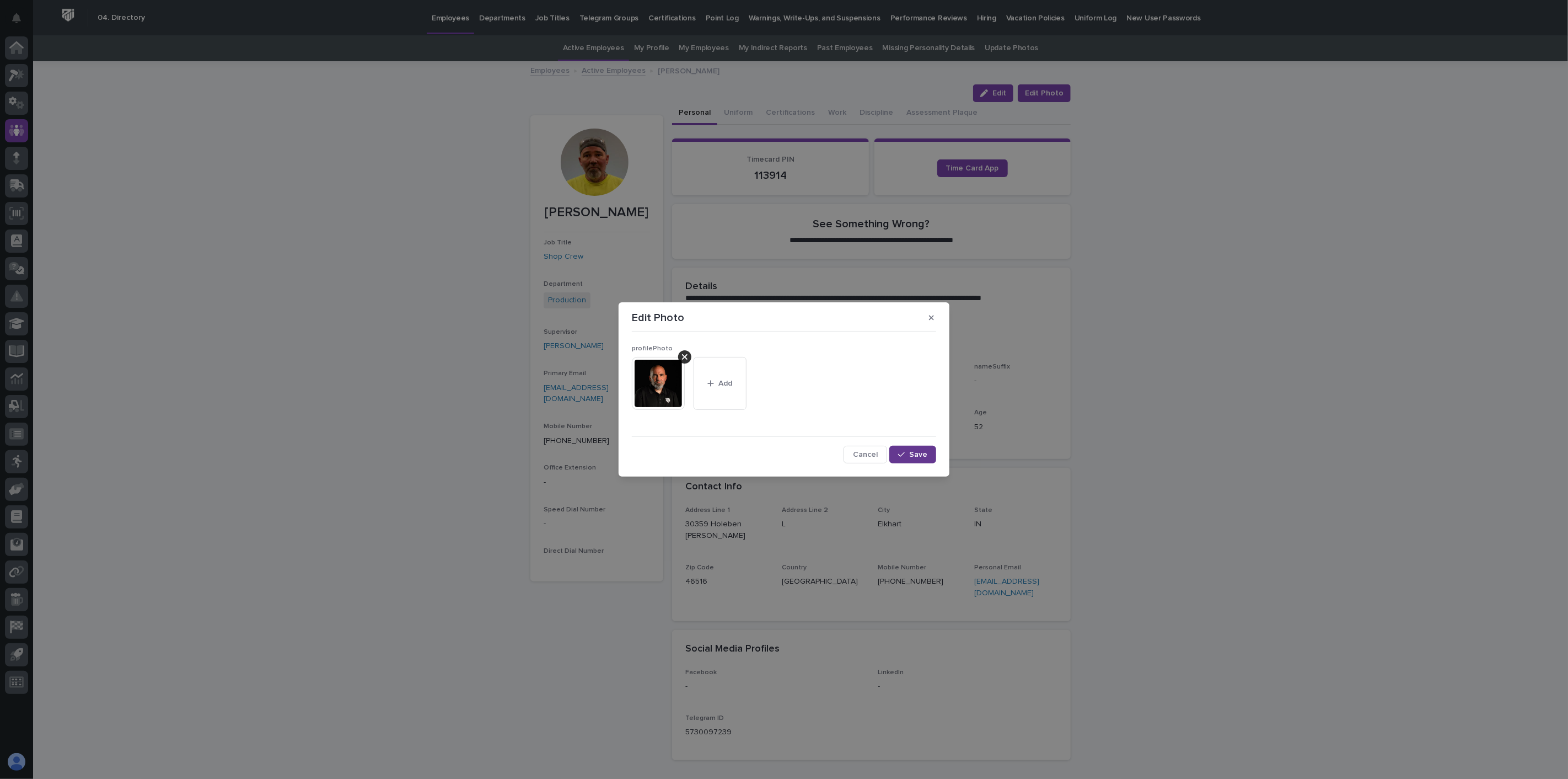
click at [907, 453] on div "button" at bounding box center [904, 454] width 11 height 8
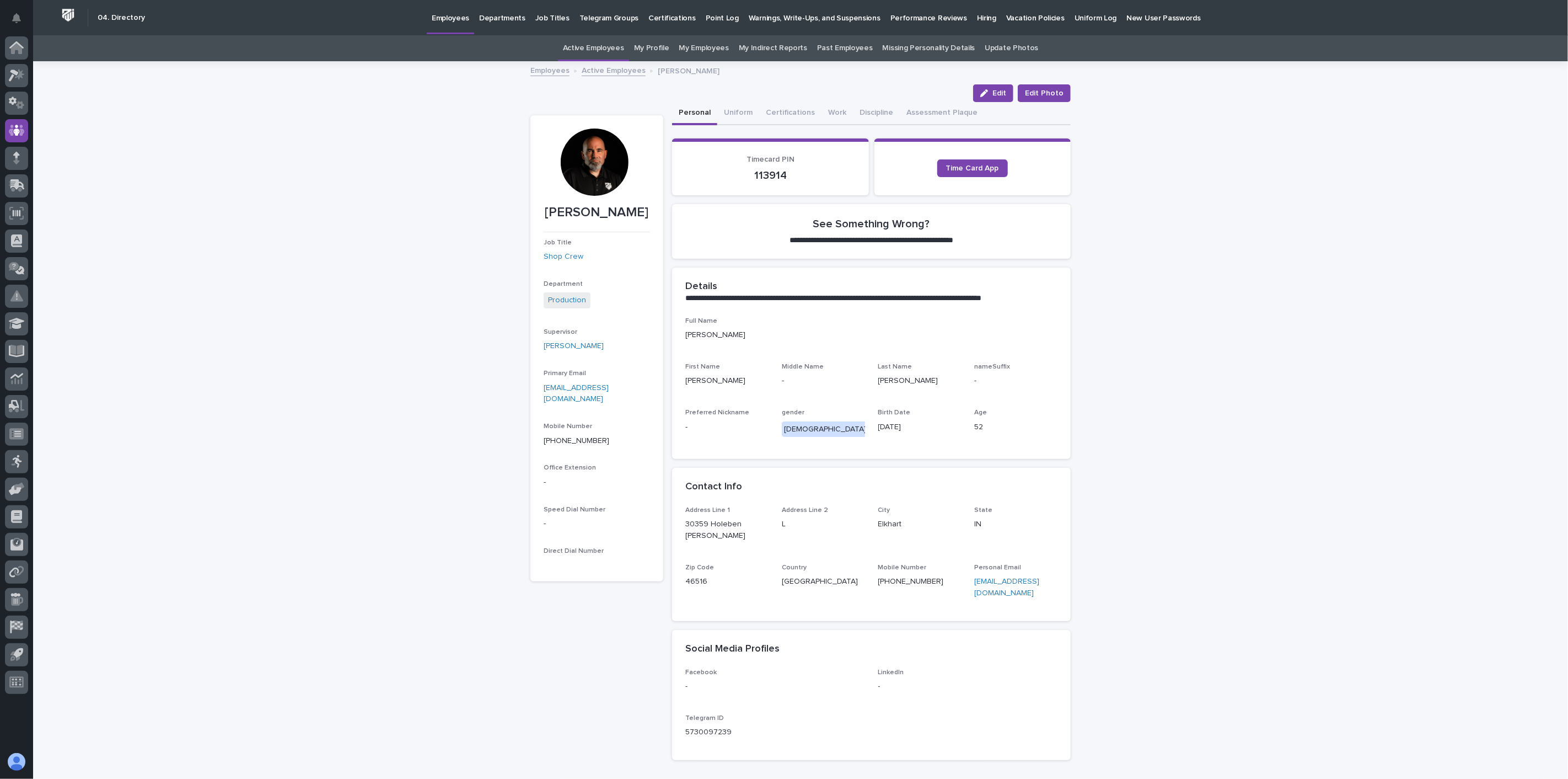
click at [613, 71] on link "Active Employees" at bounding box center [613, 69] width 64 height 13
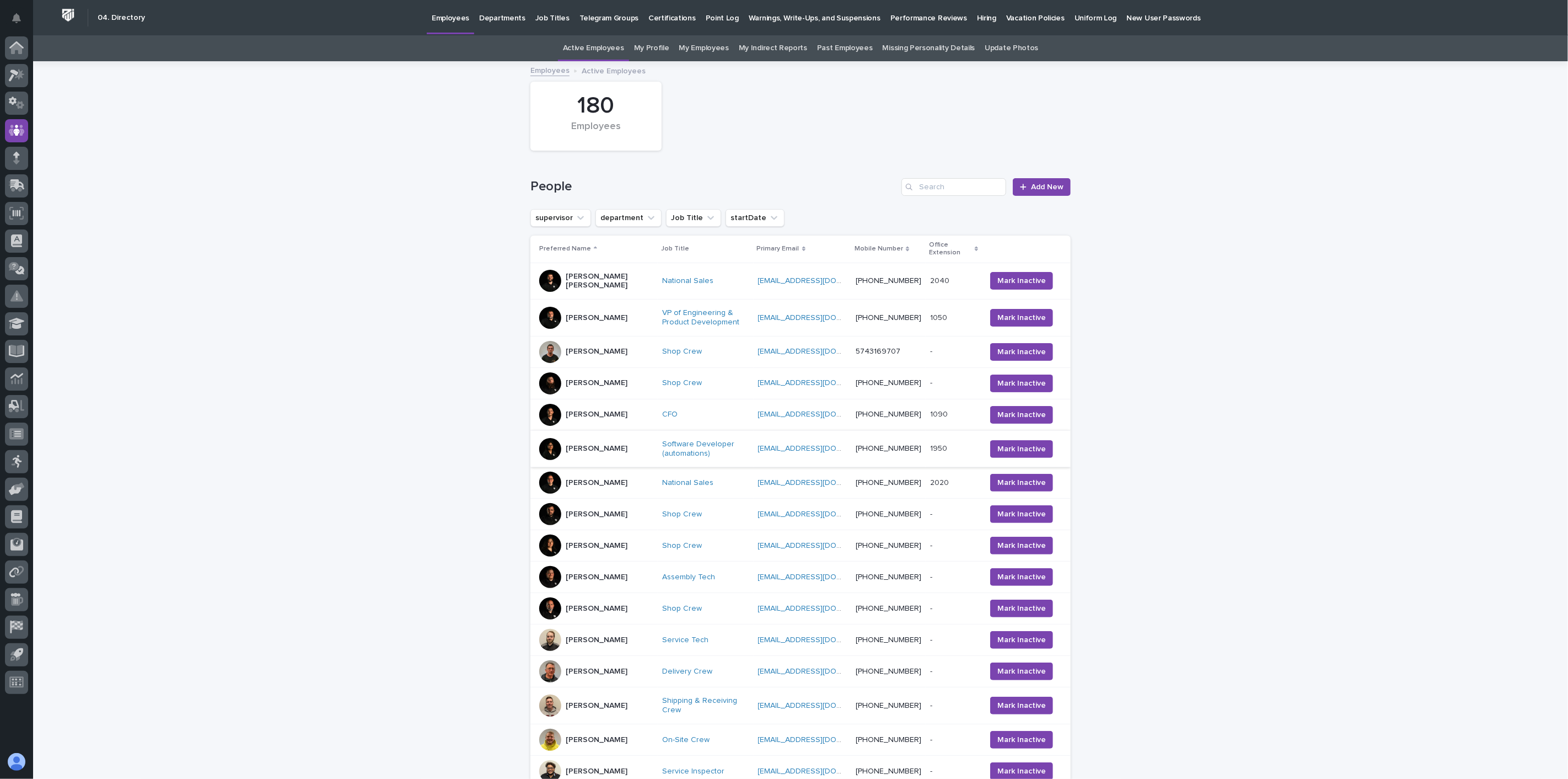
scroll to position [35, 0]
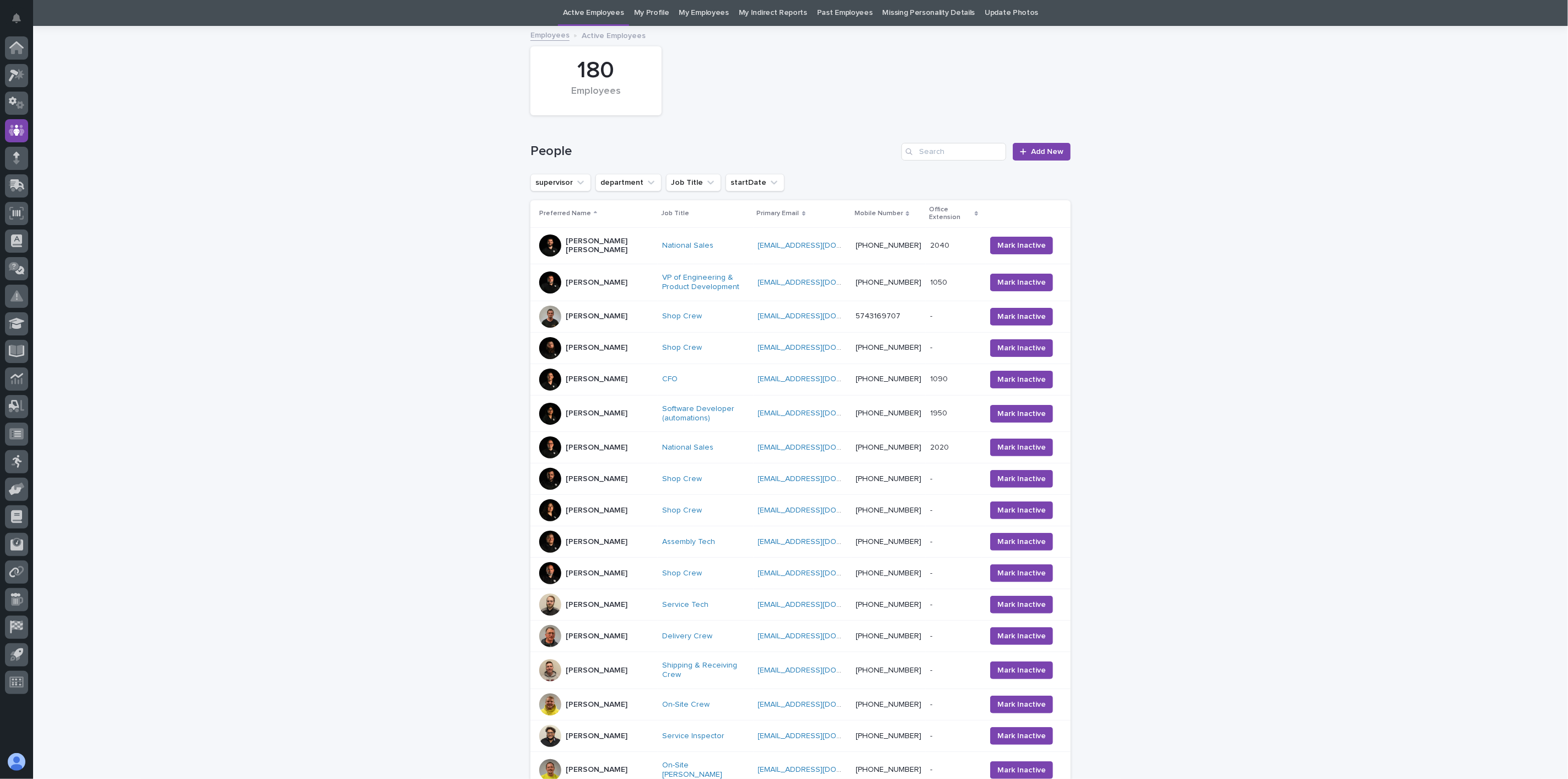
click at [605, 610] on div "[PERSON_NAME]" at bounding box center [597, 604] width 114 height 22
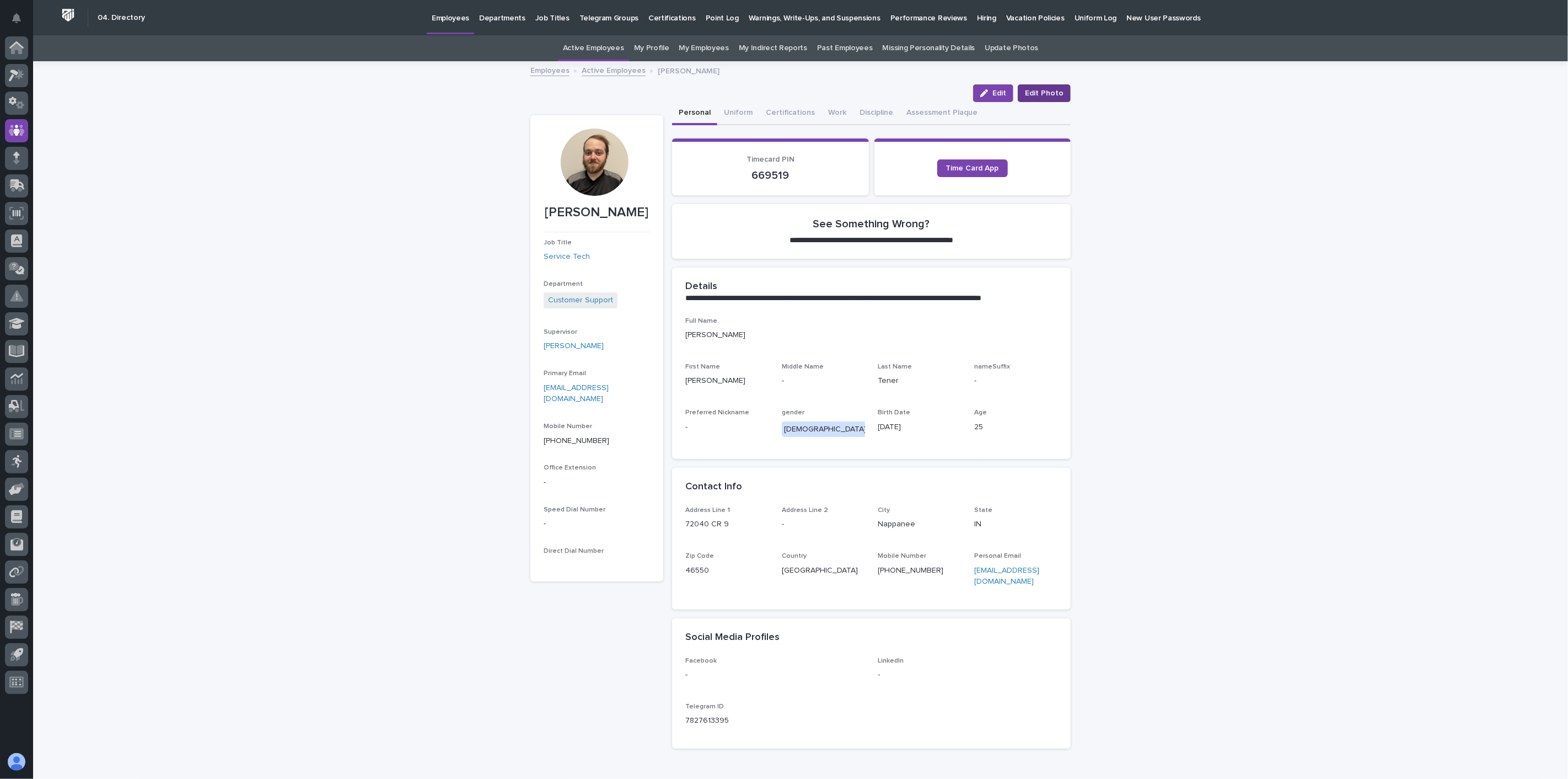
click at [1048, 88] on span "Edit Photo" at bounding box center [1044, 93] width 39 height 11
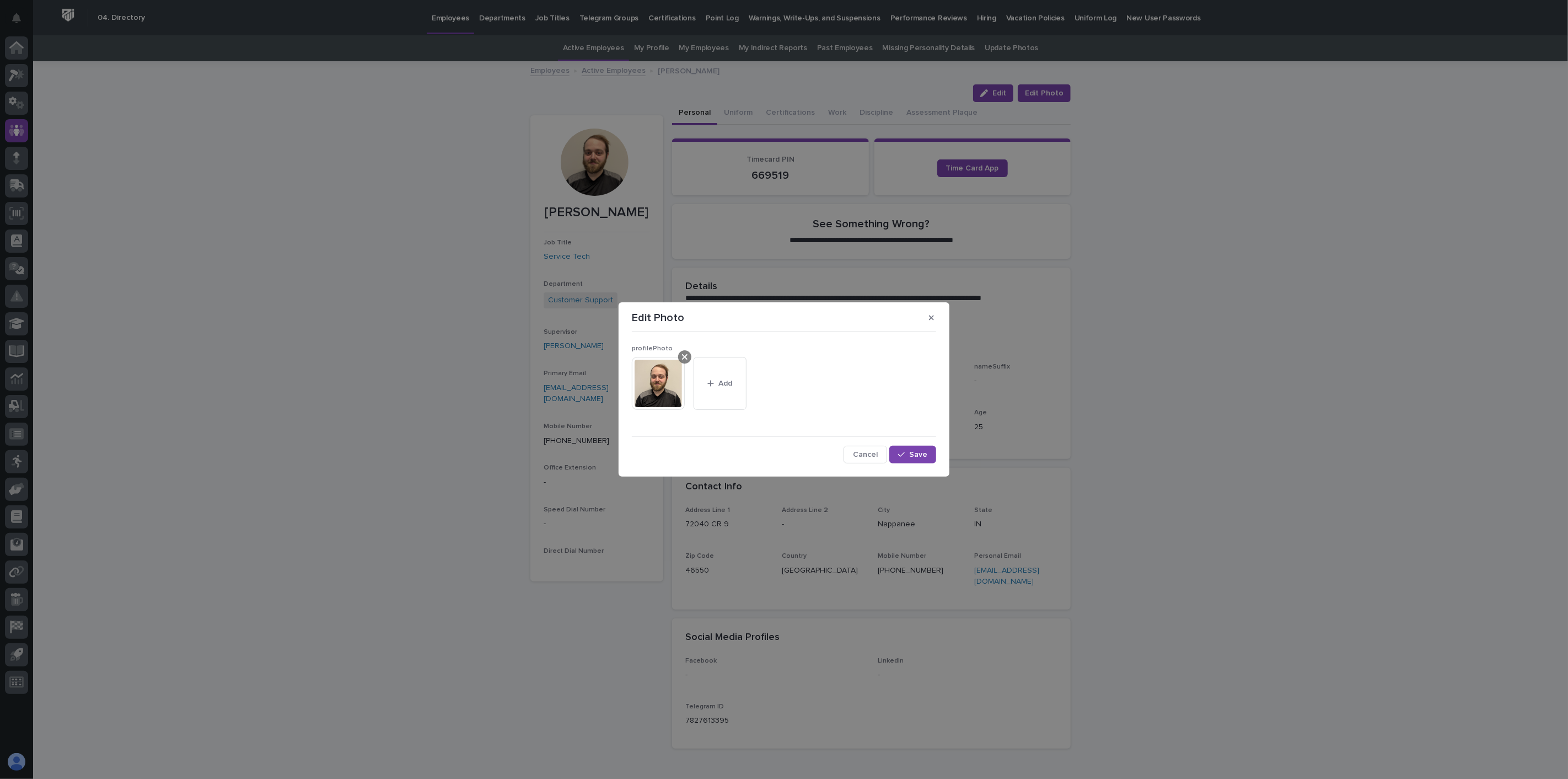
click at [682, 357] on icon at bounding box center [684, 357] width 5 height 9
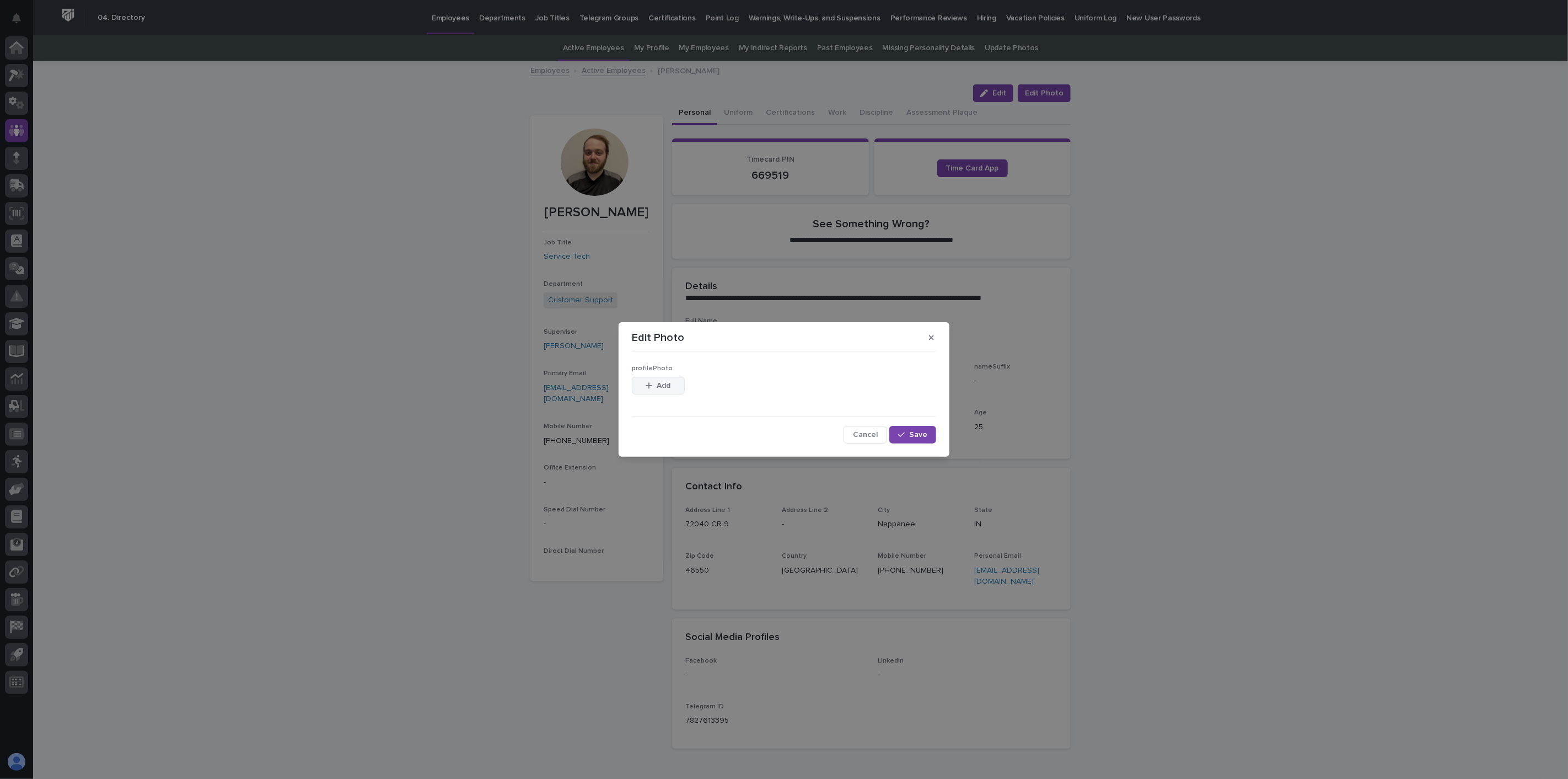
click at [653, 384] on div "button" at bounding box center [651, 386] width 11 height 8
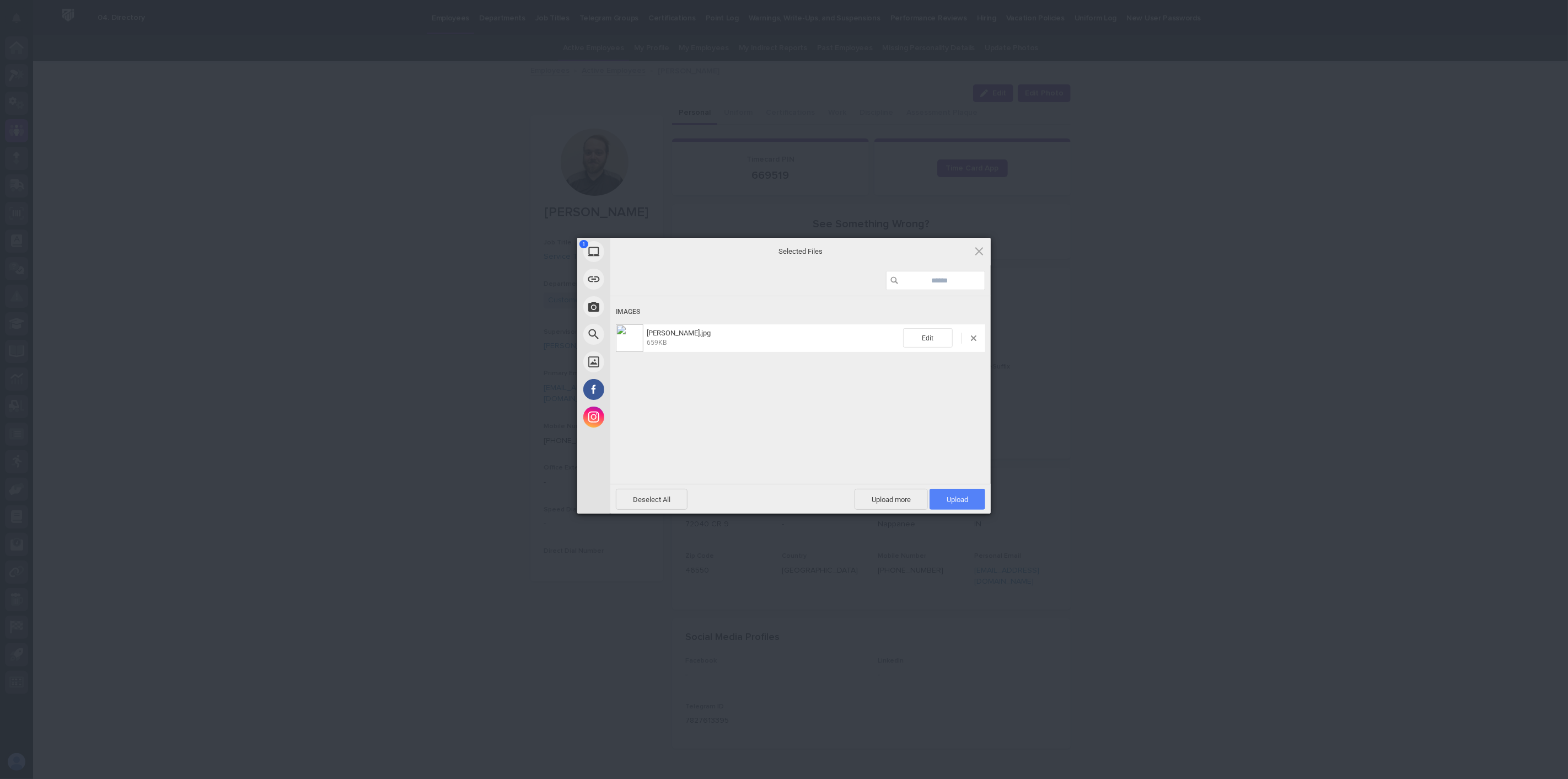
click at [963, 501] on span "Upload 1" at bounding box center [957, 499] width 21 height 8
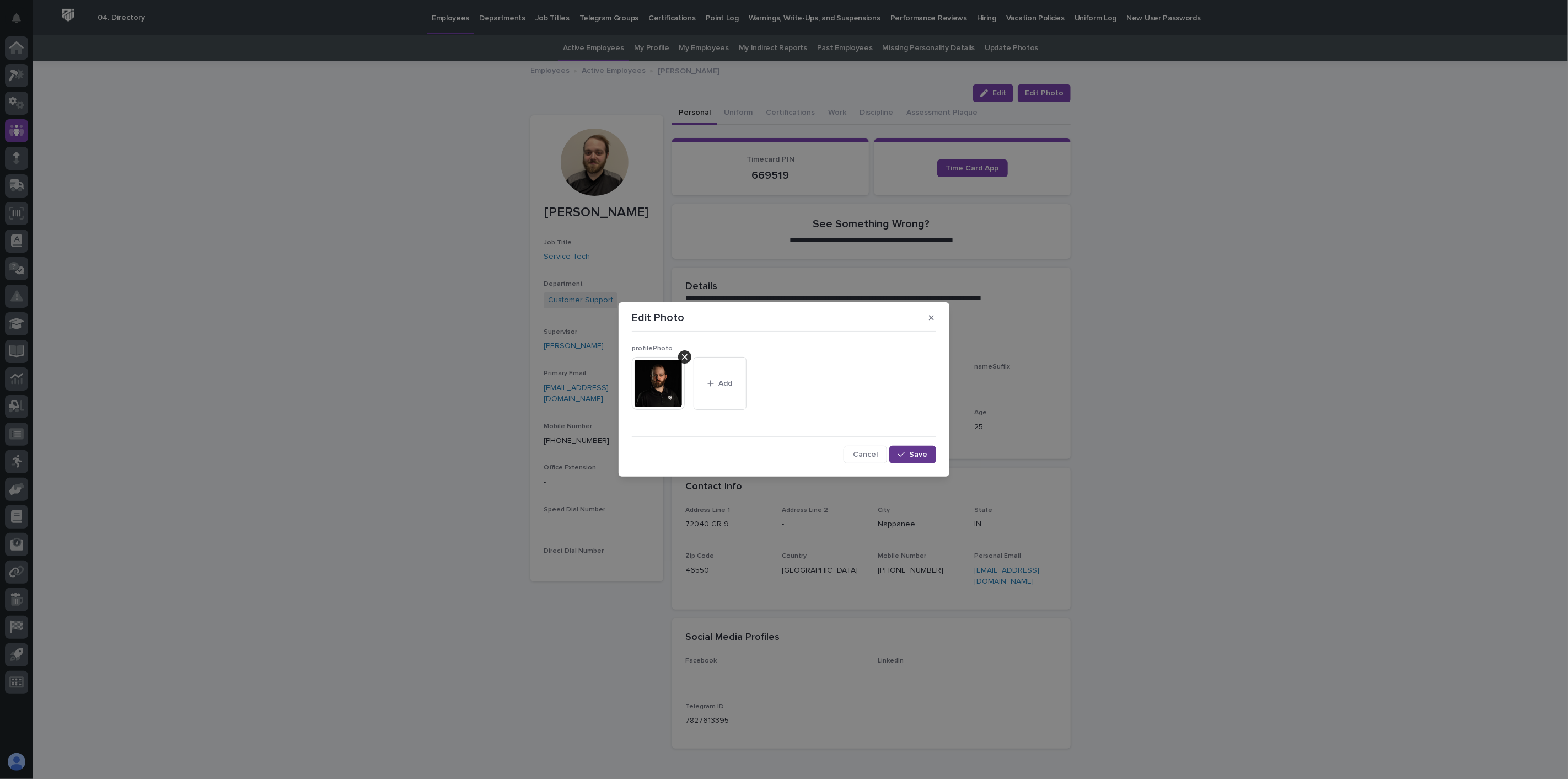
click at [913, 456] on span "Save" at bounding box center [918, 454] width 18 height 8
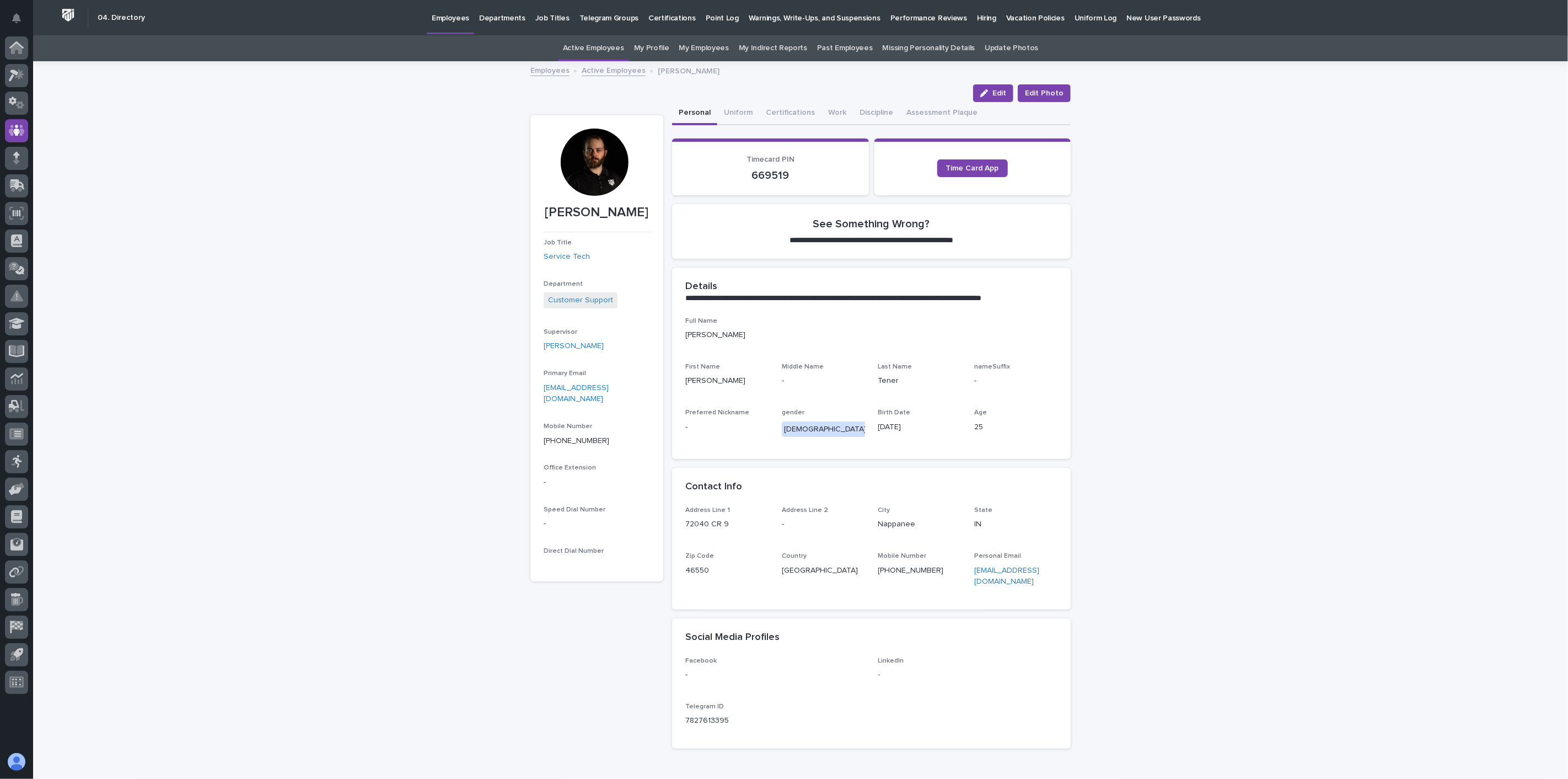
click at [600, 69] on link "Active Employees" at bounding box center [613, 69] width 64 height 13
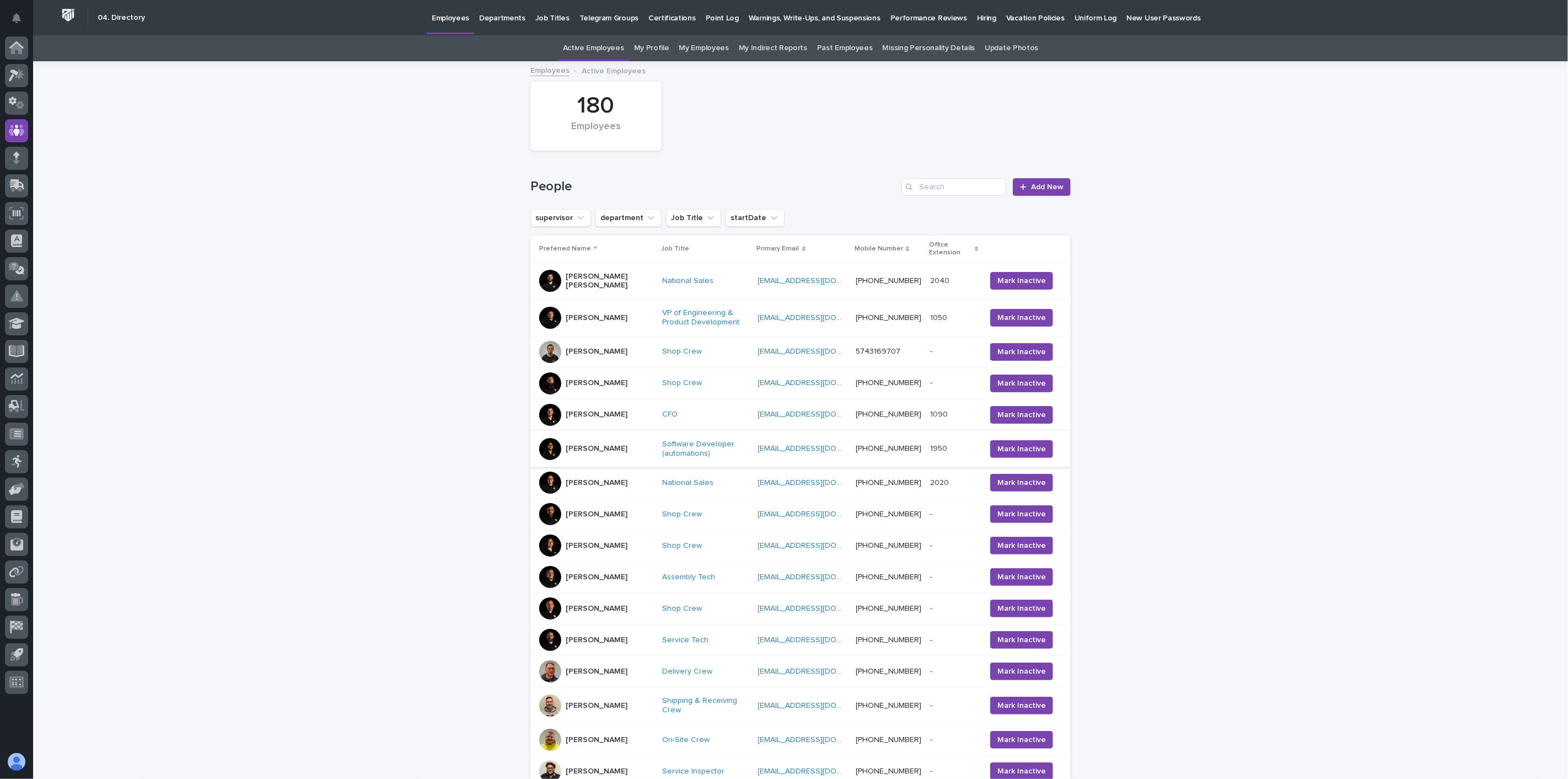
scroll to position [35, 0]
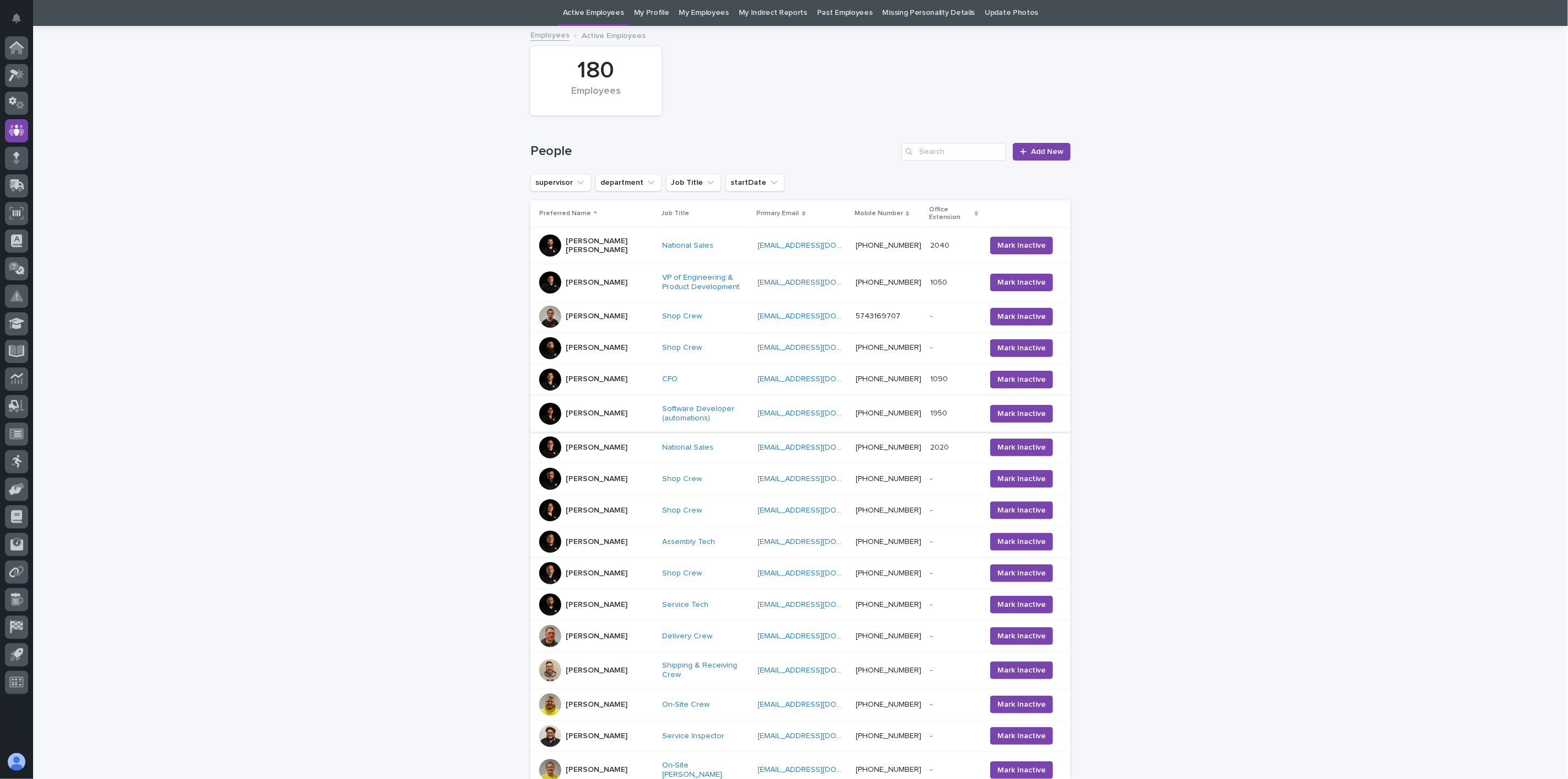
click at [602, 639] on p "[PERSON_NAME]" at bounding box center [596, 636] width 62 height 9
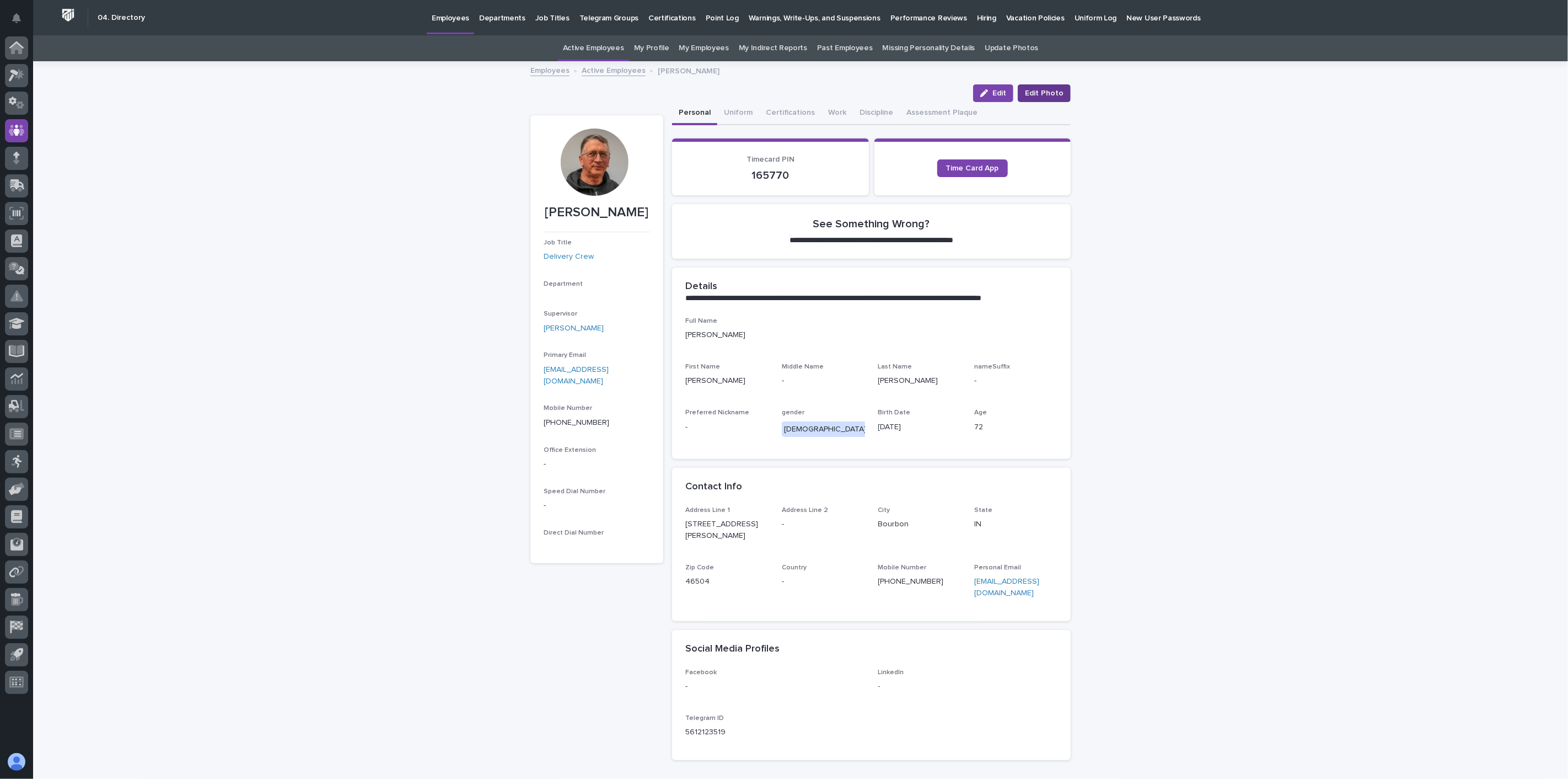
click at [1045, 93] on span "Edit Photo" at bounding box center [1044, 93] width 39 height 11
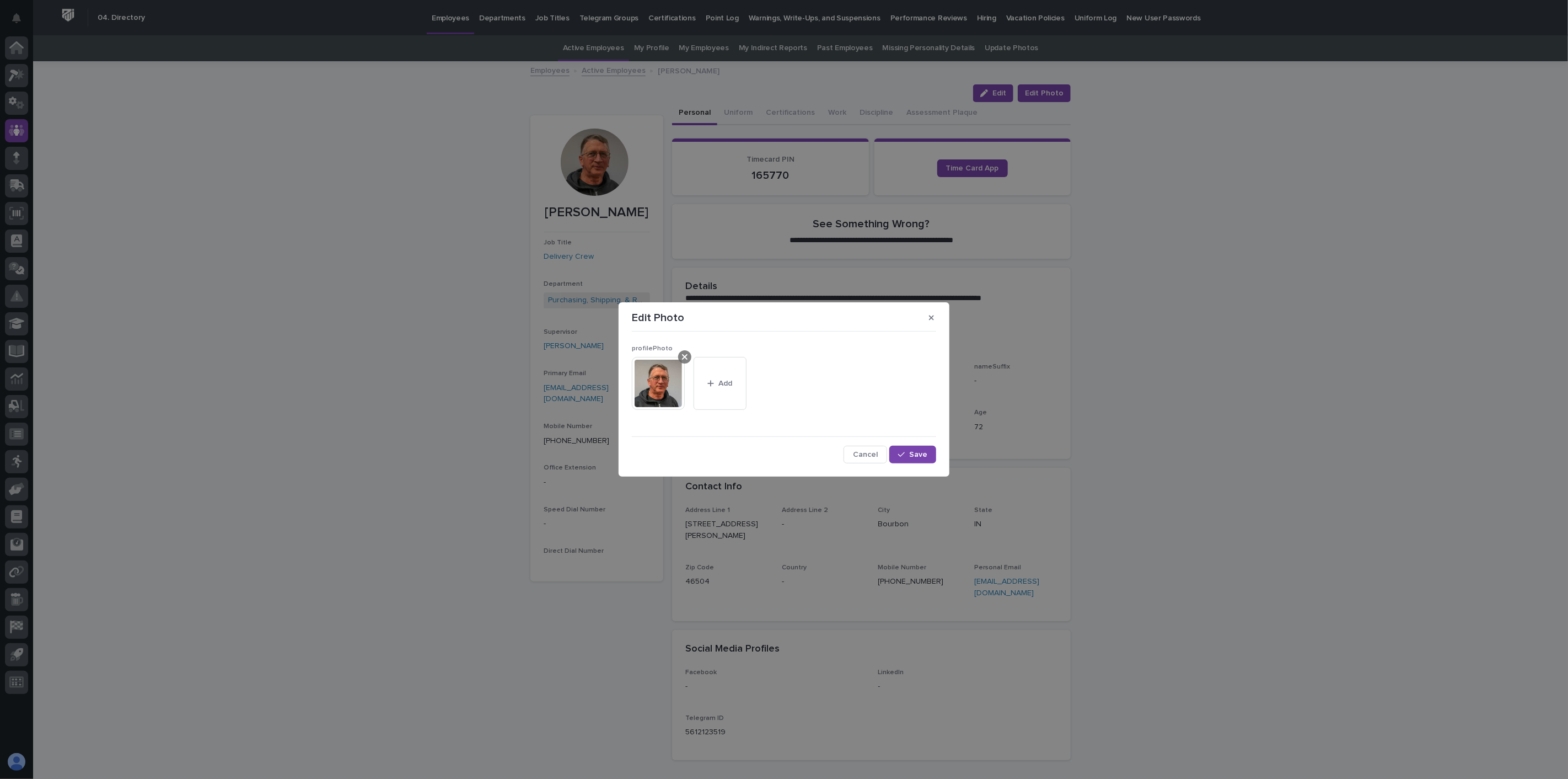
click at [685, 357] on icon at bounding box center [684, 357] width 5 height 5
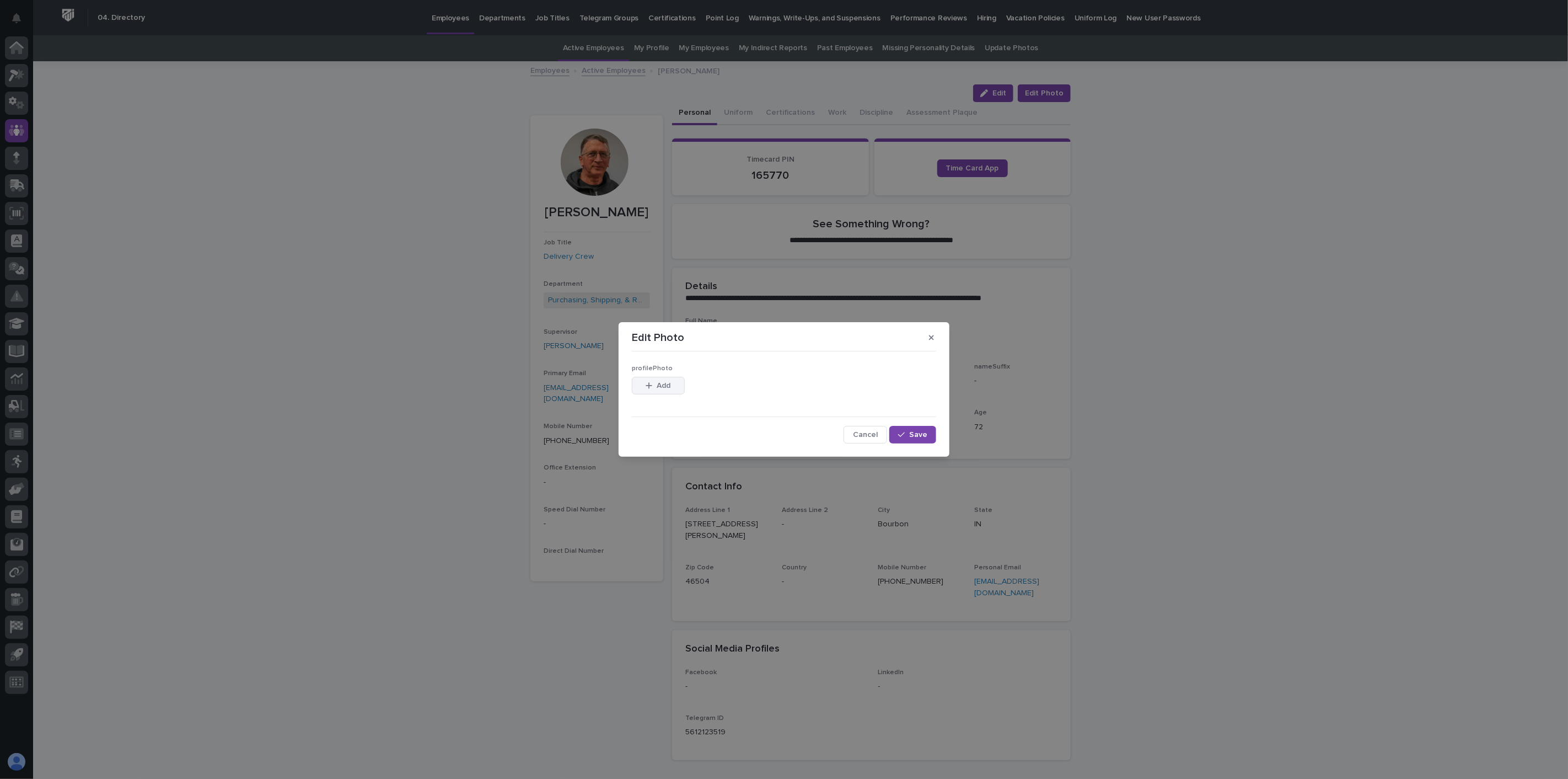
click at [664, 383] on span "Add" at bounding box center [664, 386] width 14 height 8
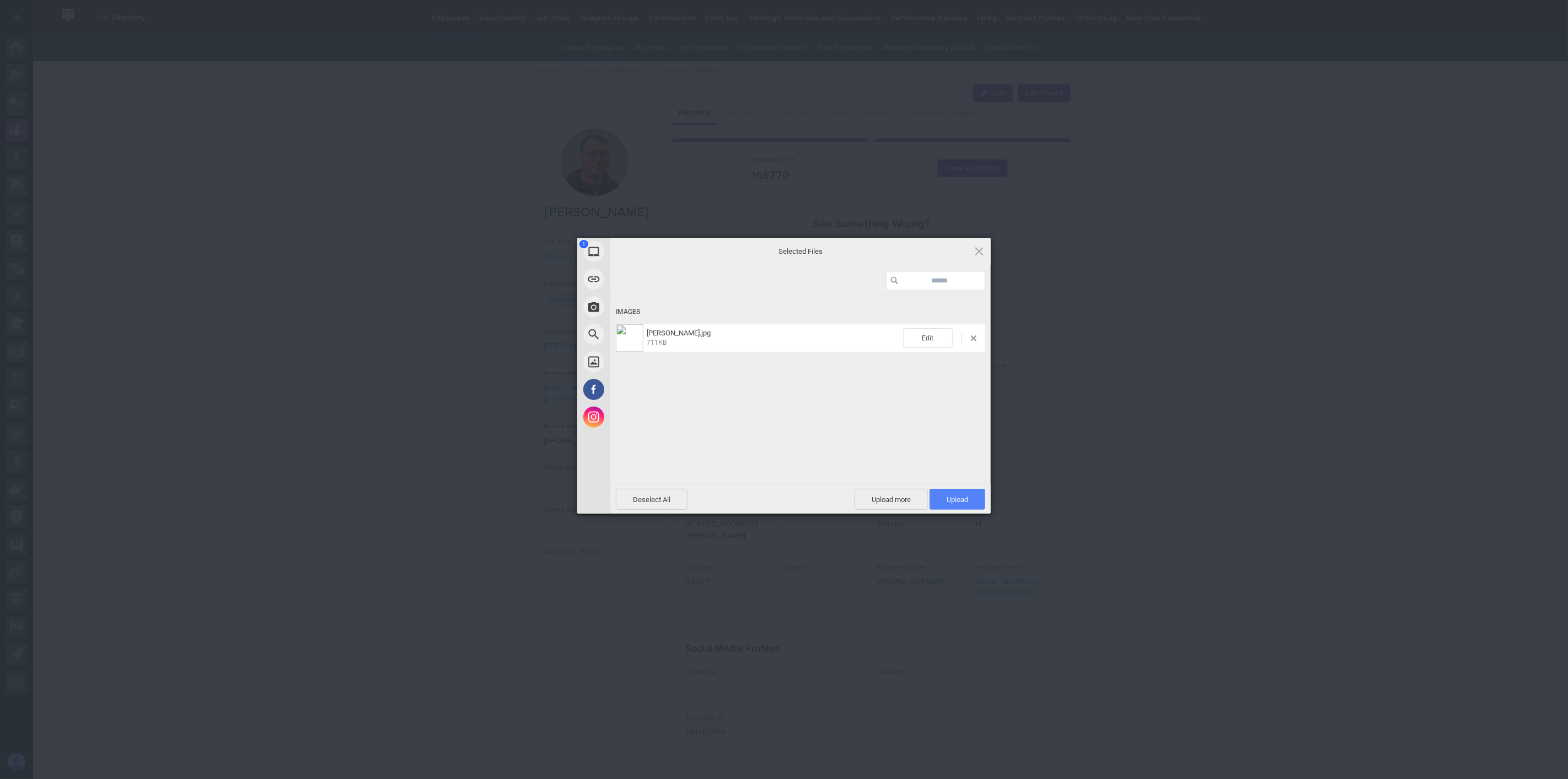
click at [962, 498] on span "Upload 1" at bounding box center [957, 499] width 21 height 8
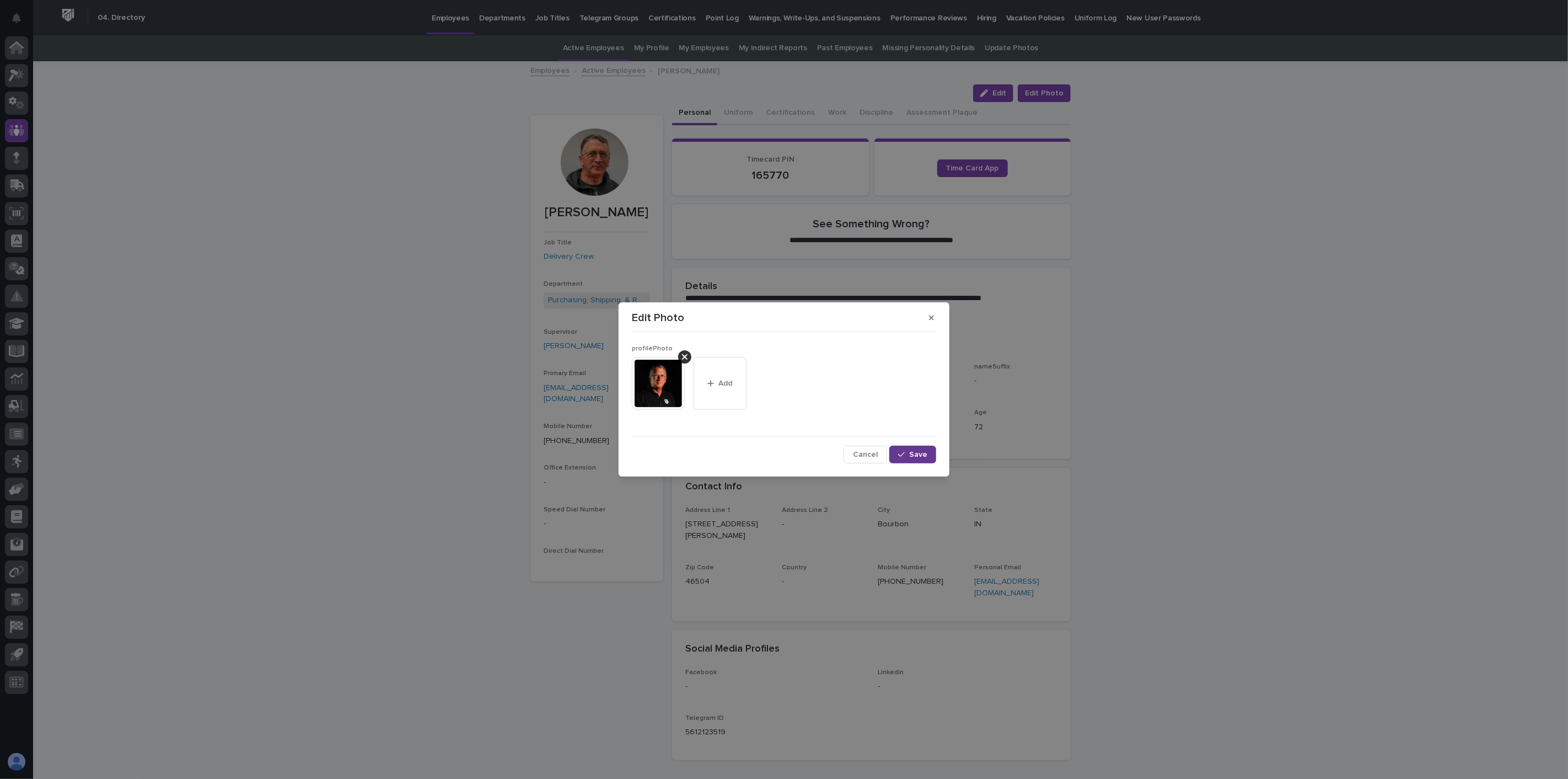
click at [907, 450] on div "button" at bounding box center [904, 454] width 11 height 8
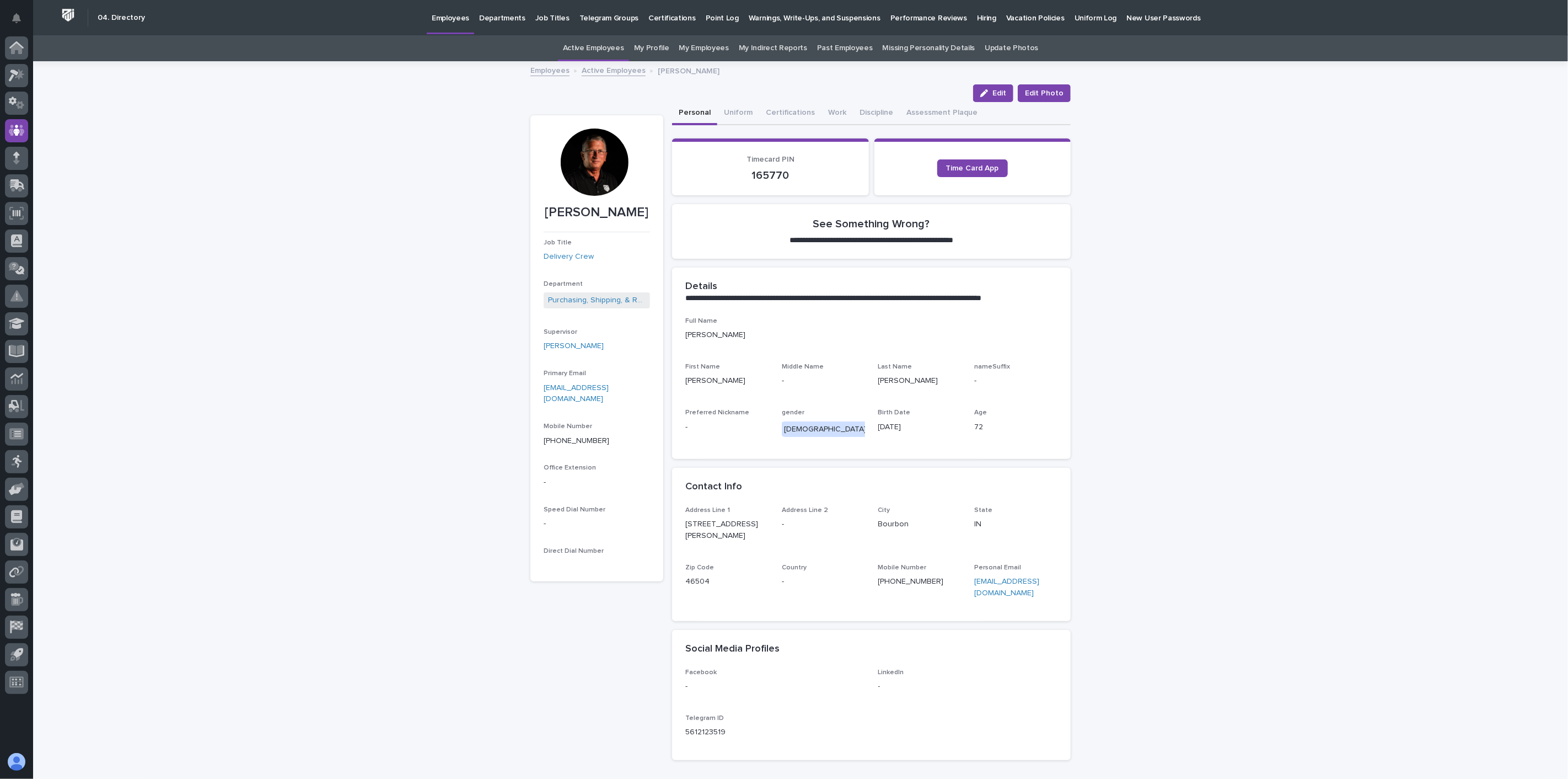
click at [619, 69] on link "Active Employees" at bounding box center [613, 69] width 64 height 13
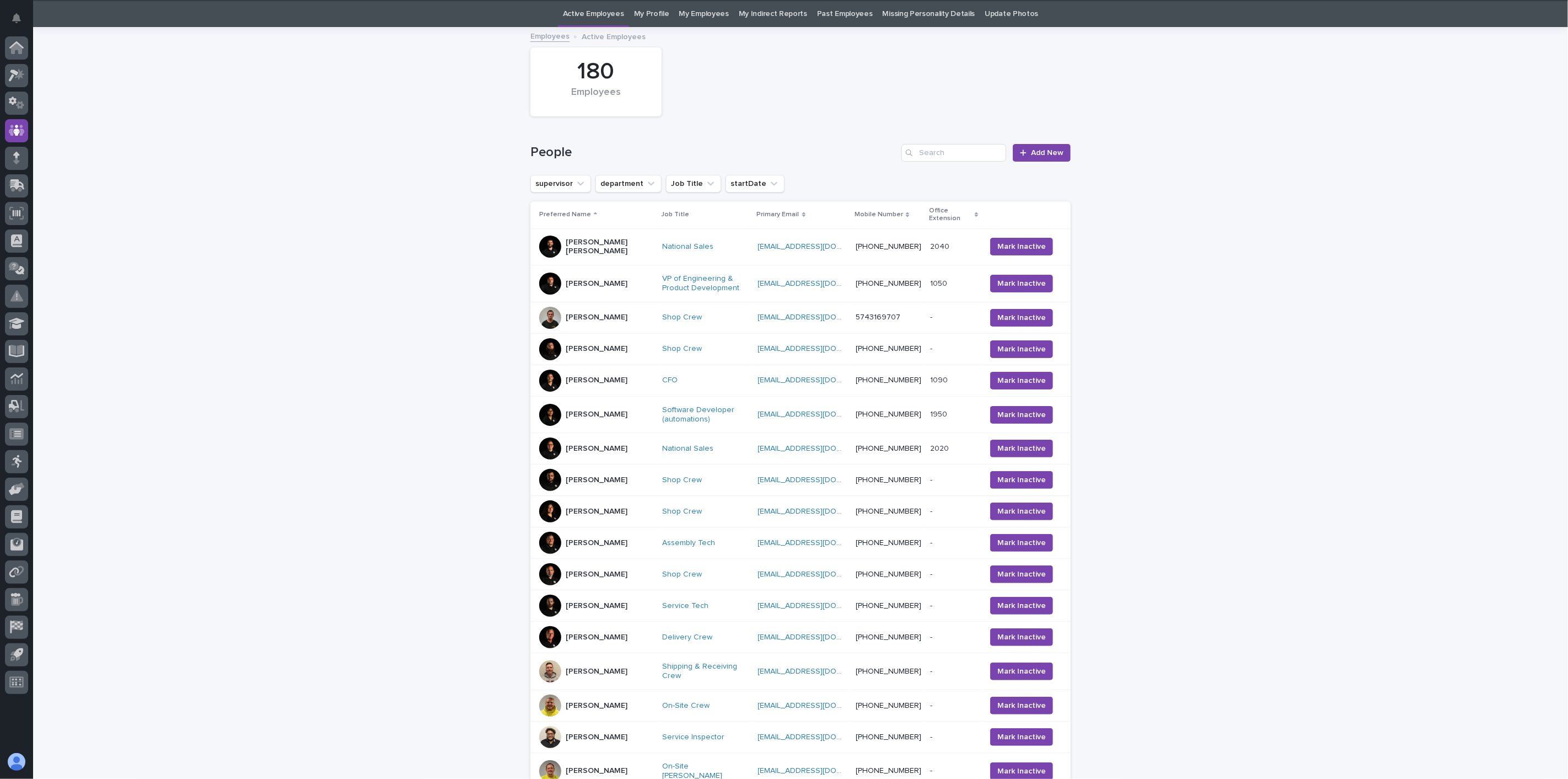
scroll to position [35, 0]
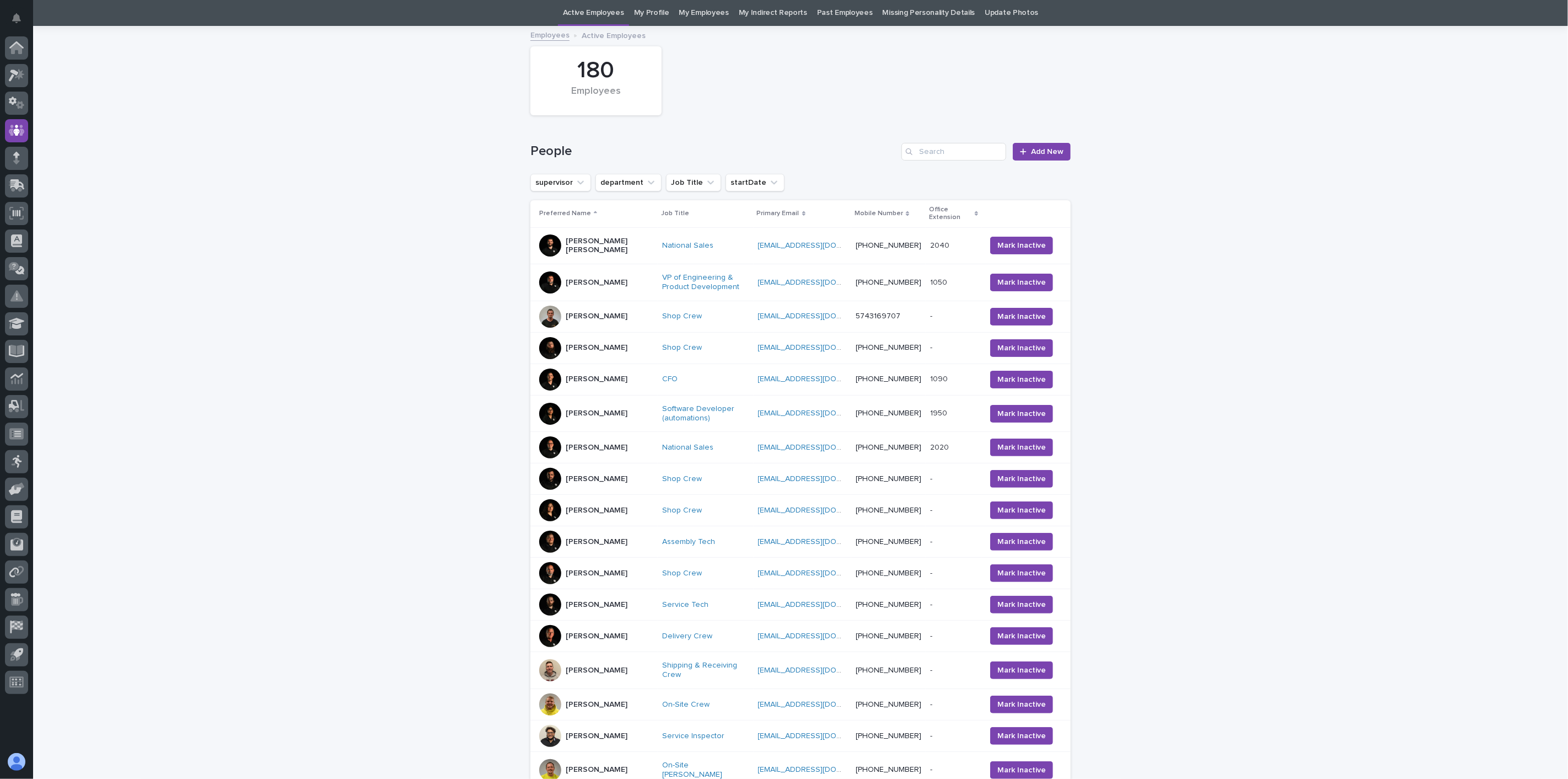
click at [616, 676] on div "[PERSON_NAME]" at bounding box center [597, 670] width 114 height 22
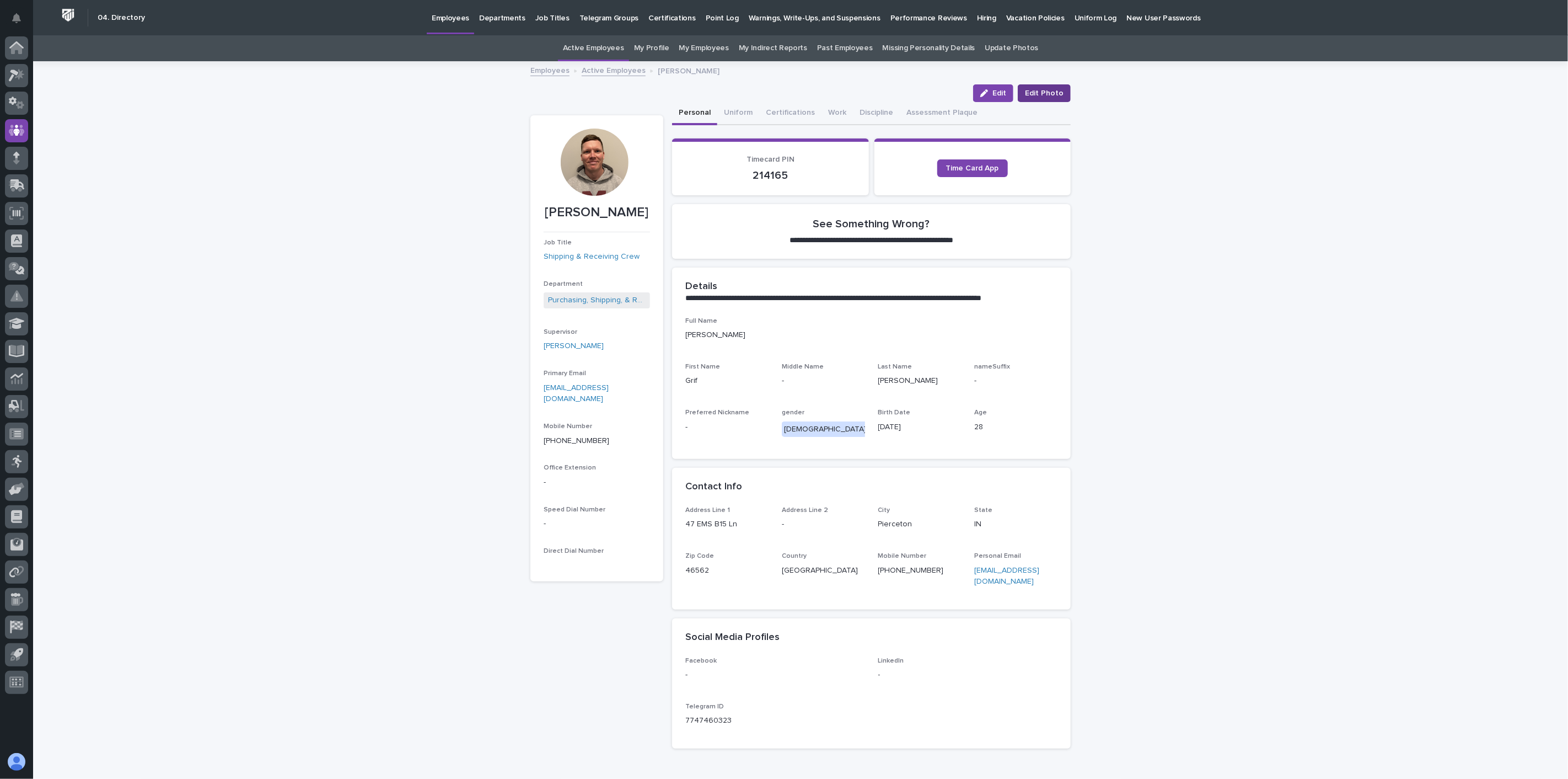
click at [1055, 94] on span "Edit Photo" at bounding box center [1044, 93] width 39 height 11
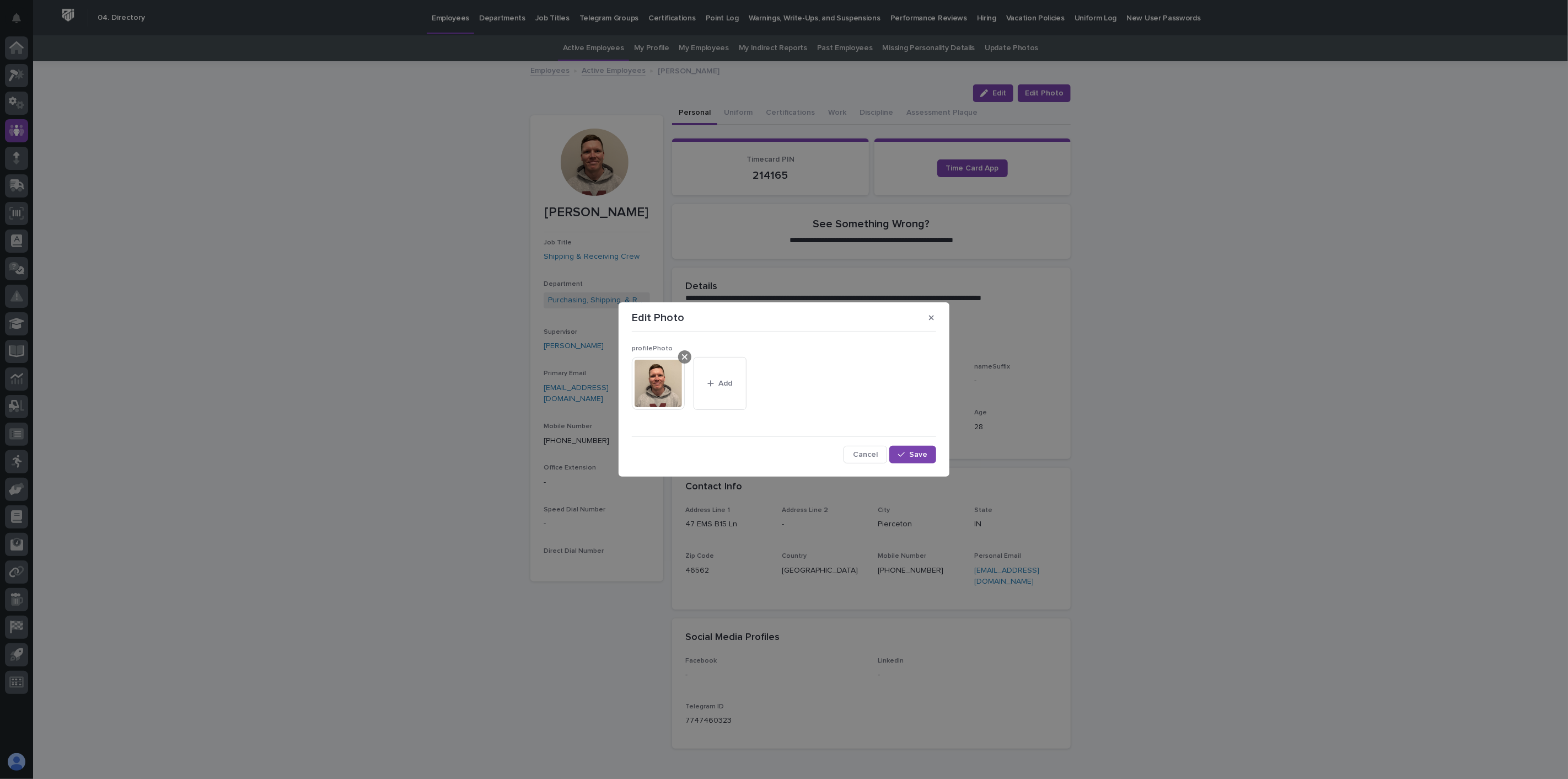
click at [682, 357] on icon at bounding box center [684, 357] width 5 height 9
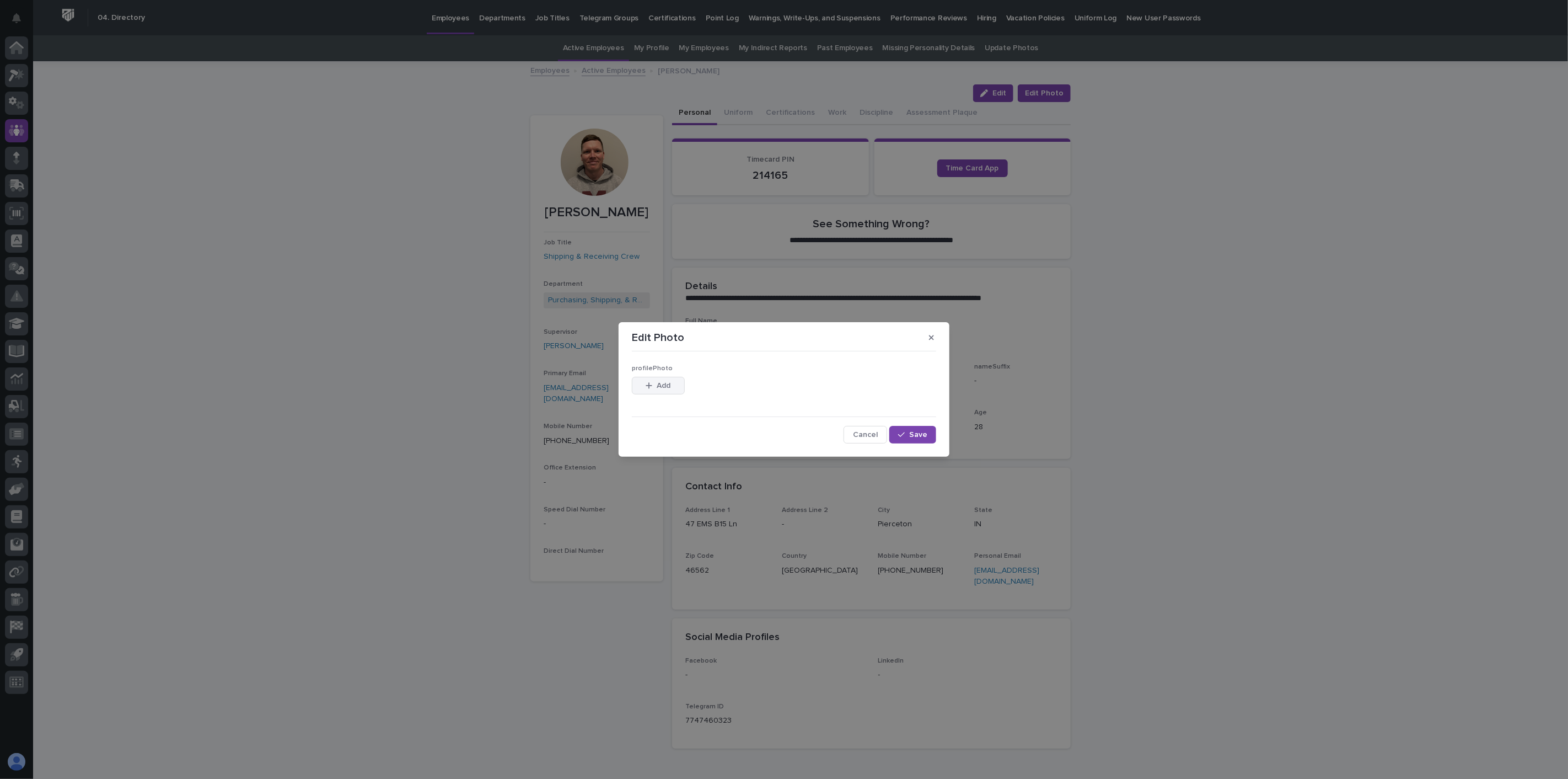
click at [653, 386] on div "button" at bounding box center [651, 386] width 11 height 8
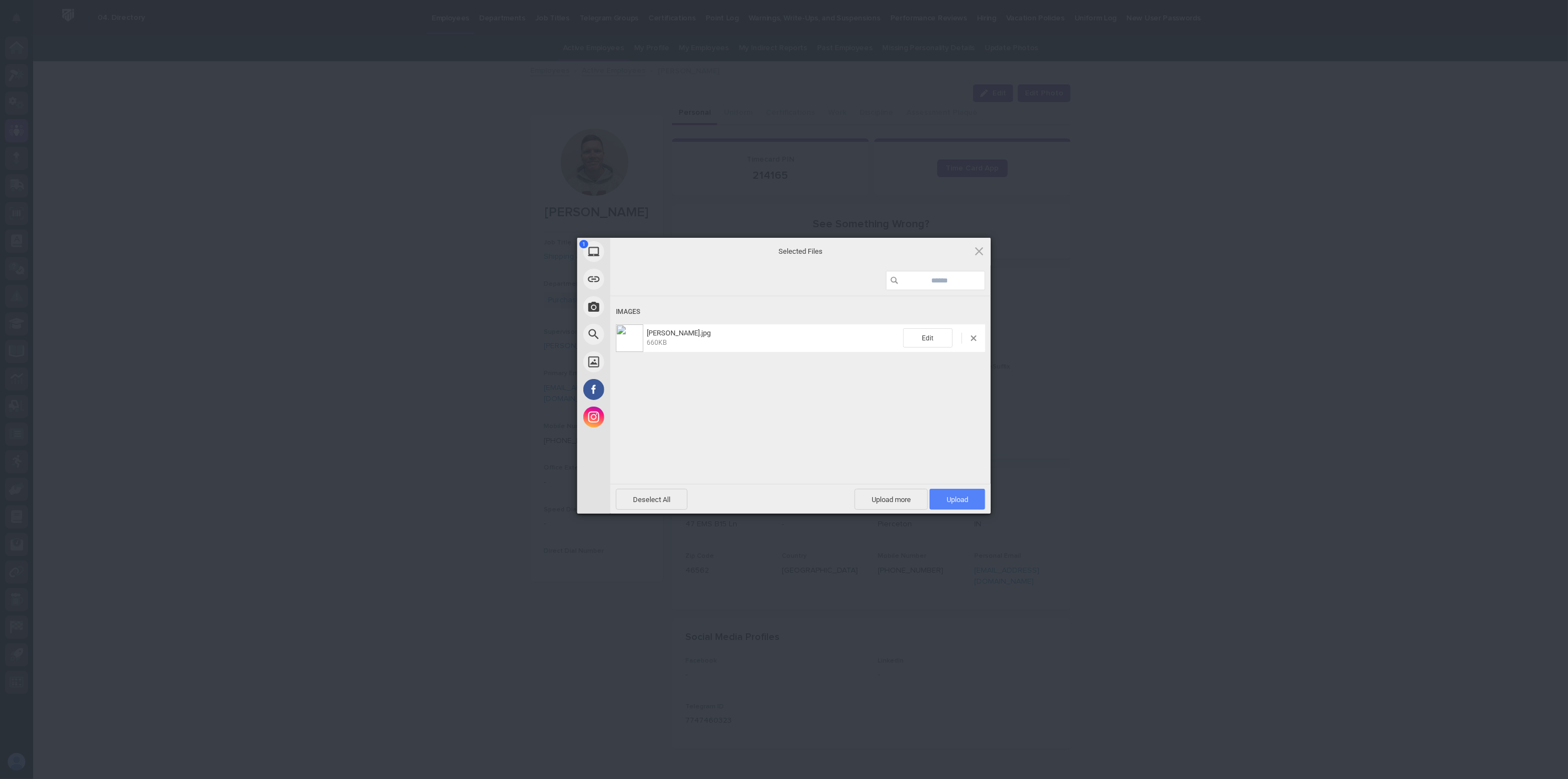
click at [949, 497] on span "Upload 1" at bounding box center [957, 499] width 21 height 8
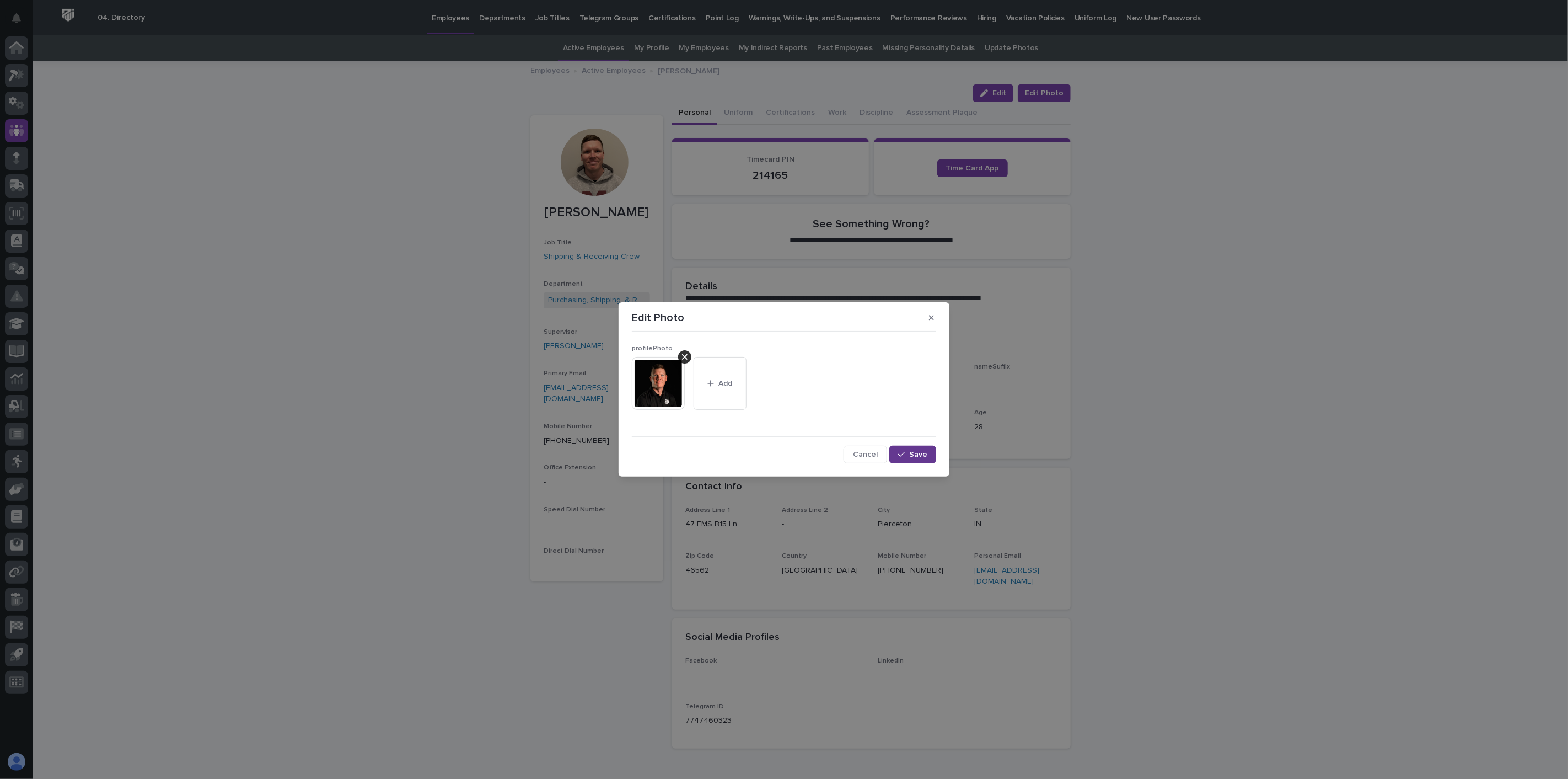
click at [915, 458] on span "Save" at bounding box center [918, 454] width 18 height 8
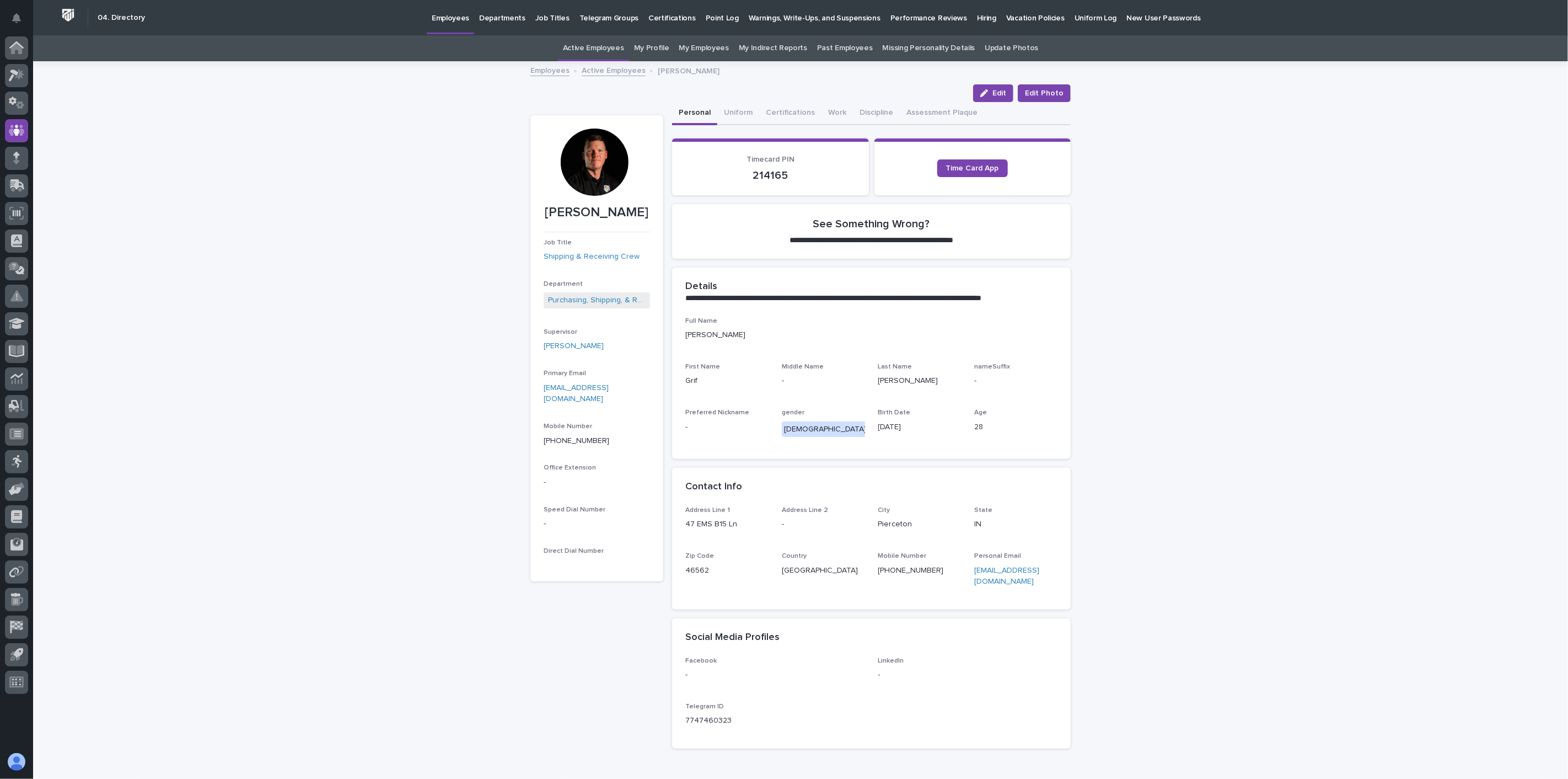
click at [615, 69] on link "Active Employees" at bounding box center [613, 69] width 64 height 13
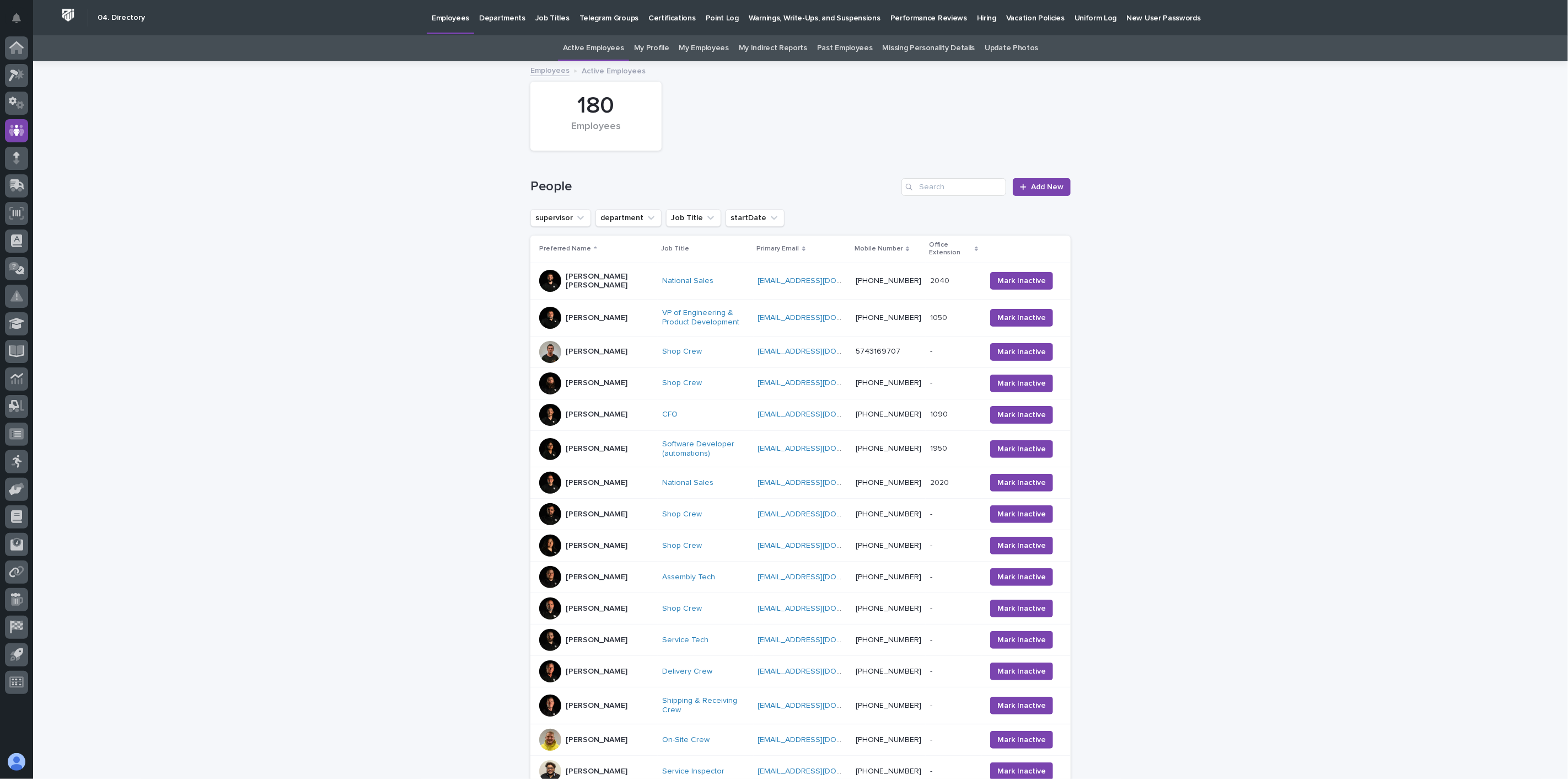
scroll to position [35, 0]
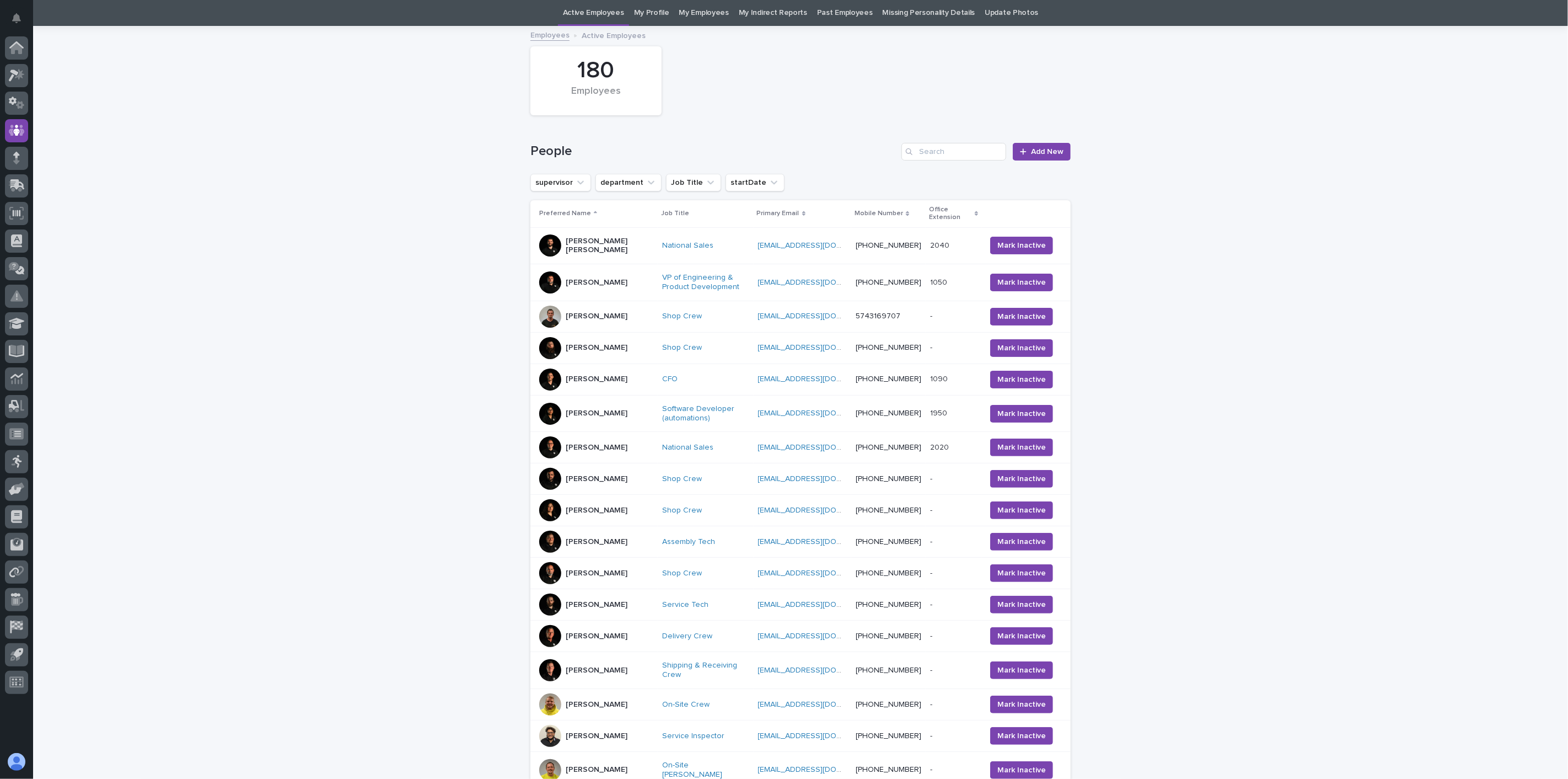
click at [597, 705] on div "[PERSON_NAME]" at bounding box center [596, 704] width 62 height 18
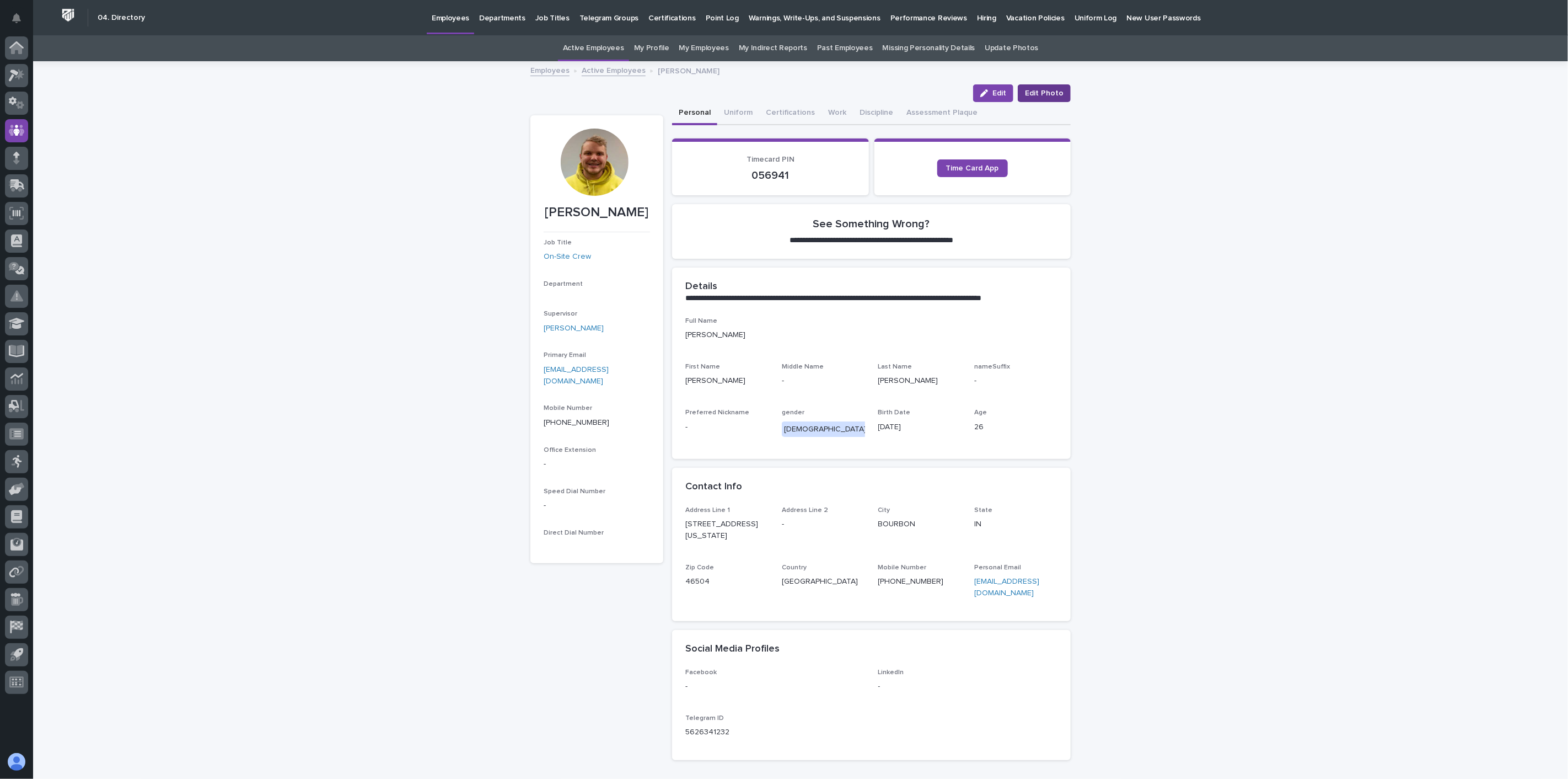
click at [1058, 90] on span "Edit Photo" at bounding box center [1044, 93] width 39 height 11
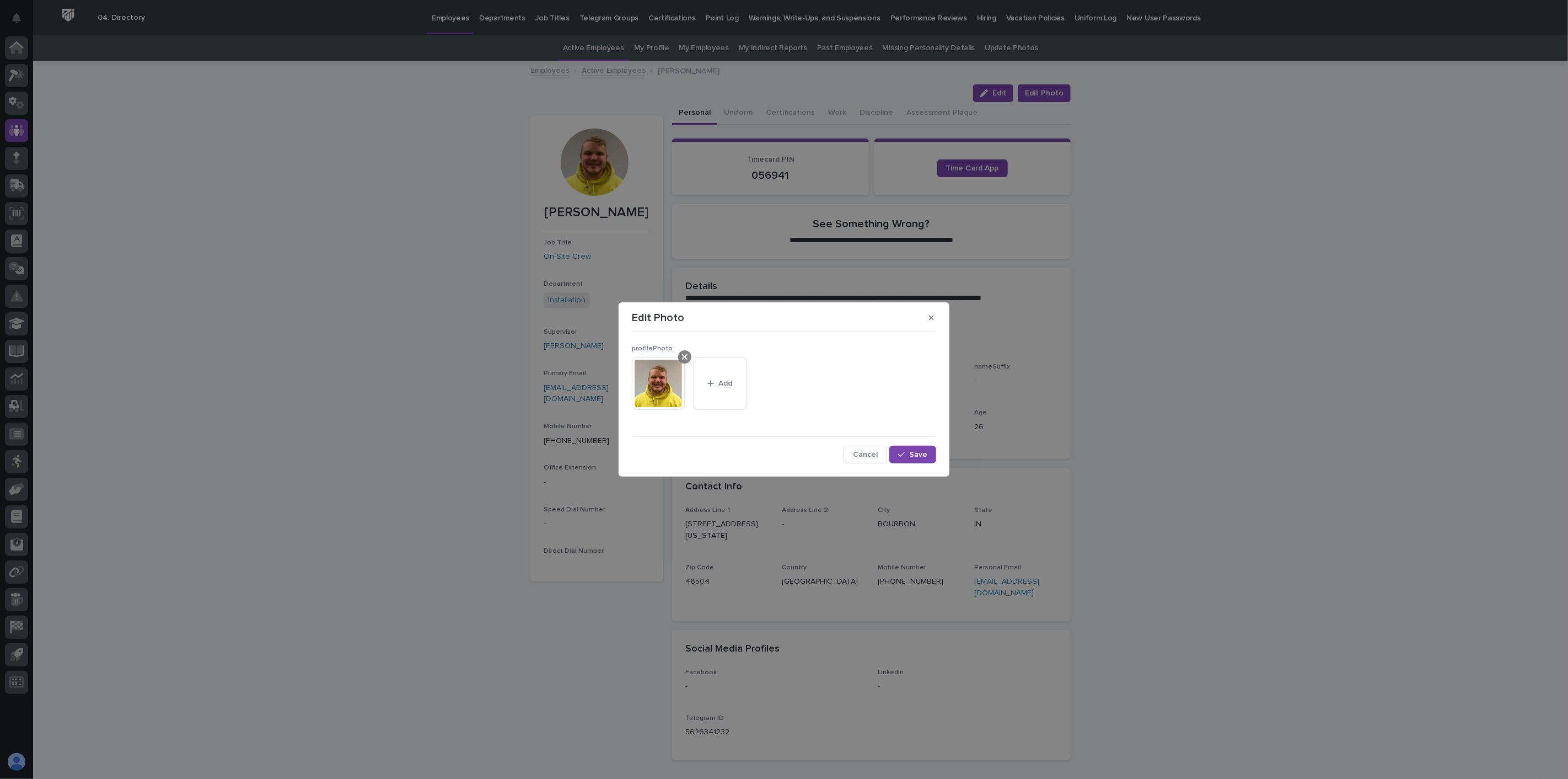
click at [686, 357] on icon at bounding box center [684, 357] width 5 height 9
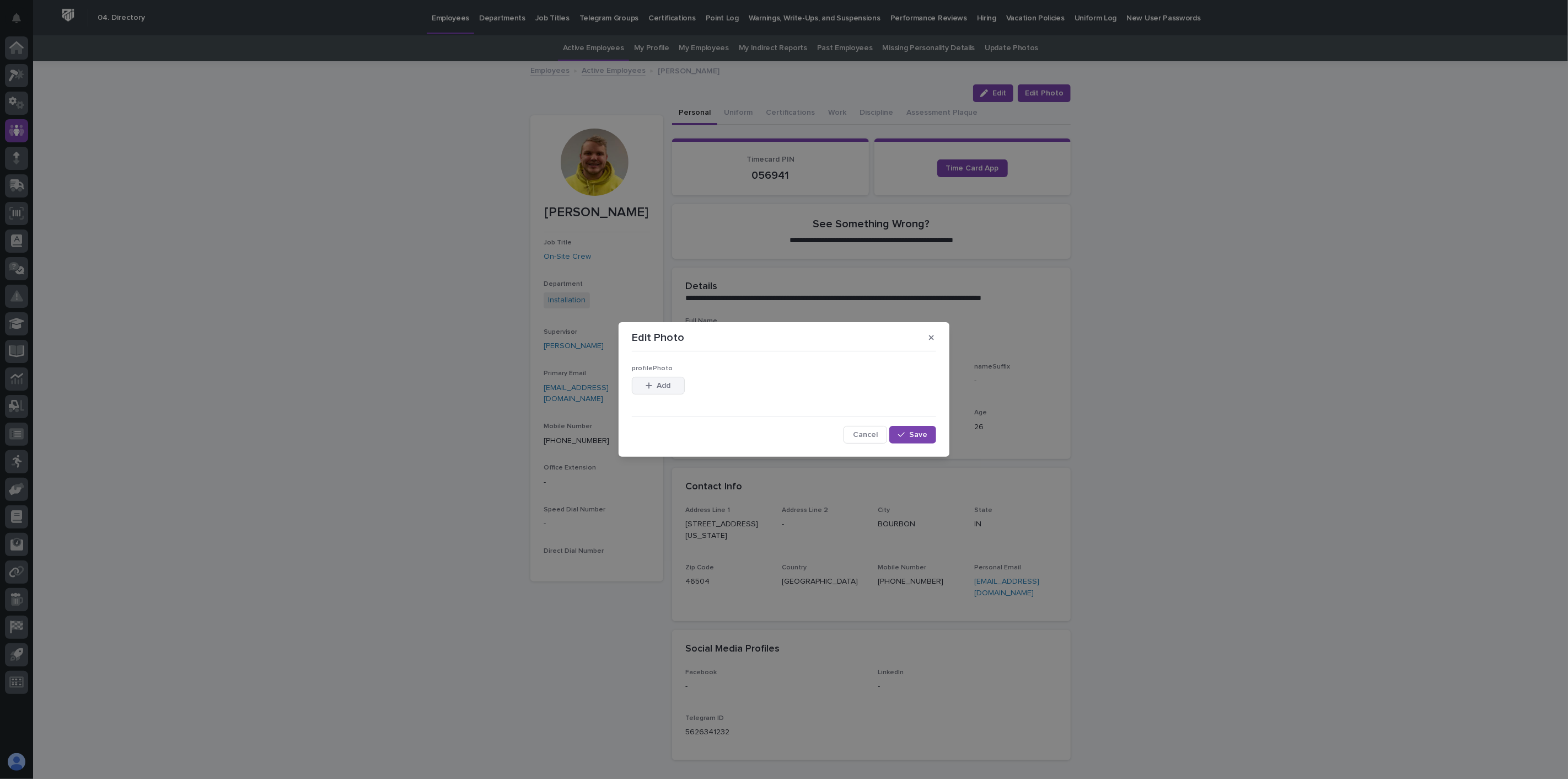
click at [664, 383] on span "Add" at bounding box center [664, 386] width 14 height 8
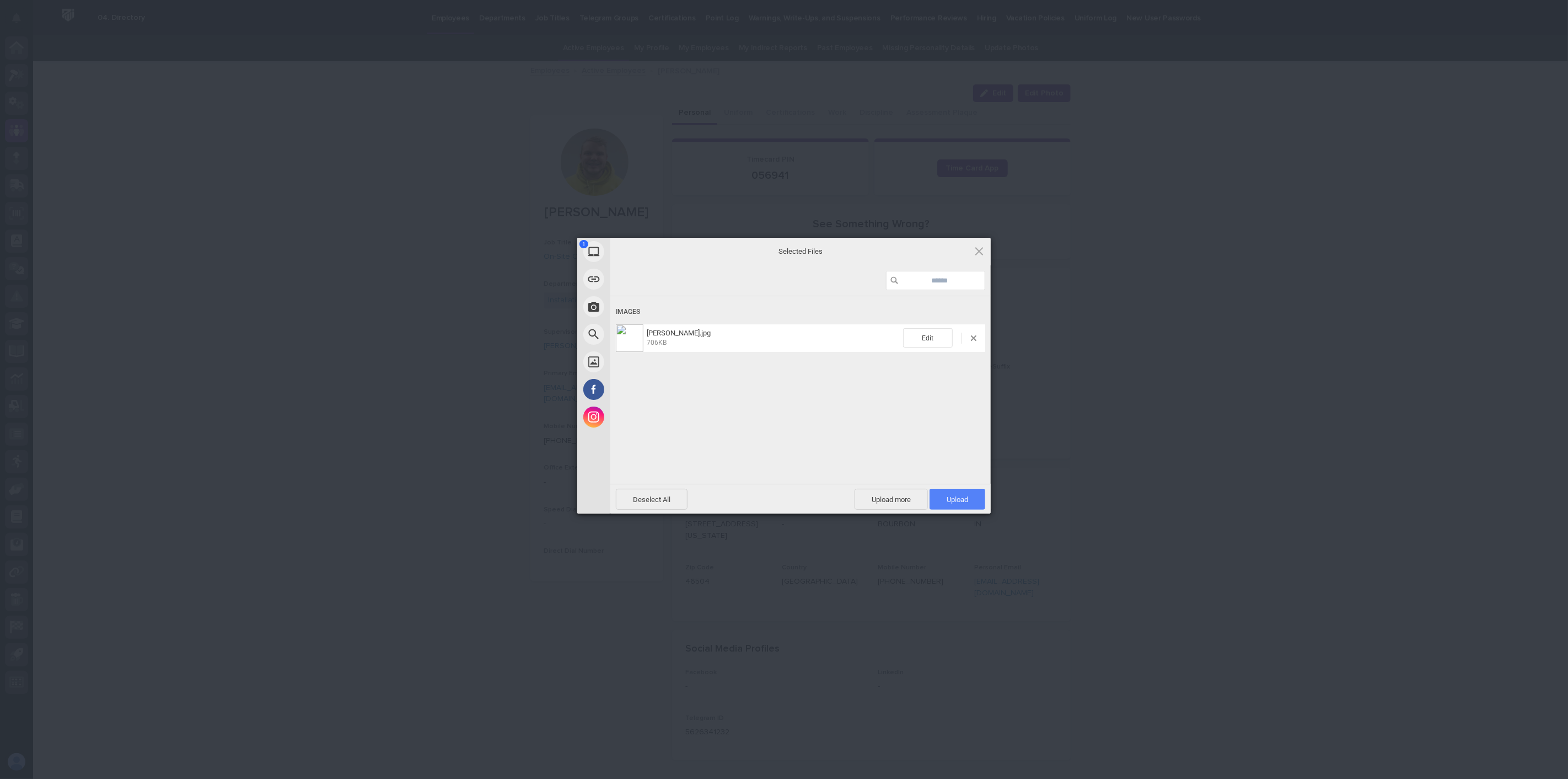
click at [960, 503] on span "Upload 1" at bounding box center [957, 499] width 21 height 8
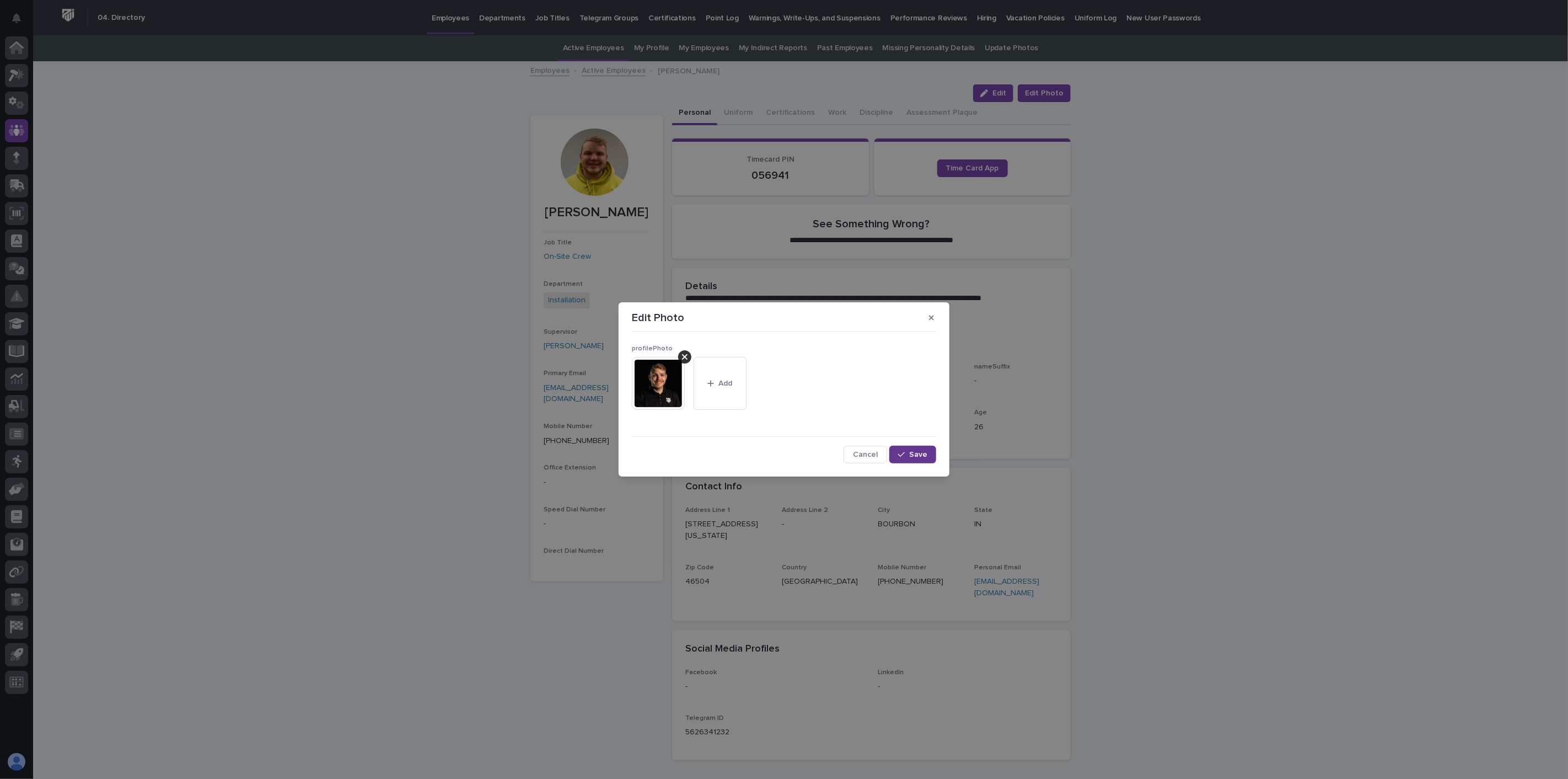
click at [910, 453] on span "Save" at bounding box center [918, 454] width 18 height 8
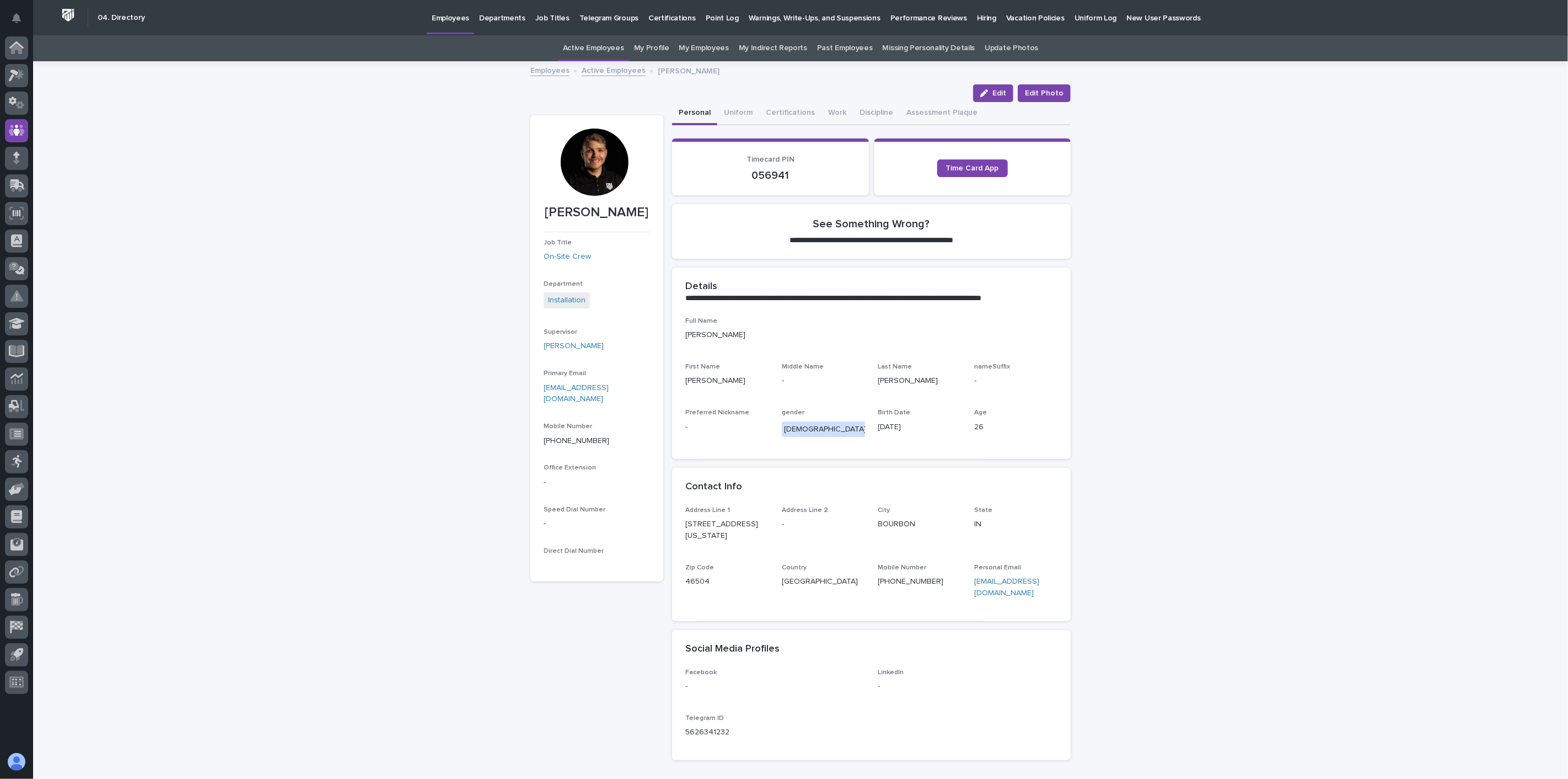
click at [610, 69] on link "Active Employees" at bounding box center [613, 69] width 64 height 13
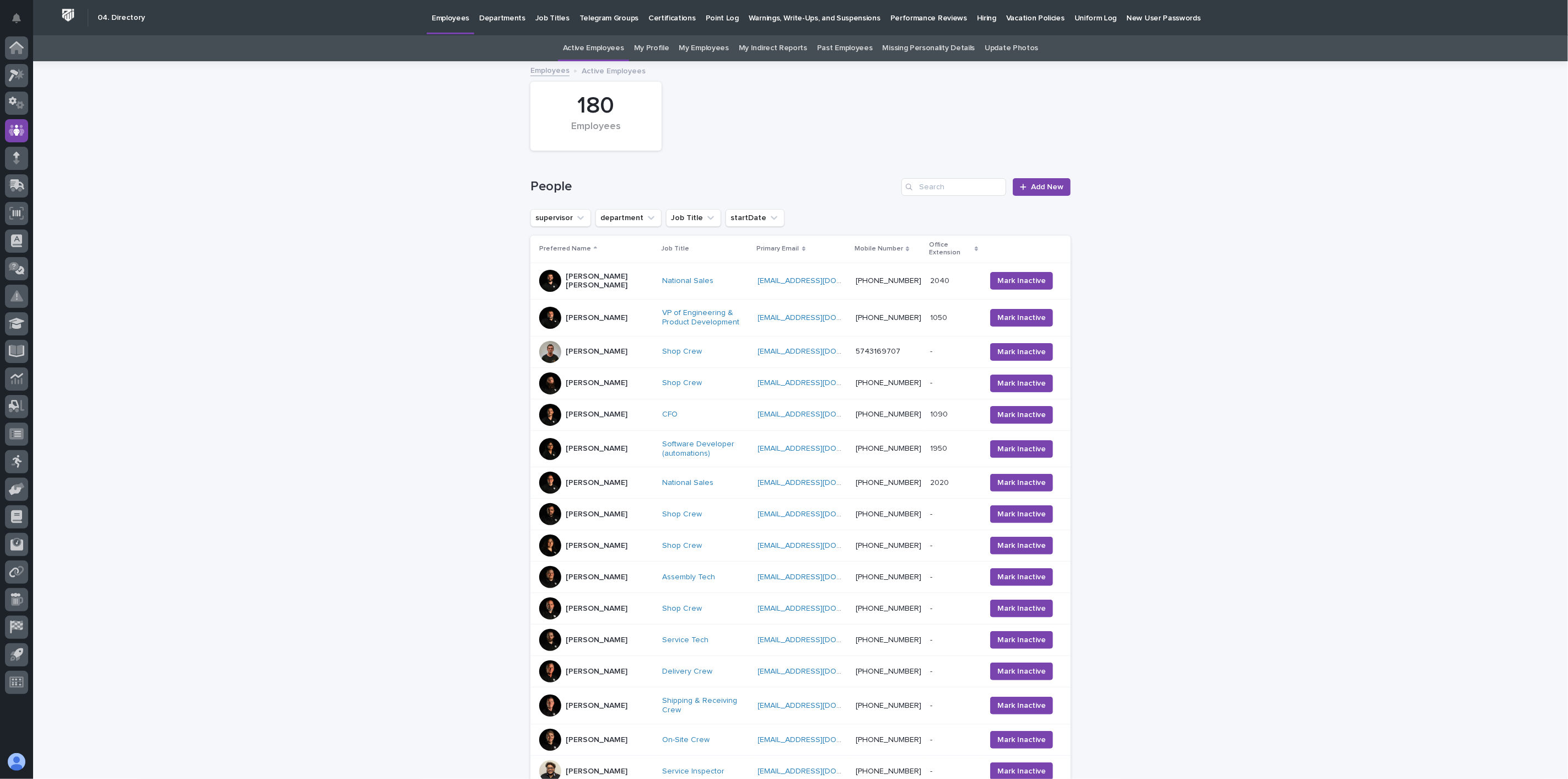
scroll to position [35, 0]
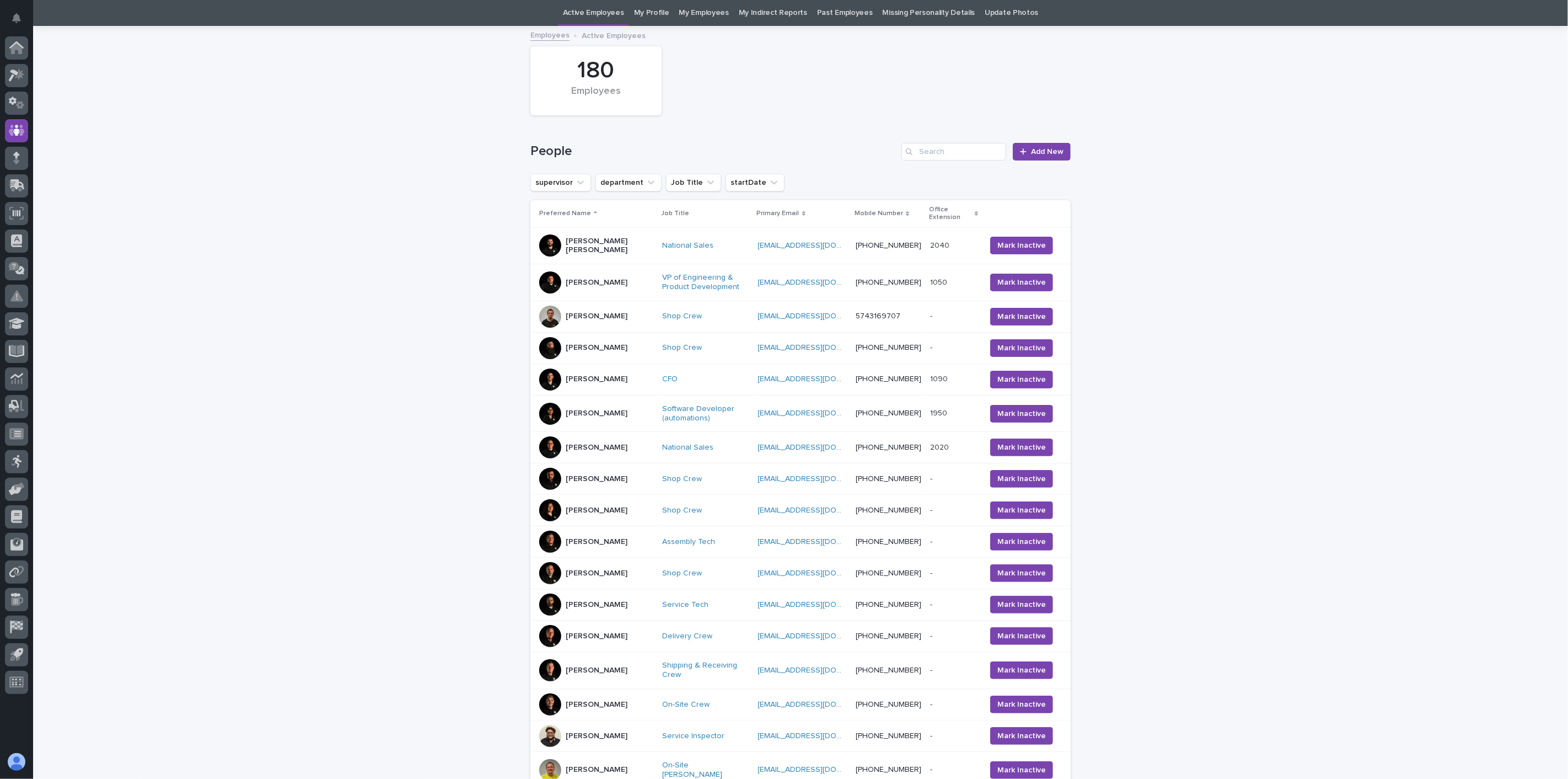
click at [599, 736] on div "[PERSON_NAME]" at bounding box center [596, 736] width 62 height 18
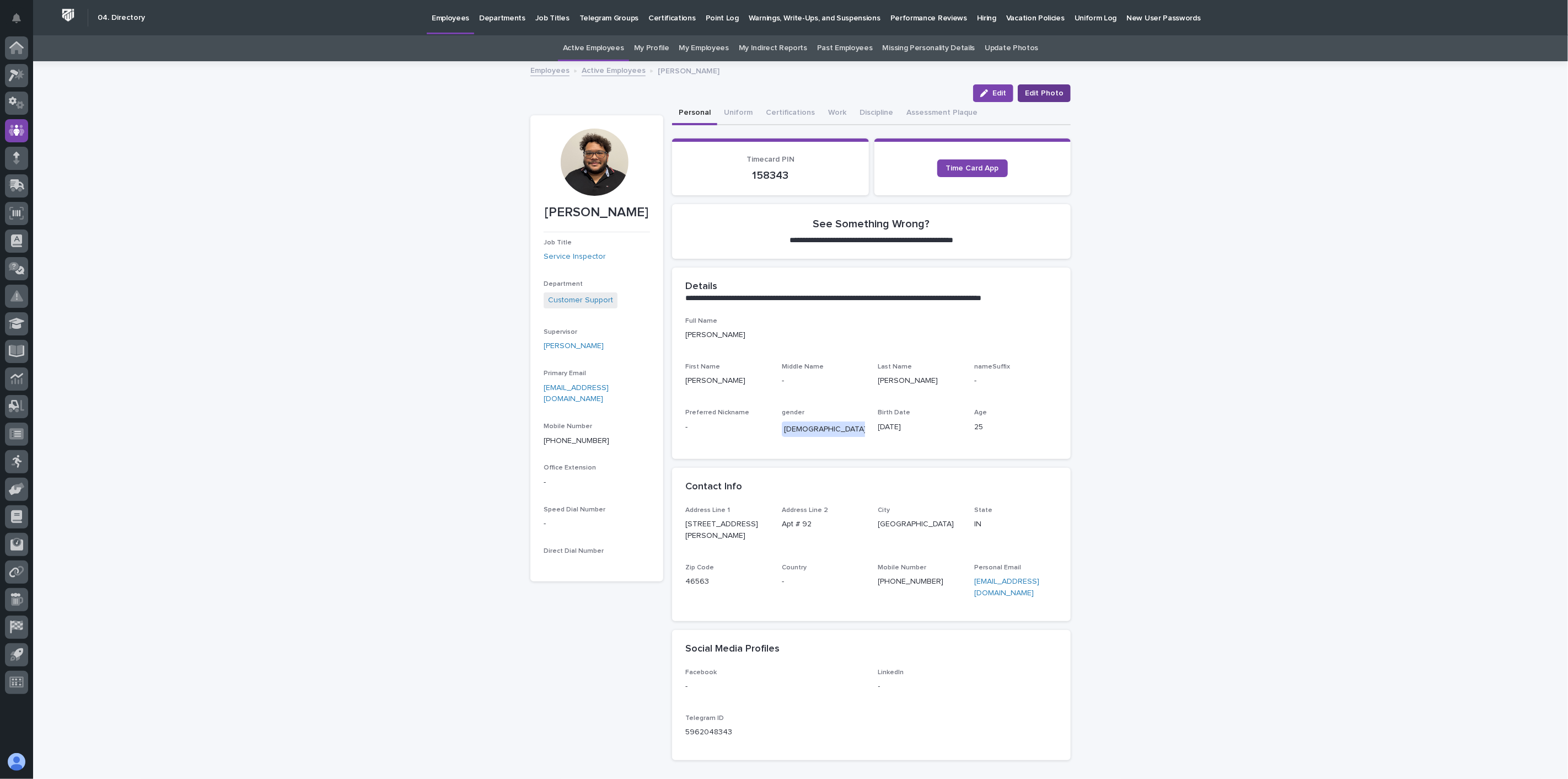
click at [1051, 95] on span "Edit Photo" at bounding box center [1044, 93] width 39 height 11
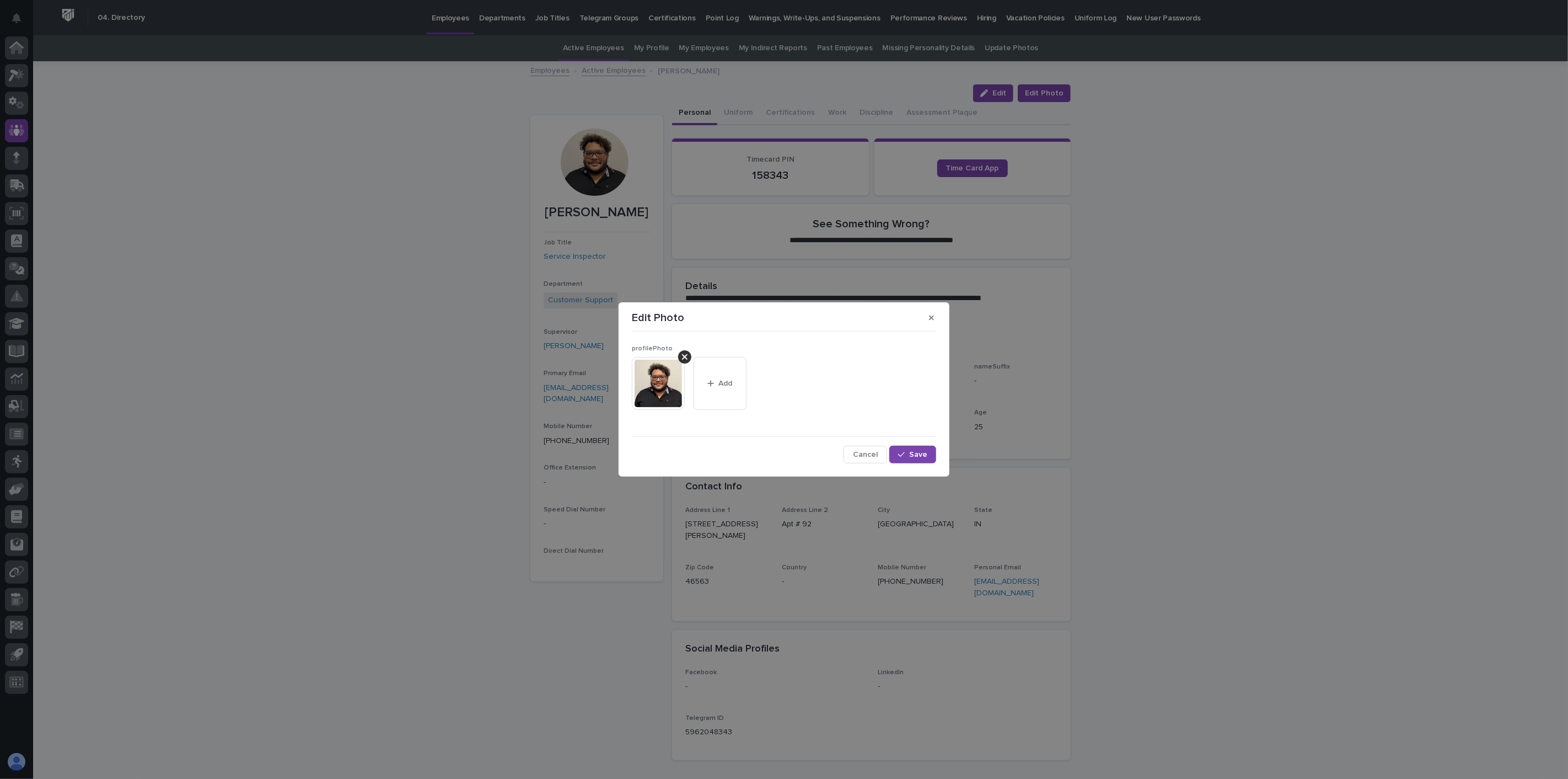
click at [685, 357] on icon at bounding box center [684, 357] width 5 height 5
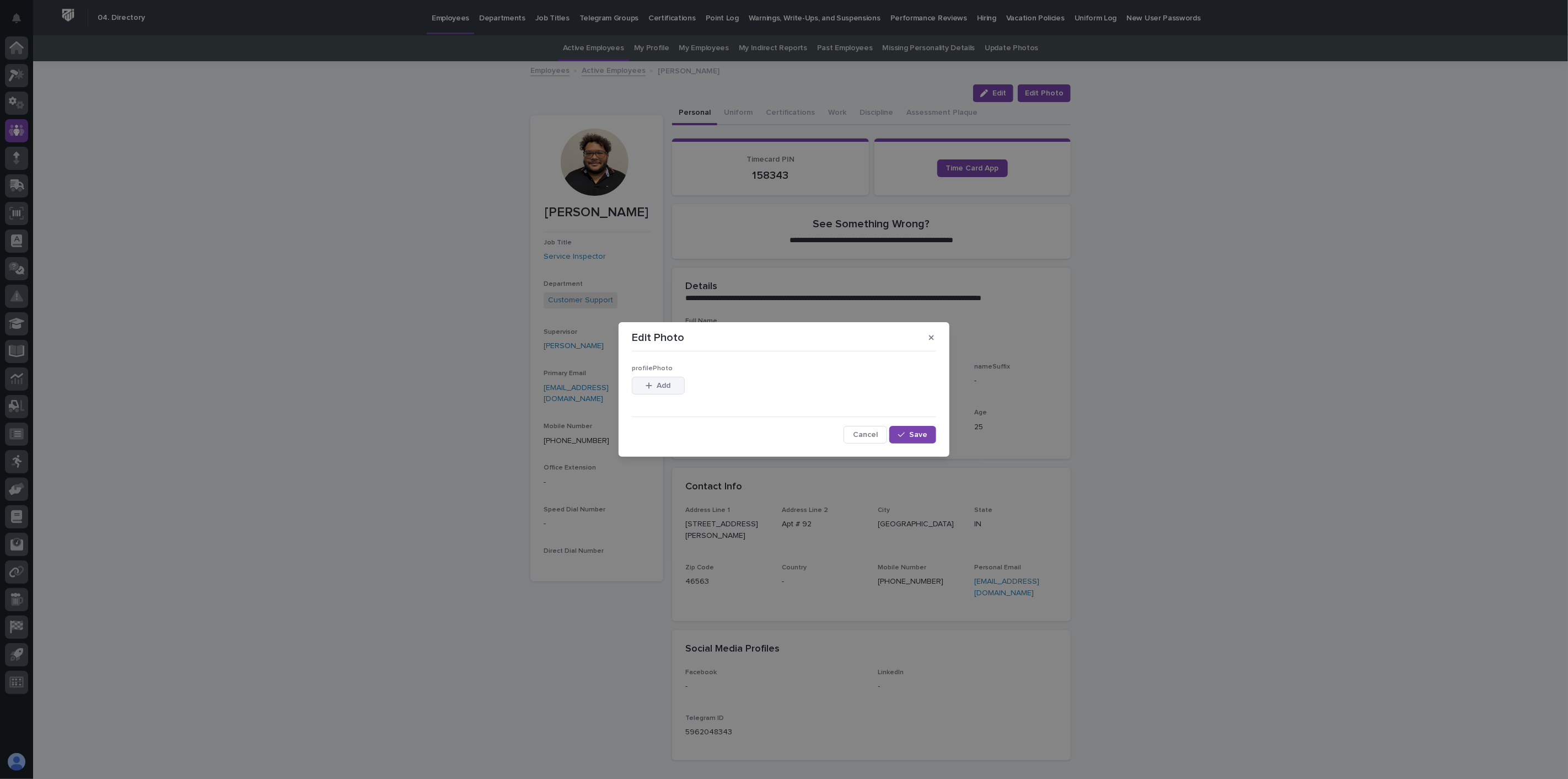
click at [670, 382] on span "Add" at bounding box center [664, 386] width 14 height 8
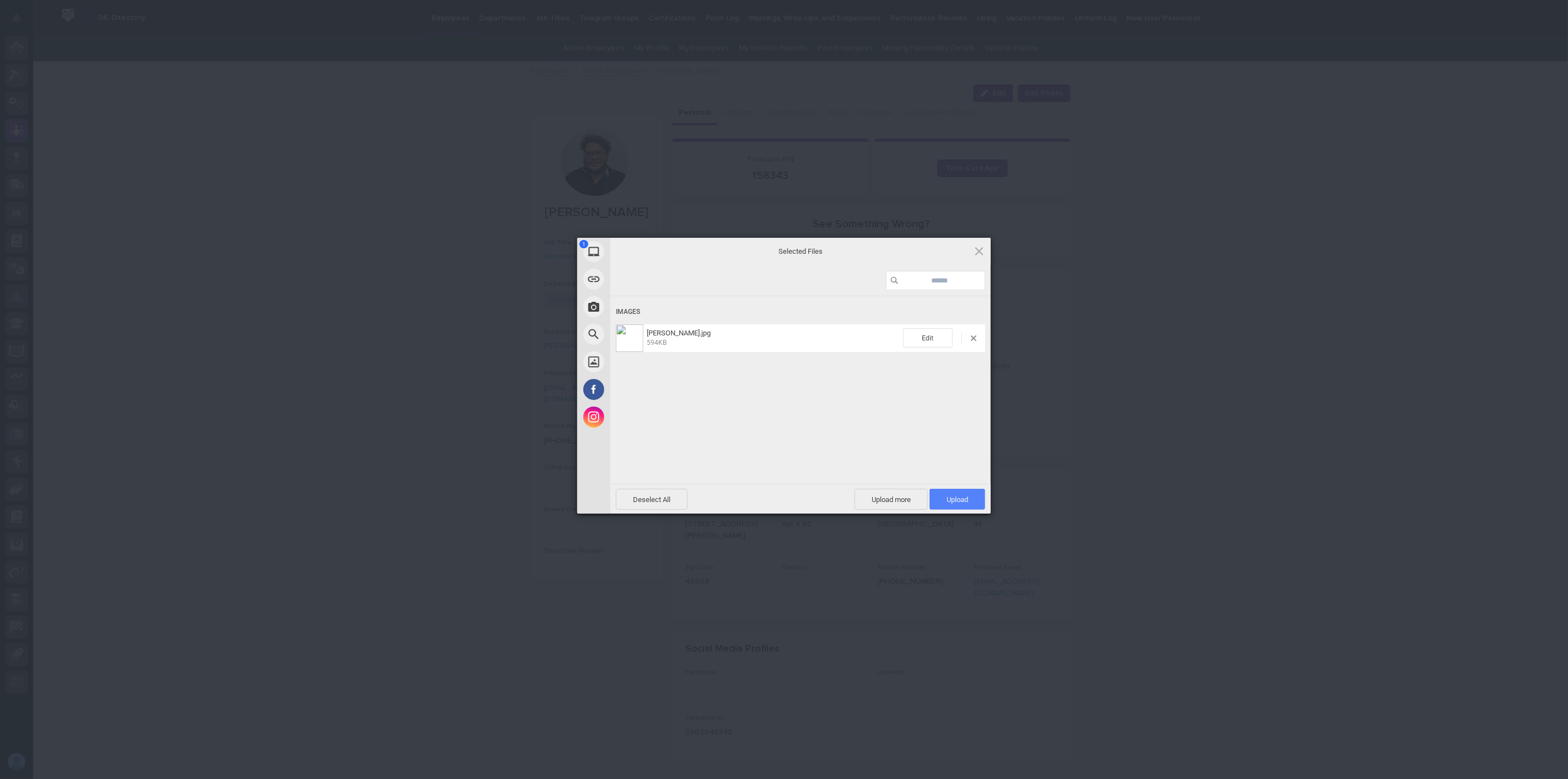
click at [952, 502] on span "Upload 1" at bounding box center [957, 499] width 21 height 8
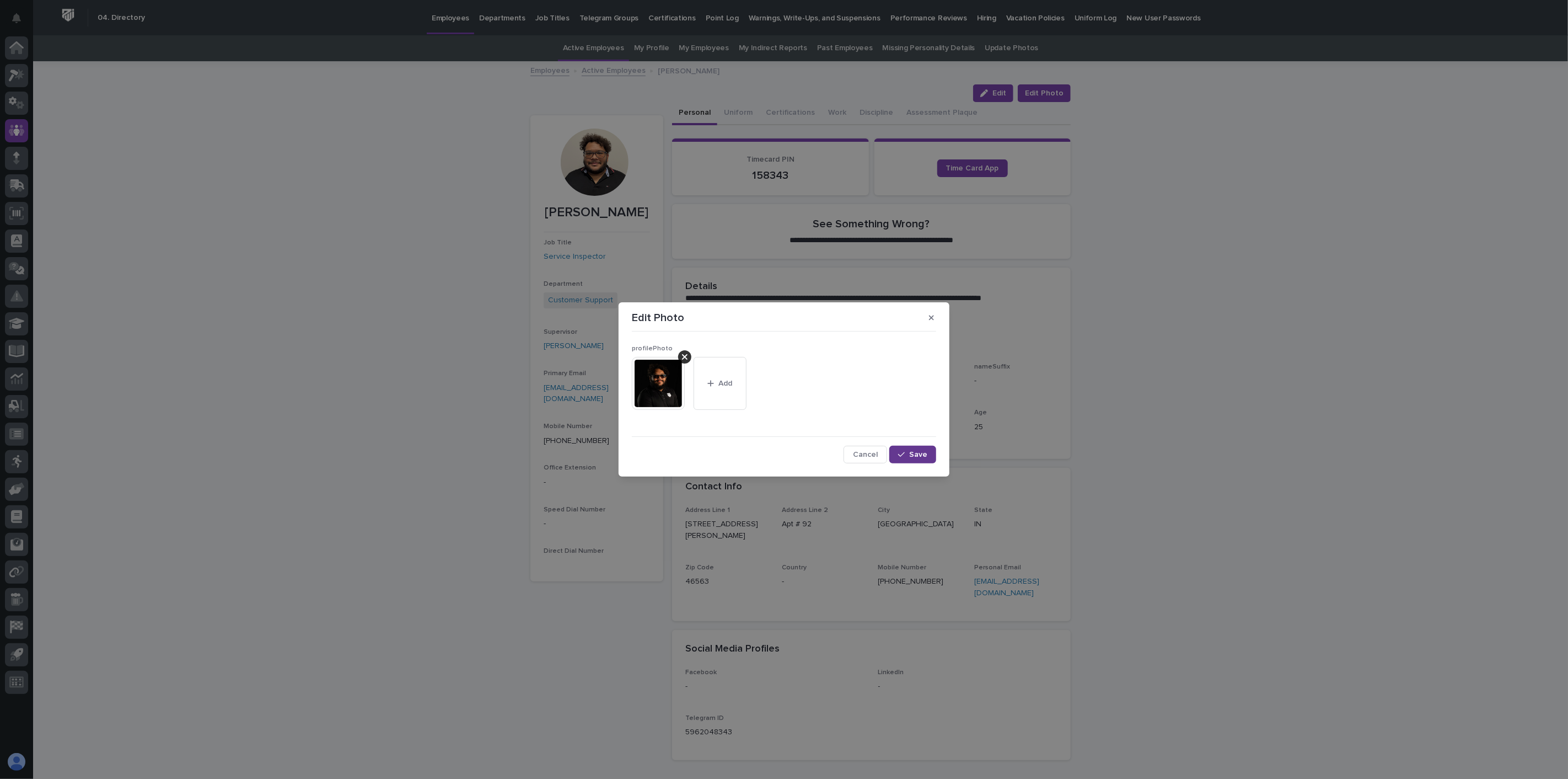
click at [913, 450] on button "Save" at bounding box center [913, 454] width 47 height 18
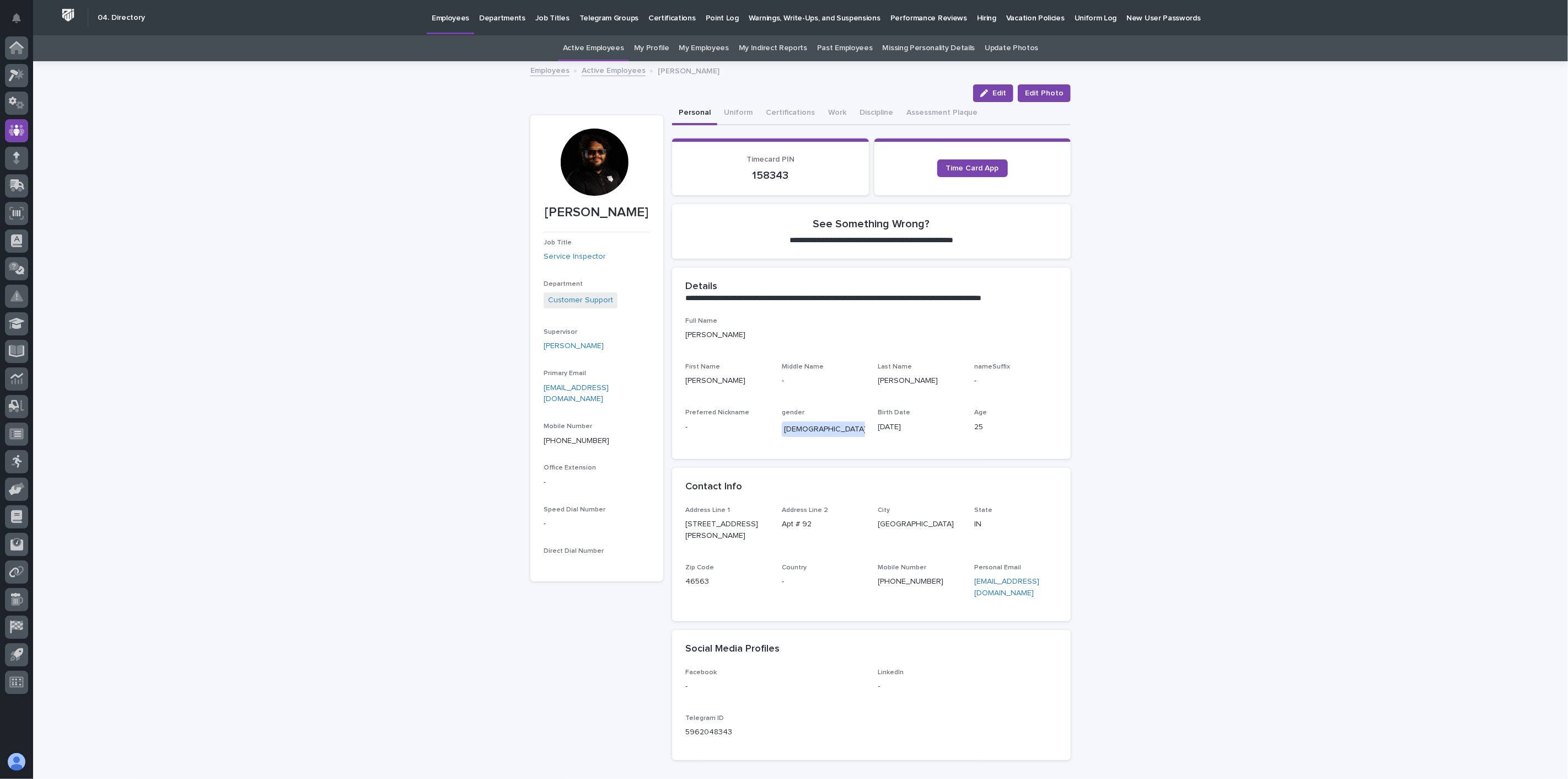
click at [616, 71] on link "Active Employees" at bounding box center [613, 69] width 64 height 13
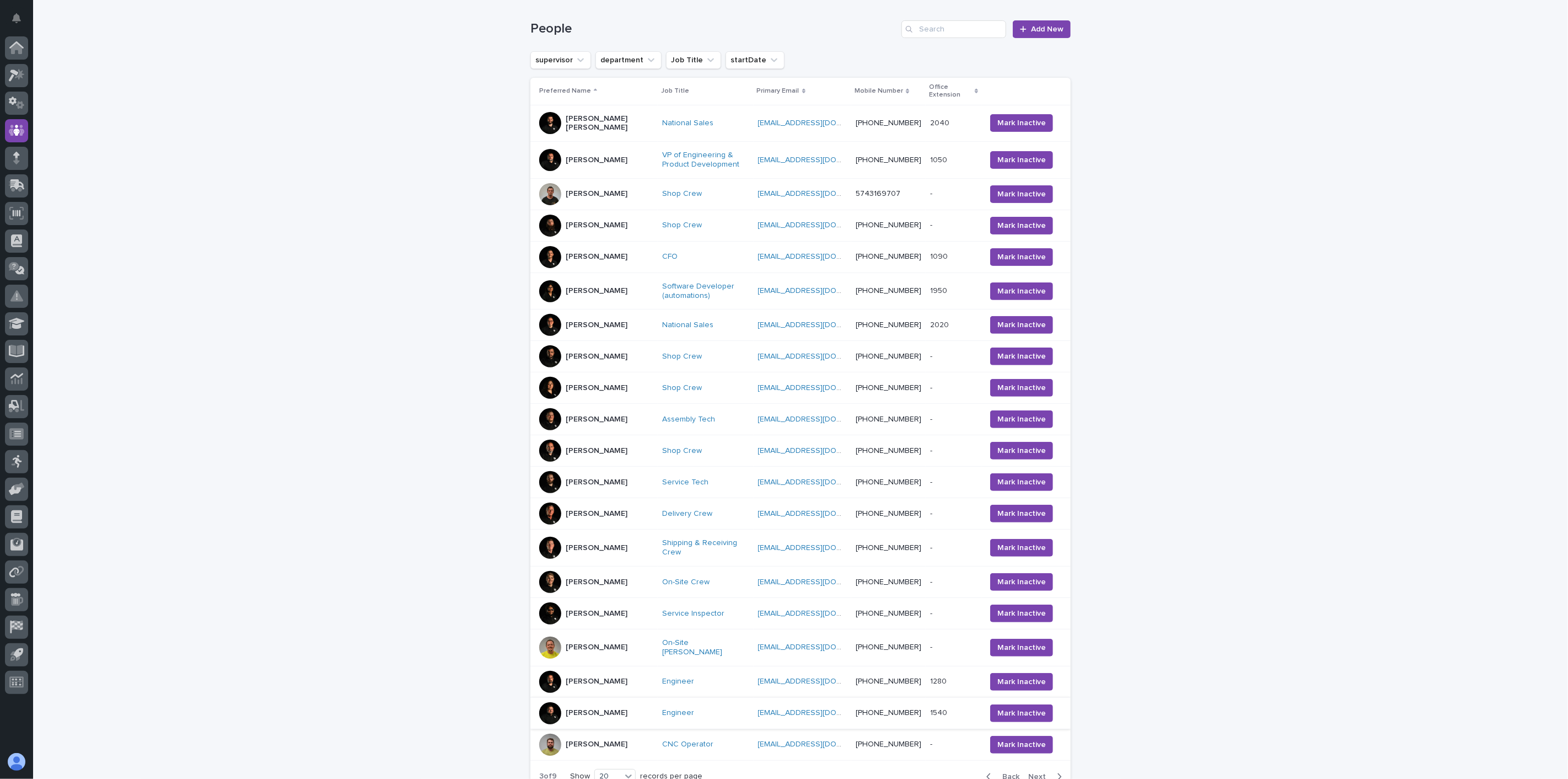
scroll to position [219, 0]
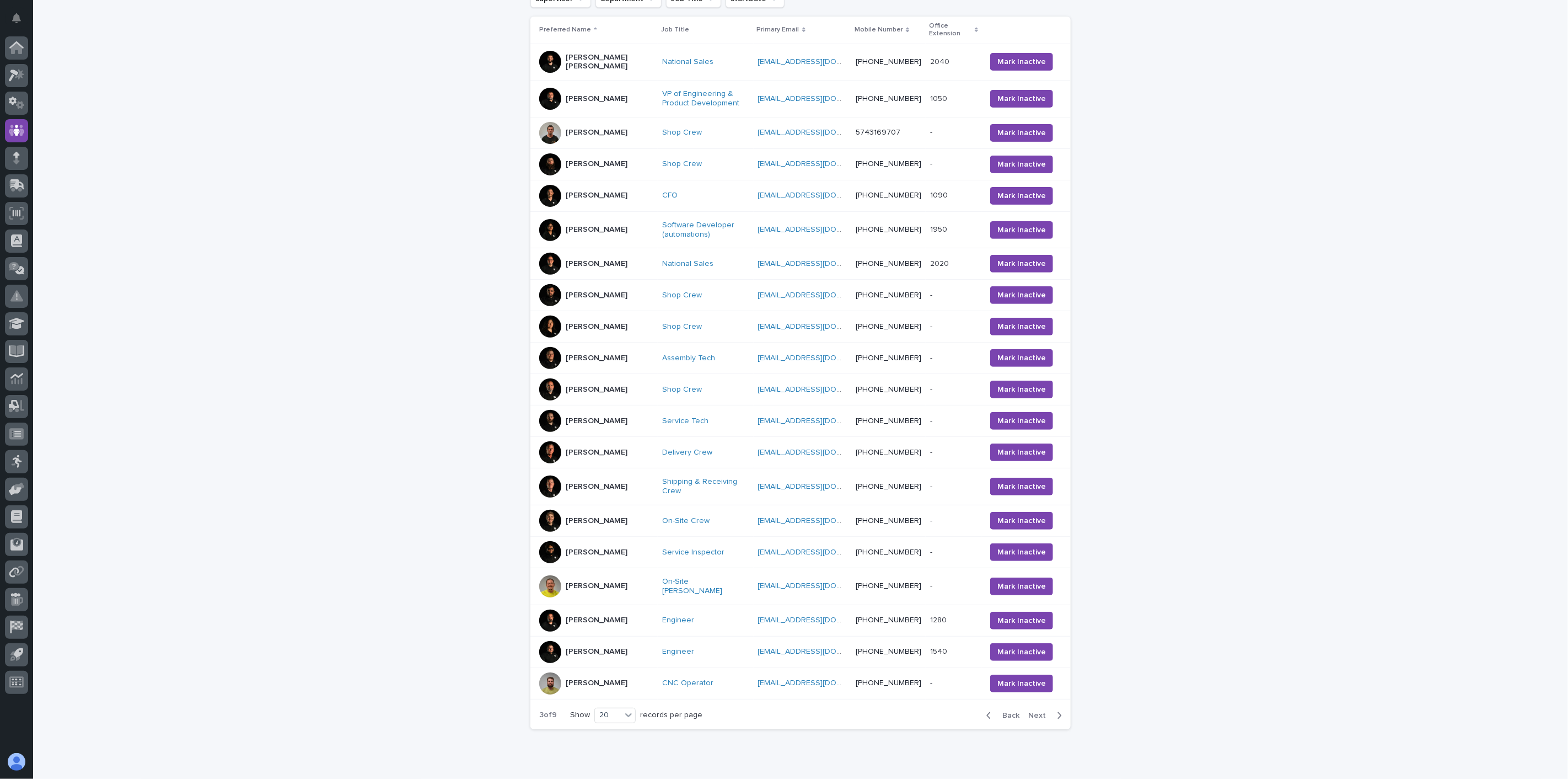
click at [587, 683] on div "[PERSON_NAME]" at bounding box center [597, 683] width 114 height 22
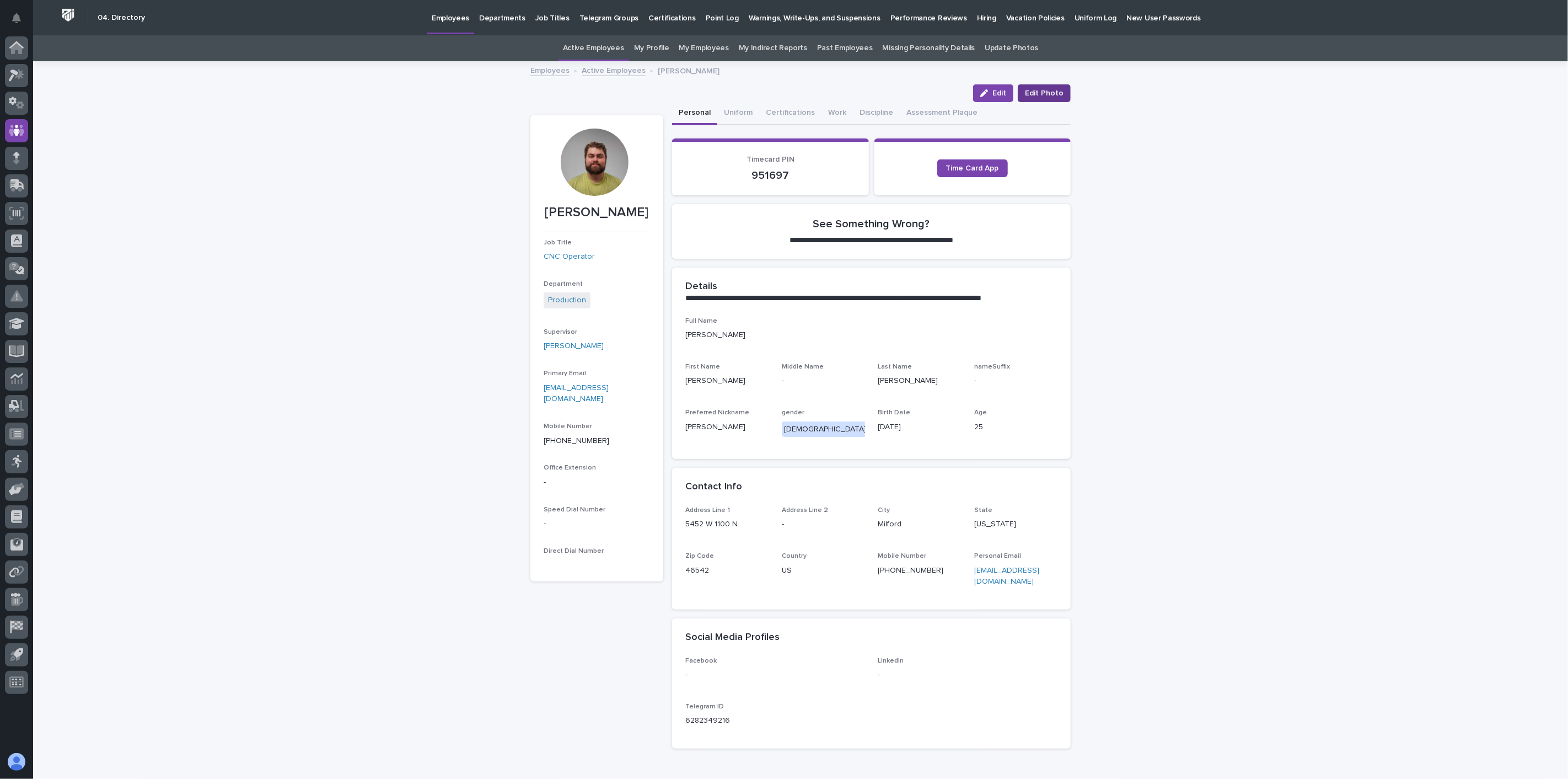
click at [1048, 92] on span "Edit Photo" at bounding box center [1044, 93] width 39 height 11
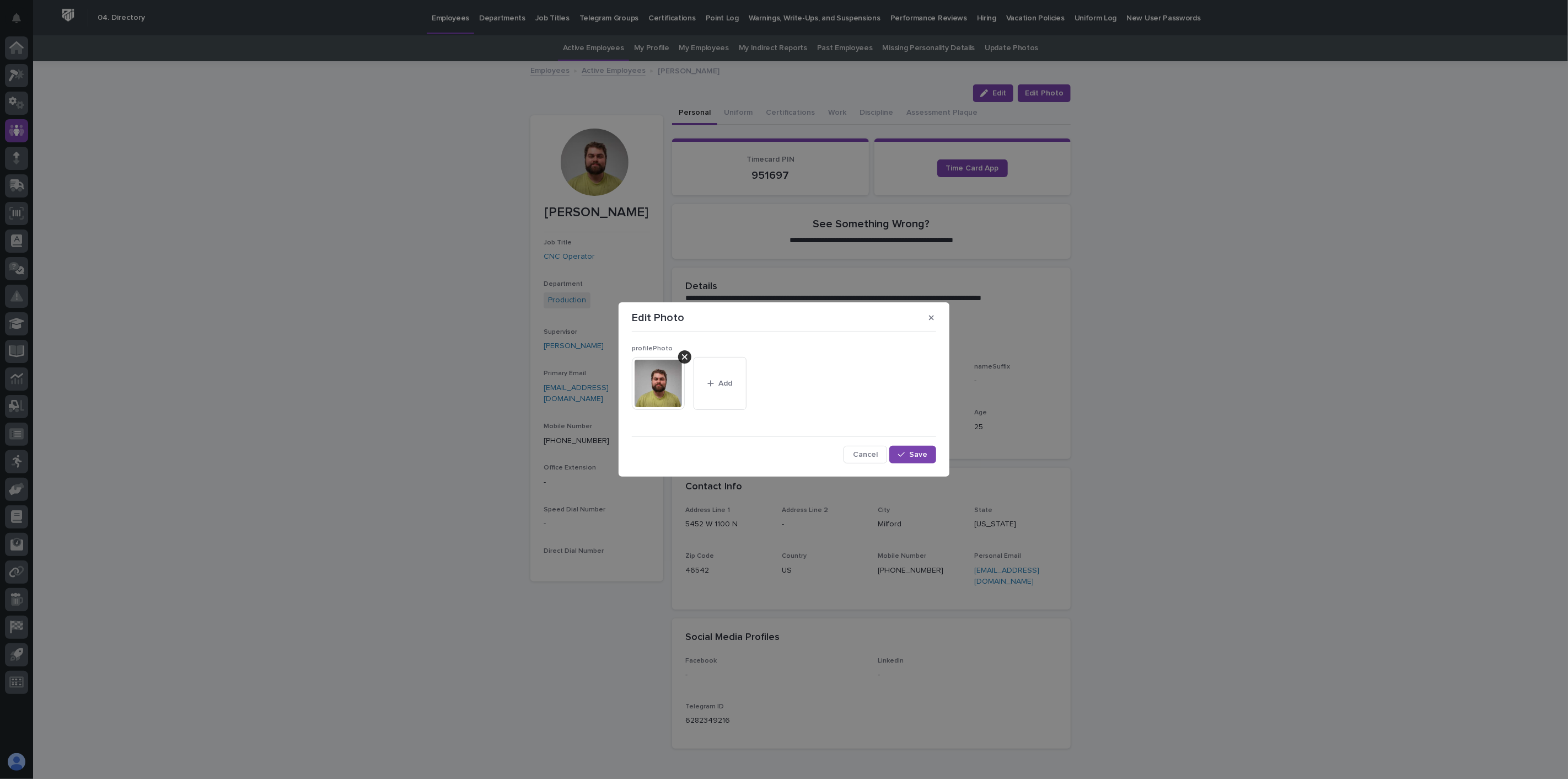
click at [685, 356] on icon at bounding box center [684, 357] width 5 height 9
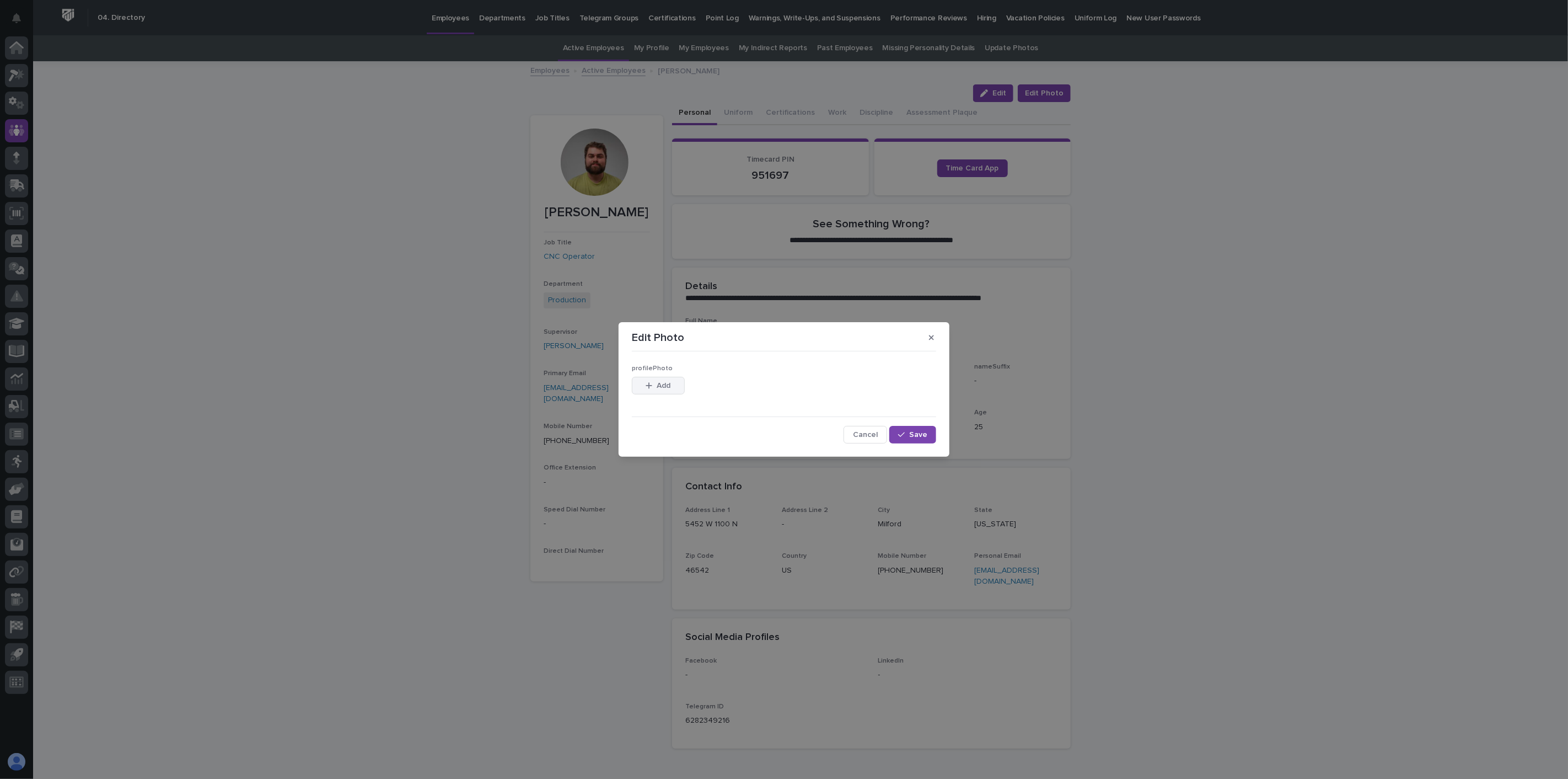
click at [668, 380] on button "Add" at bounding box center [658, 385] width 53 height 18
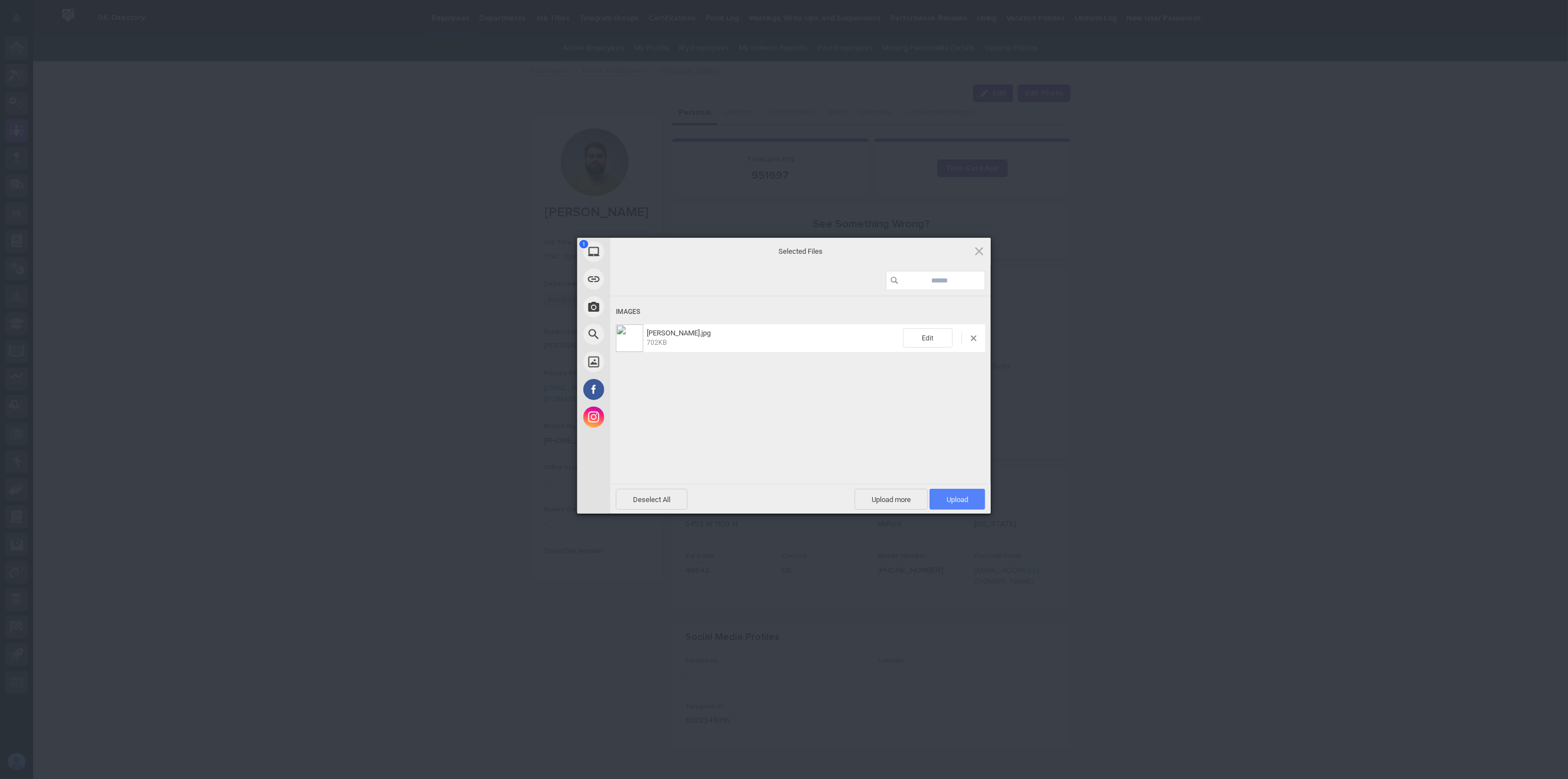
click at [962, 497] on span "Upload 1" at bounding box center [957, 499] width 21 height 8
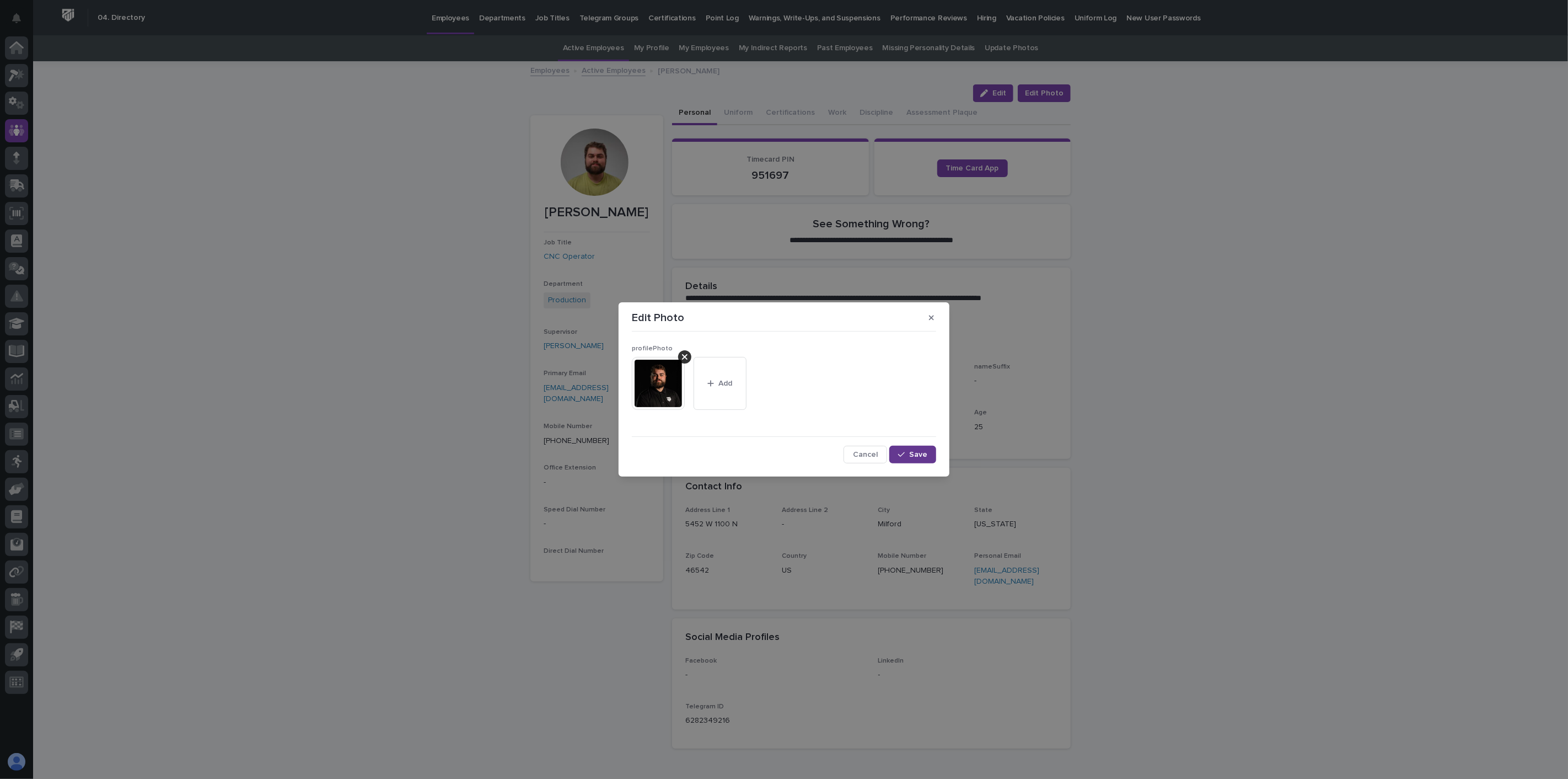
click at [919, 454] on span "Save" at bounding box center [918, 454] width 18 height 8
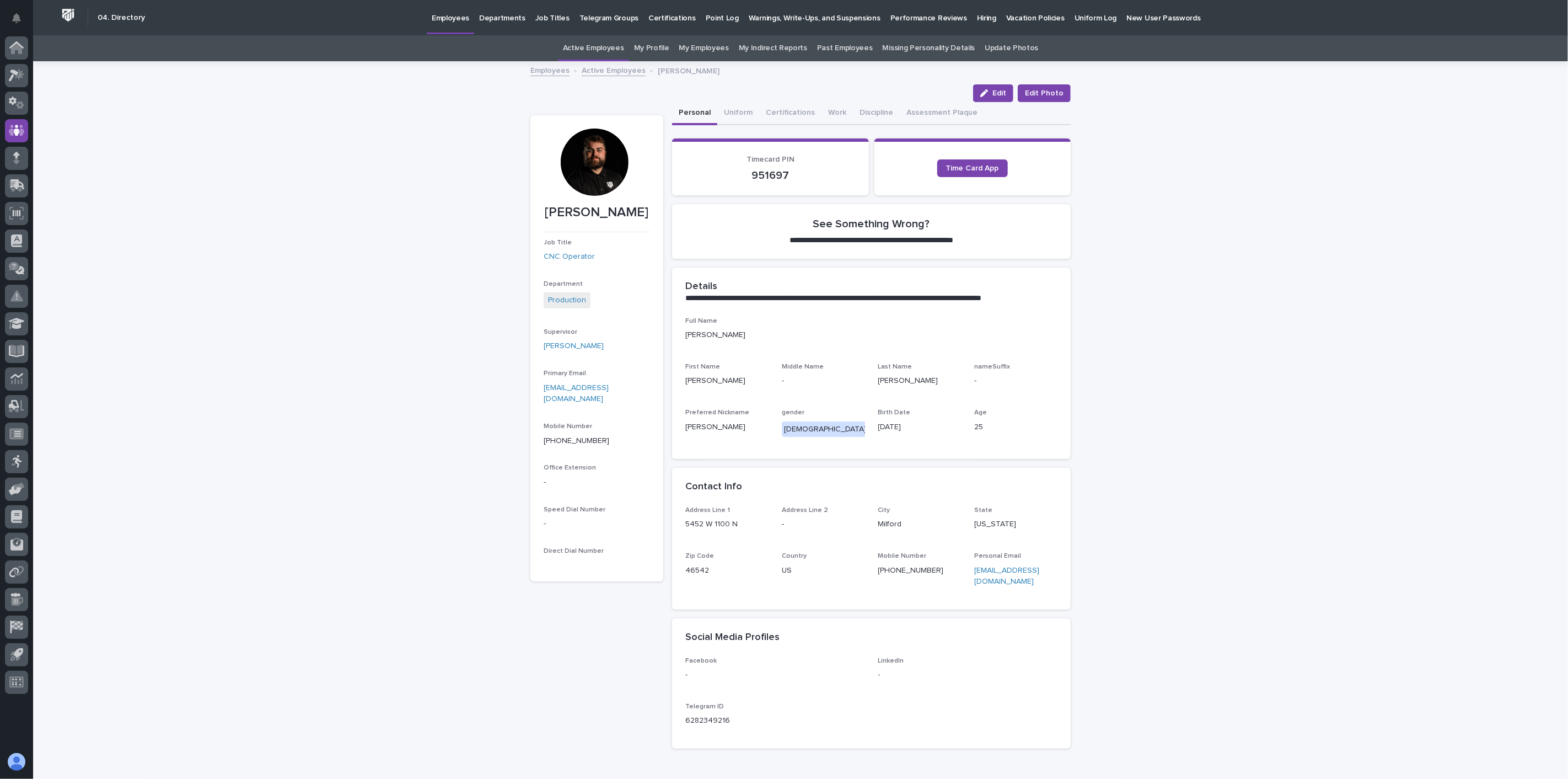
click at [616, 69] on link "Active Employees" at bounding box center [613, 69] width 64 height 13
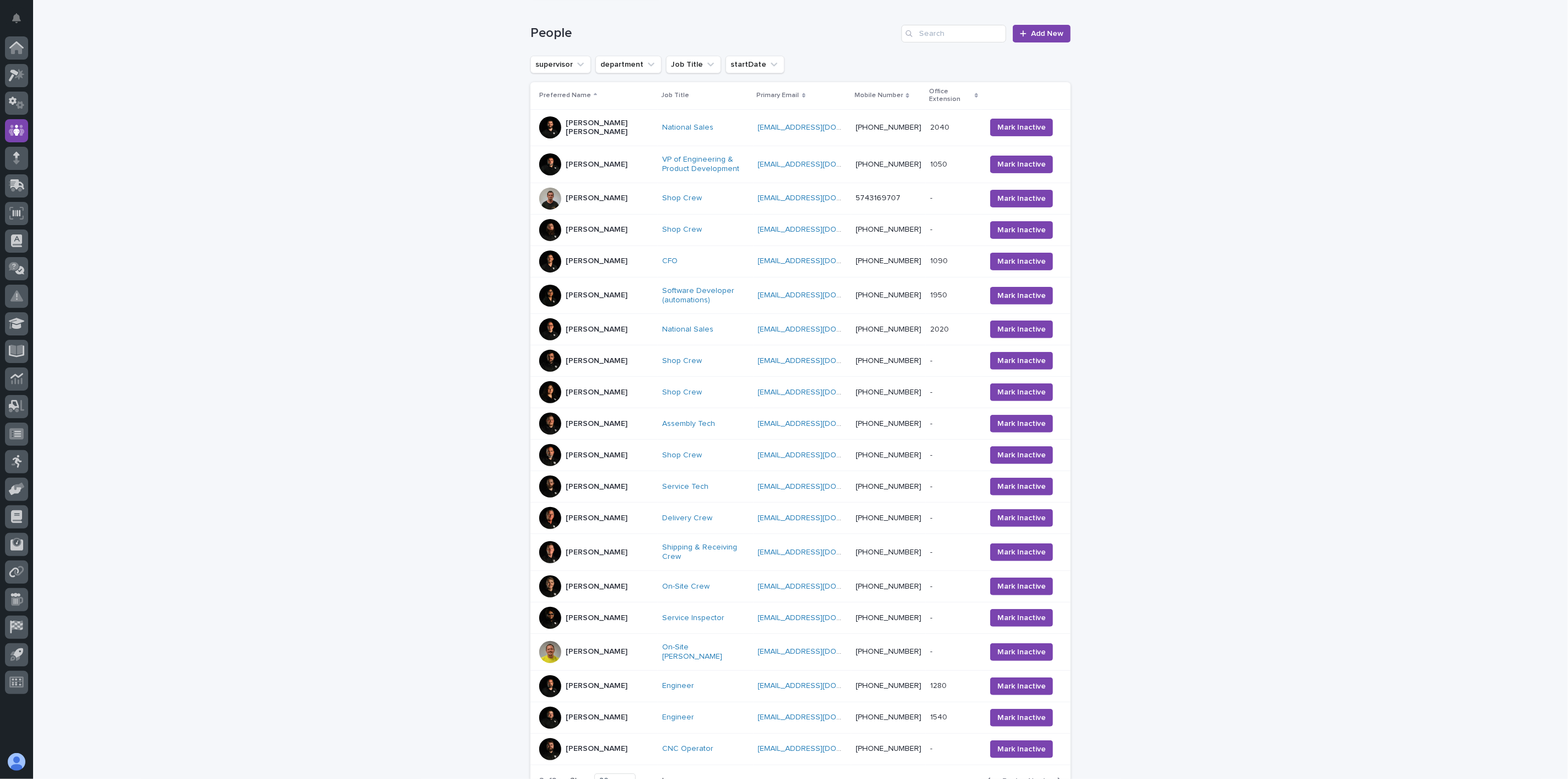
scroll to position [219, 0]
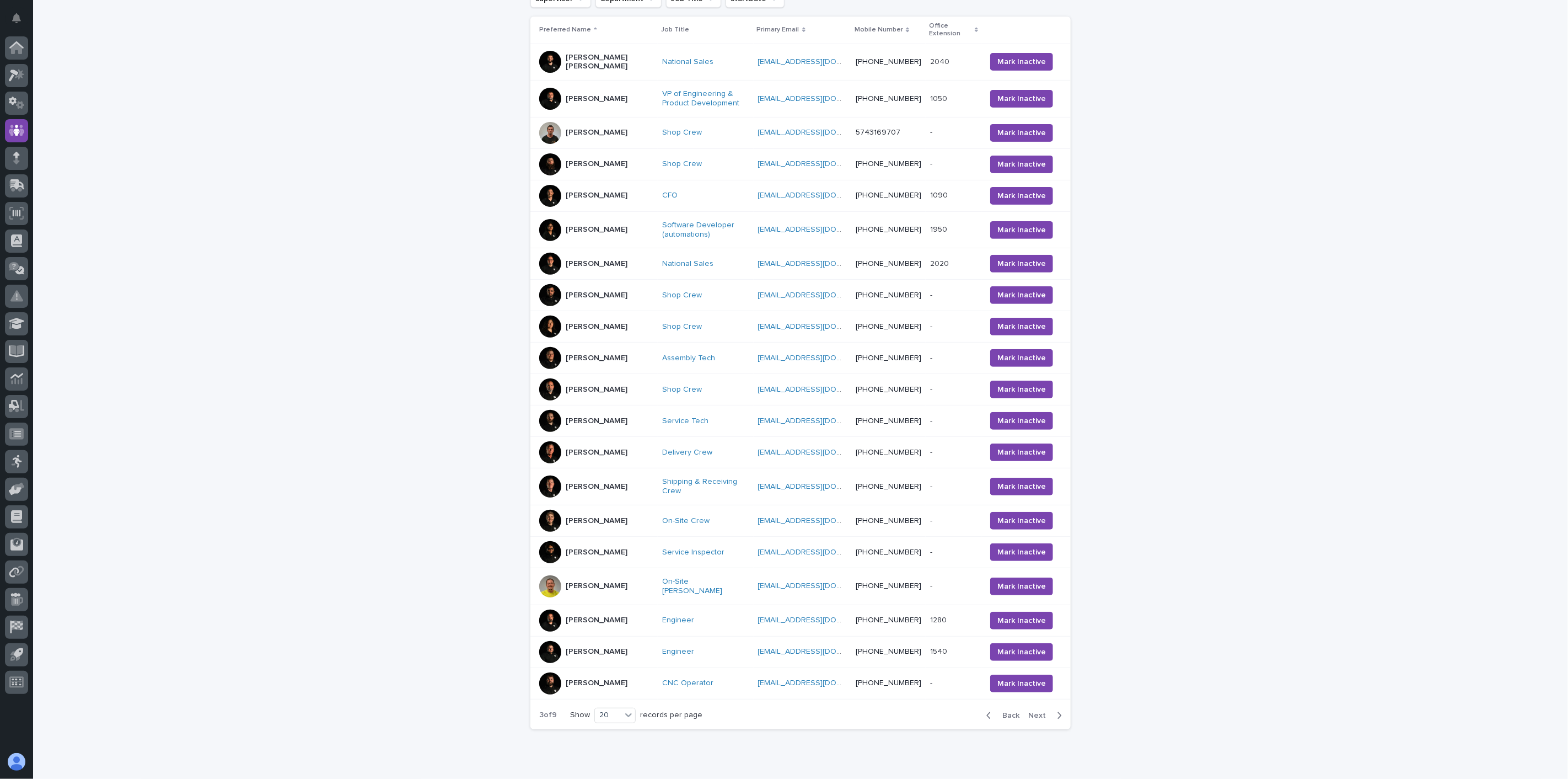
click at [1036, 711] on span "Next" at bounding box center [1041, 715] width 24 height 8
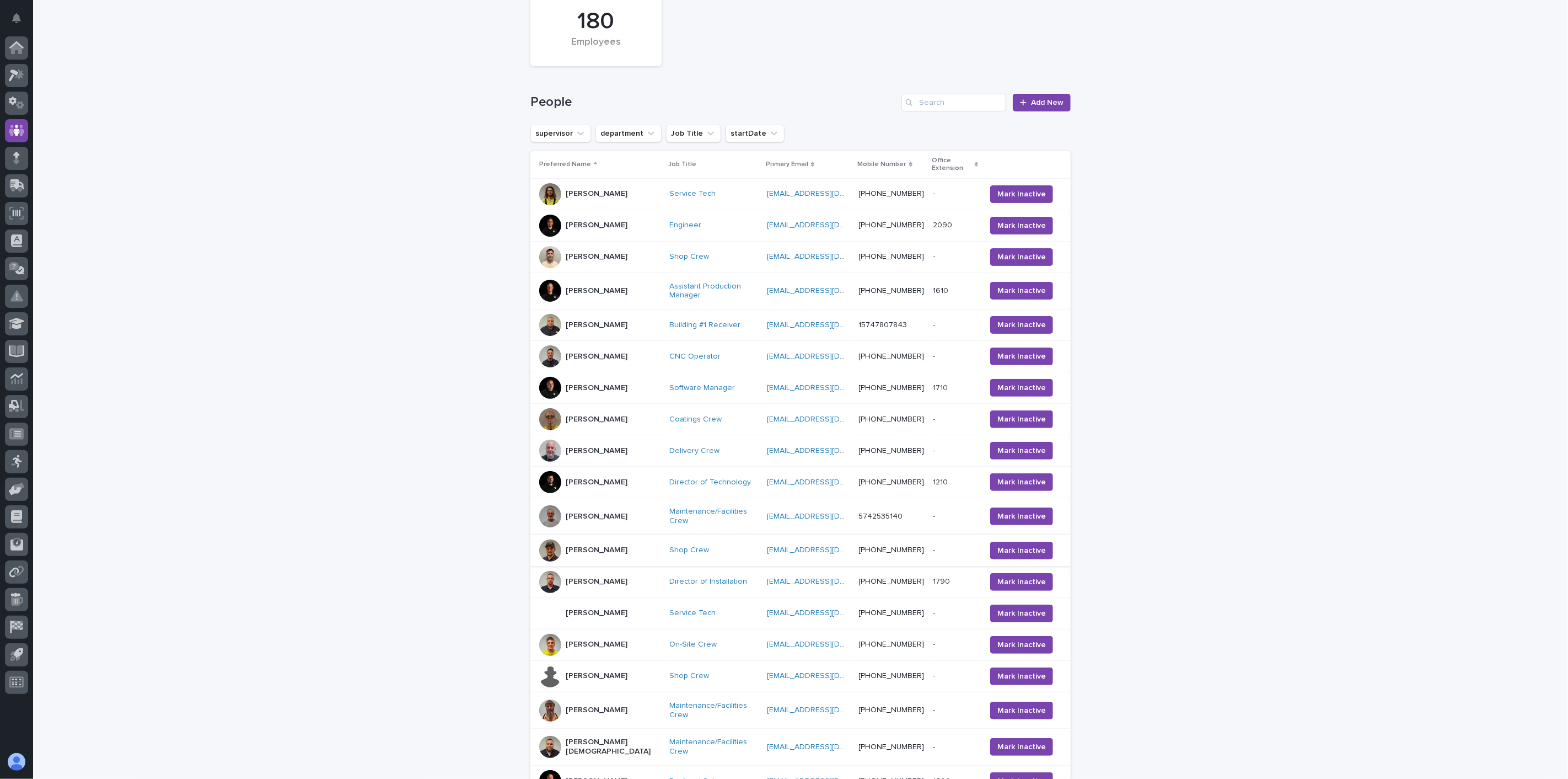
scroll to position [146, 0]
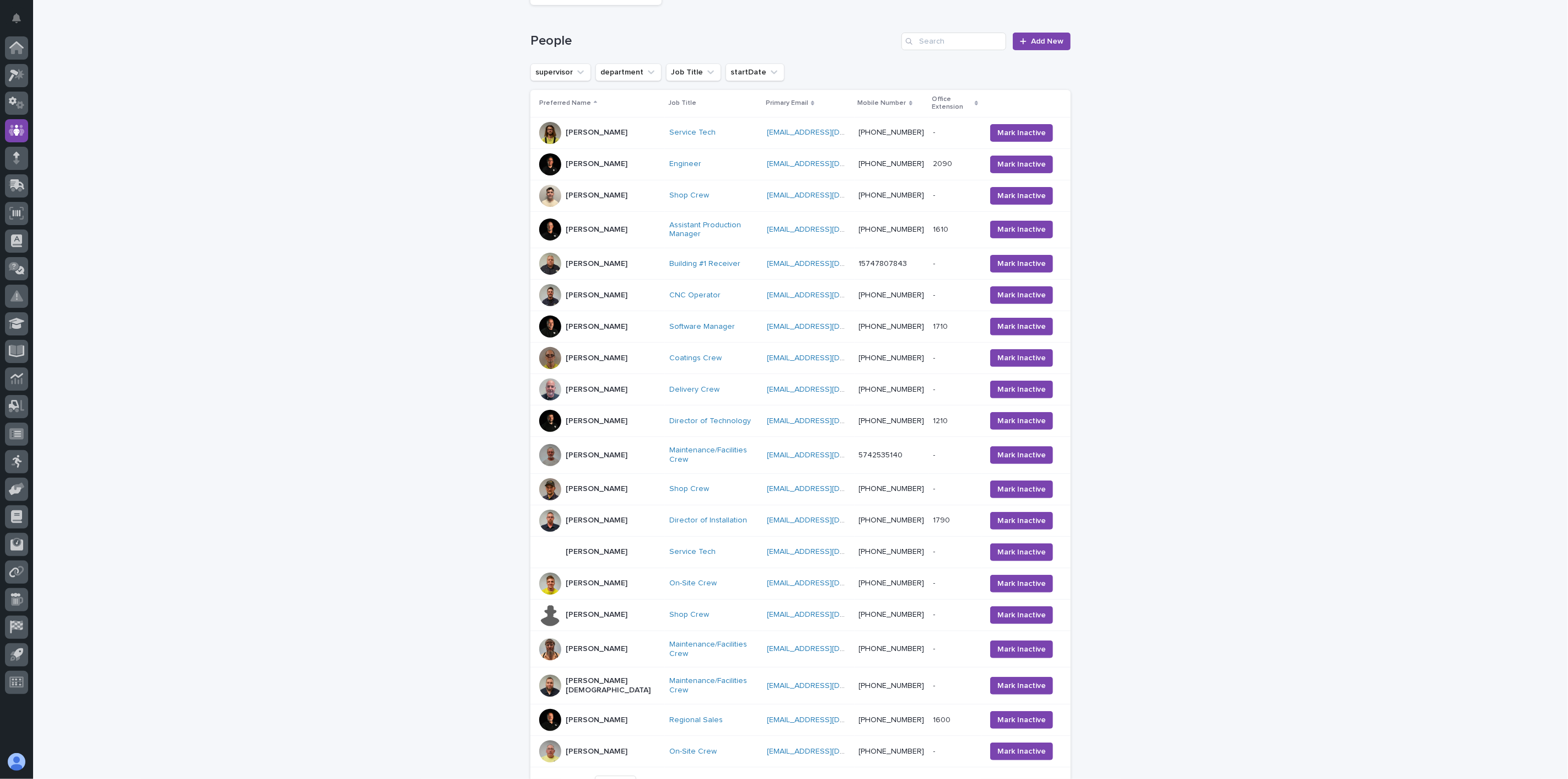
click at [611, 128] on div "Jake Rucker" at bounding box center [600, 133] width 121 height 22
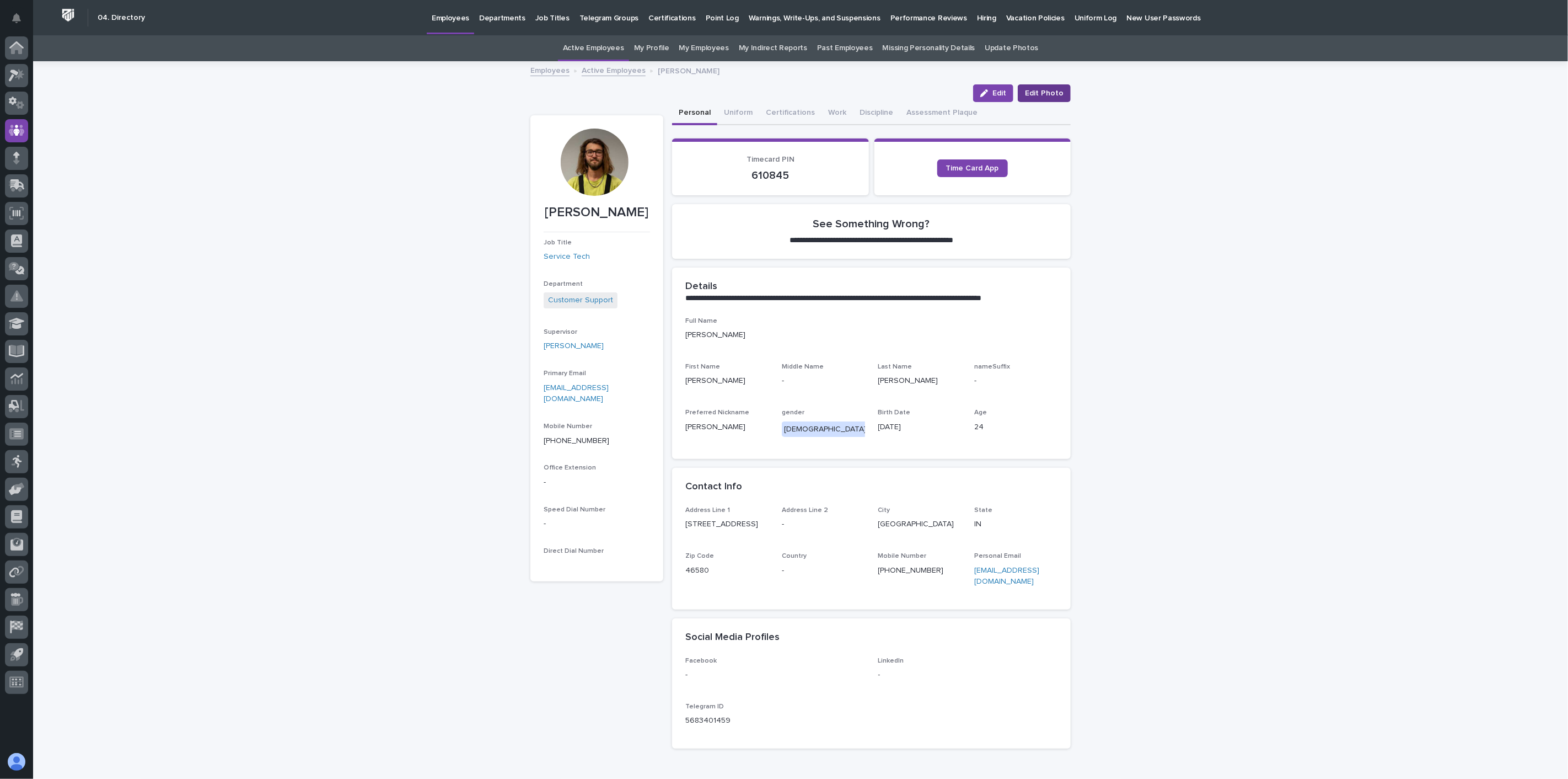
click at [1050, 94] on span "Edit Photo" at bounding box center [1044, 93] width 39 height 11
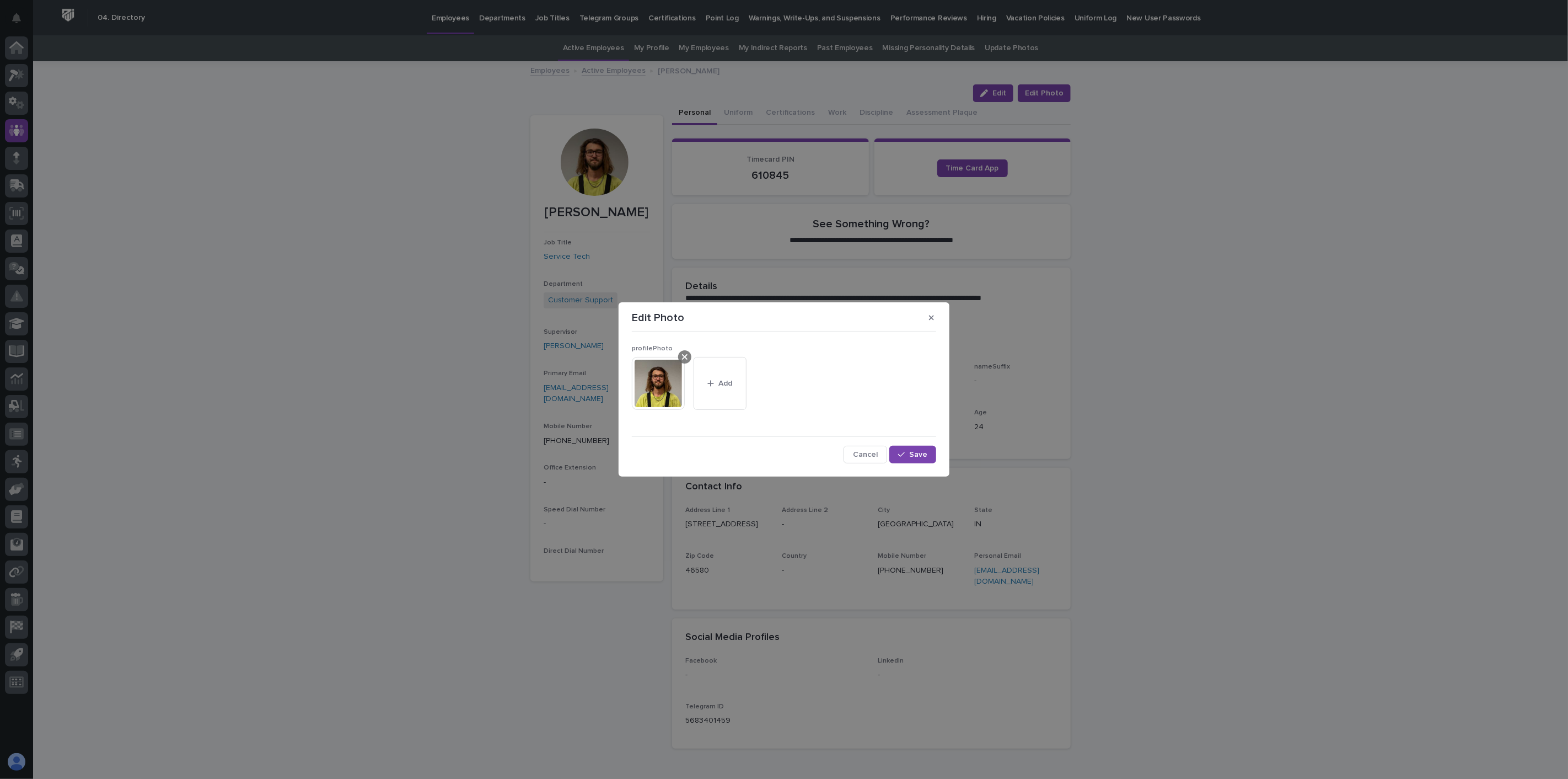
click at [683, 356] on icon at bounding box center [684, 357] width 5 height 9
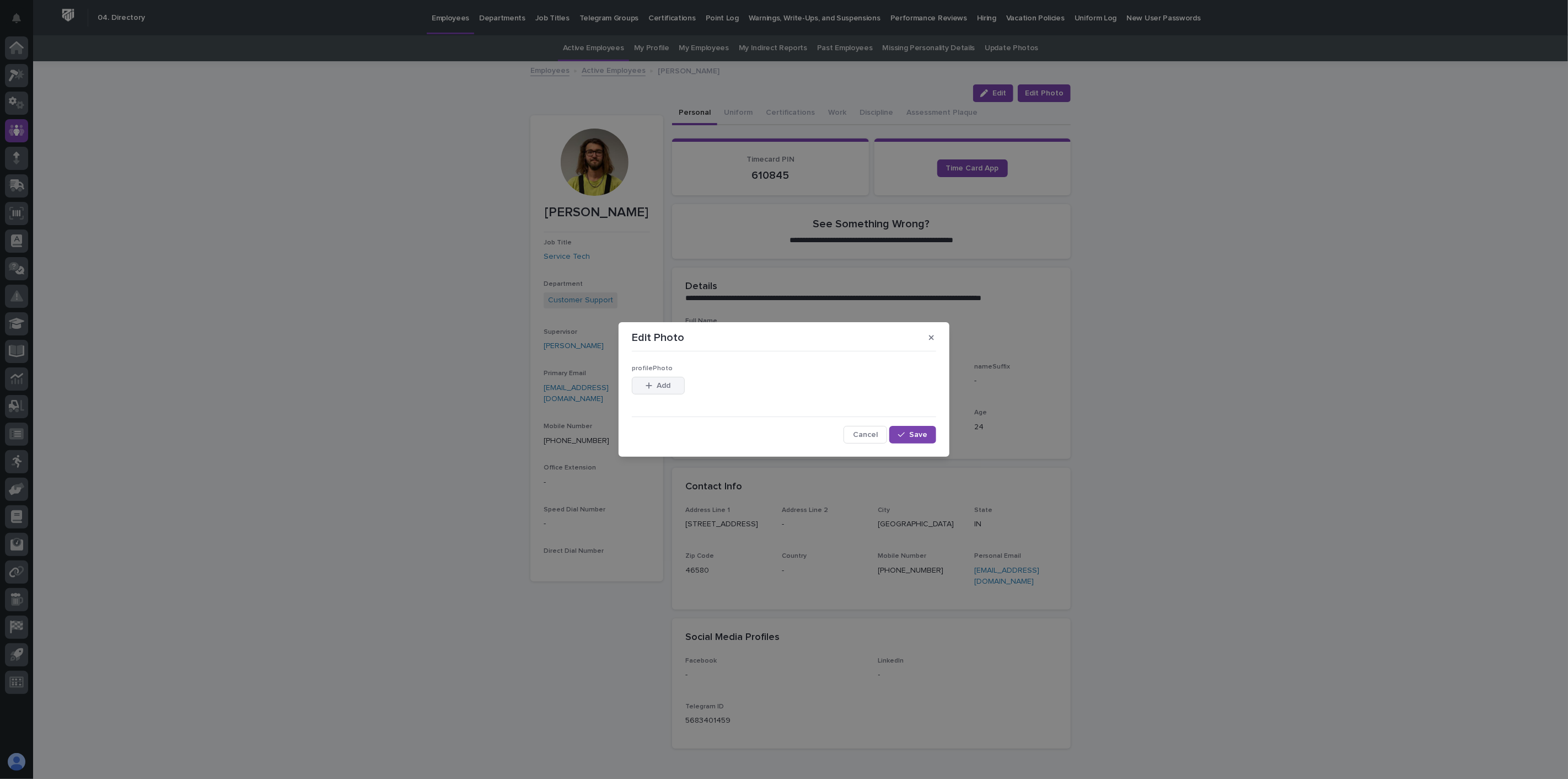
click at [664, 386] on span "Add" at bounding box center [664, 386] width 14 height 8
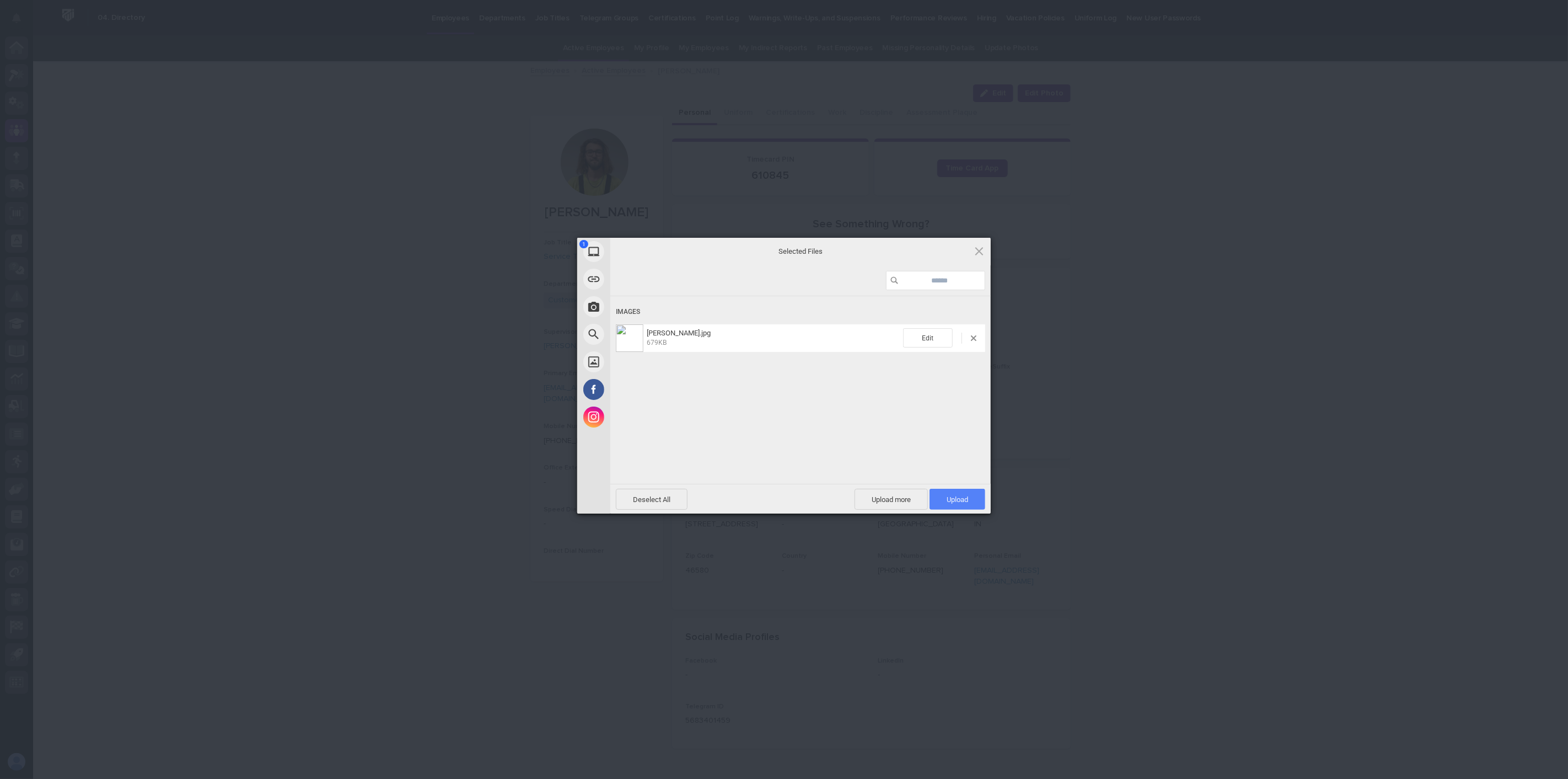
click at [961, 495] on span "Upload 1" at bounding box center [957, 499] width 21 height 8
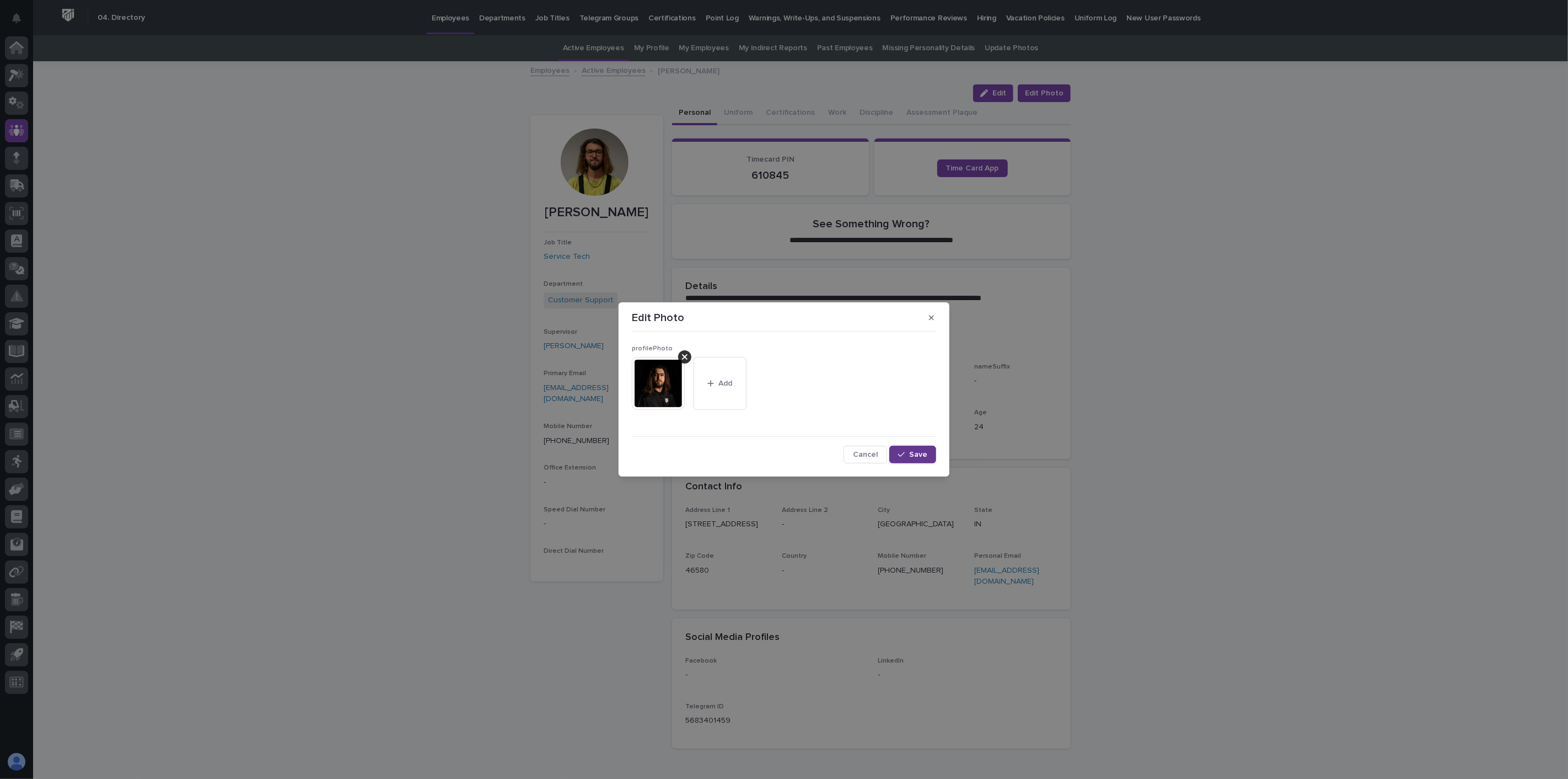
click at [921, 454] on span "Save" at bounding box center [918, 454] width 18 height 8
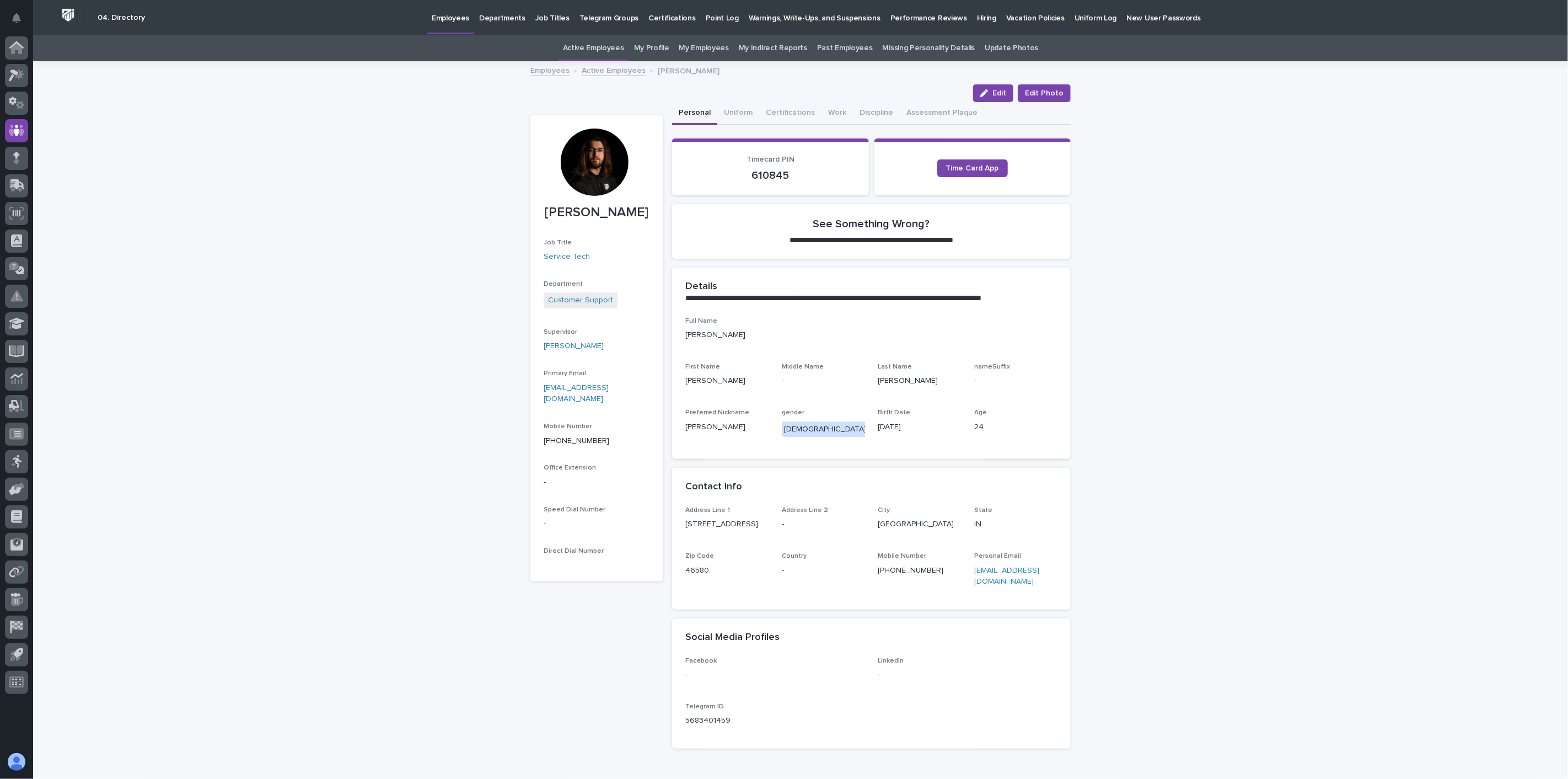
click at [610, 71] on link "Active Employees" at bounding box center [613, 69] width 64 height 13
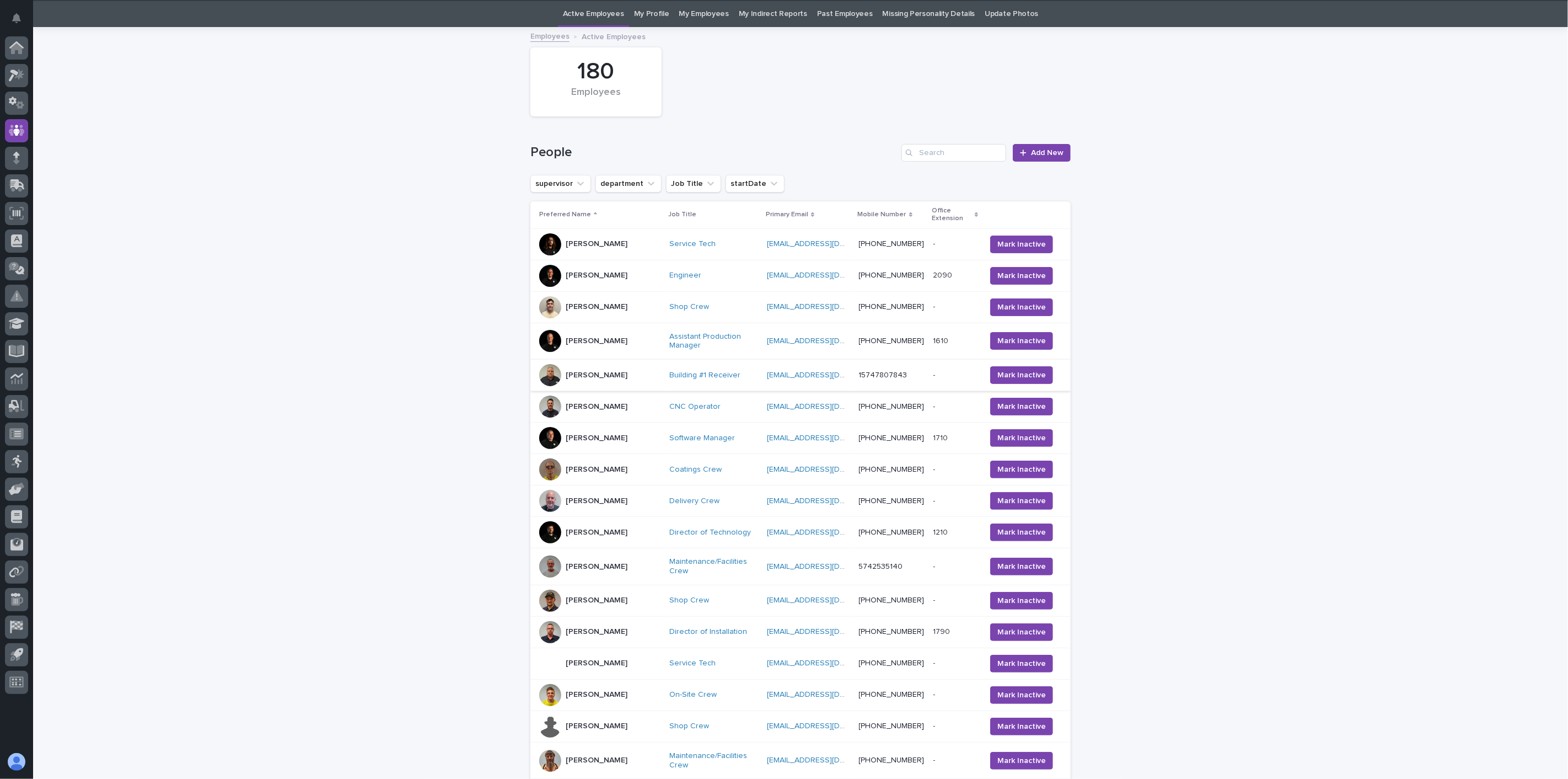
scroll to position [35, 0]
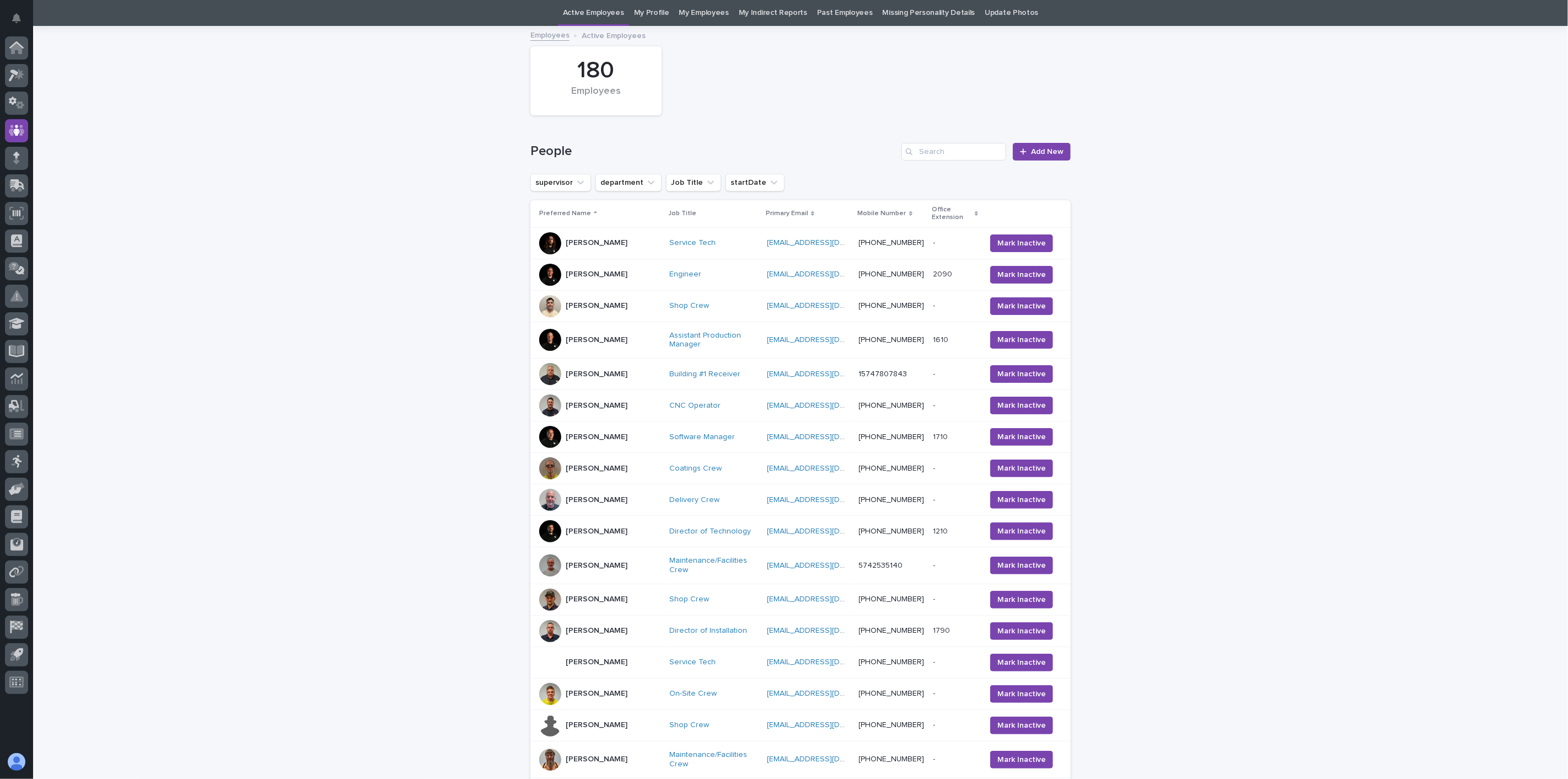
click at [604, 308] on div "Jamison Burnworth" at bounding box center [600, 306] width 121 height 22
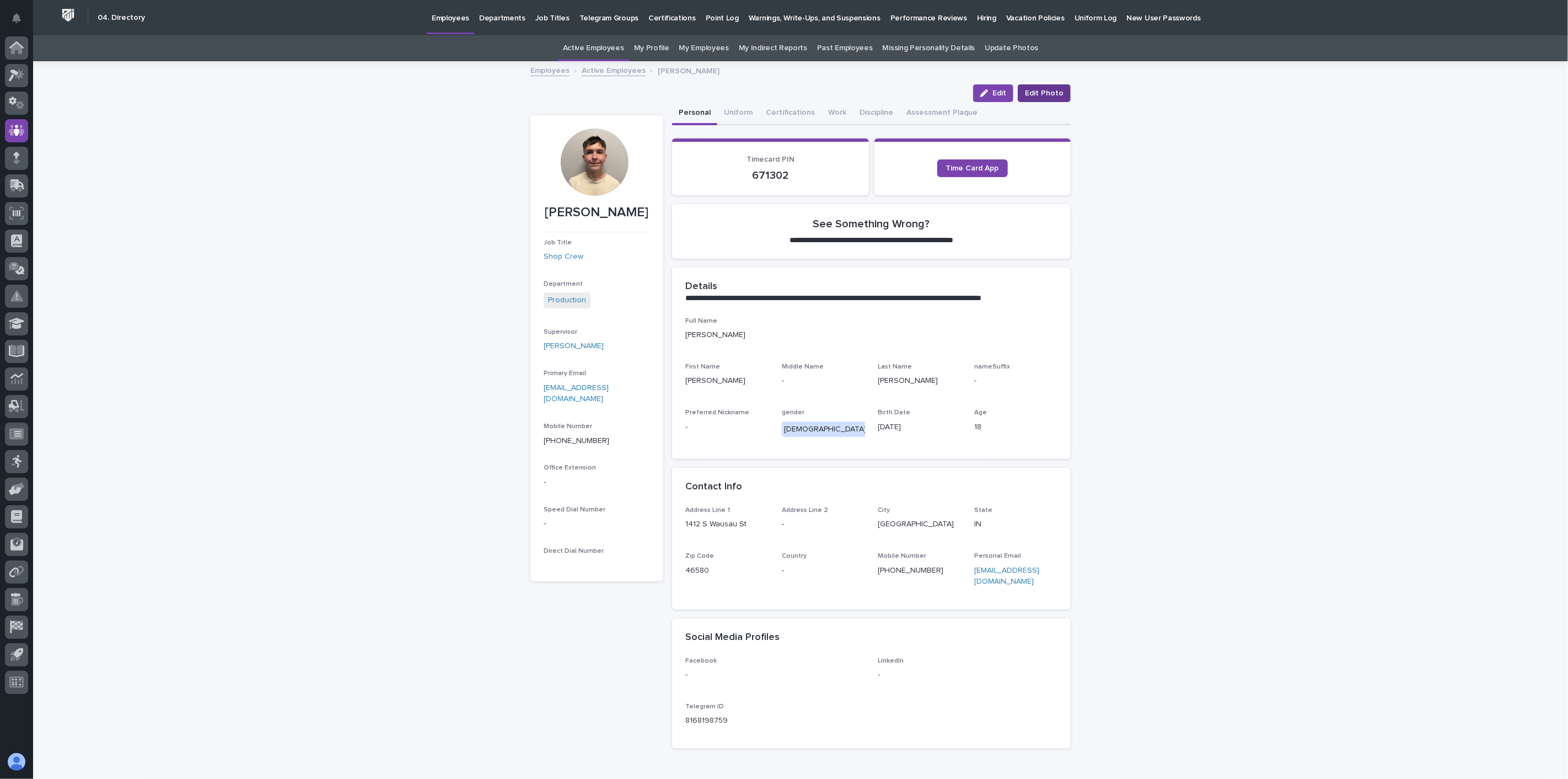
click at [1044, 93] on span "Edit Photo" at bounding box center [1044, 93] width 39 height 11
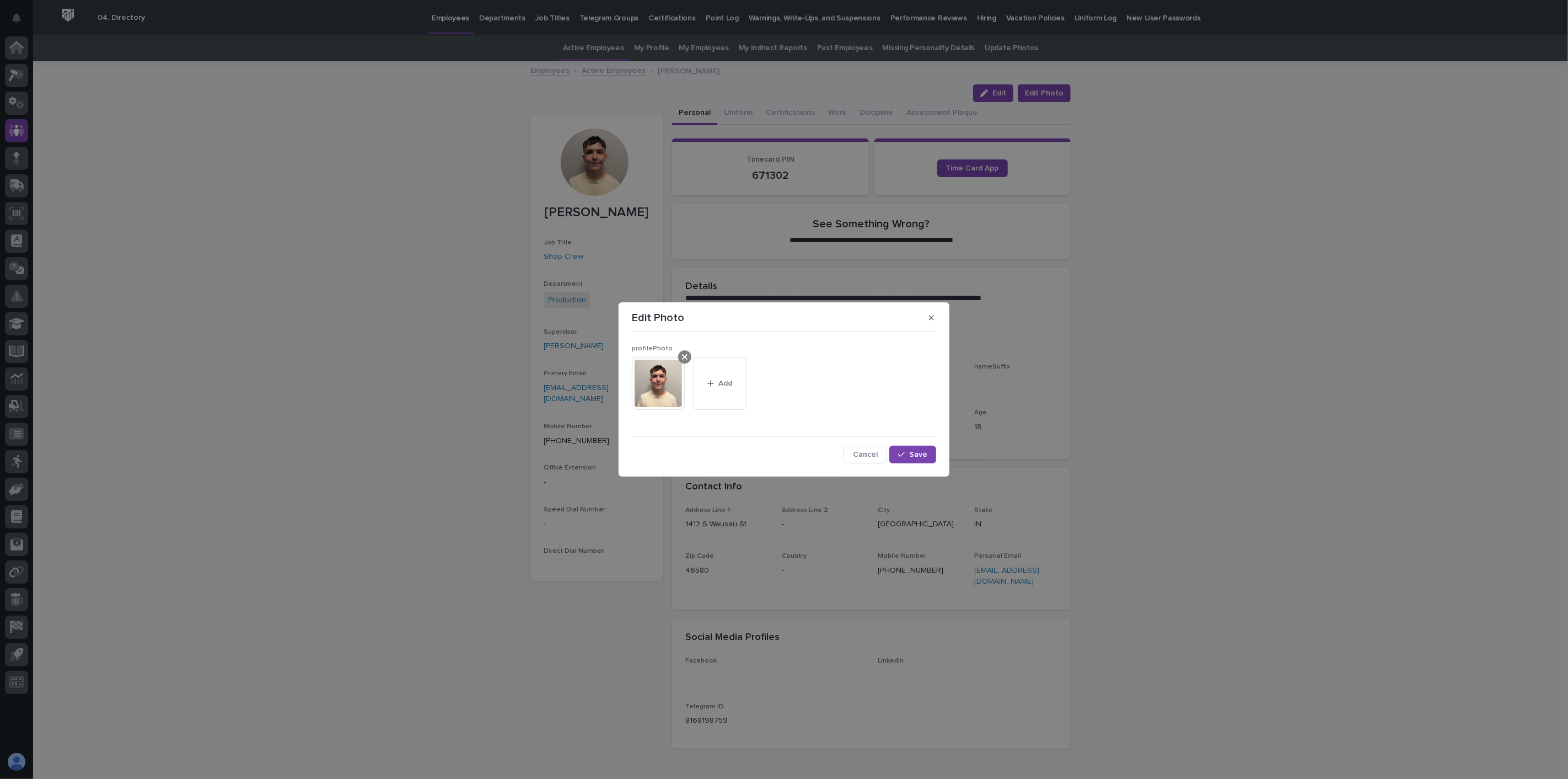
click at [682, 359] on icon at bounding box center [684, 357] width 5 height 9
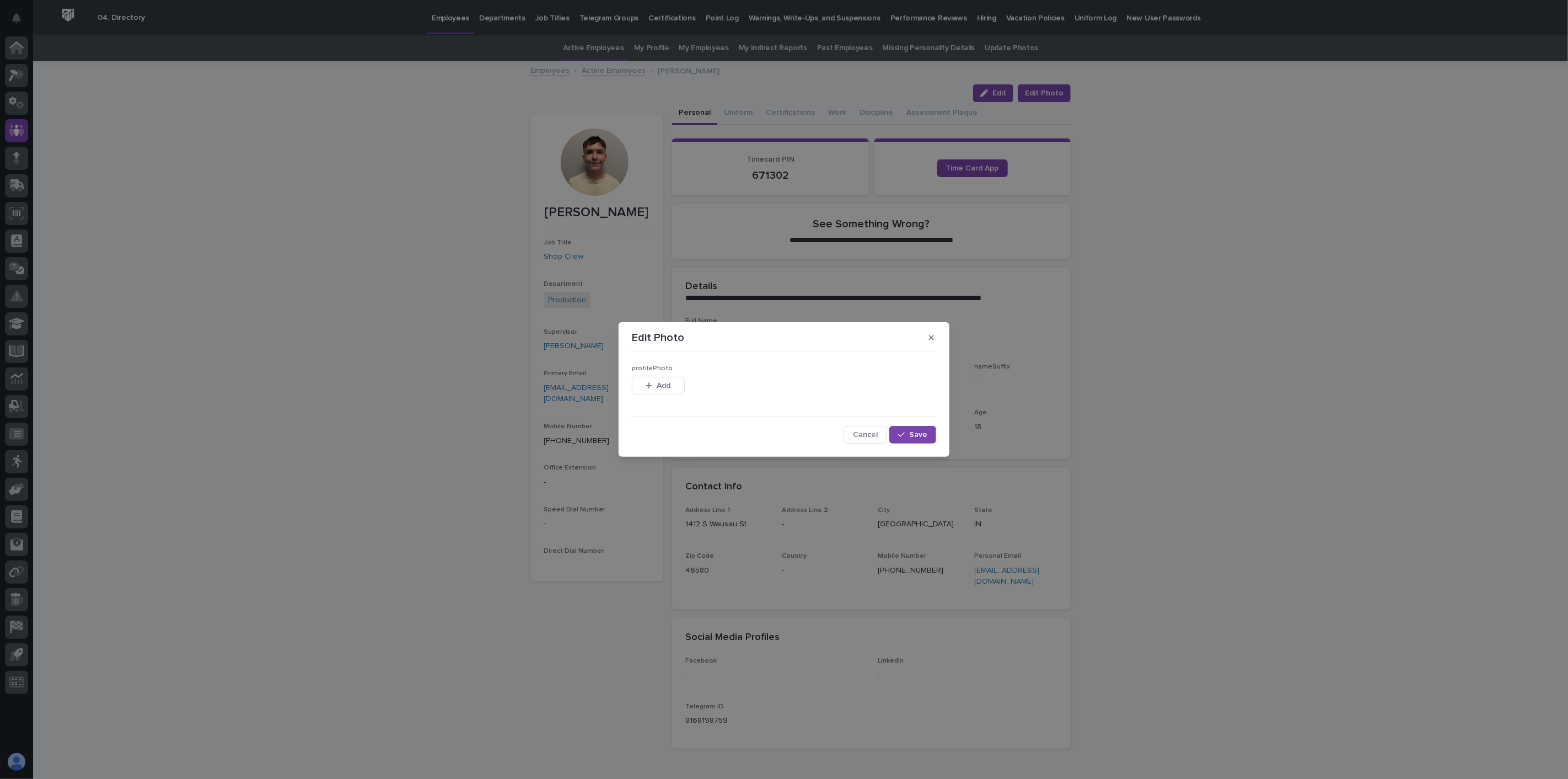
click at [665, 383] on span "Add" at bounding box center [664, 386] width 14 height 8
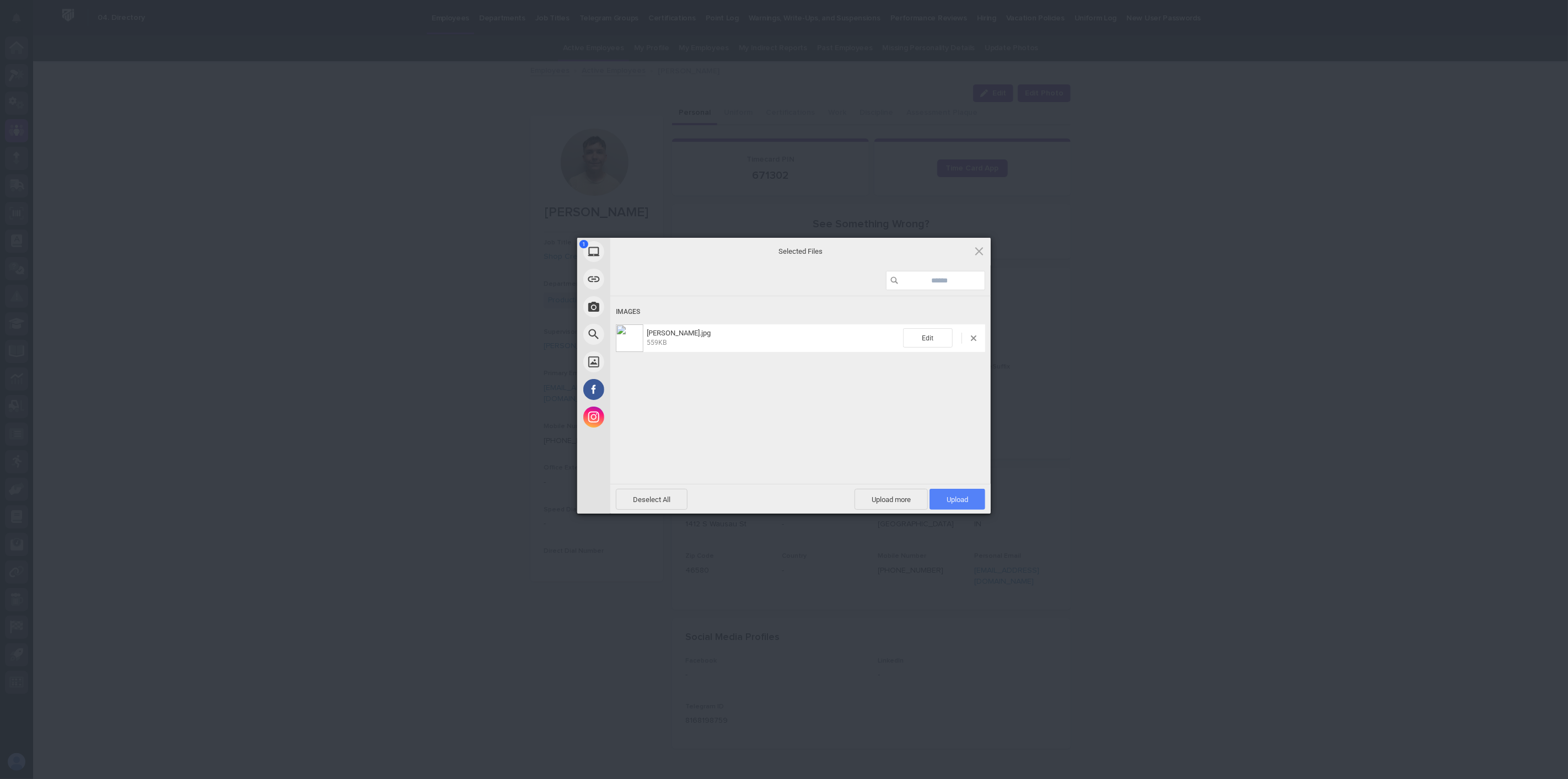
click at [961, 499] on span "Upload 1" at bounding box center [957, 499] width 21 height 8
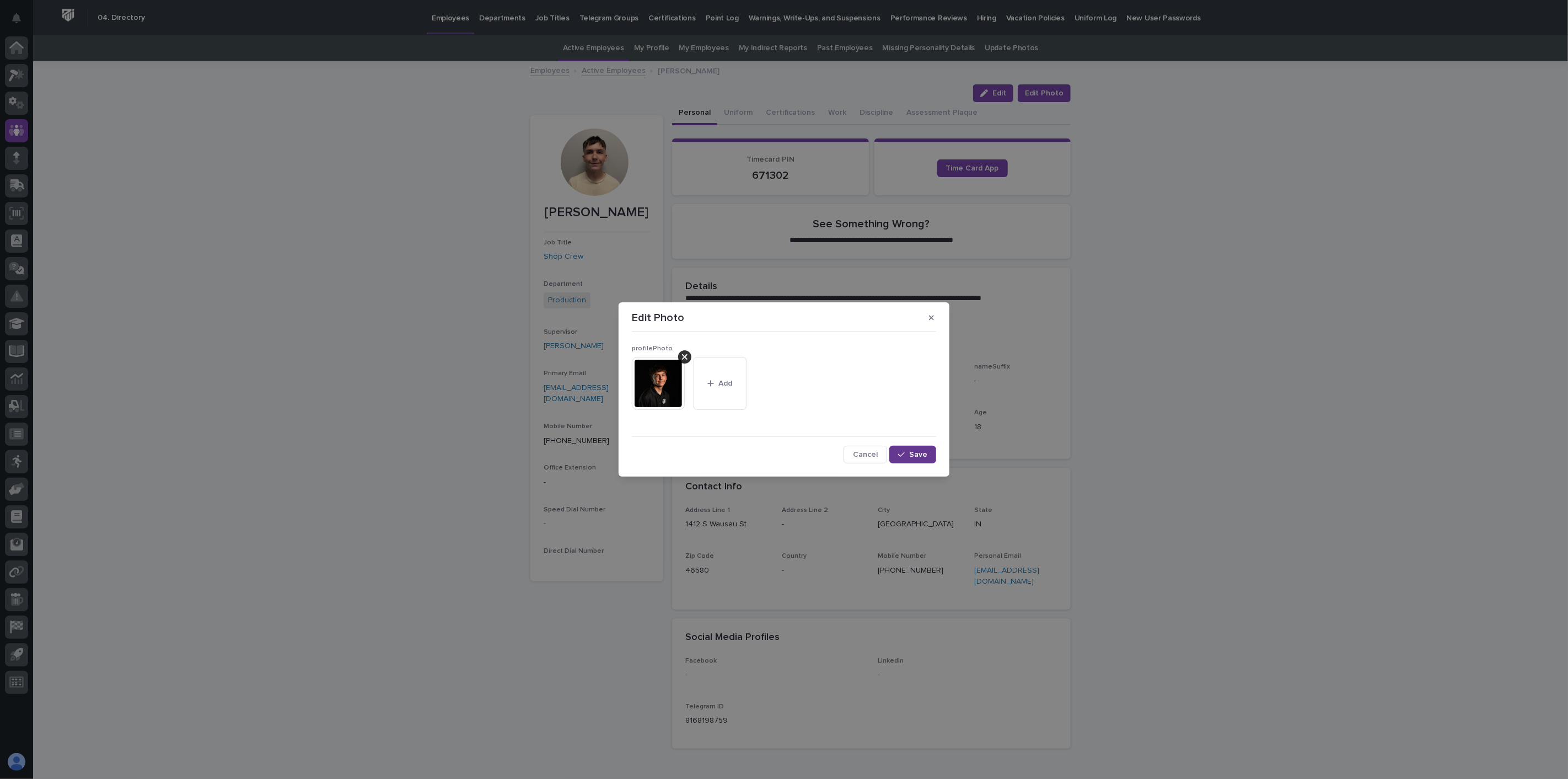
click at [916, 454] on span "Save" at bounding box center [918, 454] width 18 height 8
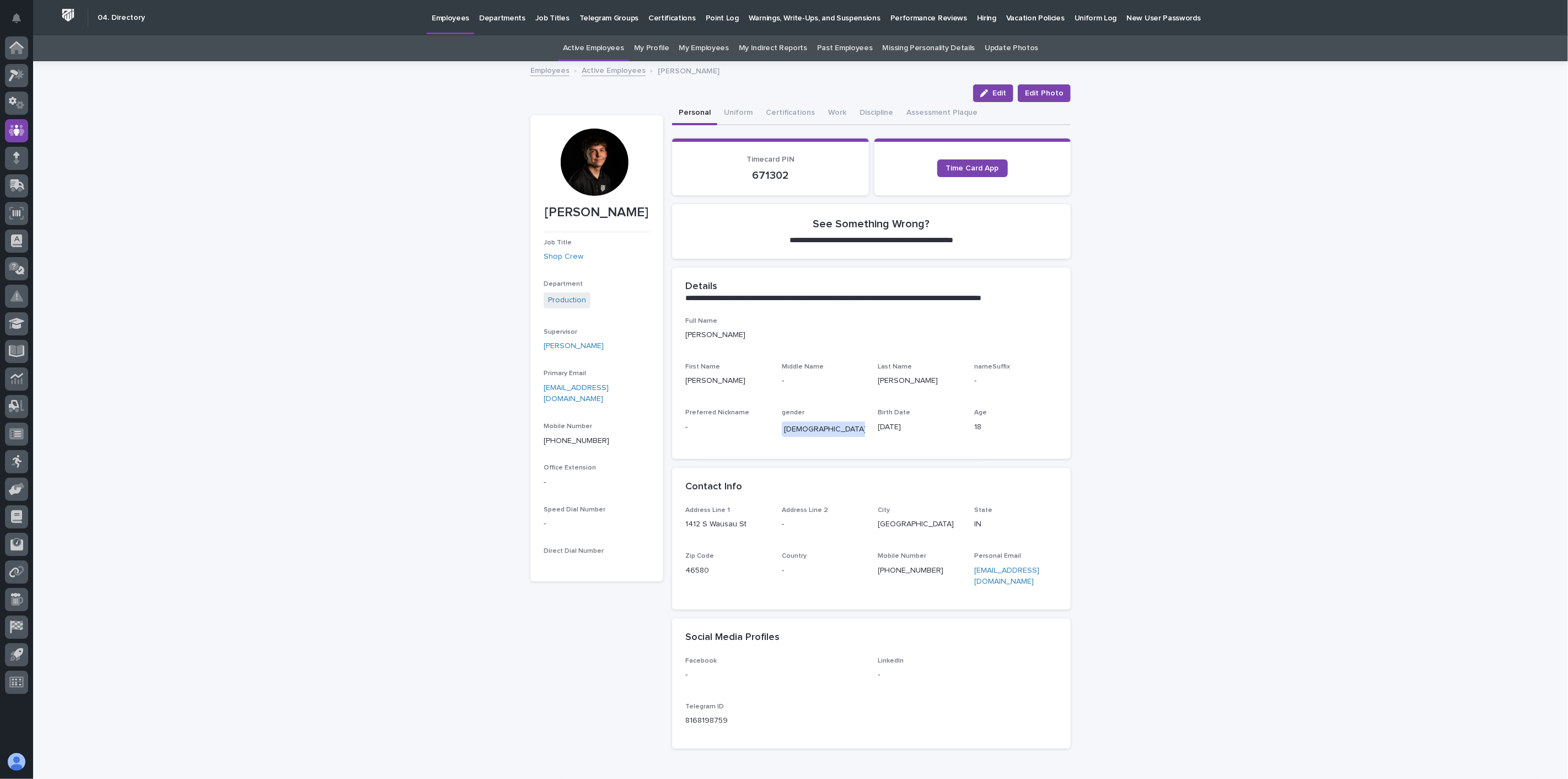
click at [615, 70] on link "Active Employees" at bounding box center [613, 69] width 64 height 13
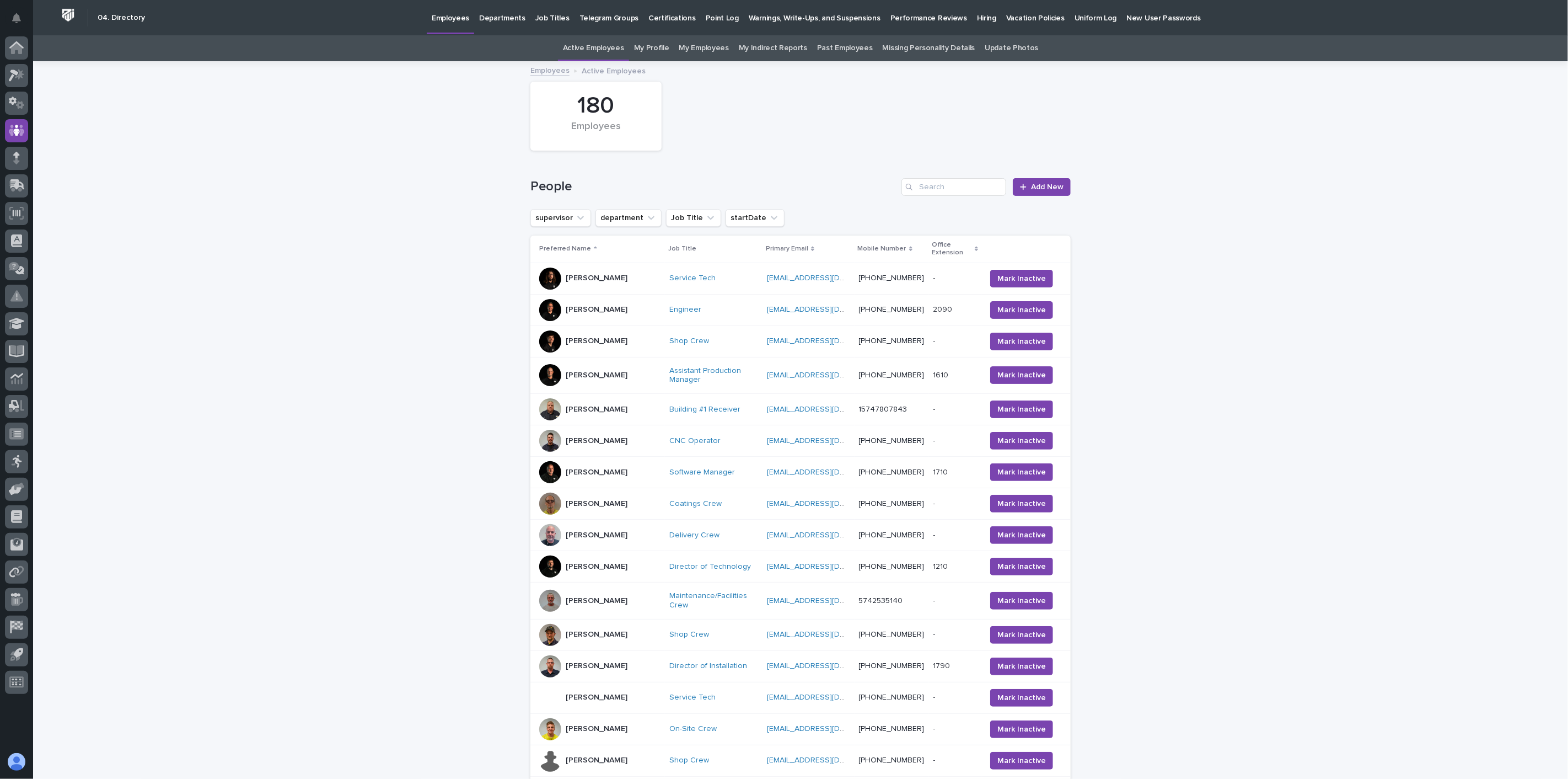
scroll to position [35, 0]
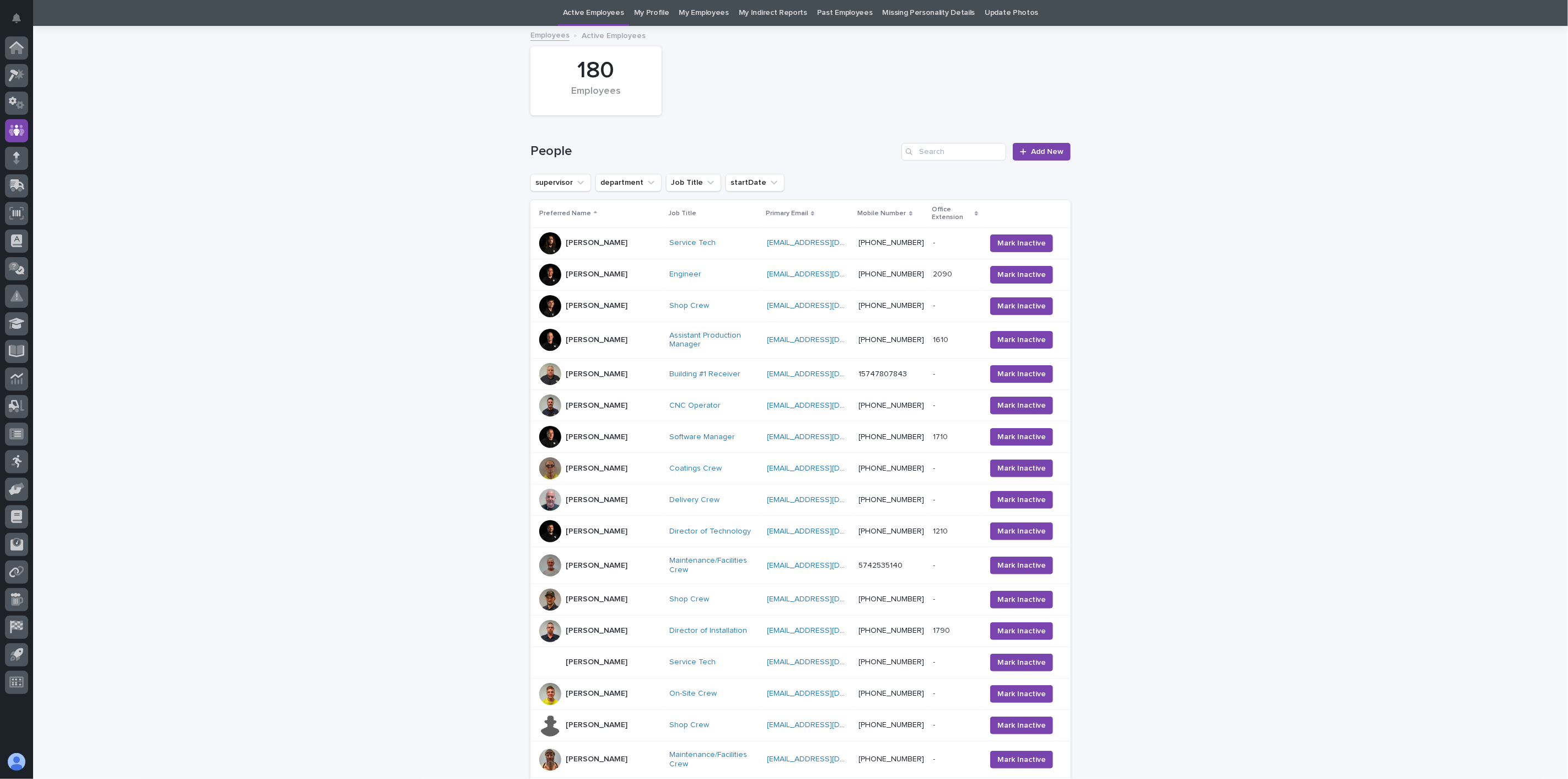
click at [601, 370] on div "Jason Bradburn" at bounding box center [600, 373] width 121 height 22
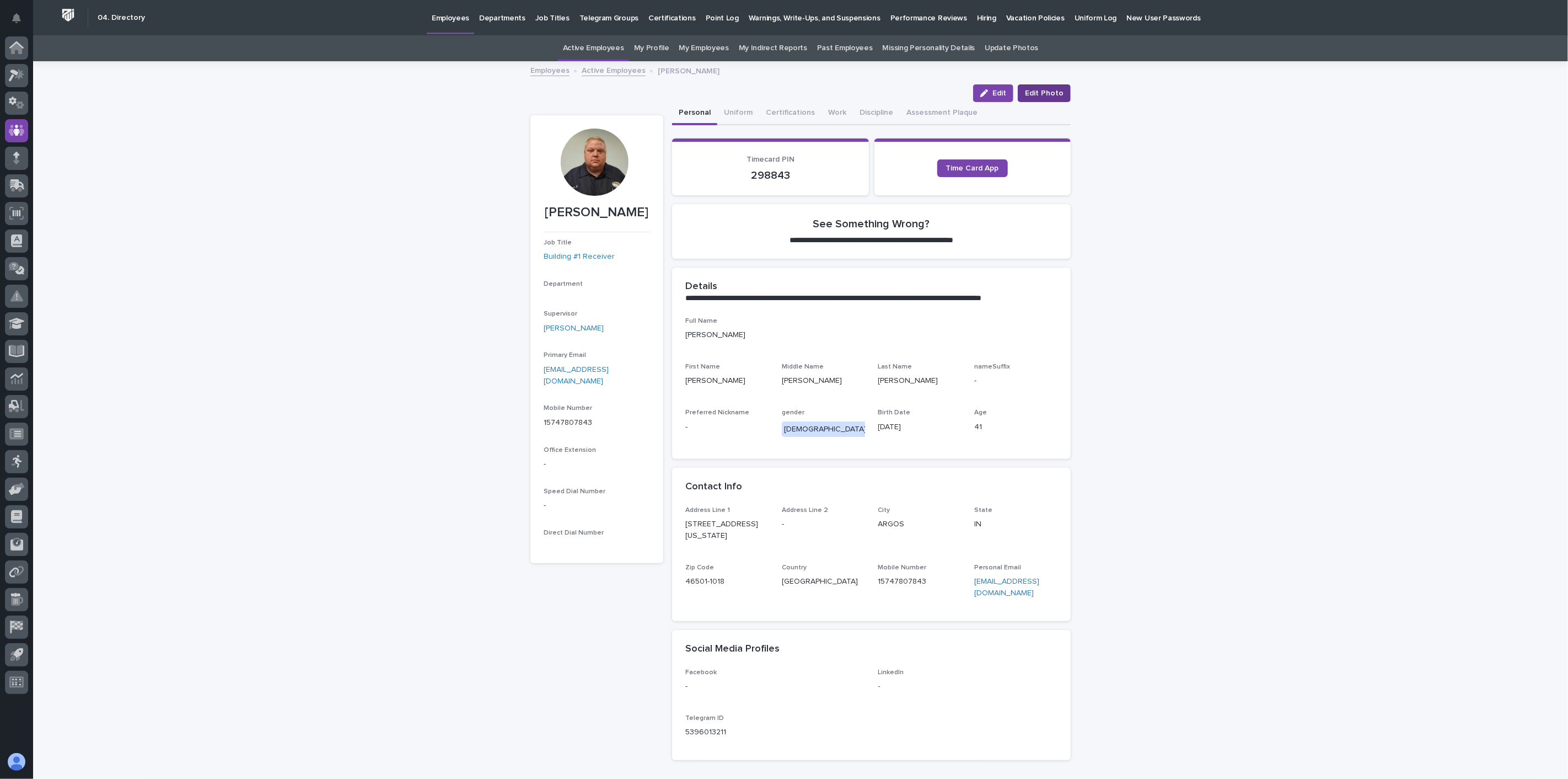
click at [1056, 93] on span "Edit Photo" at bounding box center [1044, 93] width 39 height 11
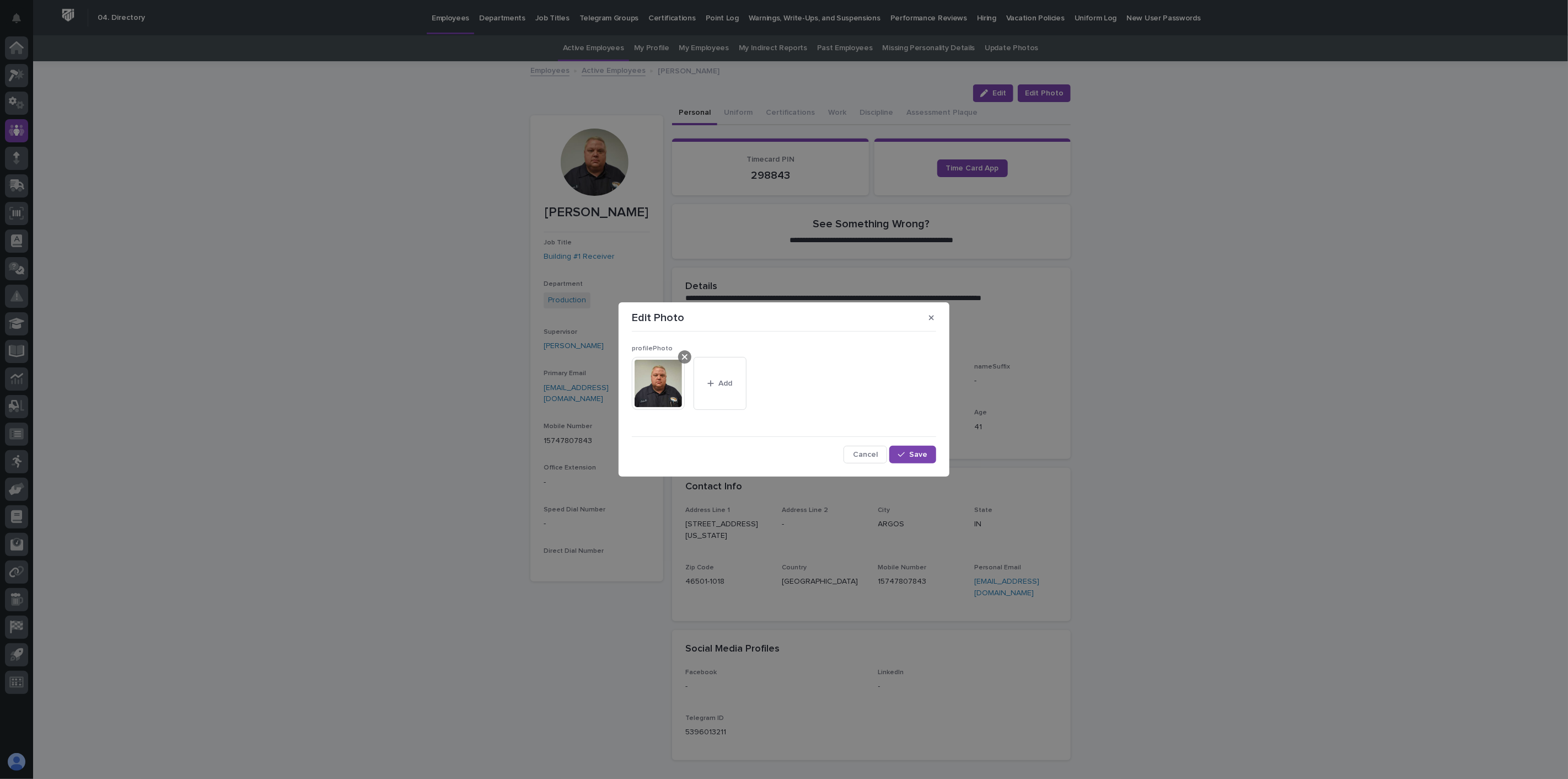
click at [686, 354] on icon at bounding box center [684, 357] width 5 height 9
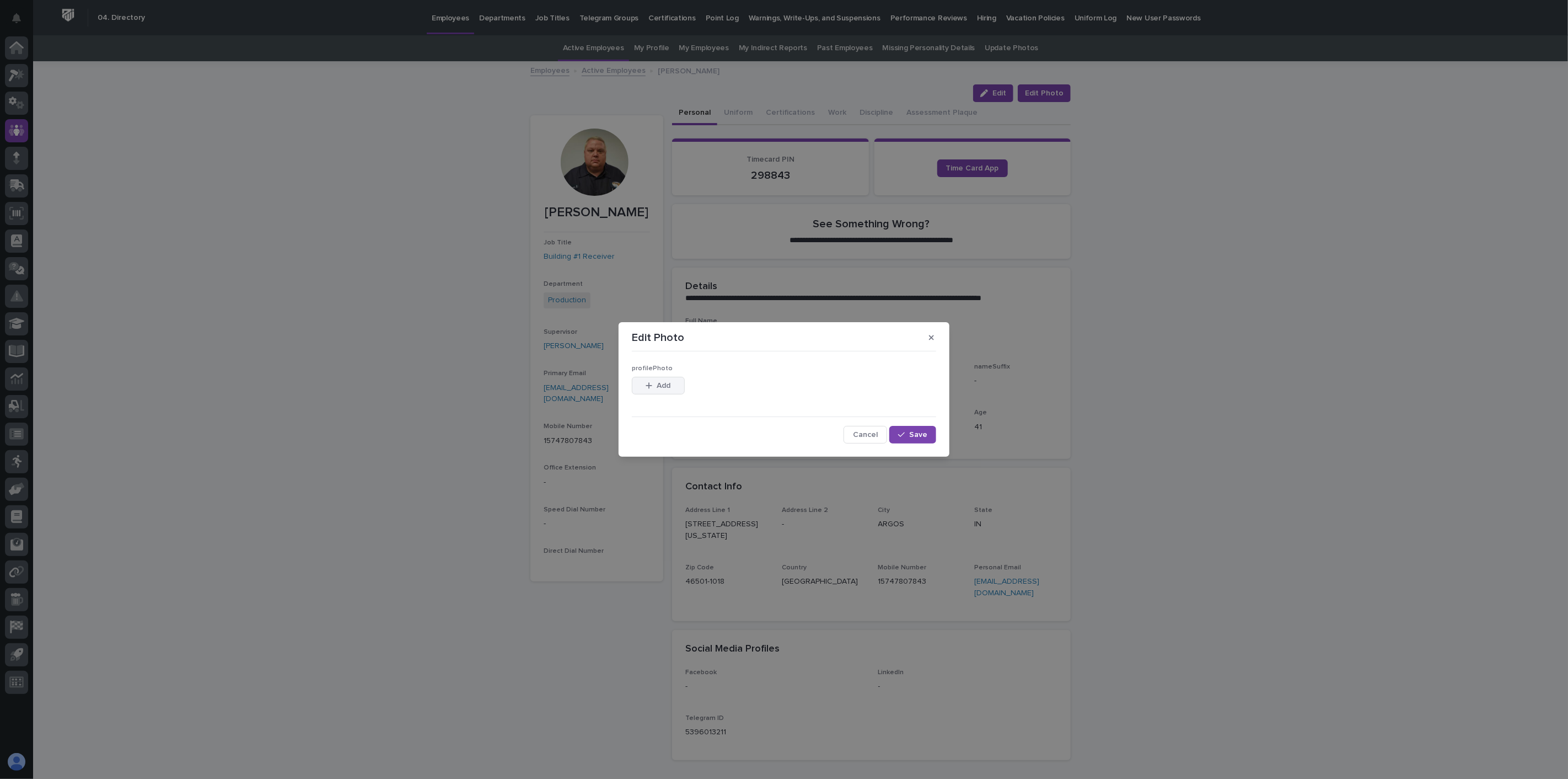
click at [663, 384] on span "Add" at bounding box center [664, 386] width 14 height 8
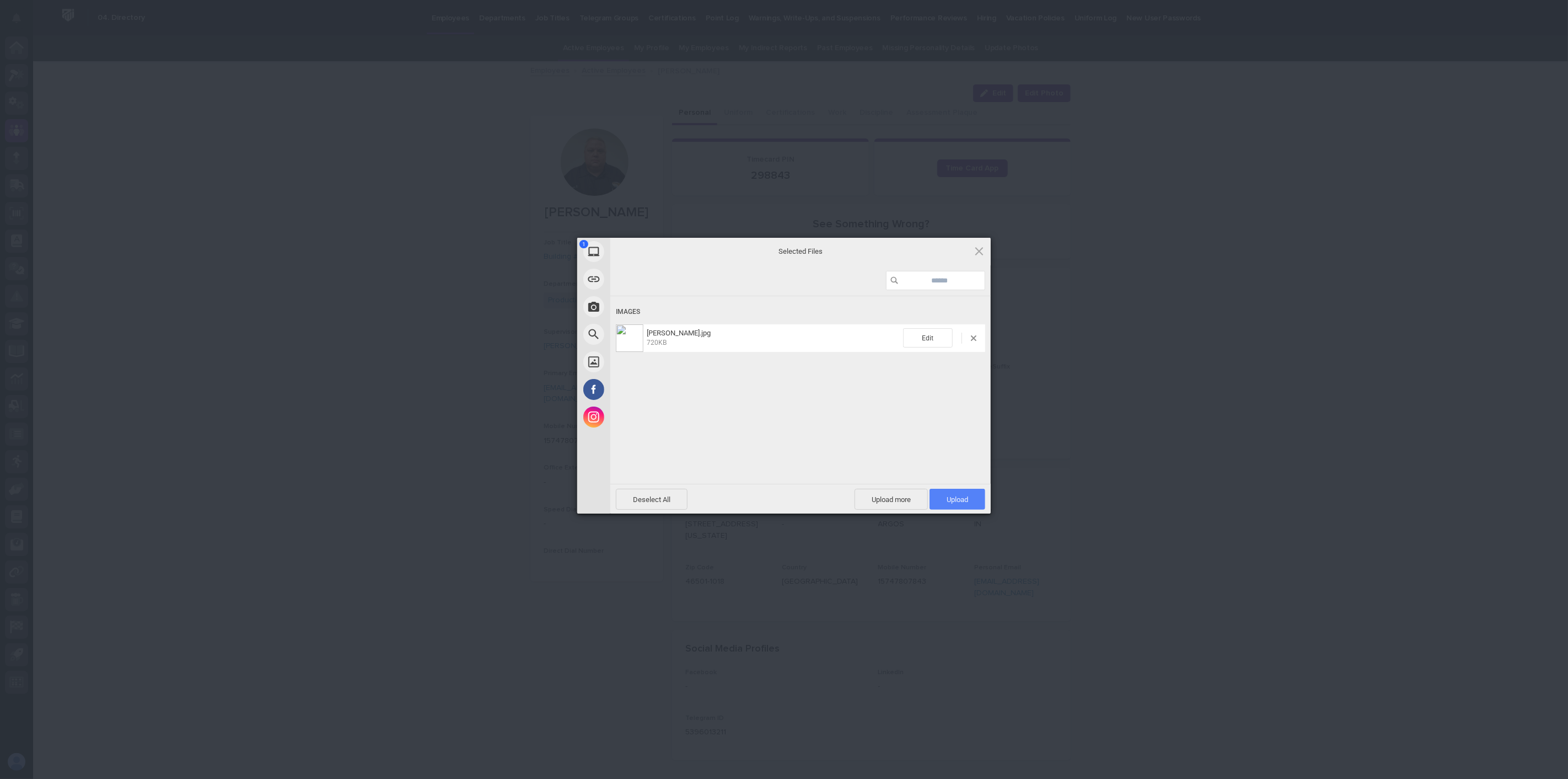
click at [961, 498] on span "Upload 1" at bounding box center [957, 499] width 21 height 8
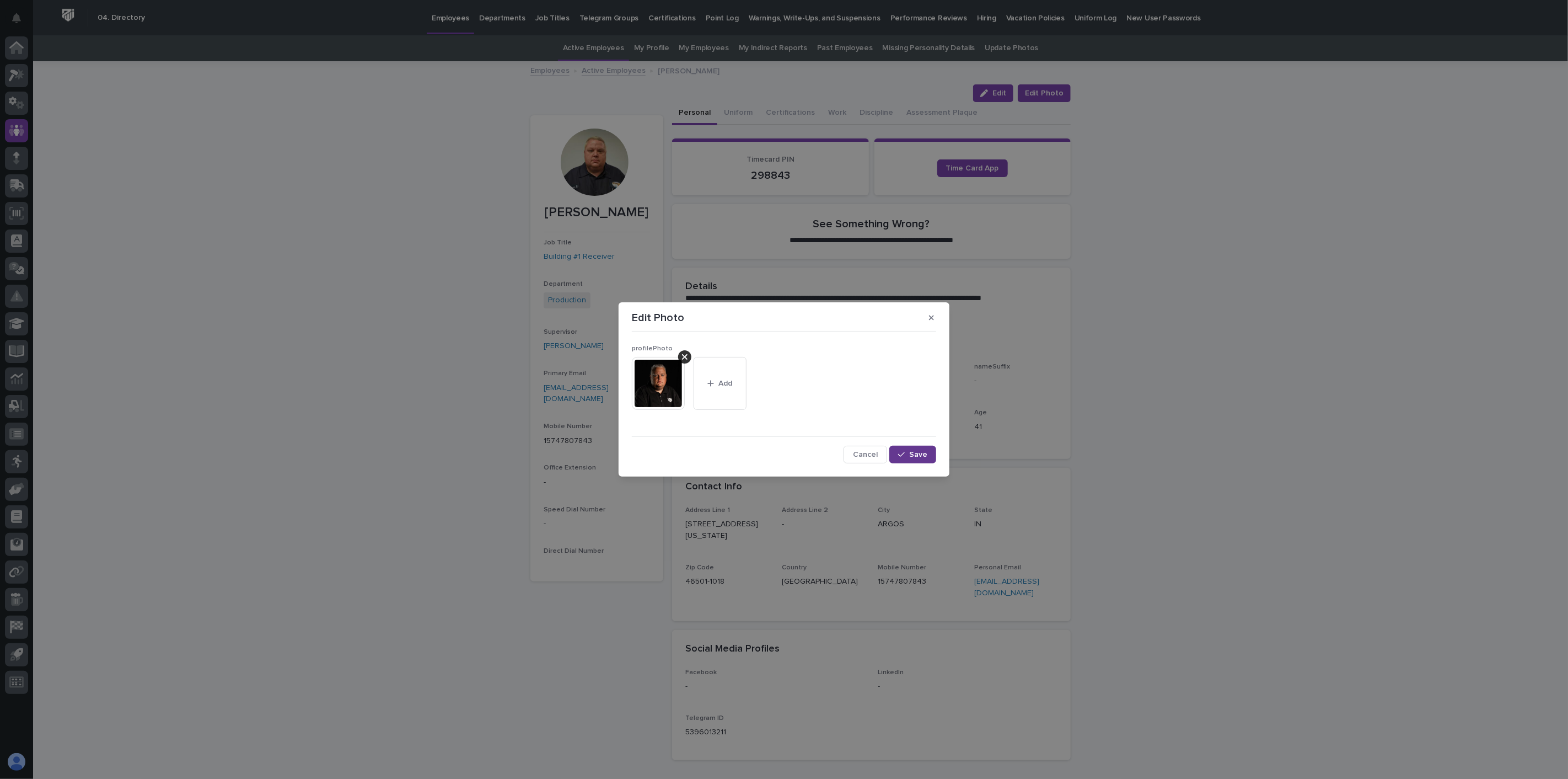
click at [907, 456] on div "button" at bounding box center [904, 454] width 11 height 8
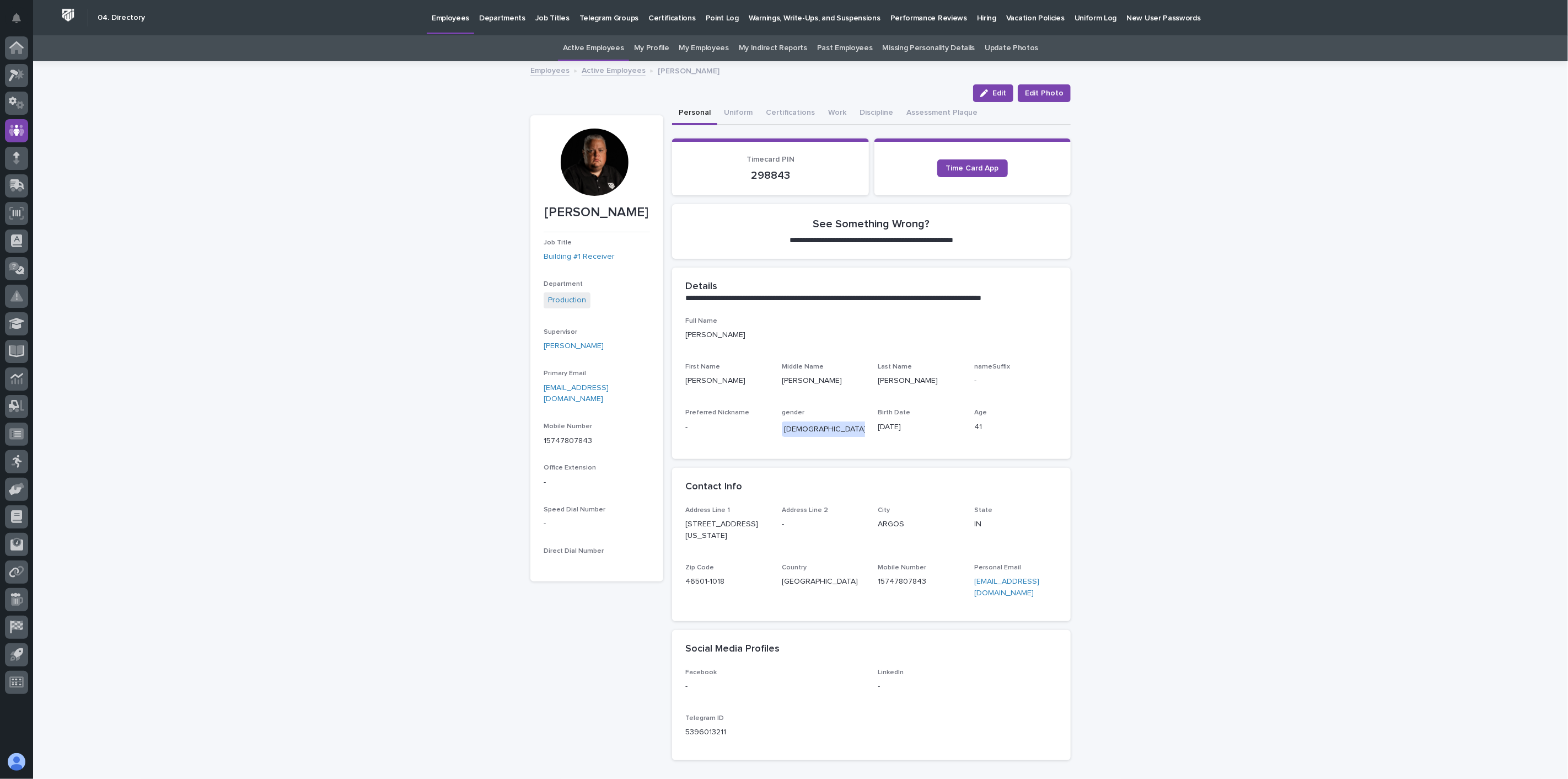
click at [603, 72] on link "Active Employees" at bounding box center [613, 69] width 64 height 13
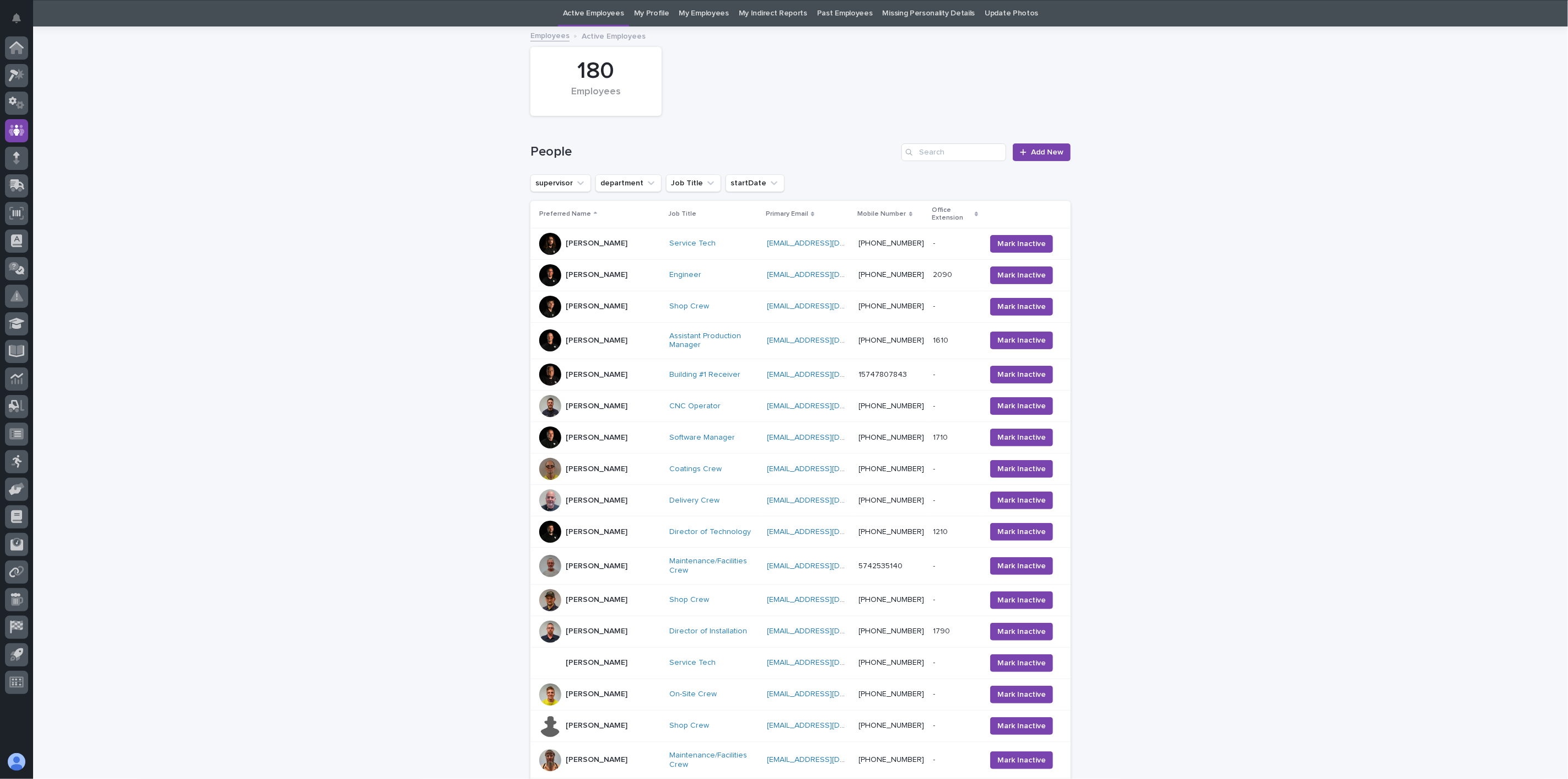
scroll to position [35, 0]
click at [603, 401] on div "[PERSON_NAME]" at bounding box center [596, 406] width 62 height 18
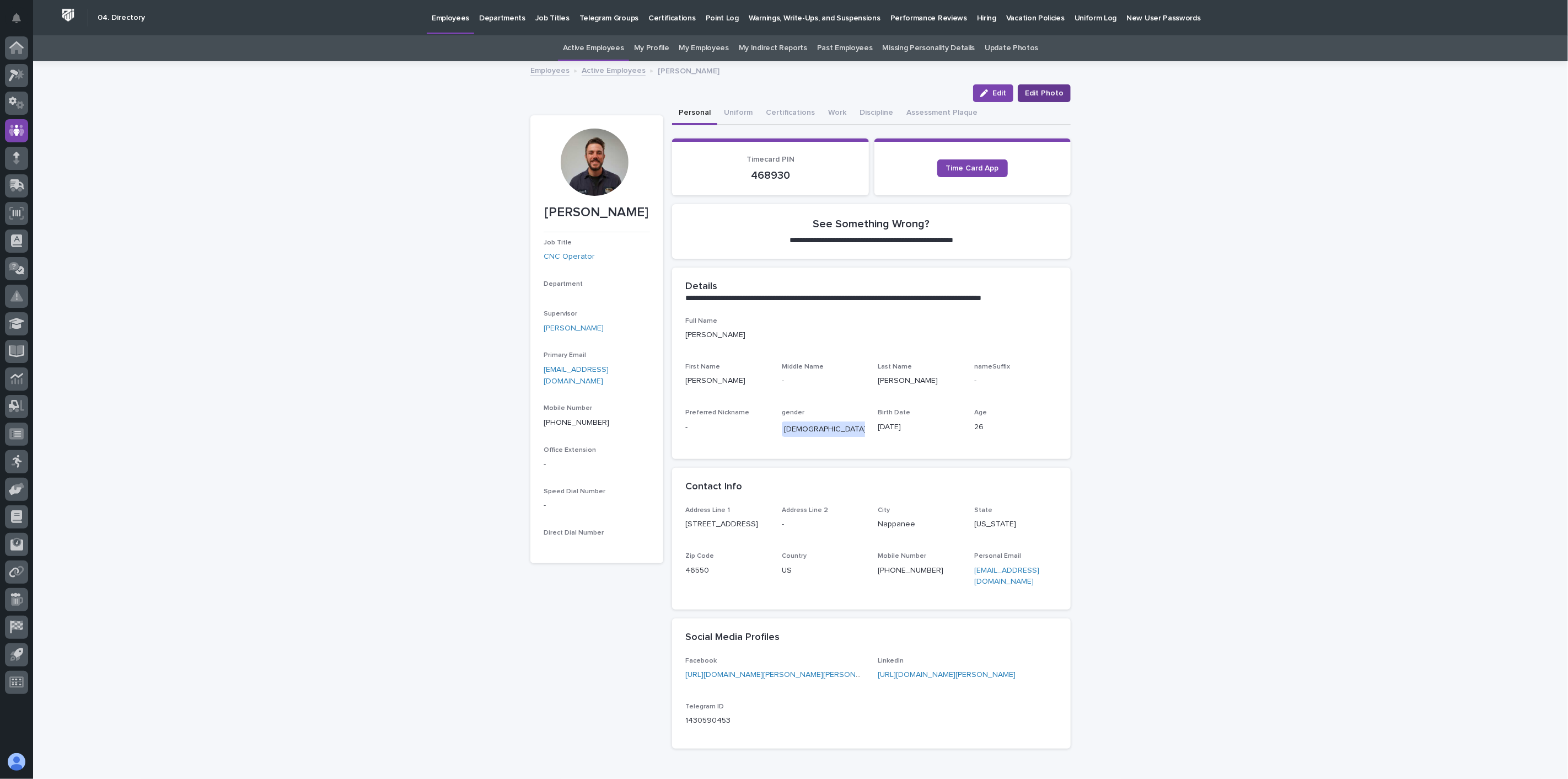
click at [1056, 97] on span "Edit Photo" at bounding box center [1044, 93] width 39 height 11
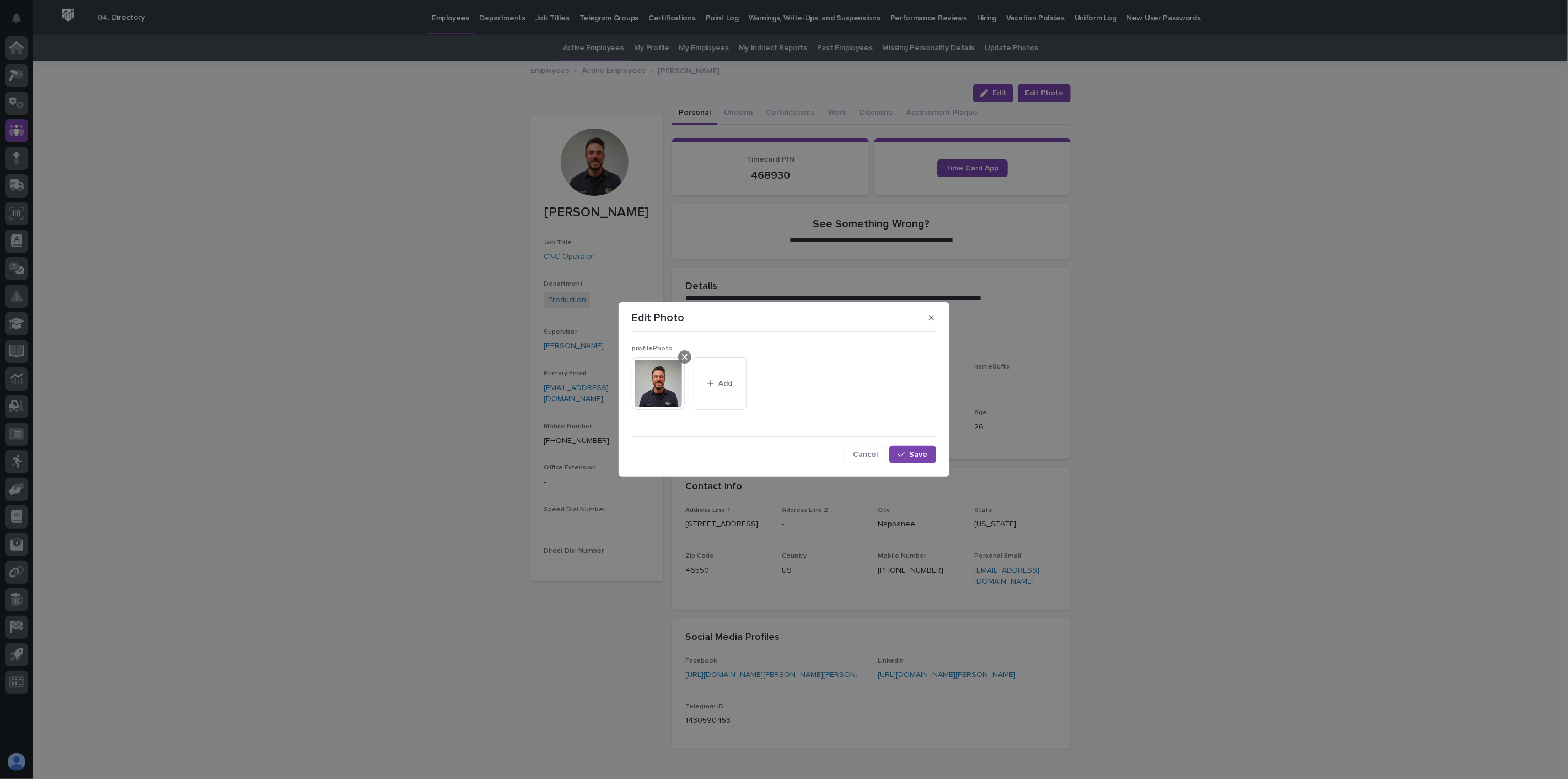
click at [686, 357] on icon at bounding box center [684, 357] width 5 height 9
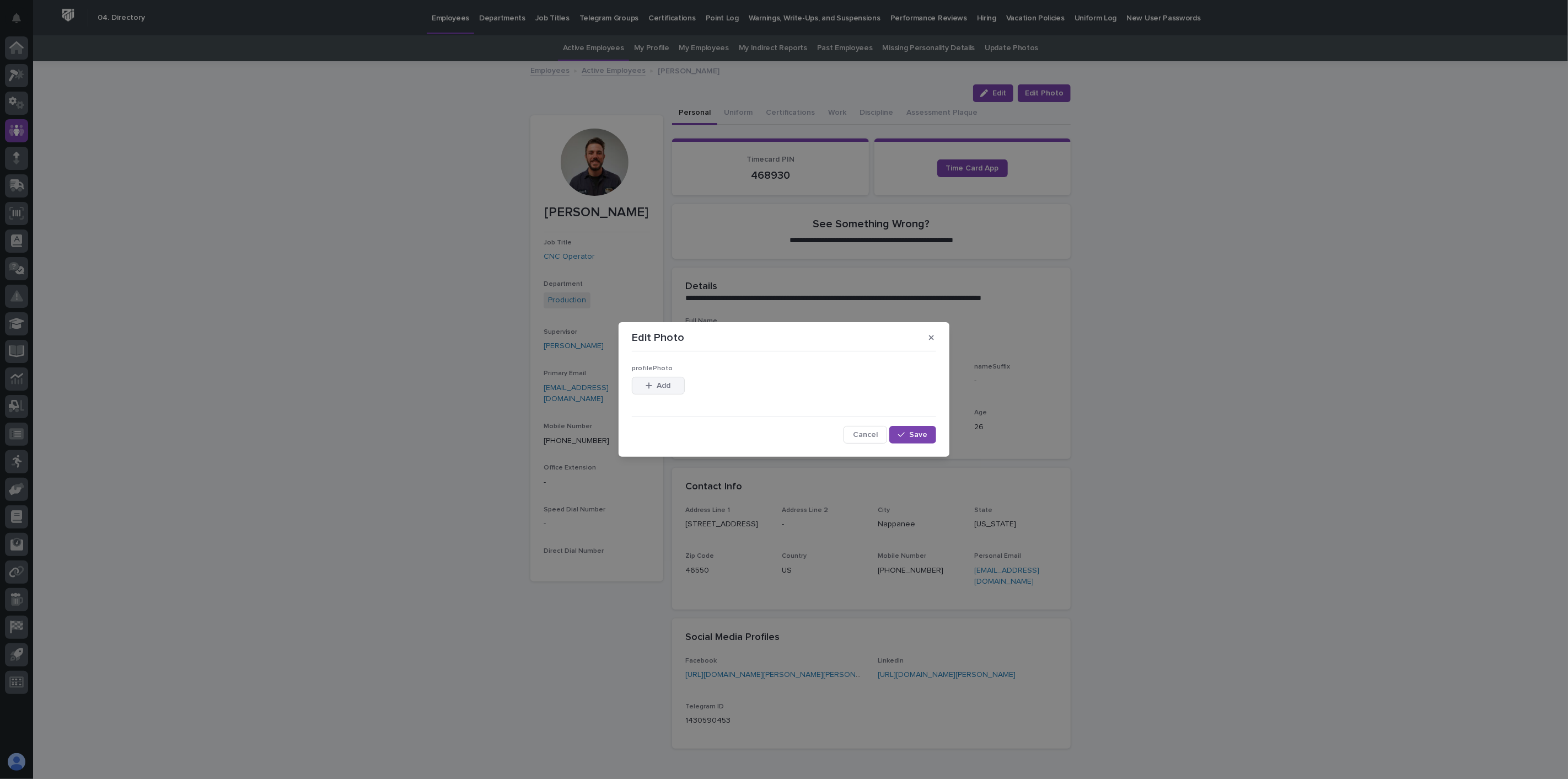
click at [665, 388] on span "Add" at bounding box center [664, 386] width 14 height 8
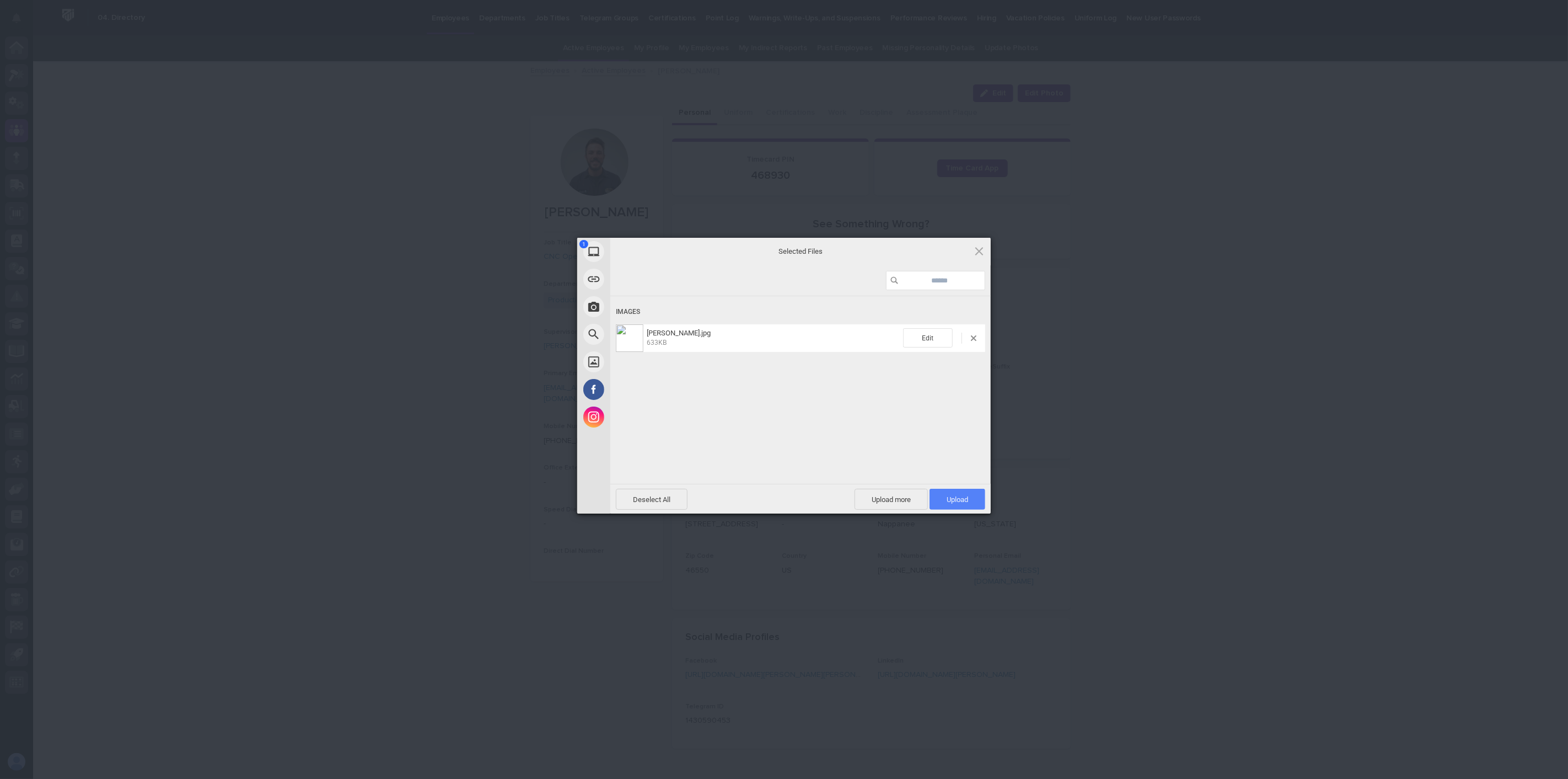
click at [965, 498] on span "Upload 1" at bounding box center [957, 499] width 21 height 8
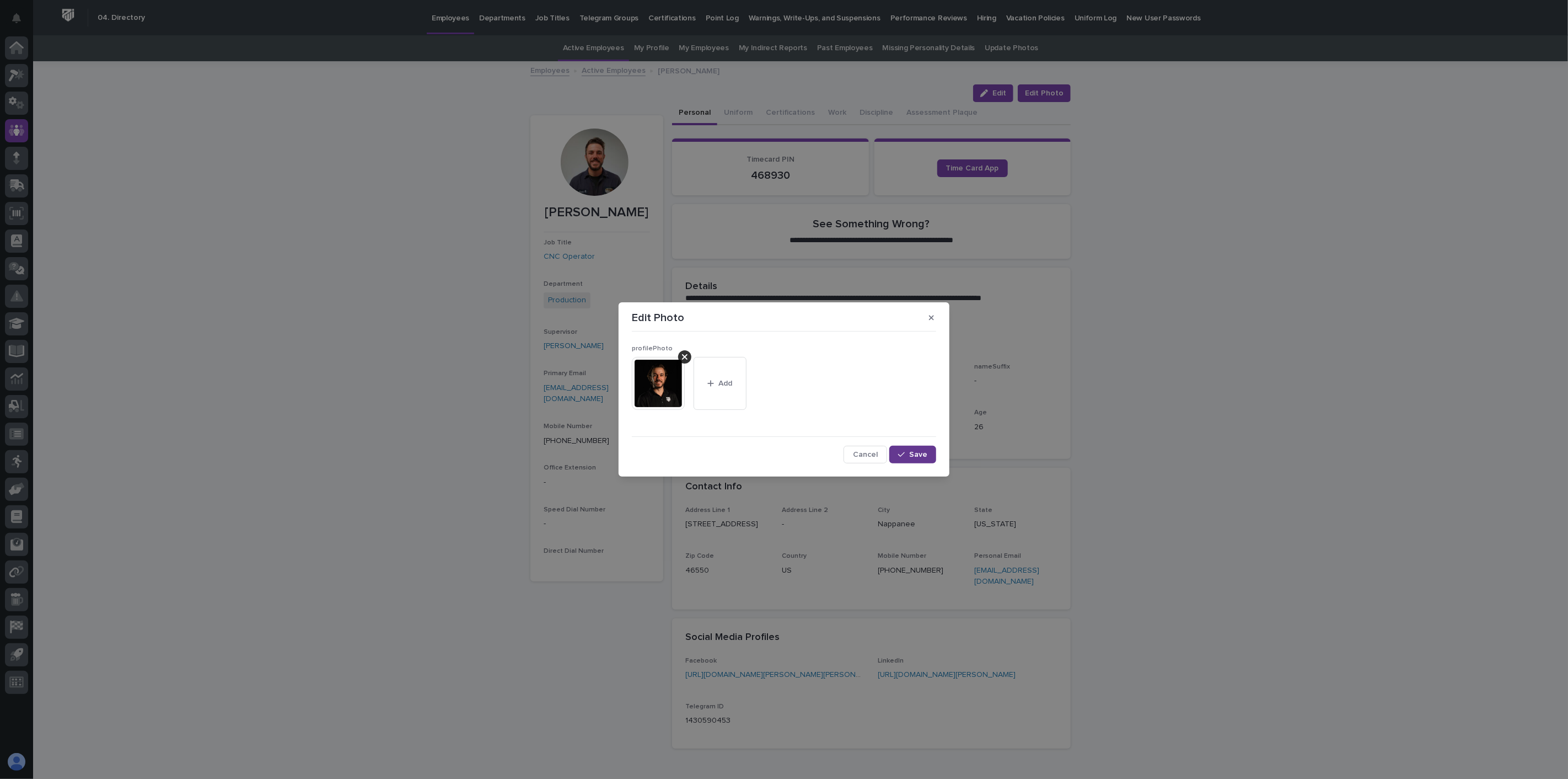
click at [923, 456] on span "Save" at bounding box center [918, 454] width 18 height 8
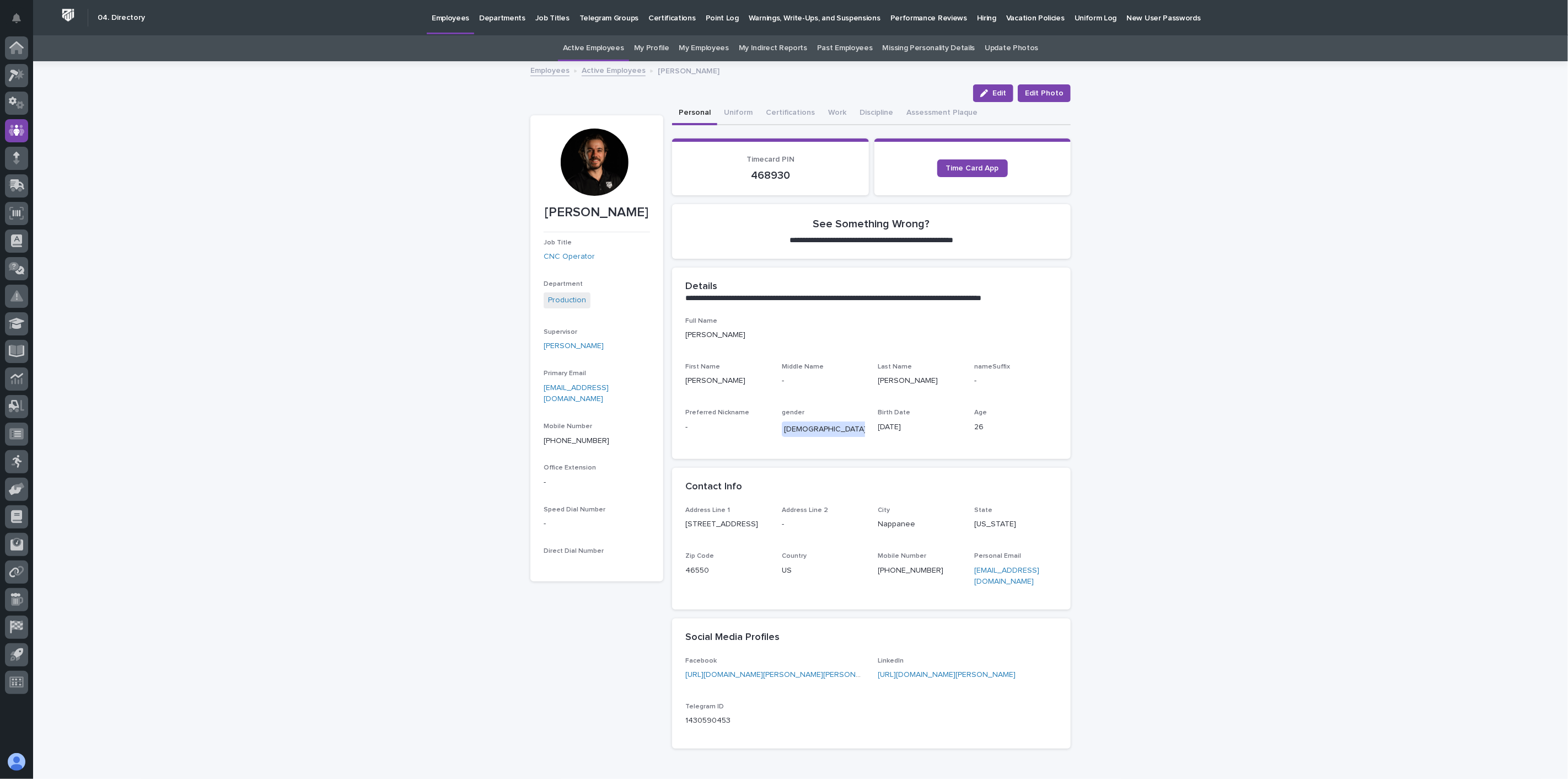
click at [604, 68] on link "Active Employees" at bounding box center [613, 69] width 64 height 13
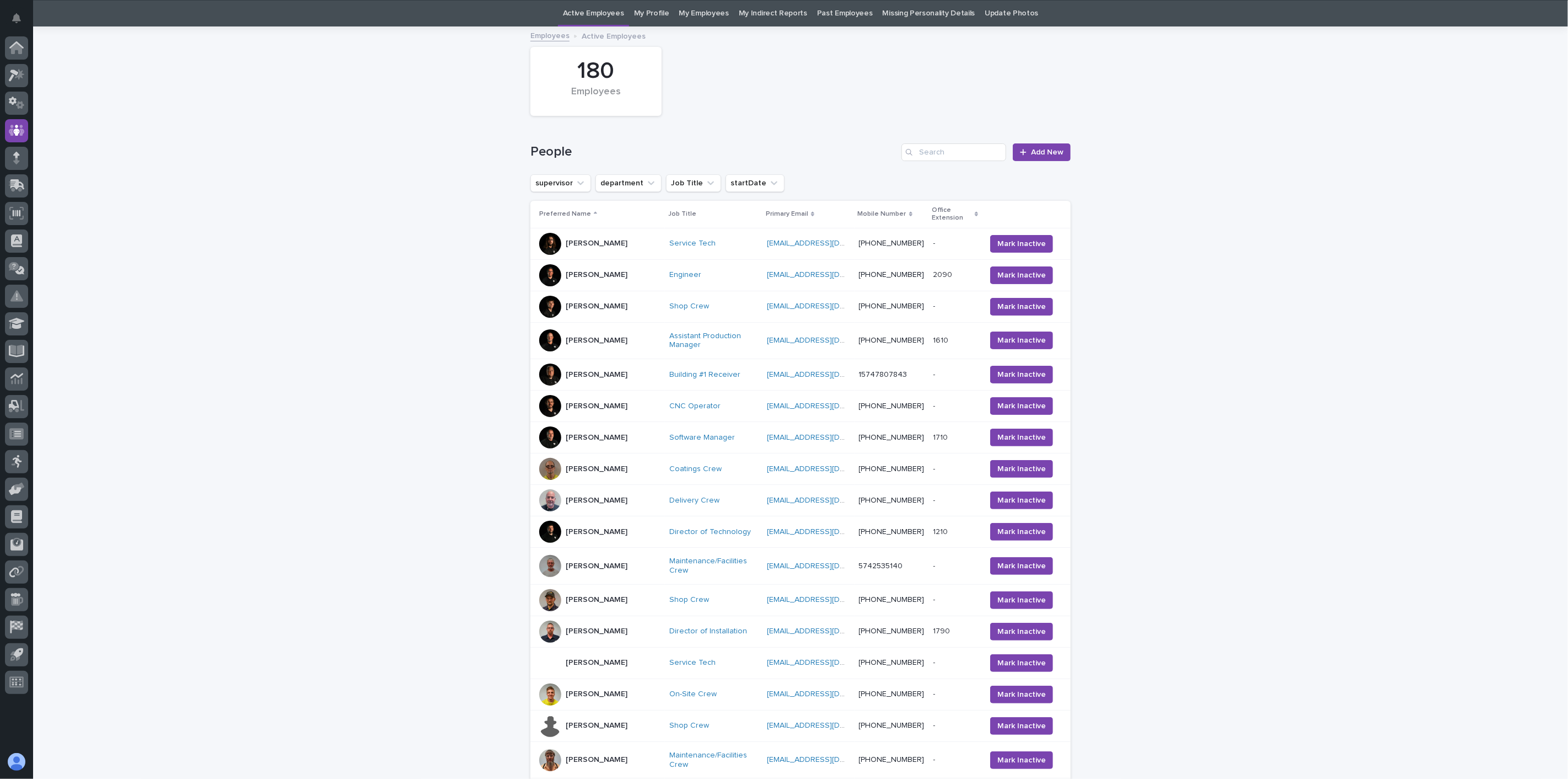
scroll to position [35, 0]
click at [603, 460] on div "Jeff Cripe" at bounding box center [600, 468] width 121 height 22
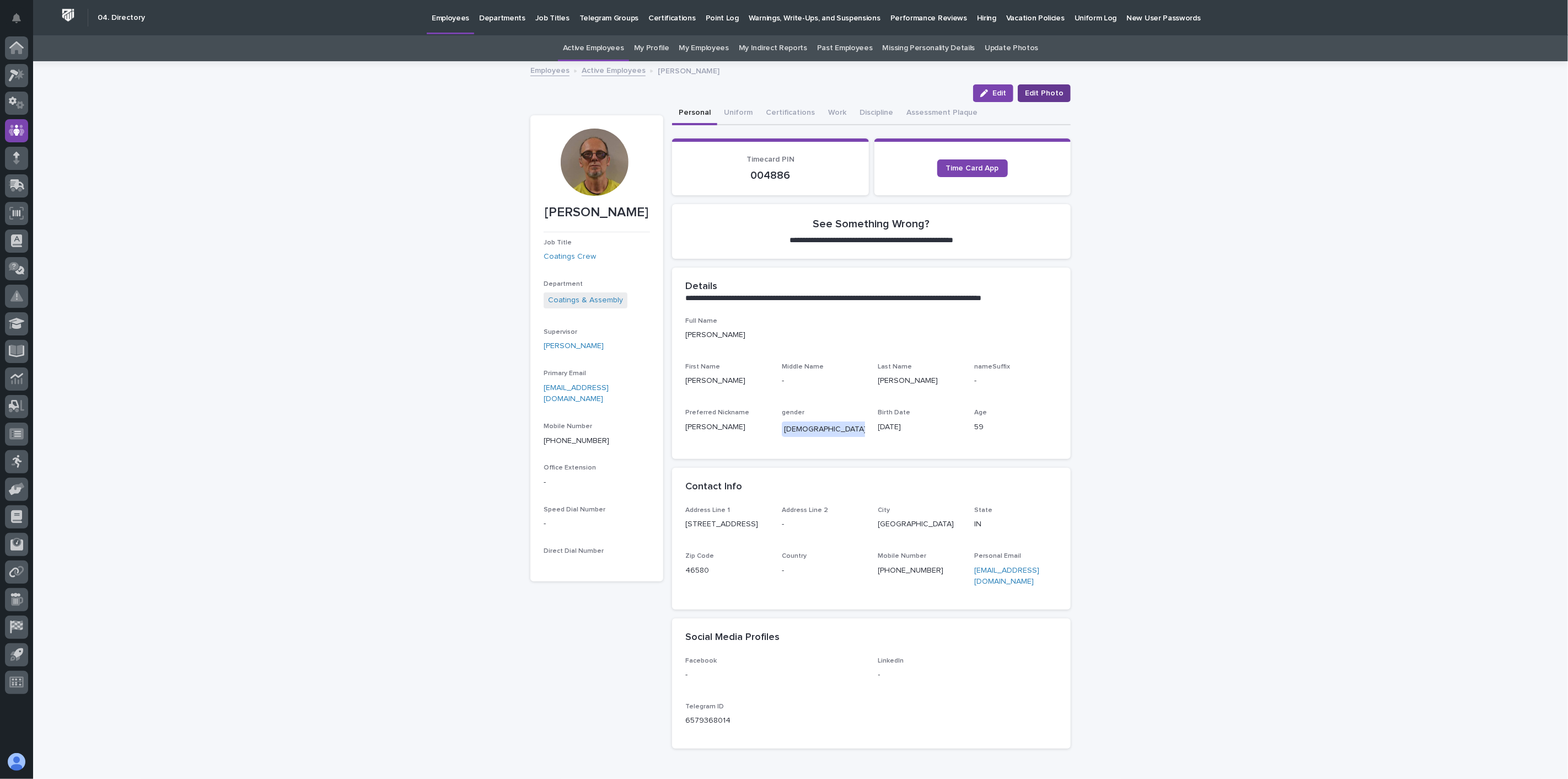
click at [1048, 91] on span "Edit Photo" at bounding box center [1044, 93] width 39 height 11
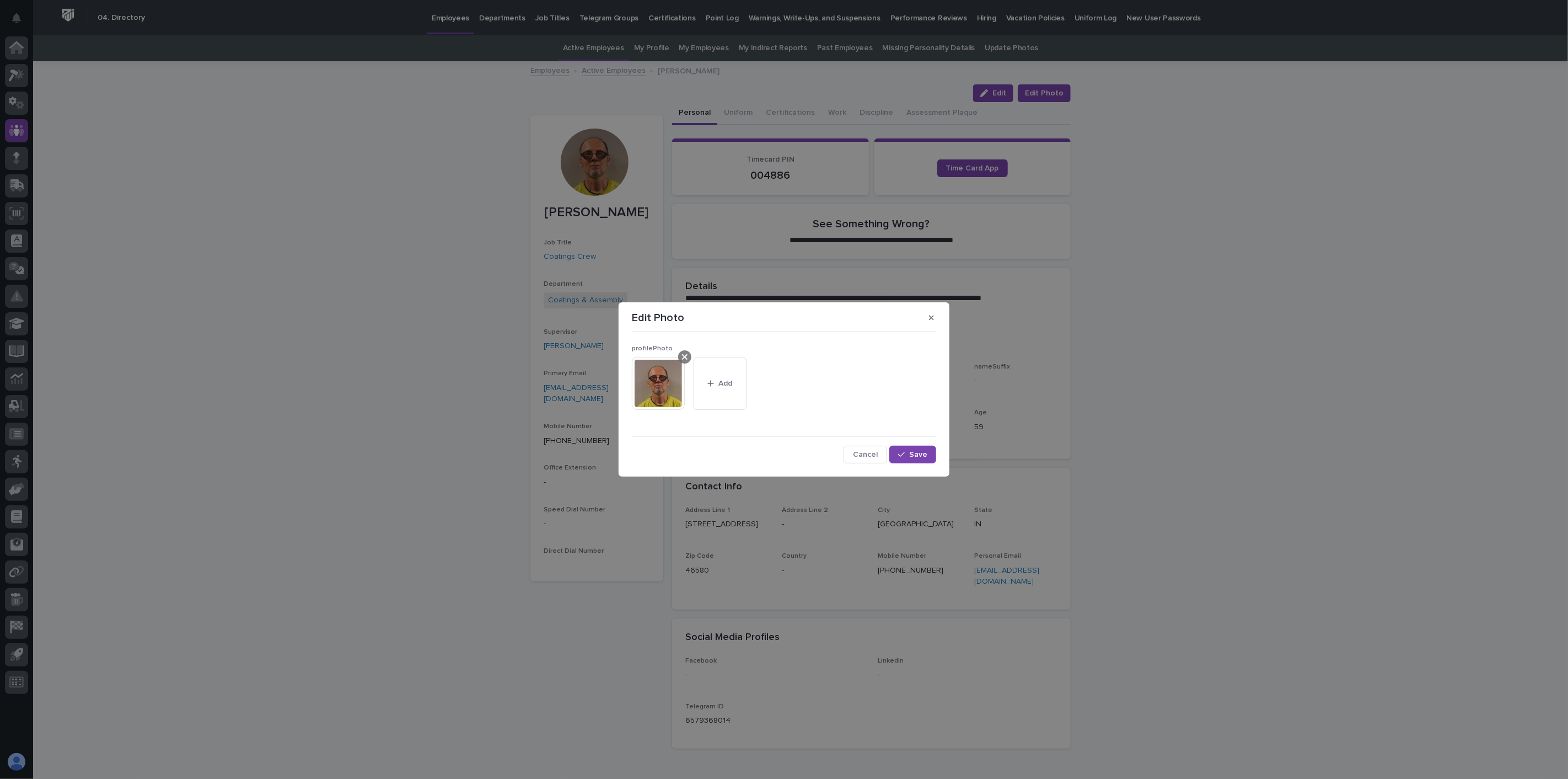
click at [681, 355] on div at bounding box center [684, 356] width 13 height 13
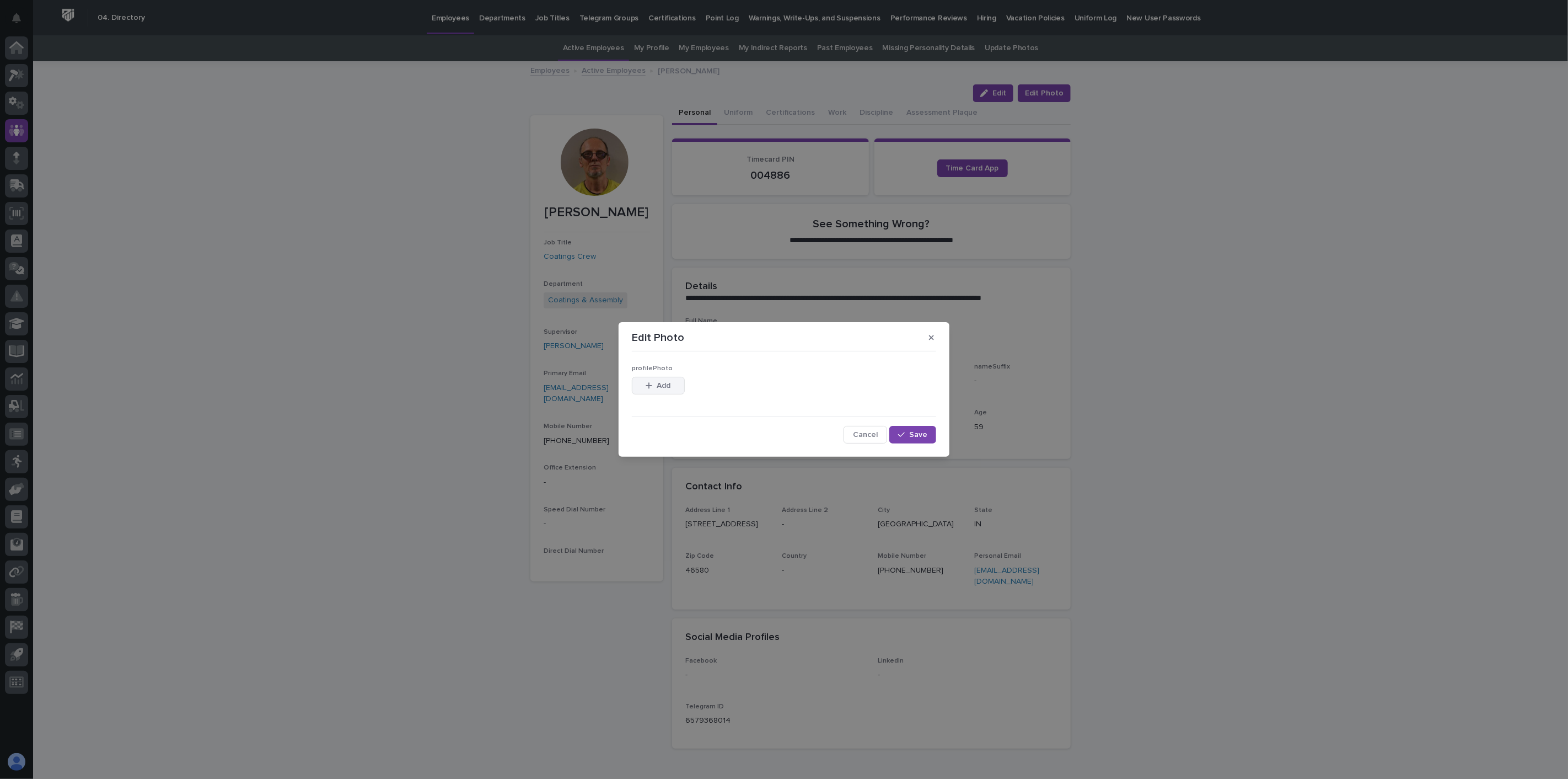
click at [678, 385] on button "Add" at bounding box center [658, 385] width 53 height 18
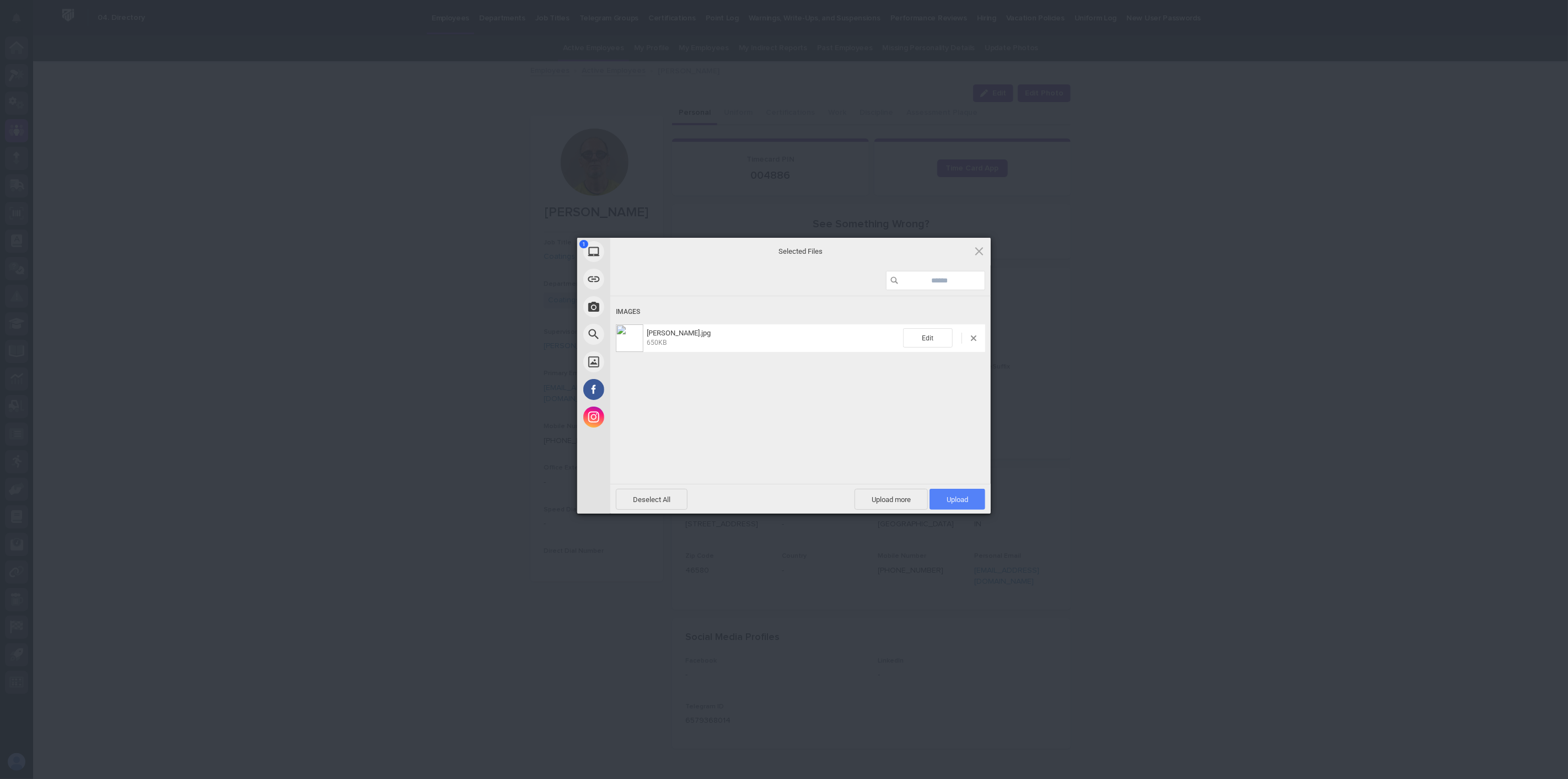
click at [959, 500] on span "Upload 1" at bounding box center [957, 499] width 21 height 8
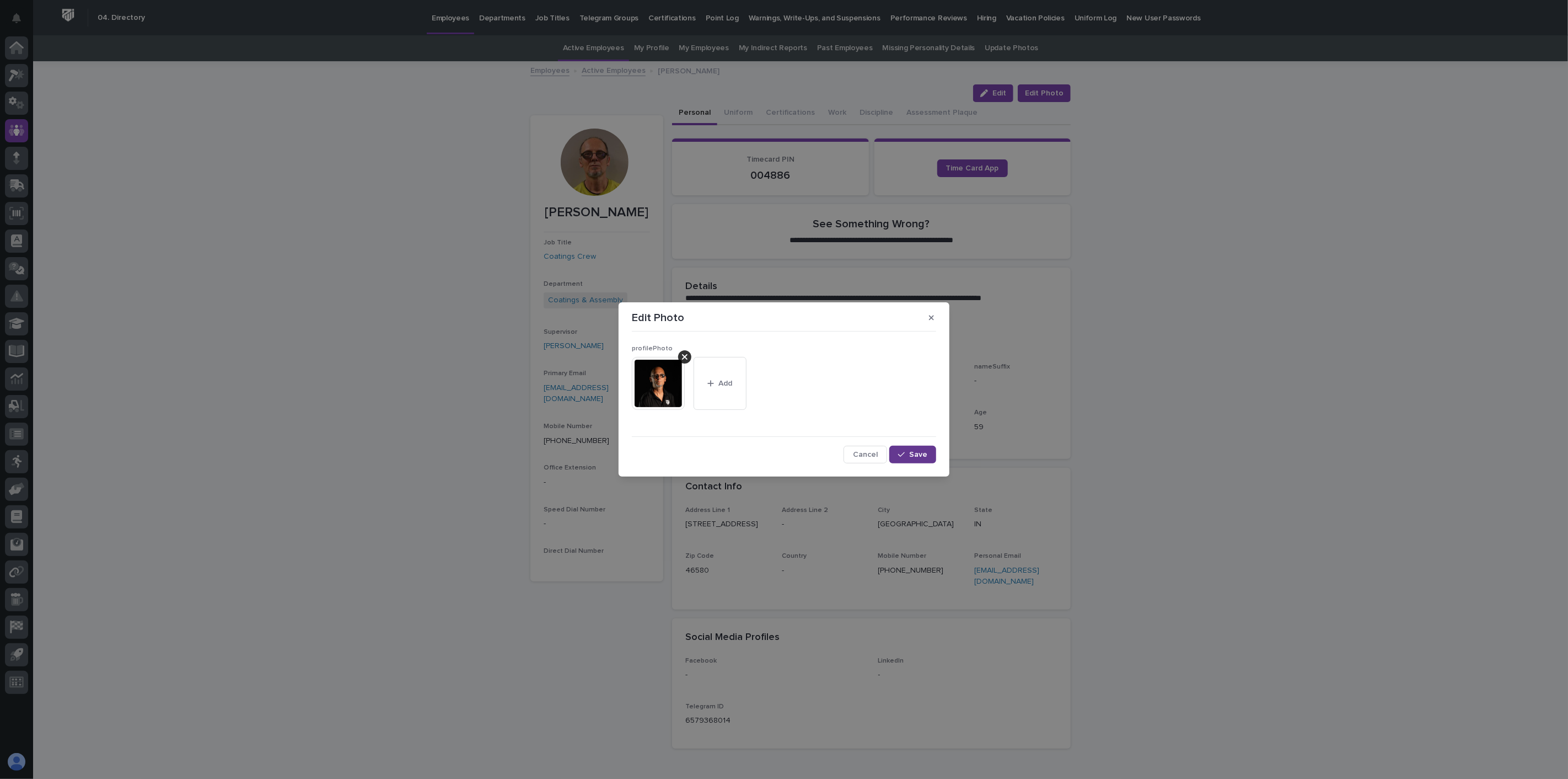
click at [912, 456] on span "Save" at bounding box center [918, 454] width 18 height 8
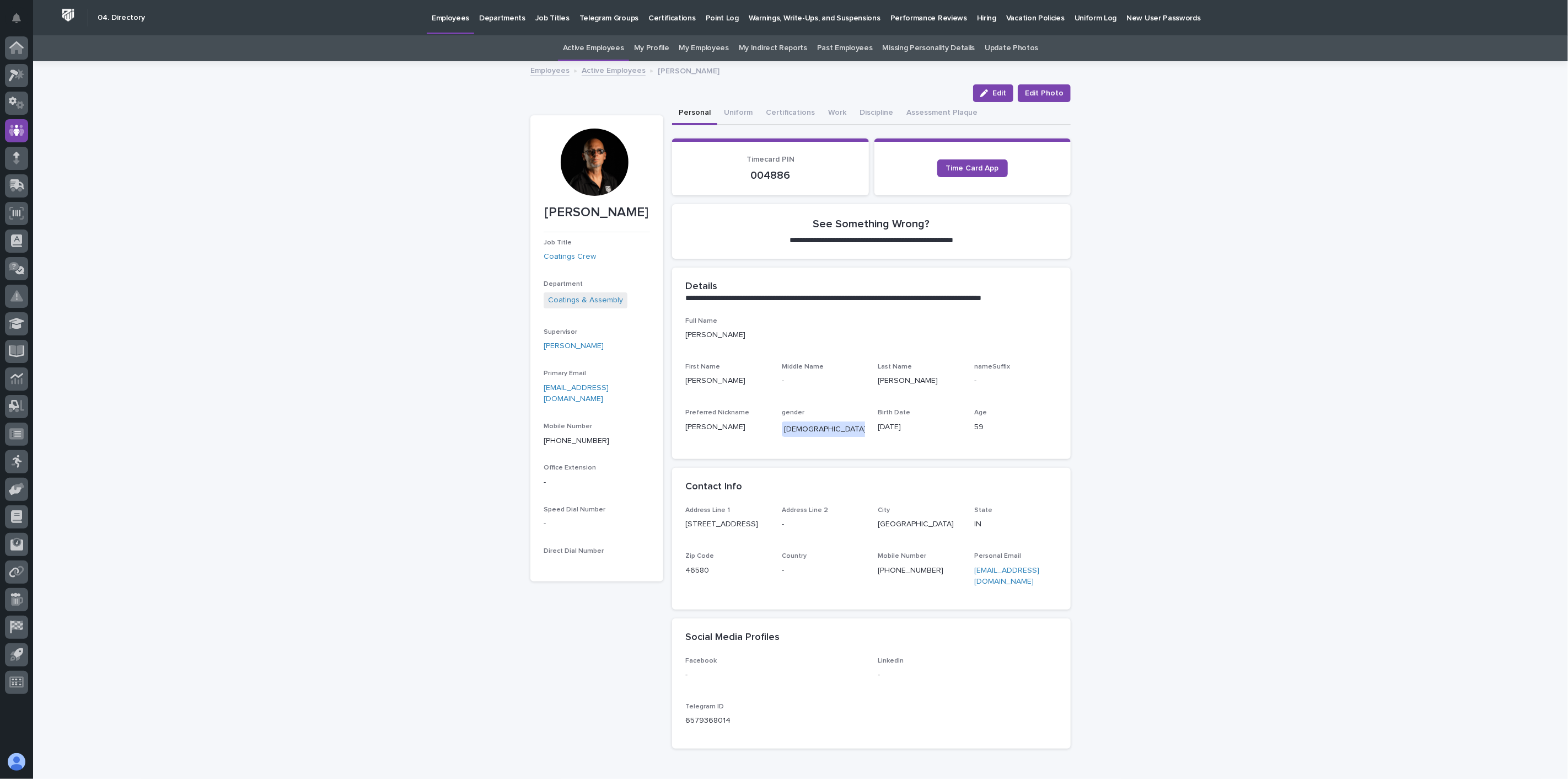
click at [616, 71] on link "Active Employees" at bounding box center [613, 69] width 64 height 13
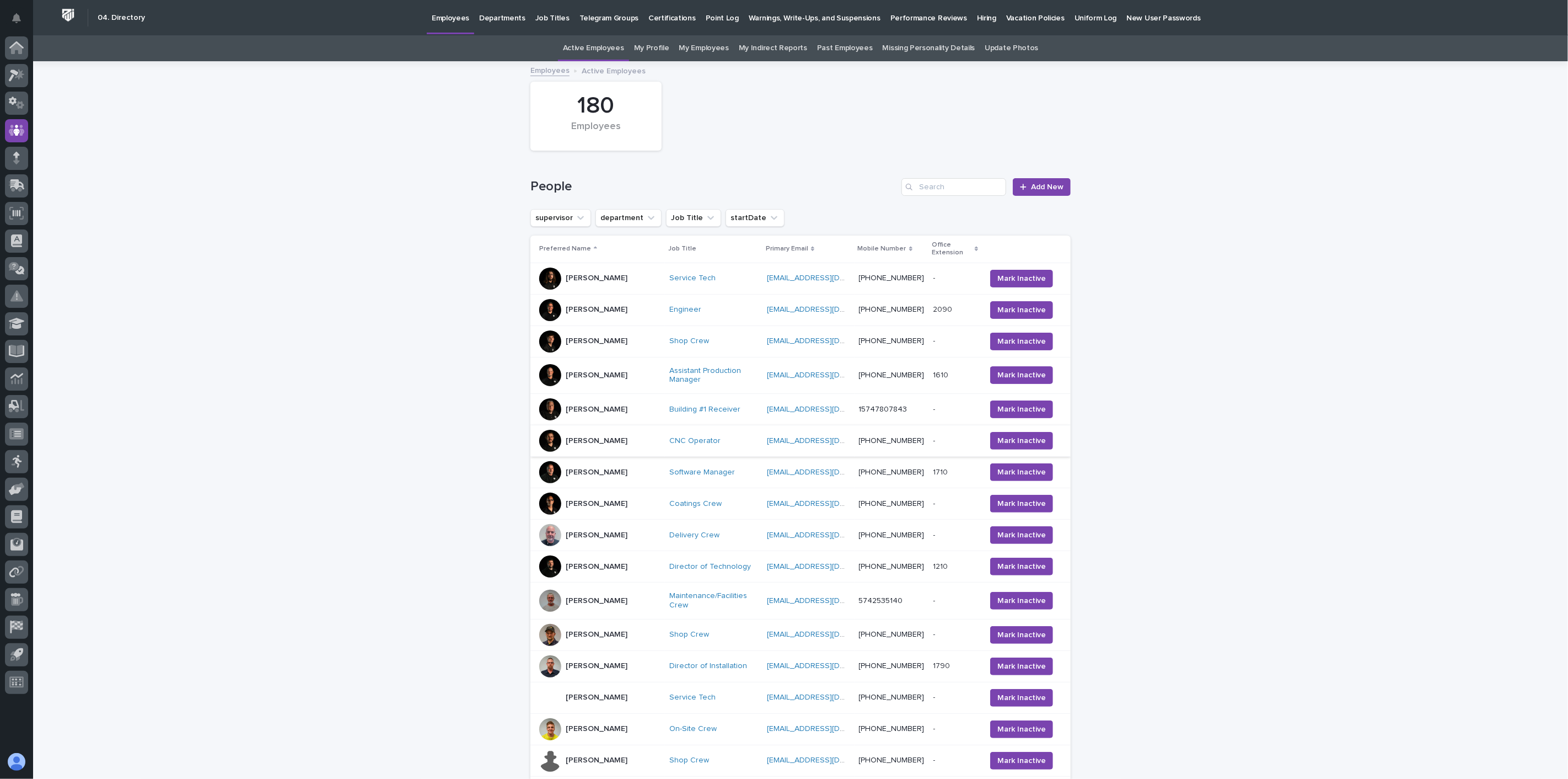
scroll to position [35, 0]
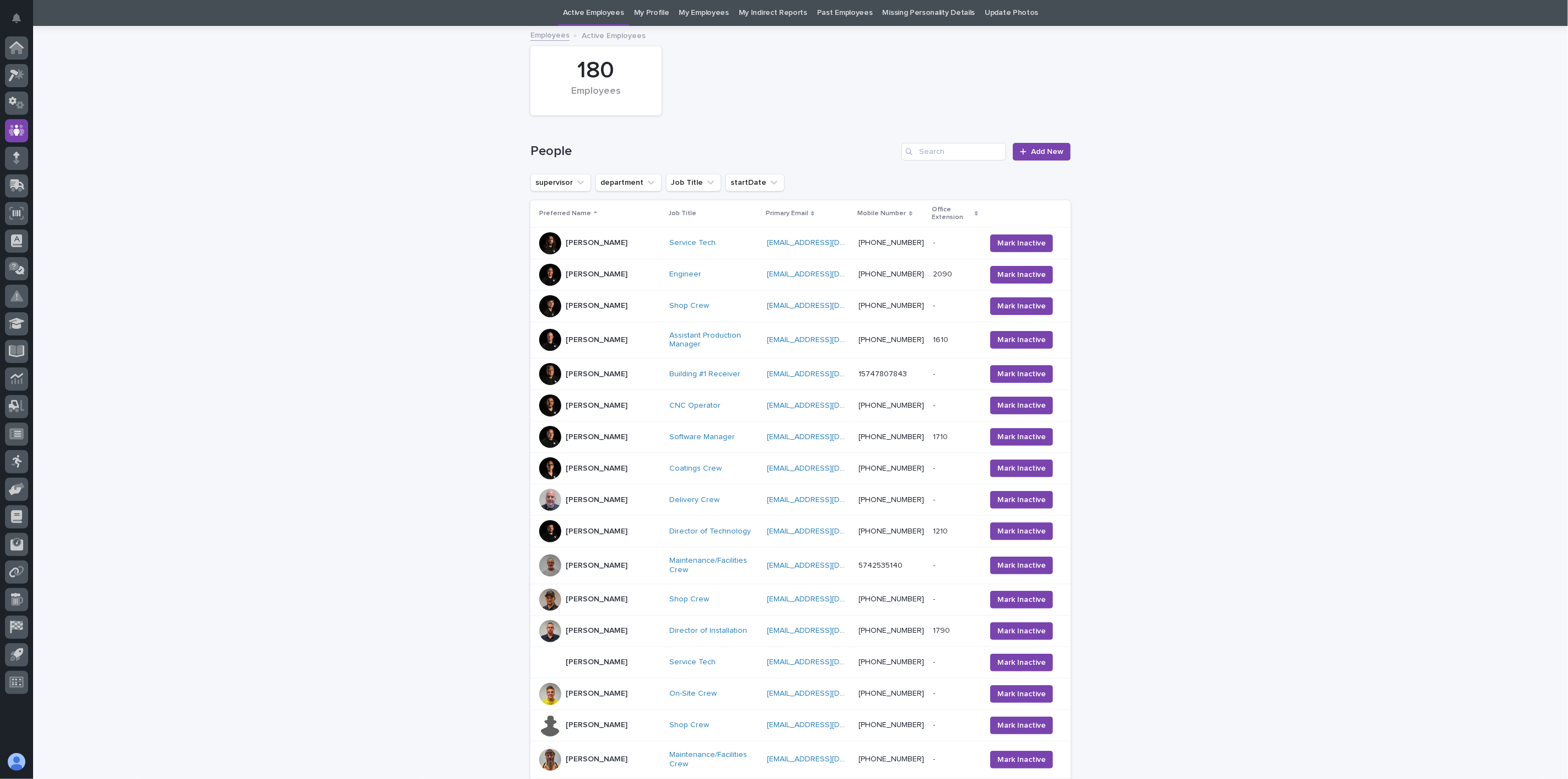
click at [607, 495] on div "Jeff Koenig" at bounding box center [600, 499] width 121 height 22
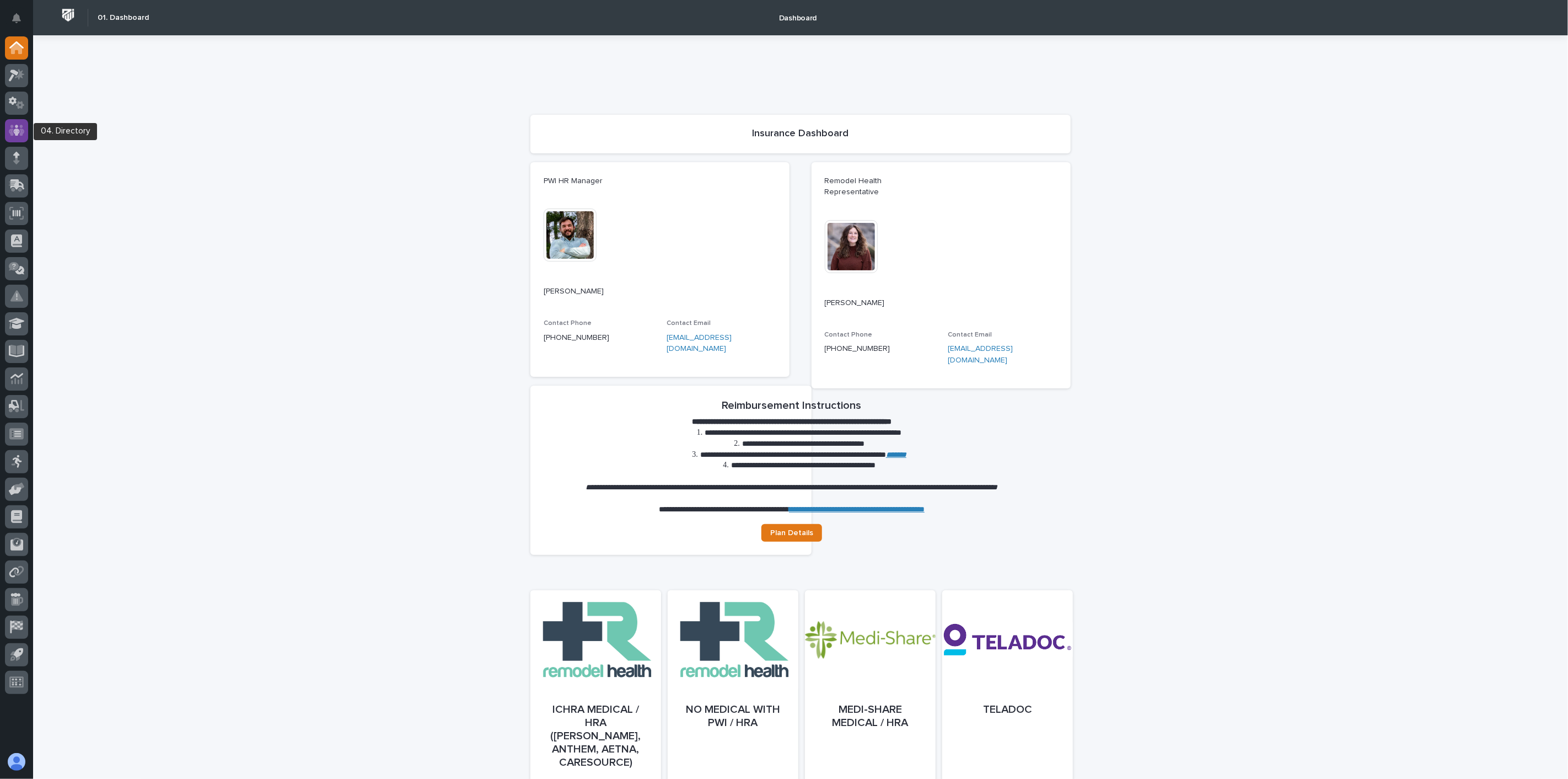
click at [15, 130] on icon at bounding box center [16, 130] width 7 height 11
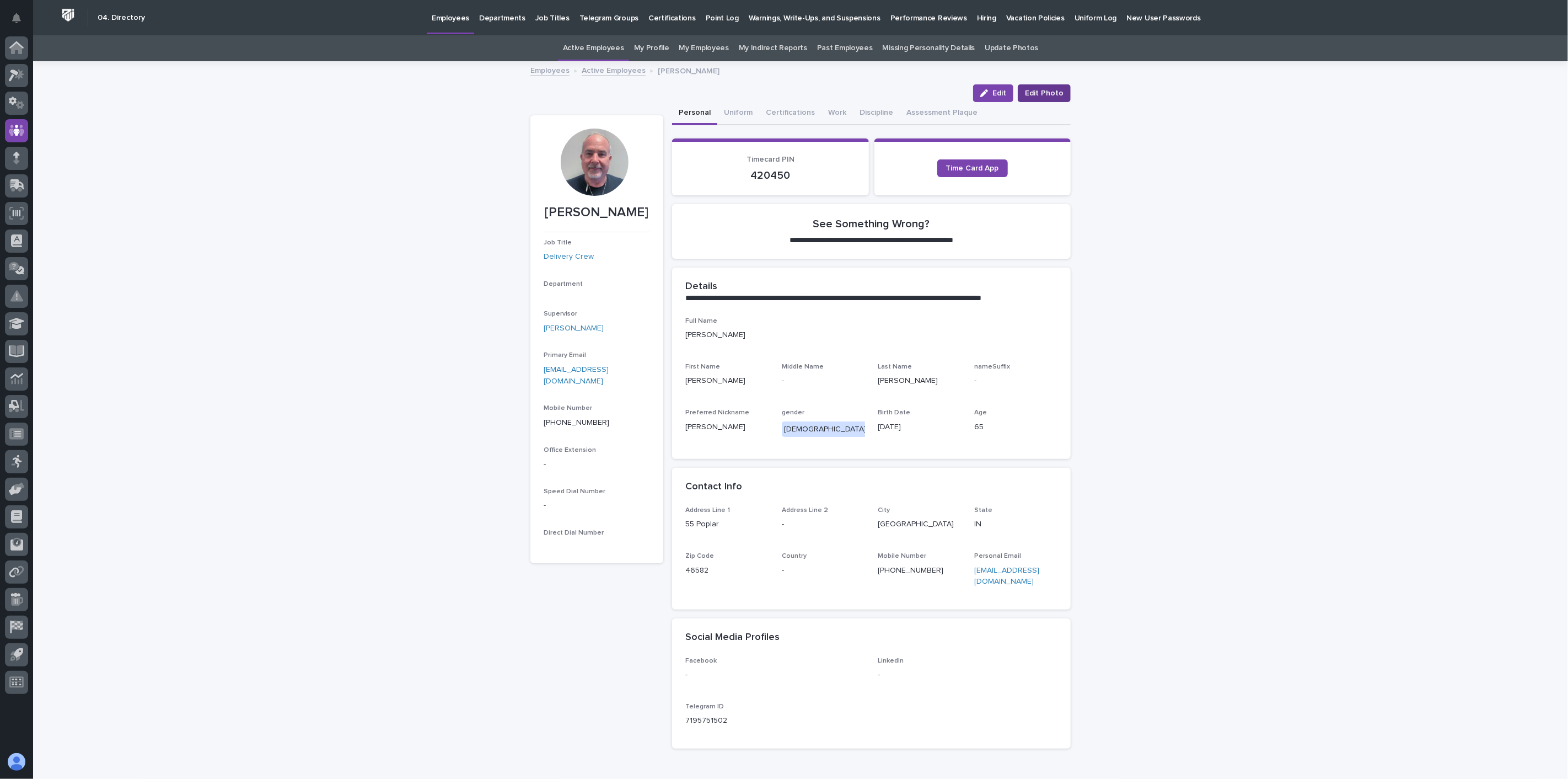
click at [1038, 88] on span "Edit Photo" at bounding box center [1044, 93] width 39 height 11
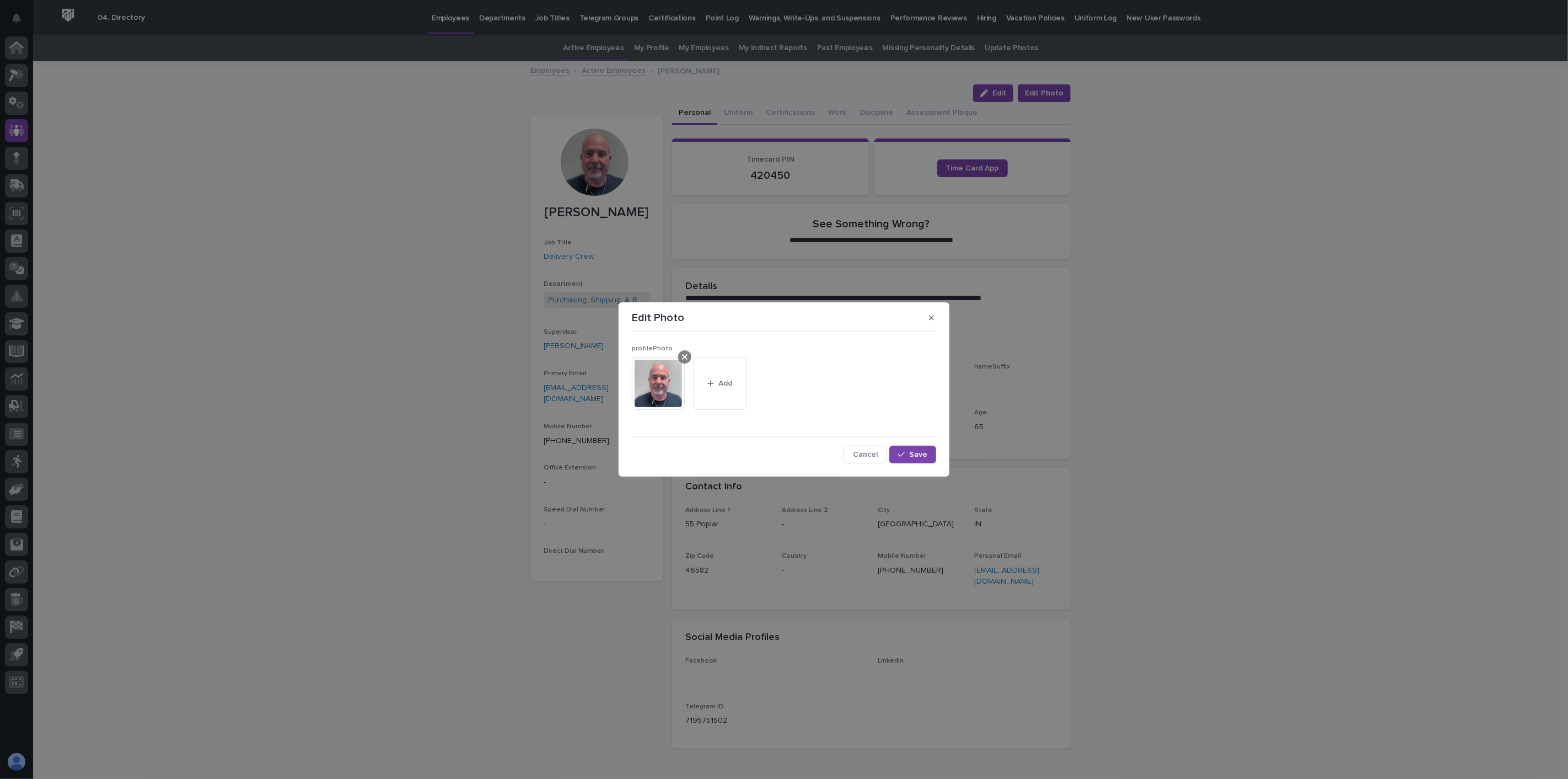
click at [686, 355] on icon at bounding box center [684, 357] width 5 height 5
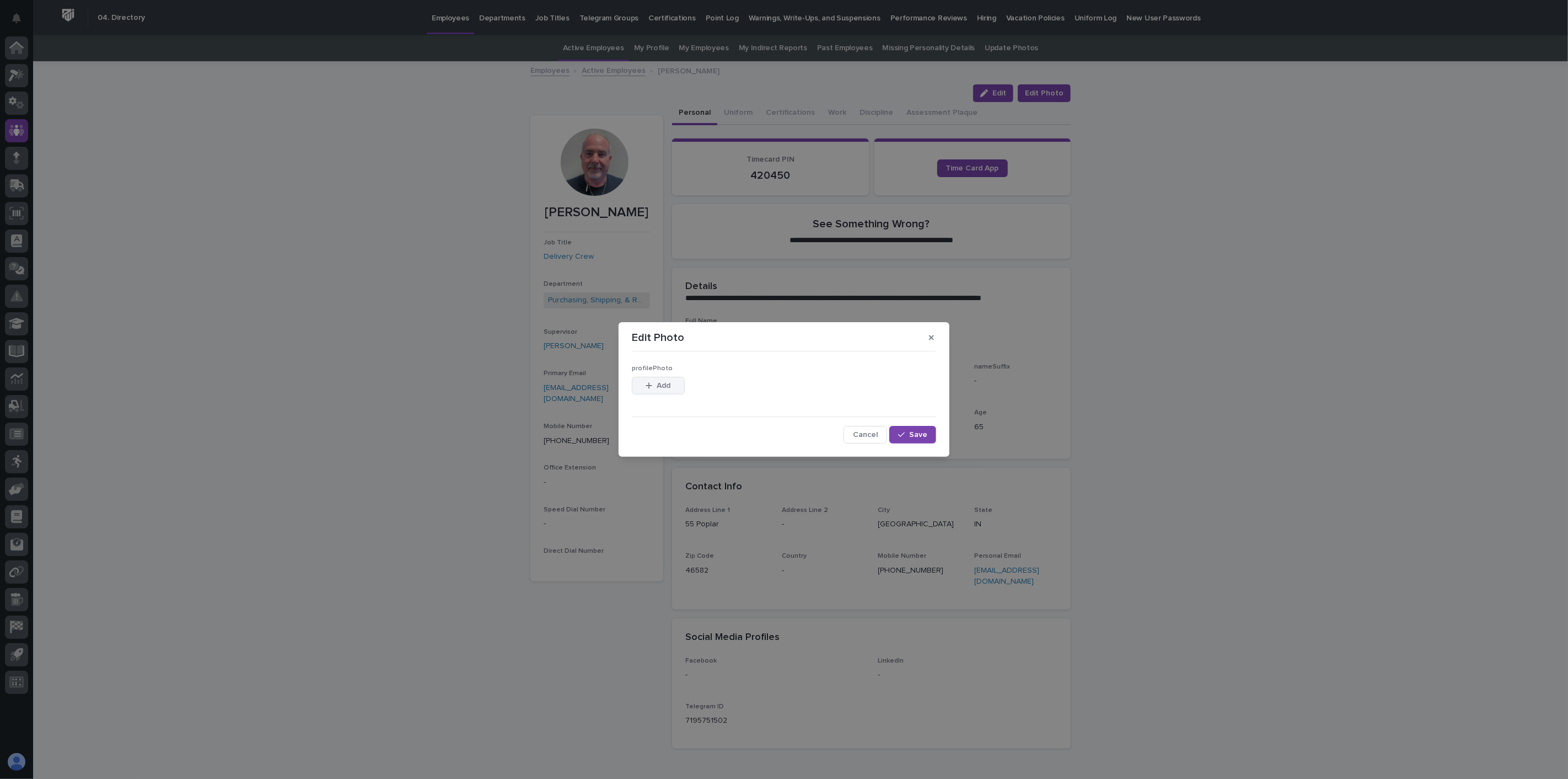
click at [676, 386] on button "Add" at bounding box center [658, 385] width 53 height 18
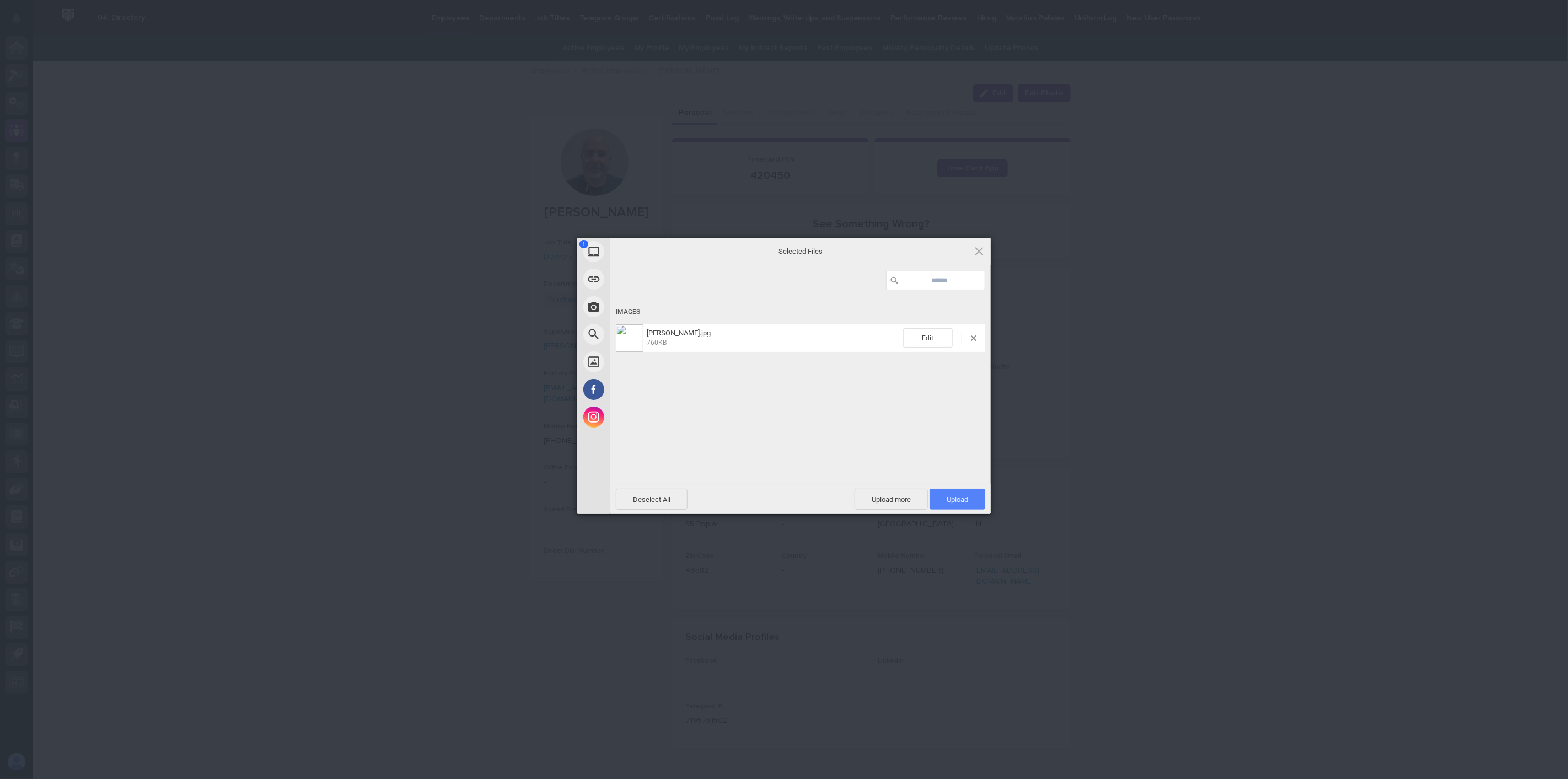
click at [952, 498] on span "Upload 1" at bounding box center [957, 499] width 21 height 8
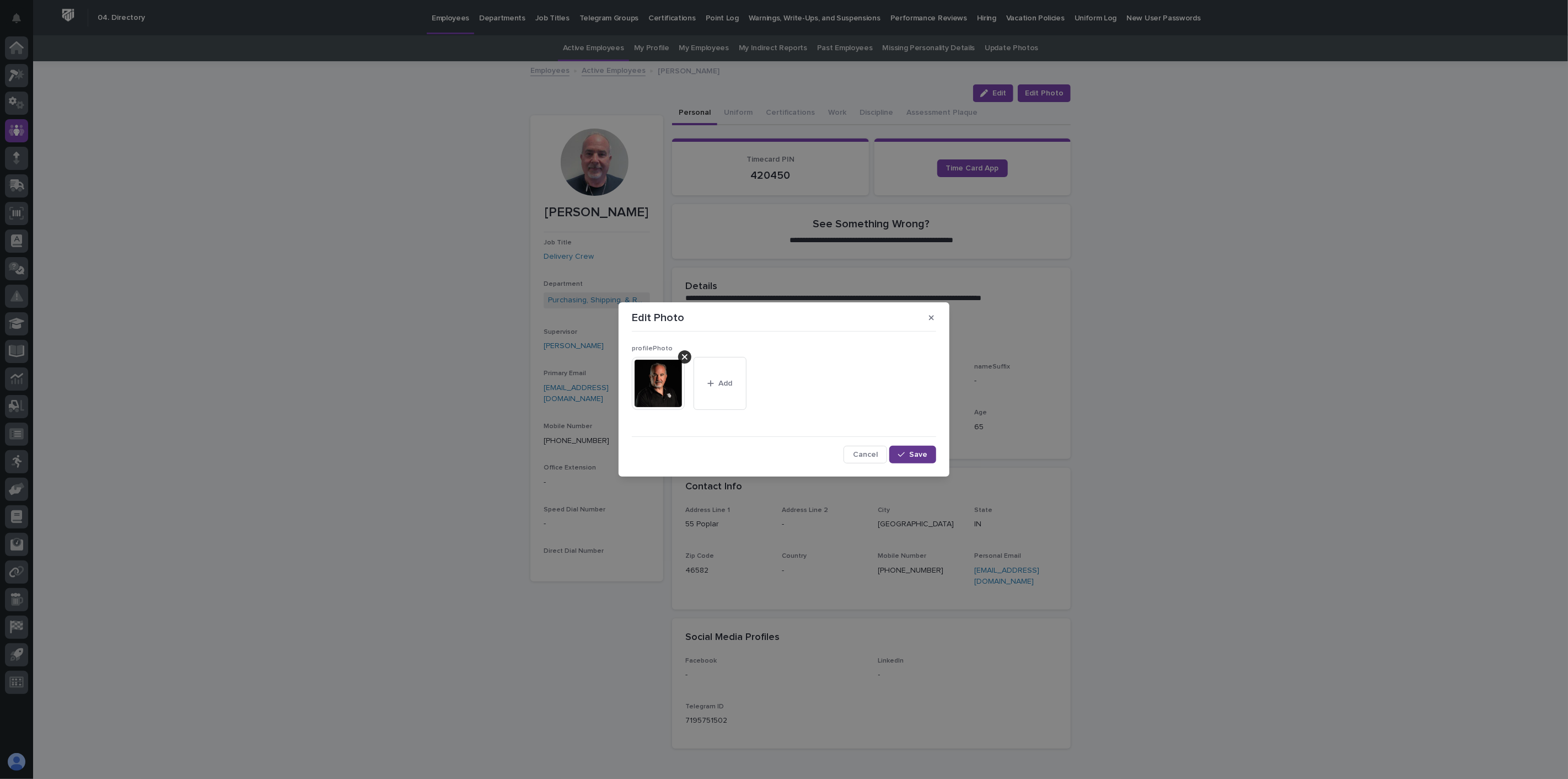
click at [917, 450] on span "Save" at bounding box center [918, 454] width 18 height 8
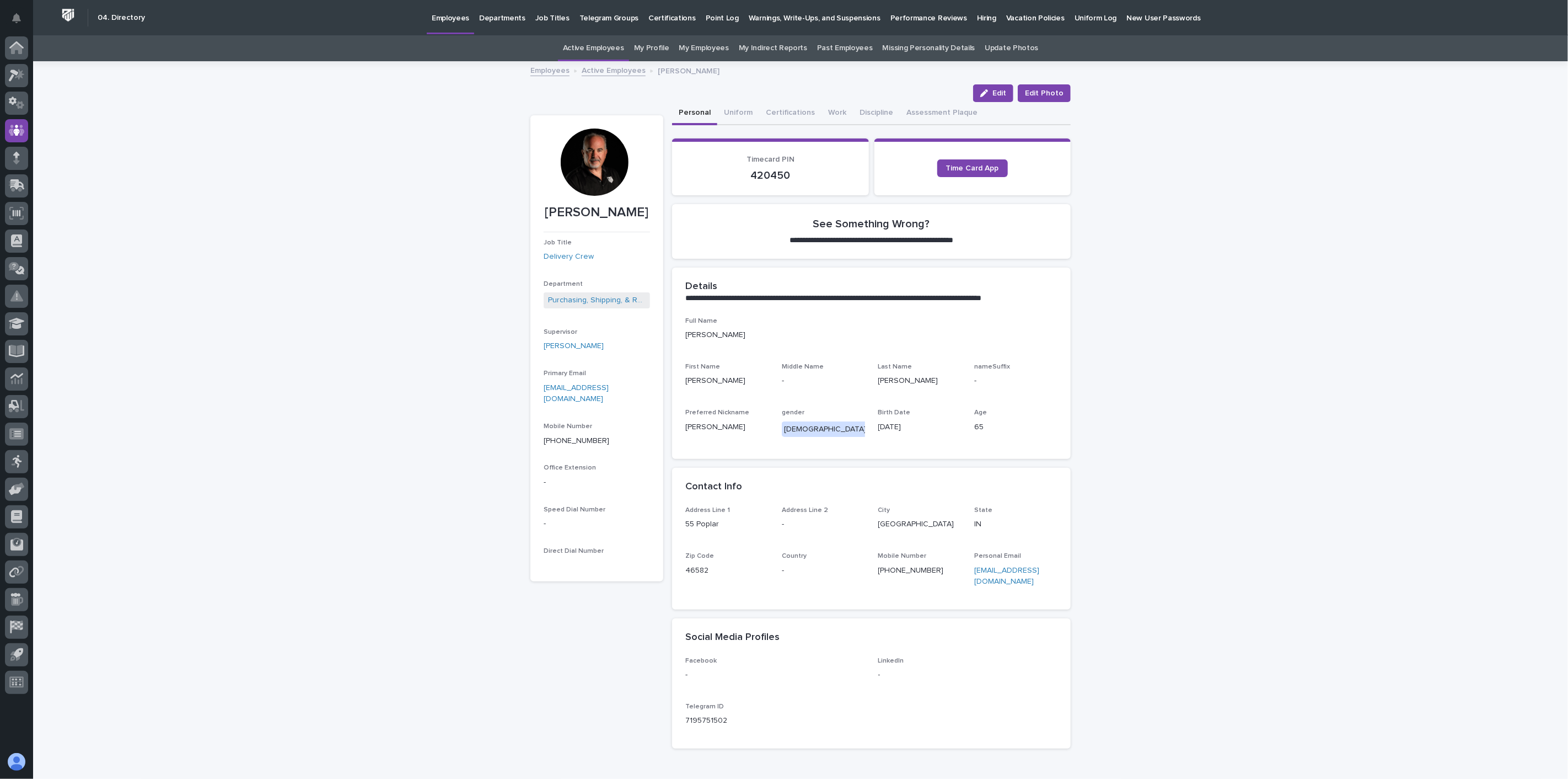
click at [622, 72] on link "Active Employees" at bounding box center [613, 69] width 64 height 13
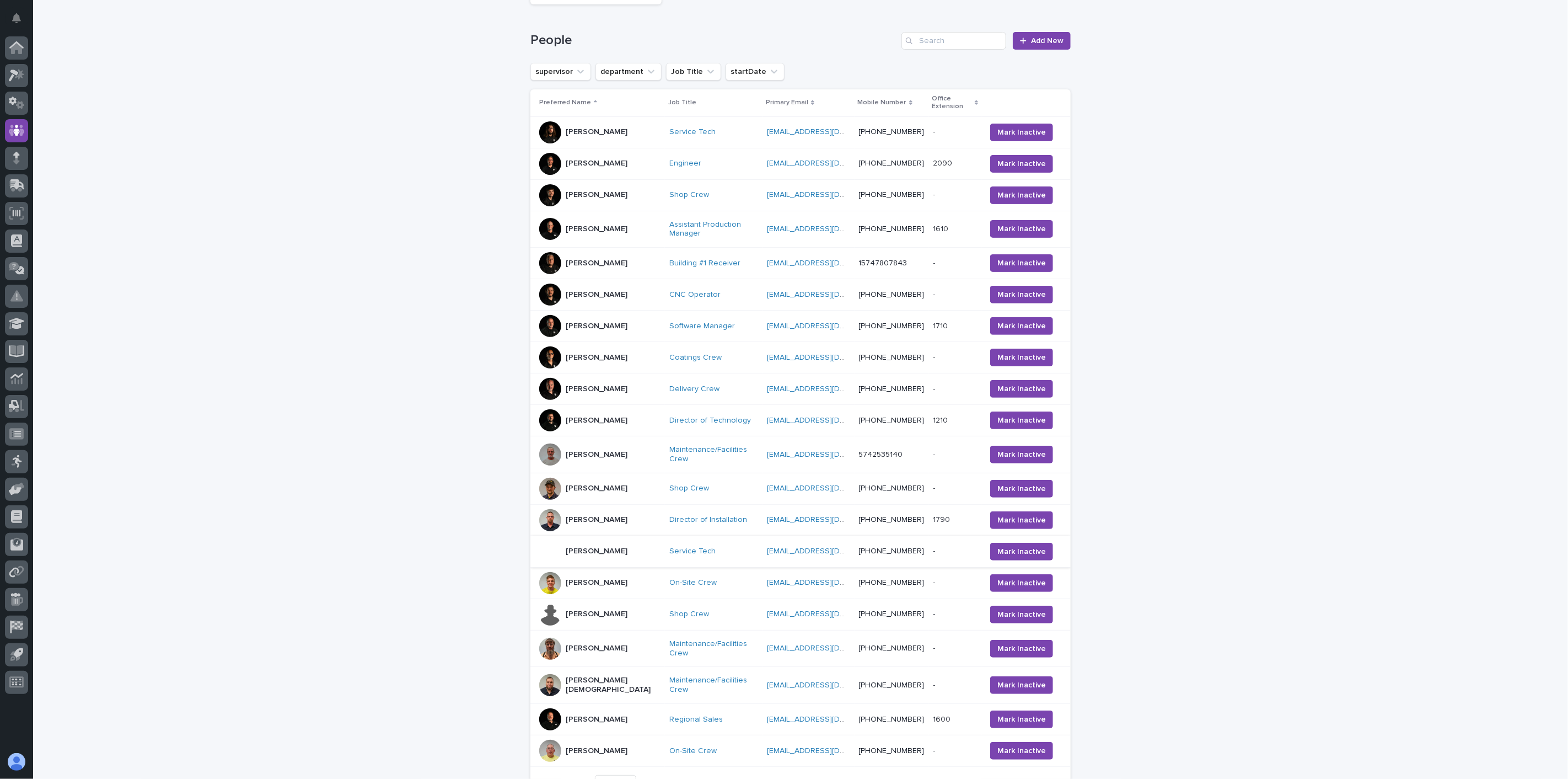
scroll to position [158, 0]
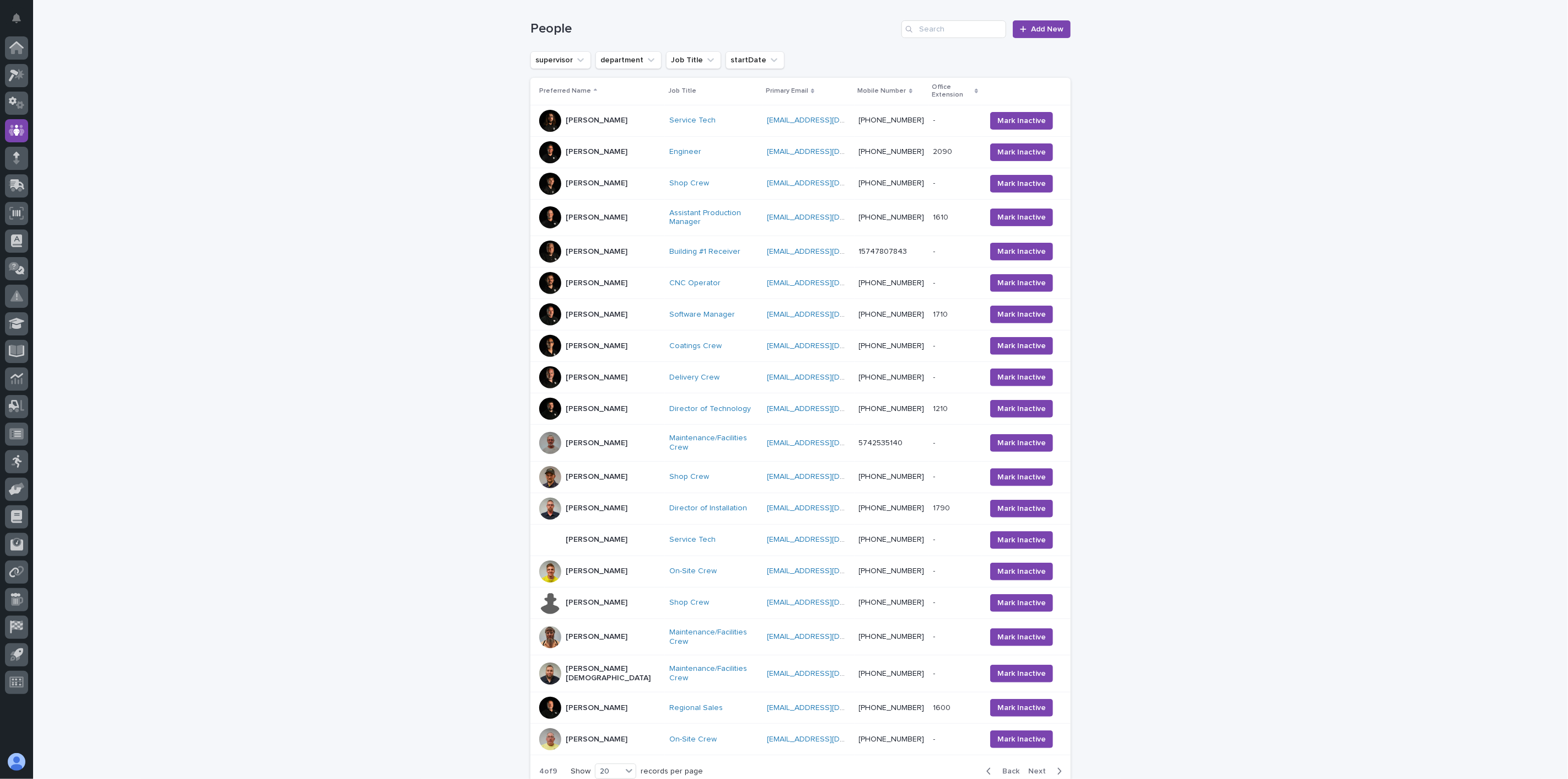
click at [604, 468] on div "Jeremy Helmuth" at bounding box center [596, 477] width 62 height 18
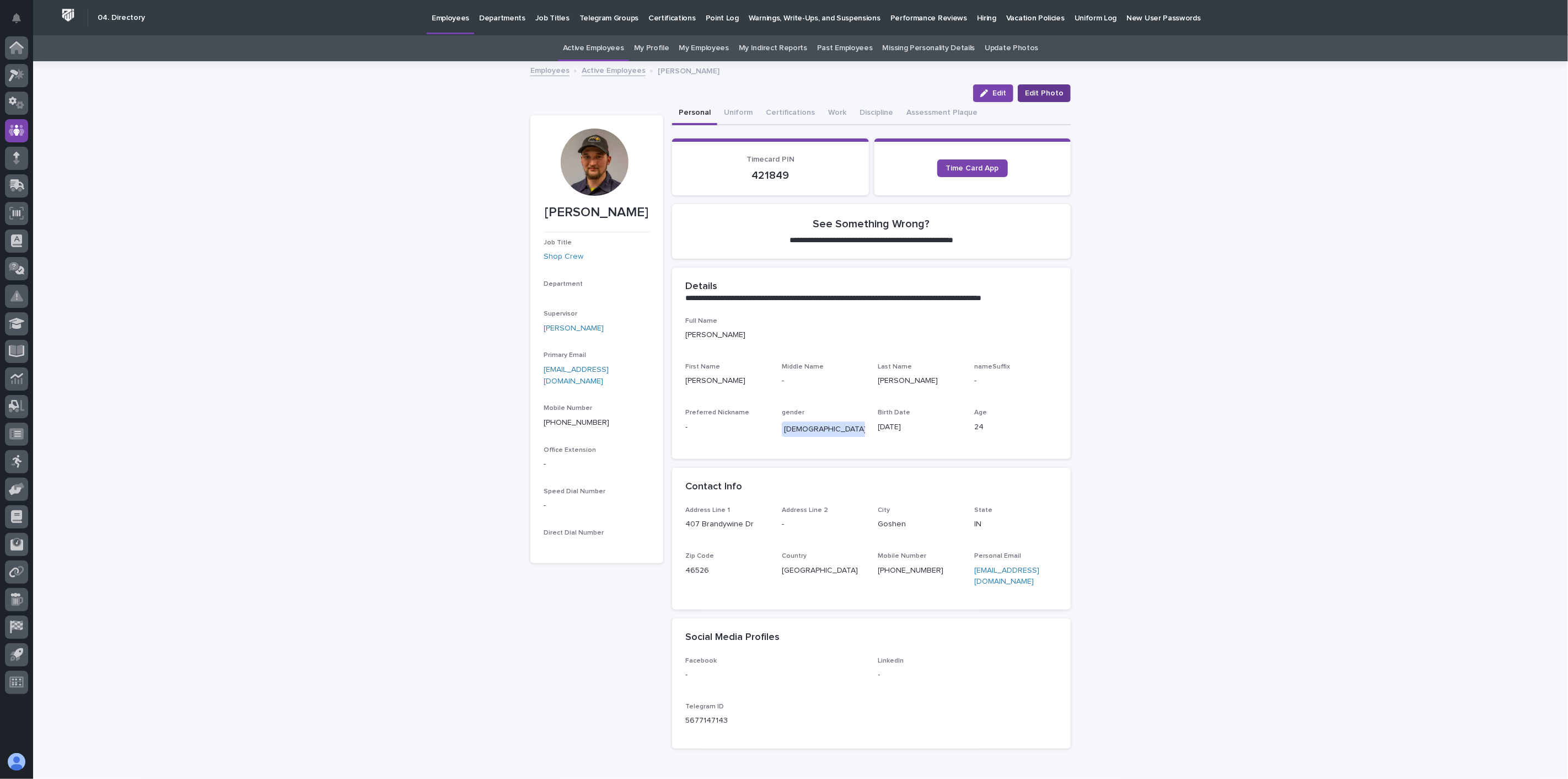
click at [1044, 90] on span "Edit Photo" at bounding box center [1044, 93] width 39 height 11
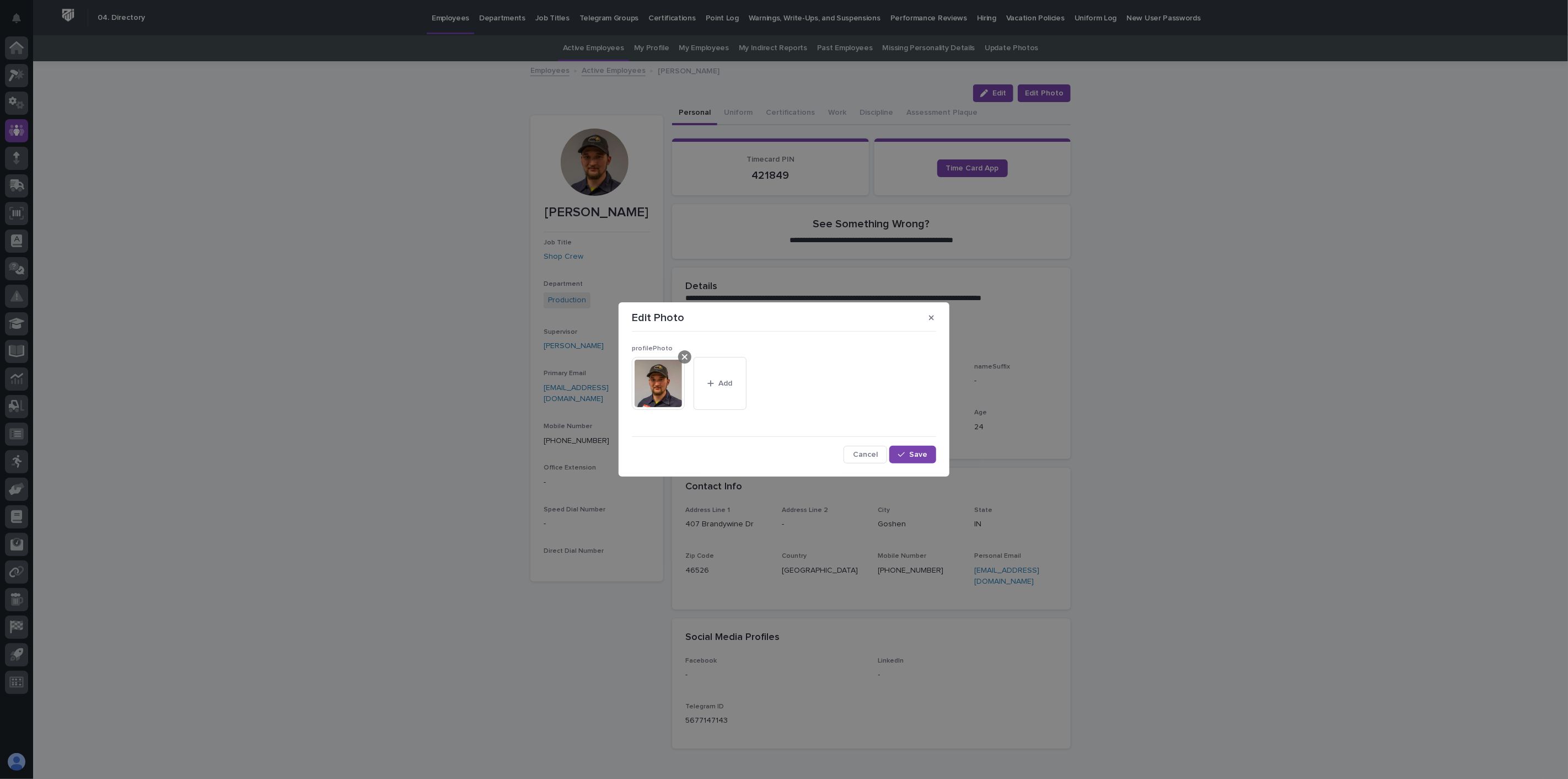
click at [686, 357] on icon at bounding box center [684, 357] width 5 height 9
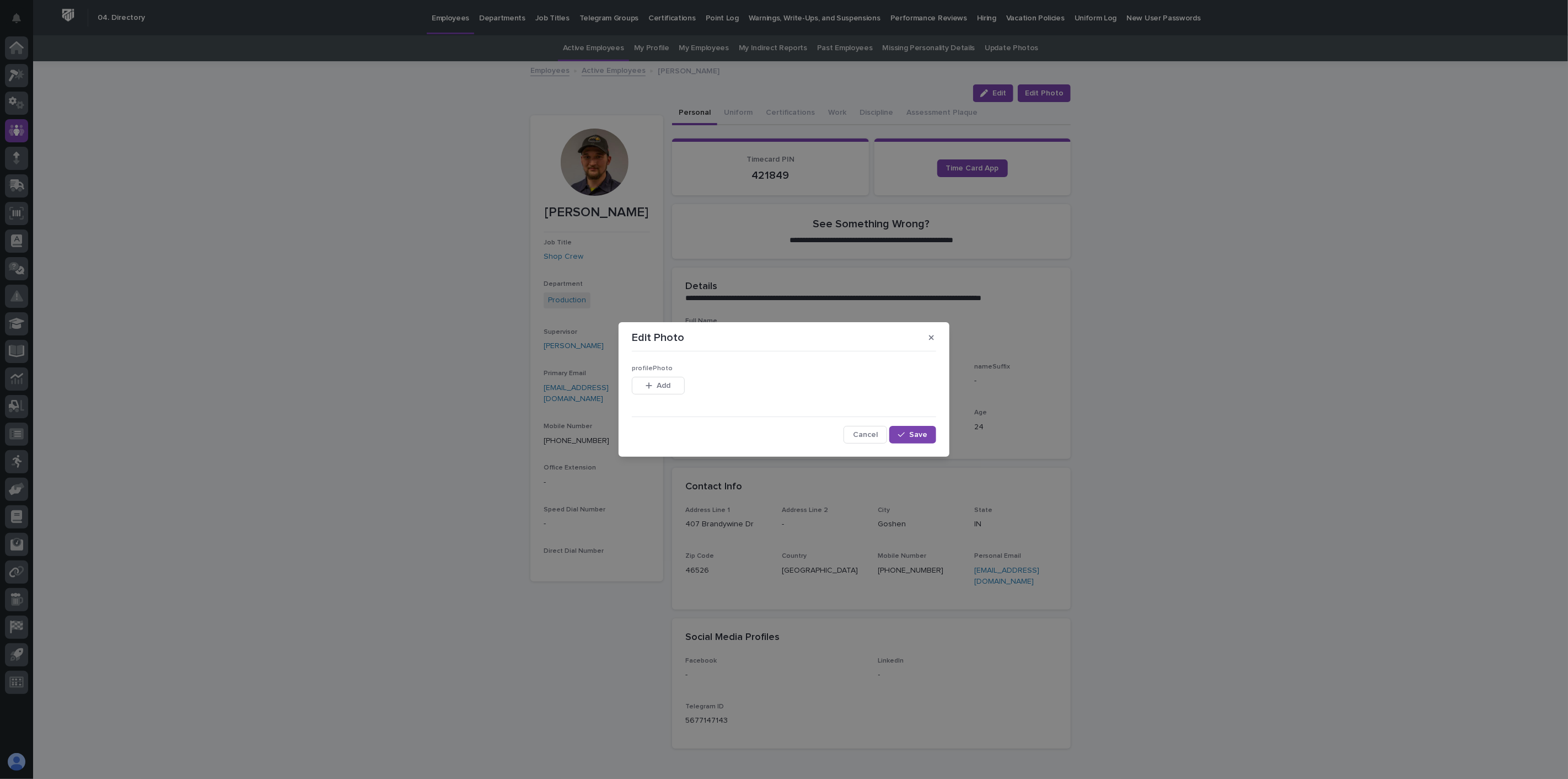
drag, startPoint x: 661, startPoint y: 383, endPoint x: 686, endPoint y: 384, distance: 25.0
click at [665, 382] on span "Add" at bounding box center [664, 386] width 14 height 8
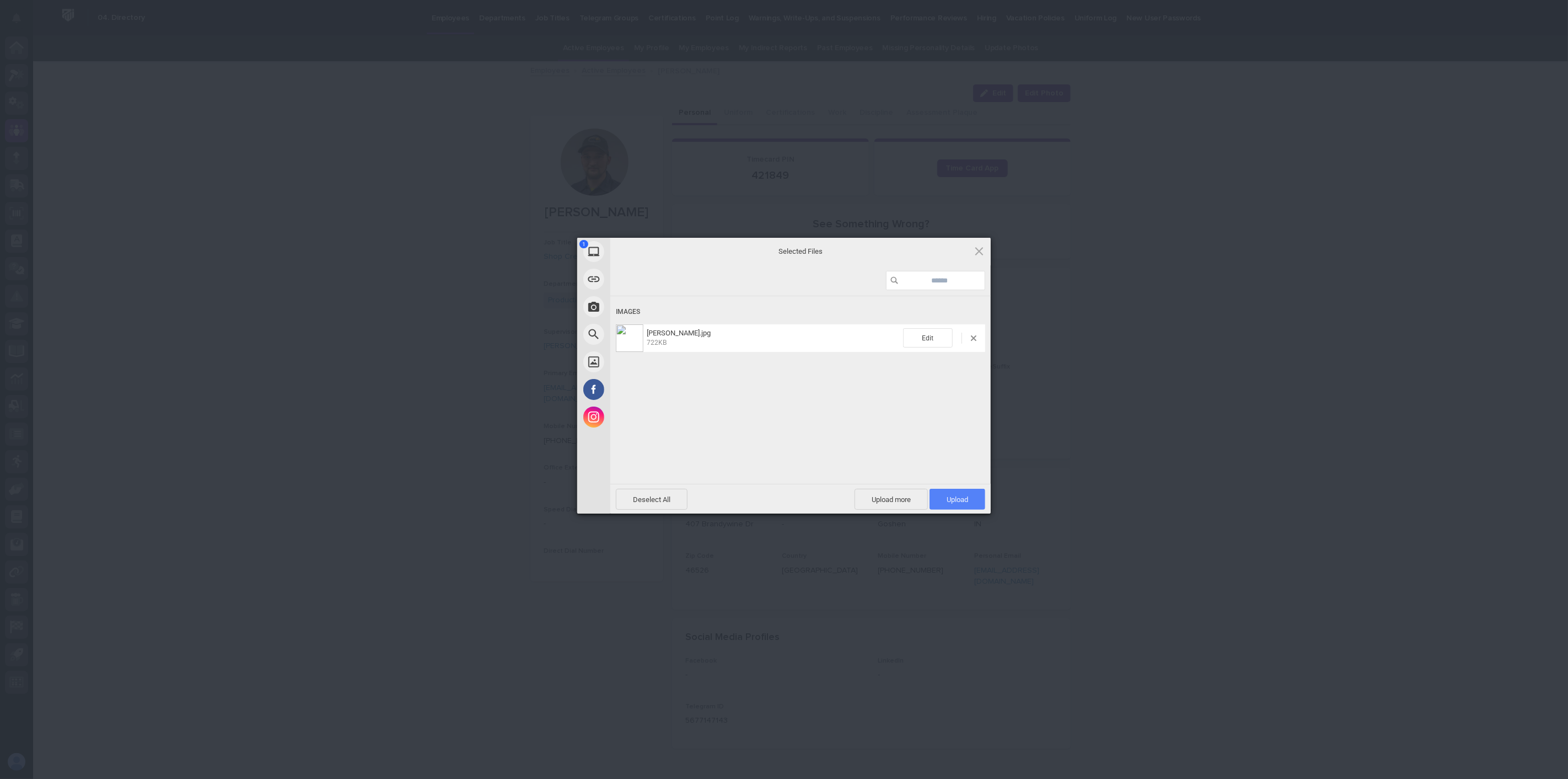
click at [957, 494] on span "Upload 1" at bounding box center [957, 498] width 56 height 21
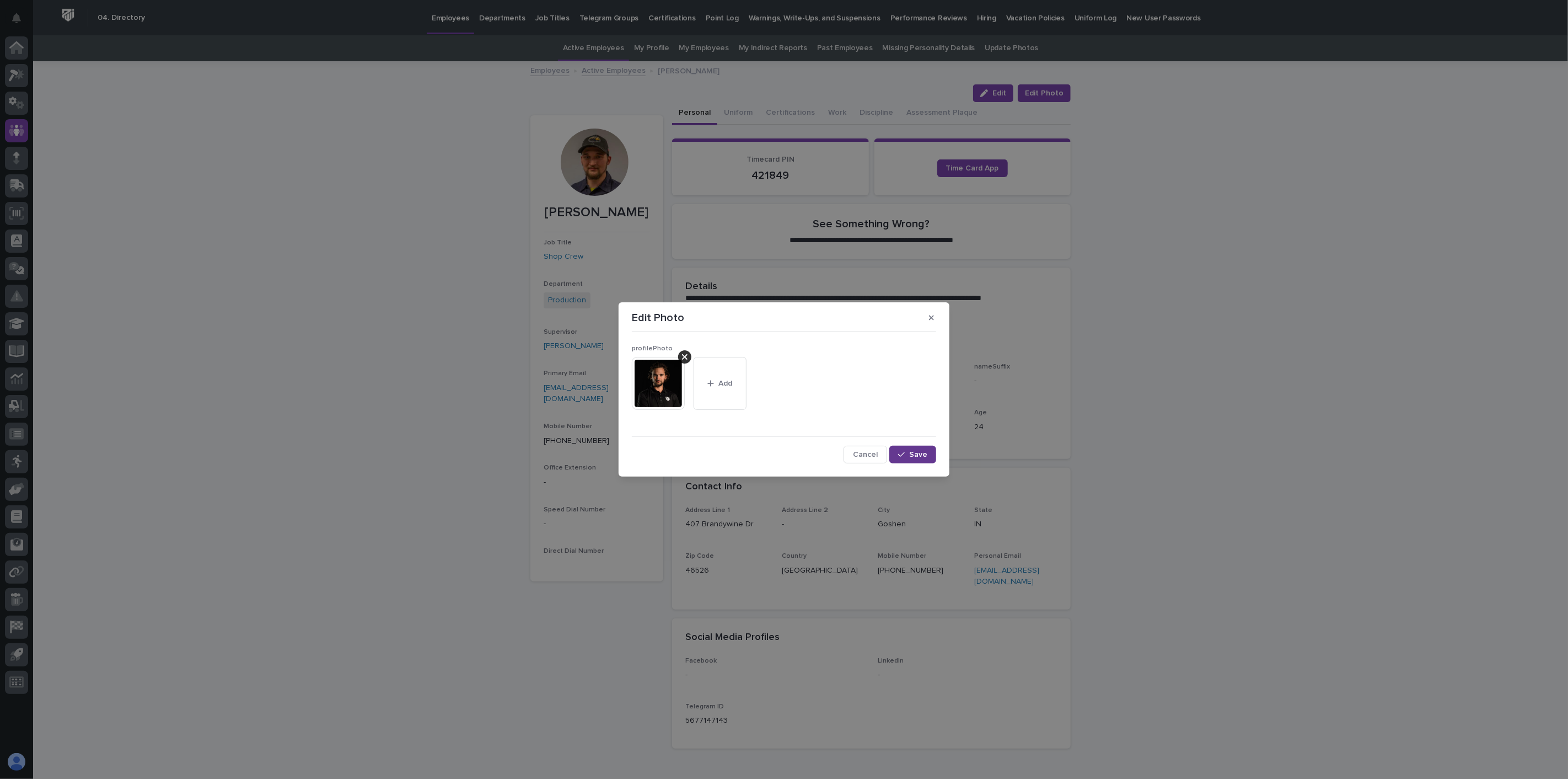
click at [914, 453] on span "Save" at bounding box center [918, 454] width 18 height 8
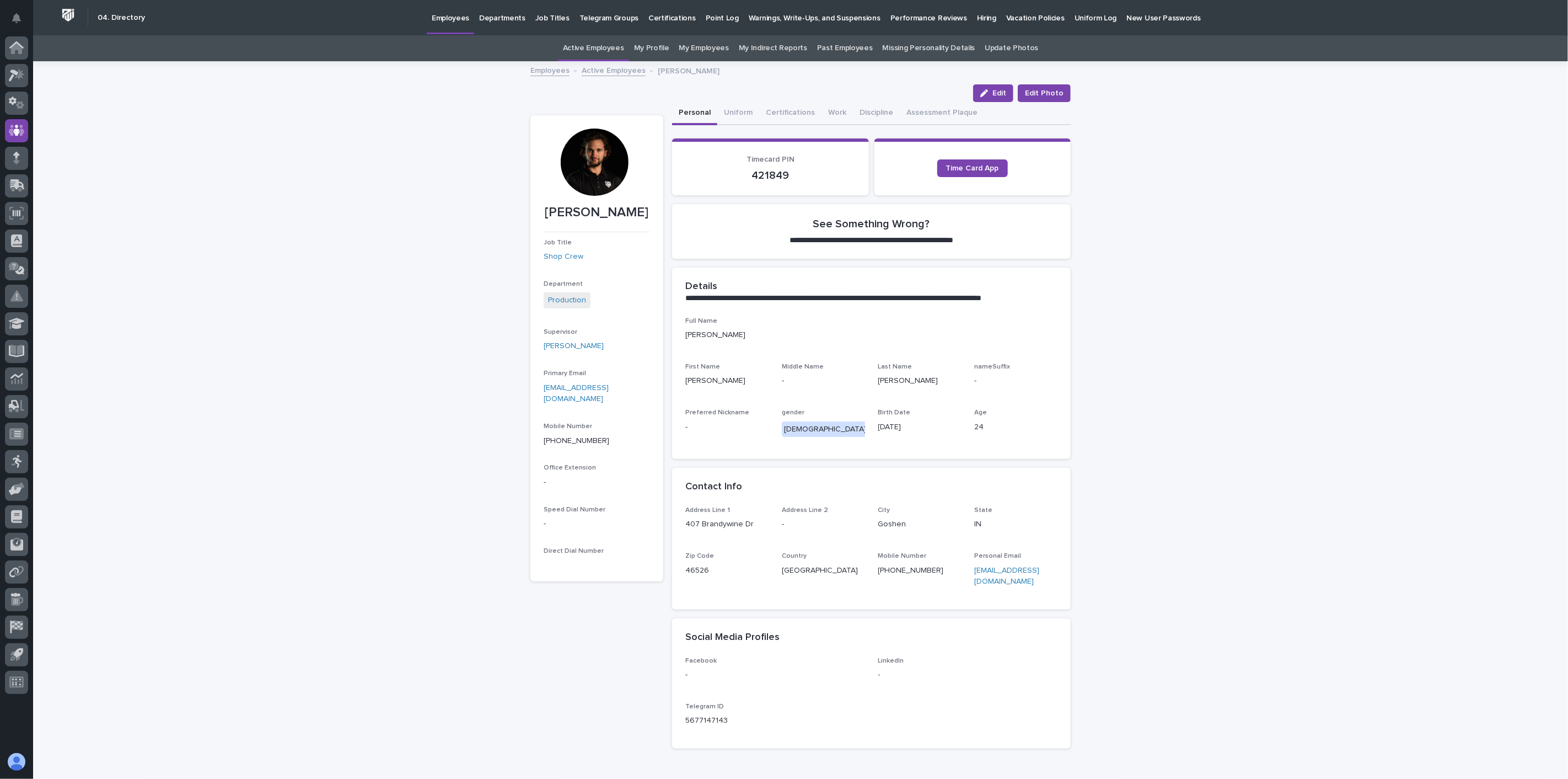
click at [605, 73] on link "Active Employees" at bounding box center [613, 69] width 64 height 13
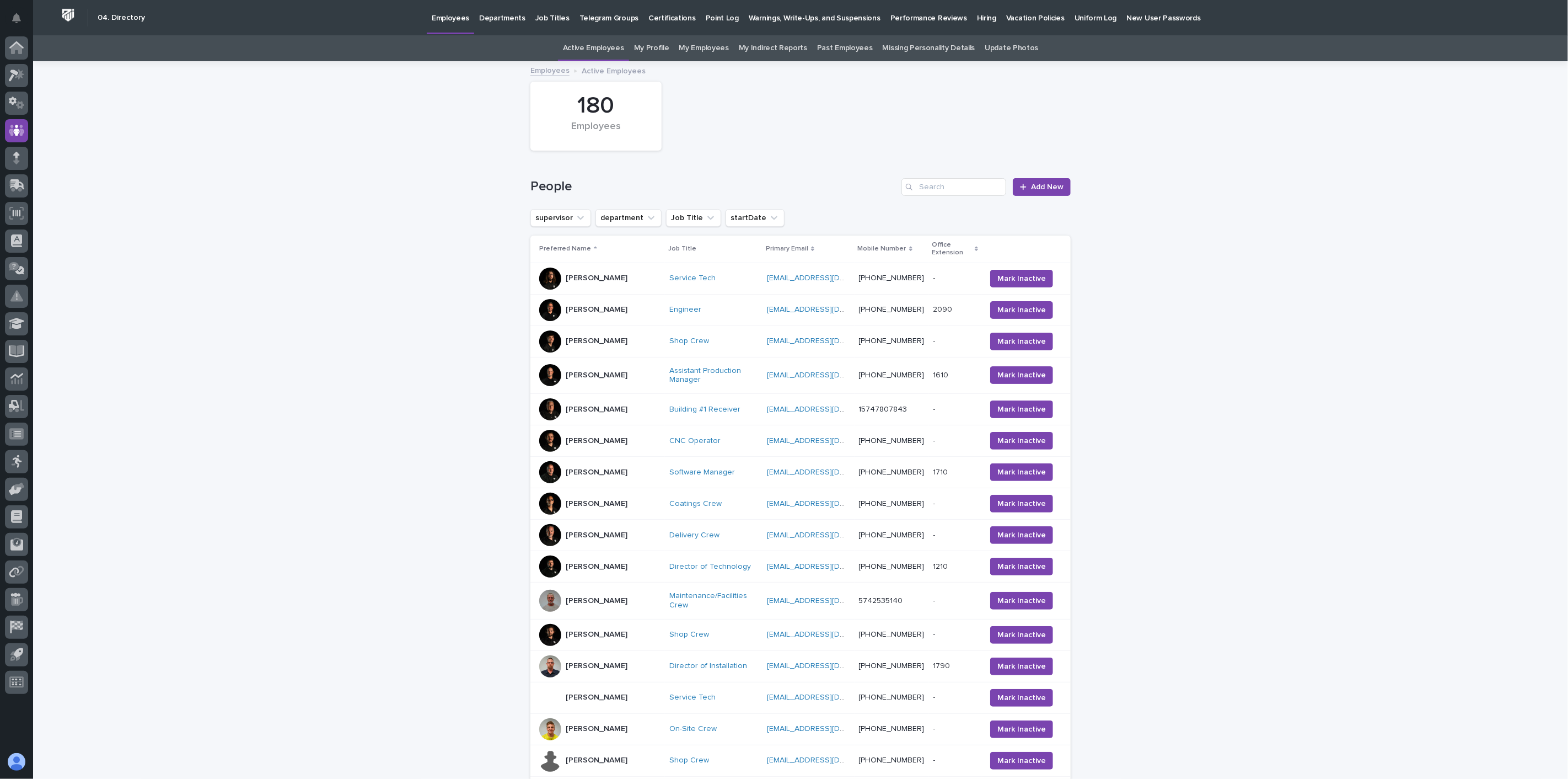
scroll to position [35, 0]
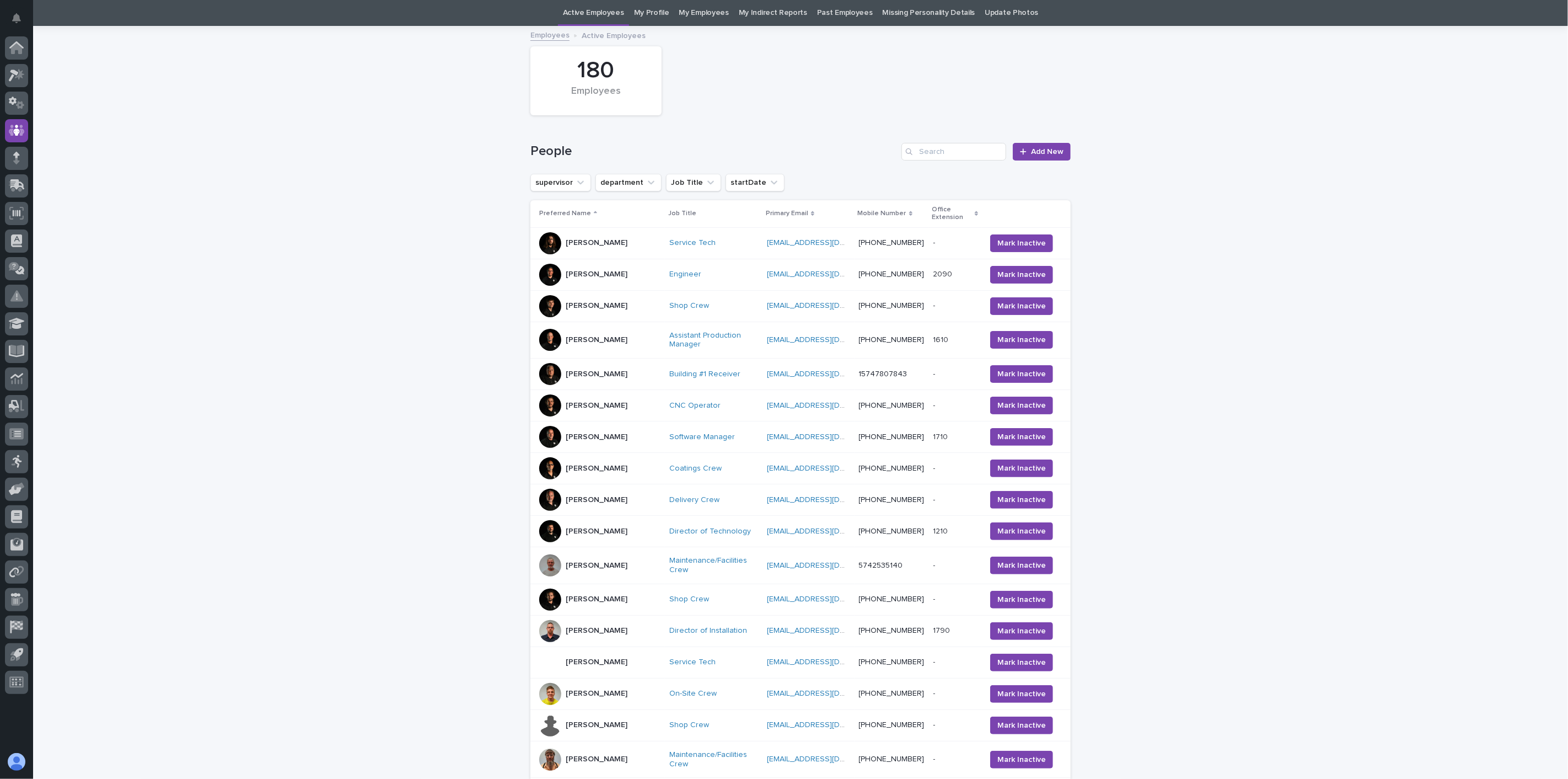
click at [597, 624] on div "[PERSON_NAME]" at bounding box center [600, 630] width 121 height 22
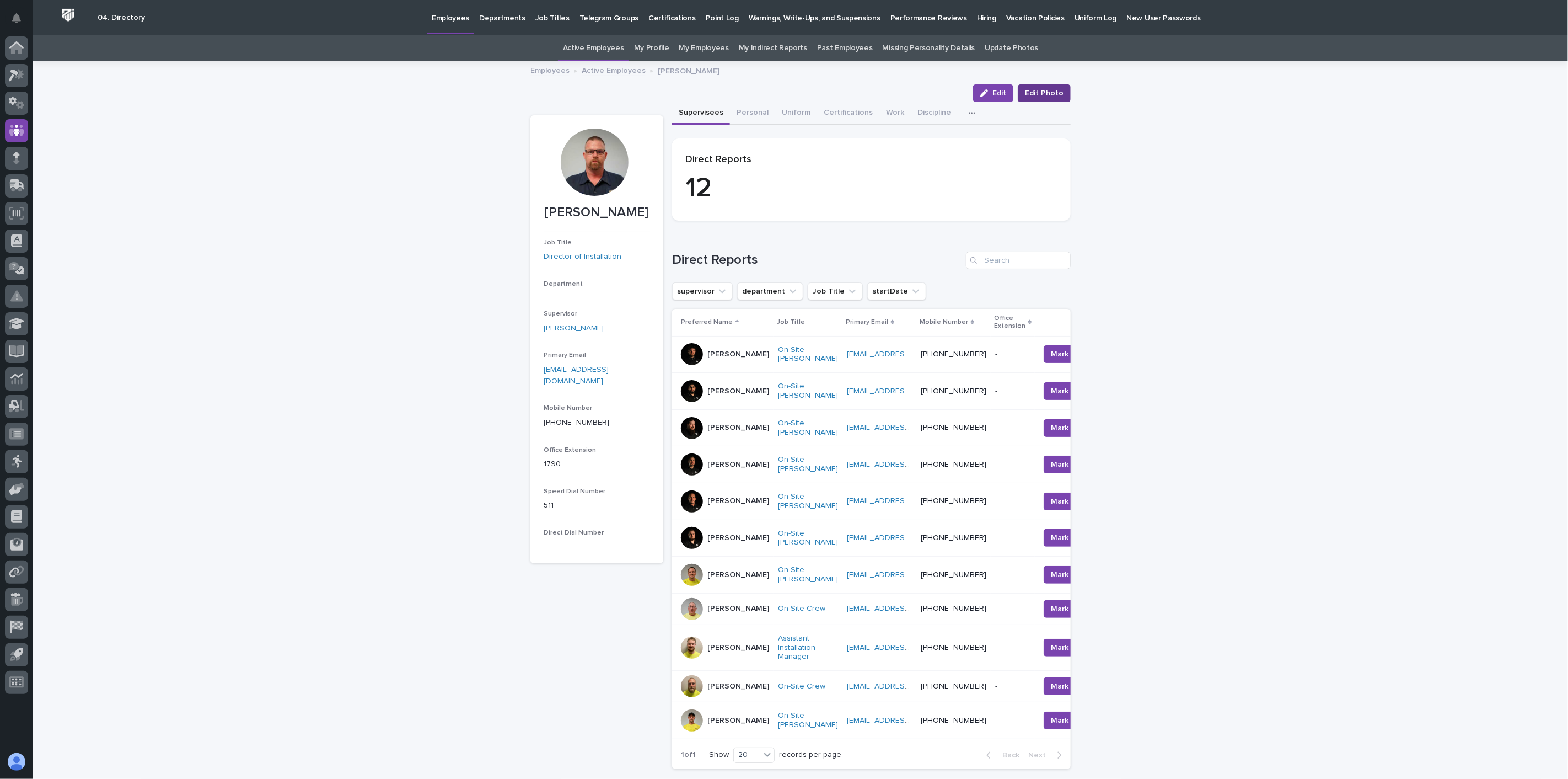
click at [1062, 92] on button "Edit Photo" at bounding box center [1044, 93] width 53 height 18
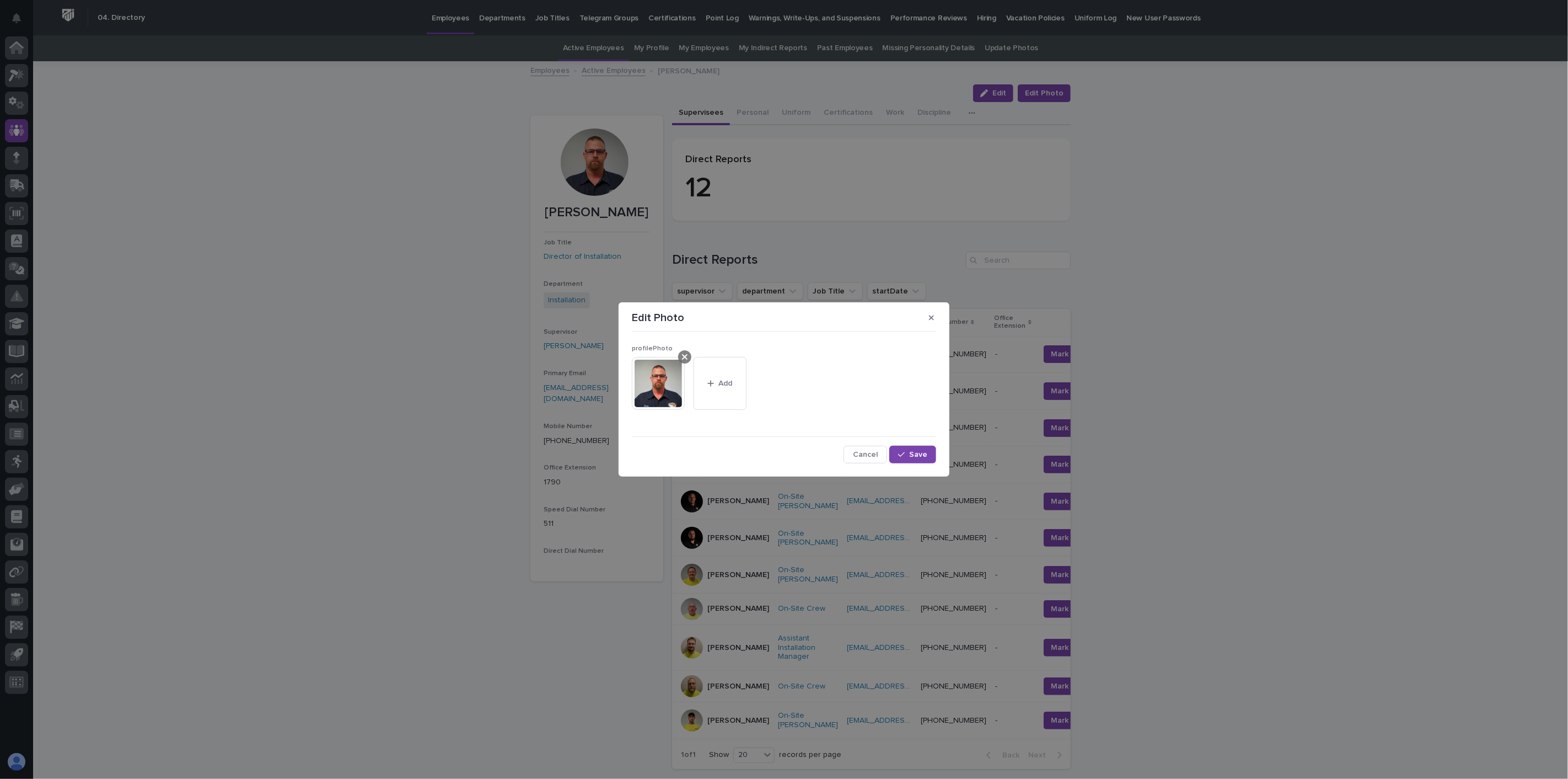
click at [682, 360] on icon at bounding box center [684, 357] width 5 height 9
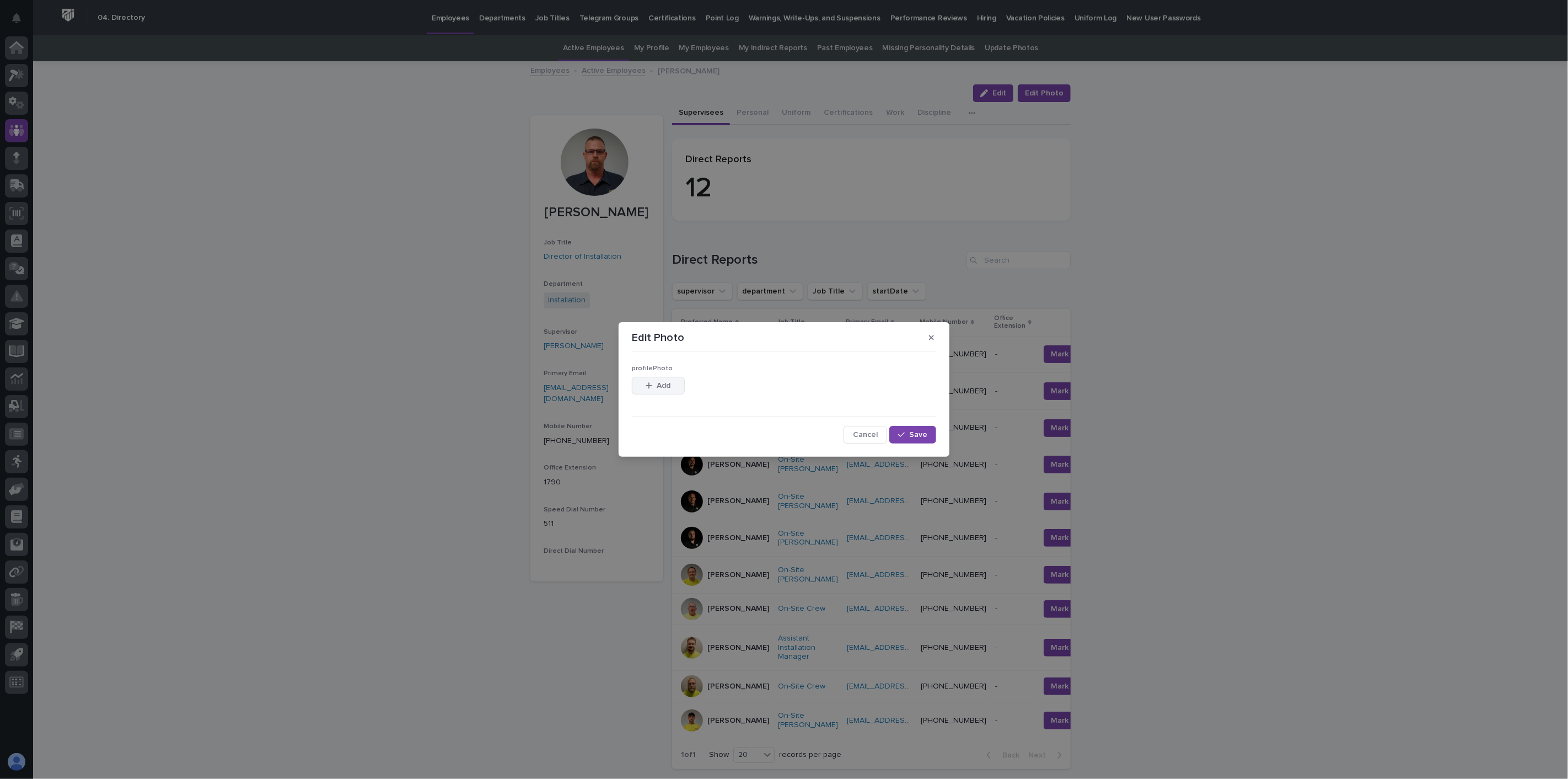
click at [665, 382] on span "Add" at bounding box center [664, 386] width 14 height 8
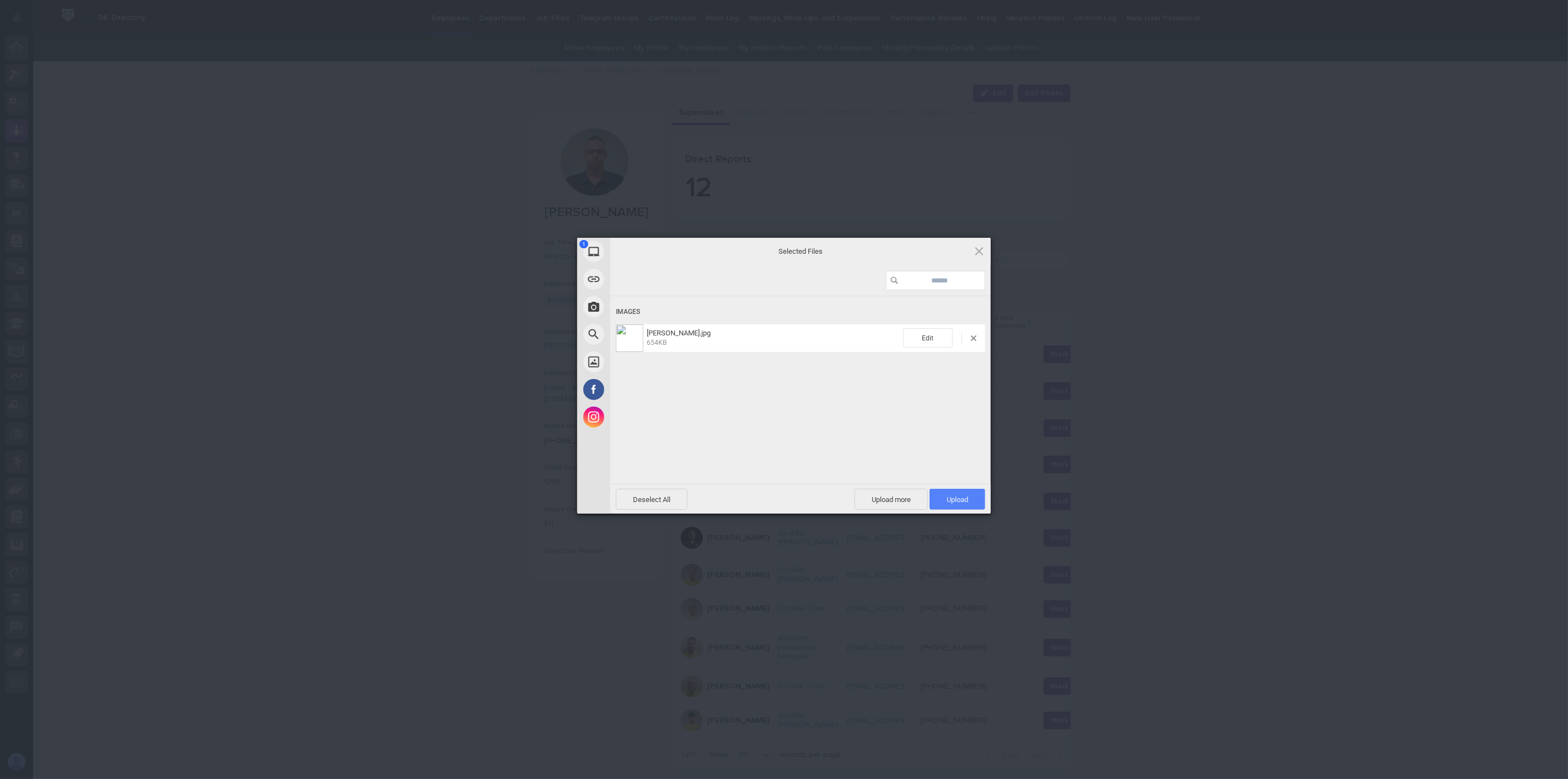
click at [963, 498] on span "Upload 1" at bounding box center [957, 499] width 21 height 8
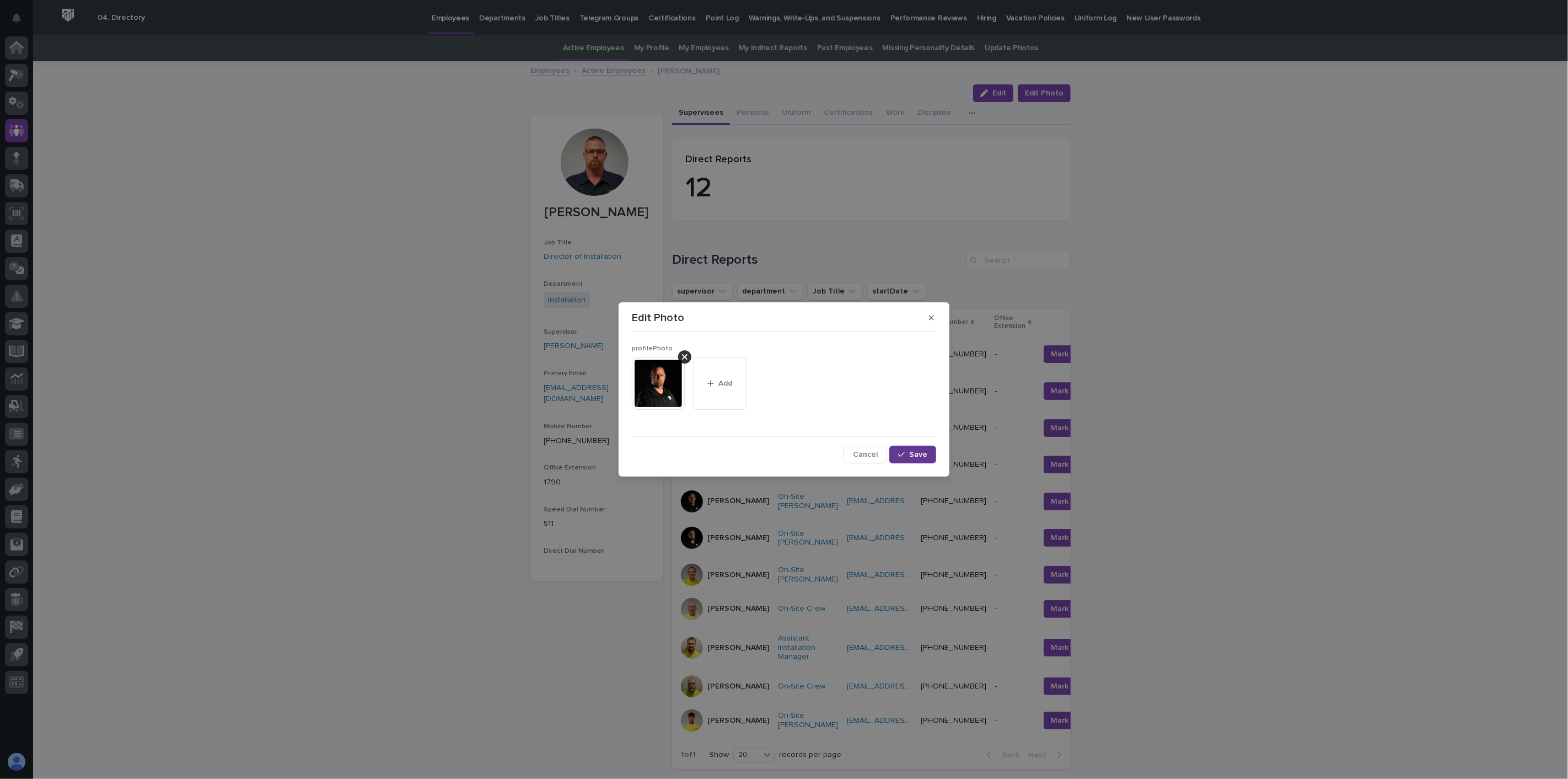
click at [909, 456] on div "button" at bounding box center [904, 454] width 11 height 8
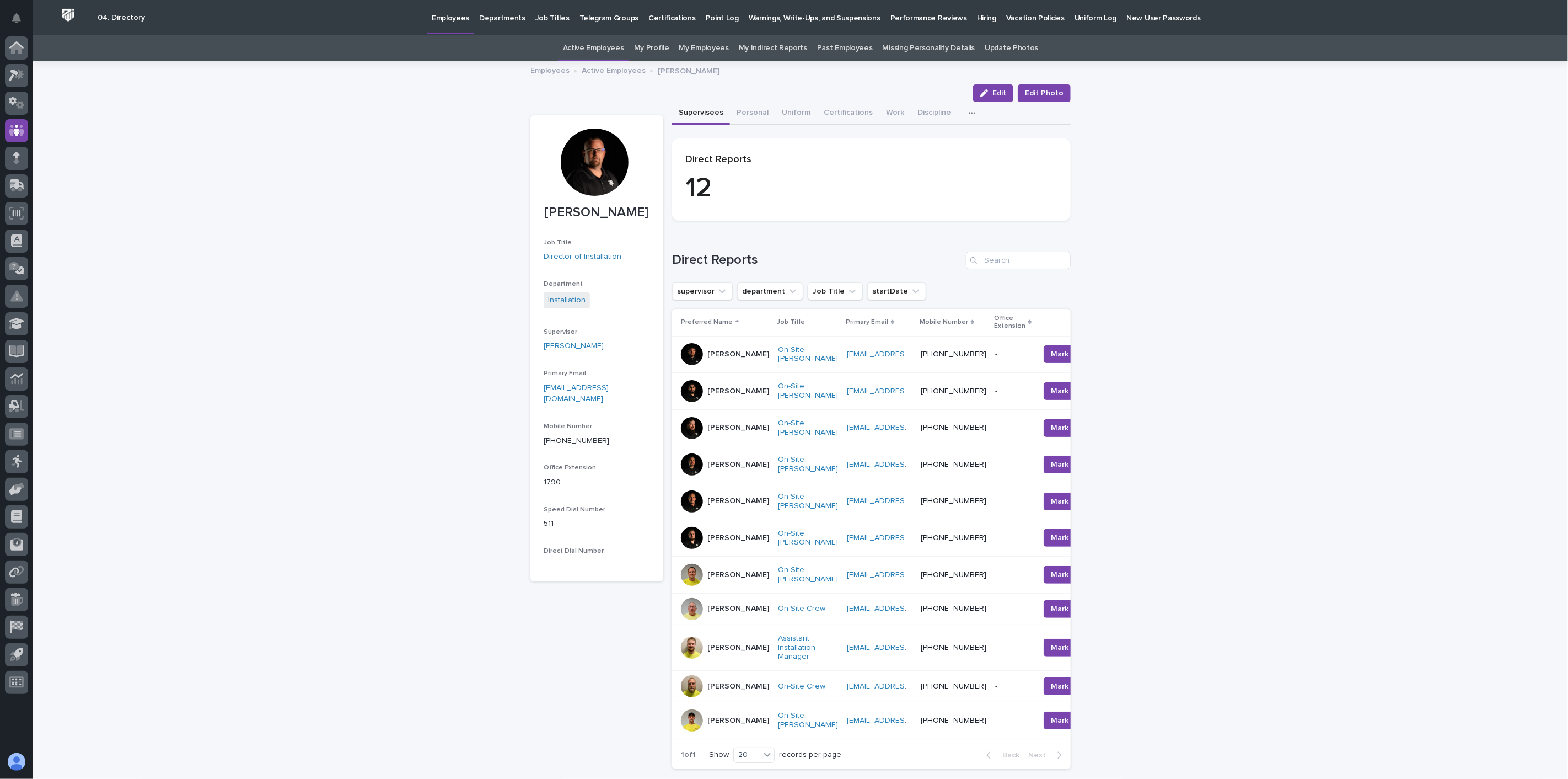
click at [619, 73] on link "Active Employees" at bounding box center [613, 69] width 64 height 13
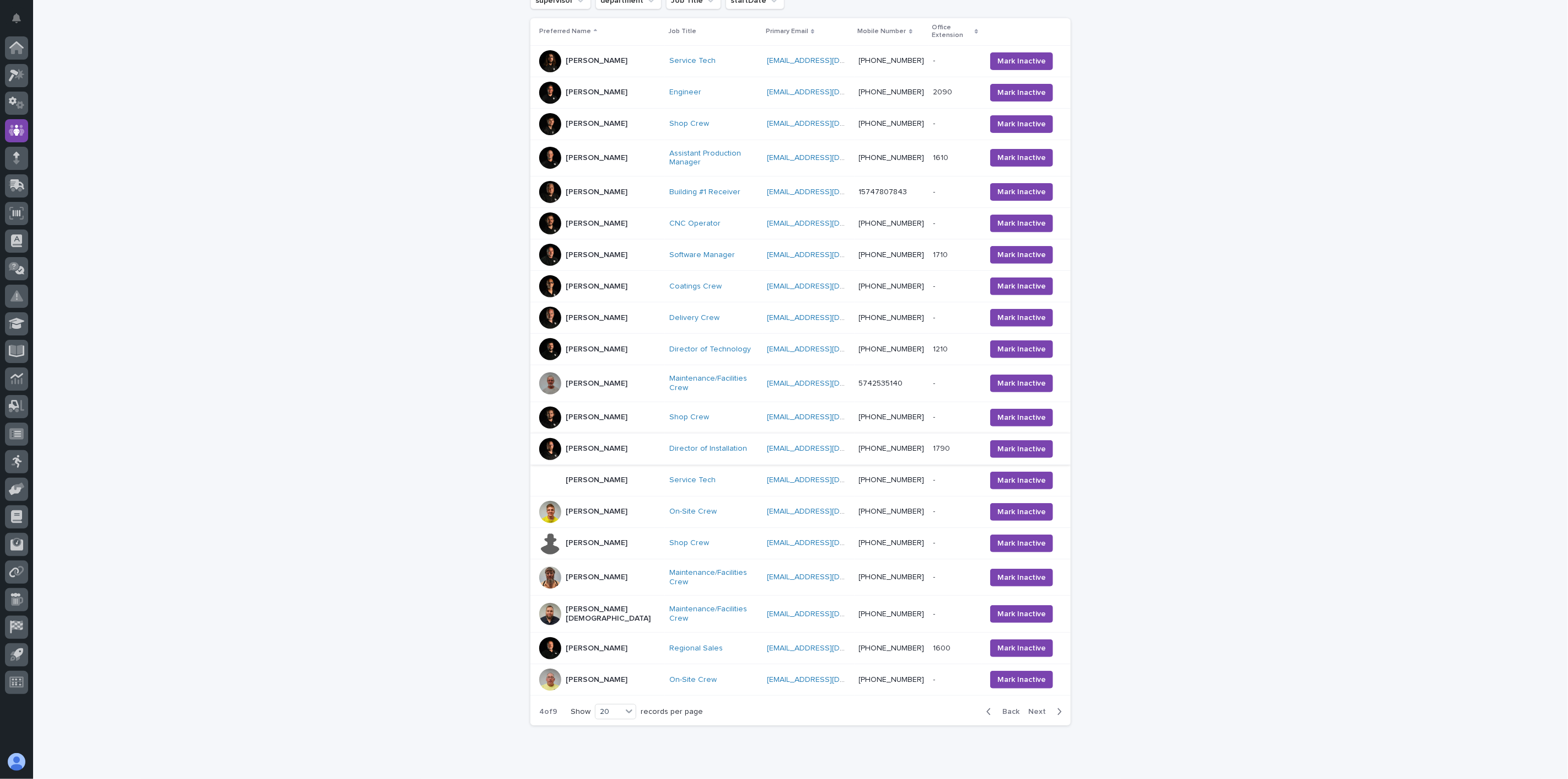
scroll to position [230, 0]
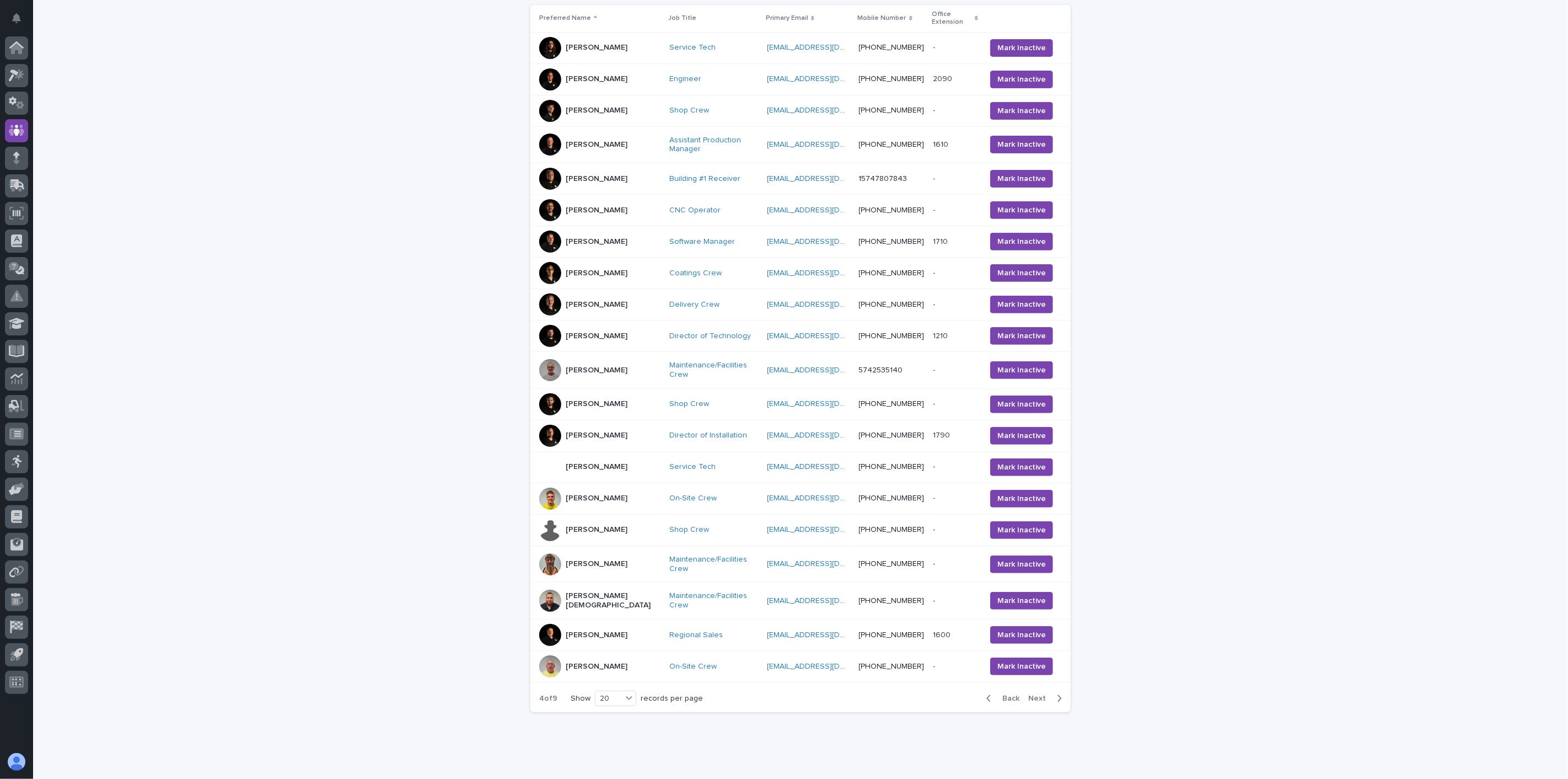
click at [589, 658] on div "Jim Klotz" at bounding box center [596, 667] width 62 height 18
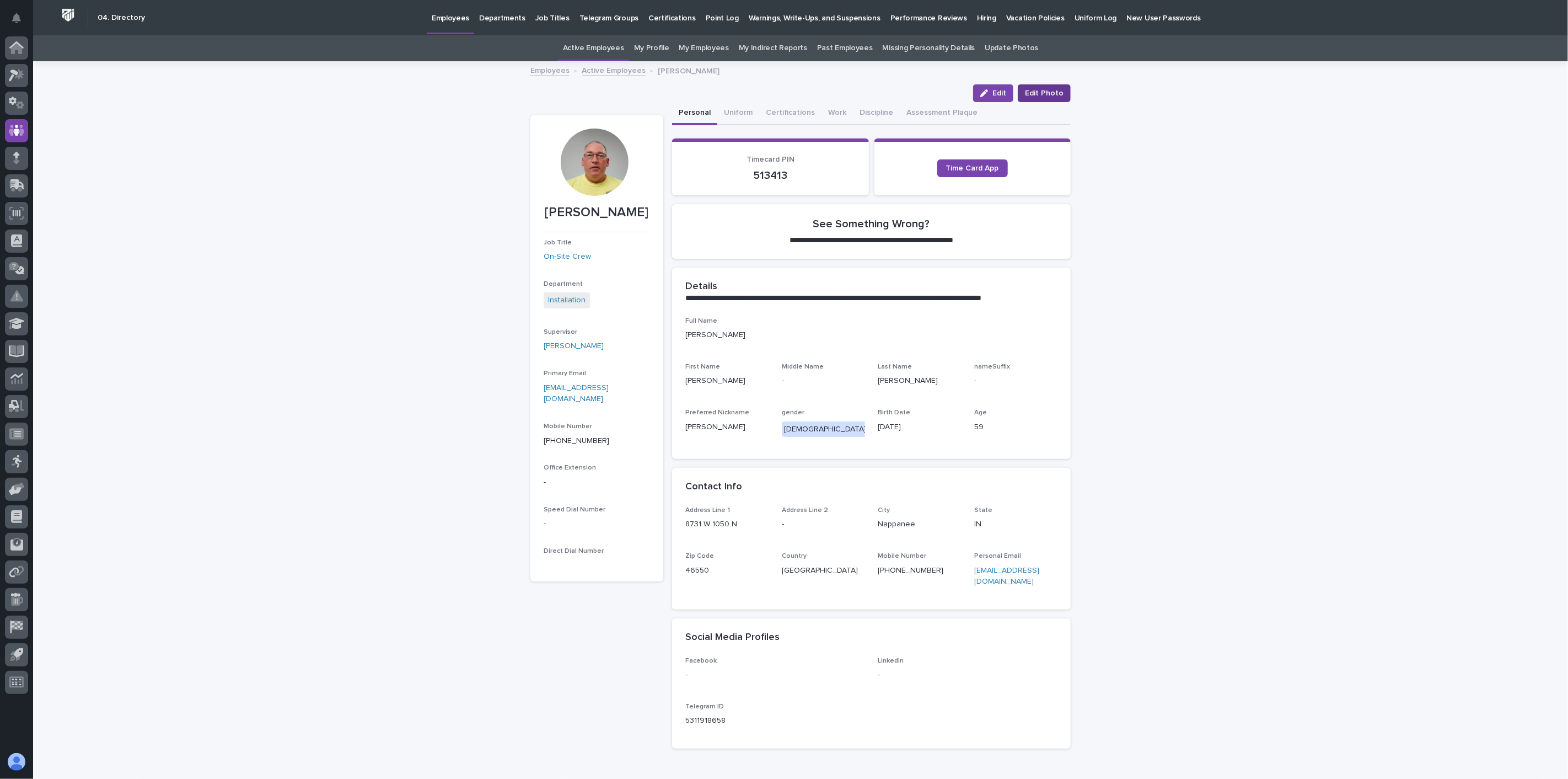
click at [1044, 91] on span "Edit Photo" at bounding box center [1044, 93] width 39 height 11
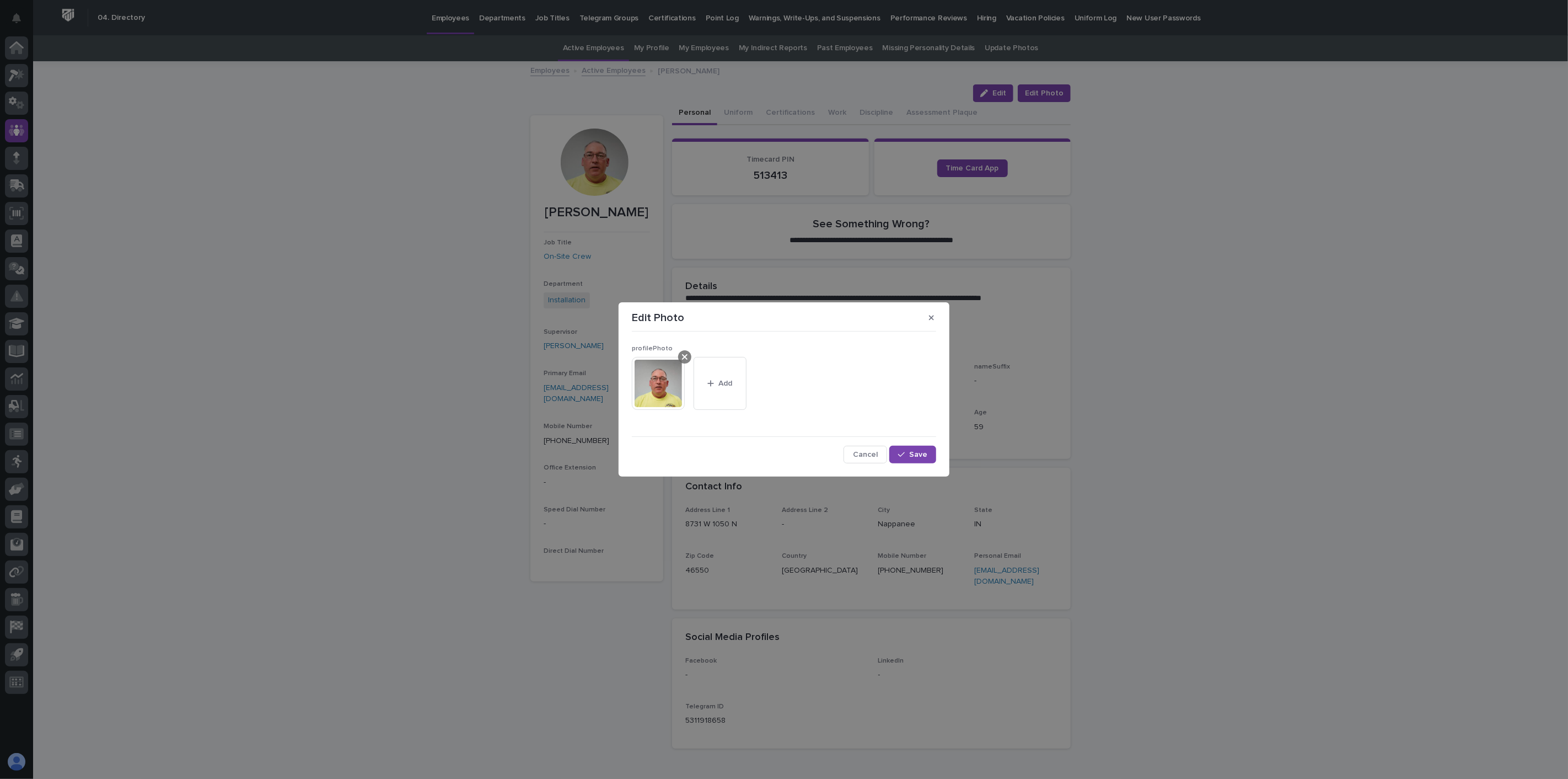
click at [686, 357] on icon at bounding box center [684, 357] width 5 height 9
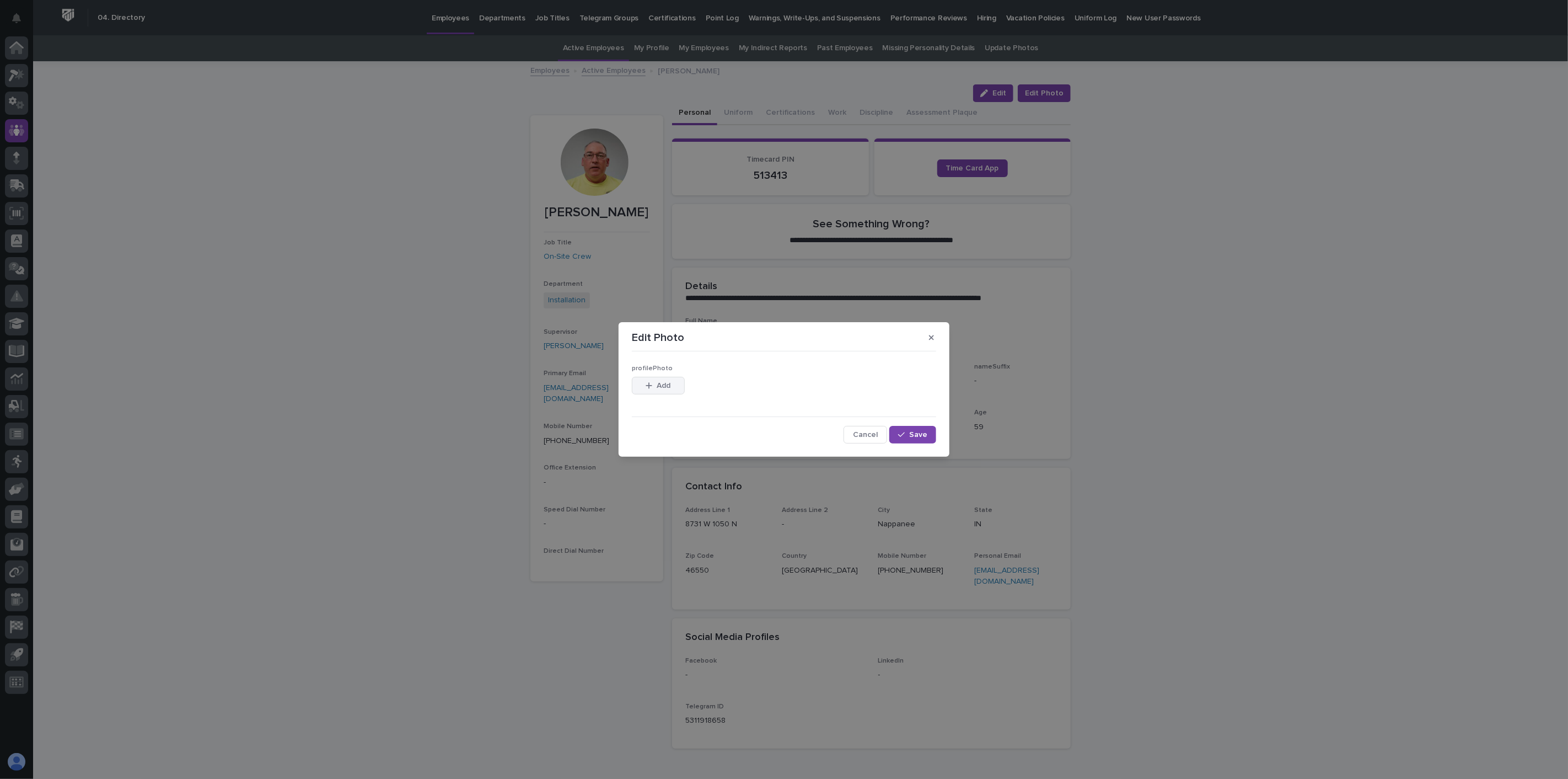
click at [671, 385] on button "Add" at bounding box center [658, 385] width 53 height 18
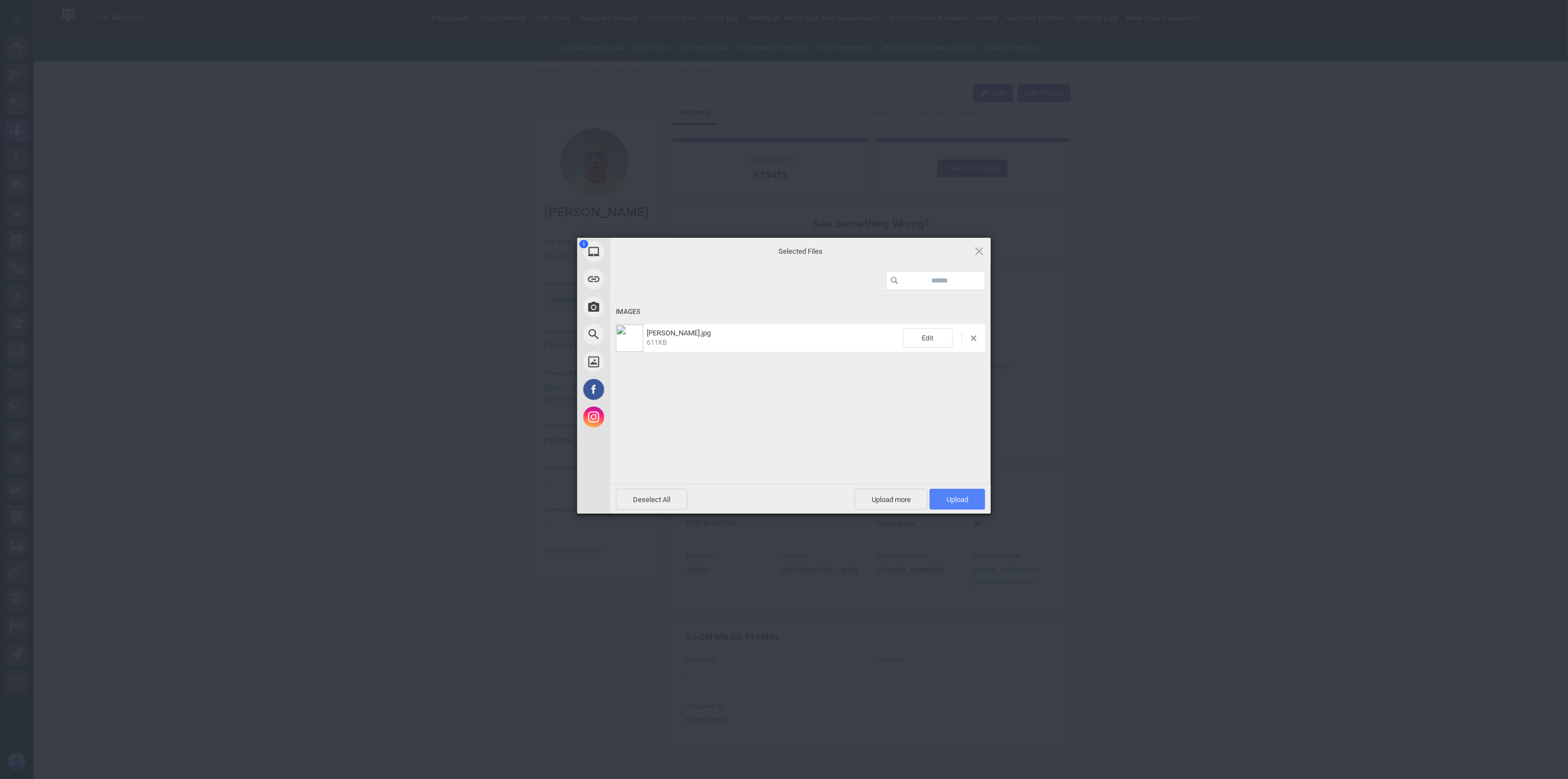
click at [962, 500] on span "Upload 1" at bounding box center [957, 499] width 21 height 8
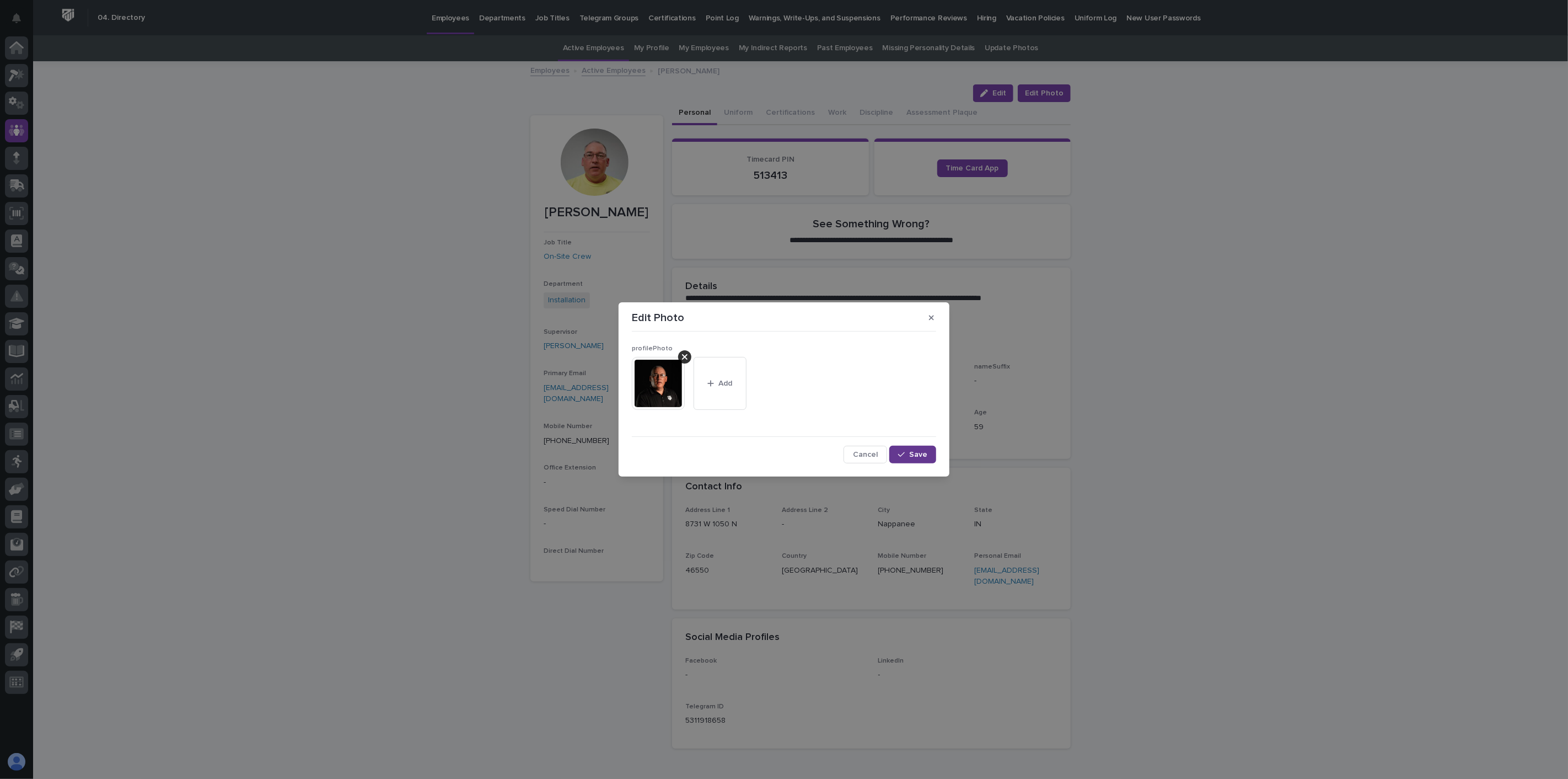
click at [907, 453] on div "button" at bounding box center [904, 454] width 11 height 8
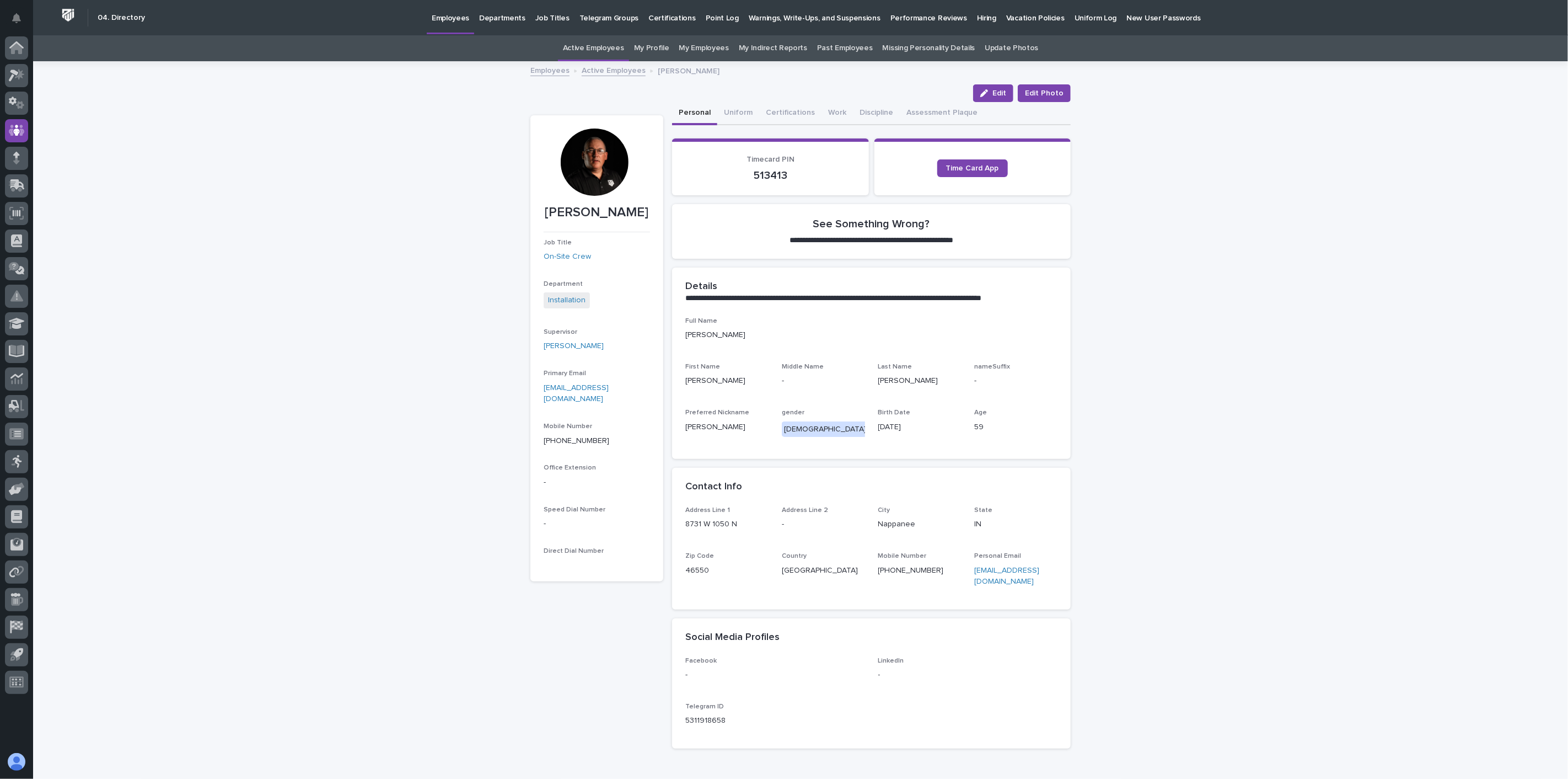
click at [610, 71] on link "Active Employees" at bounding box center [613, 69] width 64 height 13
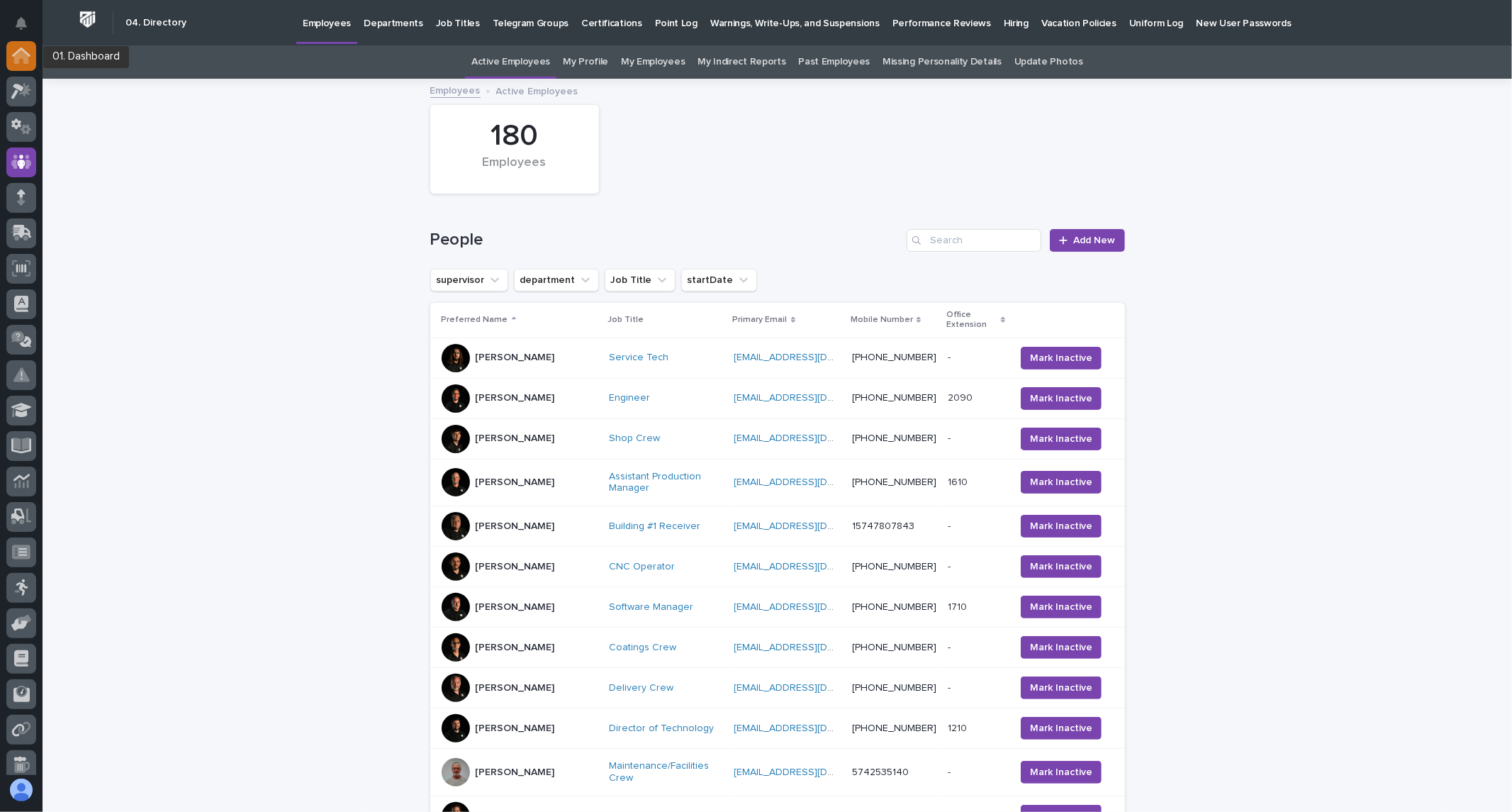
click at [19, 61] on icon at bounding box center [21, 57] width 14 height 14
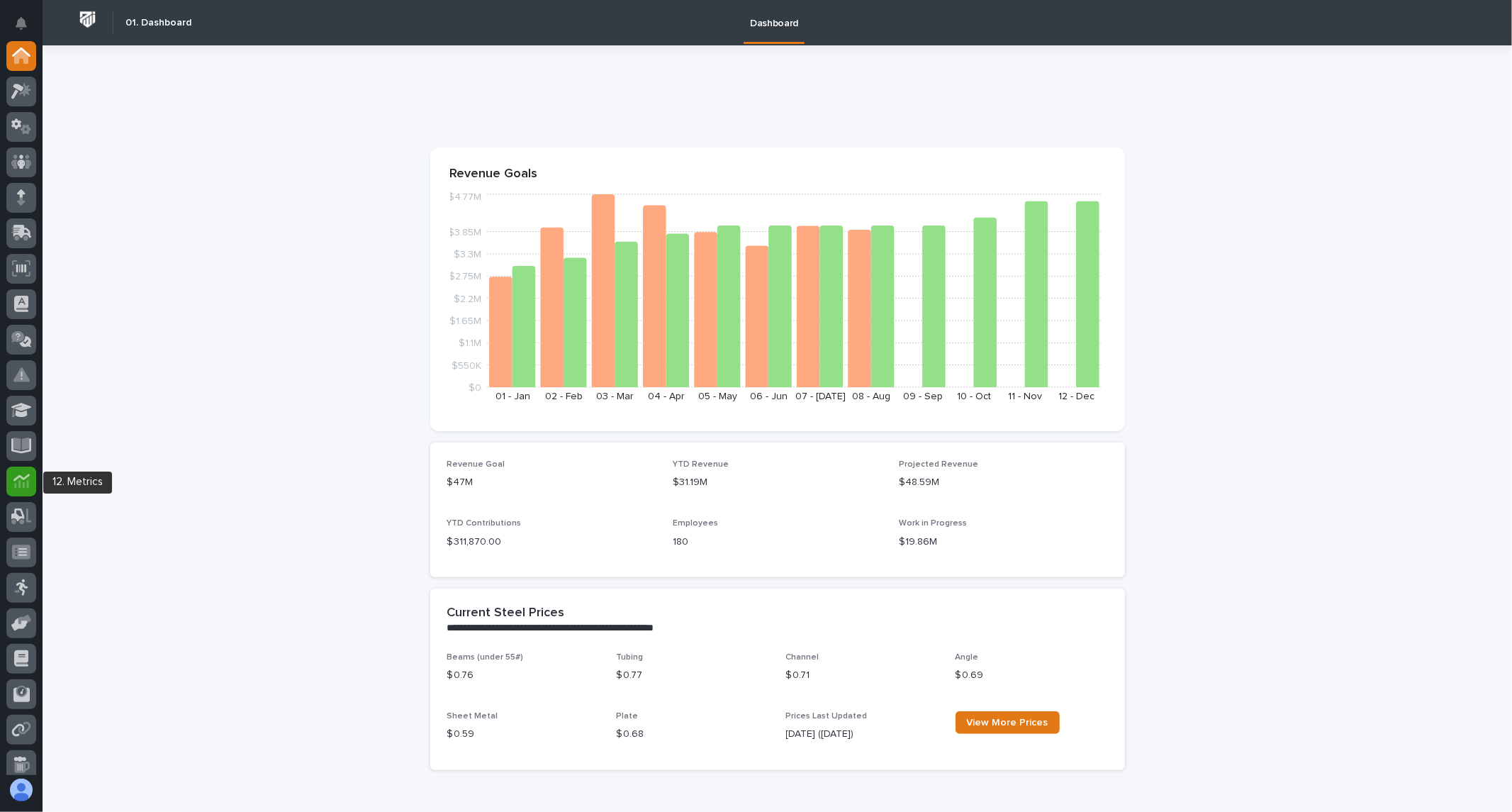
click at [22, 477] on icon at bounding box center [21, 476] width 17 height 7
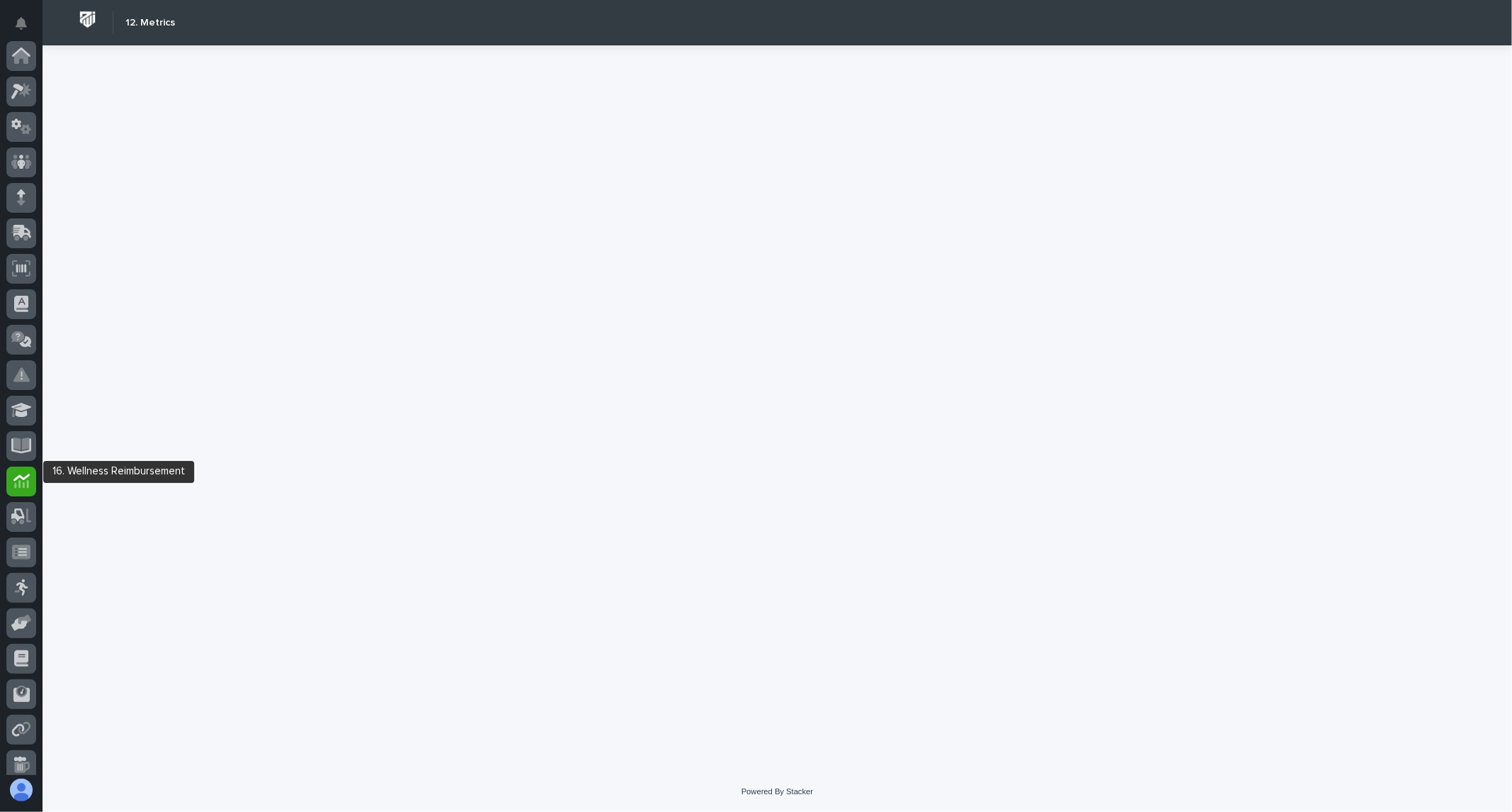
scroll to position [117, 0]
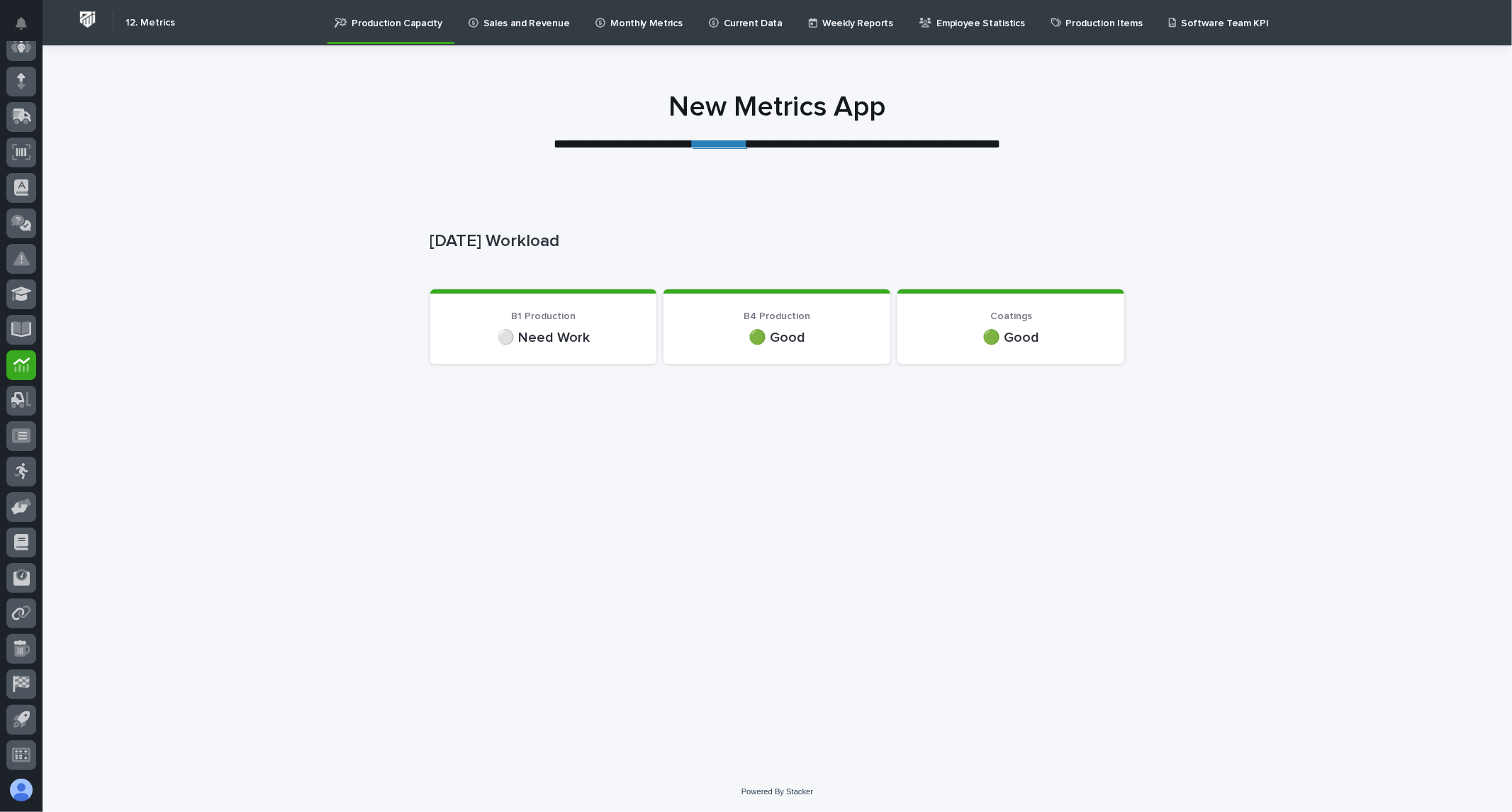
click at [516, 24] on p "Sales and Revenue" at bounding box center [527, 15] width 86 height 29
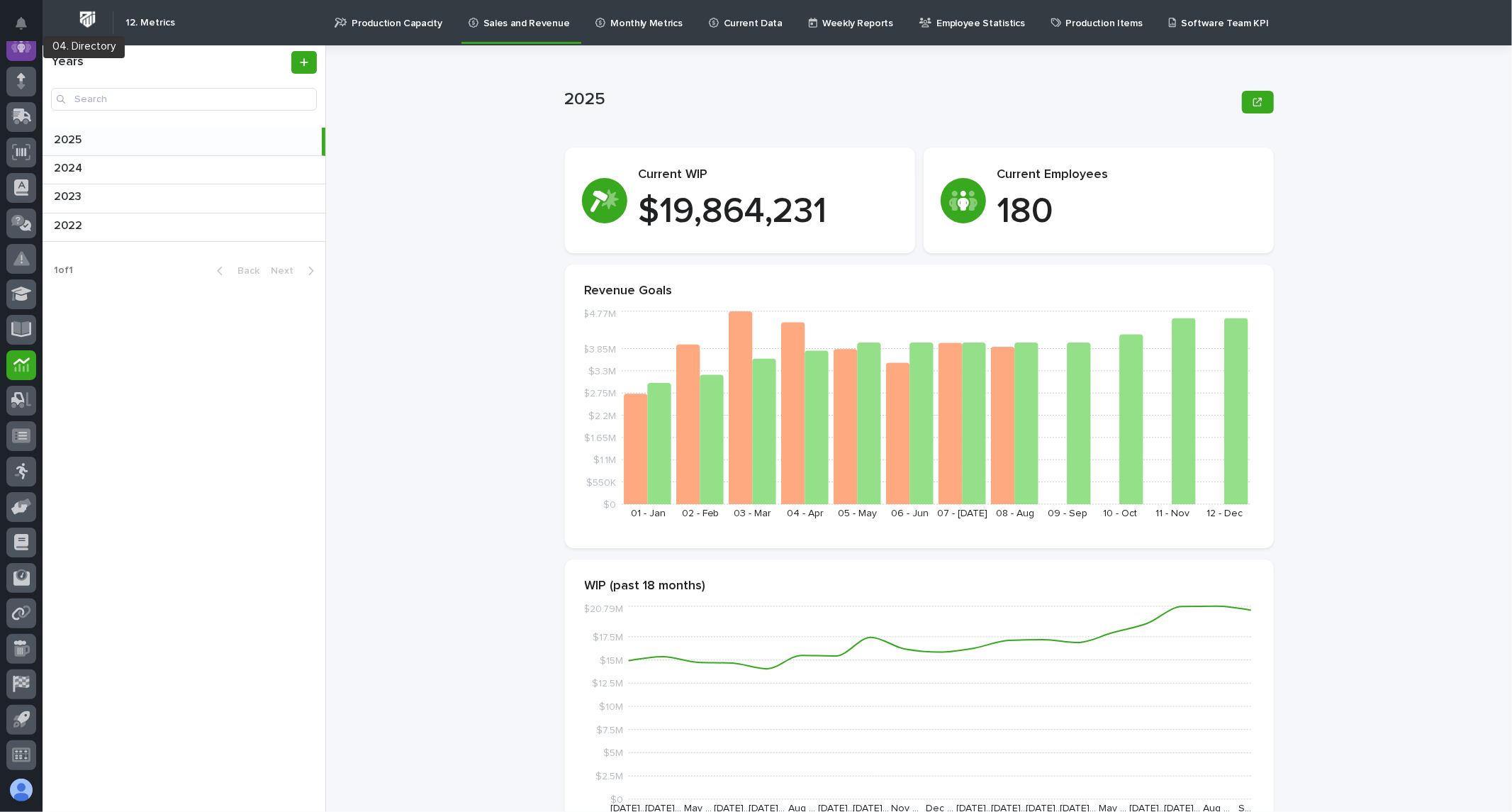
click at [24, 47] on icon at bounding box center [22, 45] width 21 height 17
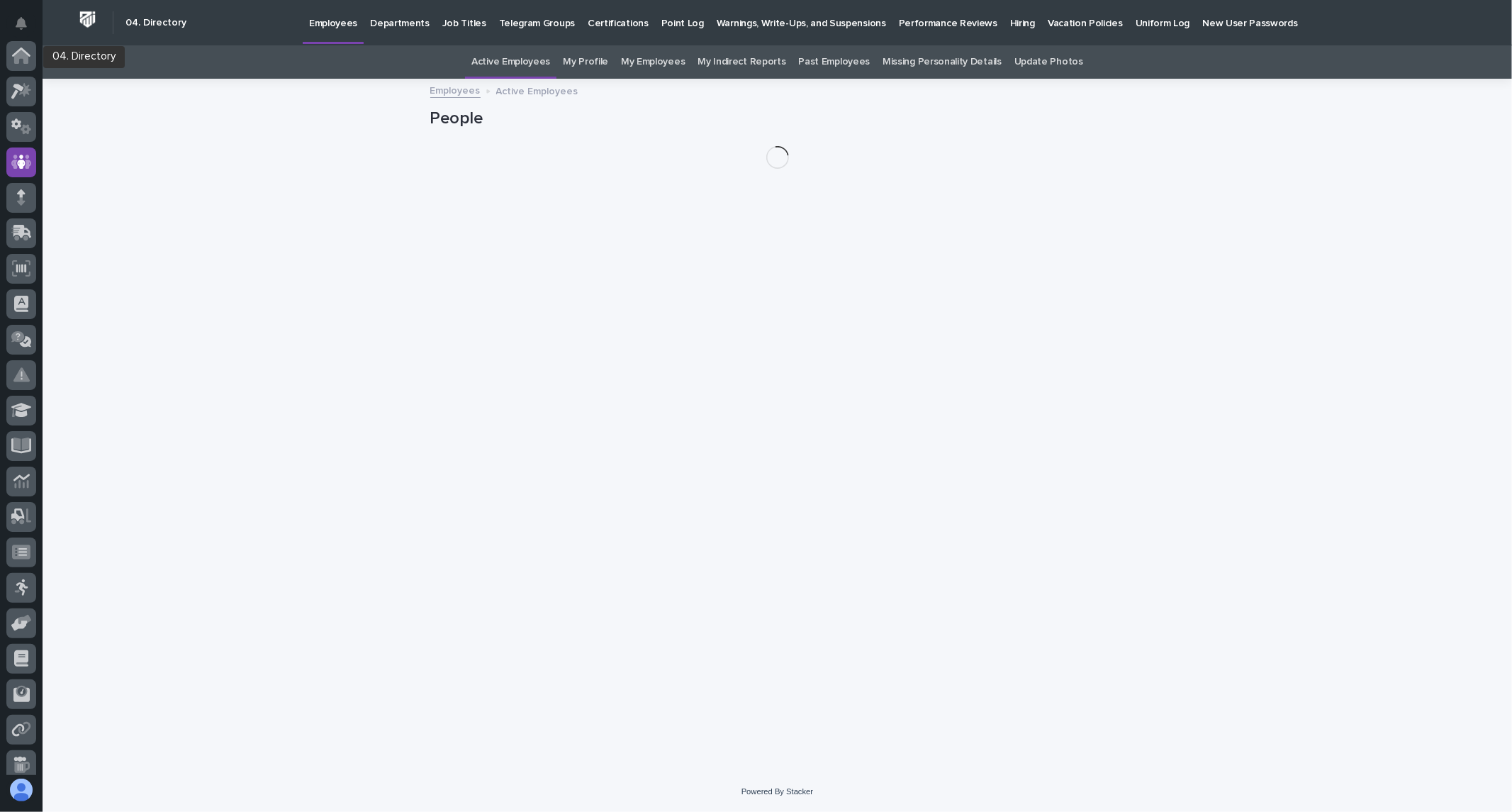
scroll to position [107, 0]
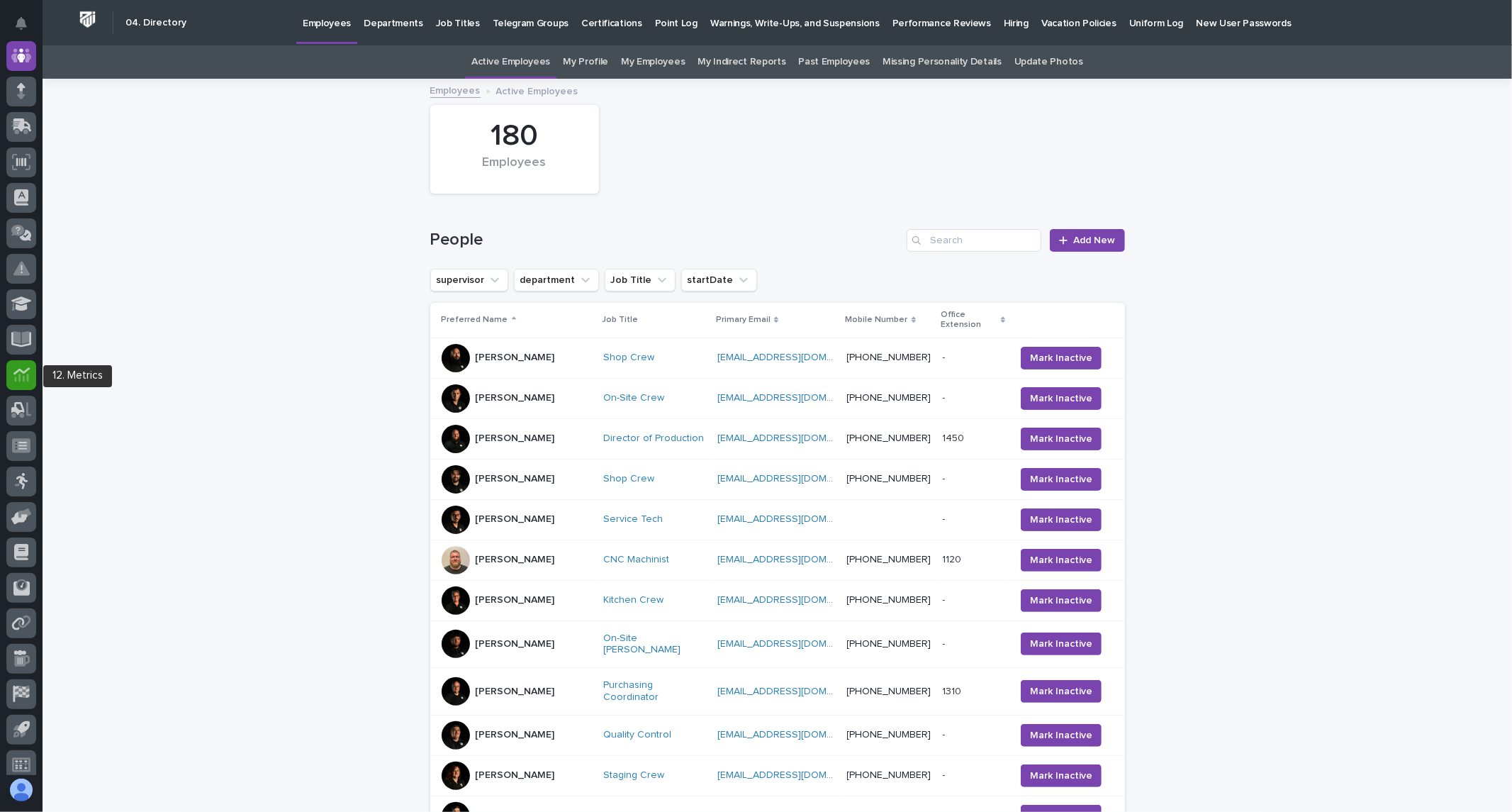
click at [22, 372] on icon at bounding box center [22, 374] width 17 height 17
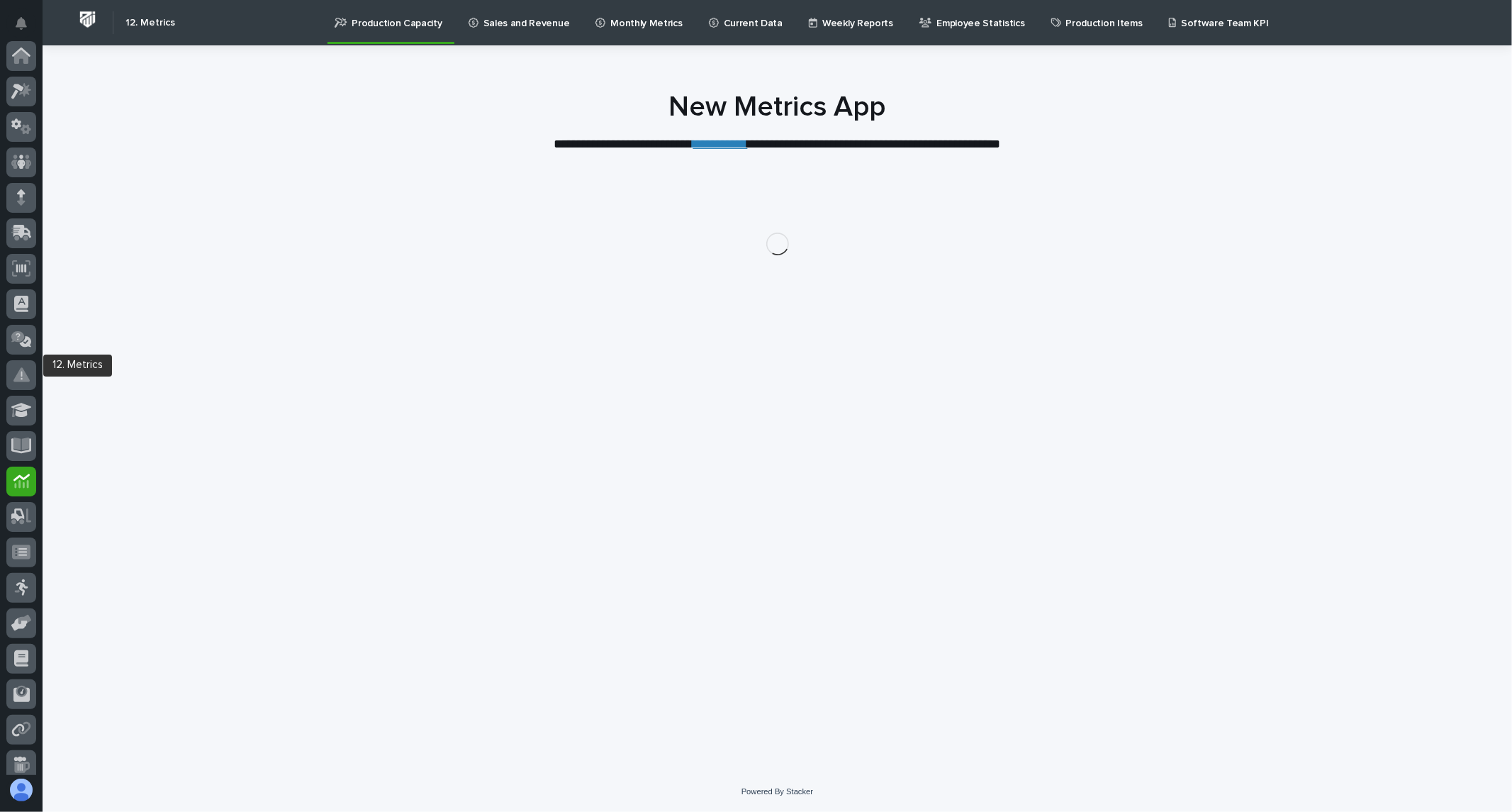
scroll to position [117, 0]
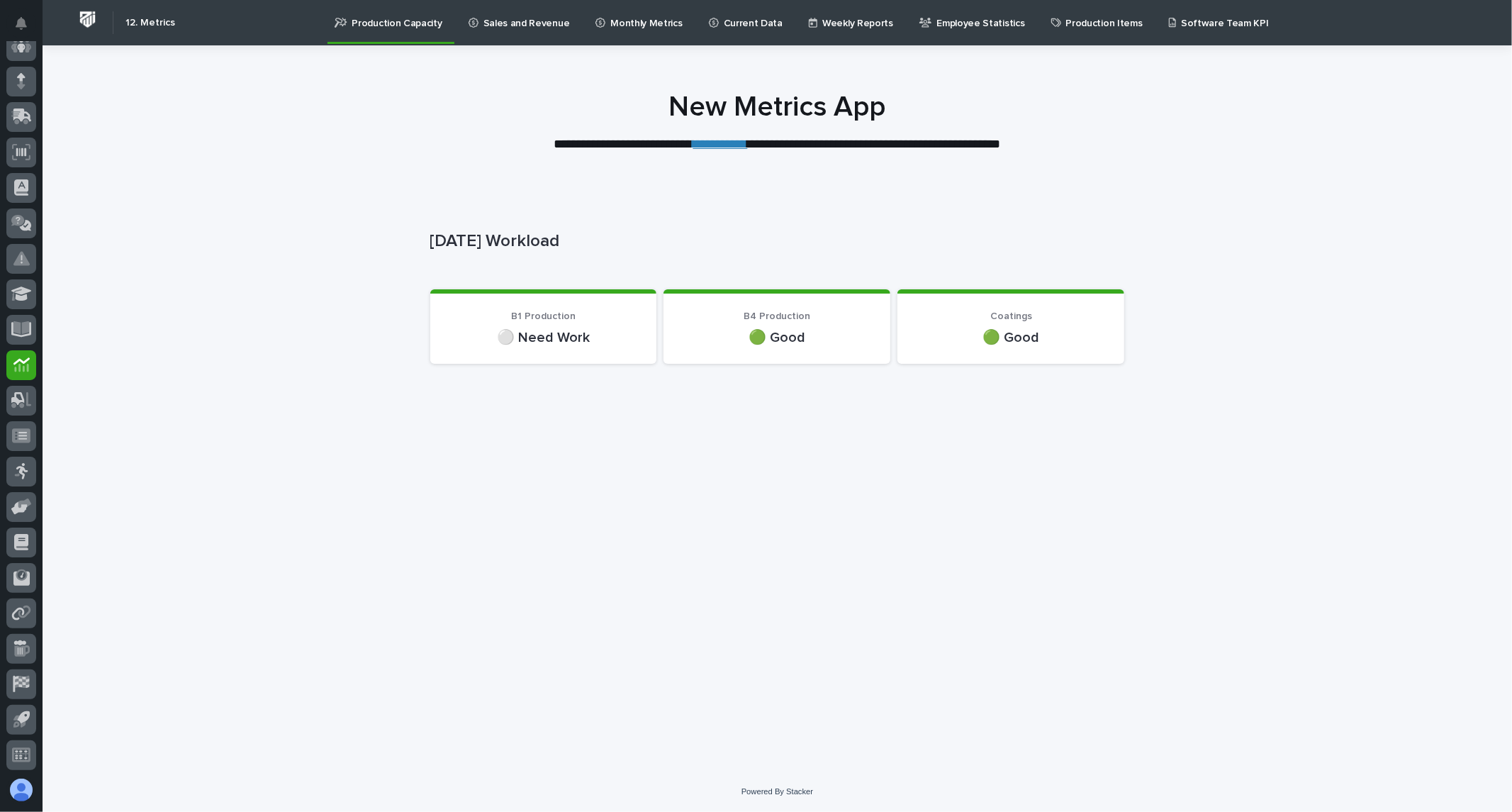
click at [491, 22] on p "Sales and Revenue" at bounding box center [527, 15] width 86 height 29
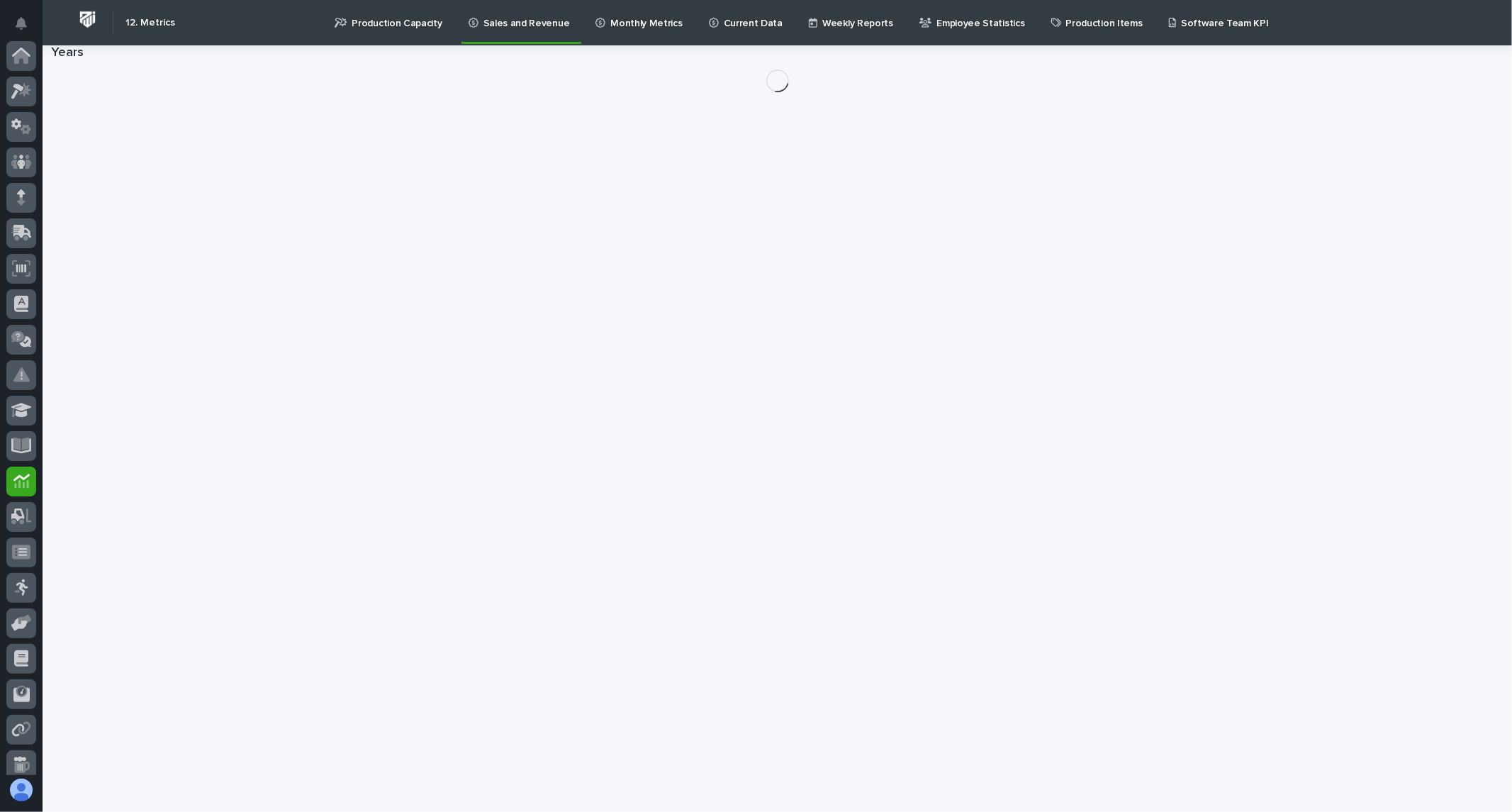
scroll to position [117, 0]
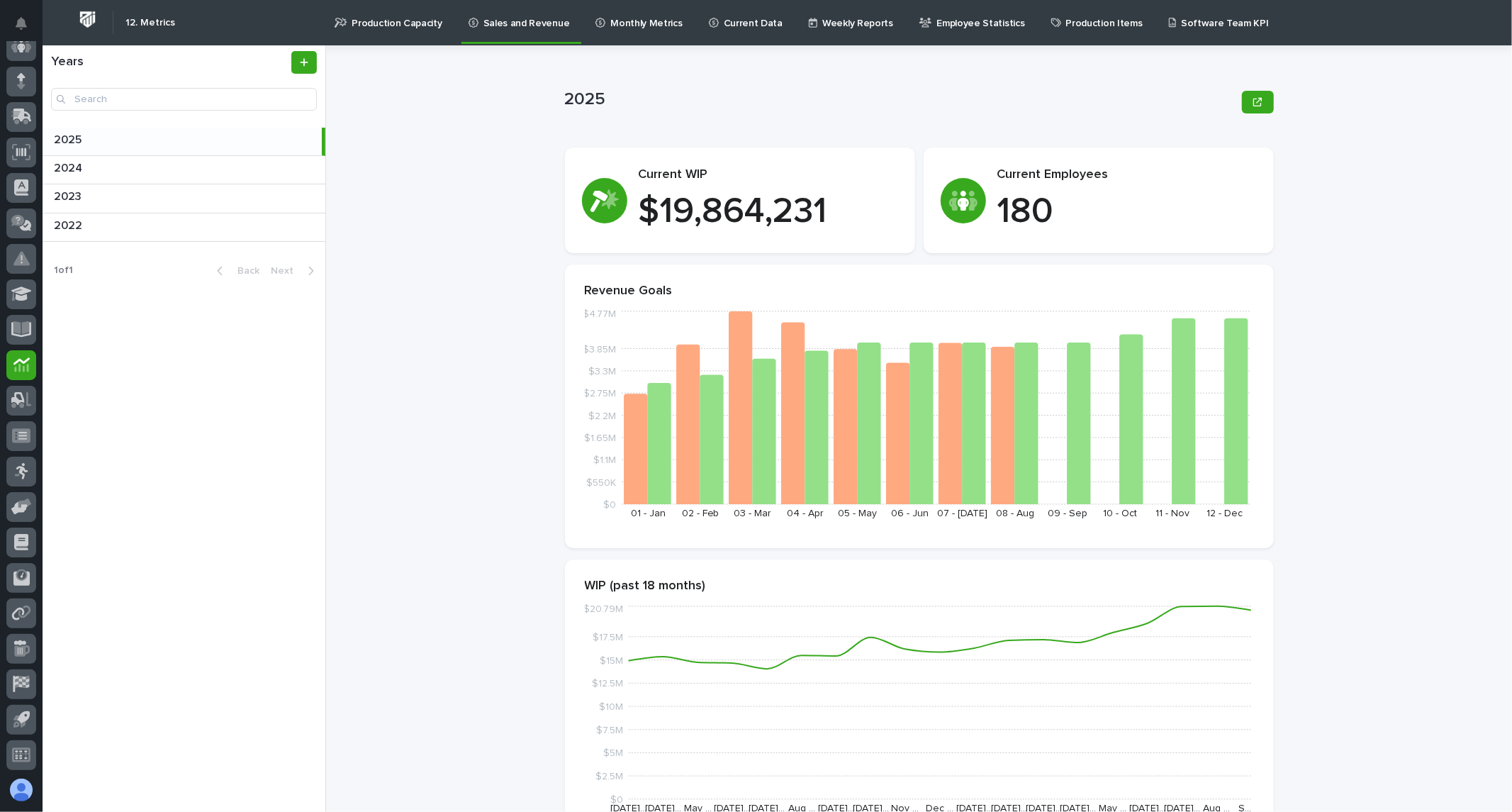
click at [632, 30] on link "Monthly Metrics" at bounding box center [641, 22] width 94 height 44
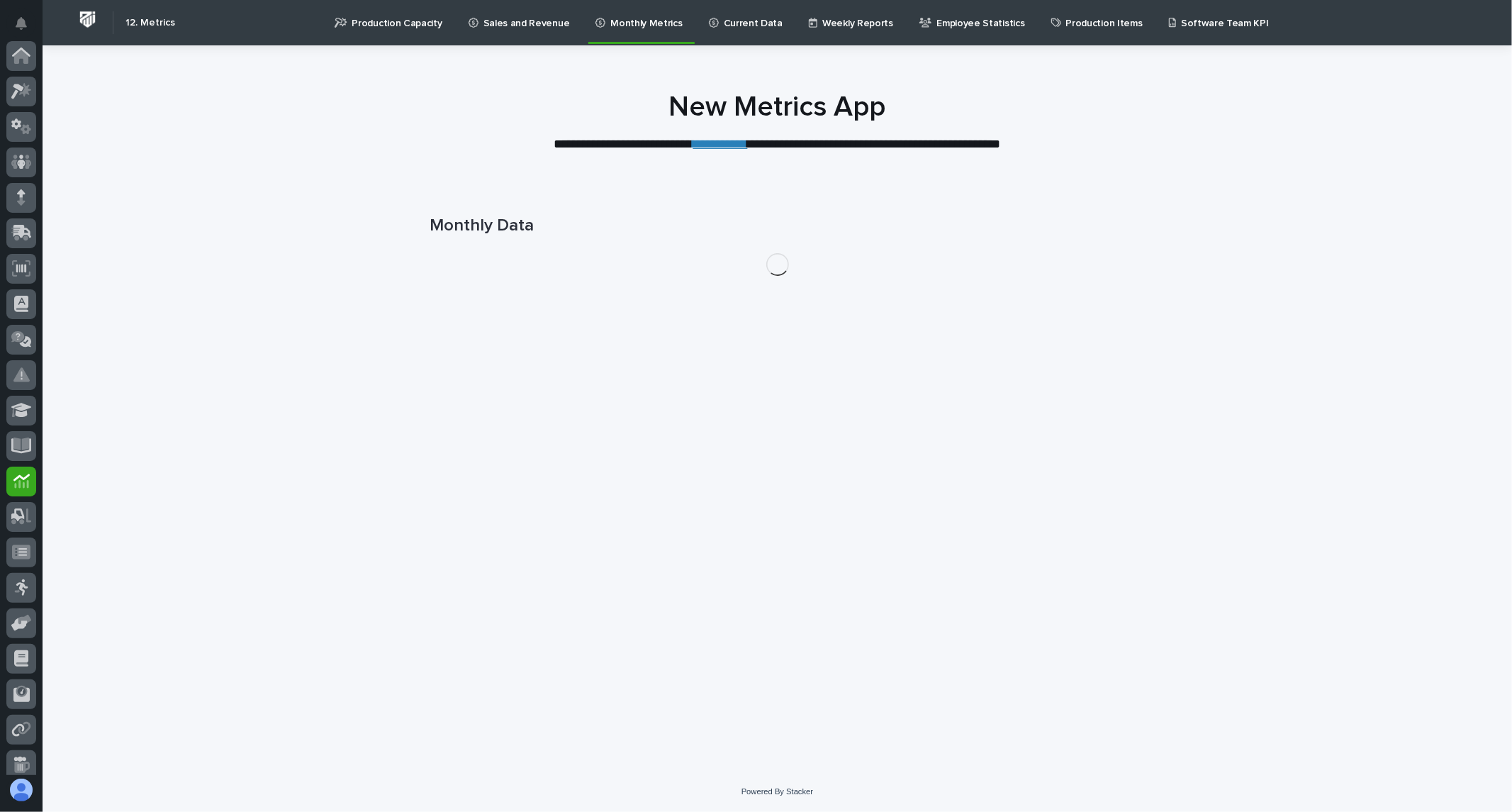
scroll to position [117, 0]
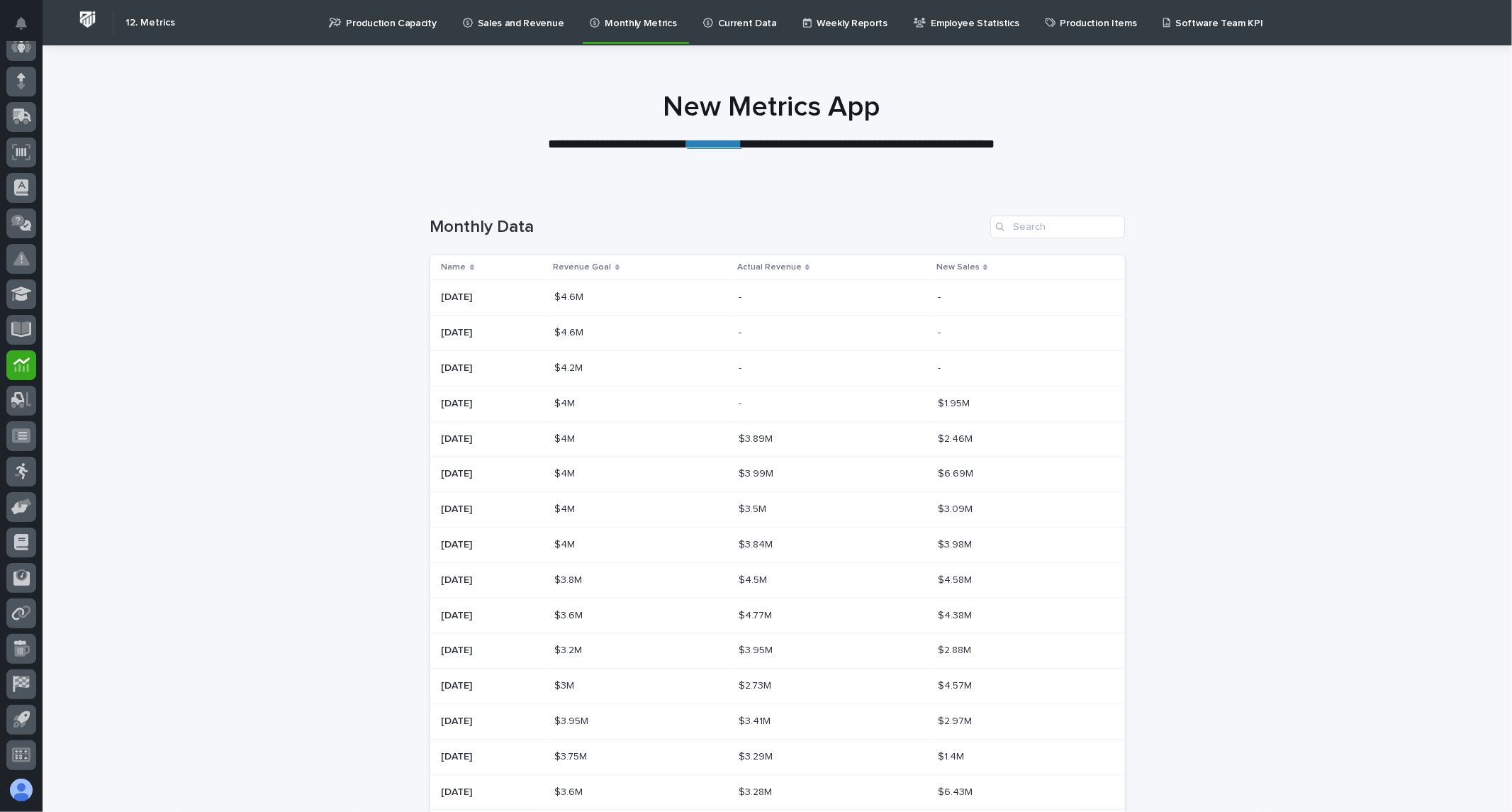
click at [719, 20] on p "Current Data" at bounding box center [748, 15] width 59 height 29
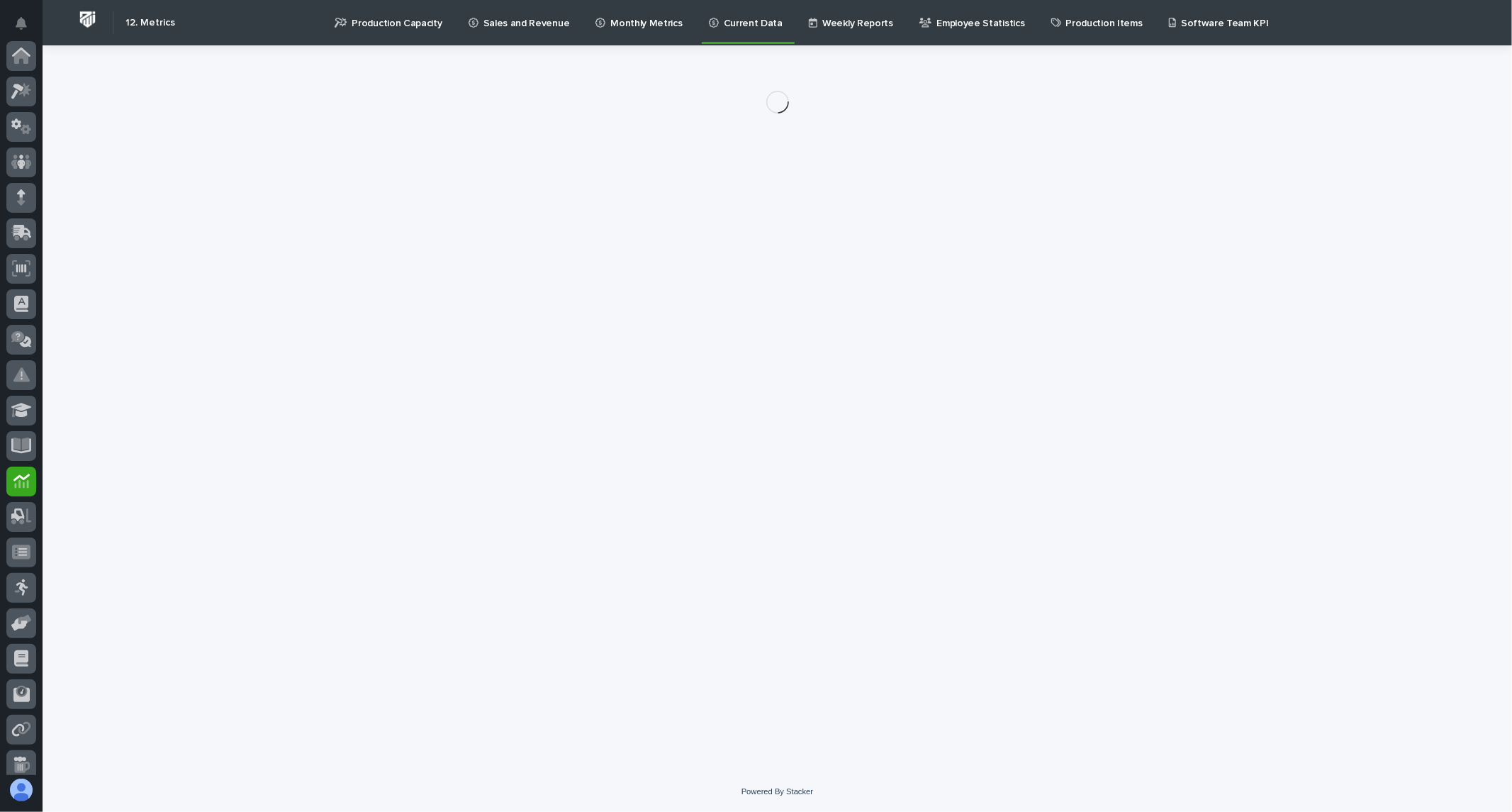
scroll to position [117, 0]
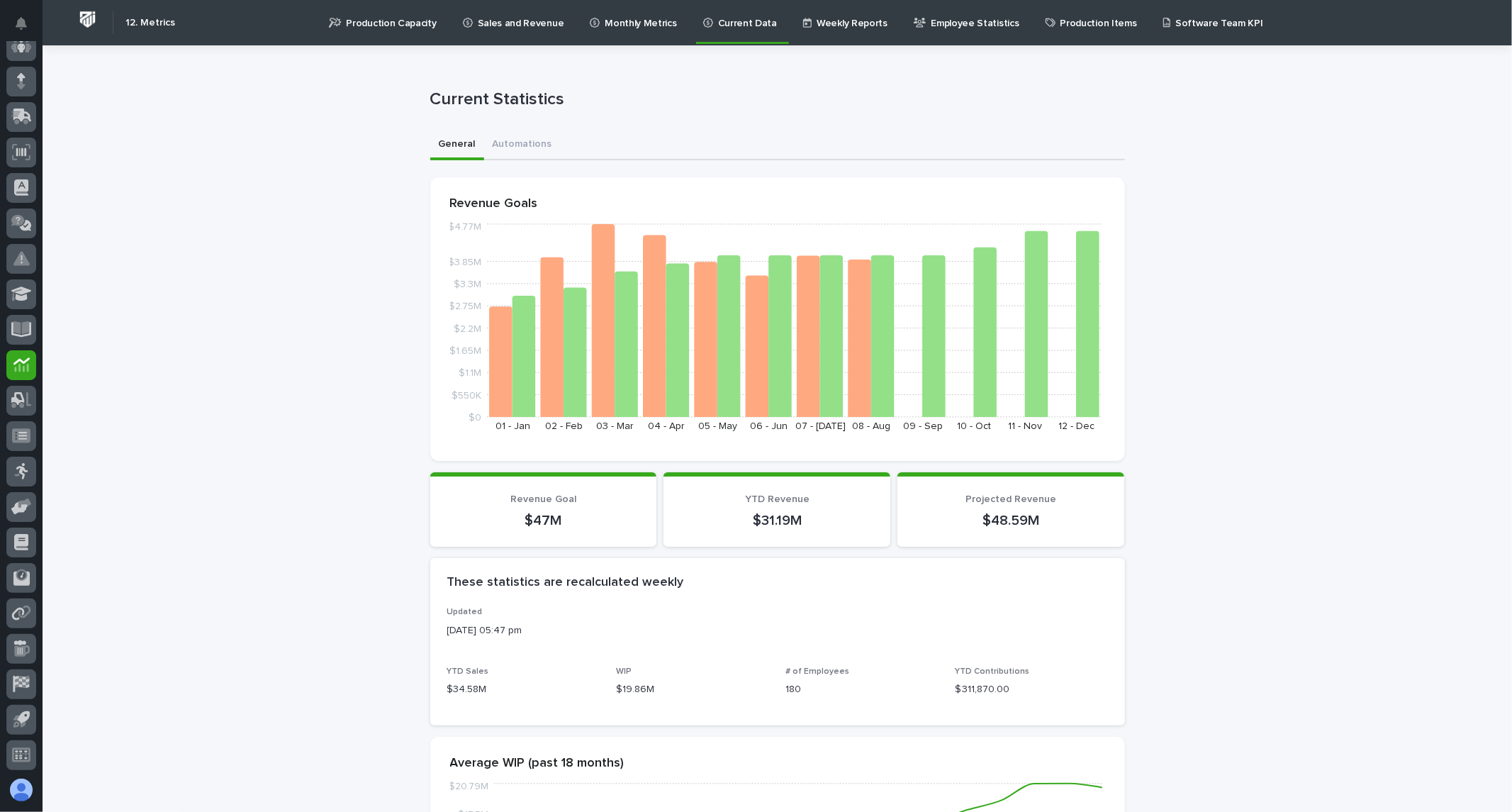
click at [838, 24] on p "Weekly Reports" at bounding box center [853, 15] width 71 height 29
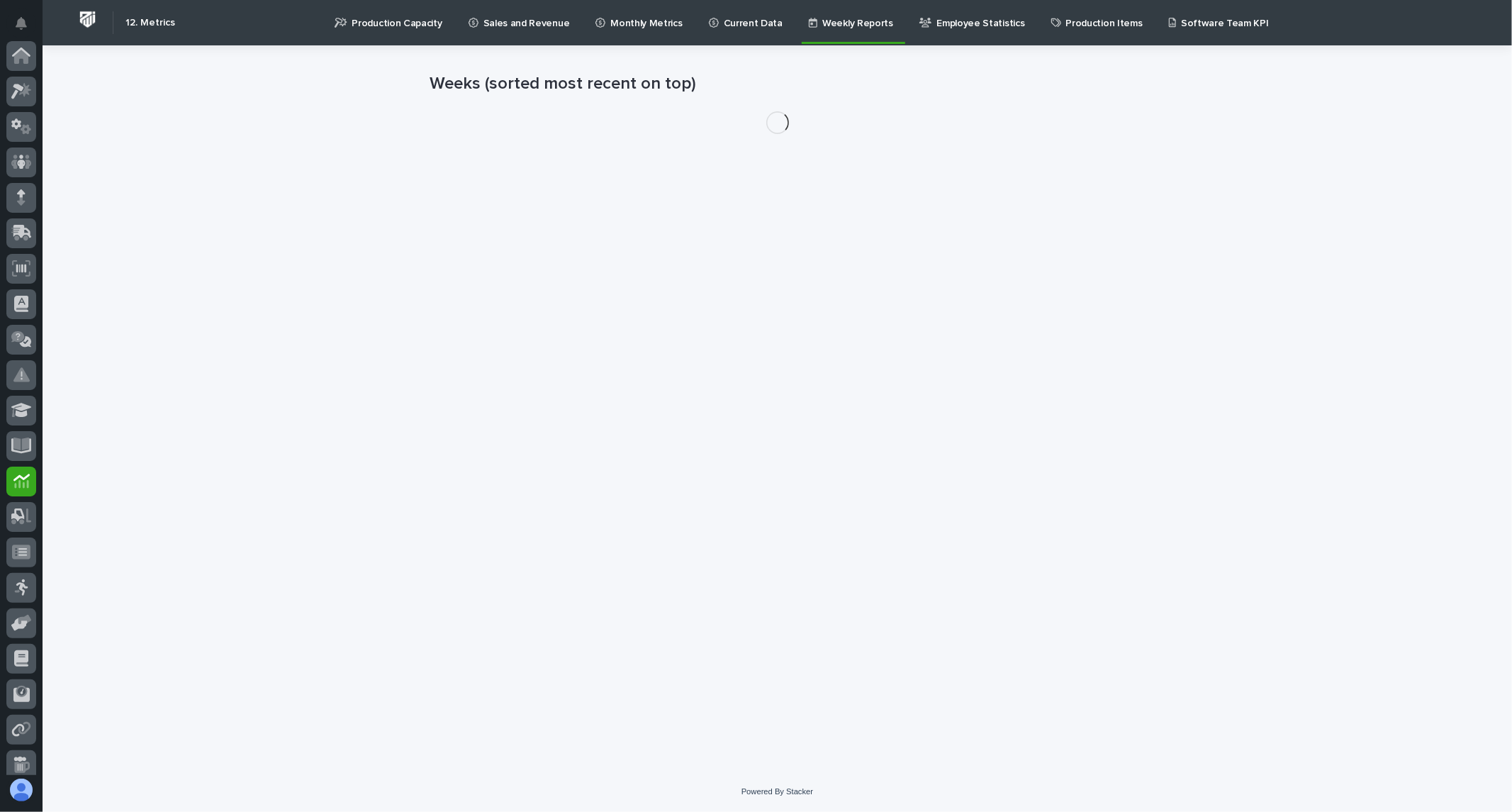
scroll to position [117, 0]
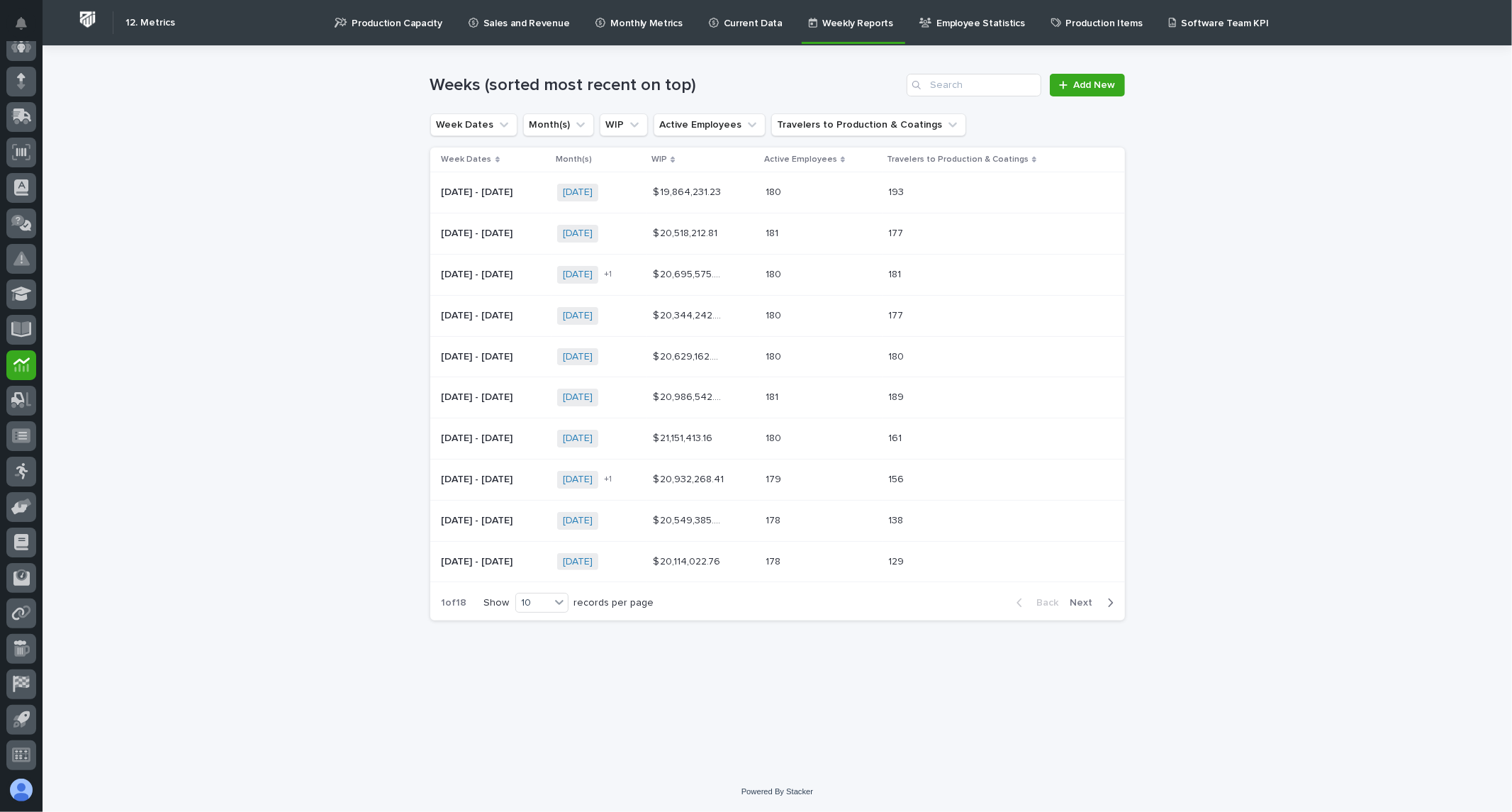
click at [962, 18] on p "Employee Statistics" at bounding box center [981, 15] width 88 height 29
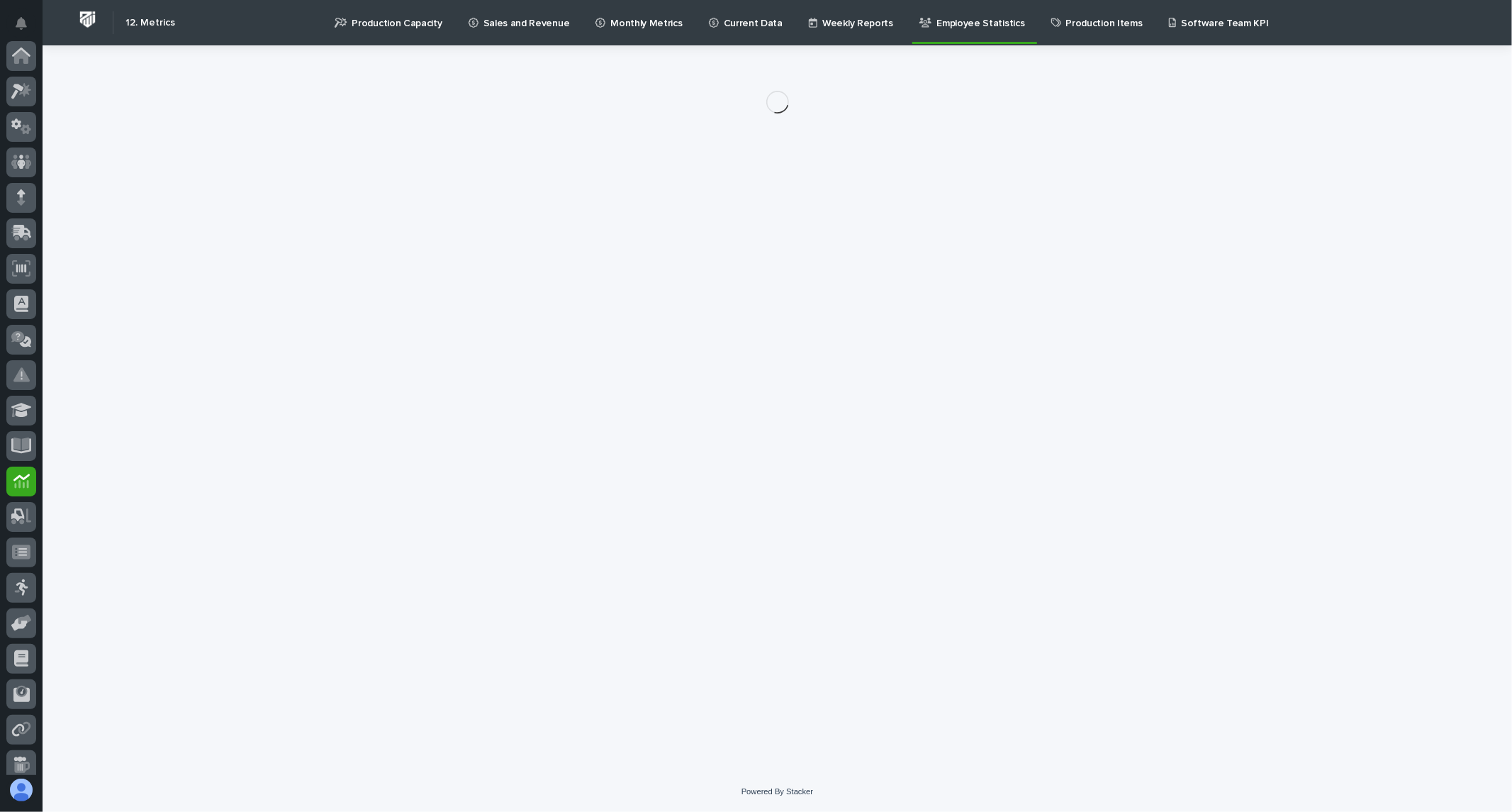
scroll to position [117, 0]
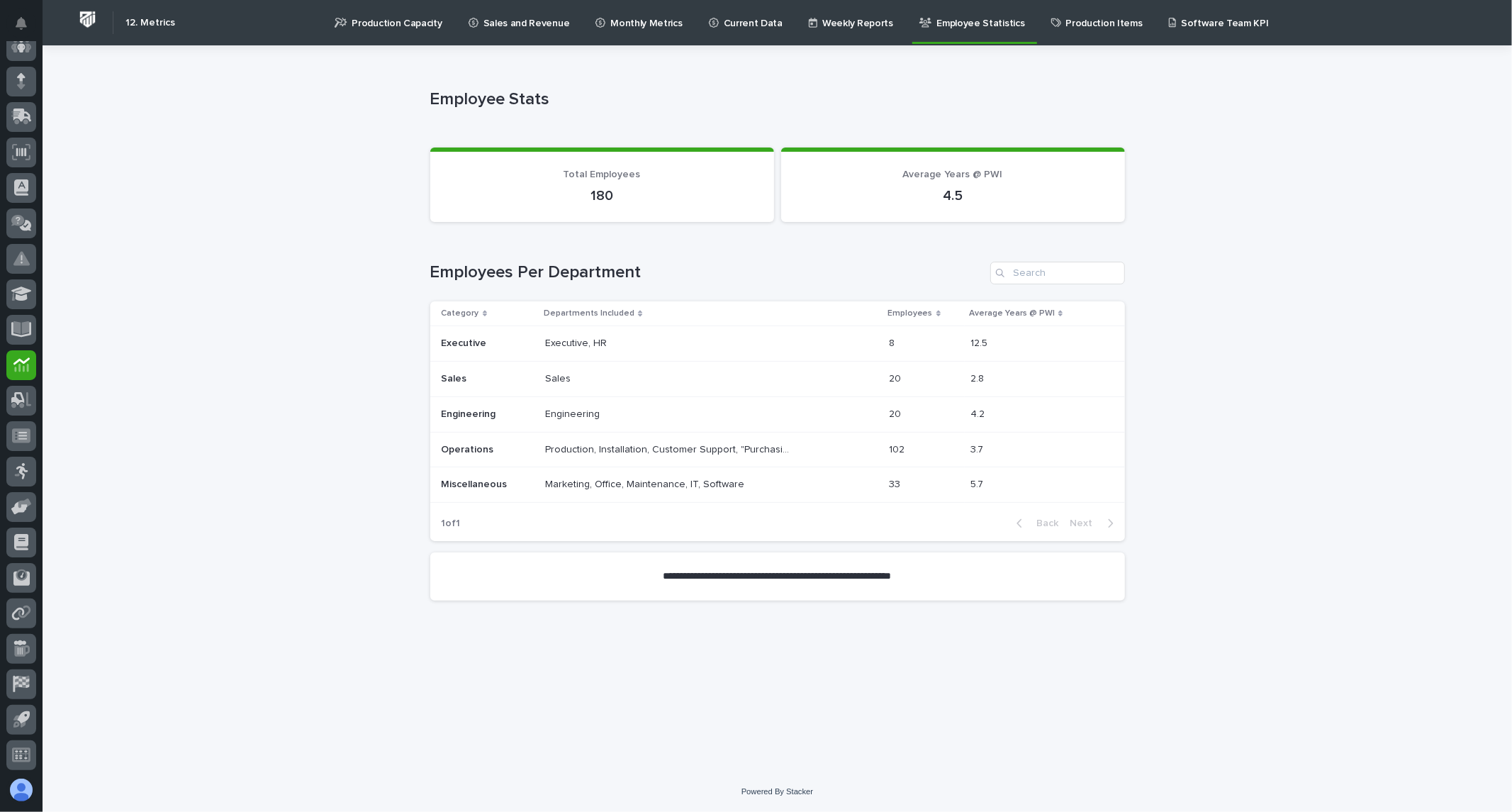
click at [533, 23] on p "Sales and Revenue" at bounding box center [527, 15] width 86 height 29
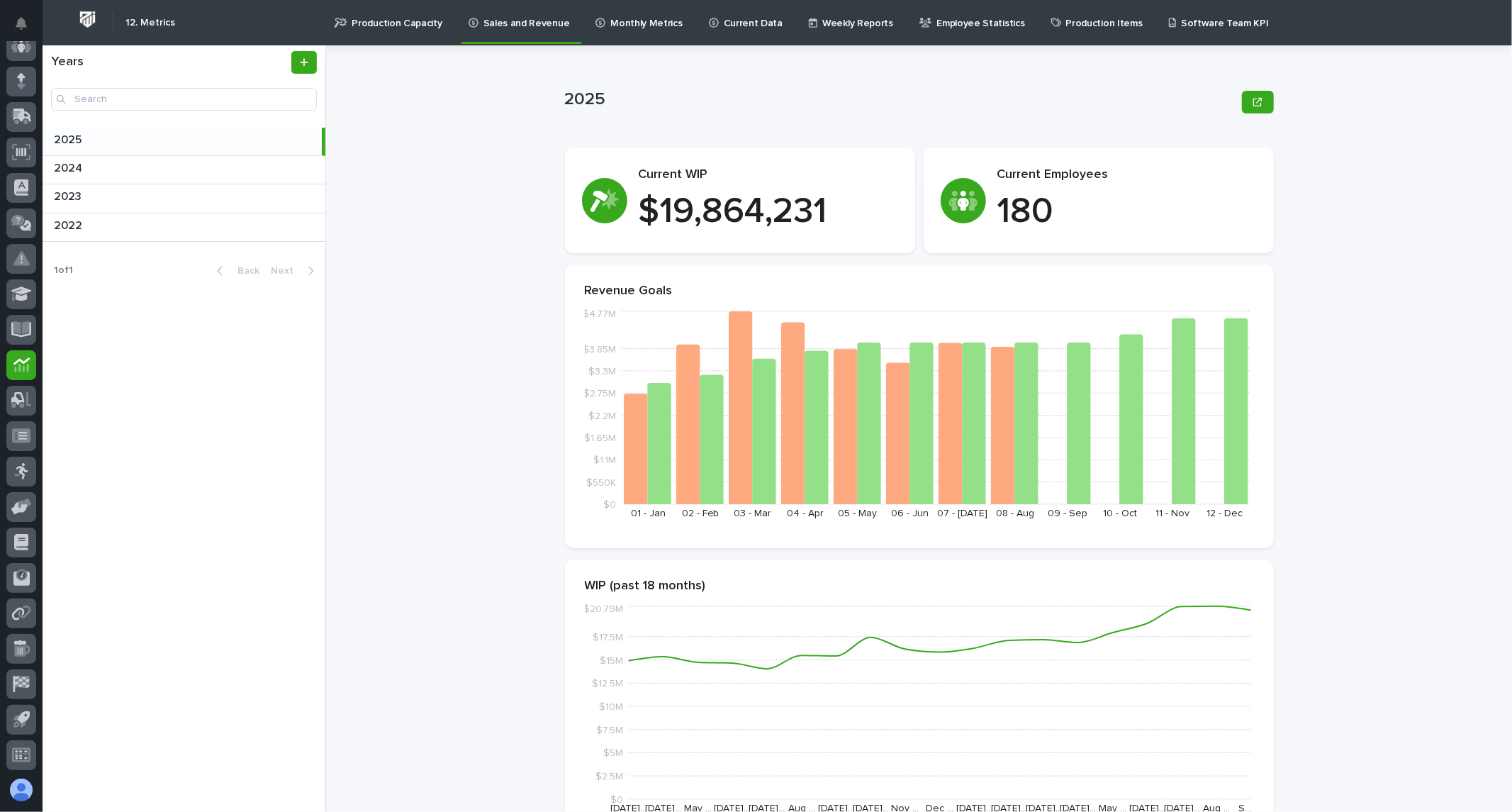
click at [937, 24] on p "Employee Statistics" at bounding box center [981, 15] width 88 height 29
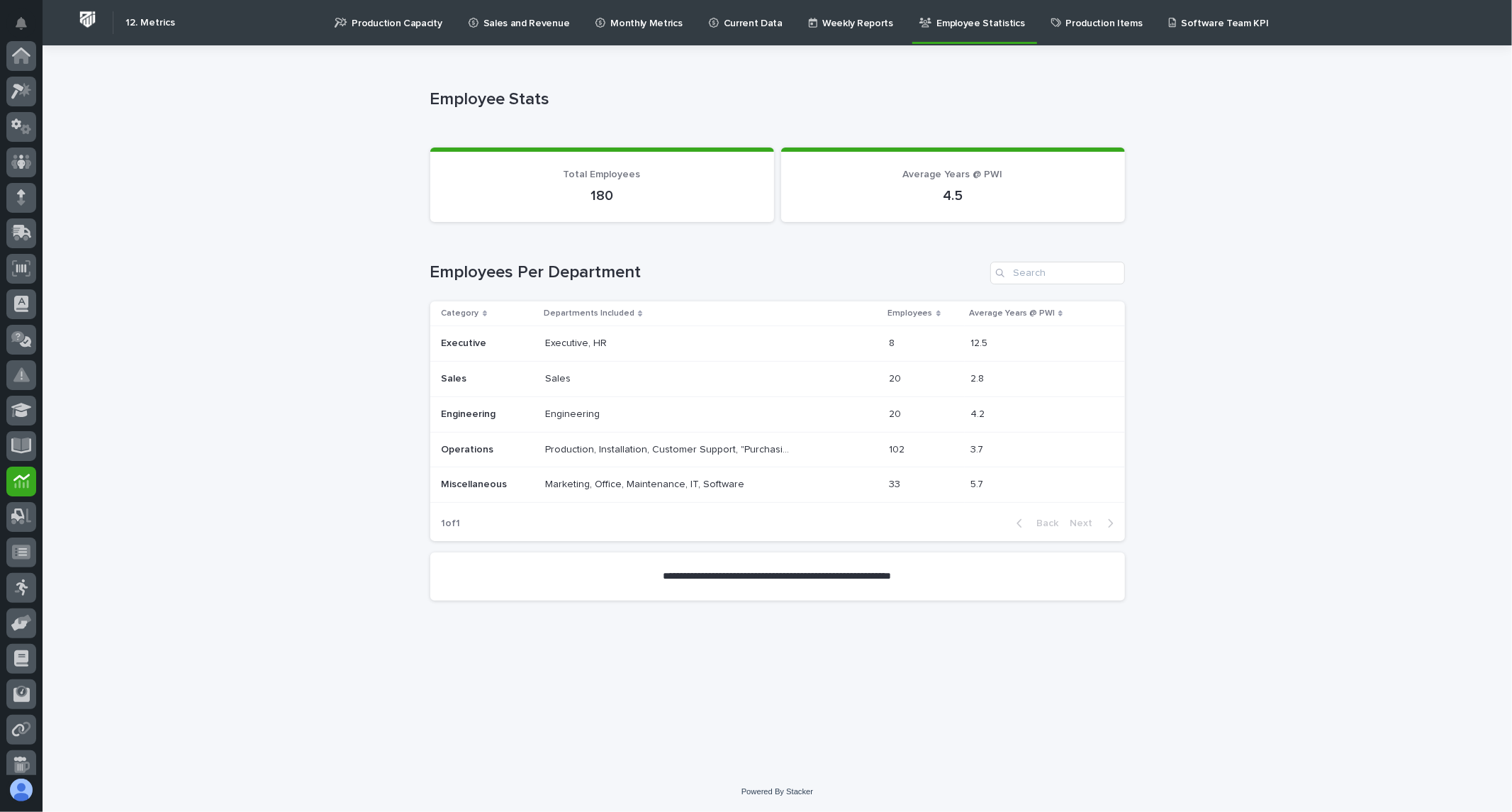
scroll to position [117, 0]
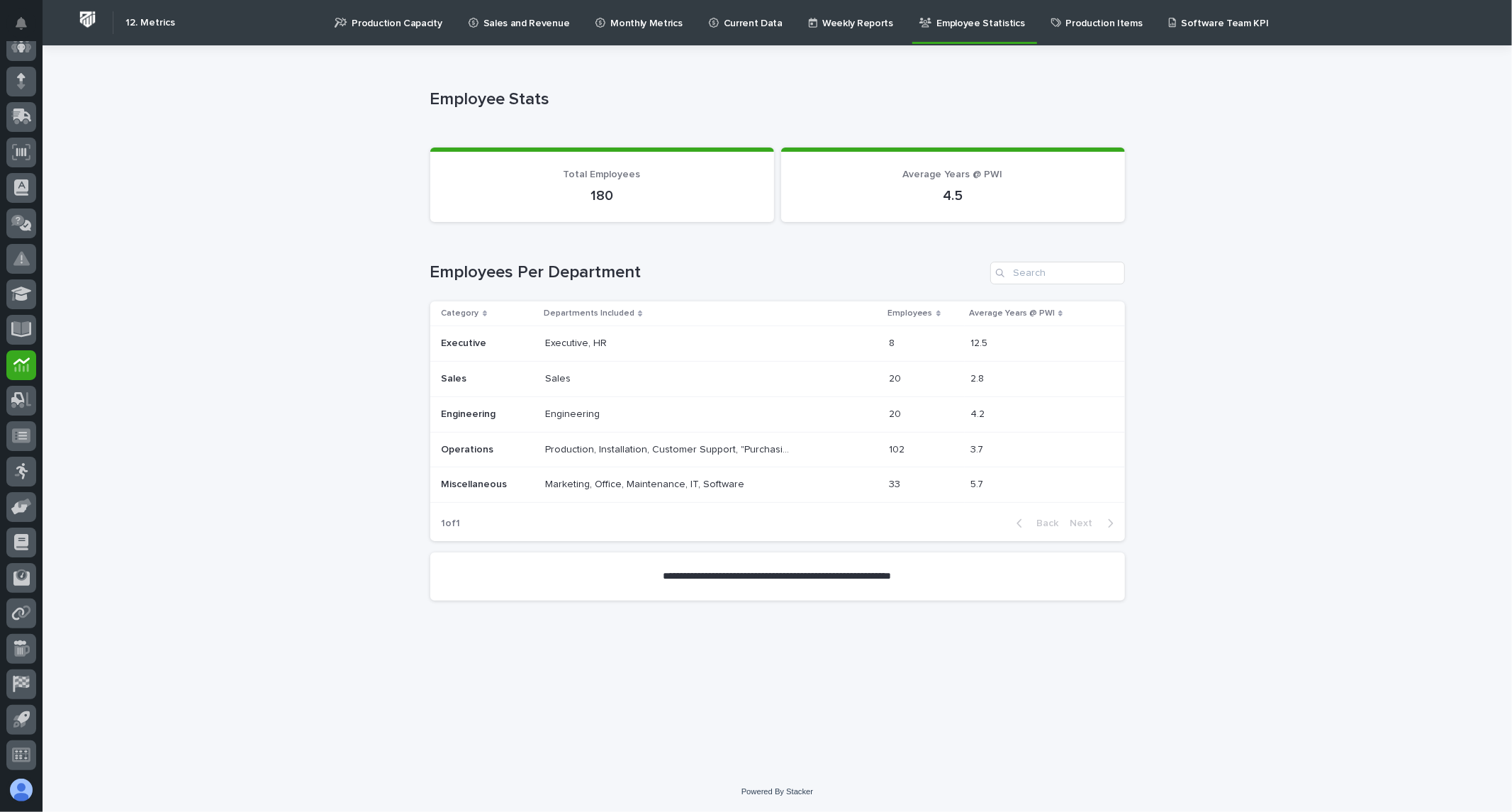
click at [359, 22] on p "Production Capacity" at bounding box center [398, 15] width 90 height 29
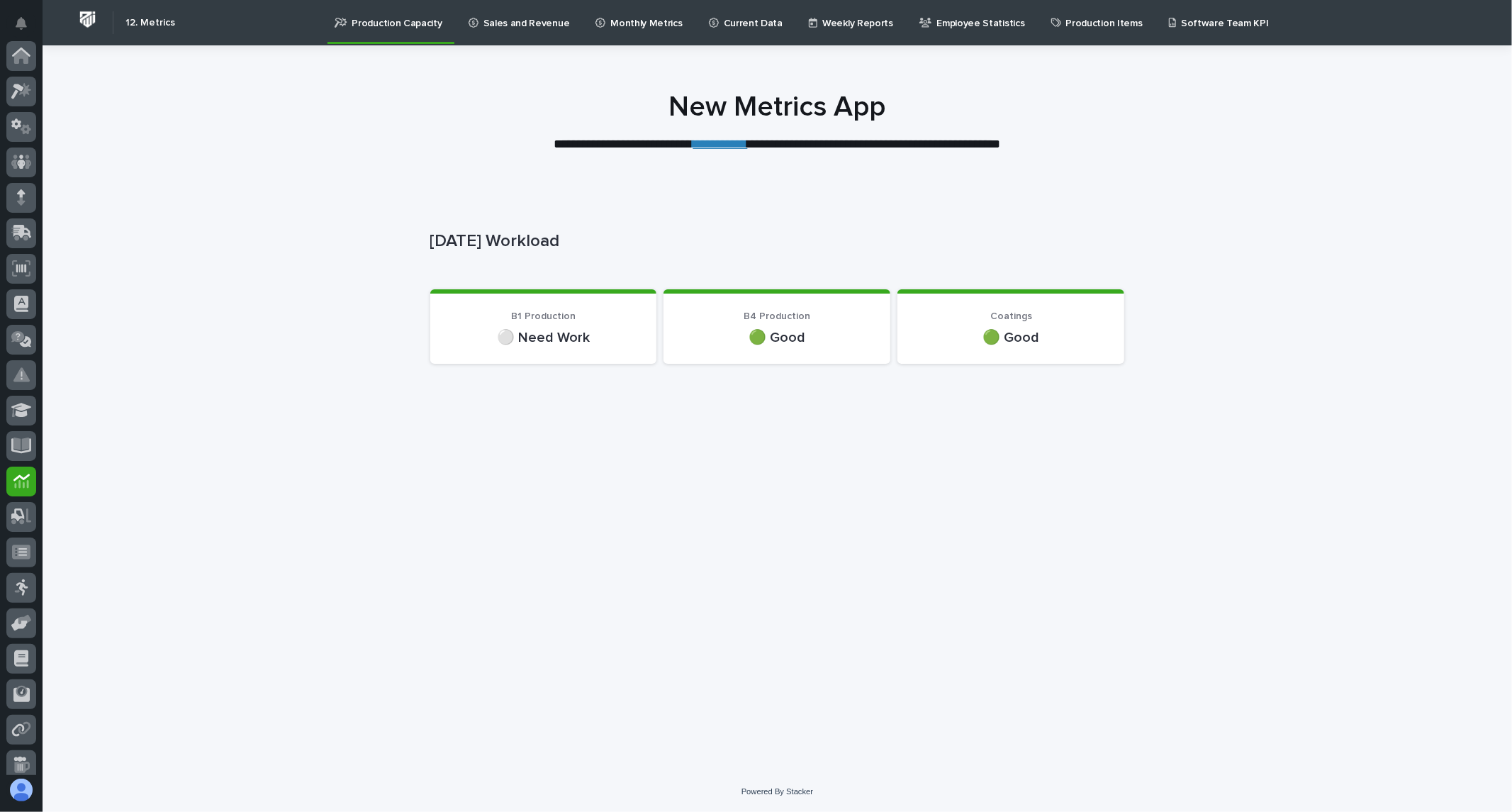
scroll to position [117, 0]
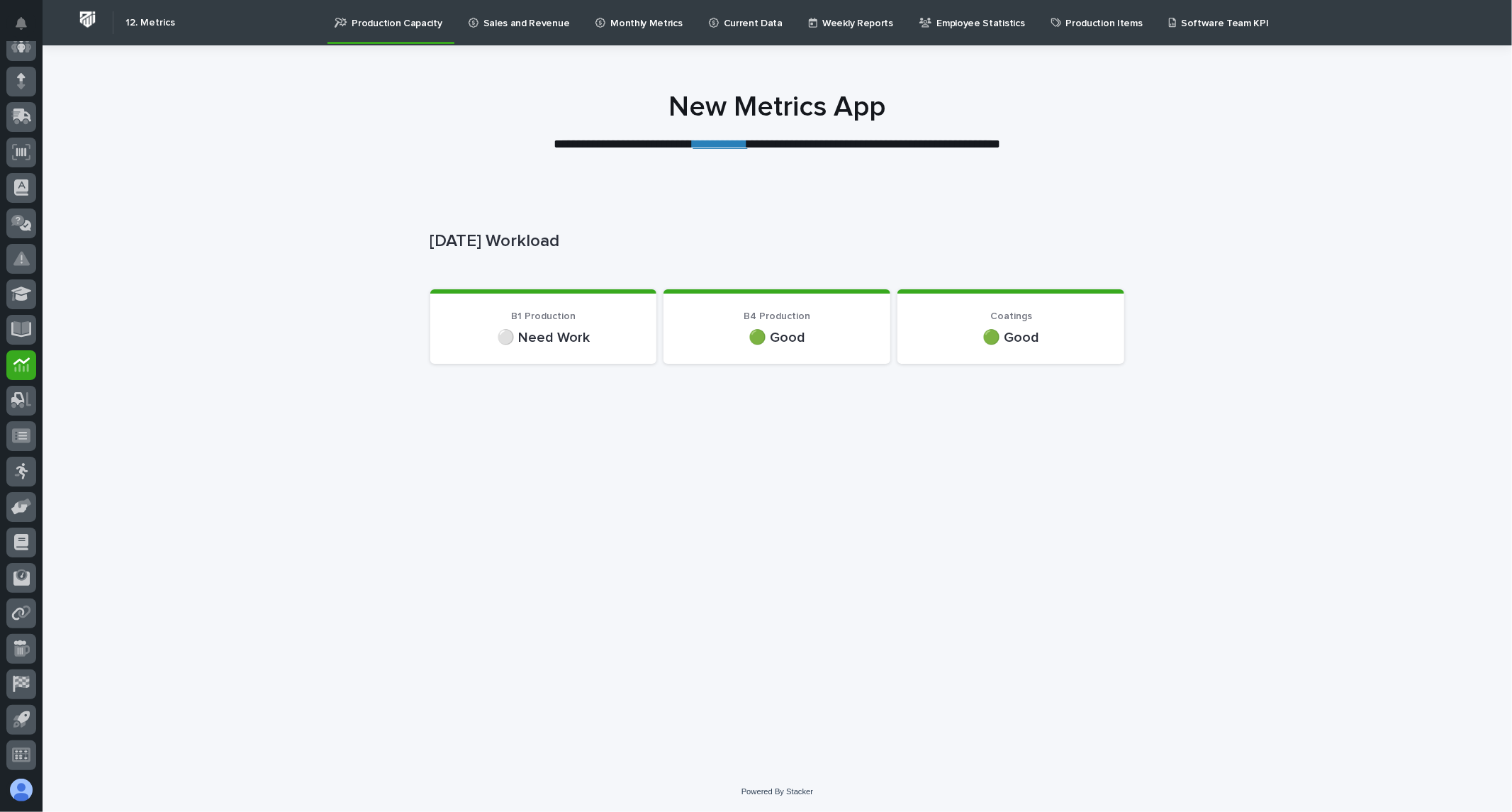
click at [629, 18] on p "Monthly Metrics" at bounding box center [646, 15] width 72 height 29
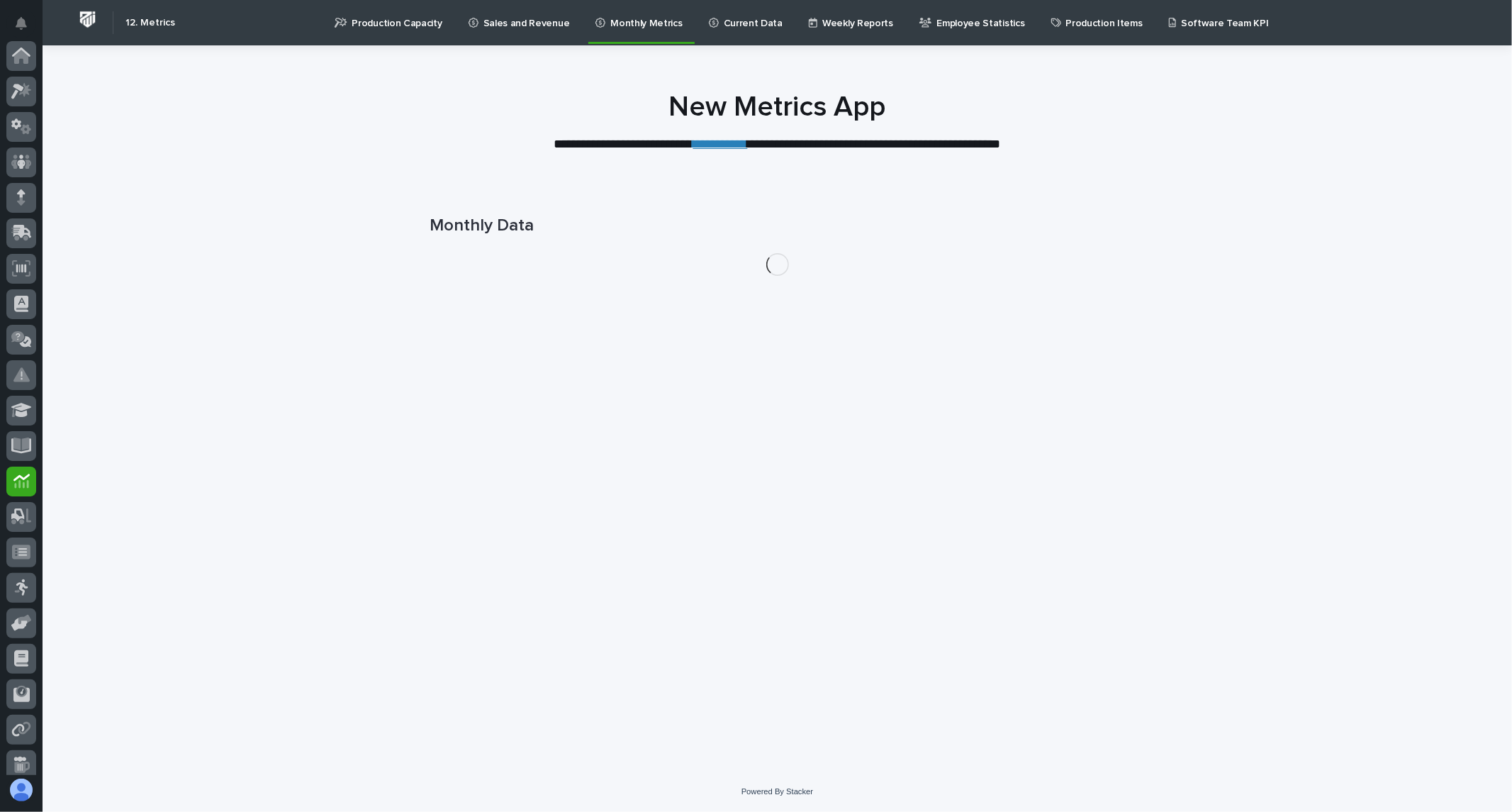
scroll to position [117, 0]
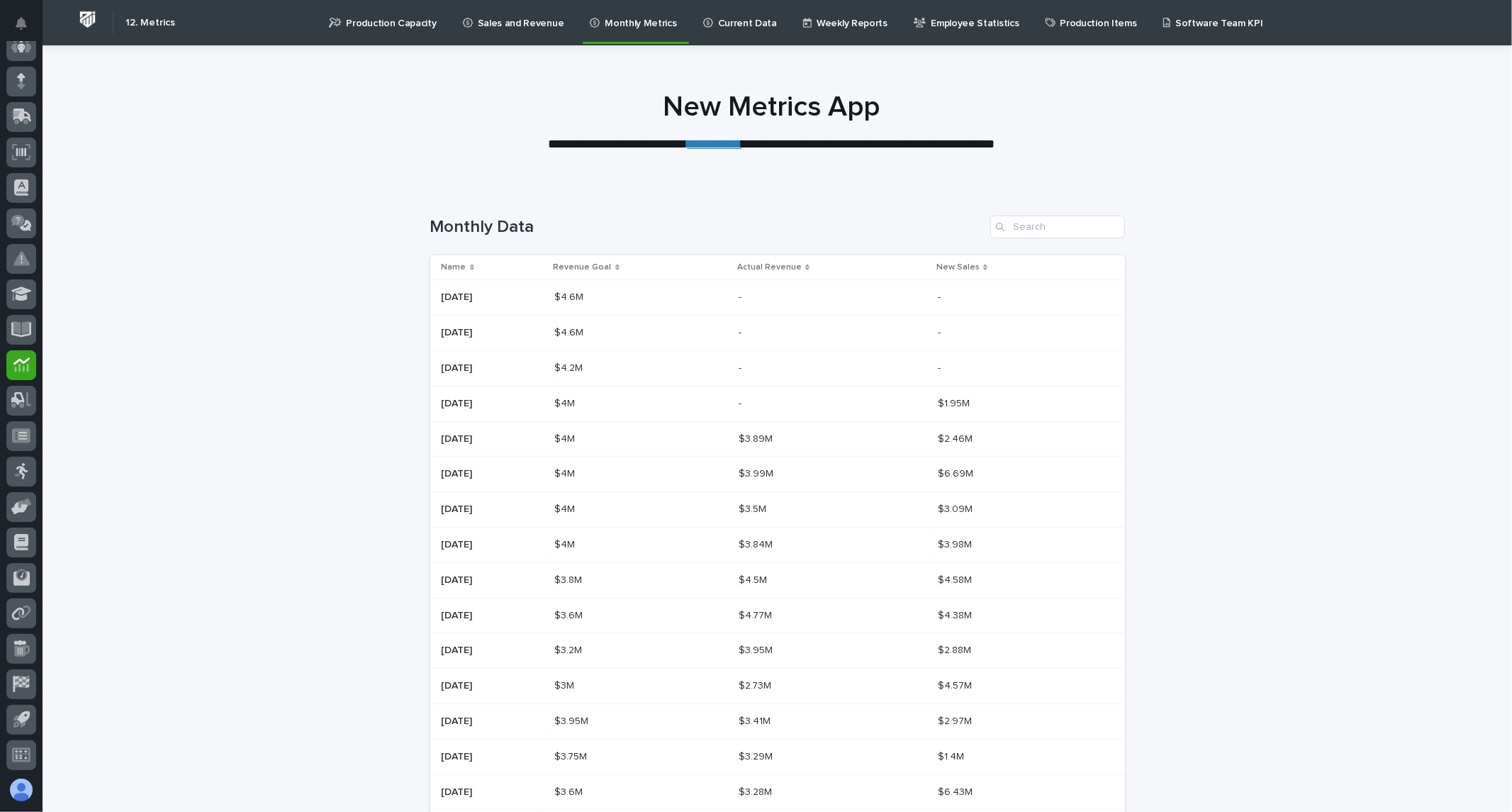
click at [733, 22] on p "Current Data" at bounding box center [748, 15] width 59 height 29
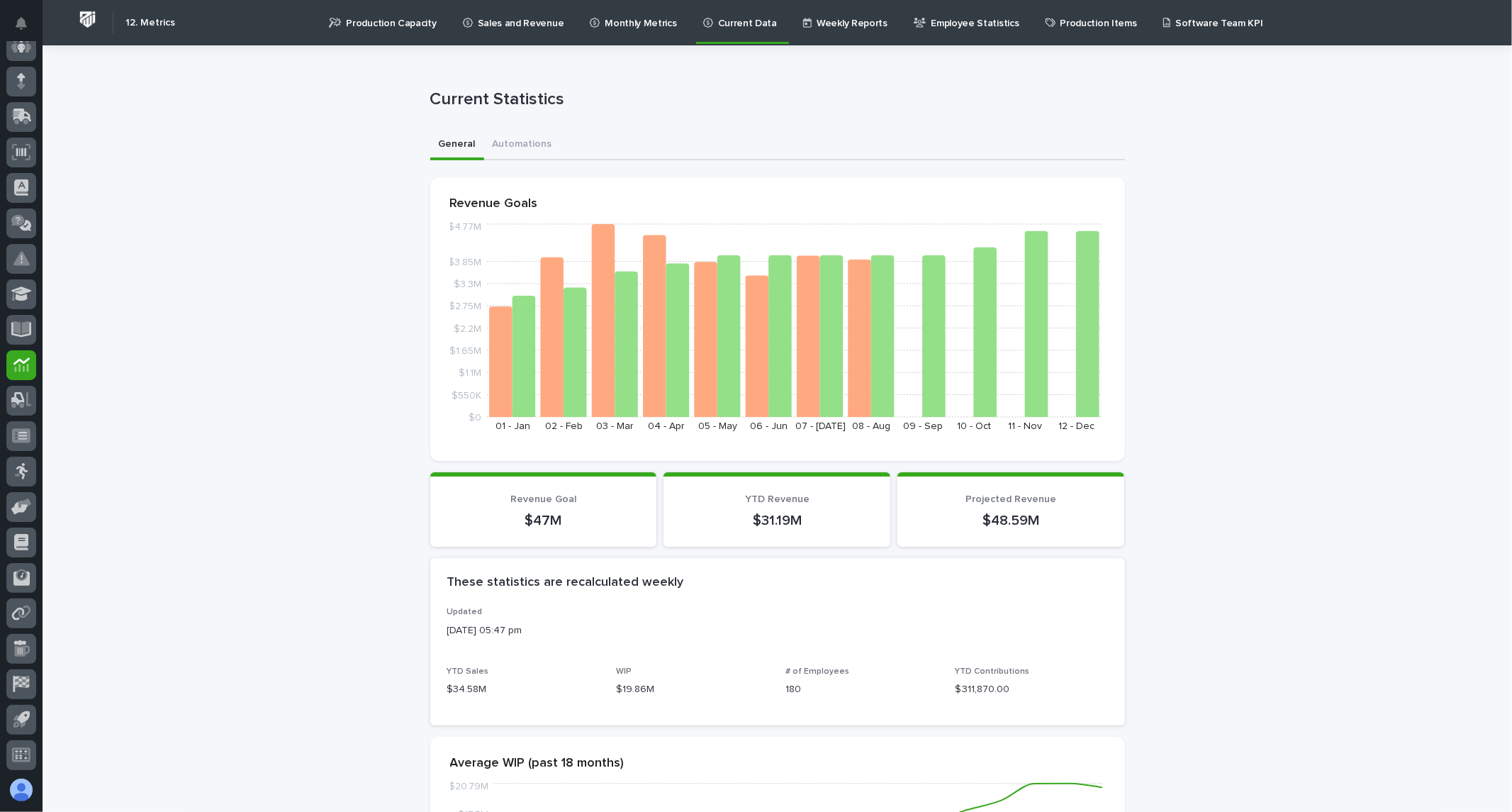
click at [76, 19] on img at bounding box center [87, 20] width 26 height 26
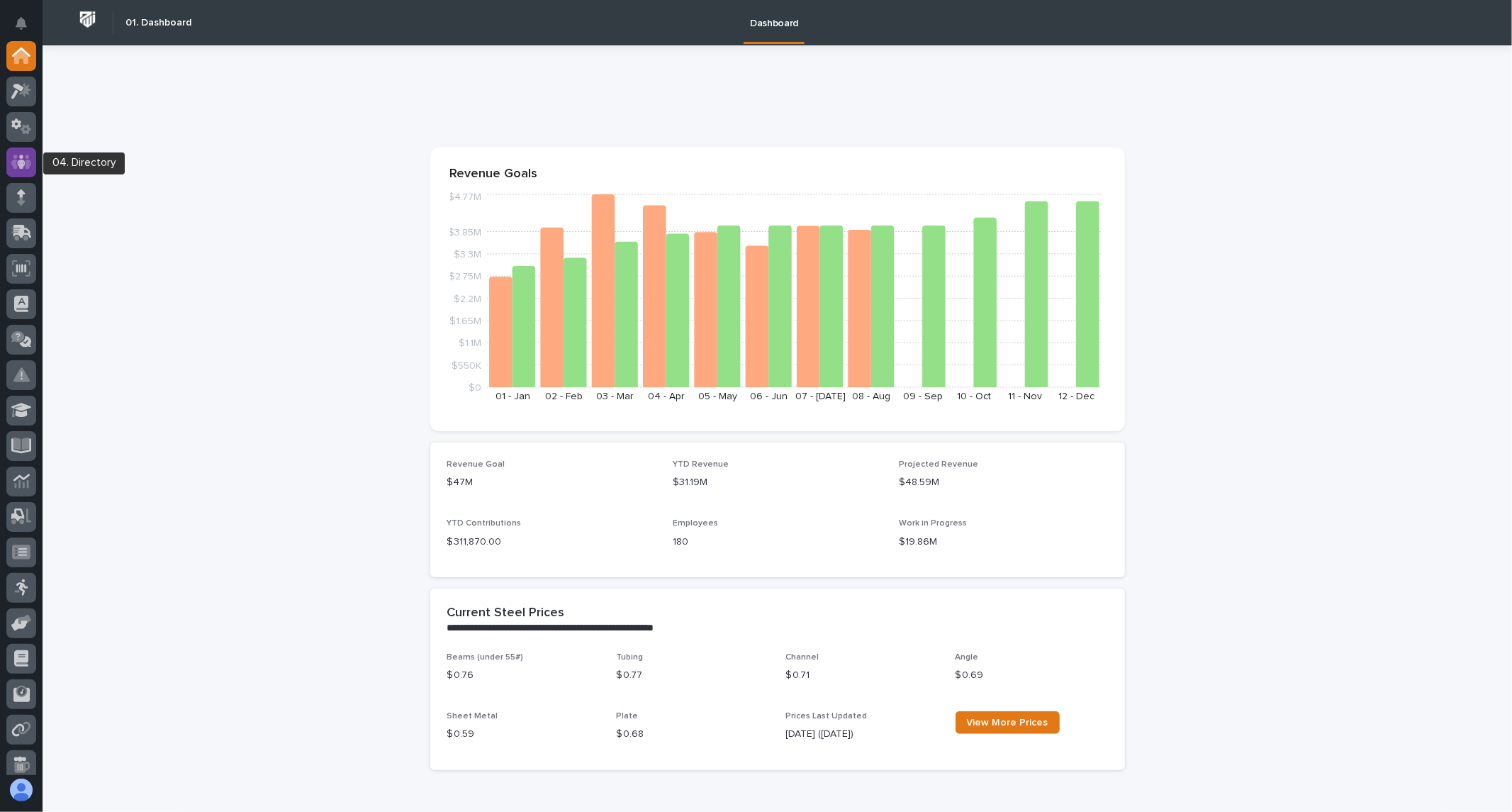
click at [14, 163] on icon at bounding box center [22, 162] width 21 height 14
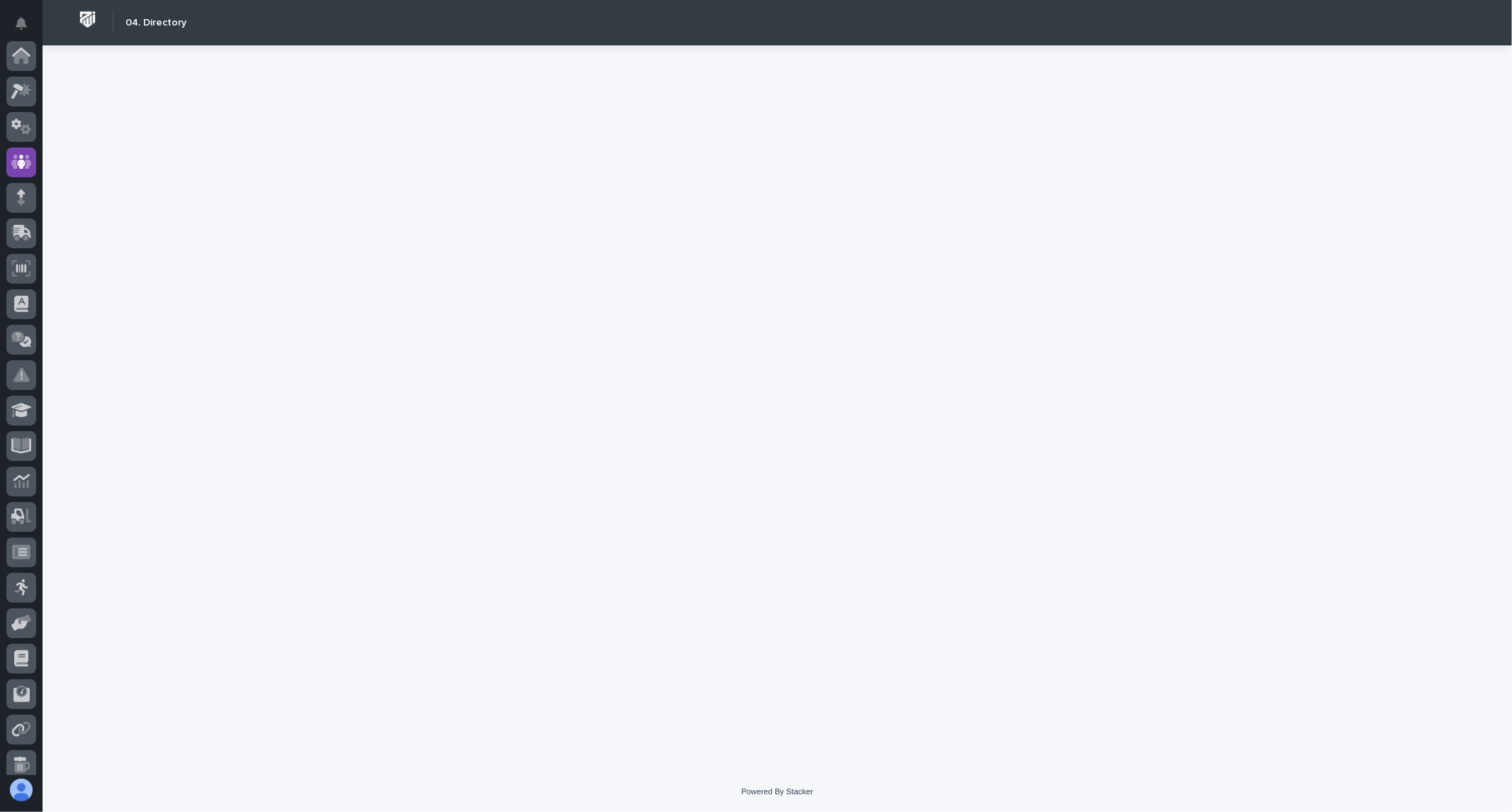
scroll to position [107, 0]
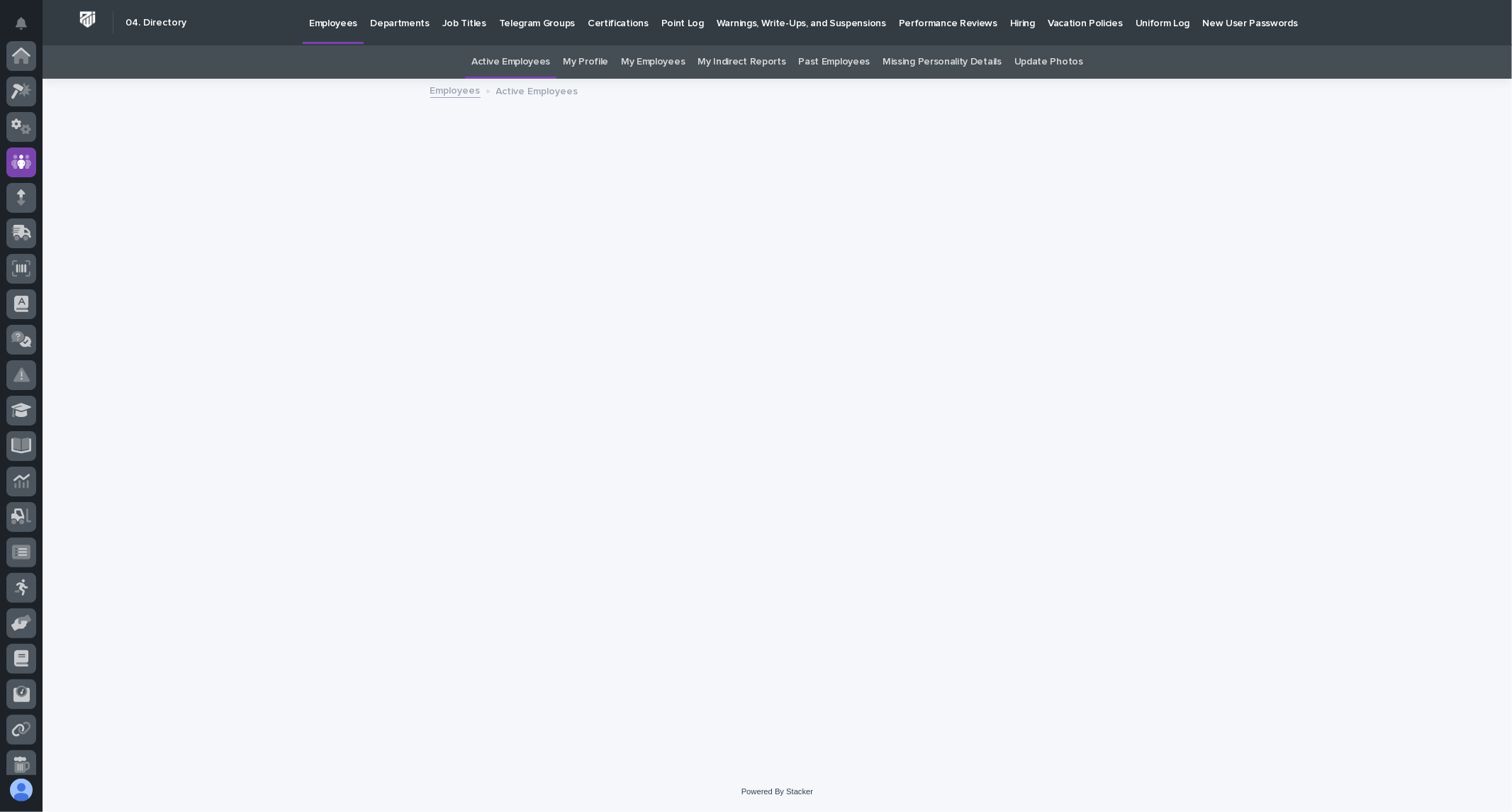
scroll to position [107, 0]
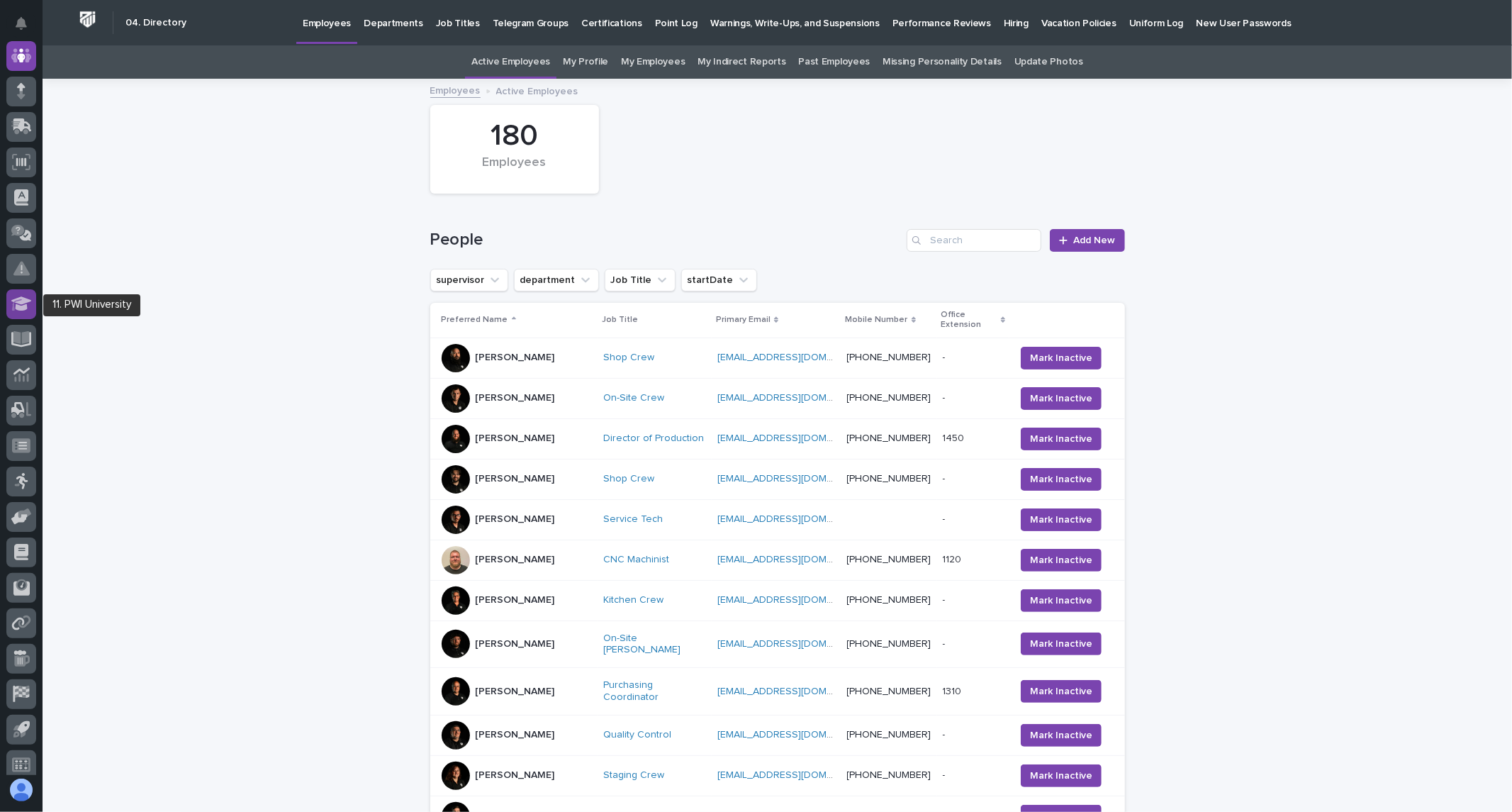
click at [29, 307] on icon at bounding box center [22, 304] width 21 height 17
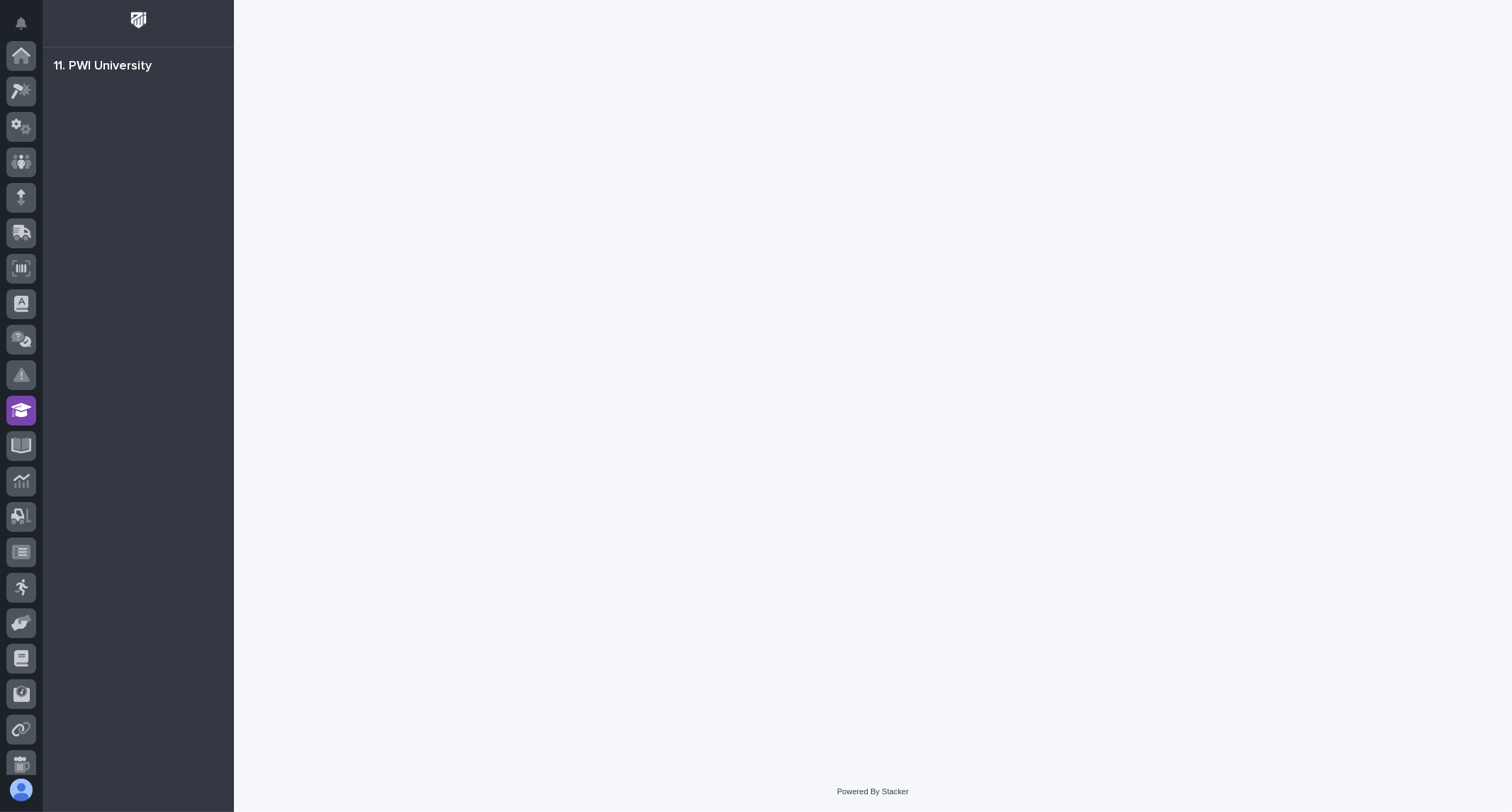
scroll to position [117, 0]
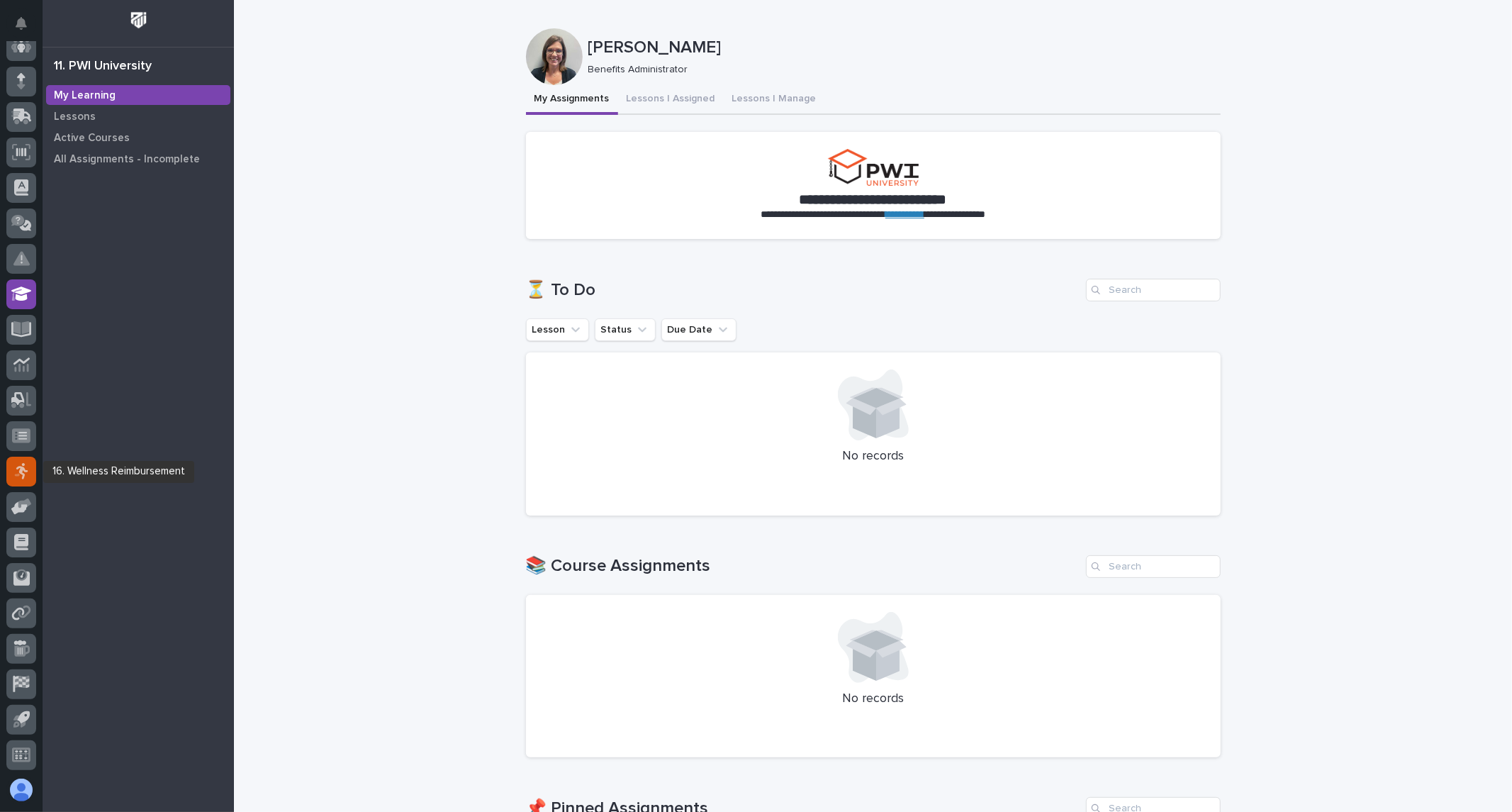
click at [24, 470] on icon at bounding box center [21, 471] width 14 height 17
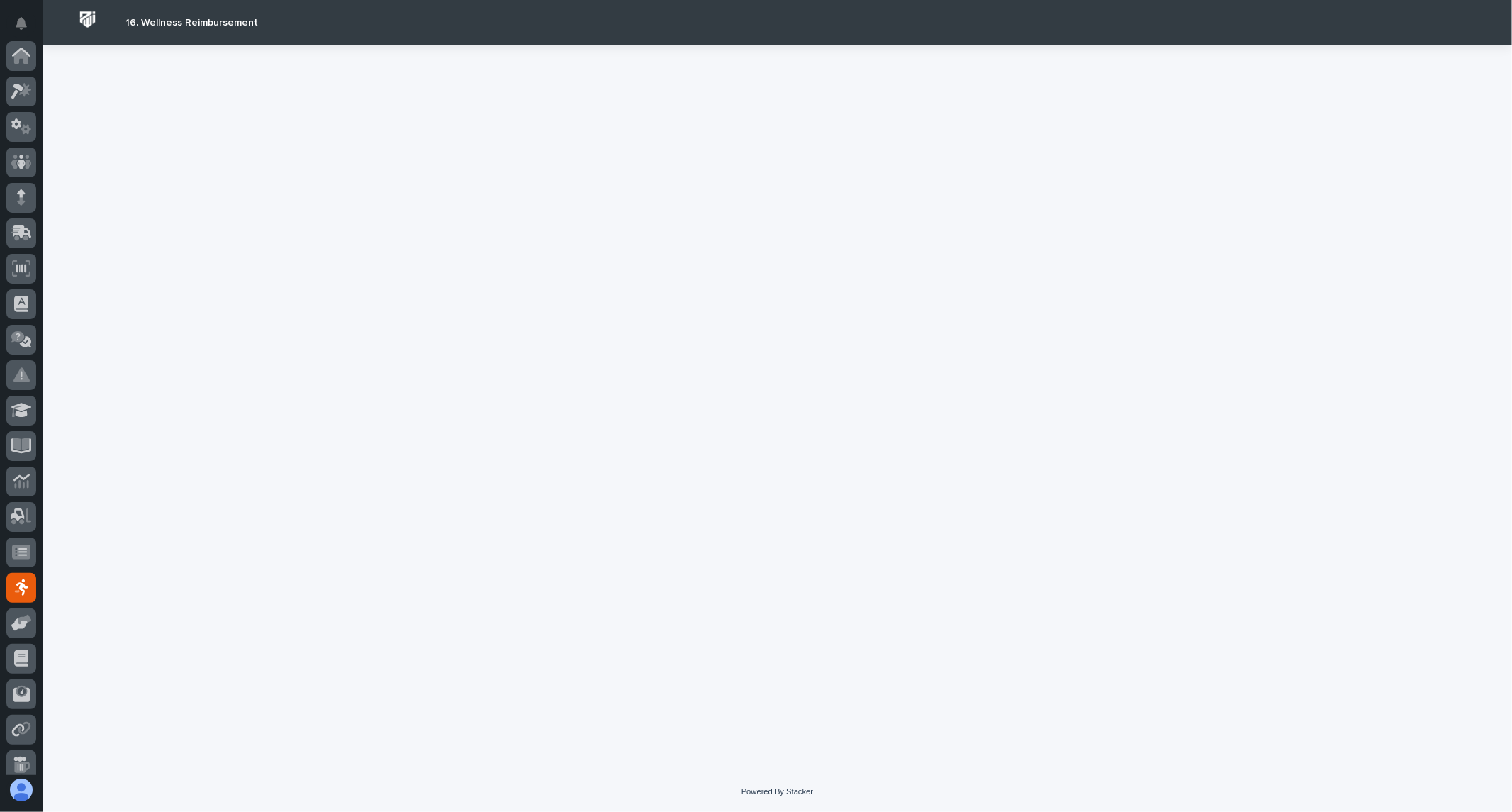
scroll to position [117, 0]
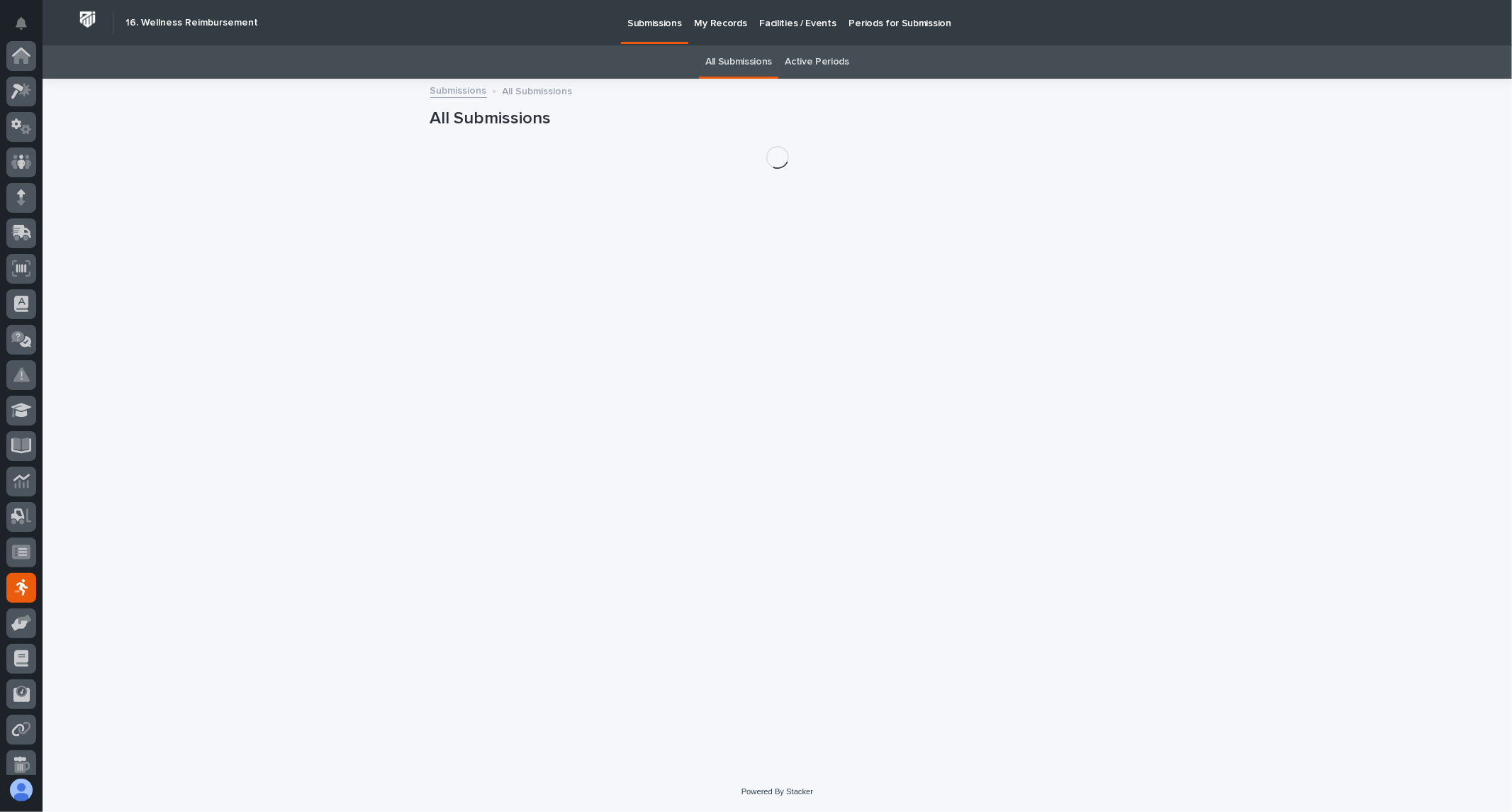
scroll to position [117, 0]
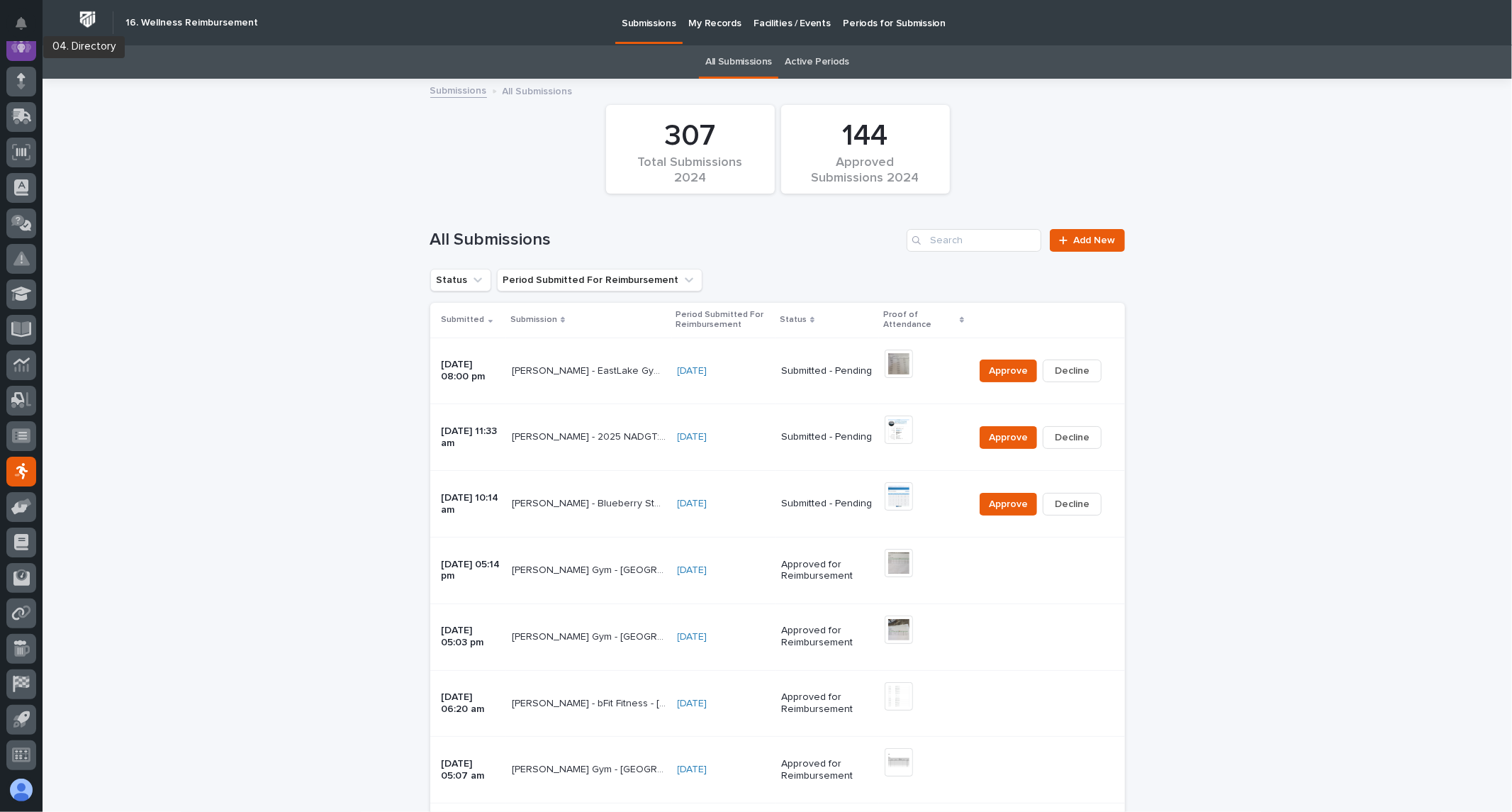
click at [20, 46] on icon at bounding box center [21, 45] width 9 height 14
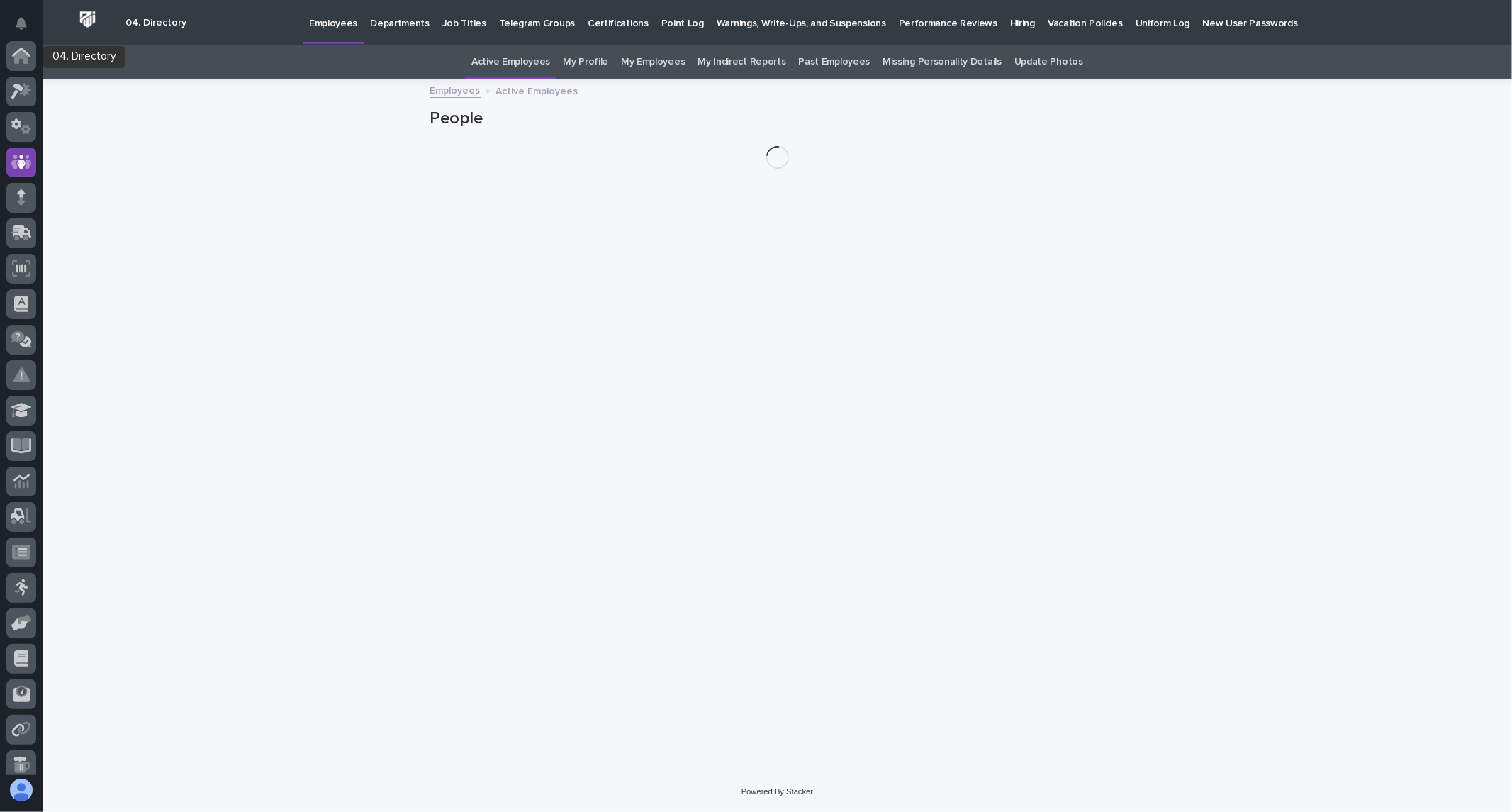
scroll to position [107, 0]
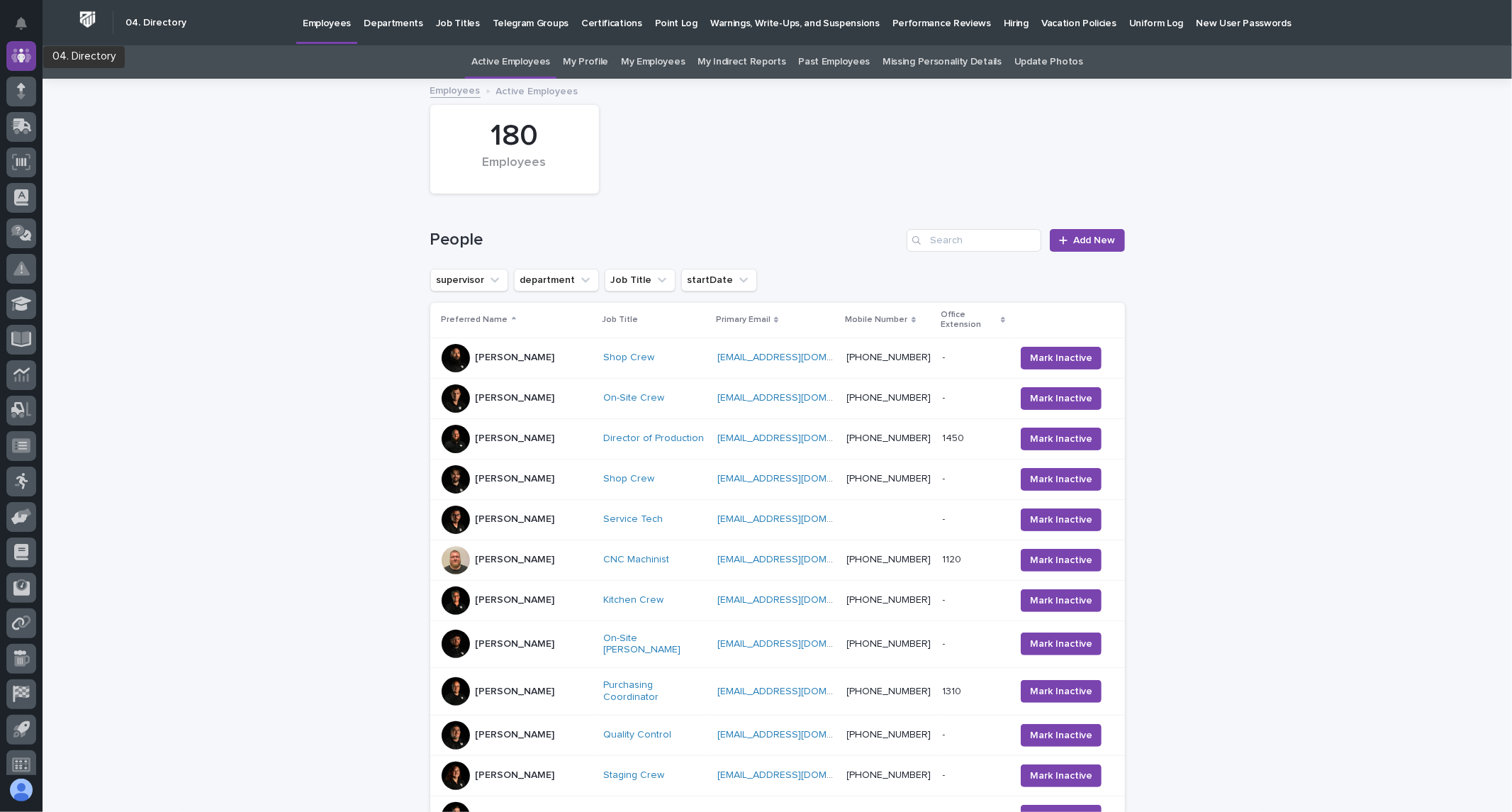
scroll to position [96, 0]
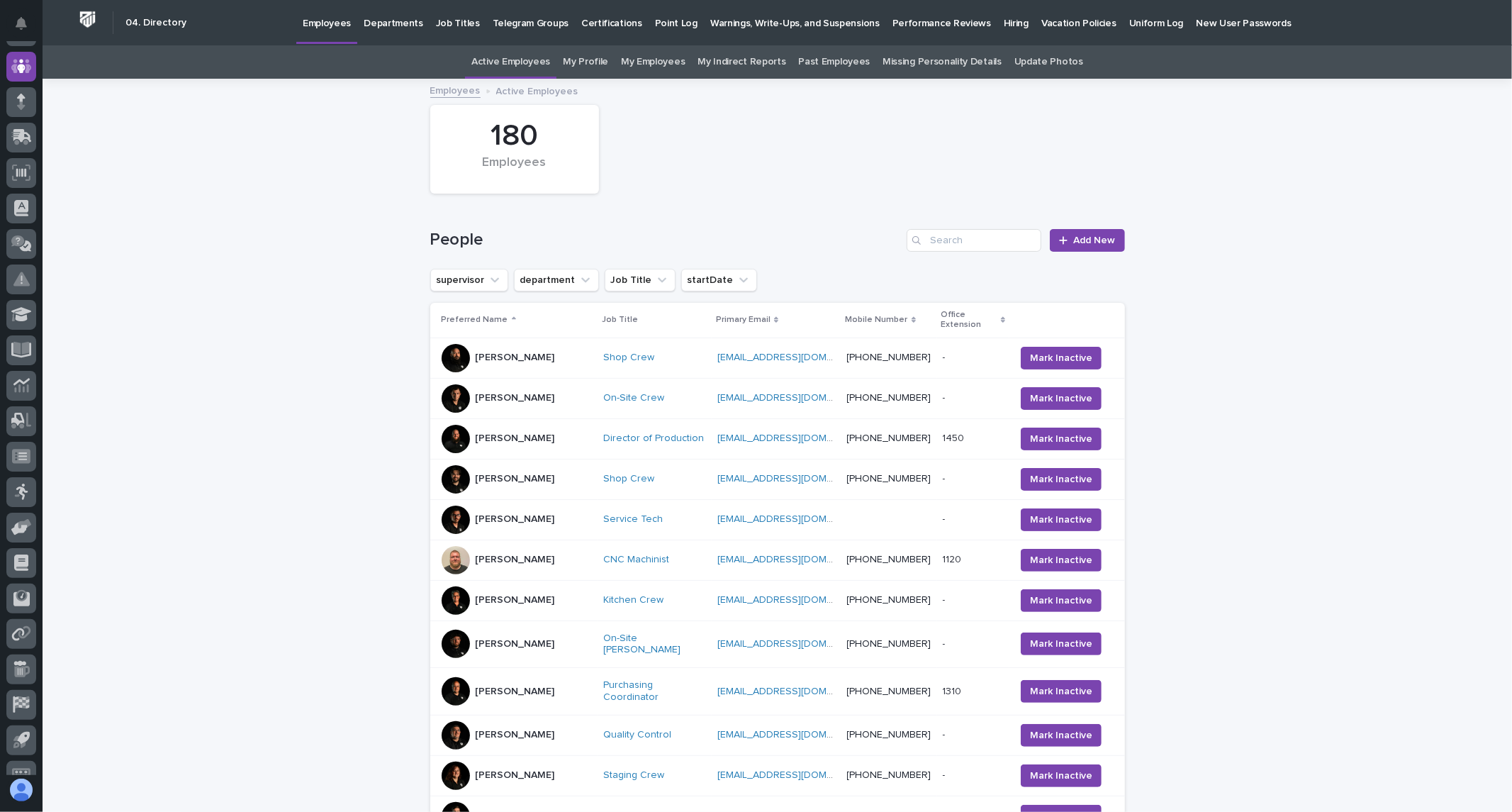
drag, startPoint x: 4, startPoint y: 47, endPoint x: 4, endPoint y: 76, distance: 29.0
click at [4, 76] on div at bounding box center [21, 407] width 42 height 734
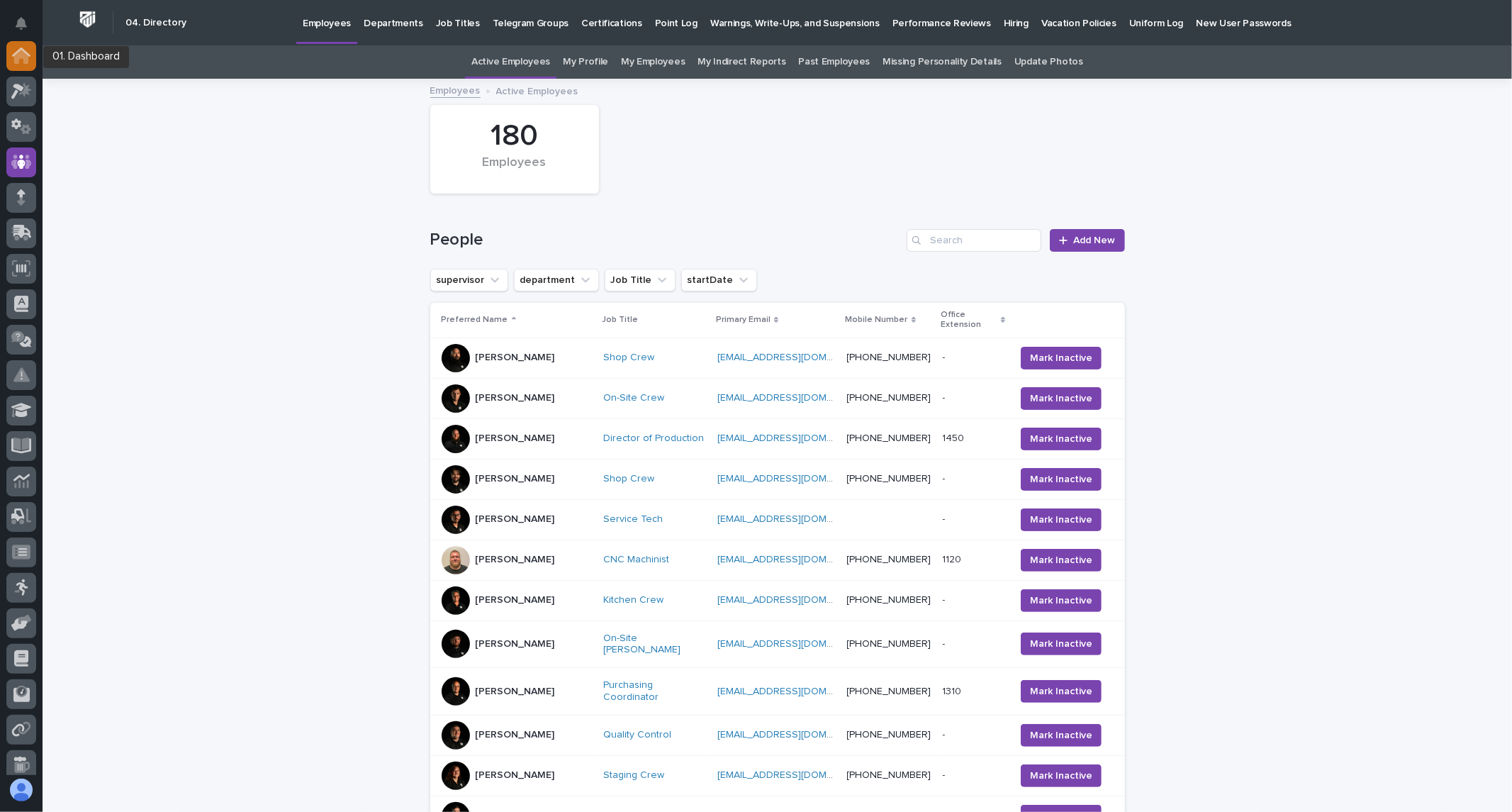
click at [26, 48] on icon at bounding box center [21, 55] width 19 height 17
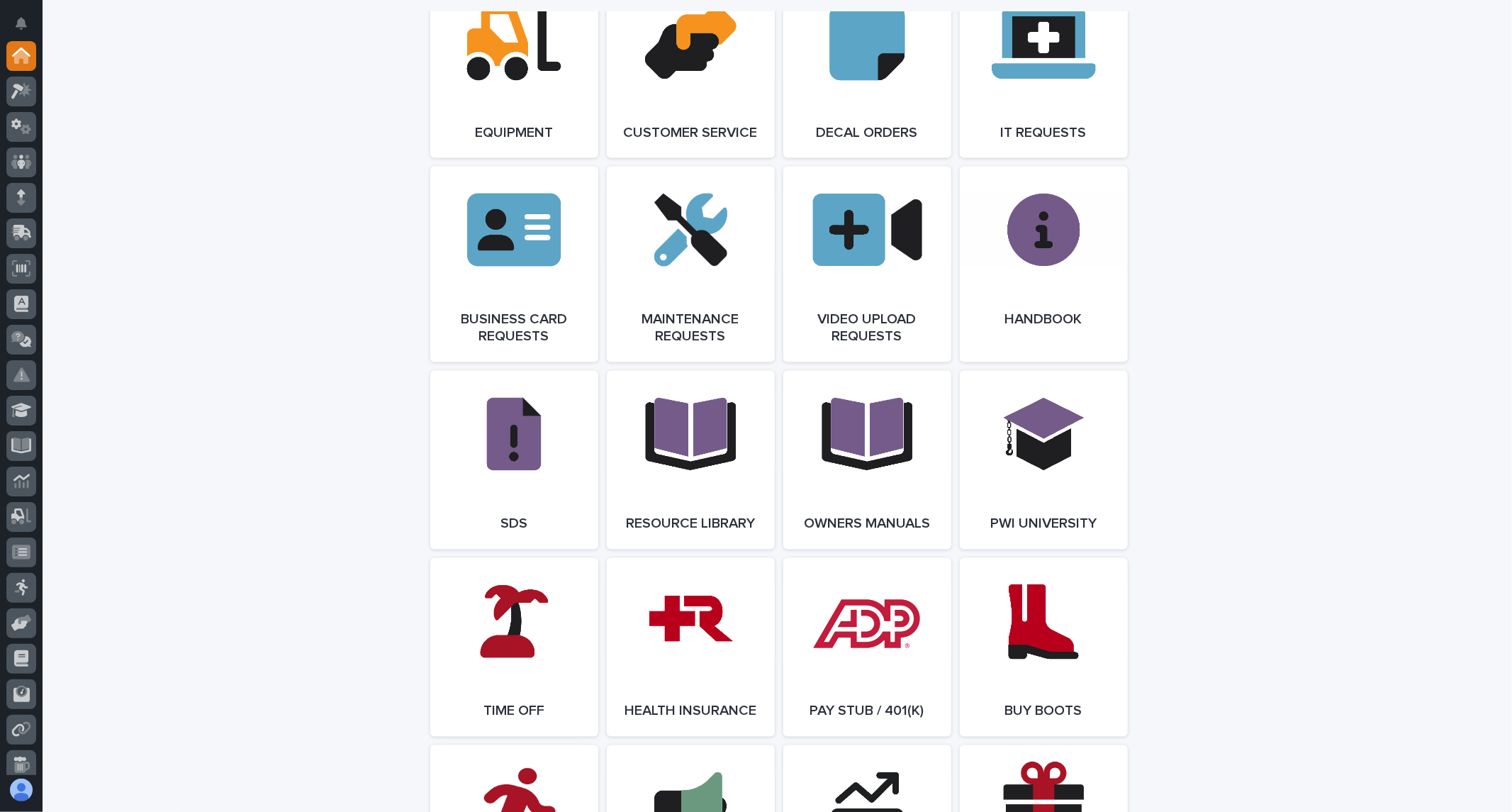
scroll to position [2045, 0]
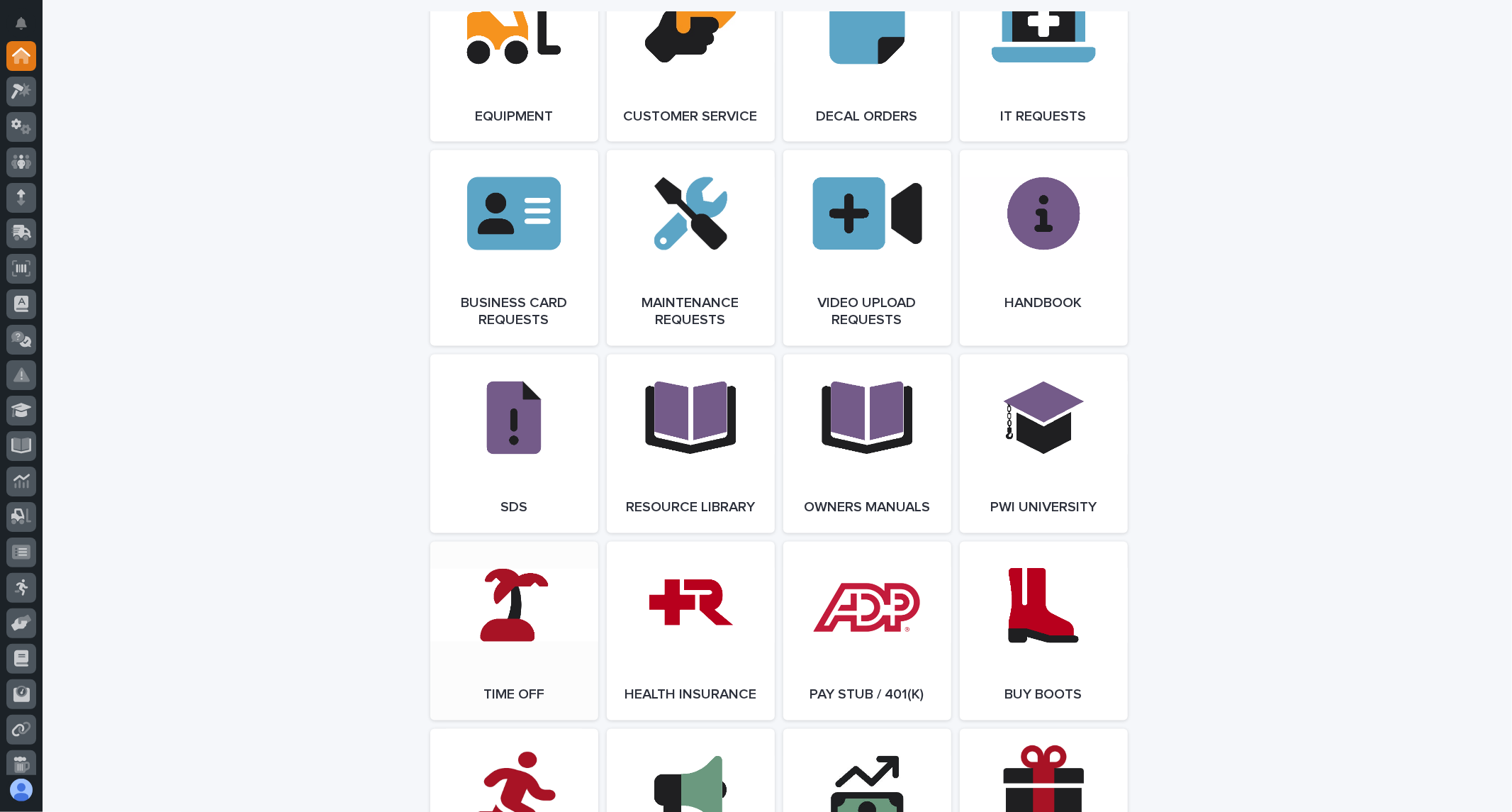
click at [478, 643] on link "Open Link" at bounding box center [513, 631] width 168 height 178
click at [22, 165] on icon at bounding box center [21, 162] width 9 height 14
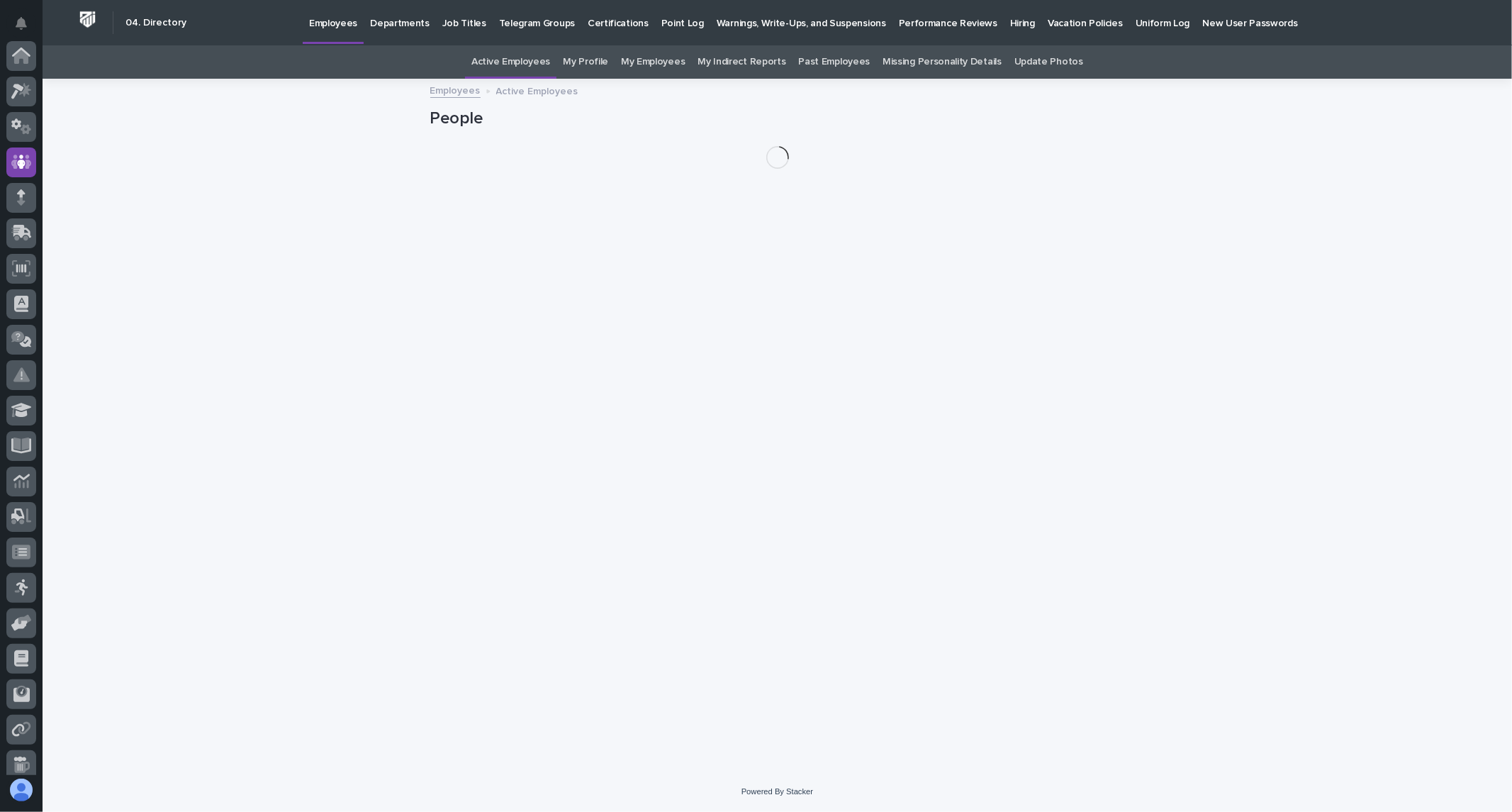
scroll to position [107, 0]
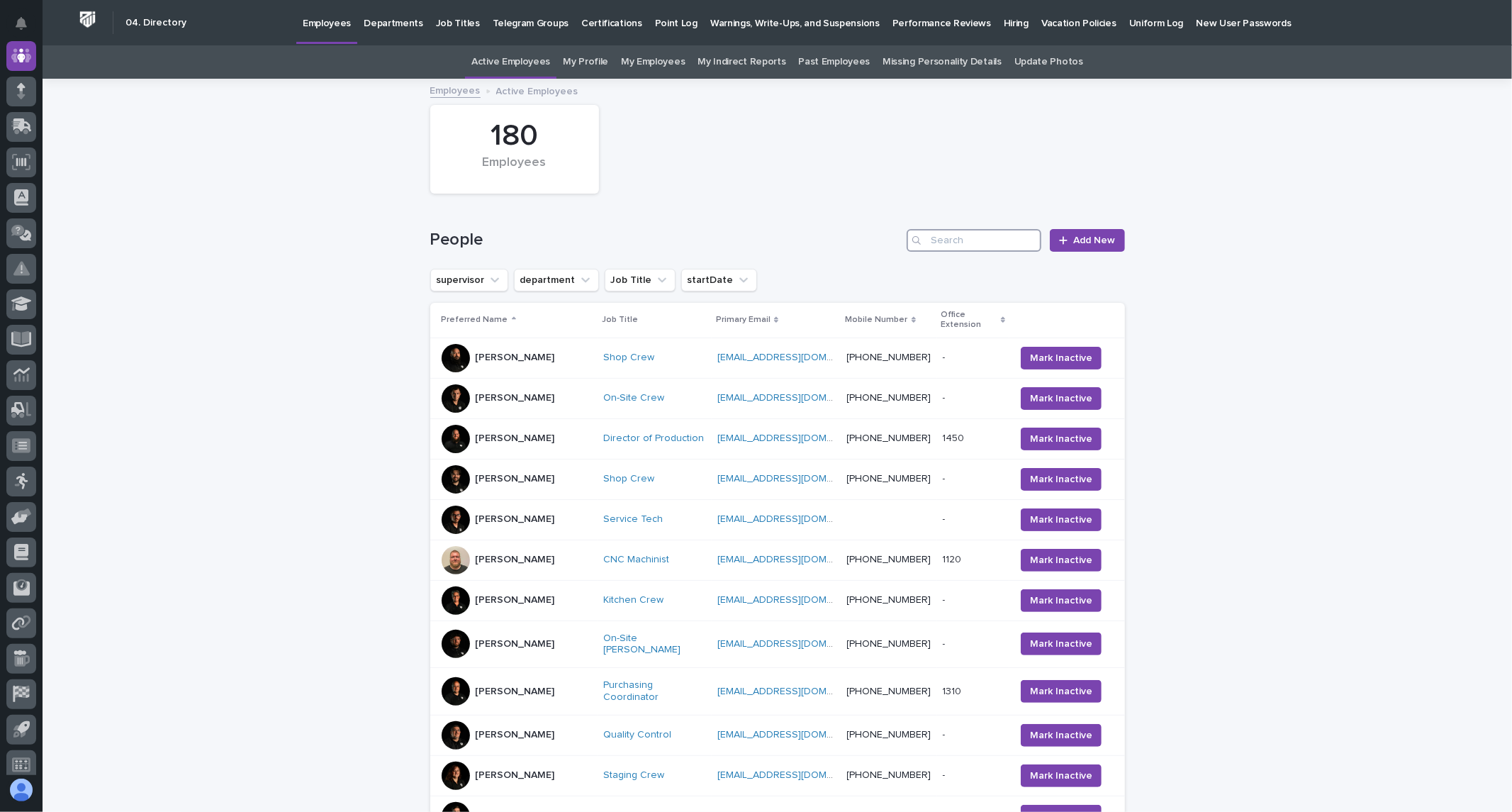
click at [966, 242] on input "Search" at bounding box center [974, 240] width 134 height 23
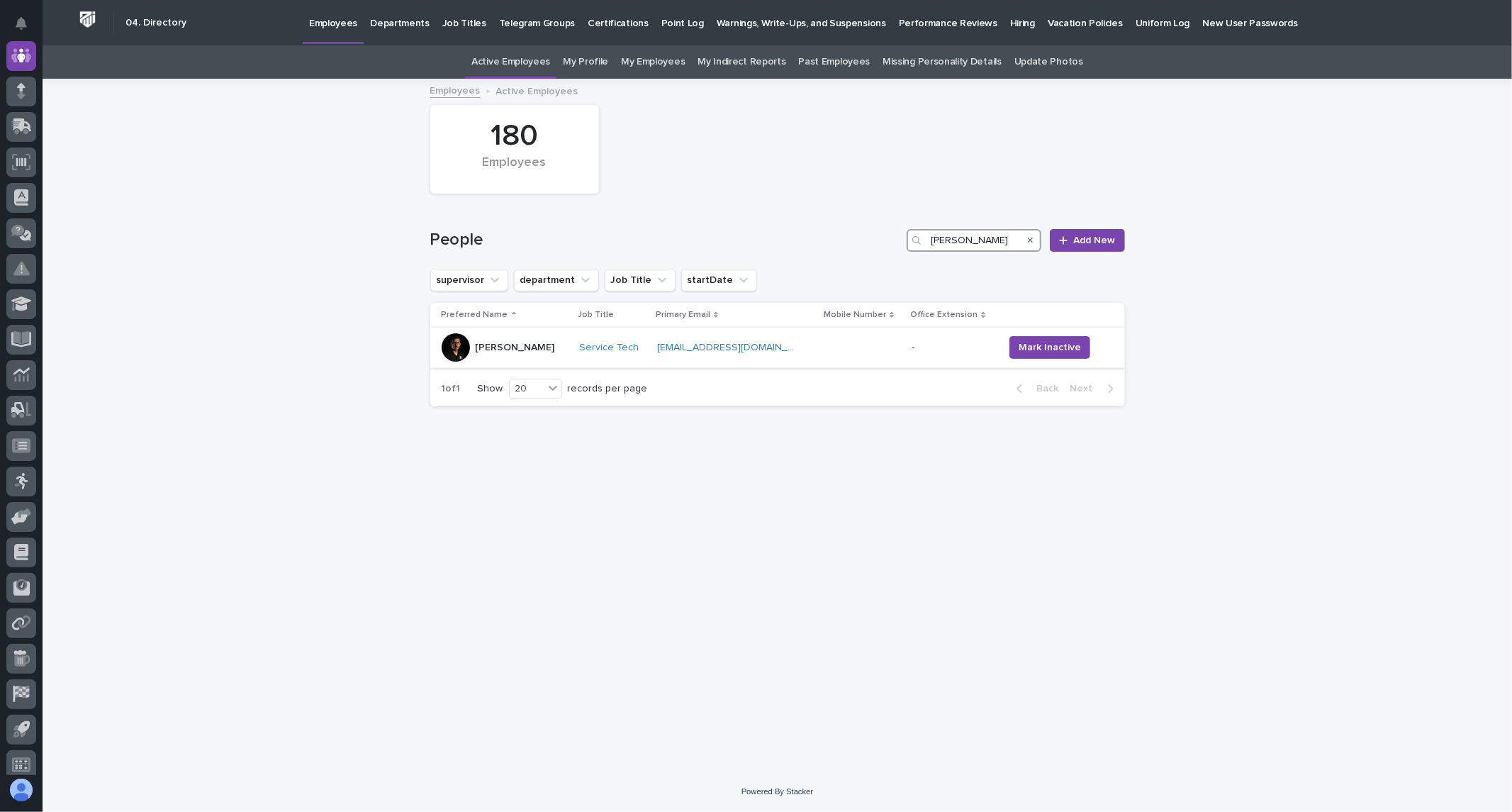
type input "[PERSON_NAME]"
click at [543, 363] on td "[PERSON_NAME]" at bounding box center [502, 347] width 143 height 40
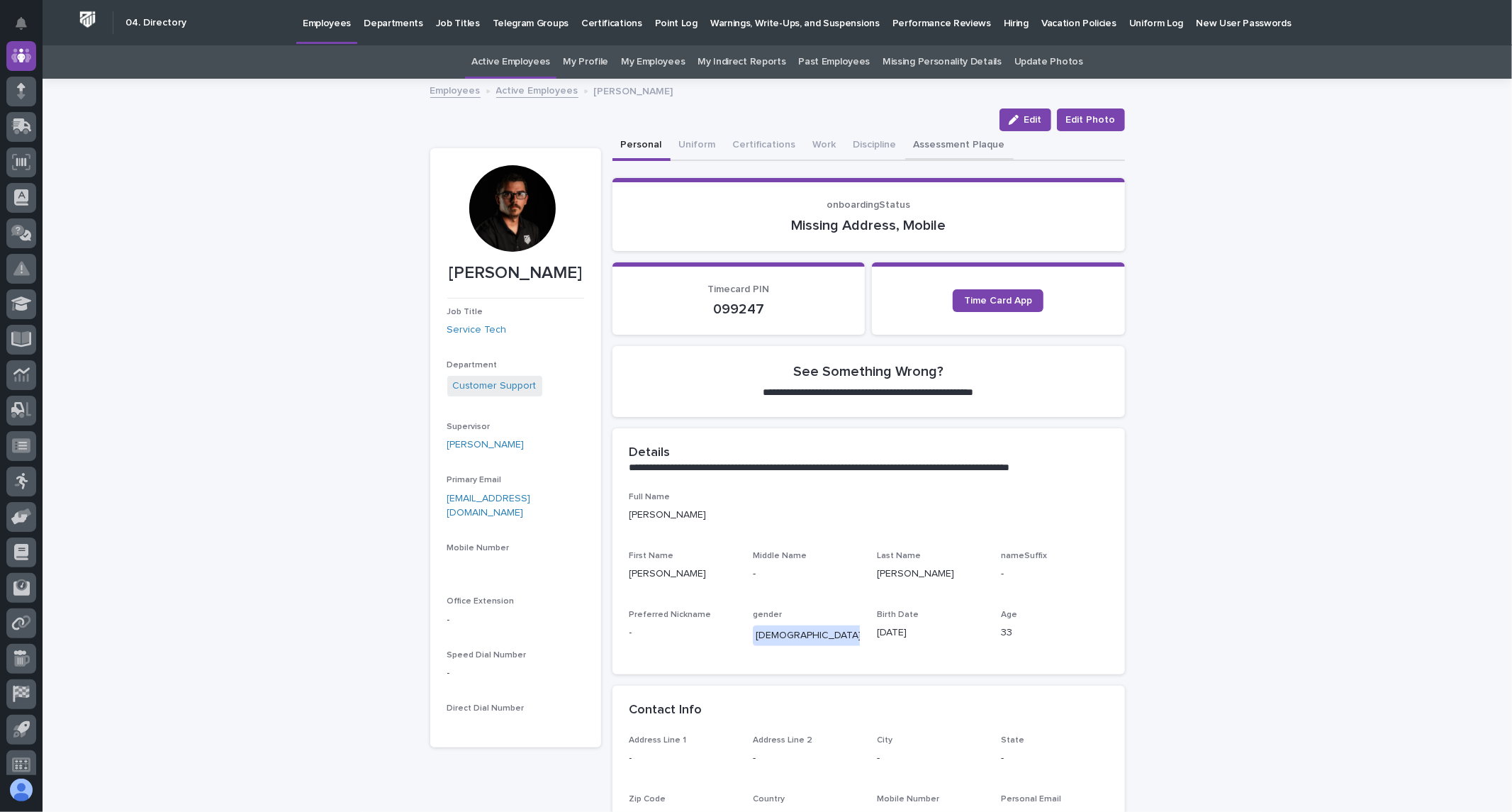
click at [955, 139] on button "Assessment Plaque" at bounding box center [959, 146] width 109 height 29
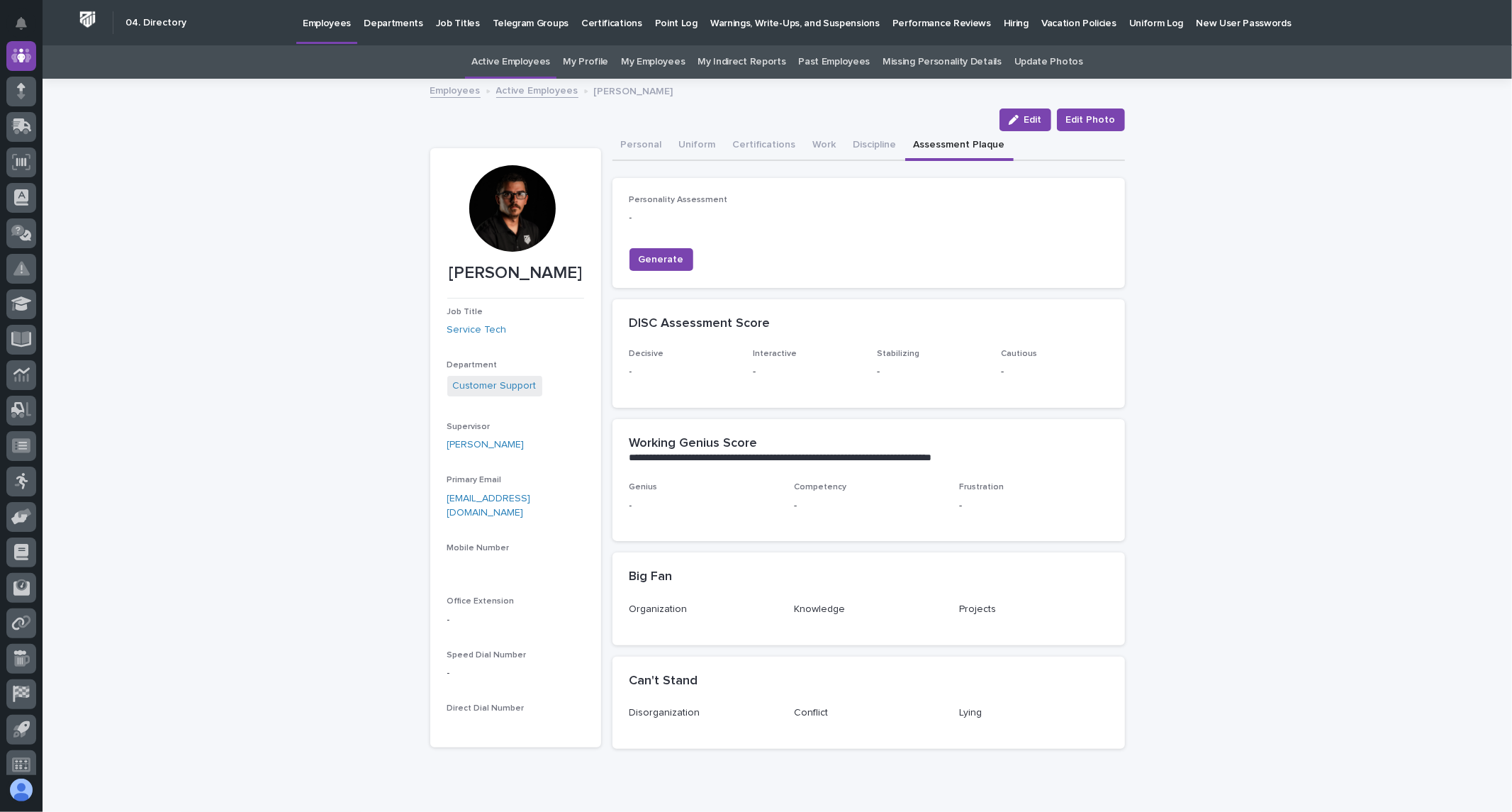
click at [501, 215] on div at bounding box center [512, 209] width 86 height 86
click at [525, 91] on link "Active Employees" at bounding box center [538, 89] width 82 height 17
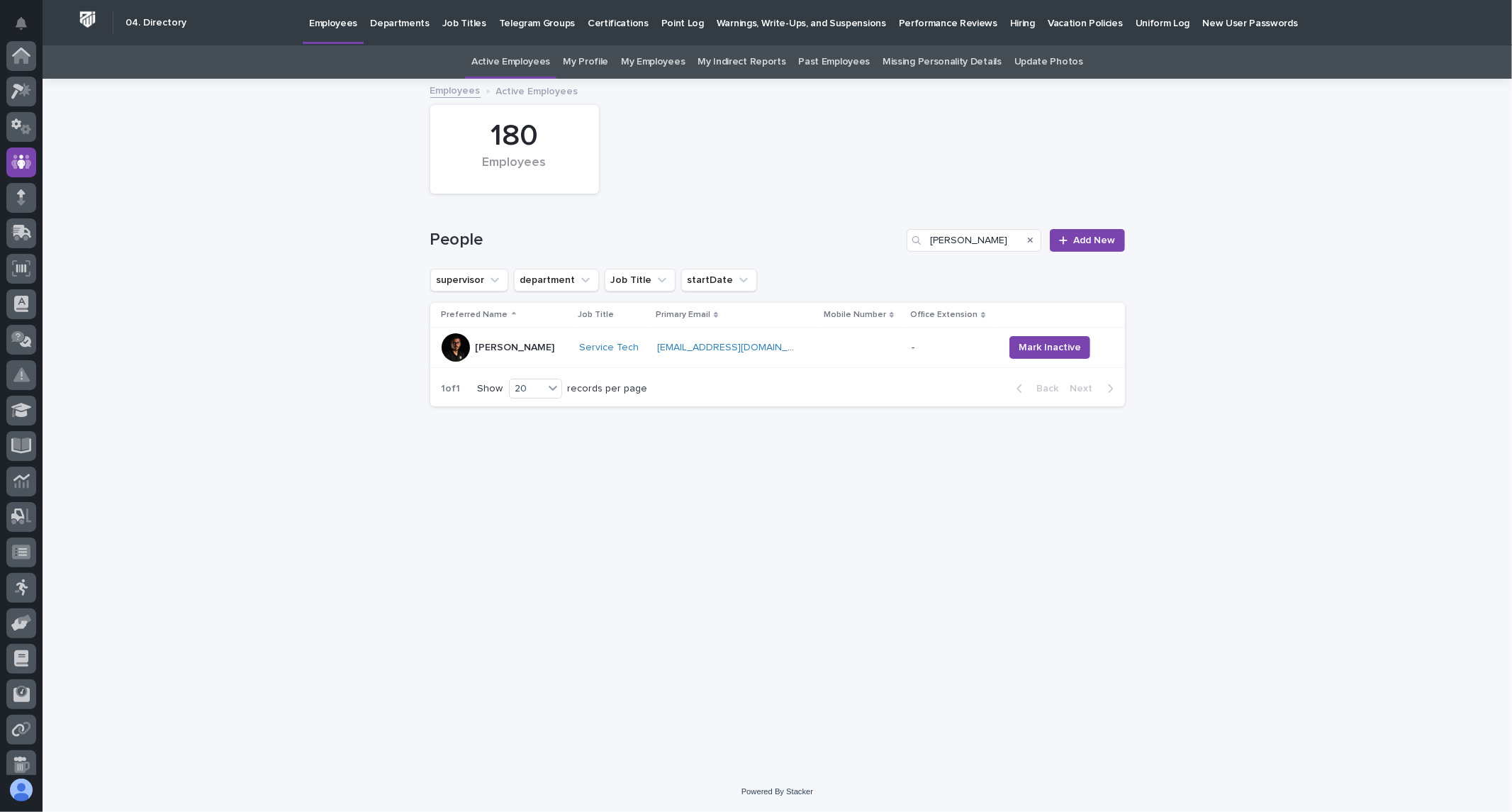
scroll to position [107, 0]
drag, startPoint x: 971, startPoint y: 248, endPoint x: 654, endPoint y: 257, distance: 317.1
click at [654, 257] on div "People [PERSON_NAME] New" at bounding box center [777, 234] width 695 height 68
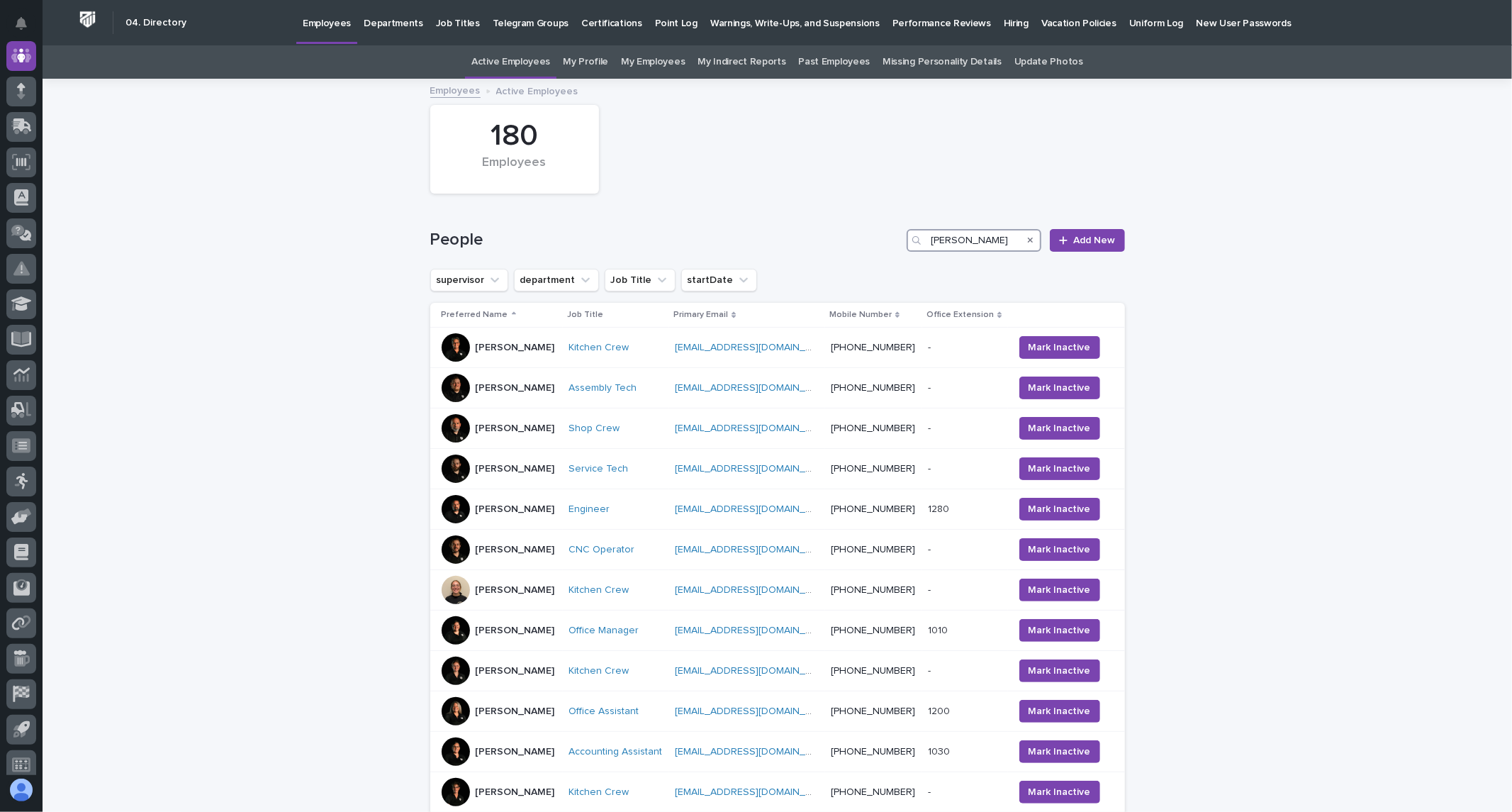
type input "[PERSON_NAME]"
click at [1028, 238] on icon "Search" at bounding box center [1031, 240] width 6 height 6
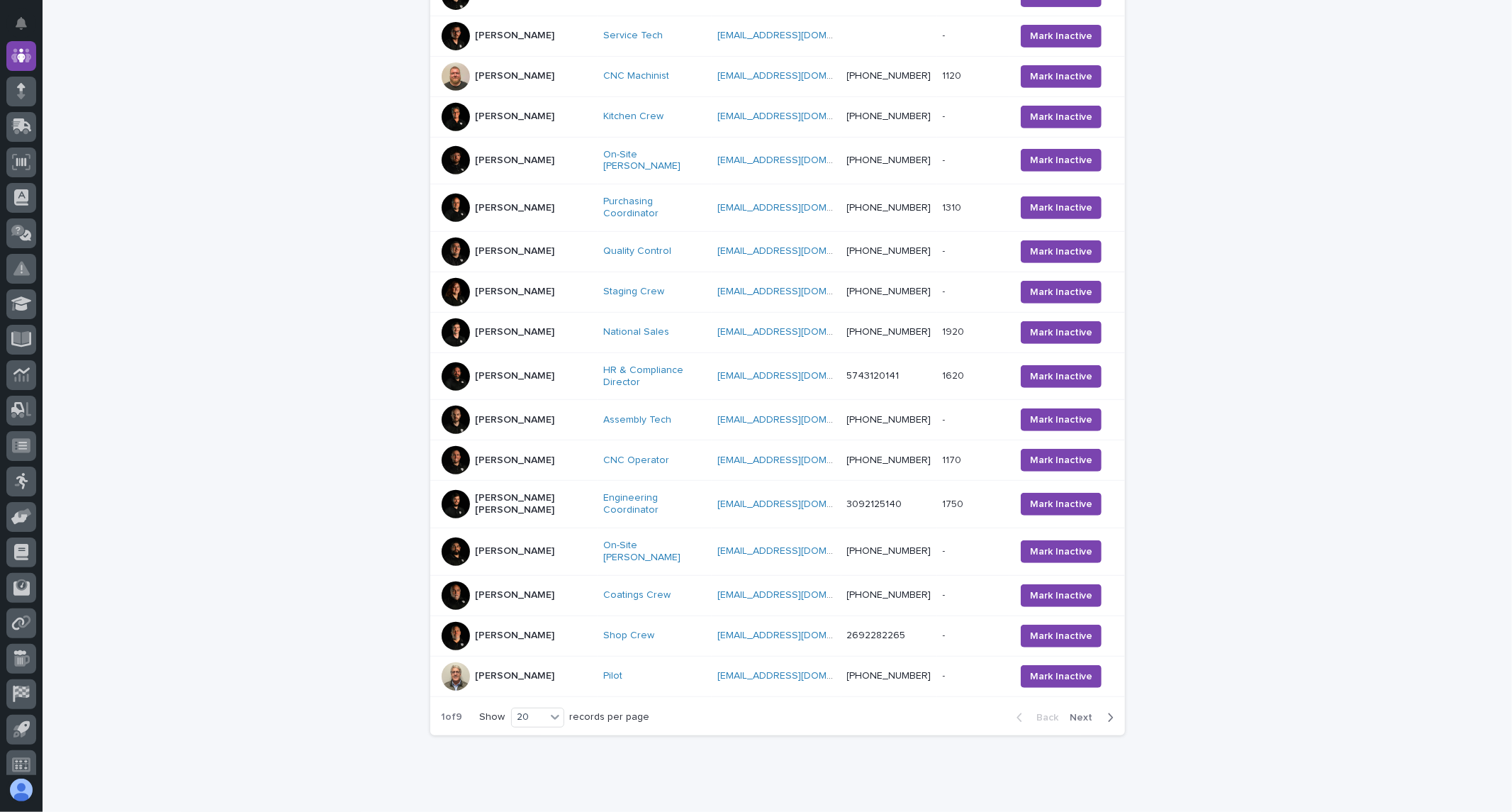
scroll to position [486, 0]
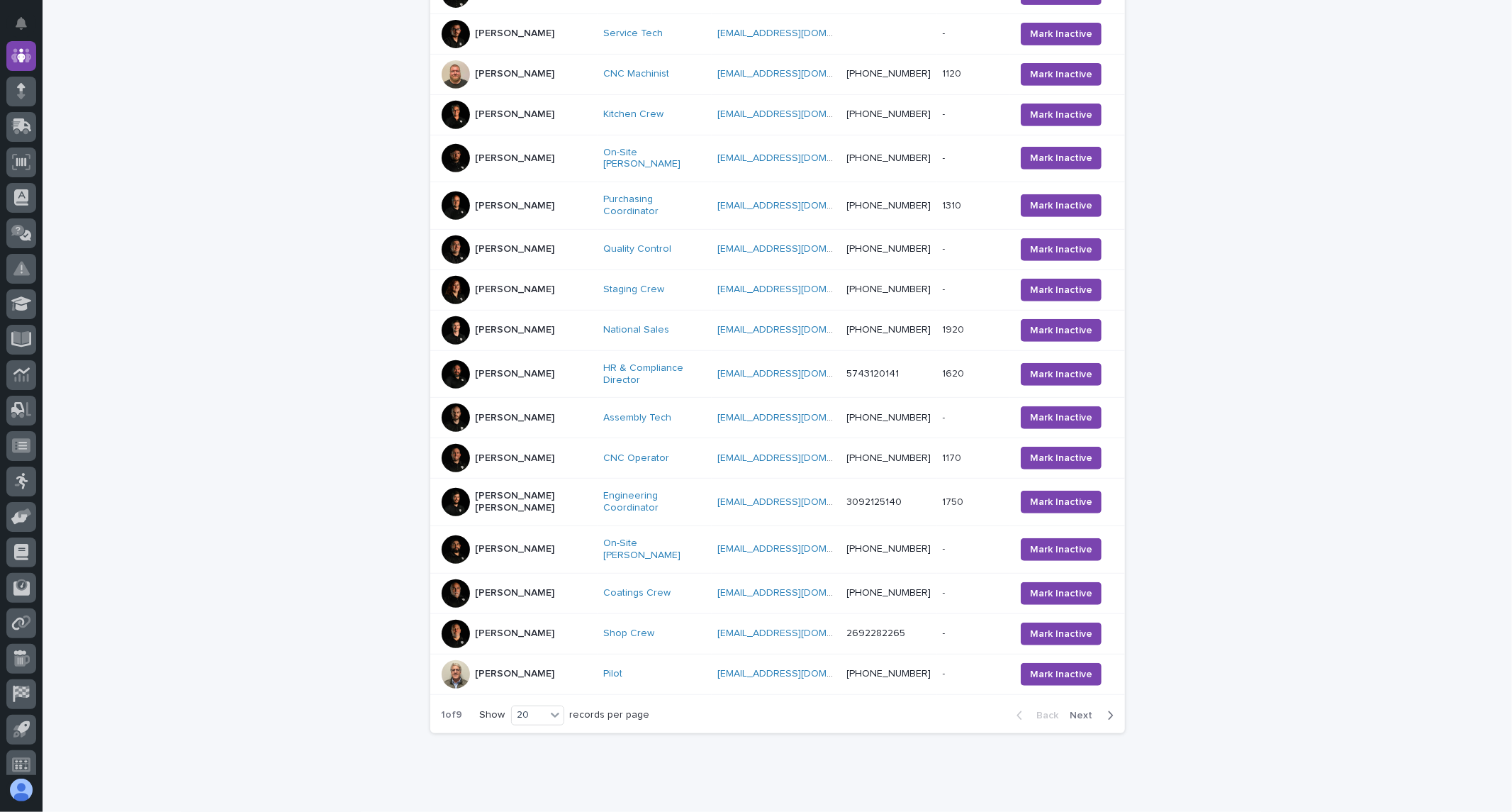
click at [1084, 710] on span "Next" at bounding box center [1087, 715] width 31 height 10
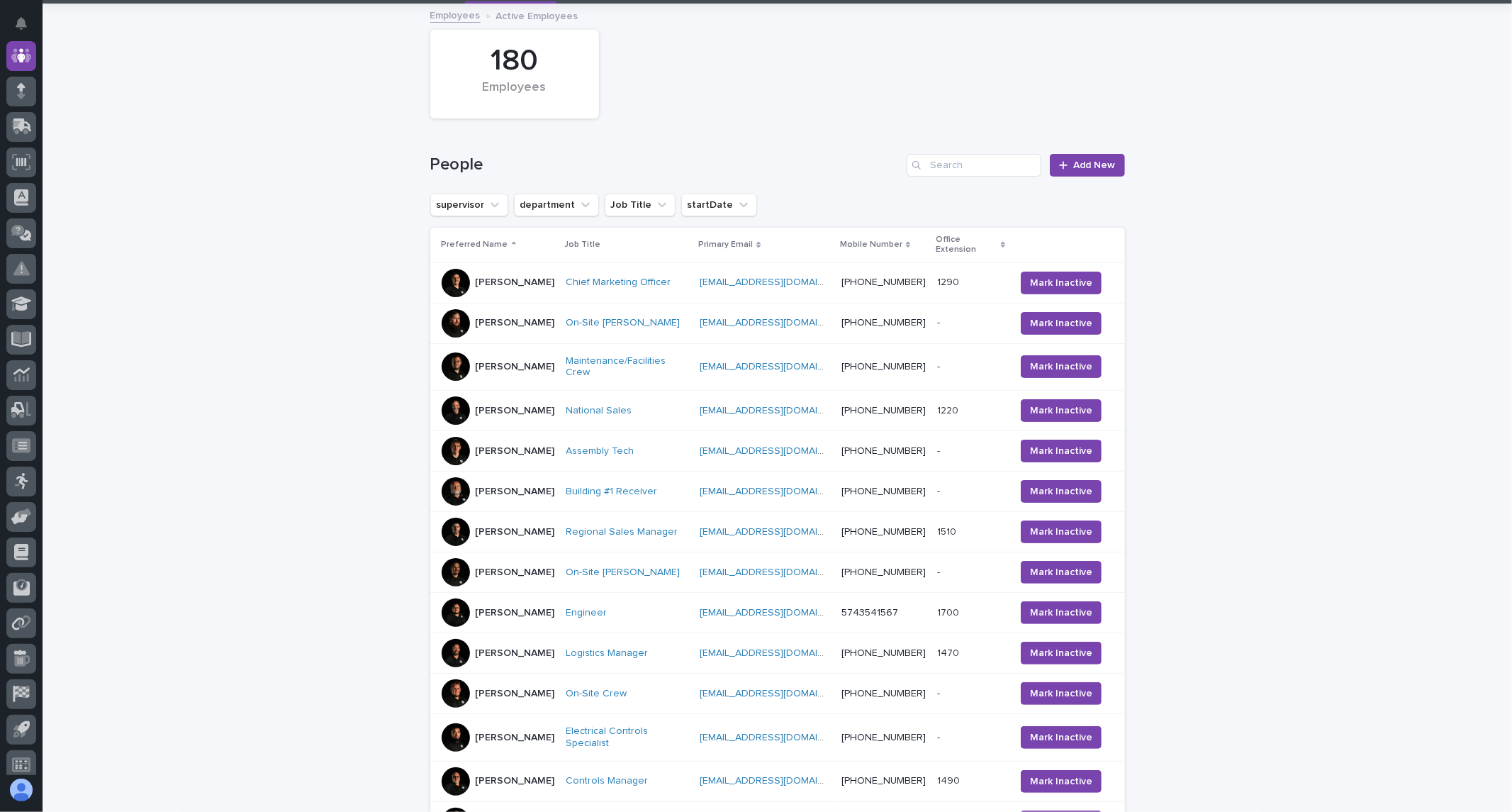
scroll to position [80, 0]
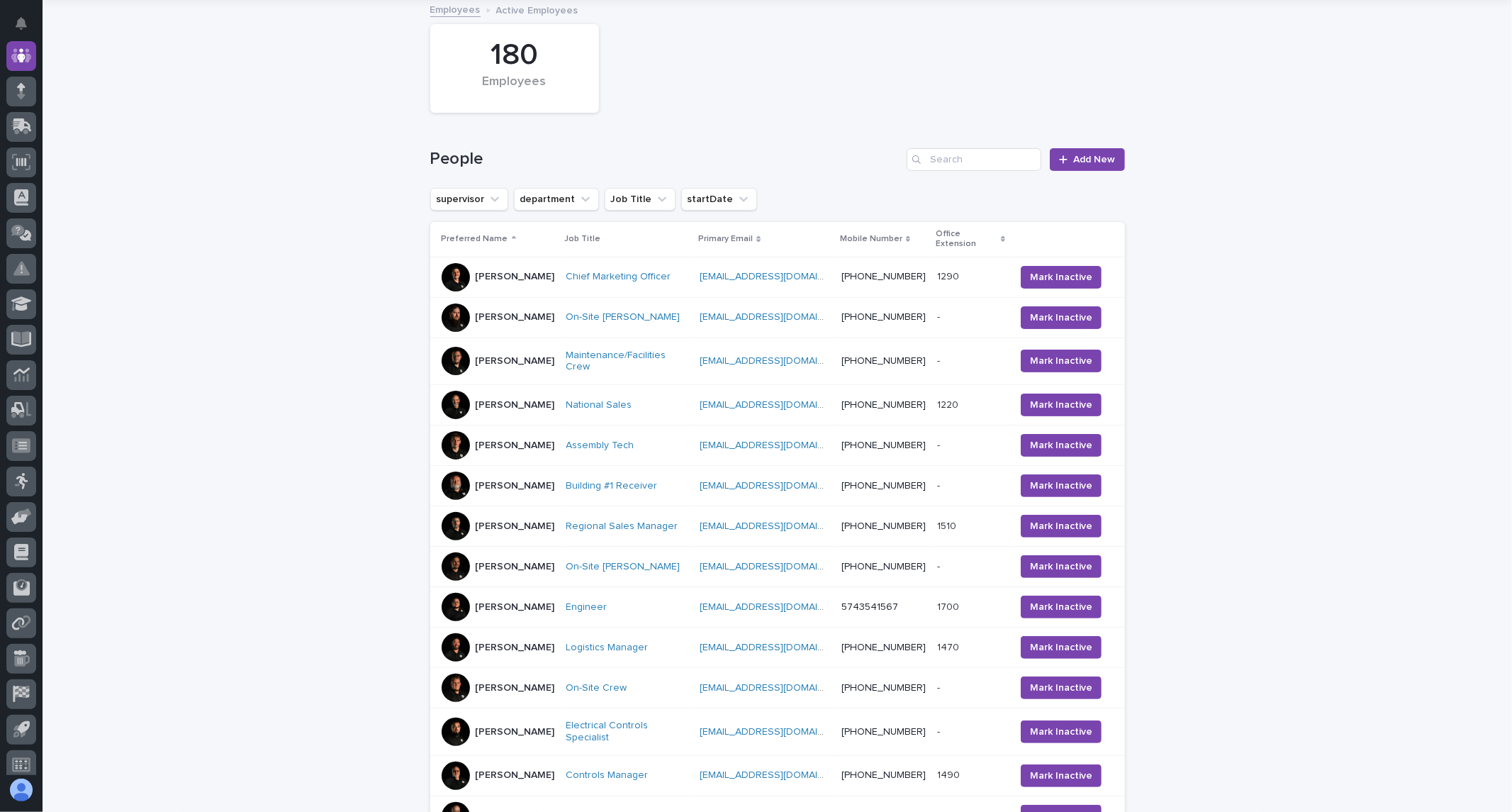
click at [920, 232] on div "Mobile Number" at bounding box center [883, 239] width 87 height 16
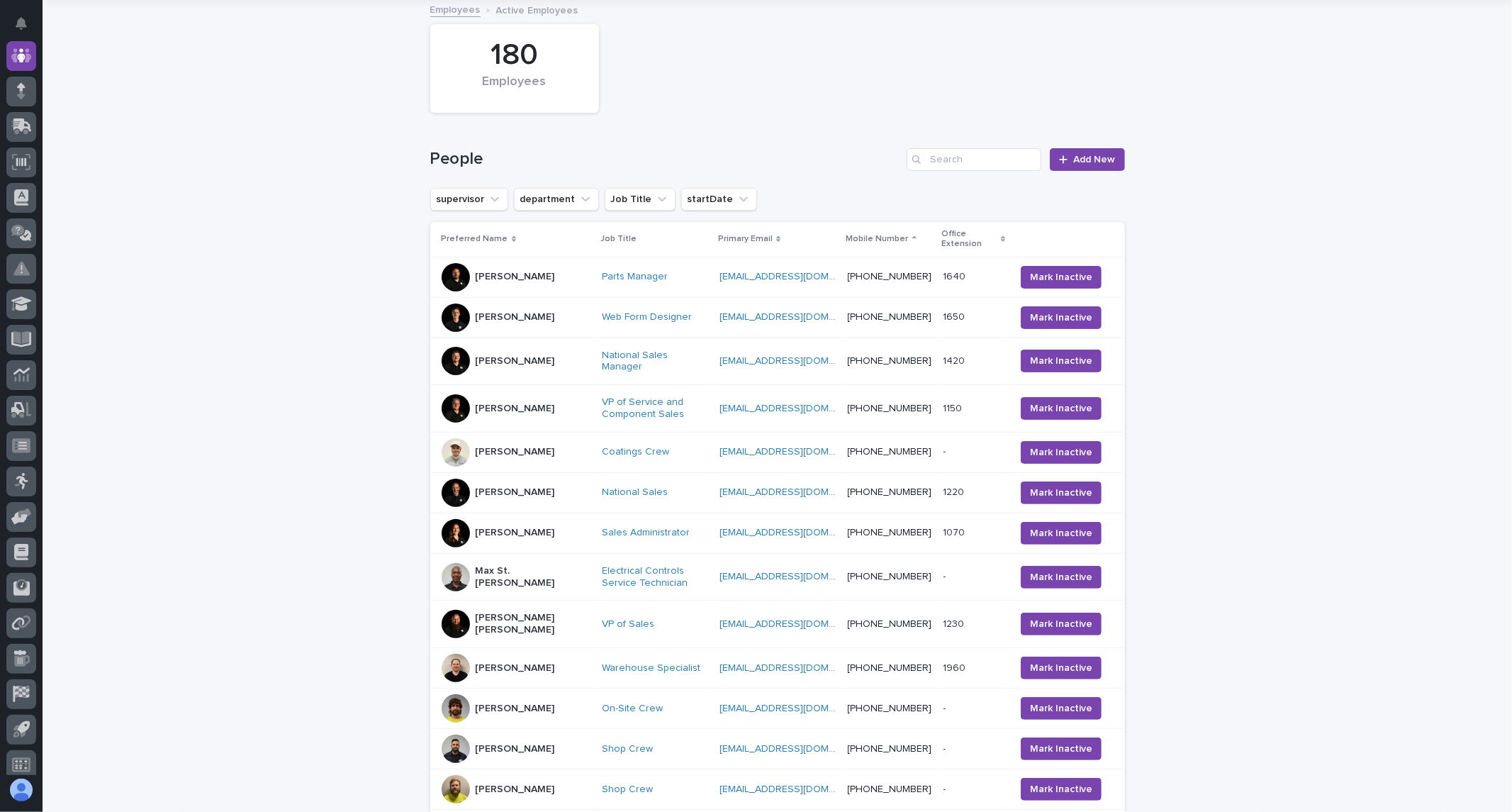
click at [920, 232] on div "Mobile Number" at bounding box center [890, 239] width 87 height 16
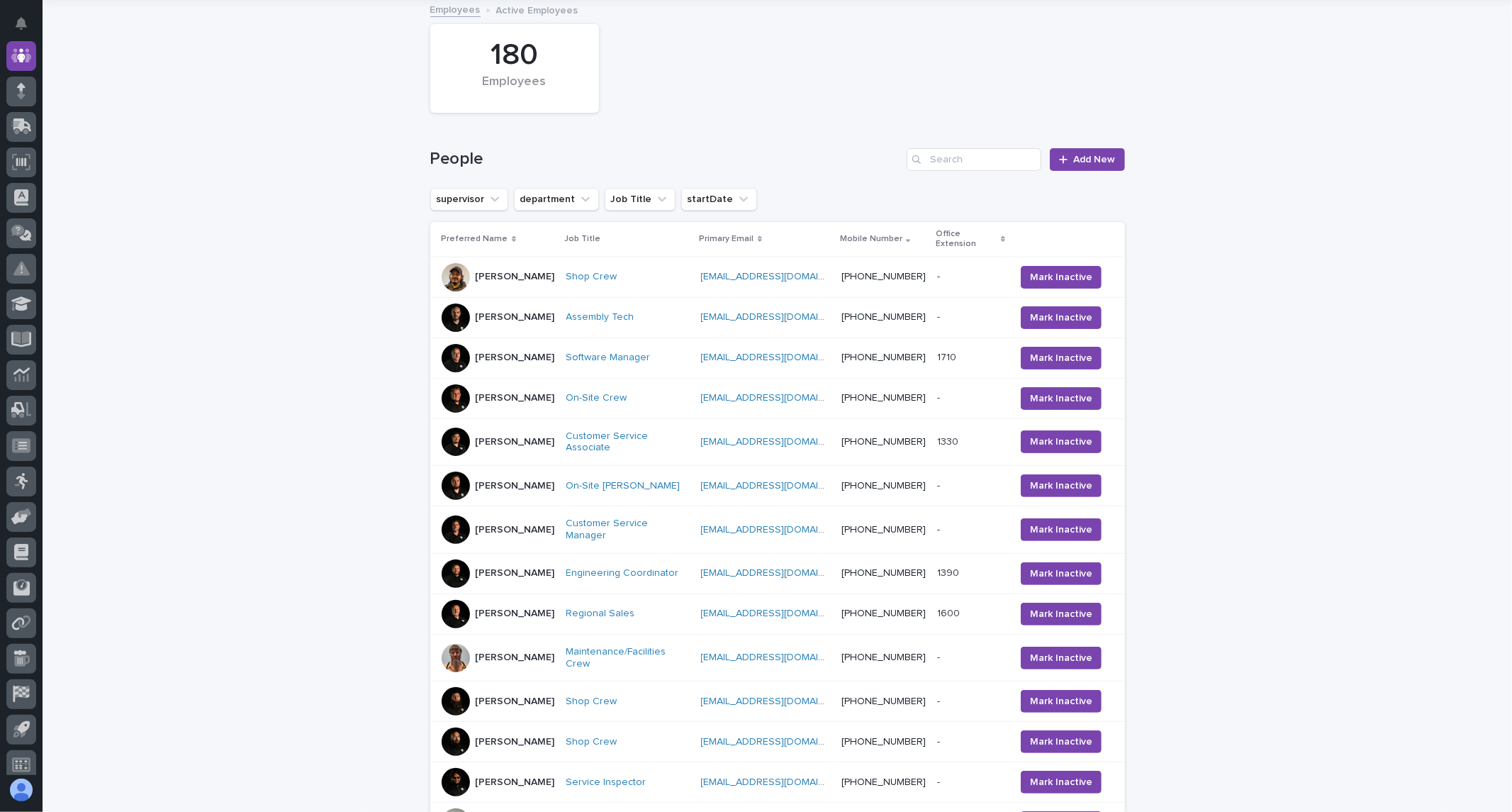
click at [920, 232] on div "Mobile Number" at bounding box center [883, 239] width 87 height 16
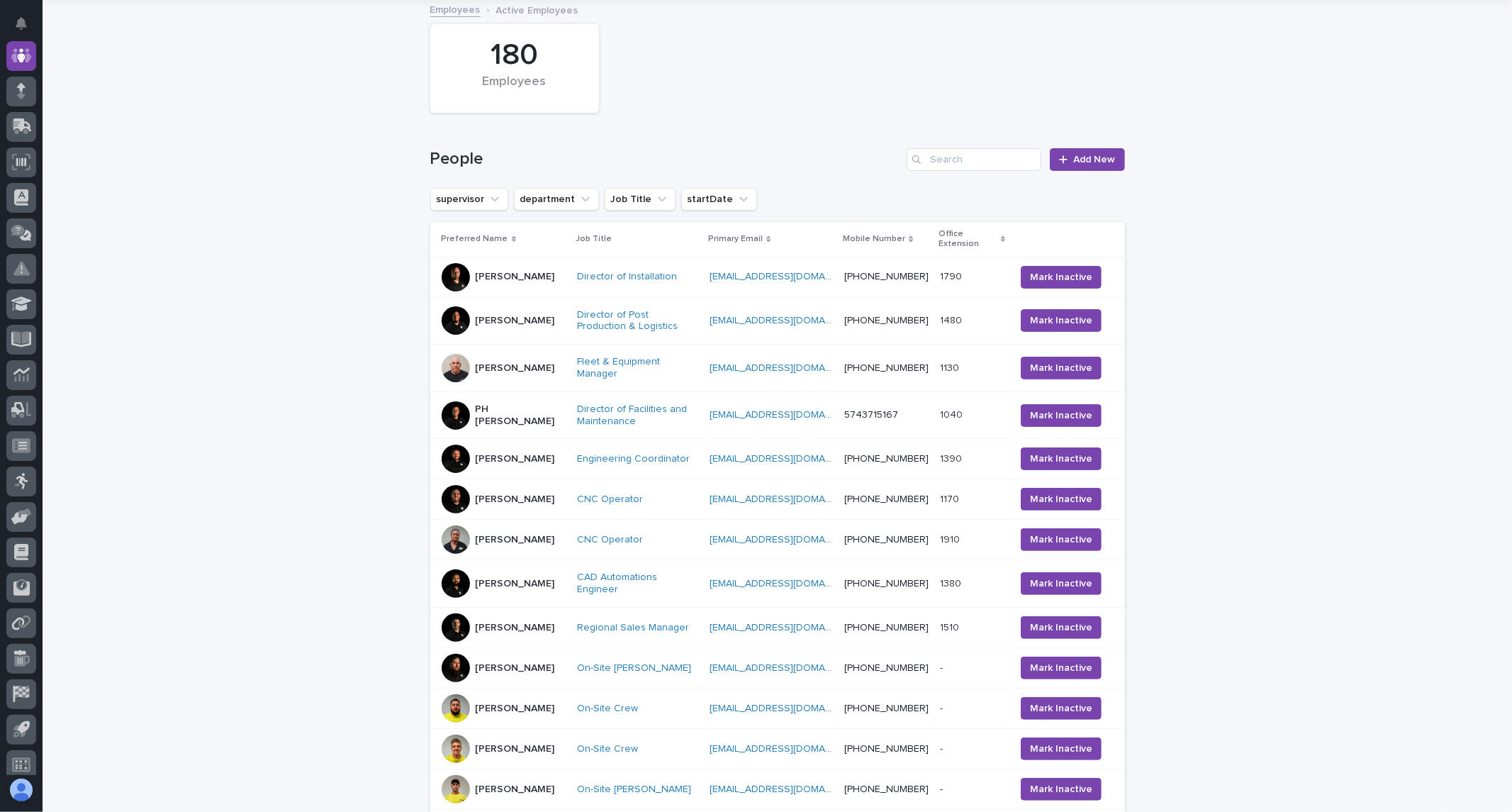
click at [456, 237] on p "Preferred Name" at bounding box center [475, 239] width 67 height 16
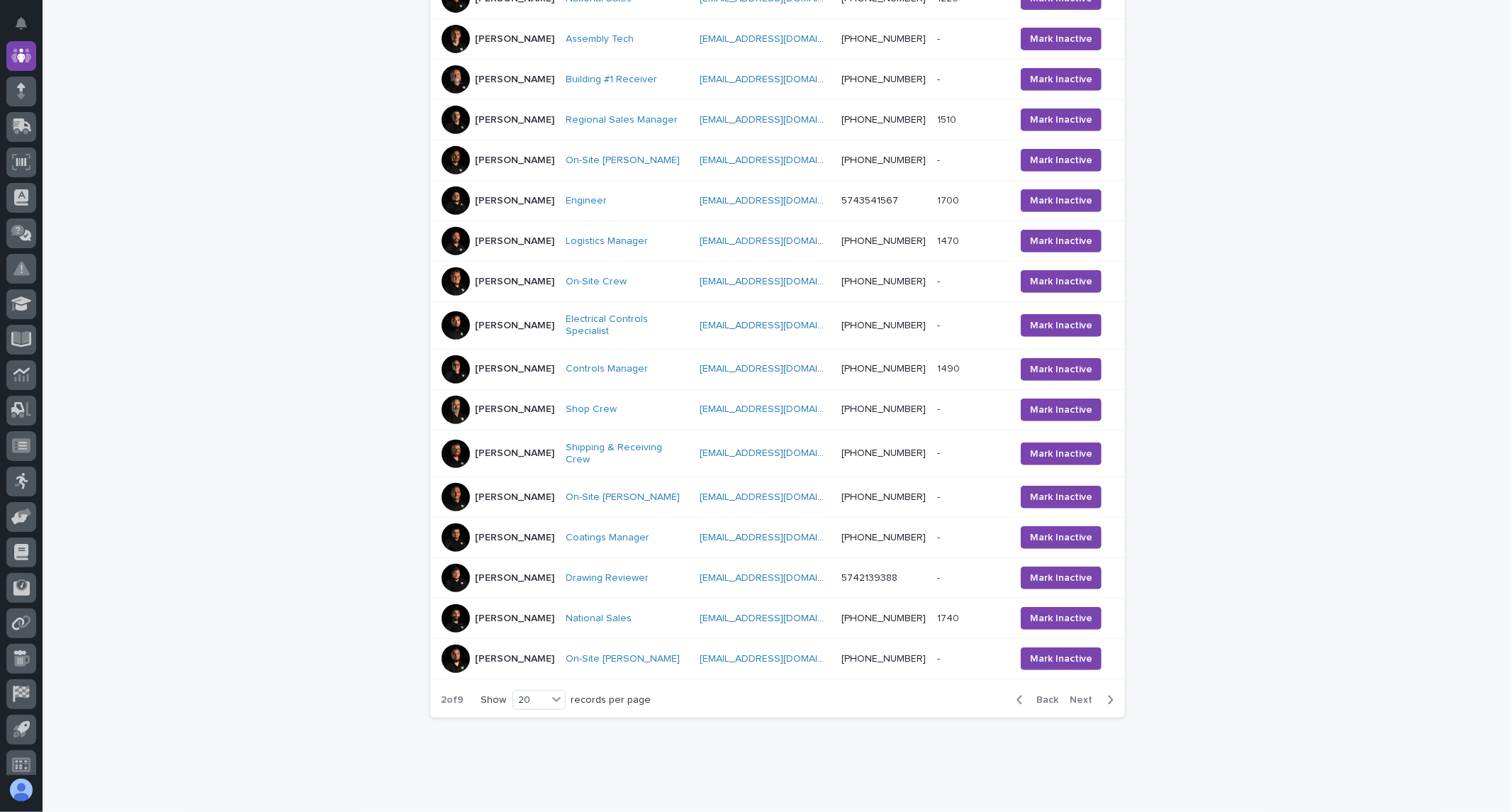
scroll to position [489, 0]
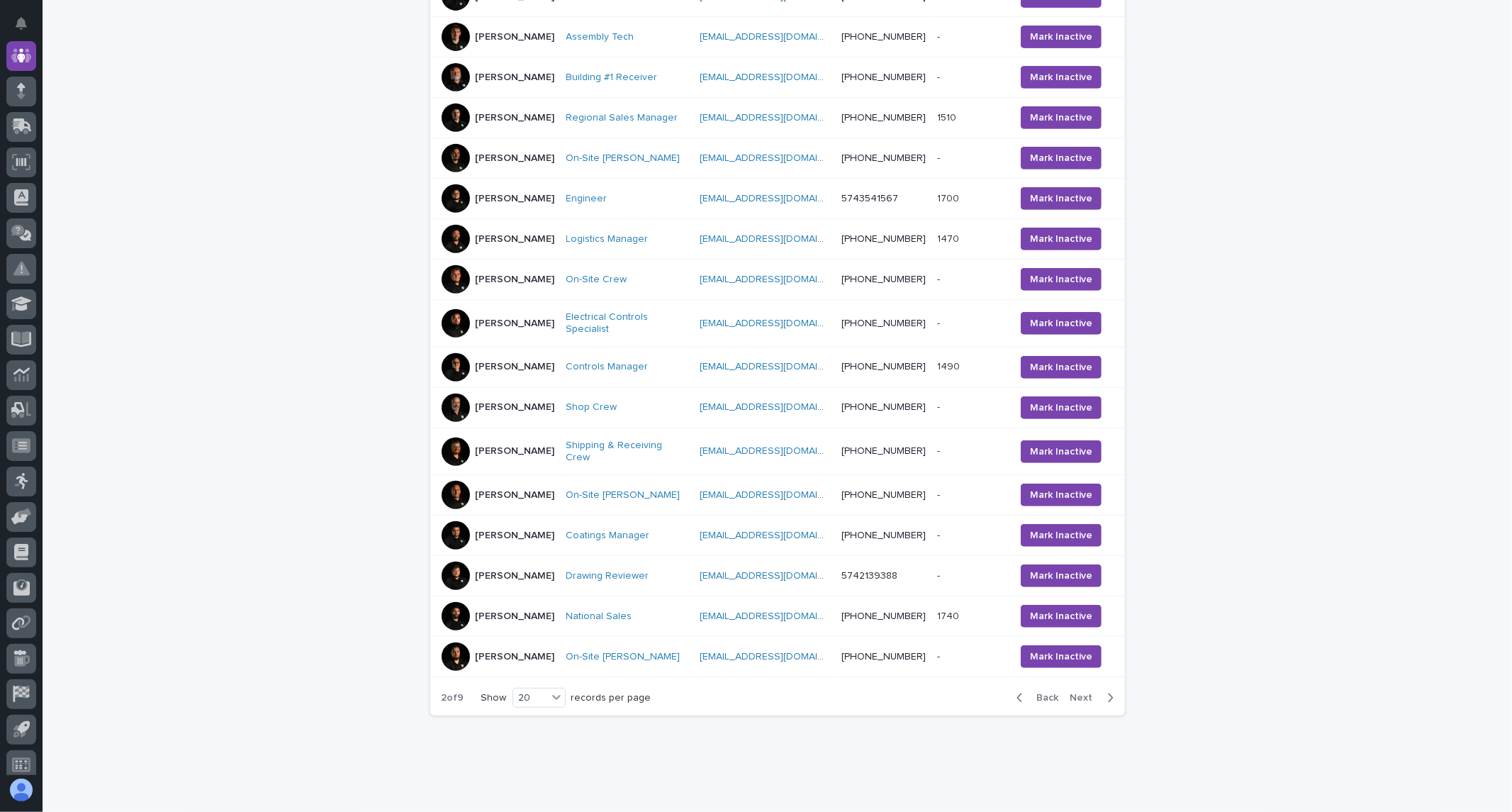
click at [1075, 702] on span "Next" at bounding box center [1087, 697] width 31 height 10
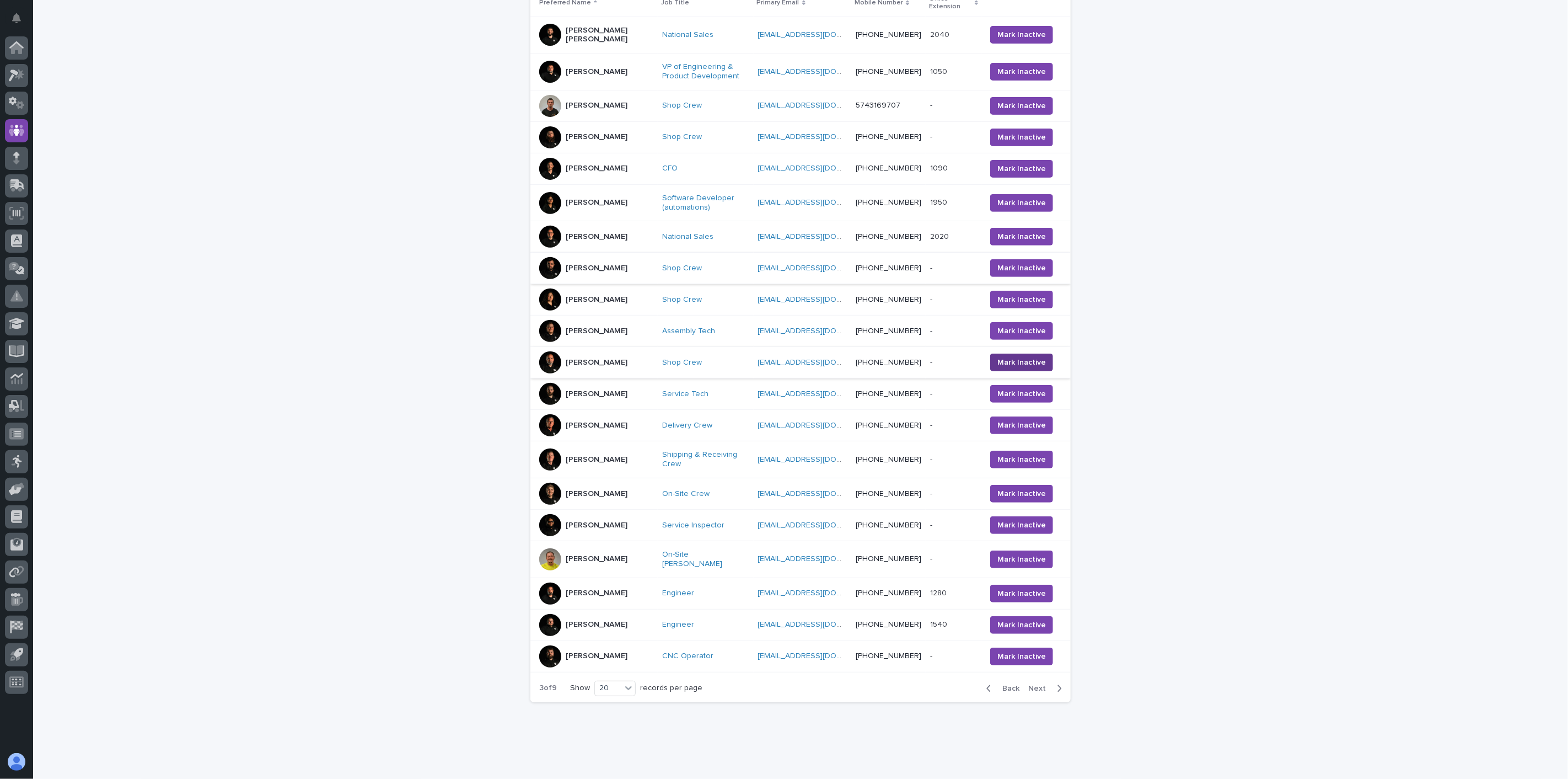
scroll to position [255, 0]
